Goal: Contribute content: Contribute content

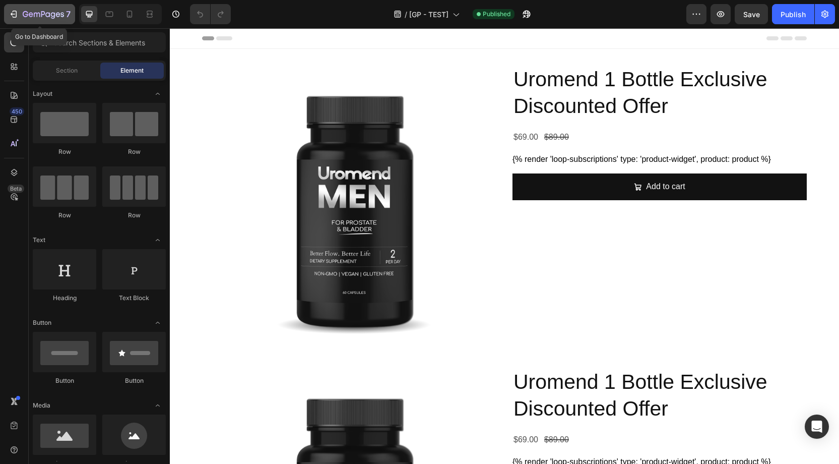
click at [46, 14] on icon "button" at bounding box center [43, 15] width 41 height 9
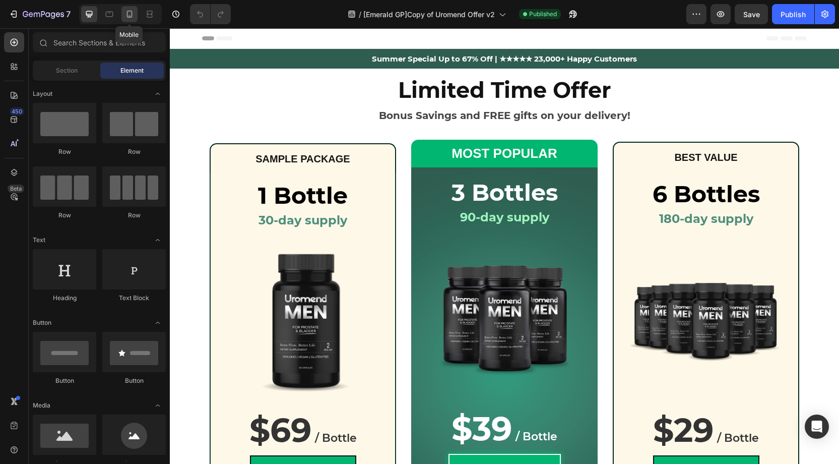
click at [128, 11] on icon at bounding box center [130, 14] width 6 height 7
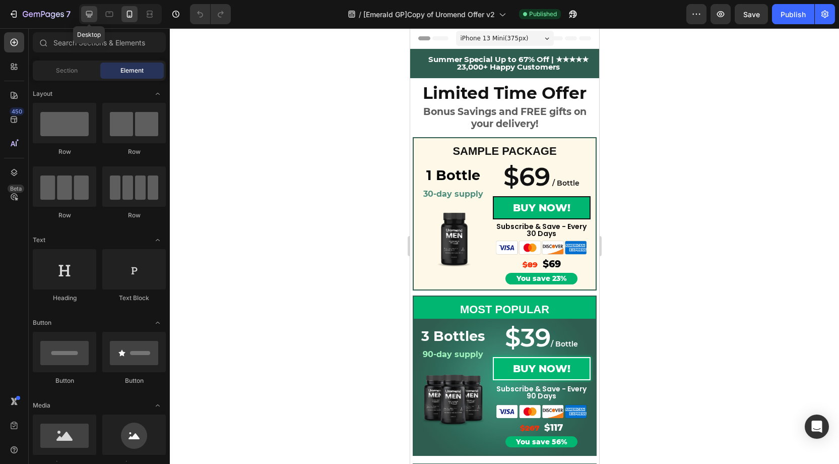
click at [85, 15] on icon at bounding box center [89, 14] width 10 height 10
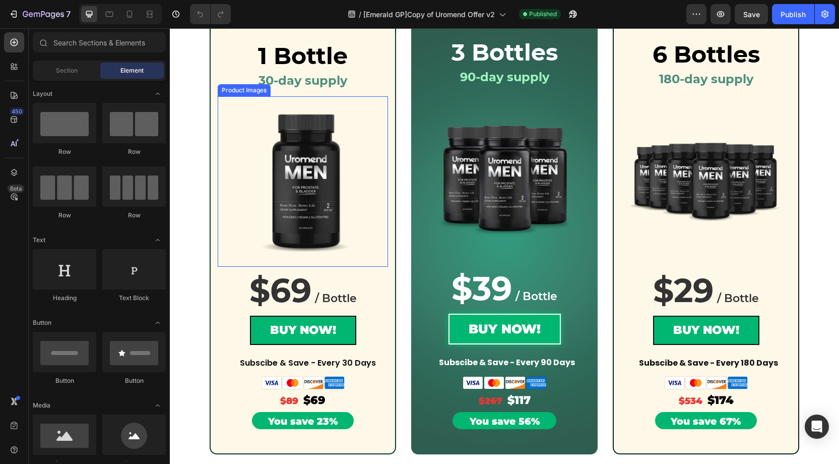
scroll to position [138, 0]
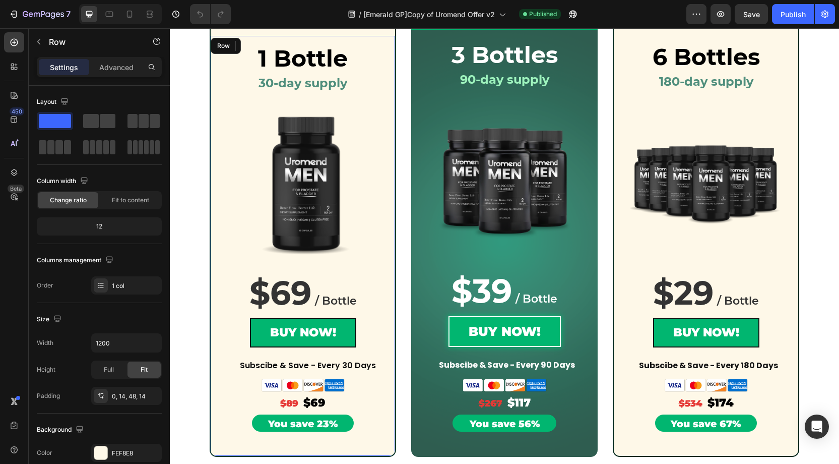
click at [390, 274] on div "1 Bottle Heading 30-day supply Heading Row Product Images Row Row $69 / Bottle …" at bounding box center [303, 246] width 187 height 421
click at [110, 17] on icon at bounding box center [109, 14] width 10 height 10
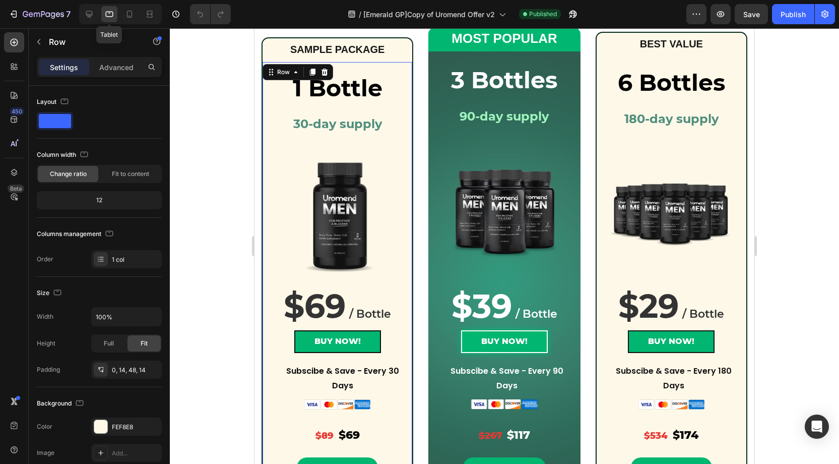
scroll to position [140, 0]
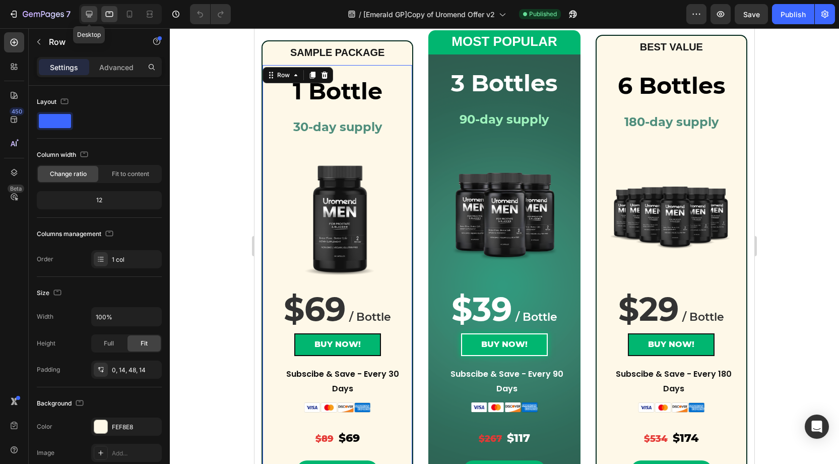
click at [87, 14] on icon at bounding box center [89, 14] width 7 height 7
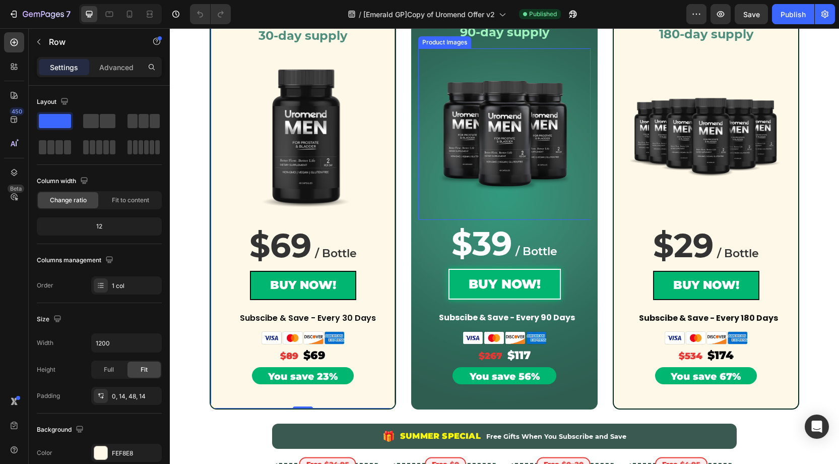
scroll to position [195, 0]
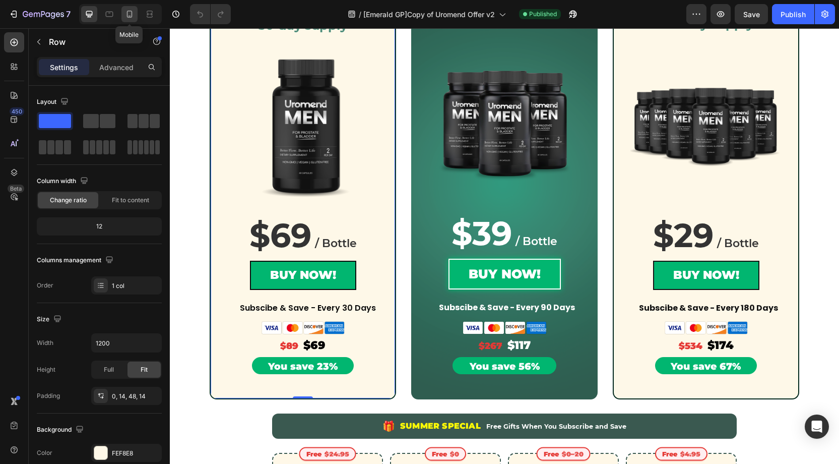
click at [131, 16] on icon at bounding box center [130, 14] width 10 height 10
type input "100%"
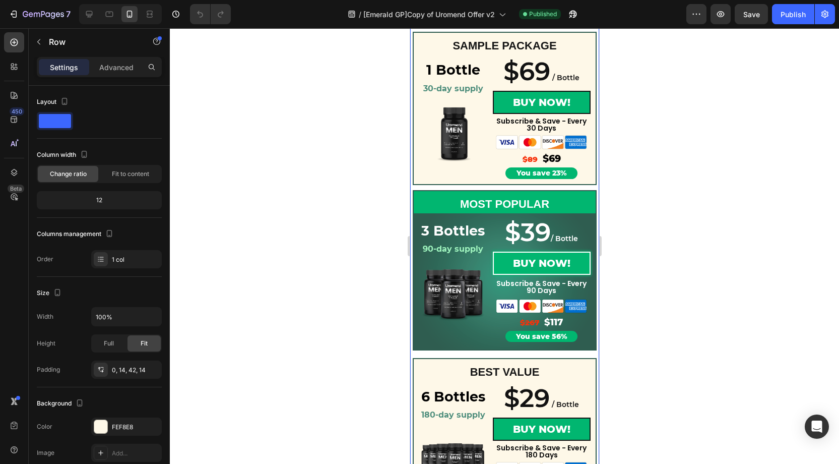
scroll to position [83, 0]
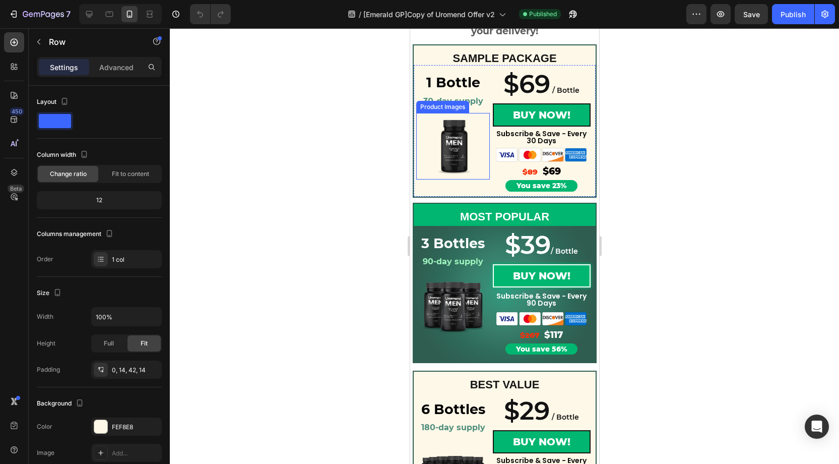
click at [482, 134] on img at bounding box center [452, 146] width 67 height 67
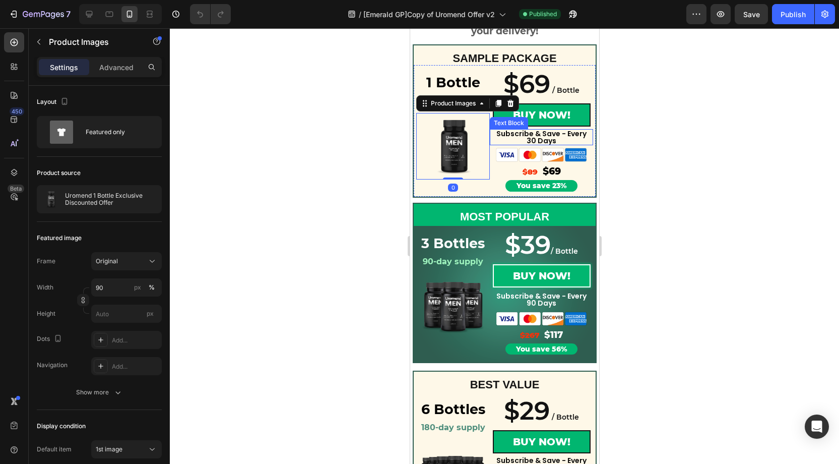
click at [492, 133] on div "Subscribe & Save - Every 30 Days Text Block" at bounding box center [541, 137] width 103 height 16
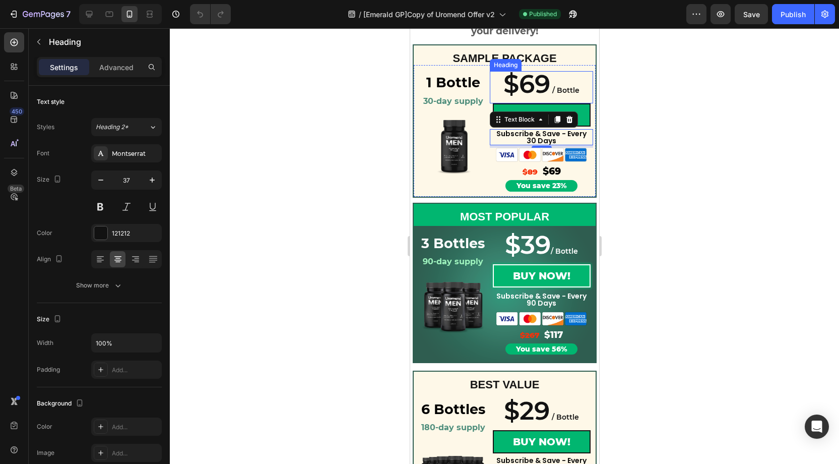
click at [545, 81] on span "$69" at bounding box center [526, 84] width 47 height 31
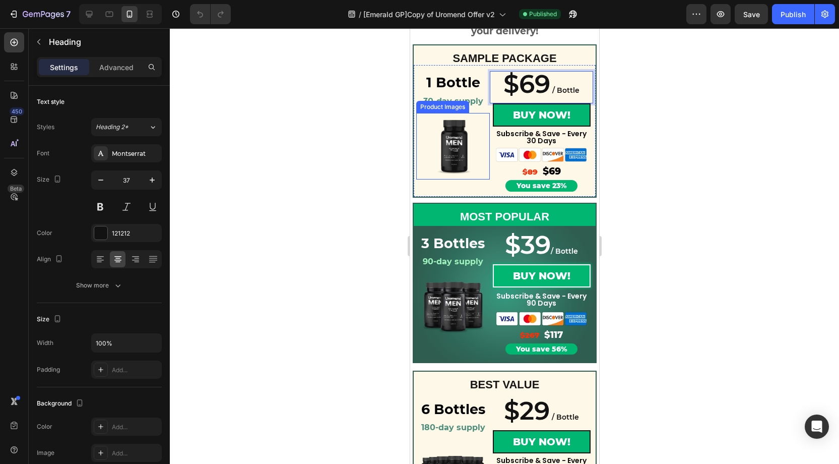
click at [477, 121] on img at bounding box center [452, 146] width 67 height 67
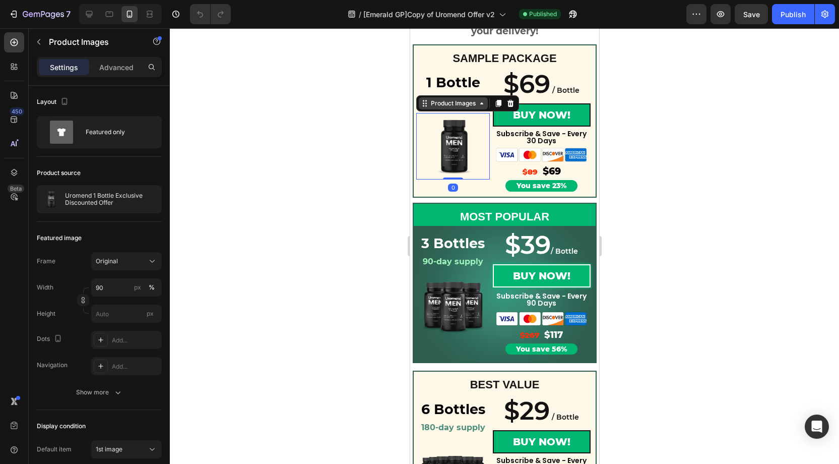
click at [454, 101] on div "Product Images" at bounding box center [453, 103] width 49 height 9
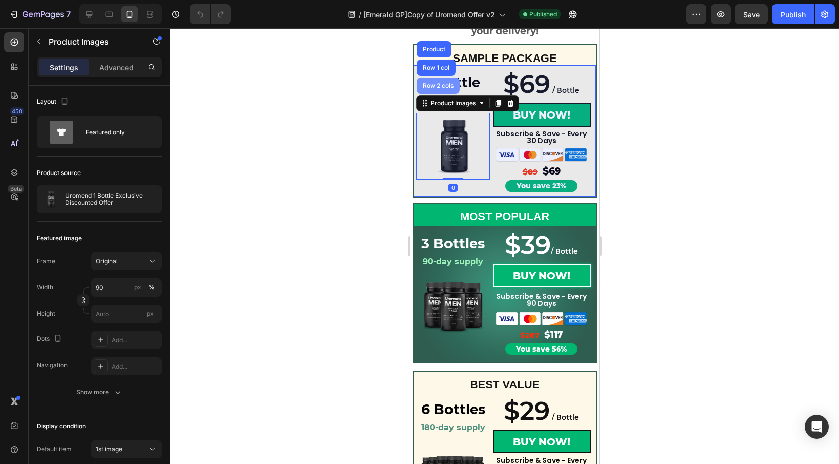
click at [441, 85] on div "Row 2 cols" at bounding box center [437, 86] width 35 height 6
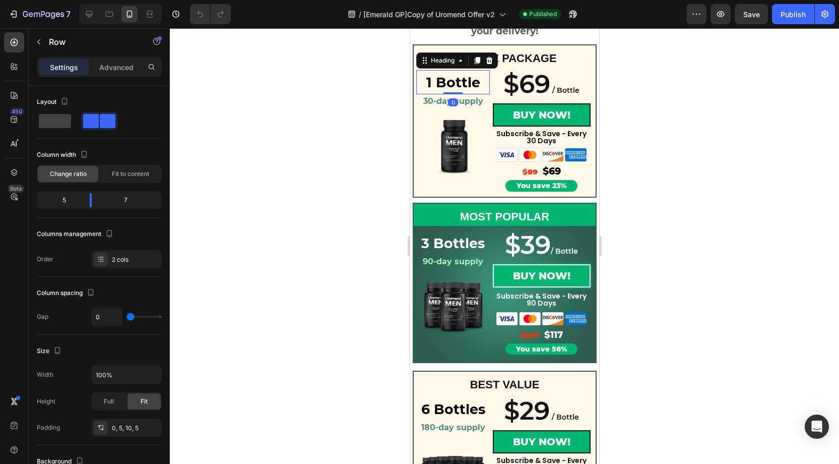
click at [461, 84] on strong "1 Bottle" at bounding box center [453, 82] width 54 height 17
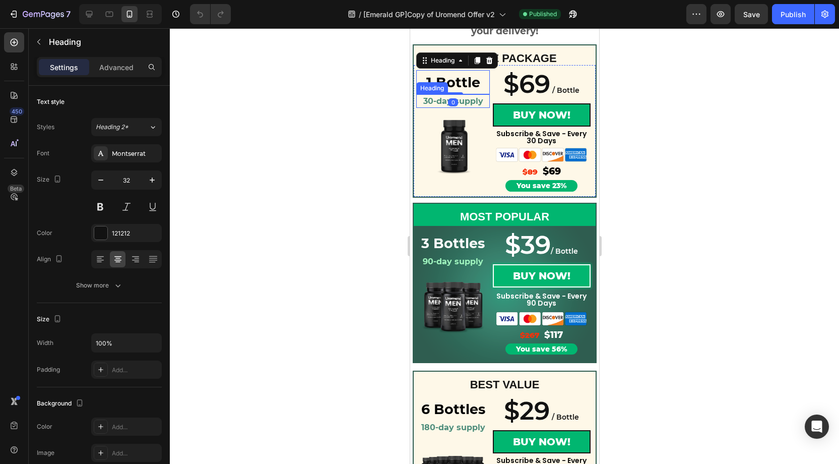
click at [471, 102] on strong "30-day supply" at bounding box center [453, 101] width 60 height 10
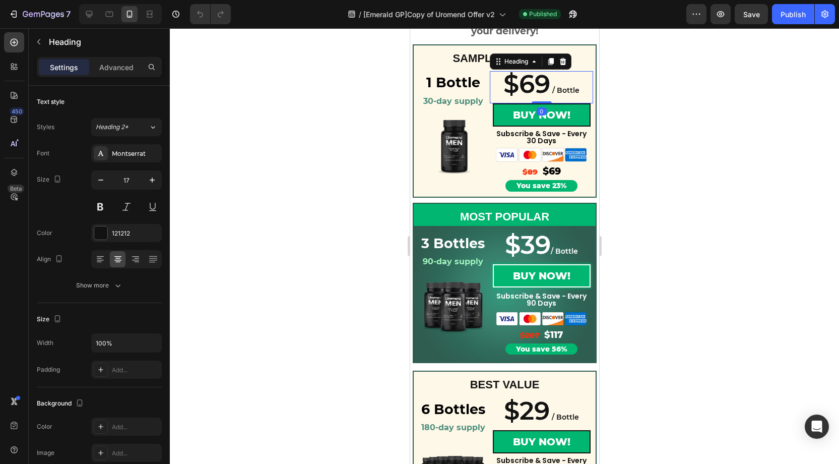
click at [552, 83] on p "⁠⁠⁠⁠⁠⁠⁠ $69 / Bottle" at bounding box center [541, 87] width 101 height 30
click at [552, 130] on p "Subscribe & Save - Every 30 Days" at bounding box center [541, 137] width 91 height 14
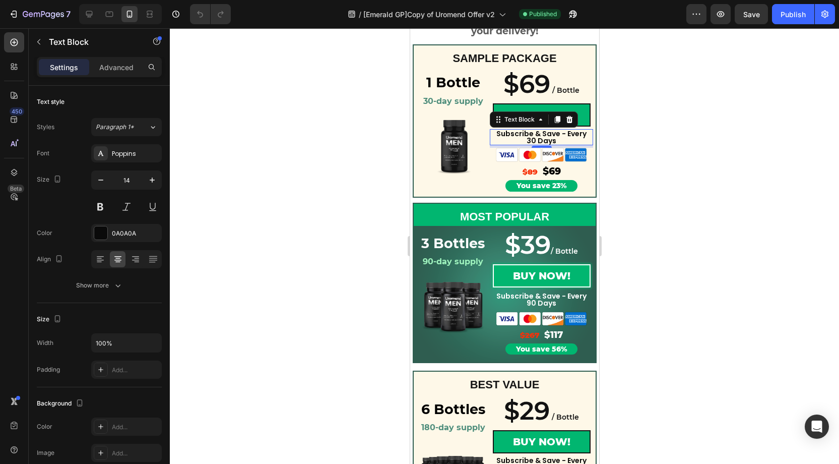
scroll to position [79, 0]
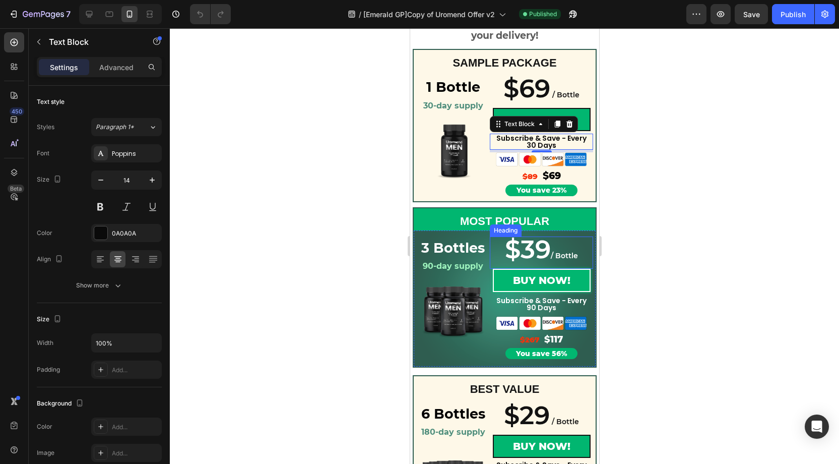
click at [544, 251] on span "$39" at bounding box center [528, 249] width 46 height 31
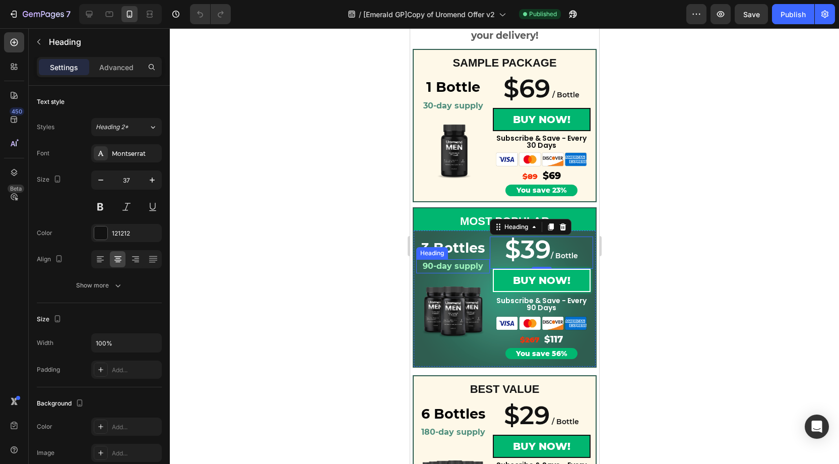
click at [462, 271] on strong "90-day supply" at bounding box center [452, 266] width 60 height 10
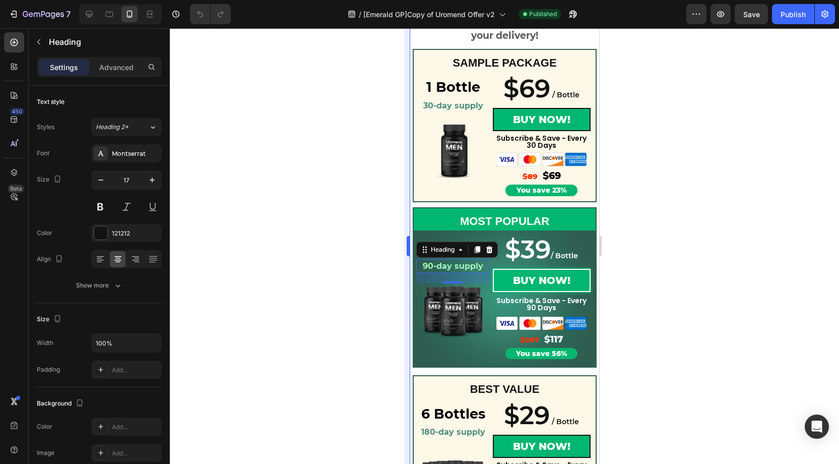
drag, startPoint x: 372, startPoint y: 277, endPoint x: 409, endPoint y: 271, distance: 37.9
click at [375, 277] on div at bounding box center [505, 246] width 670 height 436
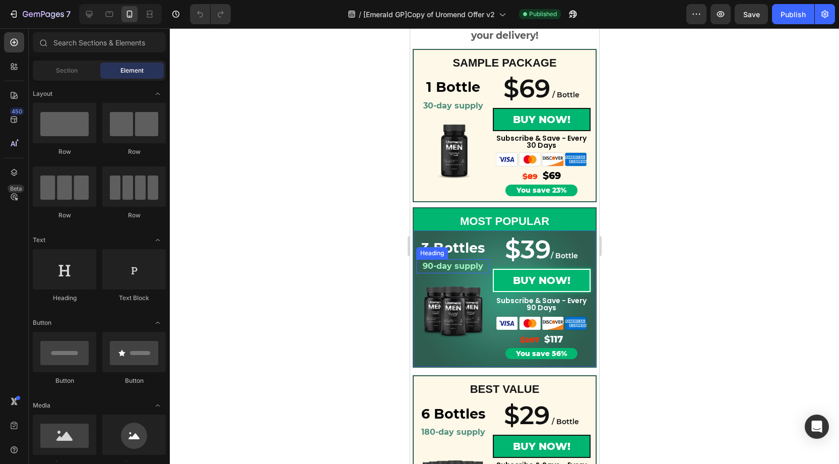
click at [441, 253] on div "Heading" at bounding box center [432, 253] width 28 height 9
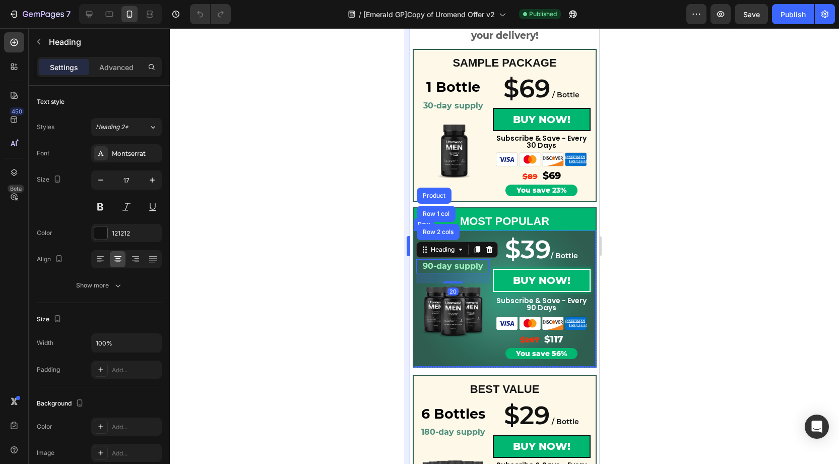
drag, startPoint x: 302, startPoint y: 263, endPoint x: 406, endPoint y: 239, distance: 106.4
click at [302, 263] on div at bounding box center [505, 246] width 670 height 436
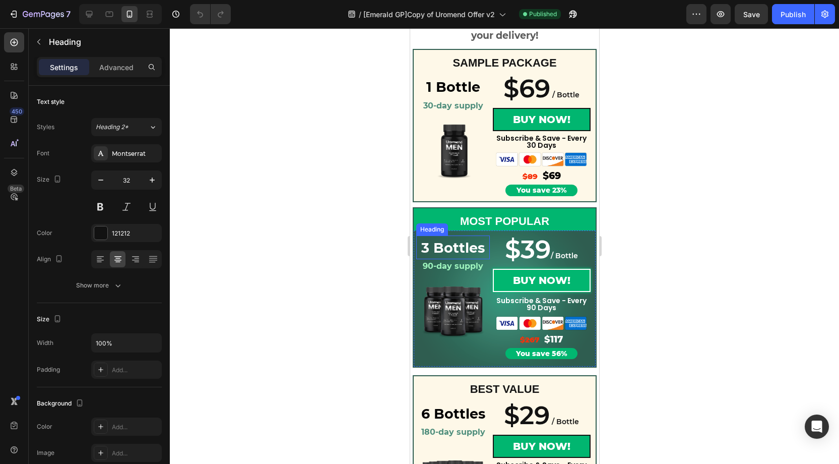
click at [459, 249] on strong "3 Bottles" at bounding box center [453, 247] width 64 height 17
click at [462, 305] on img at bounding box center [452, 311] width 67 height 67
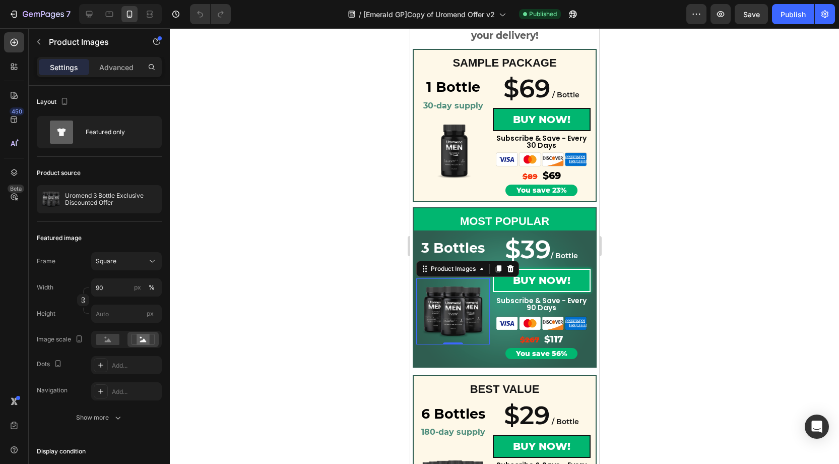
scroll to position [72, 0]
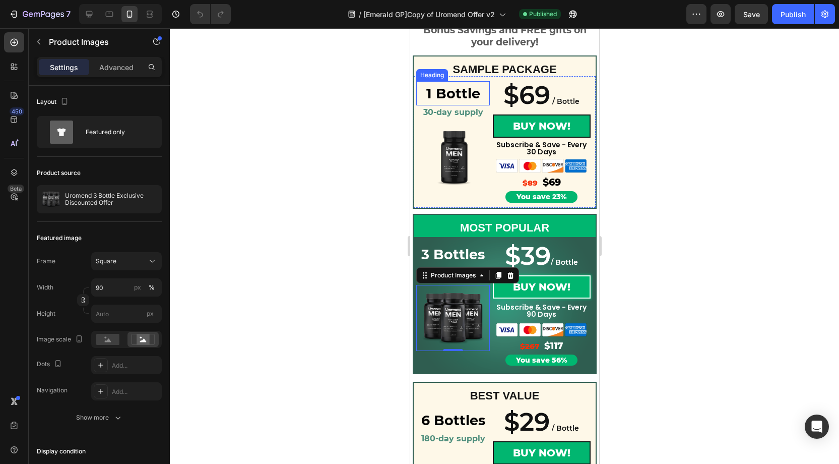
click at [463, 96] on strong "1 Bottle" at bounding box center [453, 93] width 54 height 17
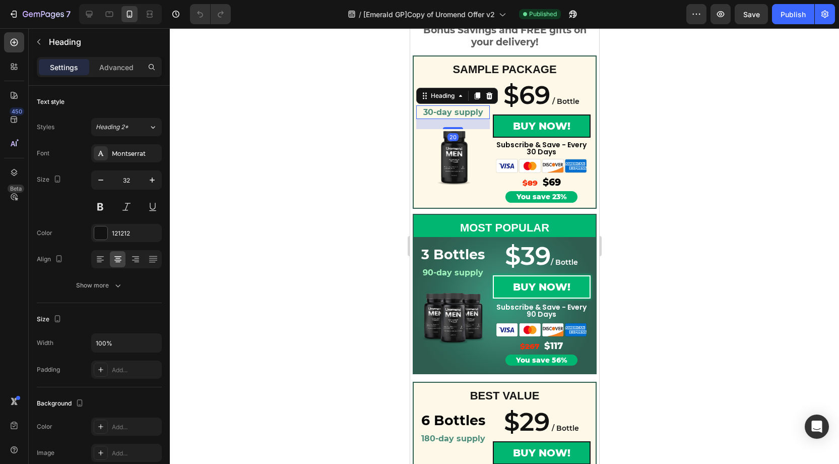
click at [468, 108] on strong "30-day supply" at bounding box center [453, 112] width 60 height 10
click at [458, 150] on img at bounding box center [452, 157] width 67 height 67
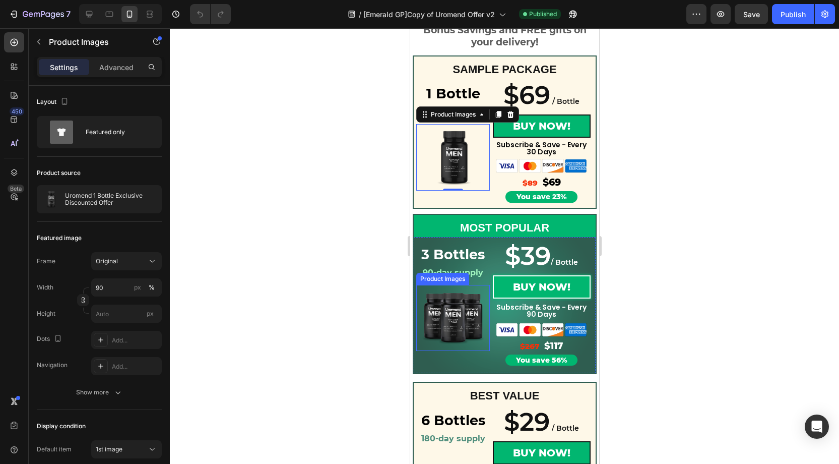
click at [462, 316] on img at bounding box center [452, 318] width 67 height 67
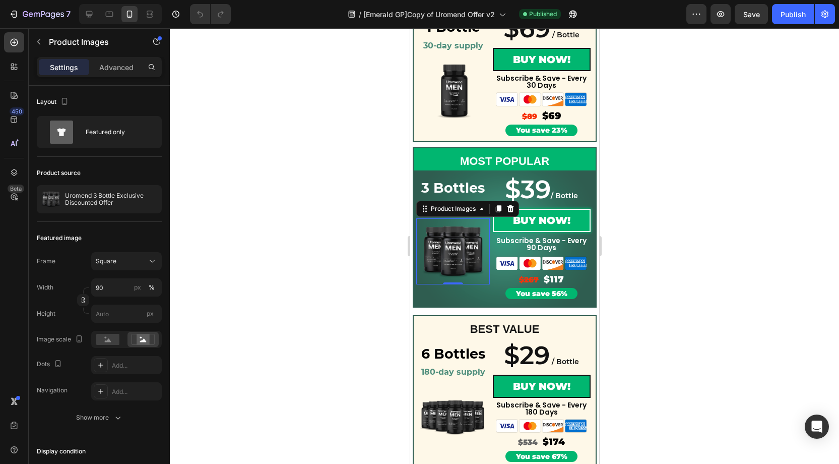
scroll to position [254, 0]
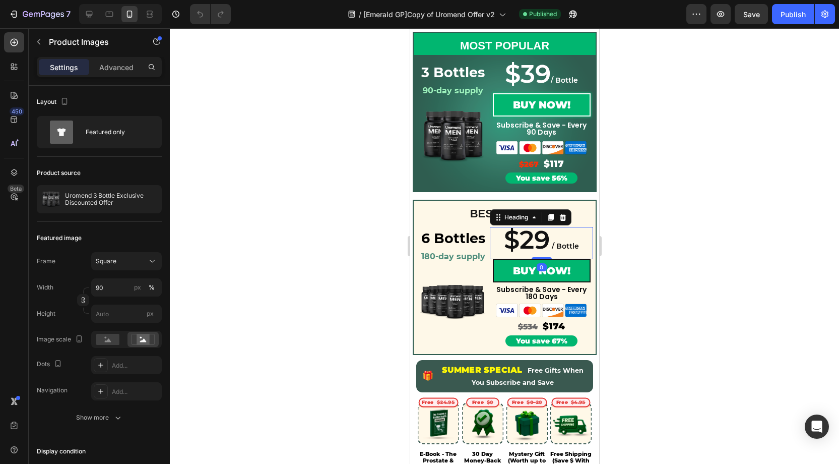
click at [546, 244] on span "$29" at bounding box center [527, 239] width 46 height 31
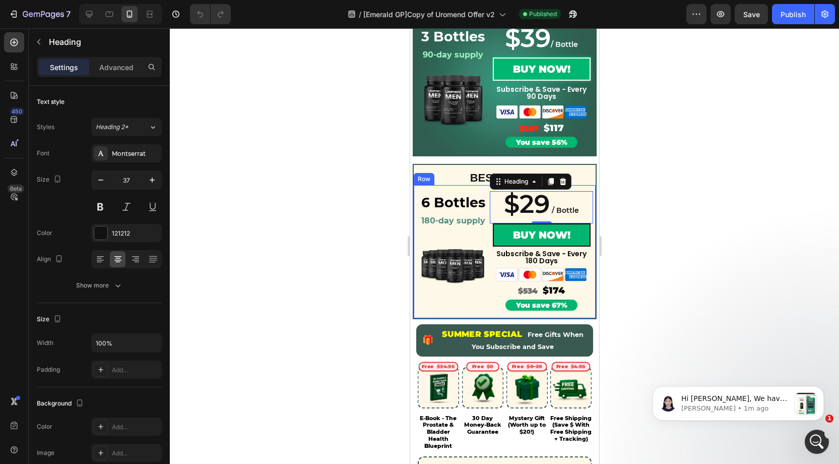
scroll to position [287, 0]
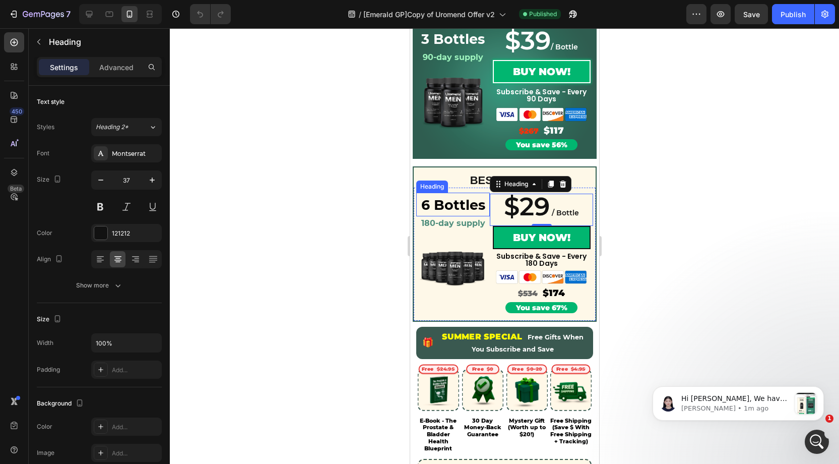
click at [455, 205] on strong "6 Bottles" at bounding box center [453, 205] width 64 height 17
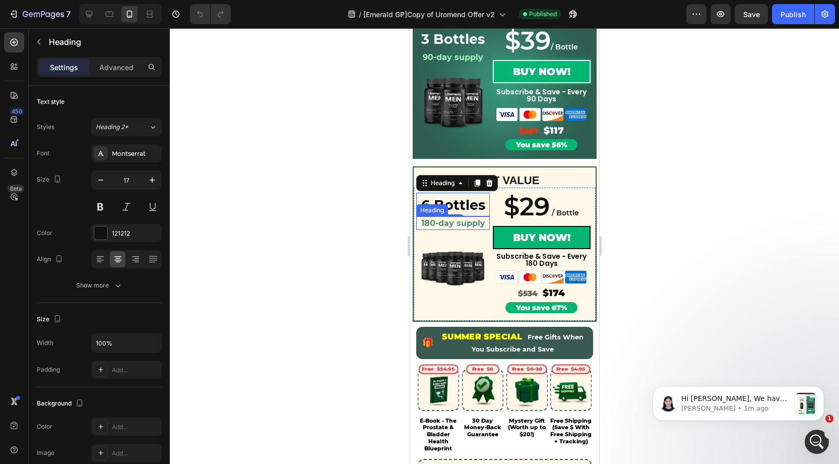
click at [480, 230] on h2 "180-day supply" at bounding box center [453, 223] width 74 height 14
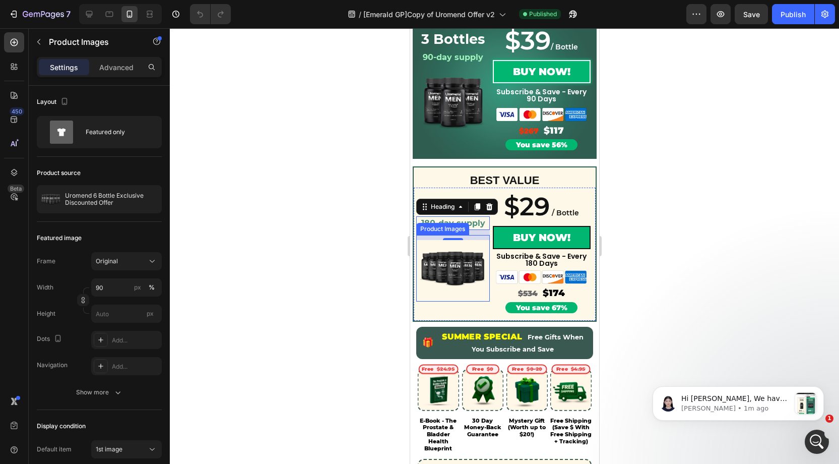
click at [445, 262] on img at bounding box center [452, 268] width 67 height 67
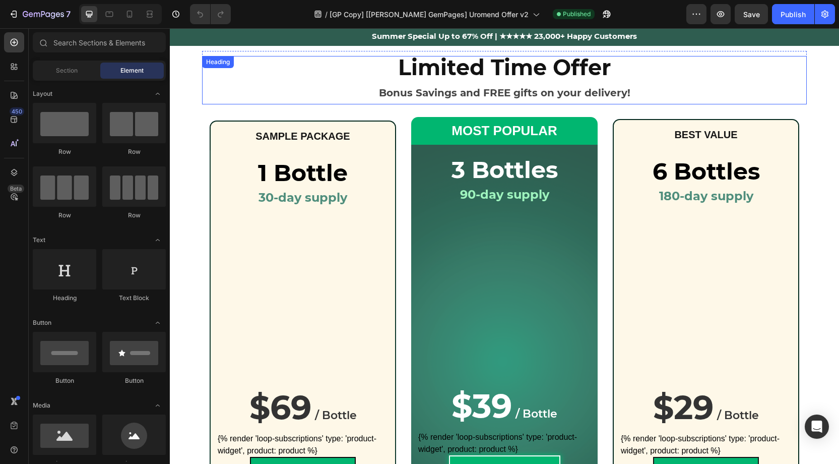
scroll to position [22, 0]
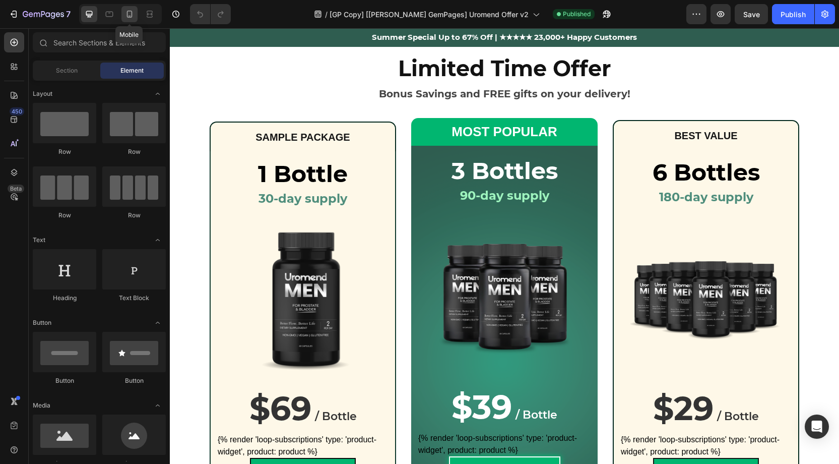
click at [131, 14] on icon at bounding box center [130, 14] width 10 height 10
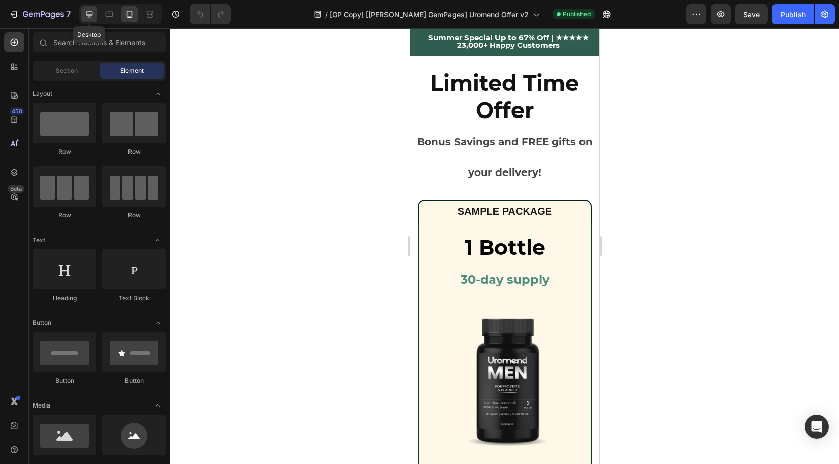
click at [88, 13] on icon at bounding box center [89, 14] width 10 height 10
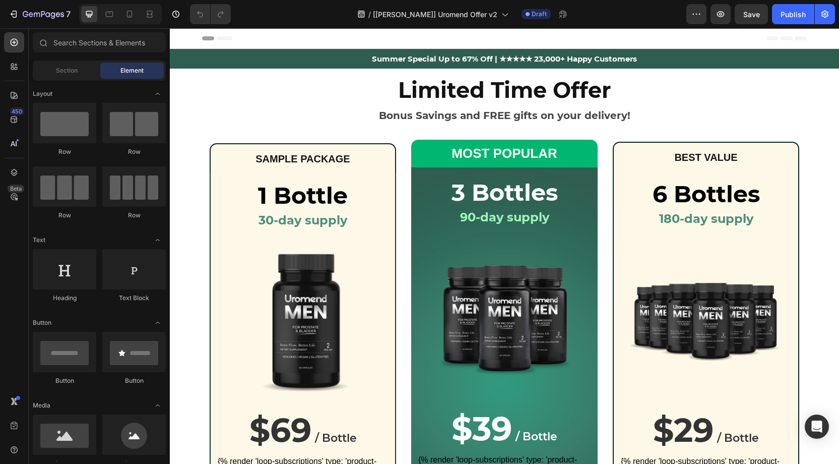
click at [130, 15] on icon at bounding box center [130, 14] width 10 height 10
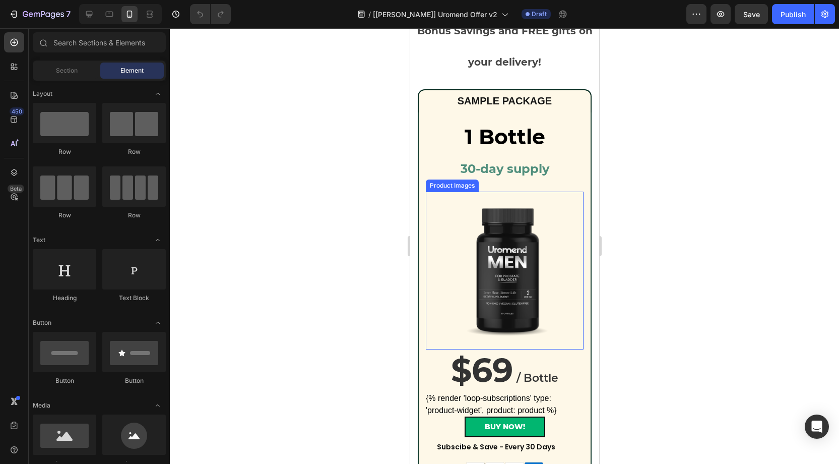
scroll to position [133, 0]
click at [523, 233] on img at bounding box center [505, 270] width 158 height 158
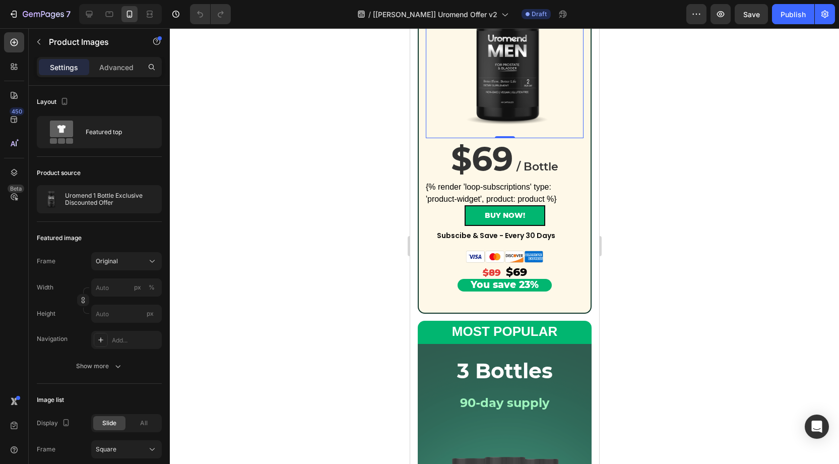
scroll to position [348, 0]
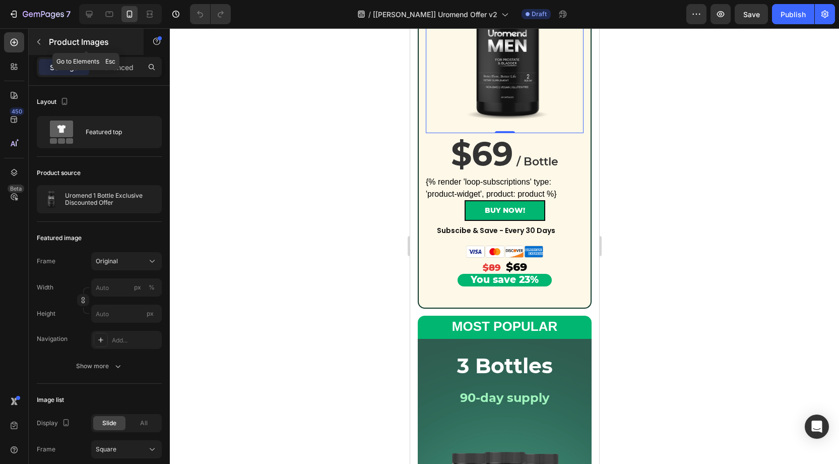
click at [43, 43] on button "button" at bounding box center [39, 42] width 16 height 16
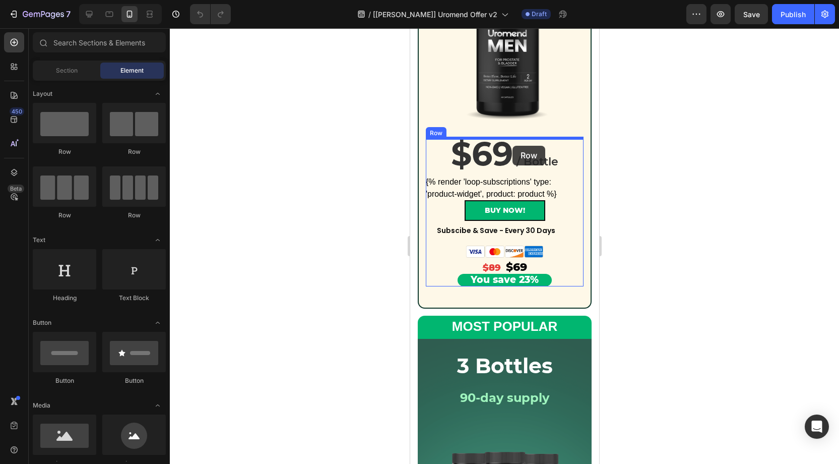
drag, startPoint x: 537, startPoint y: 152, endPoint x: 513, endPoint y: 146, distance: 25.1
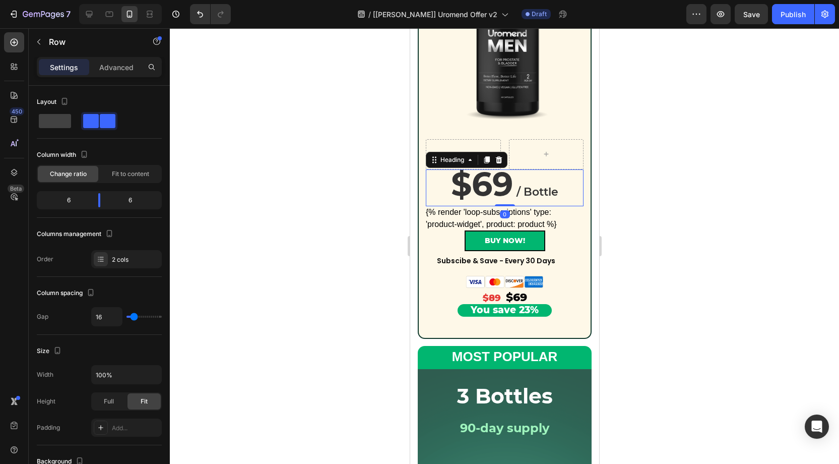
drag, startPoint x: 435, startPoint y: 181, endPoint x: 443, endPoint y: 169, distance: 14.5
click at [436, 179] on h2 "$69 / Bottle" at bounding box center [505, 187] width 158 height 37
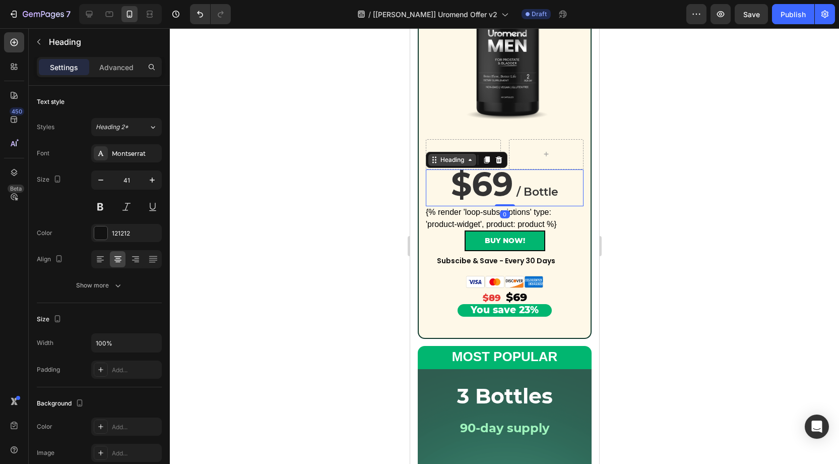
click at [445, 162] on div "Heading" at bounding box center [452, 159] width 28 height 9
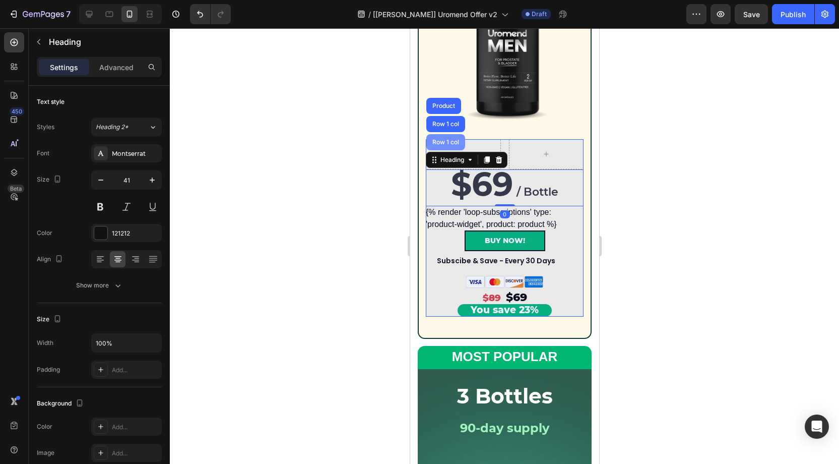
click at [442, 144] on div "Row 1 col" at bounding box center [445, 142] width 31 height 6
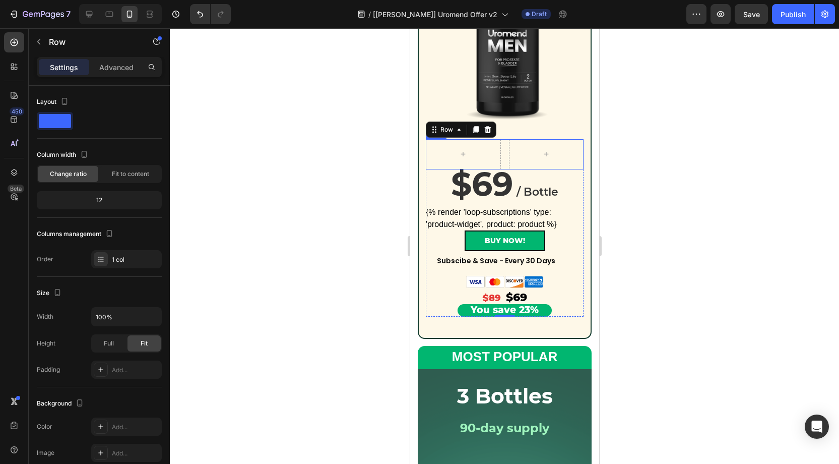
click at [502, 146] on div "Row" at bounding box center [505, 154] width 158 height 30
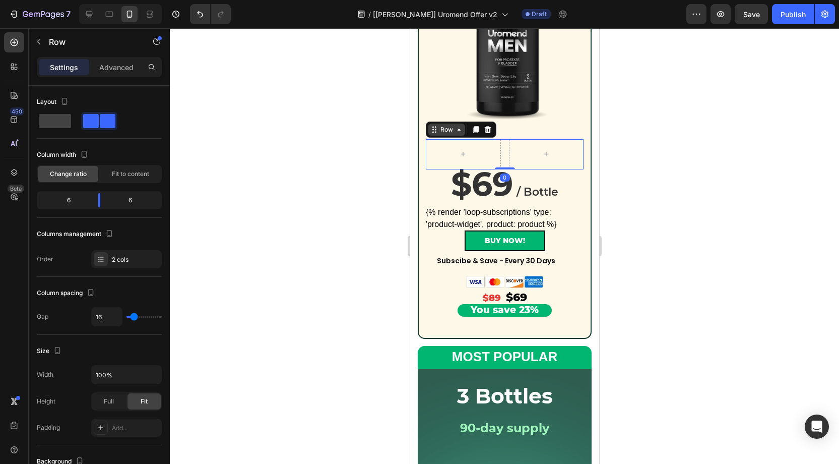
click at [445, 131] on div "Row" at bounding box center [446, 129] width 17 height 9
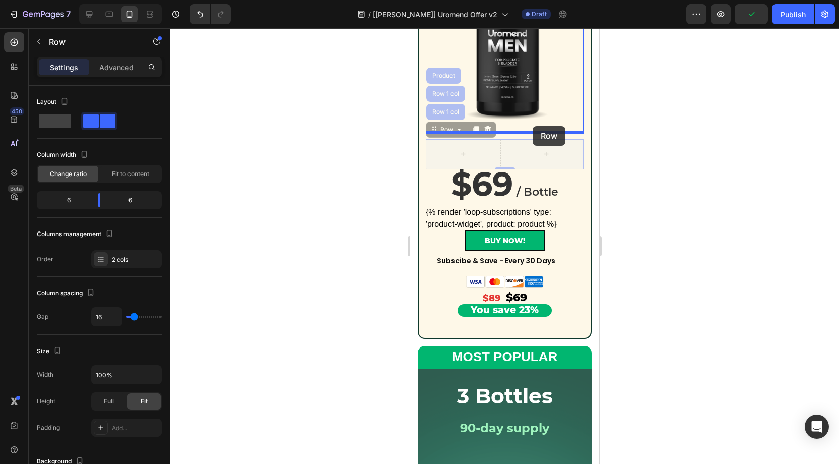
drag, startPoint x: 453, startPoint y: 131, endPoint x: 533, endPoint y: 126, distance: 80.3
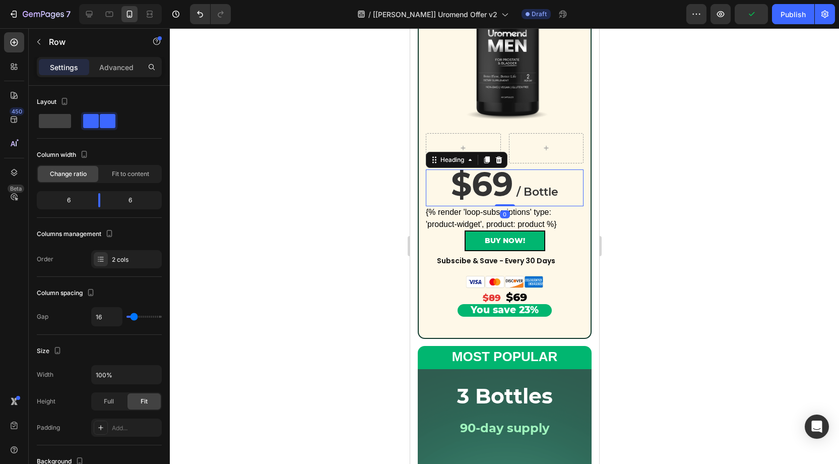
drag, startPoint x: 569, startPoint y: 173, endPoint x: 478, endPoint y: 167, distance: 90.9
click at [569, 173] on h2 "$69 / Bottle" at bounding box center [505, 187] width 158 height 37
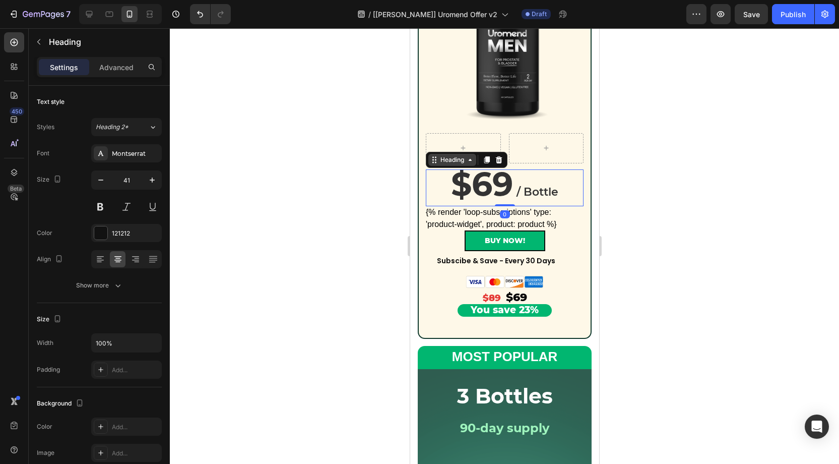
click at [448, 159] on div "Heading" at bounding box center [452, 159] width 28 height 9
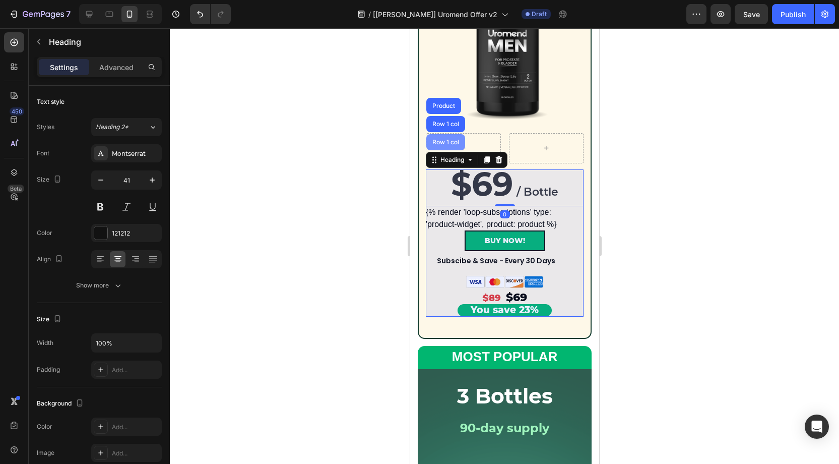
click at [444, 147] on div "Row 1 col" at bounding box center [445, 142] width 39 height 16
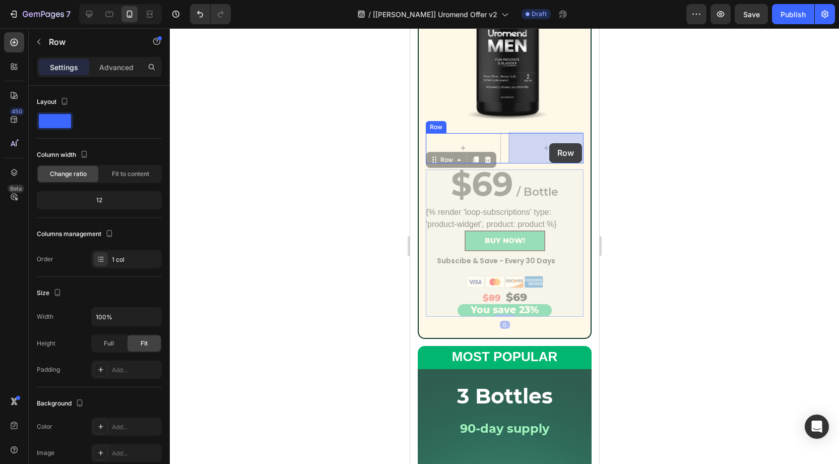
drag, startPoint x: 448, startPoint y: 160, endPoint x: 550, endPoint y: 143, distance: 103.3
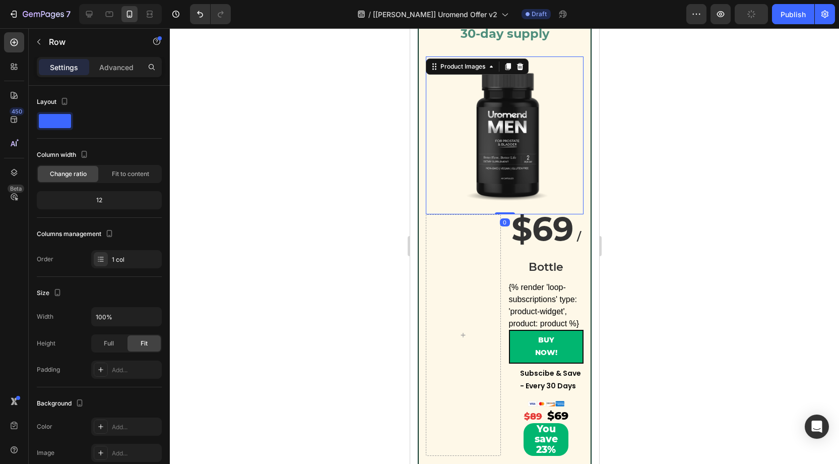
click at [494, 154] on img at bounding box center [505, 135] width 158 height 158
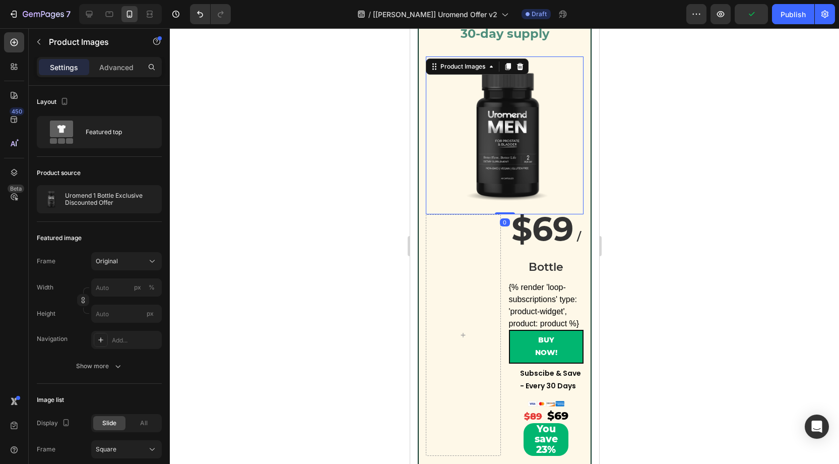
scroll to position [259, 0]
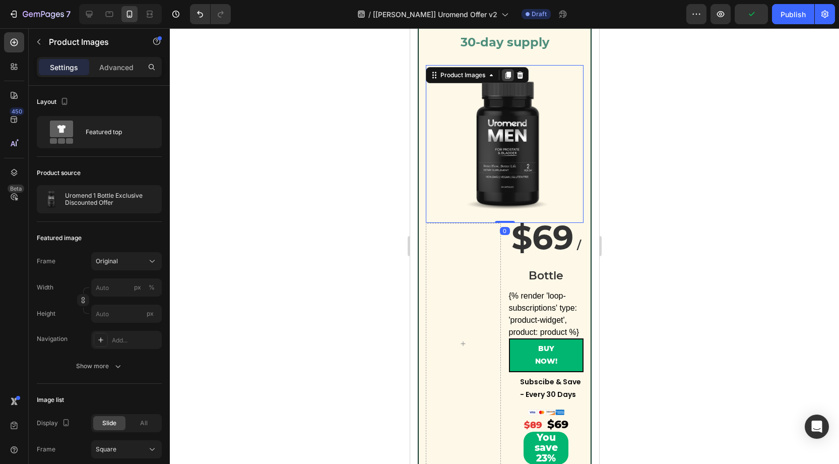
click at [505, 75] on icon at bounding box center [508, 75] width 6 height 7
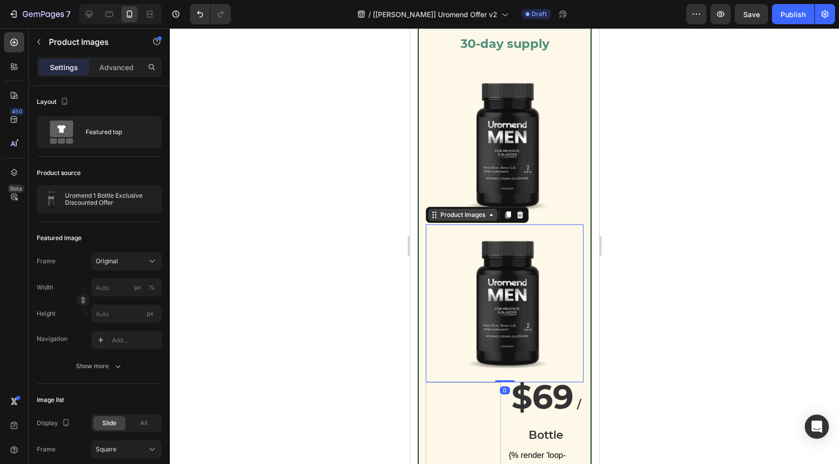
scroll to position [256, 0]
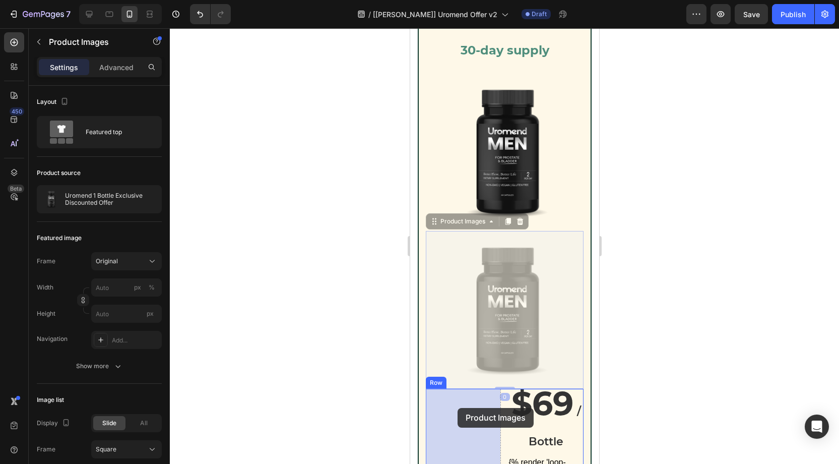
drag, startPoint x: 461, startPoint y: 215, endPoint x: 458, endPoint y: 408, distance: 193.1
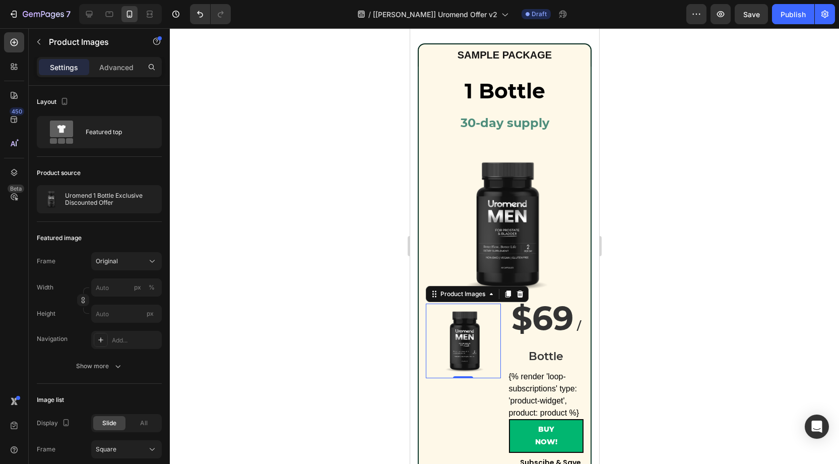
scroll to position [165, 0]
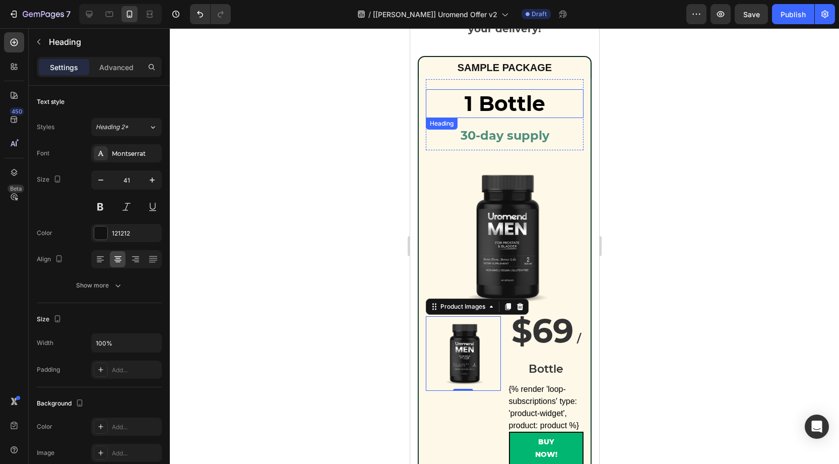
drag, startPoint x: 519, startPoint y: 107, endPoint x: 450, endPoint y: 110, distance: 69.2
click at [519, 107] on strong "1 Bottle" at bounding box center [504, 103] width 81 height 25
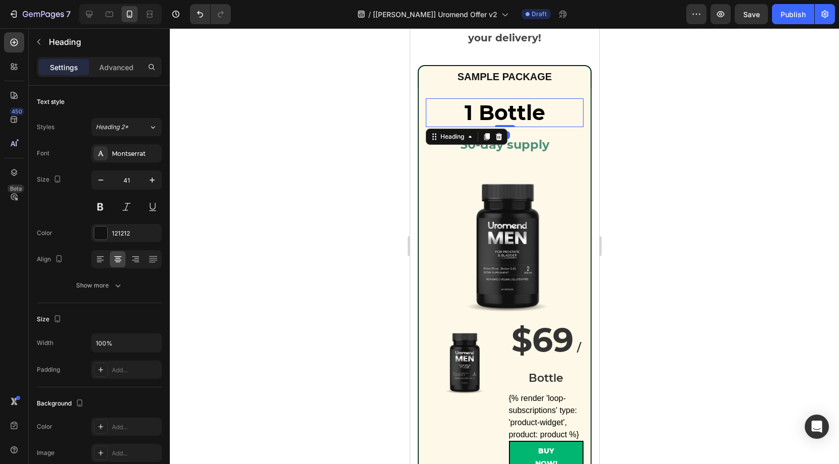
scroll to position [157, 0]
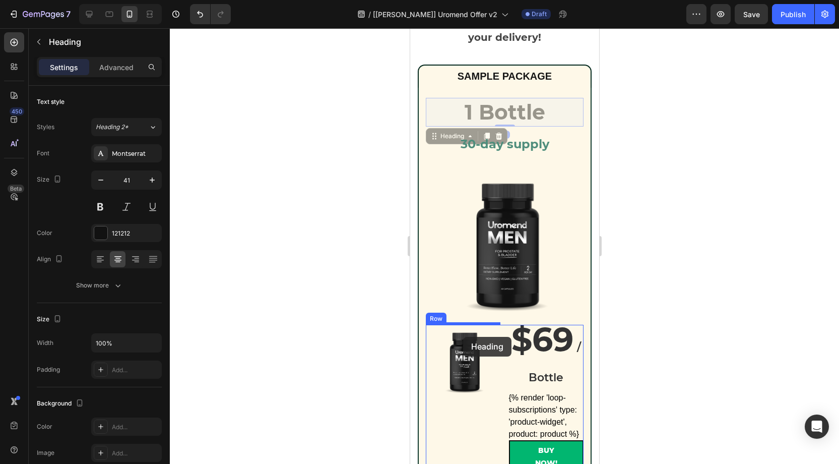
drag, startPoint x: 448, startPoint y: 139, endPoint x: 463, endPoint y: 337, distance: 198.2
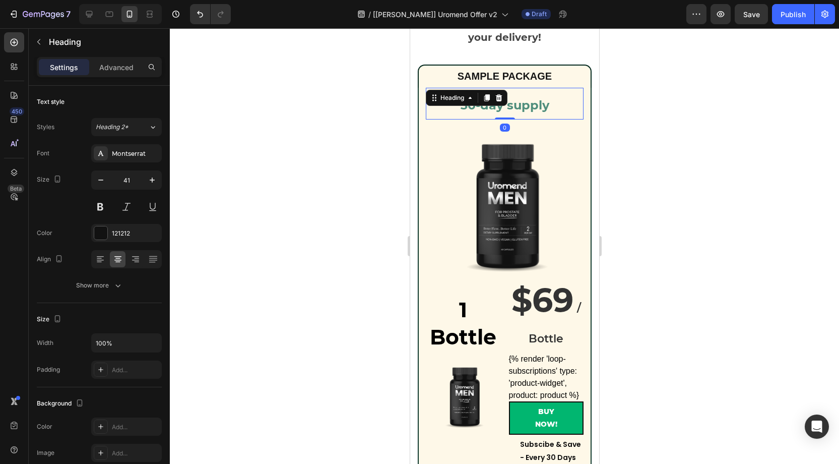
click at [501, 108] on strong "30-day supply" at bounding box center [504, 105] width 89 height 15
click at [195, 10] on icon "Undo/Redo" at bounding box center [200, 14] width 10 height 10
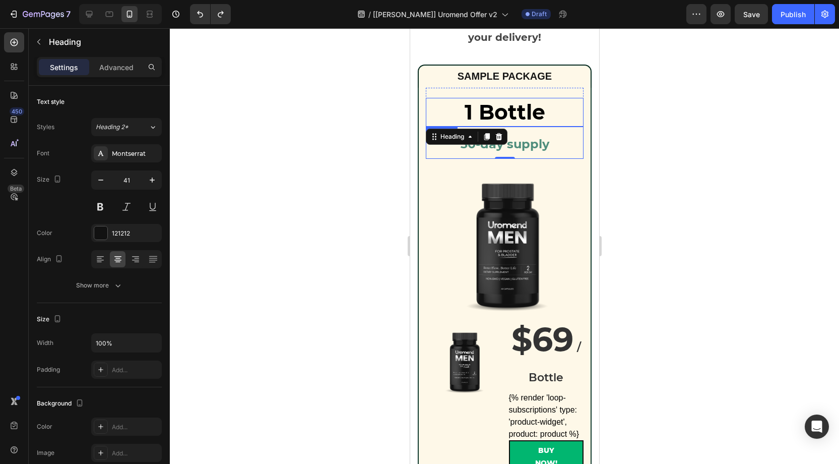
drag, startPoint x: 493, startPoint y: 111, endPoint x: 484, endPoint y: 112, distance: 8.7
click at [493, 111] on strong "1 Bottle" at bounding box center [504, 111] width 81 height 25
click at [482, 132] on icon at bounding box center [486, 136] width 8 height 8
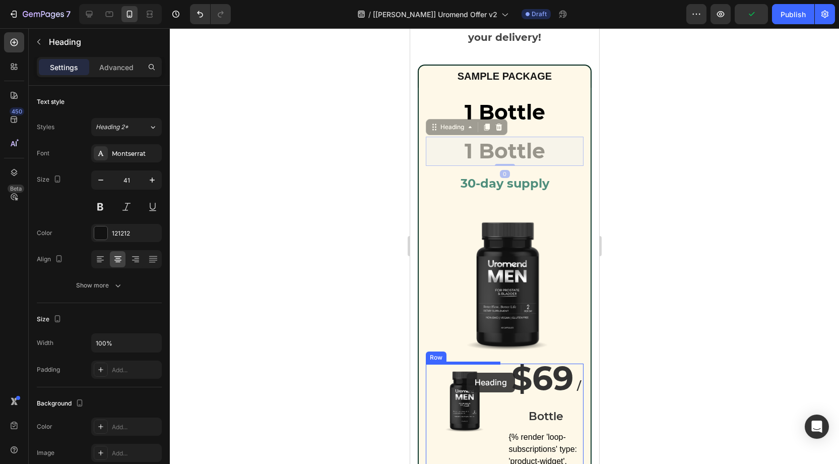
drag, startPoint x: 452, startPoint y: 128, endPoint x: 467, endPoint y: 373, distance: 245.5
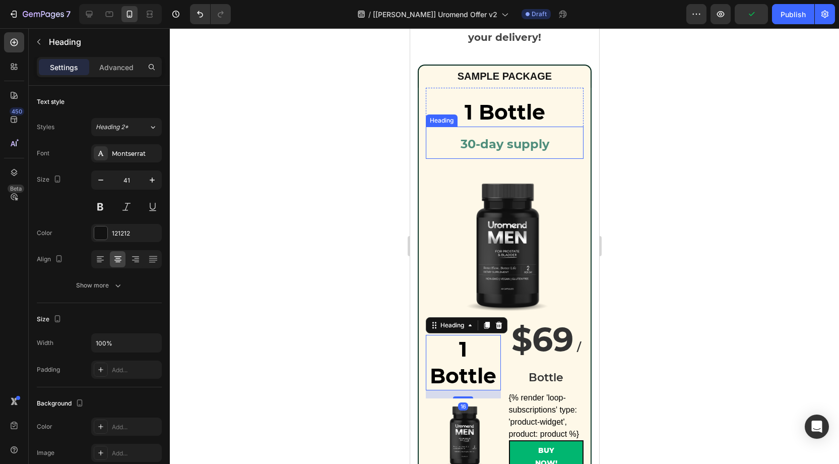
click at [502, 144] on strong "30-day supply" at bounding box center [504, 144] width 89 height 15
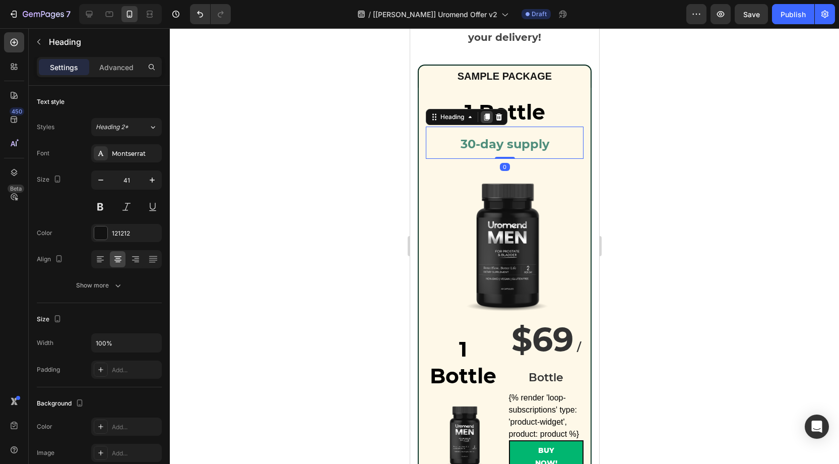
click at [485, 117] on icon at bounding box center [487, 117] width 6 height 7
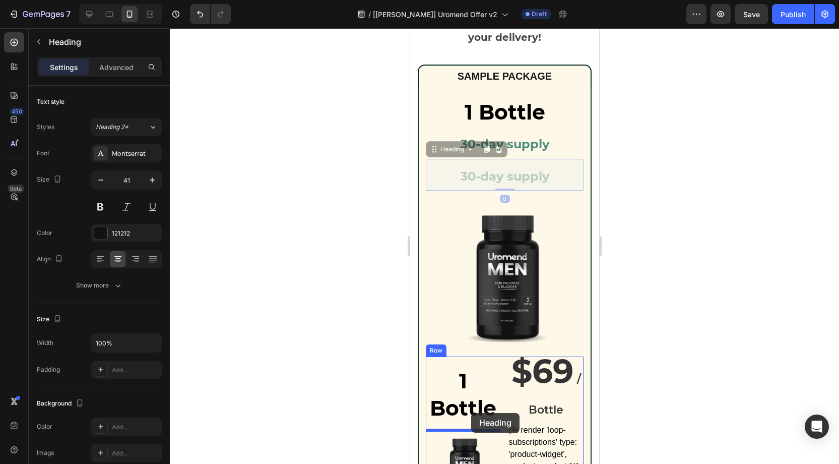
drag, startPoint x: 447, startPoint y: 150, endPoint x: 471, endPoint y: 413, distance: 263.8
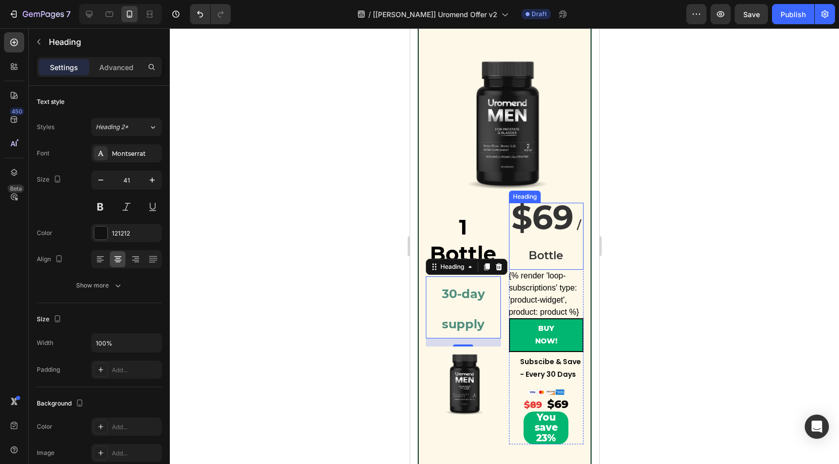
scroll to position [293, 0]
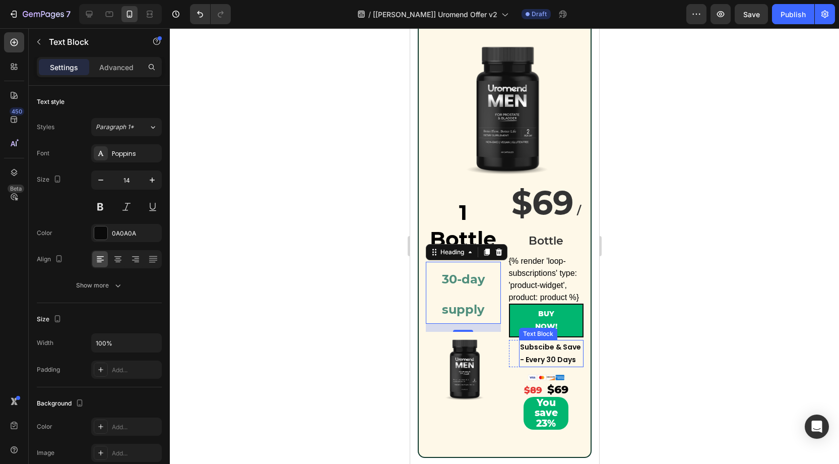
drag, startPoint x: 555, startPoint y: 353, endPoint x: 546, endPoint y: 346, distance: 11.4
click at [555, 353] on p "Subscibe & Save - Every 30 Days" at bounding box center [551, 353] width 63 height 25
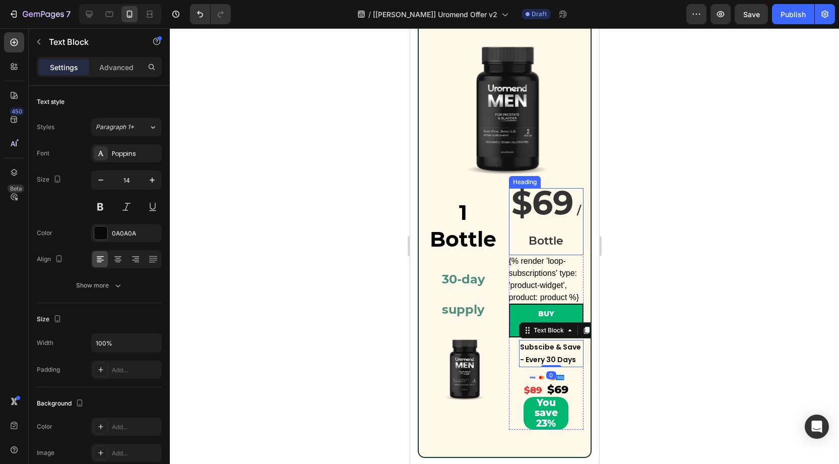
click at [563, 241] on h2 "$69 / Bottle" at bounding box center [546, 222] width 75 height 68
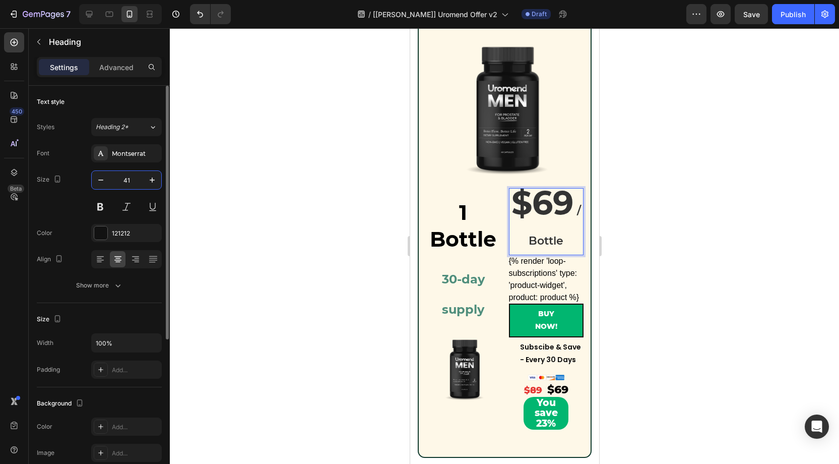
click at [138, 184] on input "41" at bounding box center [126, 180] width 33 height 18
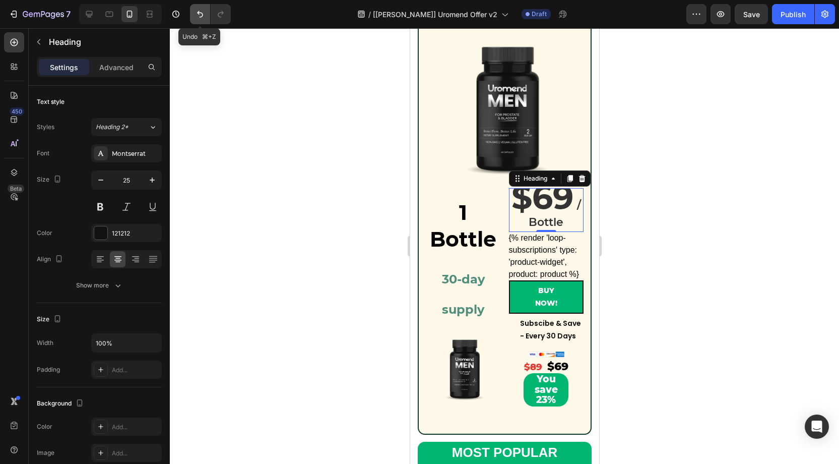
click at [204, 13] on icon "Undo/Redo" at bounding box center [200, 14] width 10 height 10
click at [201, 18] on icon "Undo/Redo" at bounding box center [200, 14] width 10 height 10
click at [204, 17] on icon "Undo/Redo" at bounding box center [200, 14] width 10 height 10
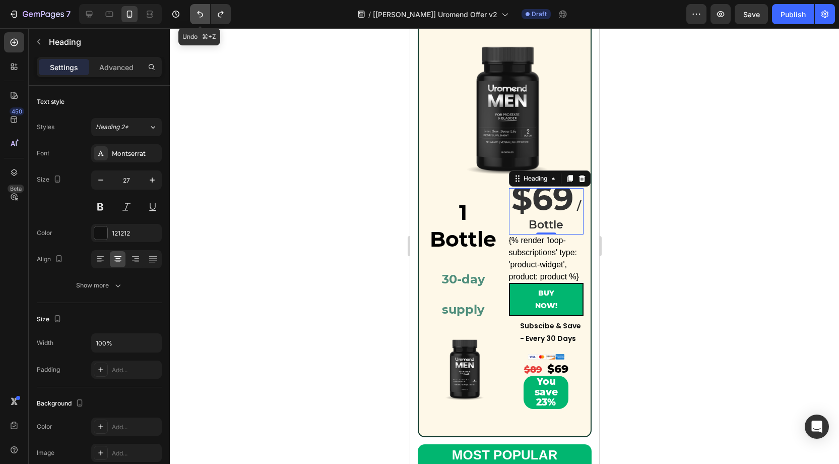
click at [204, 17] on icon "Undo/Redo" at bounding box center [200, 14] width 10 height 10
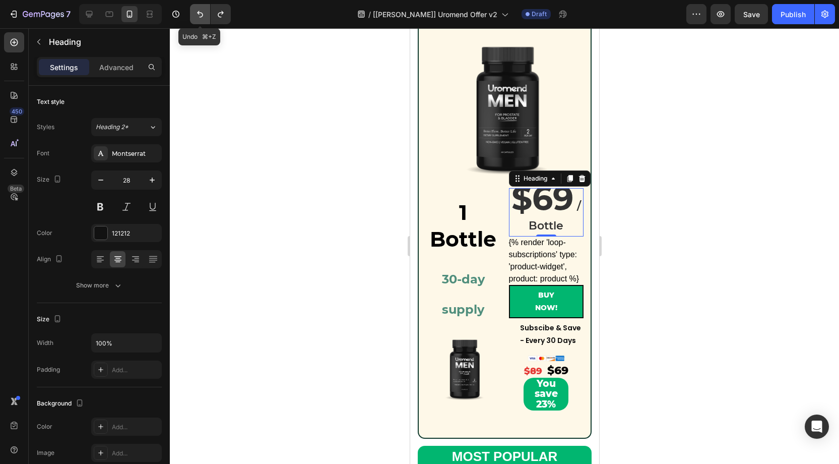
click at [204, 17] on icon "Undo/Redo" at bounding box center [200, 14] width 10 height 10
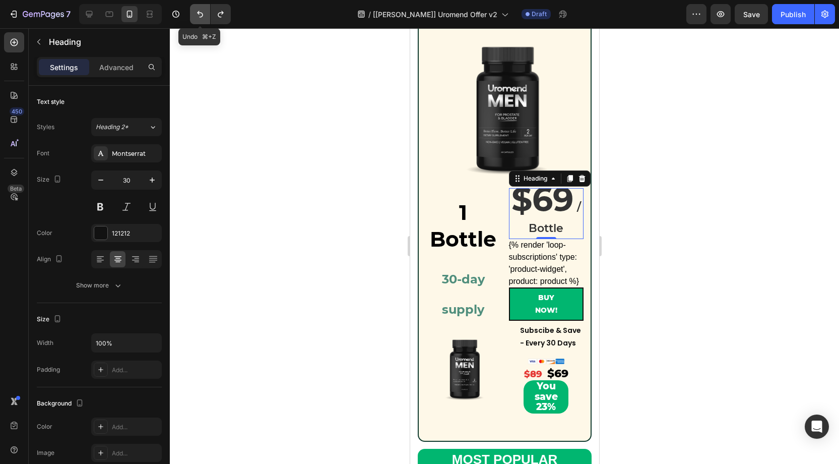
click at [204, 17] on icon "Undo/Redo" at bounding box center [200, 14] width 10 height 10
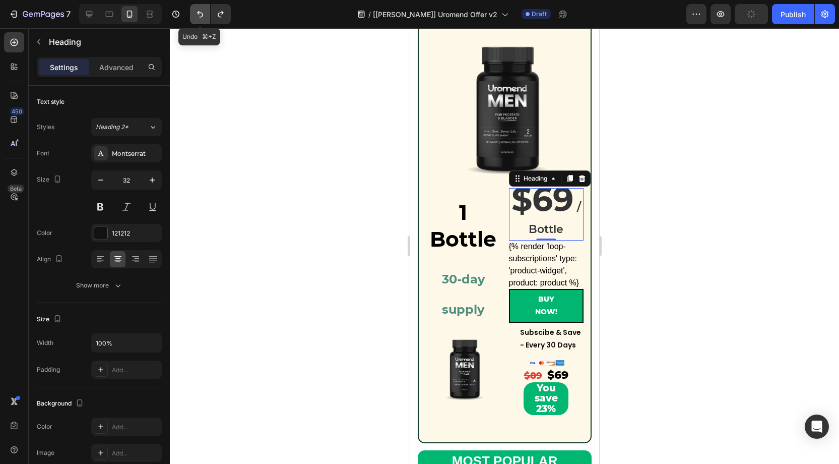
click at [204, 17] on icon "Undo/Redo" at bounding box center [200, 14] width 10 height 10
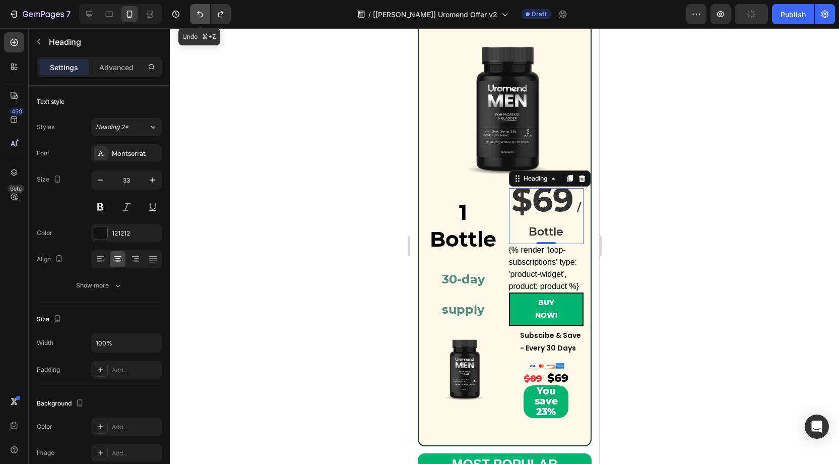
click at [204, 17] on icon "Undo/Redo" at bounding box center [200, 14] width 10 height 10
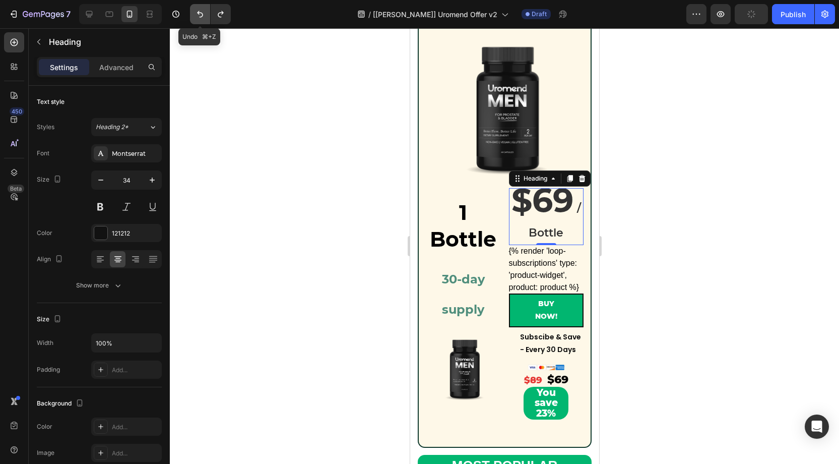
click at [204, 17] on icon "Undo/Redo" at bounding box center [200, 14] width 10 height 10
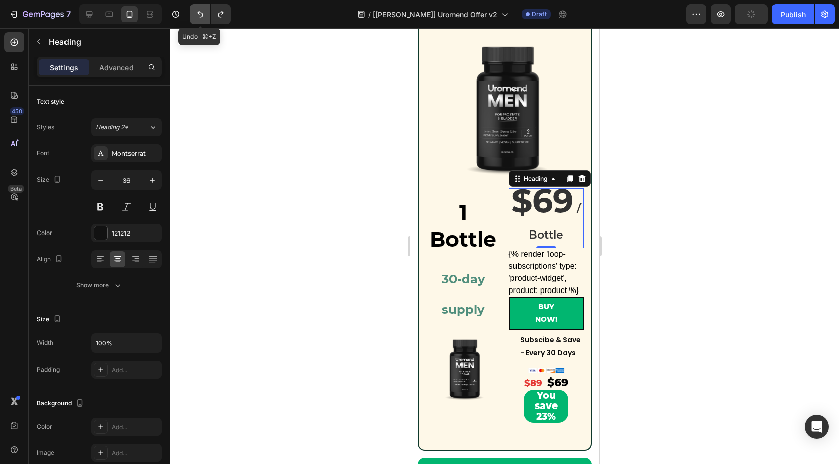
click at [204, 17] on icon "Undo/Redo" at bounding box center [200, 14] width 10 height 10
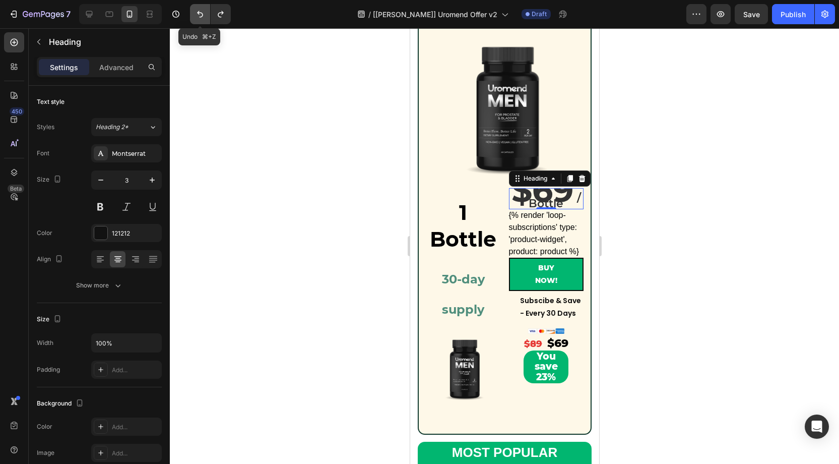
click at [204, 17] on icon "Undo/Redo" at bounding box center [200, 14] width 10 height 10
type input "41"
click at [204, 17] on icon "Undo/Redo" at bounding box center [200, 14] width 10 height 10
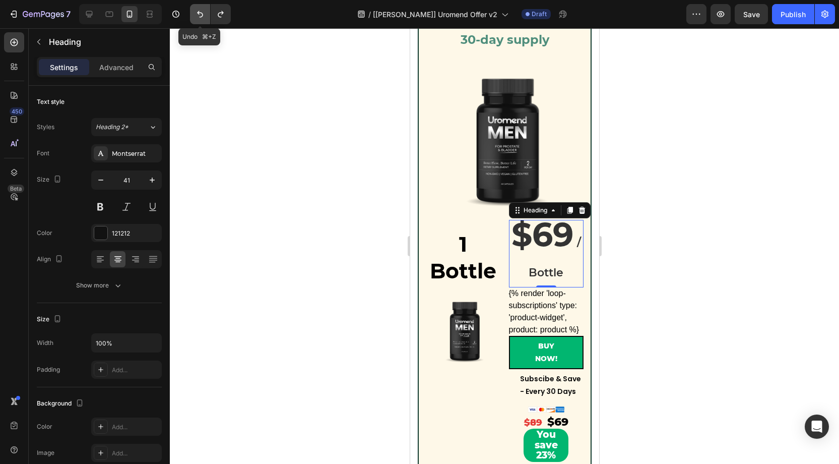
scroll to position [325, 0]
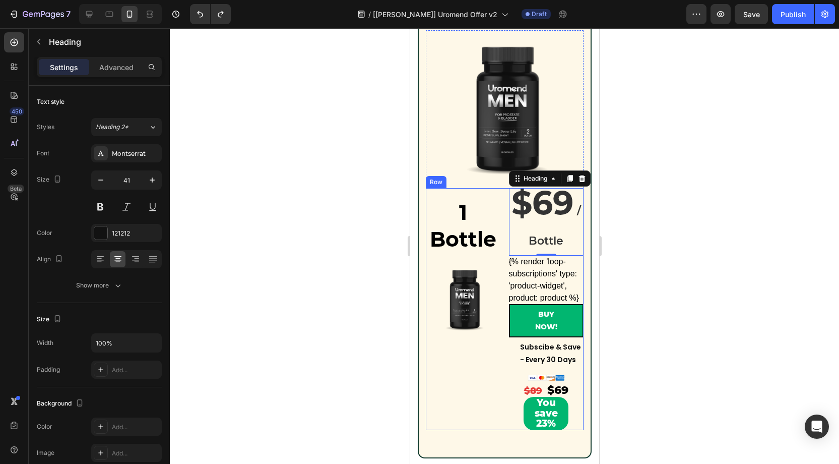
click at [497, 387] on div "1 Bottle Heading Product Images" at bounding box center [463, 309] width 75 height 242
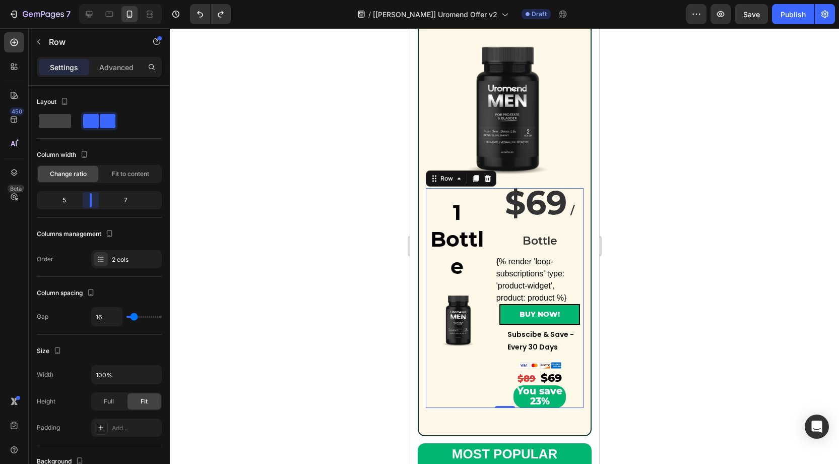
drag, startPoint x: 97, startPoint y: 201, endPoint x: 90, endPoint y: 201, distance: 6.6
click at [90, 0] on body "7 Version history / [Alice GemPages] Uromend Offer v2 Draft Preview Save Publis…" at bounding box center [419, 0] width 839 height 0
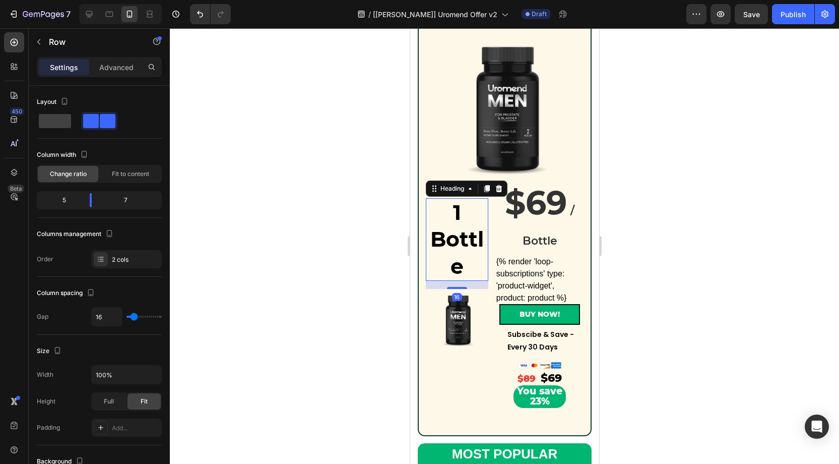
drag, startPoint x: 468, startPoint y: 243, endPoint x: 468, endPoint y: 236, distance: 6.6
click at [468, 240] on strong "1 Bottle" at bounding box center [456, 239] width 53 height 79
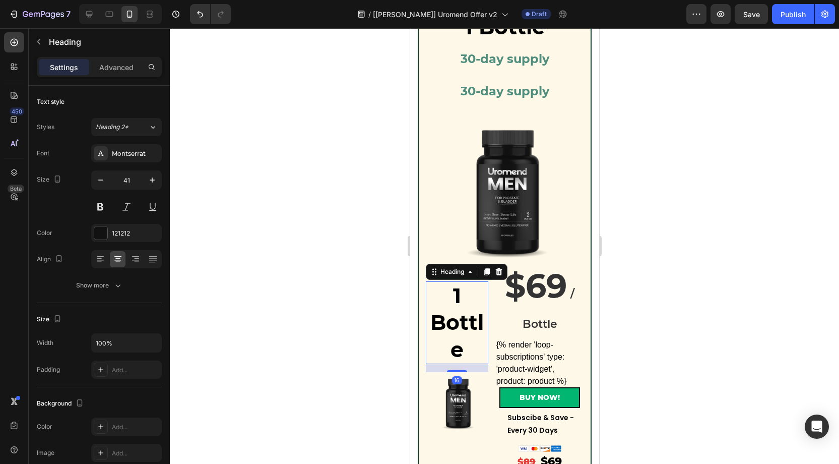
scroll to position [229, 0]
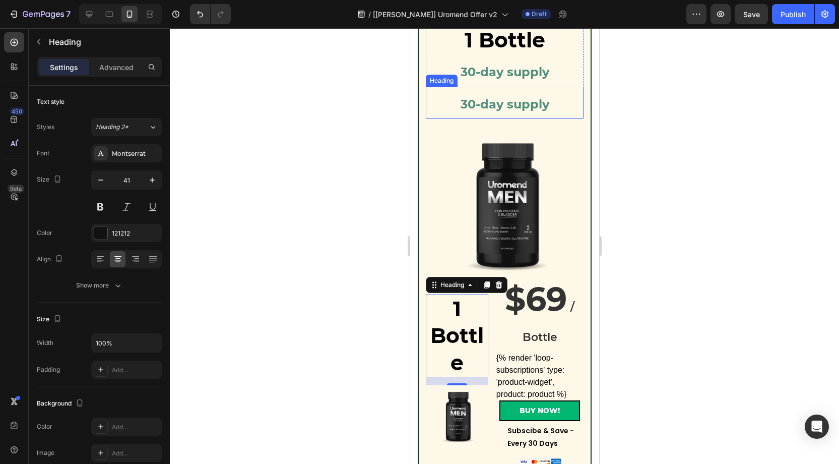
click at [497, 100] on strong "30-day supply" at bounding box center [504, 104] width 89 height 15
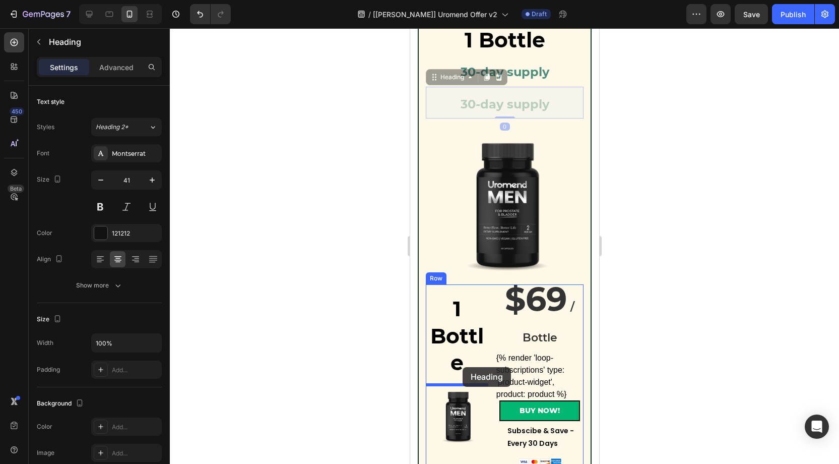
drag, startPoint x: 456, startPoint y: 77, endPoint x: 463, endPoint y: 367, distance: 290.0
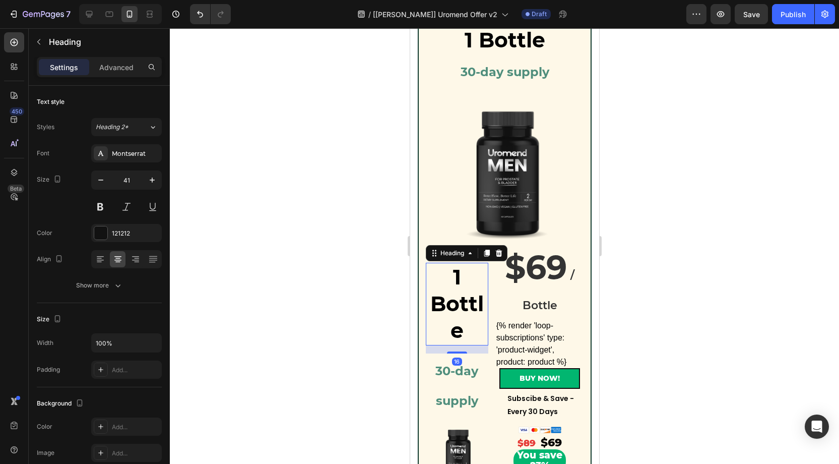
drag, startPoint x: 461, startPoint y: 309, endPoint x: 480, endPoint y: 315, distance: 20.6
click at [460, 309] on strong "1 Bottle" at bounding box center [456, 303] width 53 height 79
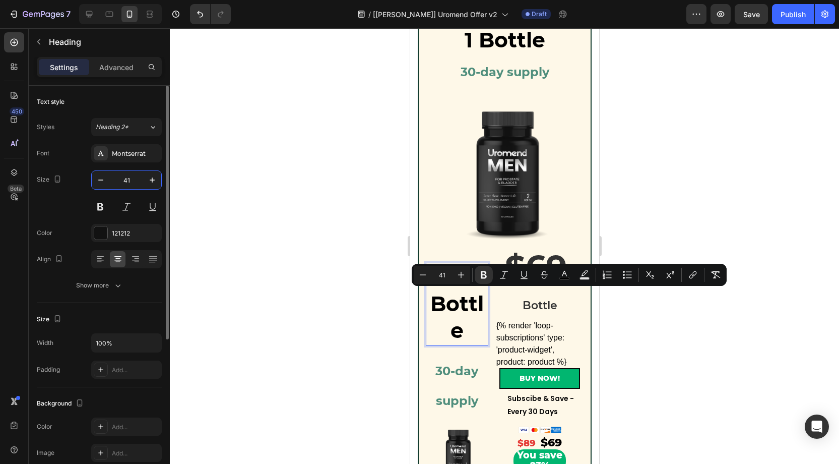
click at [135, 180] on input "41" at bounding box center [126, 180] width 33 height 18
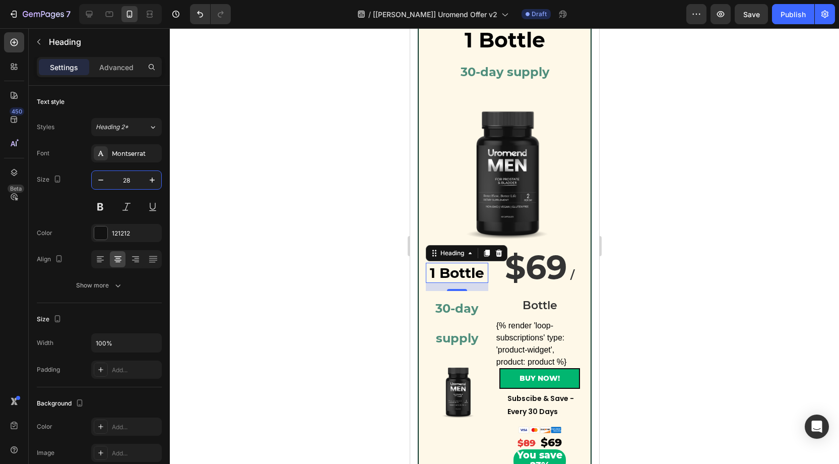
type input "27"
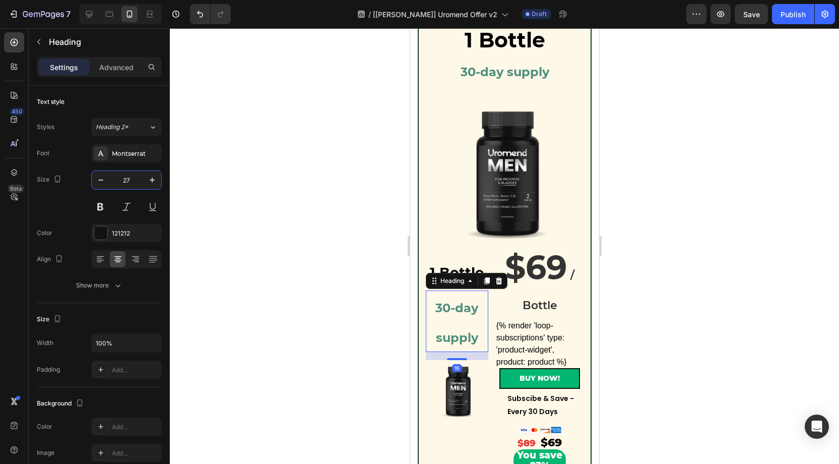
click at [456, 320] on h2 "30-day supply" at bounding box center [457, 321] width 63 height 62
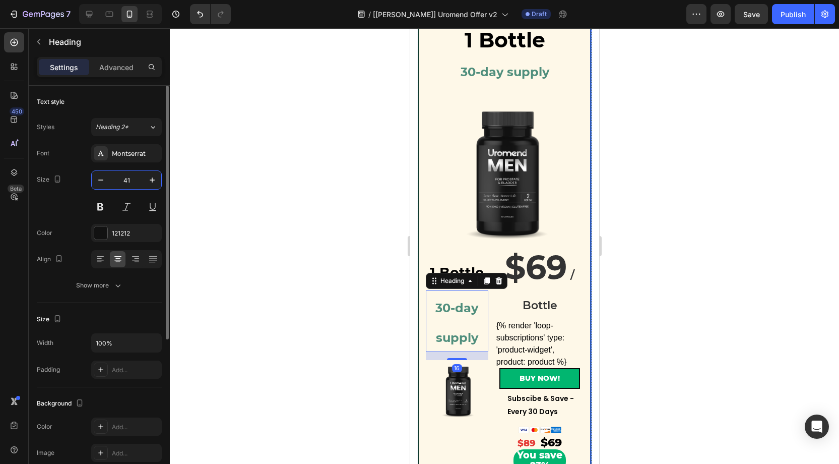
click at [138, 179] on input "41" at bounding box center [126, 180] width 33 height 18
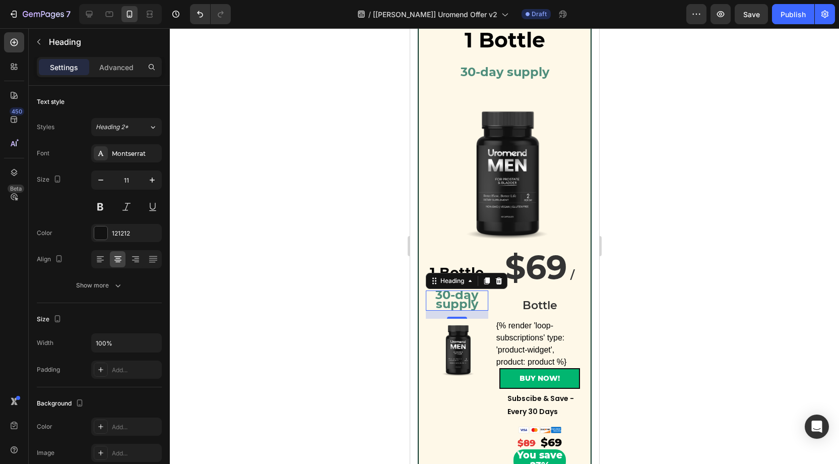
click at [452, 298] on strong "30-day supply" at bounding box center [456, 299] width 43 height 24
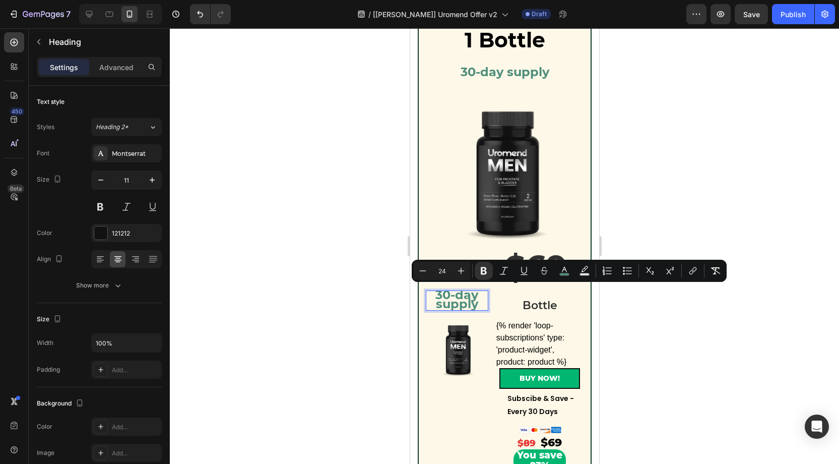
click at [455, 297] on strong "30-day supply" at bounding box center [456, 299] width 43 height 24
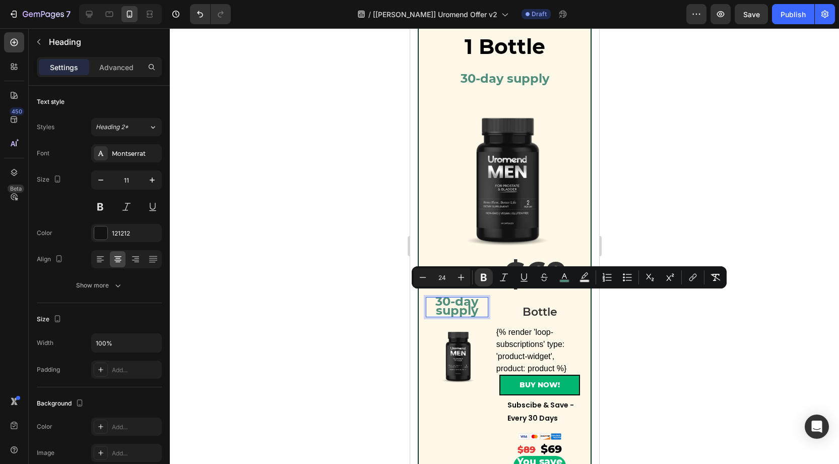
scroll to position [0, 0]
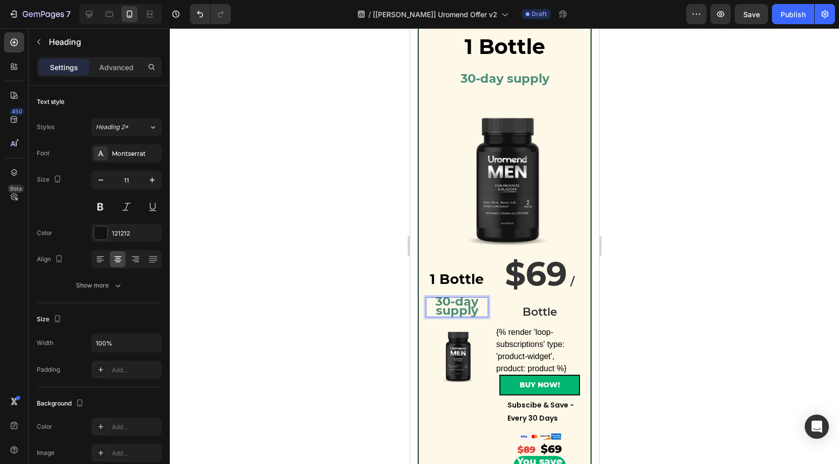
click at [466, 308] on strong "30-day supply" at bounding box center [456, 306] width 43 height 24
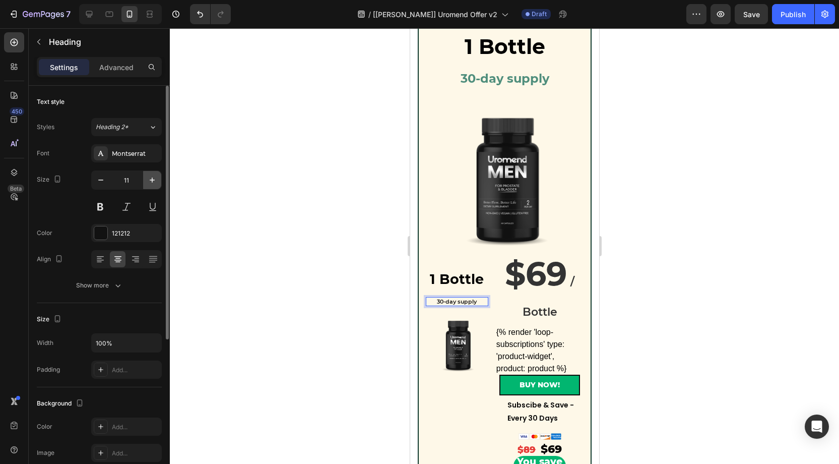
click at [155, 181] on icon "button" at bounding box center [152, 180] width 10 height 10
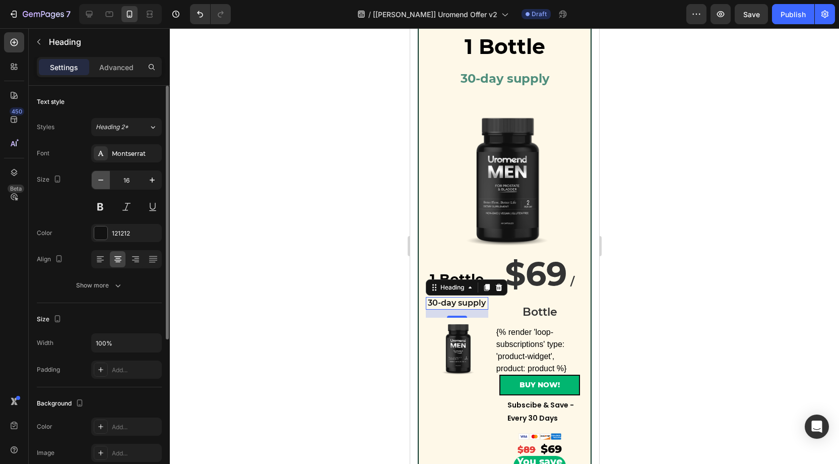
click at [103, 177] on icon "button" at bounding box center [101, 180] width 10 height 10
type input "15"
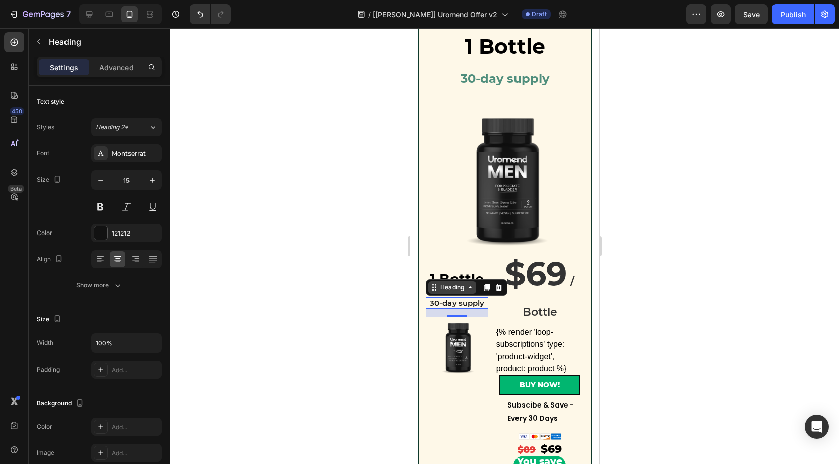
click at [460, 281] on div "Heading" at bounding box center [452, 287] width 48 height 12
click at [481, 273] on strong "1 Bottle" at bounding box center [457, 279] width 54 height 17
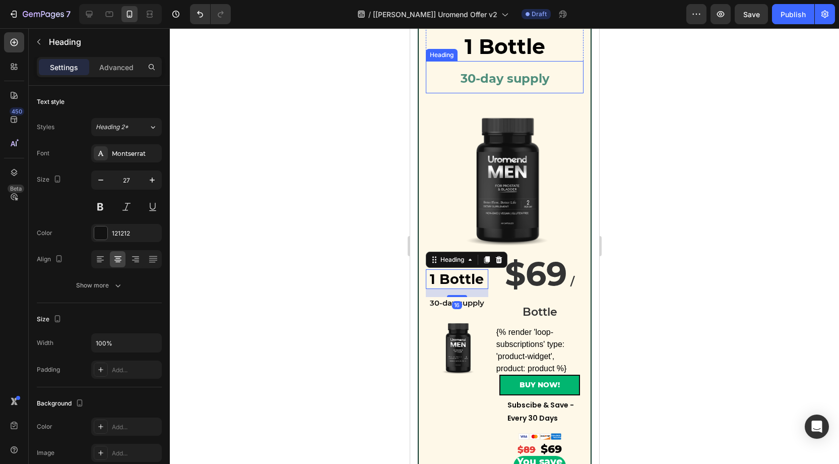
click at [480, 72] on div "30-day supply Heading" at bounding box center [505, 77] width 158 height 32
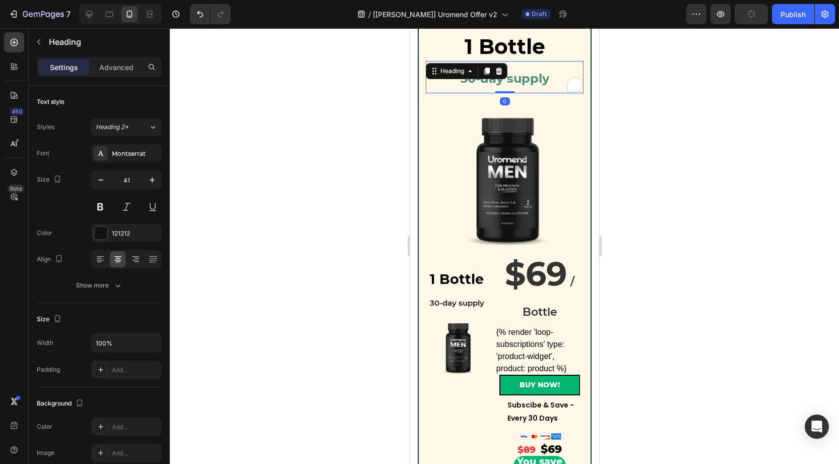
click at [526, 79] on strong "30-day supply" at bounding box center [504, 78] width 89 height 15
drag, startPoint x: 481, startPoint y: 80, endPoint x: 540, endPoint y: 81, distance: 58.5
click at [540, 81] on strong "30-day supply" at bounding box center [504, 78] width 89 height 15
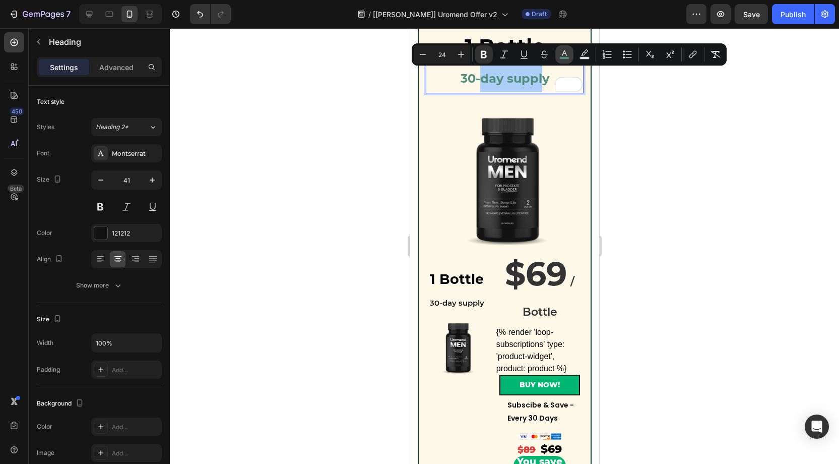
click at [566, 51] on icon "Editor contextual toolbar" at bounding box center [565, 54] width 10 height 10
type input "4F8E7C"
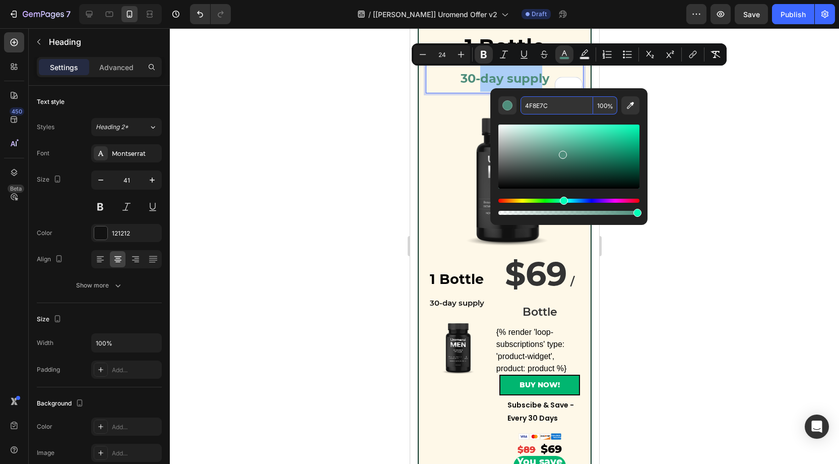
click at [553, 103] on input "4F8E7C" at bounding box center [557, 105] width 73 height 18
drag, startPoint x: 712, startPoint y: 172, endPoint x: 615, endPoint y: 229, distance: 112.9
click at [712, 173] on div at bounding box center [505, 246] width 670 height 436
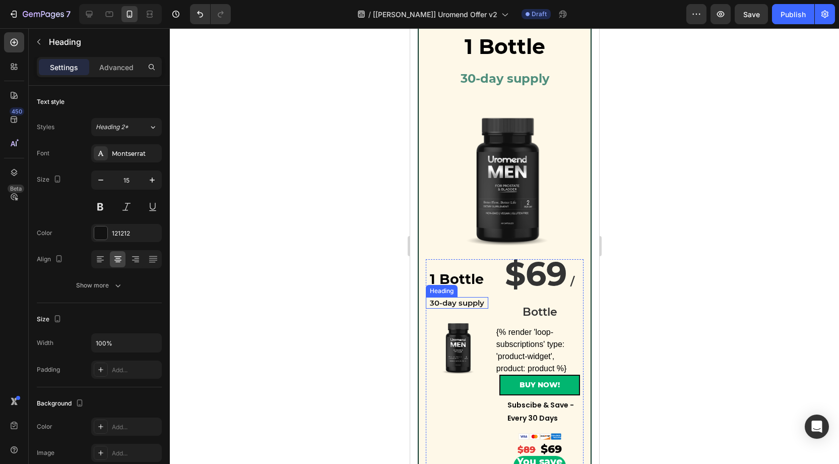
click at [462, 300] on p "30-day supply" at bounding box center [457, 303] width 60 height 10
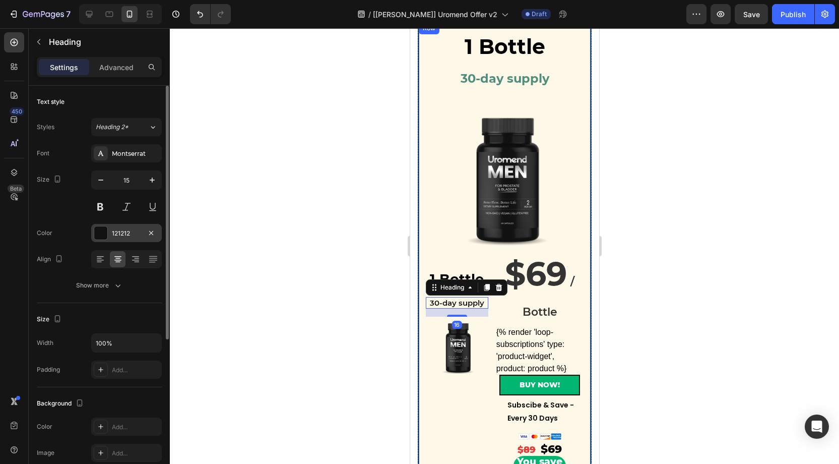
drag, startPoint x: 102, startPoint y: 237, endPoint x: 165, endPoint y: 256, distance: 65.7
click at [102, 237] on div at bounding box center [100, 232] width 13 height 13
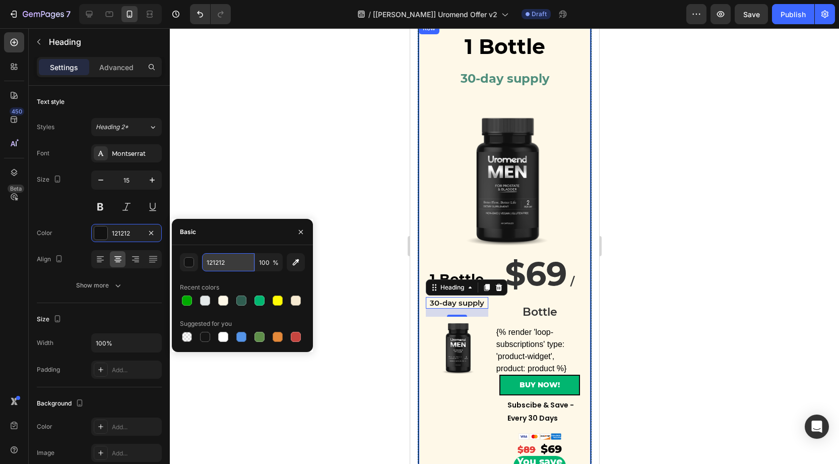
click at [229, 259] on input "121212" at bounding box center [228, 262] width 52 height 18
paste input "4F8E7C"
type input "4F8E7C"
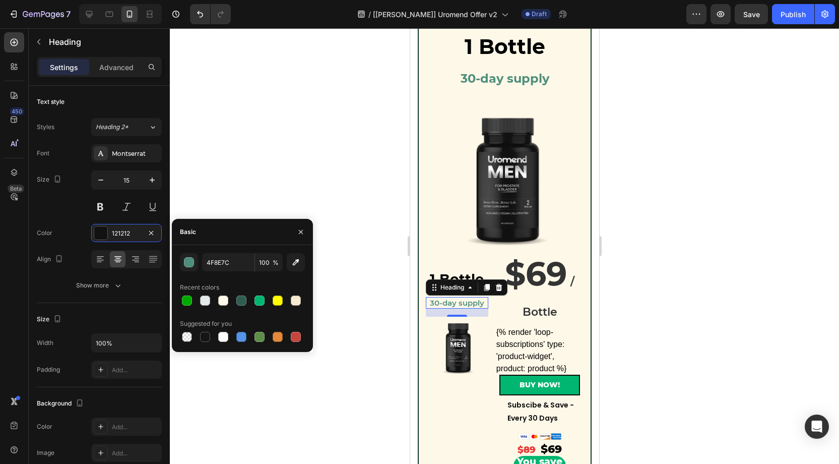
click at [657, 183] on div at bounding box center [505, 246] width 670 height 436
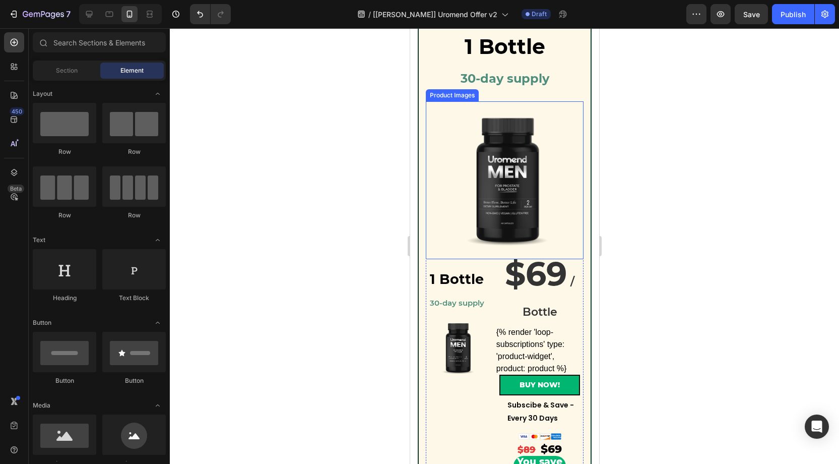
click at [509, 184] on img at bounding box center [505, 180] width 158 height 158
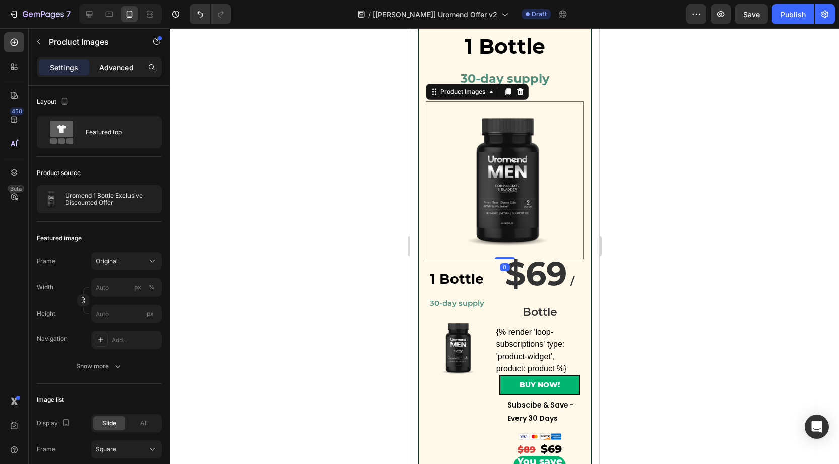
click at [104, 60] on div "Advanced" at bounding box center [116, 67] width 50 height 16
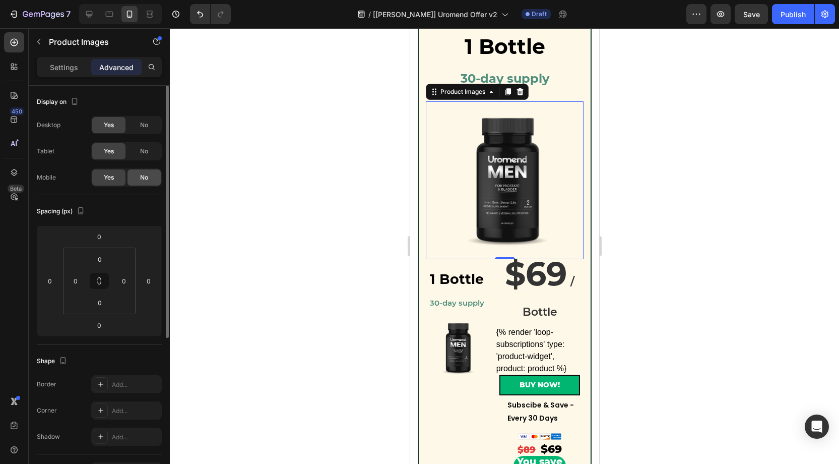
click at [149, 174] on div "No" at bounding box center [144, 177] width 33 height 16
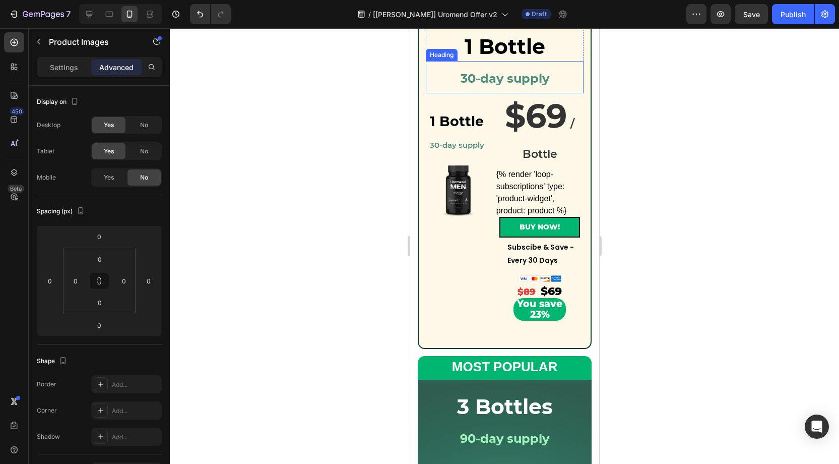
click at [548, 79] on strong "30-day supply" at bounding box center [504, 78] width 89 height 15
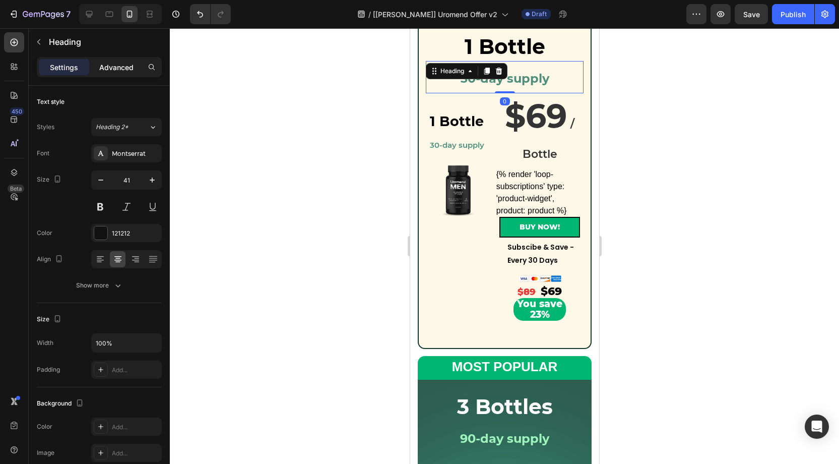
drag, startPoint x: 120, startPoint y: 58, endPoint x: 123, endPoint y: 63, distance: 5.9
click at [120, 58] on div "Settings Advanced" at bounding box center [99, 67] width 125 height 20
click at [124, 63] on p "Advanced" at bounding box center [116, 67] width 34 height 11
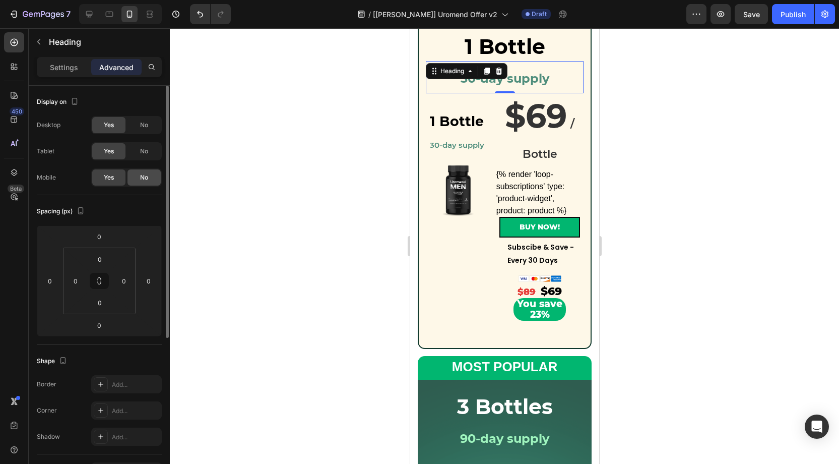
drag, startPoint x: 145, startPoint y: 170, endPoint x: 659, endPoint y: 62, distance: 525.1
click at [145, 170] on div "No" at bounding box center [144, 177] width 33 height 16
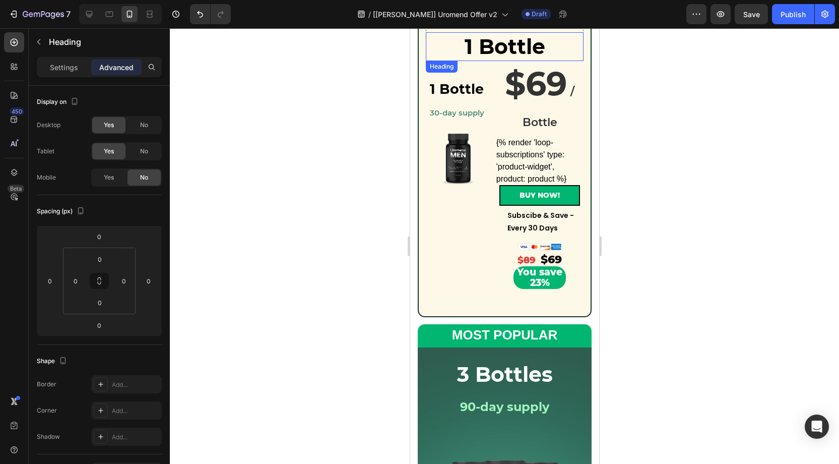
click at [545, 46] on h2 "1 Bottle" at bounding box center [505, 46] width 158 height 29
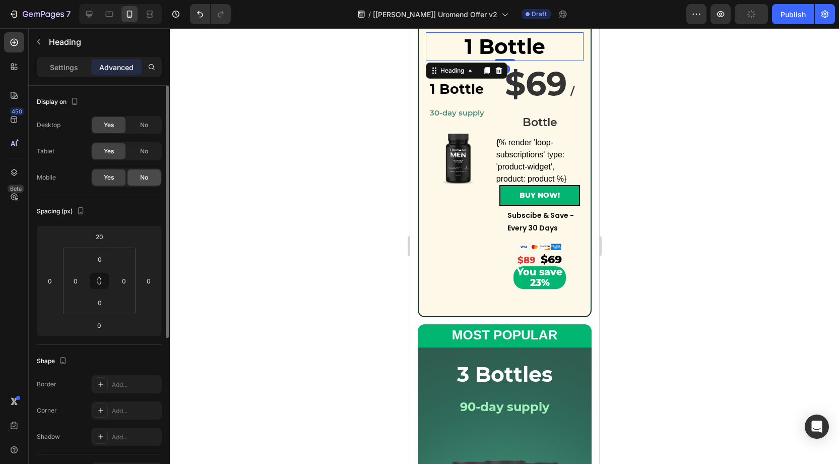
click at [150, 174] on div "No" at bounding box center [144, 177] width 33 height 16
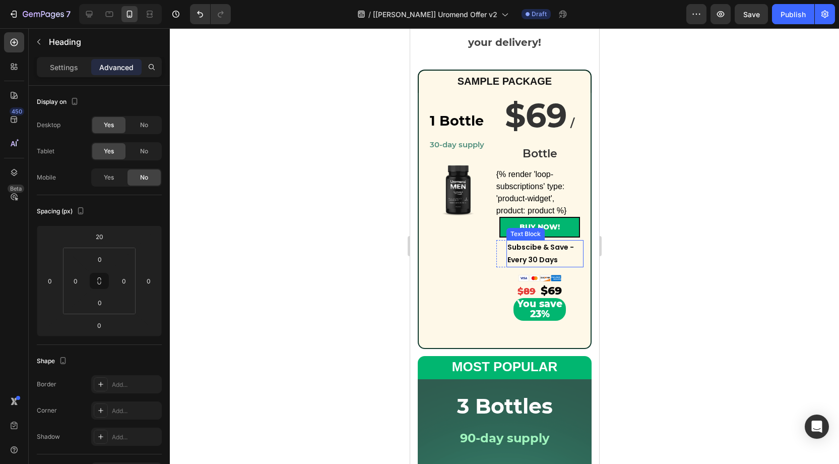
scroll to position [153, 0]
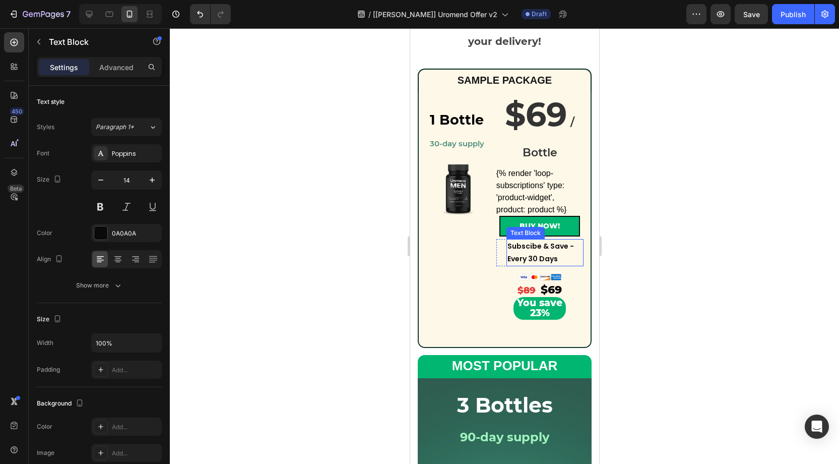
click at [552, 245] on p "Subscibe & Save - Every 30 Days" at bounding box center [544, 252] width 75 height 25
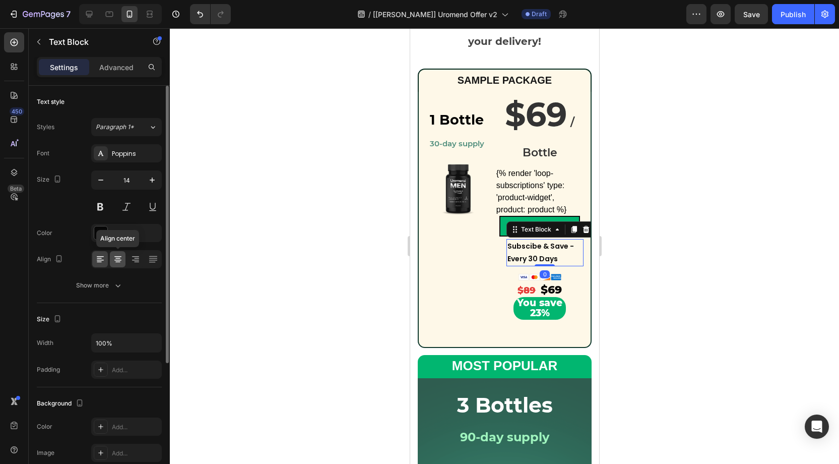
click at [118, 262] on icon at bounding box center [117, 262] width 5 height 1
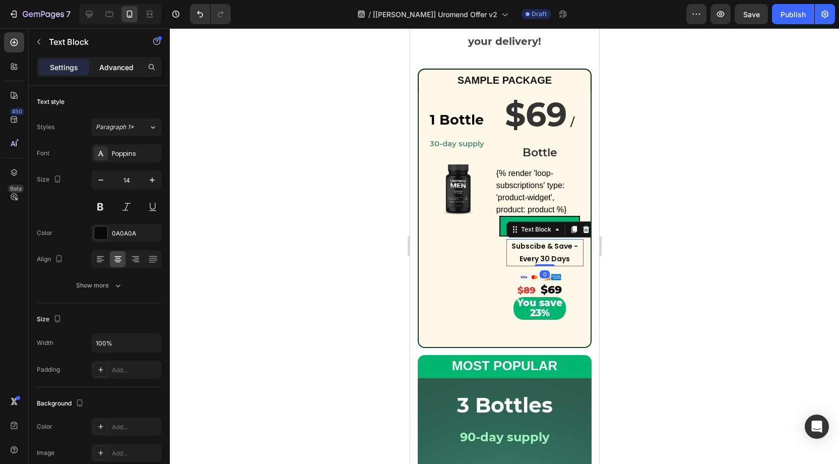
click at [120, 71] on p "Advanced" at bounding box center [116, 67] width 34 height 11
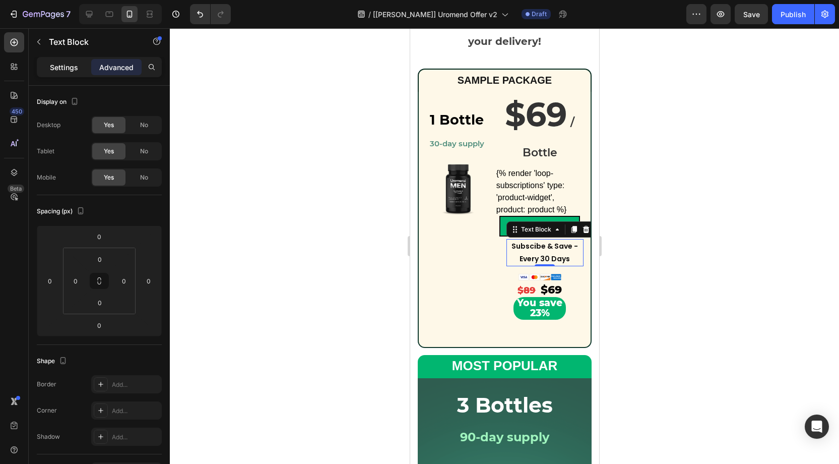
click at [69, 60] on div "Settings" at bounding box center [64, 67] width 50 height 16
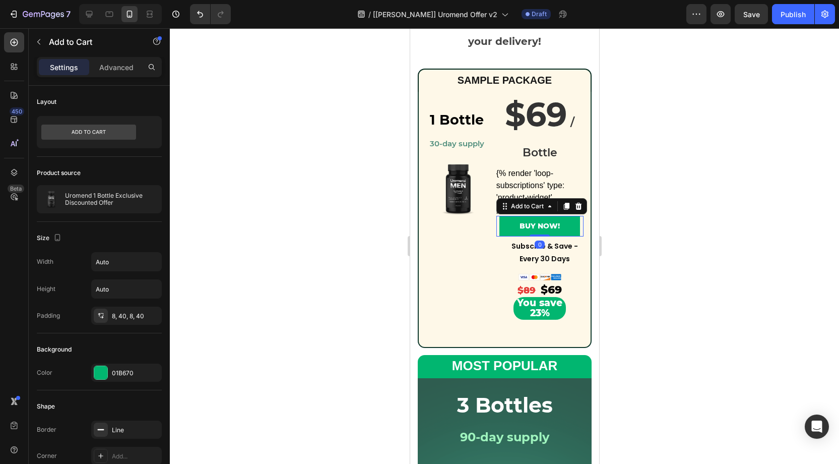
click at [553, 216] on button "BUY NOW!" at bounding box center [539, 226] width 81 height 21
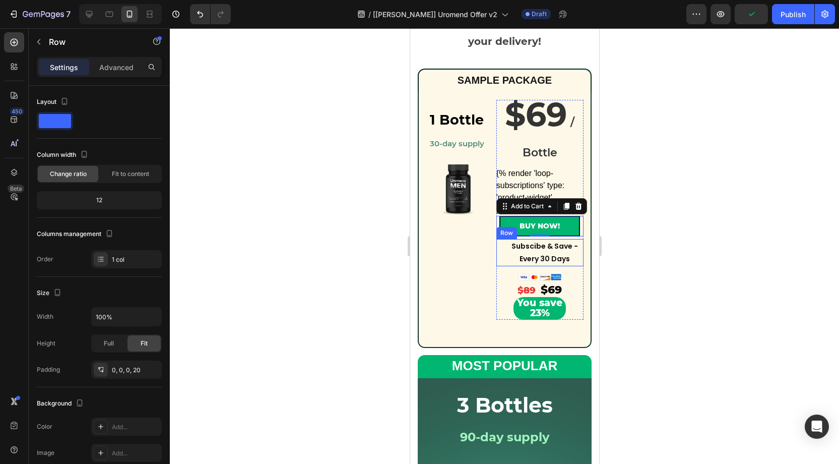
click at [502, 247] on div "Subscibe & Save - Every 30 Days Text Block Row" at bounding box center [539, 252] width 87 height 27
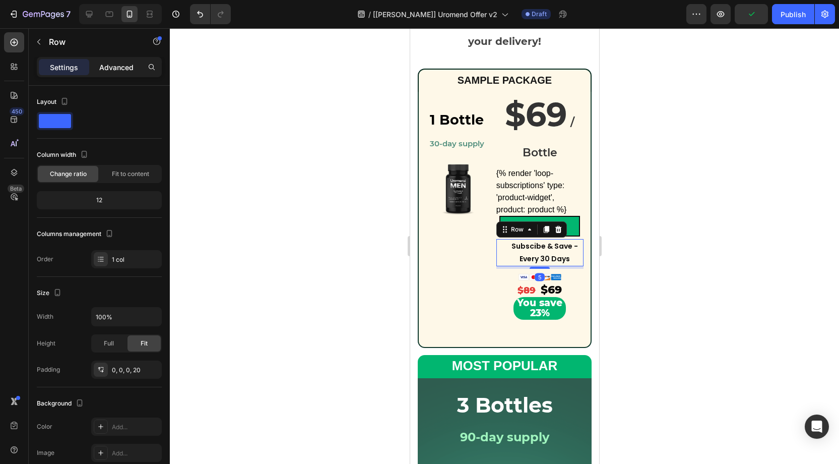
click at [100, 65] on p "Advanced" at bounding box center [116, 67] width 34 height 11
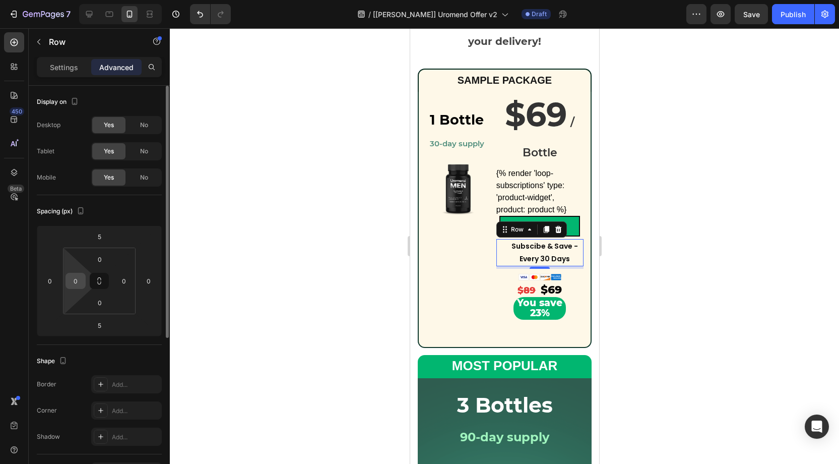
click at [80, 278] on input "0" at bounding box center [75, 280] width 15 height 15
click at [60, 71] on p "Settings" at bounding box center [64, 67] width 28 height 11
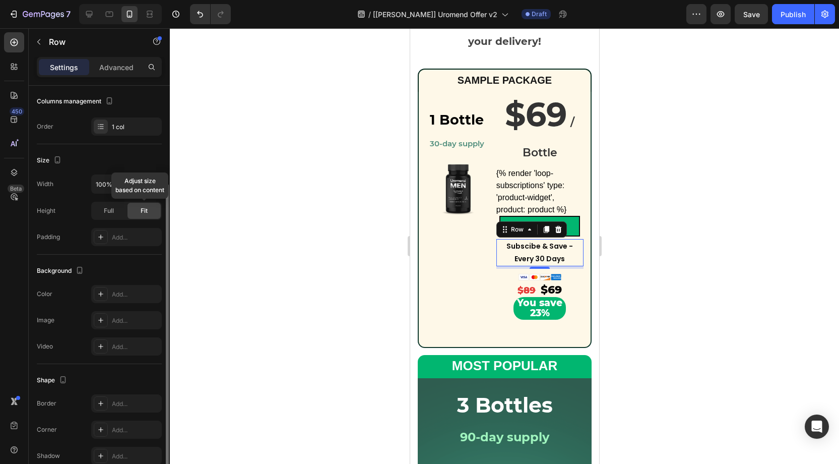
scroll to position [140, 0]
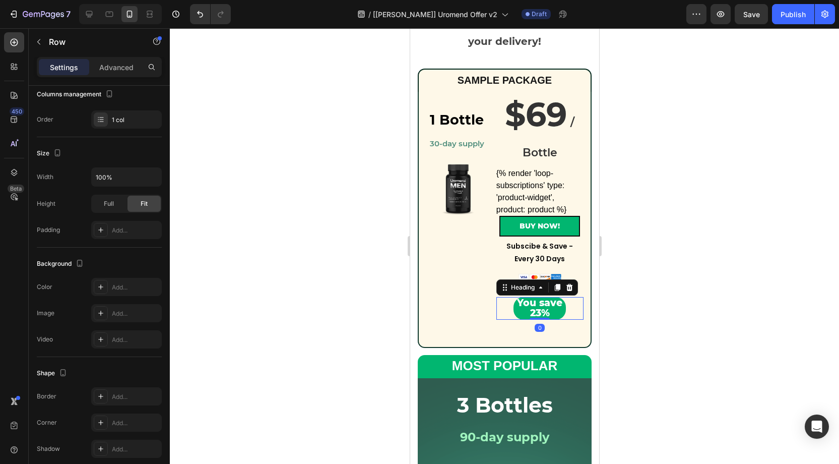
click at [518, 302] on span "You save 23%" at bounding box center [539, 308] width 45 height 22
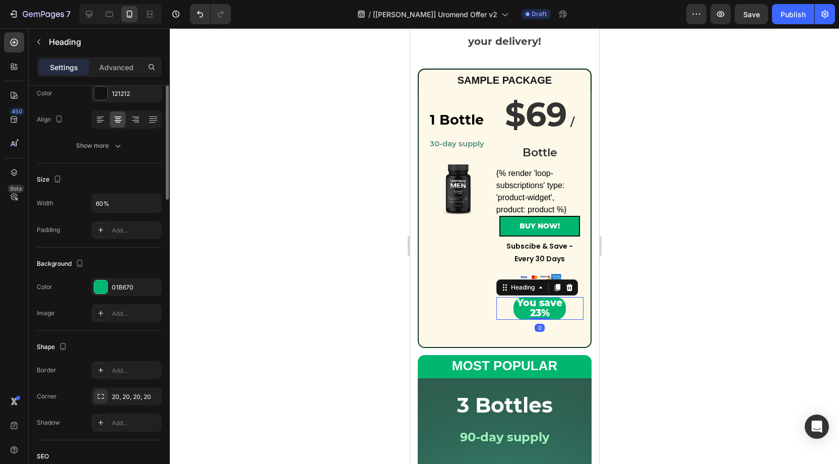
scroll to position [0, 0]
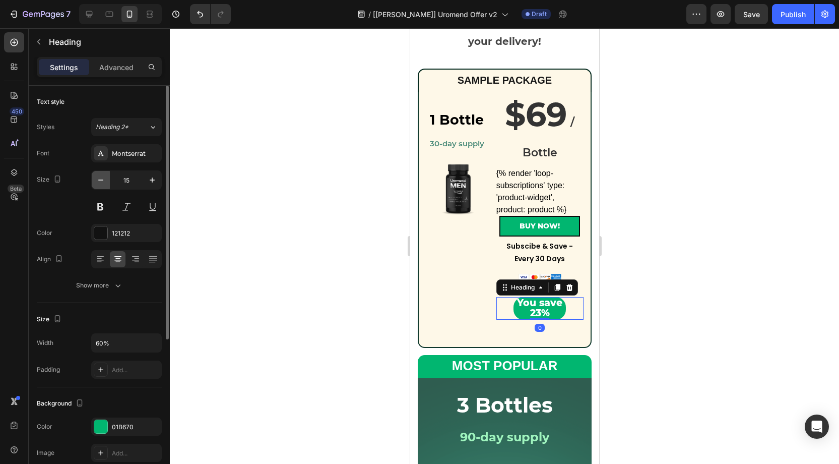
click at [101, 180] on icon "button" at bounding box center [101, 180] width 10 height 10
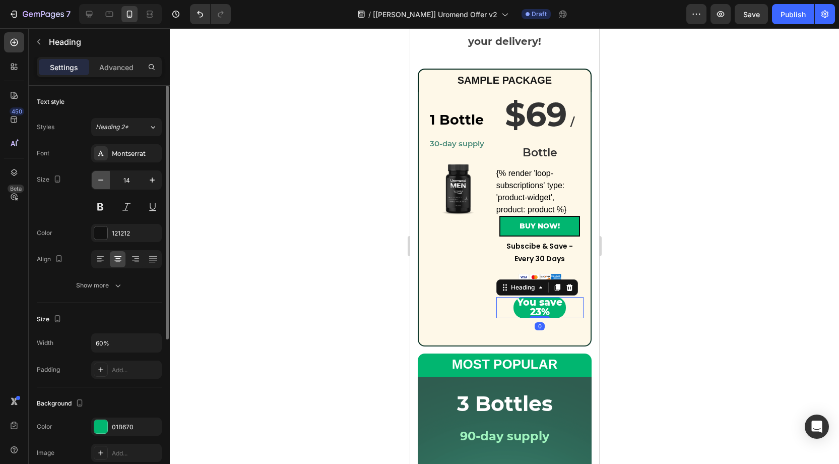
click at [101, 180] on icon "button" at bounding box center [101, 180] width 10 height 10
type input "12"
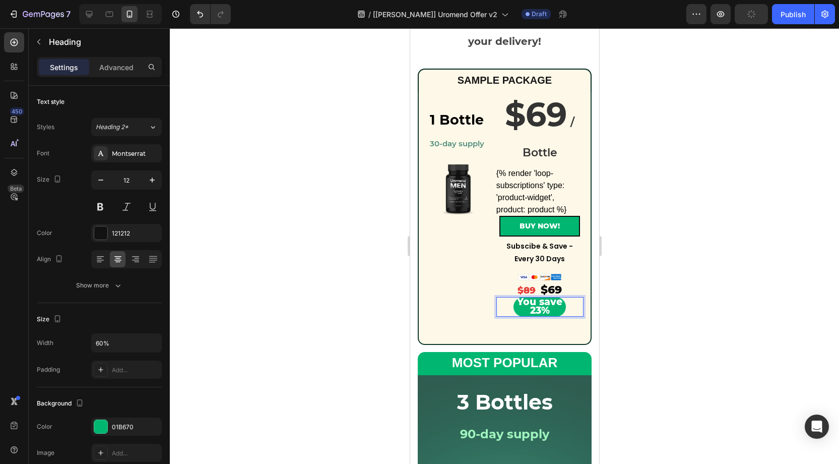
click at [536, 303] on span "You save 23%" at bounding box center [539, 306] width 45 height 21
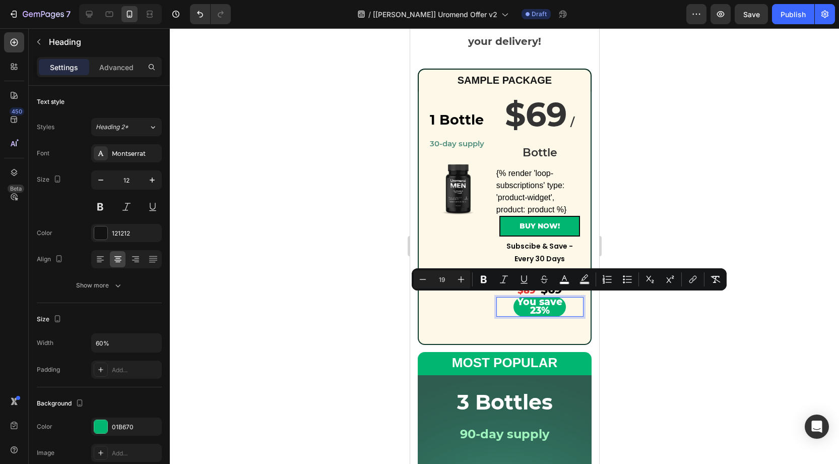
click at [541, 304] on span "You save 23%" at bounding box center [539, 306] width 45 height 21
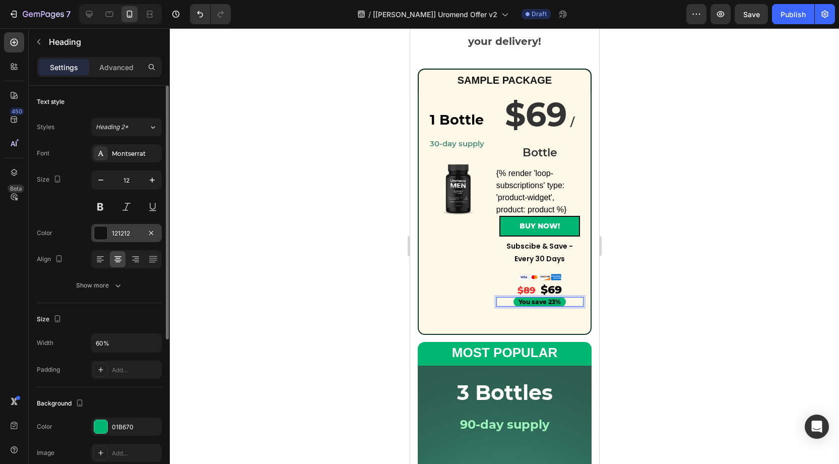
click at [97, 231] on div at bounding box center [100, 232] width 13 height 13
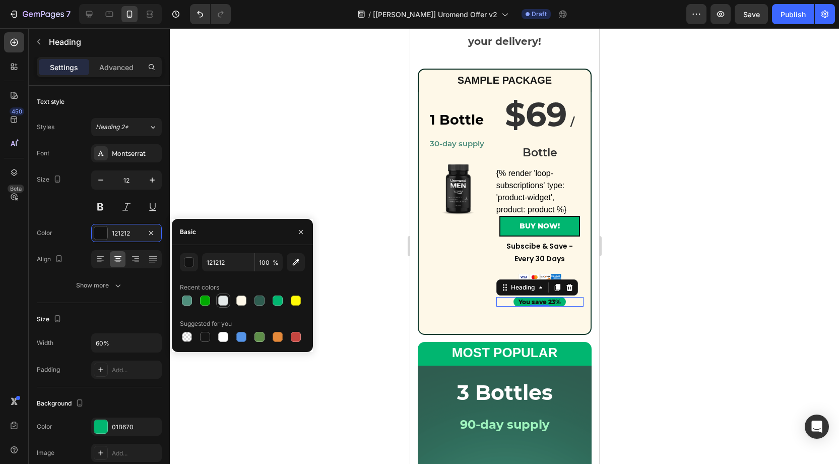
click at [225, 297] on div at bounding box center [223, 300] width 10 height 10
click at [193, 260] on div "button" at bounding box center [190, 263] width 10 height 10
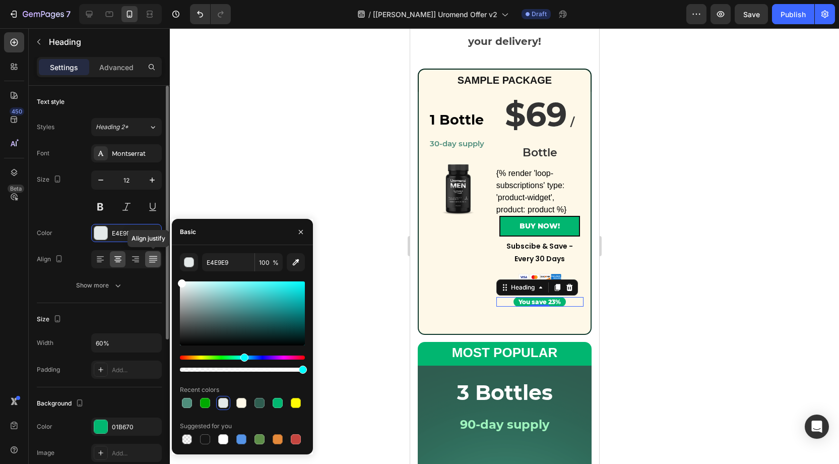
drag, startPoint x: 206, startPoint y: 300, endPoint x: 147, endPoint y: 258, distance: 72.3
click at [147, 258] on div "450 Beta Sections(18) Elements(83) Section Element Hero Section Product Detail …" at bounding box center [85, 246] width 170 height 436
type input "FFFFFF"
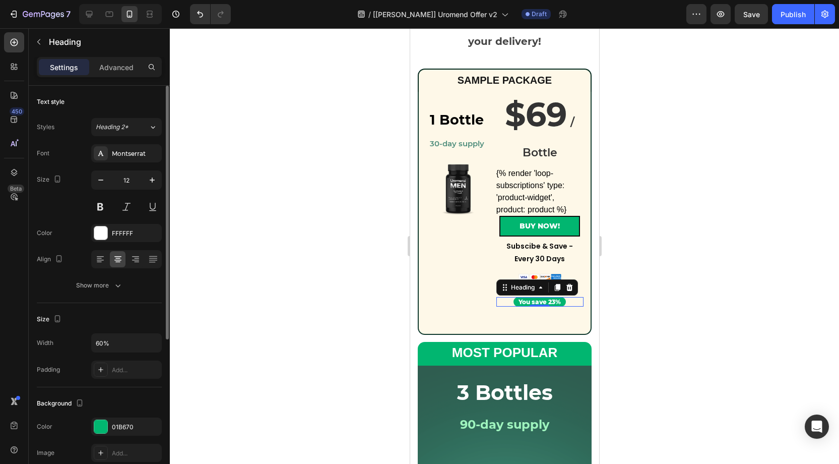
click at [69, 226] on div "Color FFFFFF" at bounding box center [99, 233] width 125 height 18
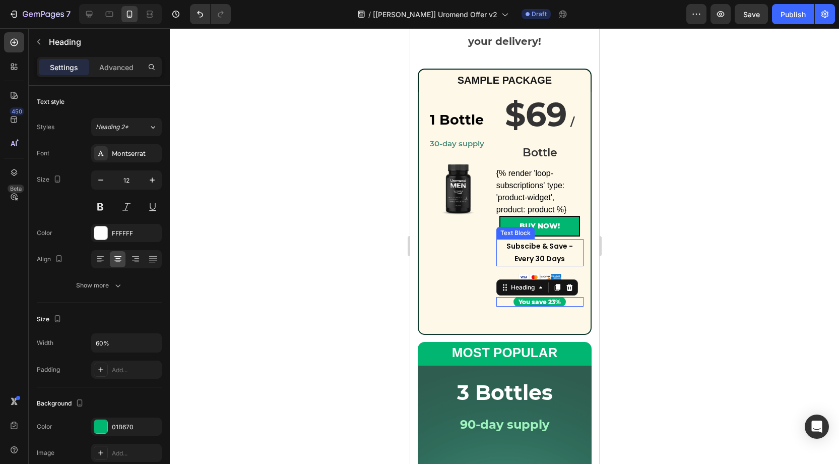
click at [528, 247] on p "Subscibe & Save - Every 30 Days" at bounding box center [539, 252] width 85 height 25
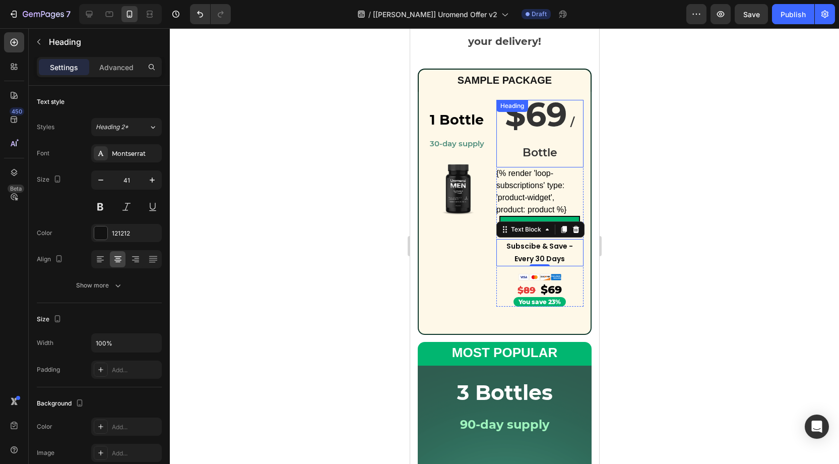
click at [526, 122] on strong "$69" at bounding box center [536, 114] width 62 height 40
click at [547, 137] on p "$69 / Bottle" at bounding box center [539, 134] width 85 height 66
drag, startPoint x: 45, startPoint y: 104, endPoint x: 339, endPoint y: 136, distance: 295.7
click at [339, 136] on div at bounding box center [505, 246] width 670 height 436
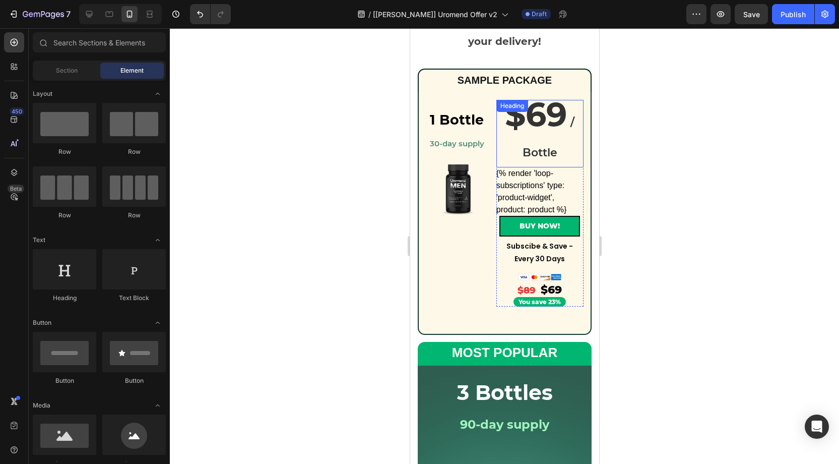
click at [548, 131] on strong "$69" at bounding box center [536, 114] width 62 height 40
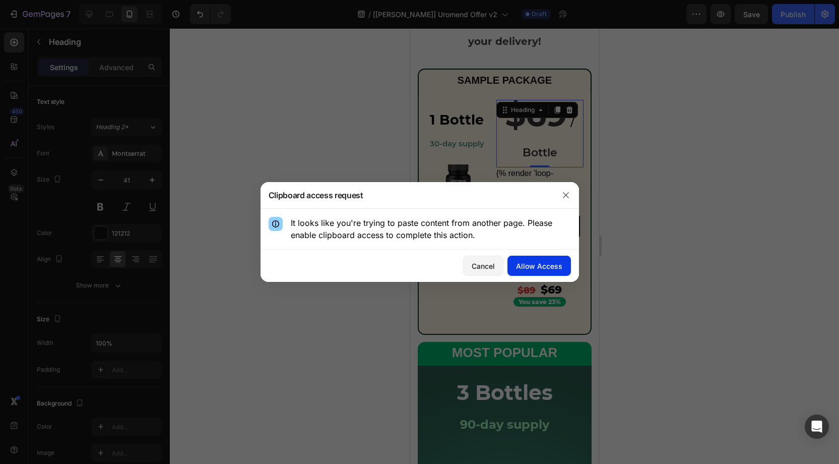
click at [538, 266] on div "Allow Access" at bounding box center [539, 266] width 46 height 11
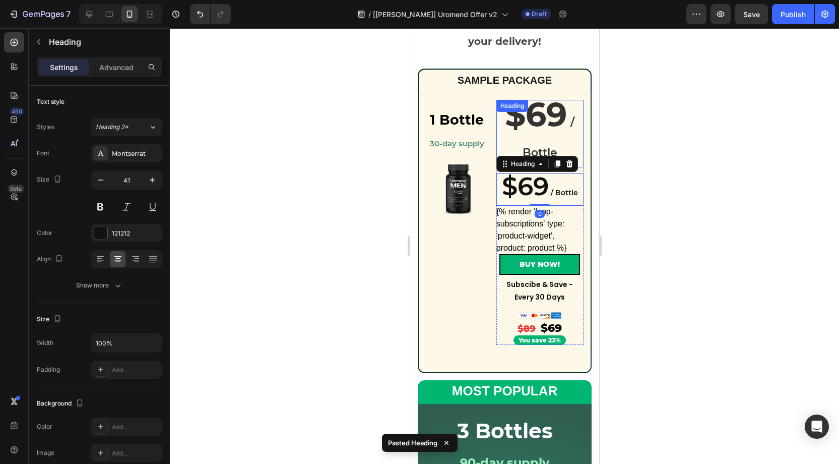
click at [542, 126] on strong "$69" at bounding box center [536, 114] width 62 height 40
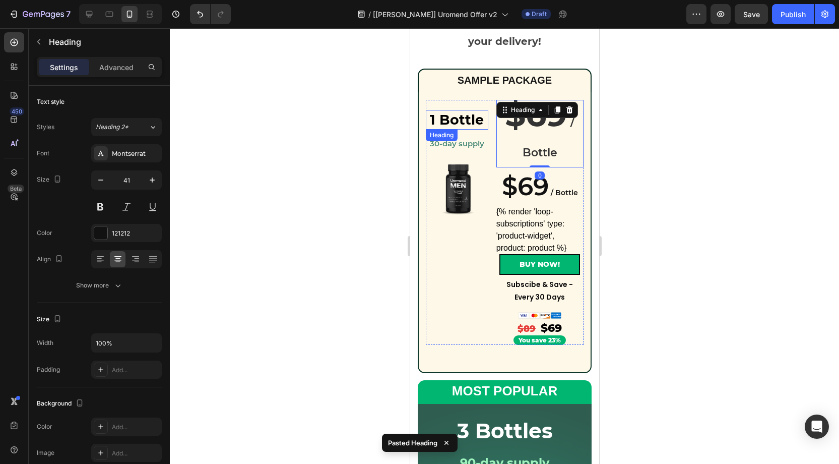
drag, startPoint x: 123, startPoint y: 70, endPoint x: 139, endPoint y: 75, distance: 16.3
click at [124, 70] on p "Advanced" at bounding box center [116, 67] width 34 height 11
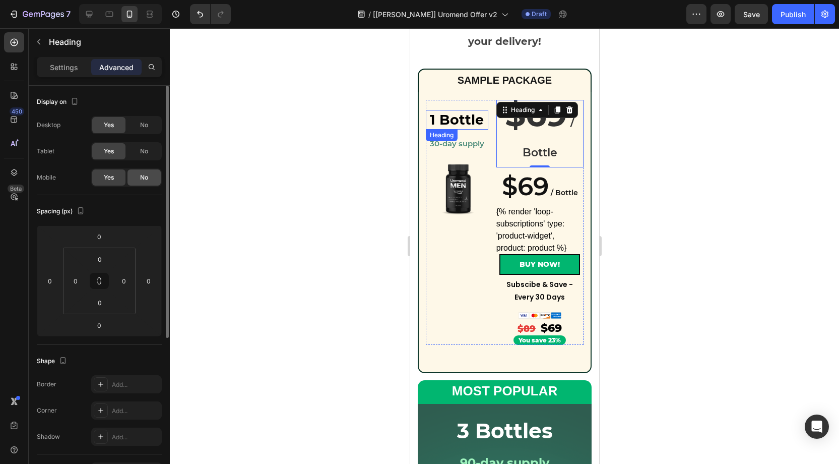
click at [143, 173] on span "No" at bounding box center [144, 177] width 8 height 9
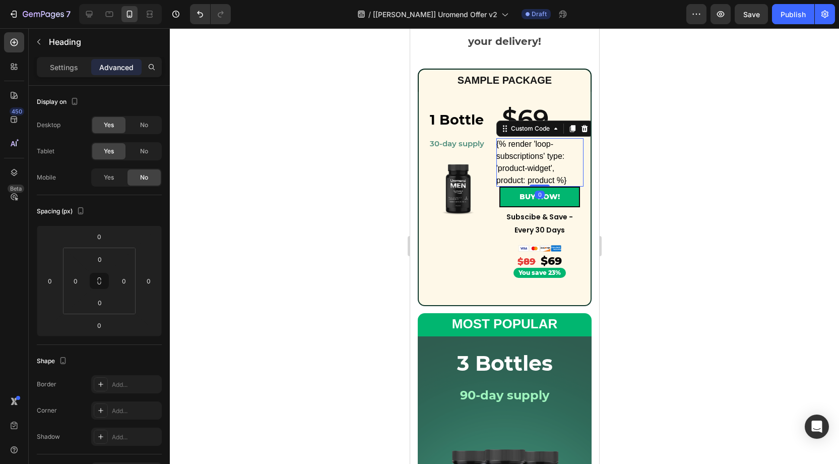
click at [536, 150] on div "{% render 'loop-subscriptions' type: 'product-widget', product: product %}" at bounding box center [539, 162] width 87 height 48
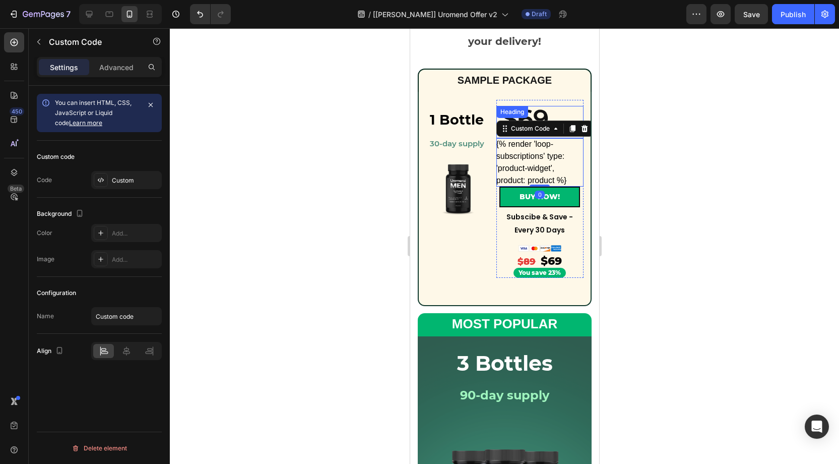
click at [546, 114] on div "$69 / Bottle Heading" at bounding box center [539, 122] width 87 height 32
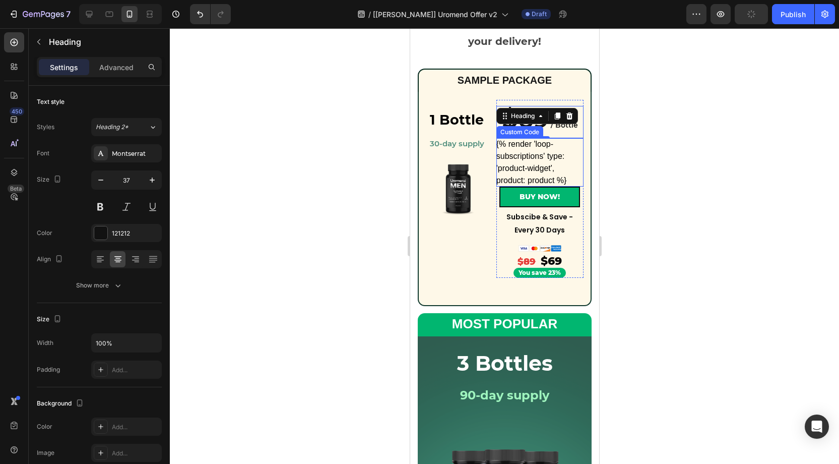
click at [526, 152] on div "{% render 'loop-subscriptions' type: 'product-widget', product: product %}" at bounding box center [539, 162] width 87 height 48
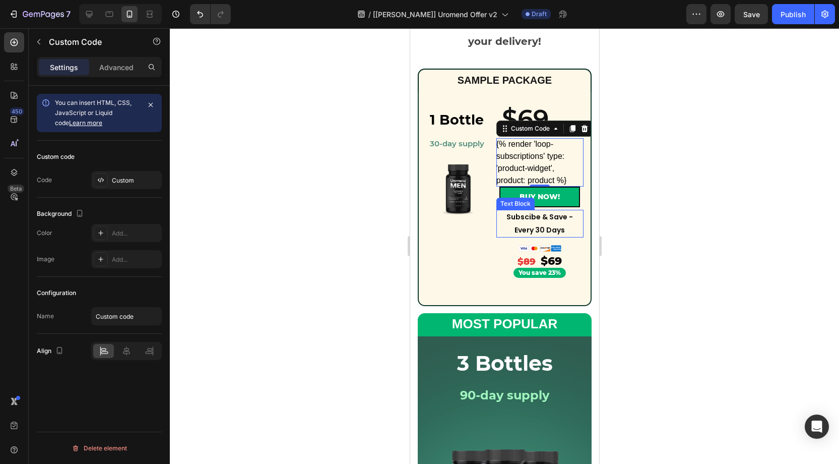
click at [550, 224] on p "Subscibe & Save - Every 30 Days" at bounding box center [539, 223] width 85 height 25
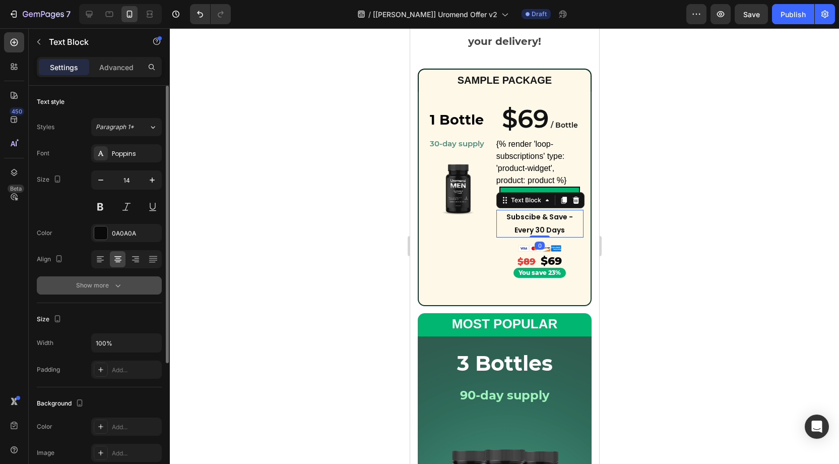
click at [111, 277] on button "Show more" at bounding box center [99, 285] width 125 height 18
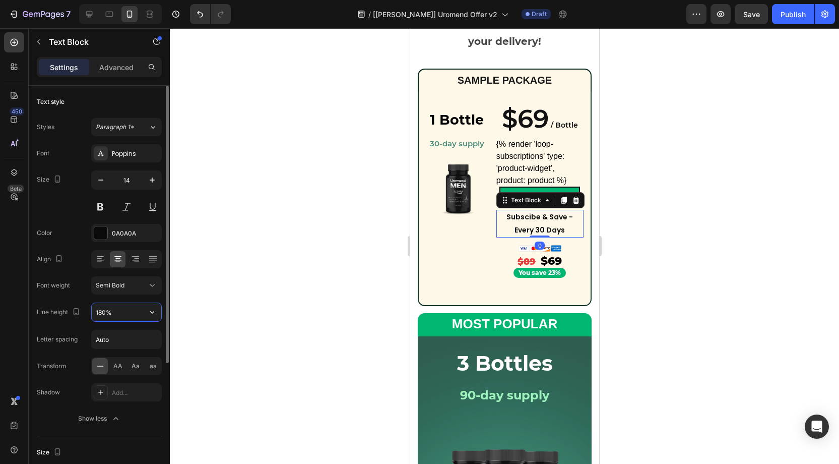
click at [104, 311] on input "180%" at bounding box center [127, 312] width 70 height 18
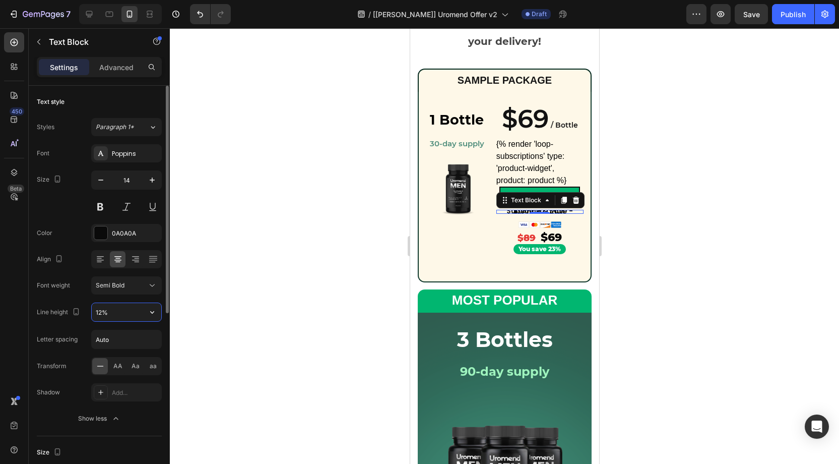
type input "120%"
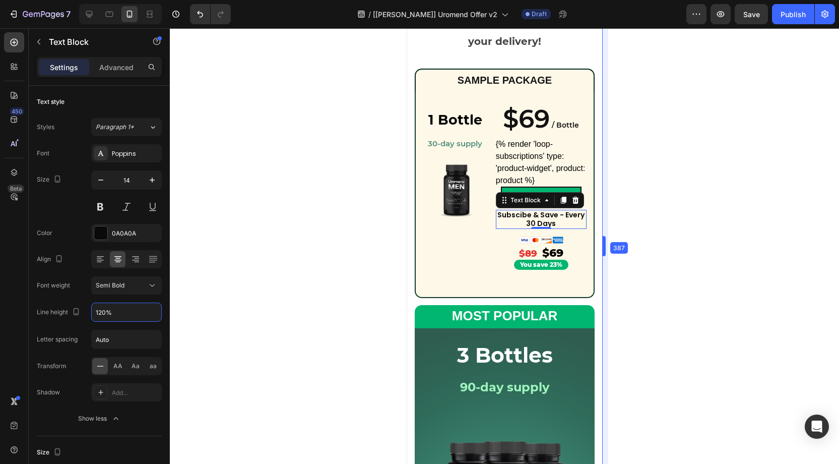
drag, startPoint x: 603, startPoint y: 226, endPoint x: 189, endPoint y: 185, distance: 416.5
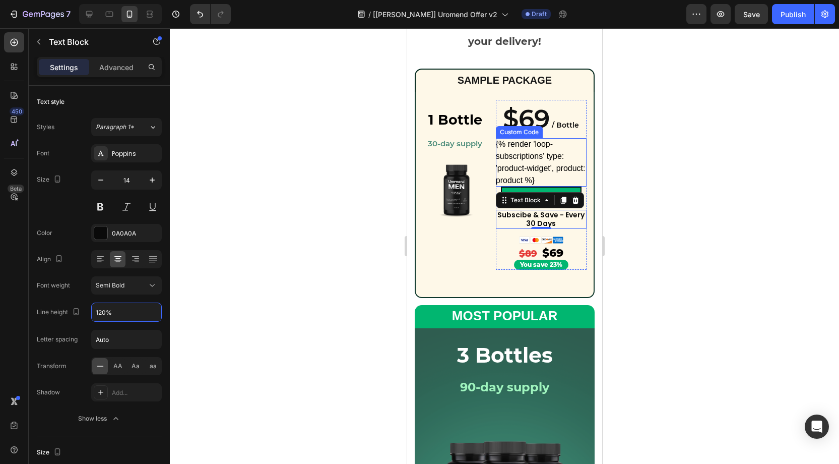
click at [514, 149] on div "{% render 'loop-subscriptions' type: 'product-widget', product: product %}" at bounding box center [541, 162] width 91 height 48
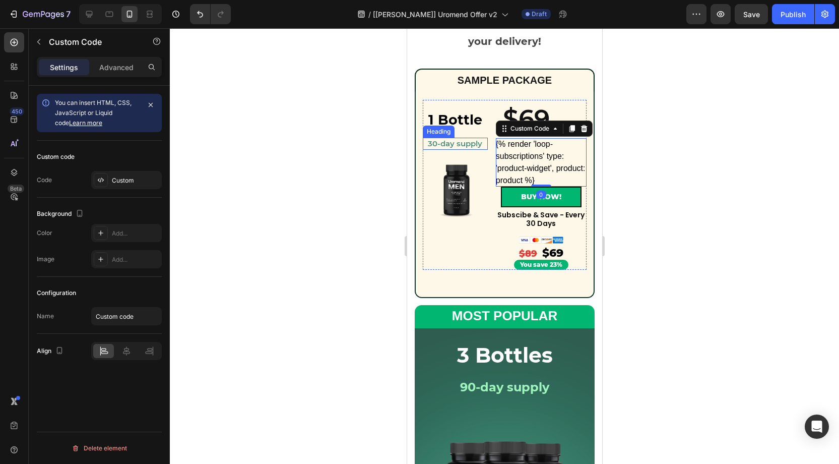
drag, startPoint x: 471, startPoint y: 141, endPoint x: 470, endPoint y: 133, distance: 7.6
click at [471, 139] on p "30-day supply" at bounding box center [454, 144] width 63 height 10
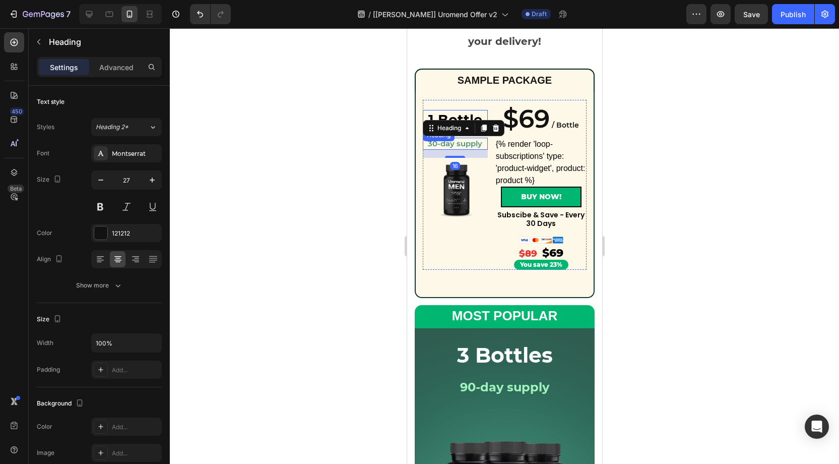
click at [471, 118] on strong "1 Bottle" at bounding box center [455, 119] width 54 height 17
click at [116, 63] on p "Advanced" at bounding box center [116, 67] width 34 height 11
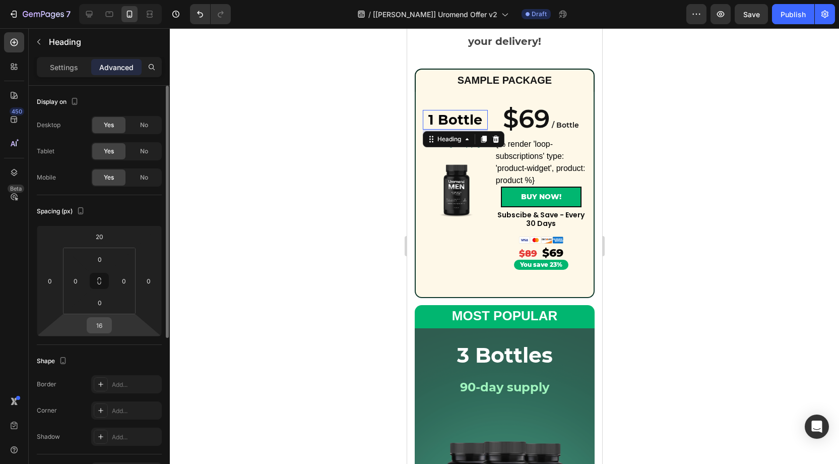
click at [106, 325] on input "16" at bounding box center [99, 325] width 20 height 15
type input "0"
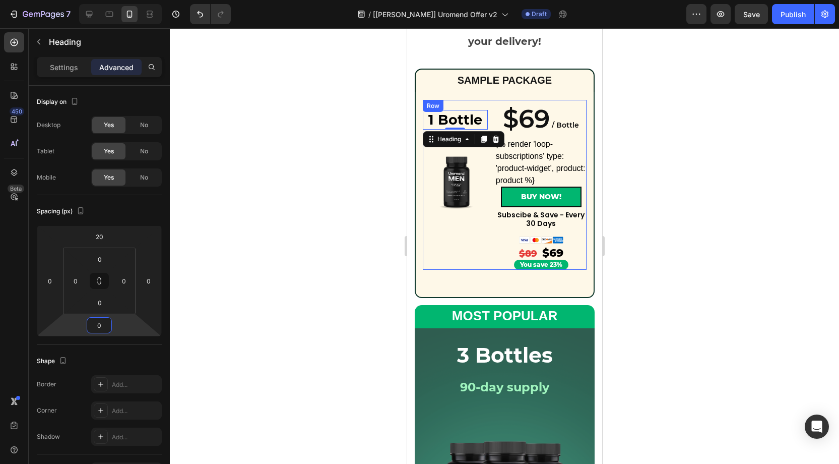
click at [470, 235] on div "⁠⁠⁠⁠⁠⁠⁠ 1 Bottle Heading 0 30-day supply Heading Product Images" at bounding box center [454, 185] width 65 height 170
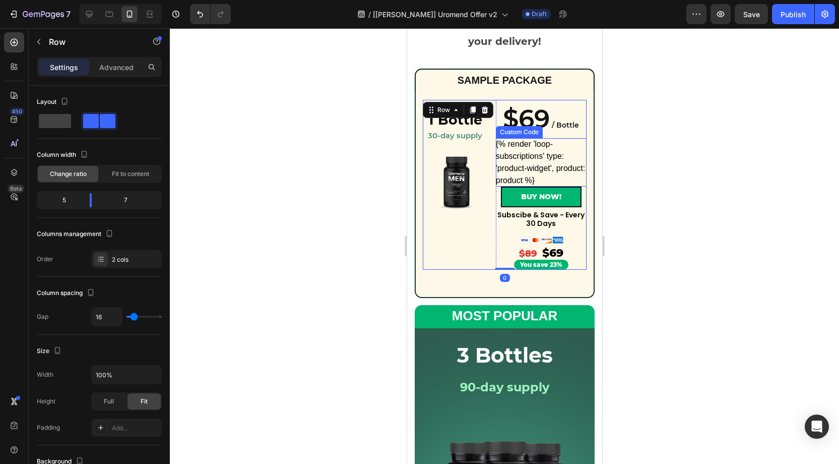
scroll to position [147, 0]
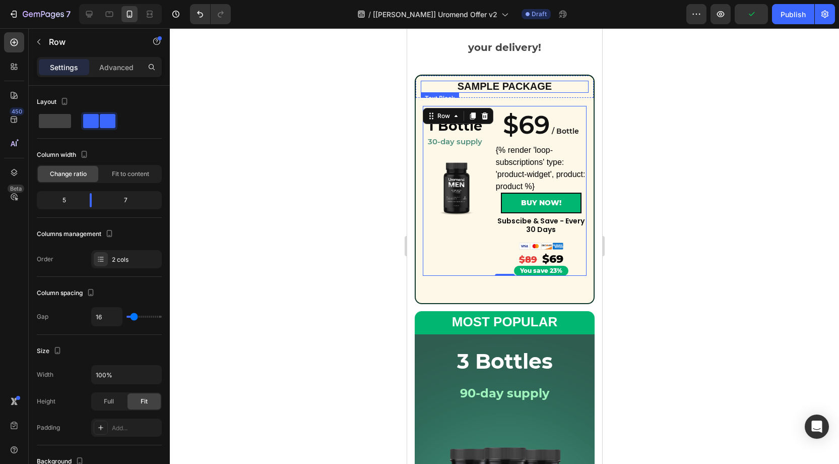
click at [533, 83] on span "SAMPLE PACKAGE" at bounding box center [504, 86] width 94 height 11
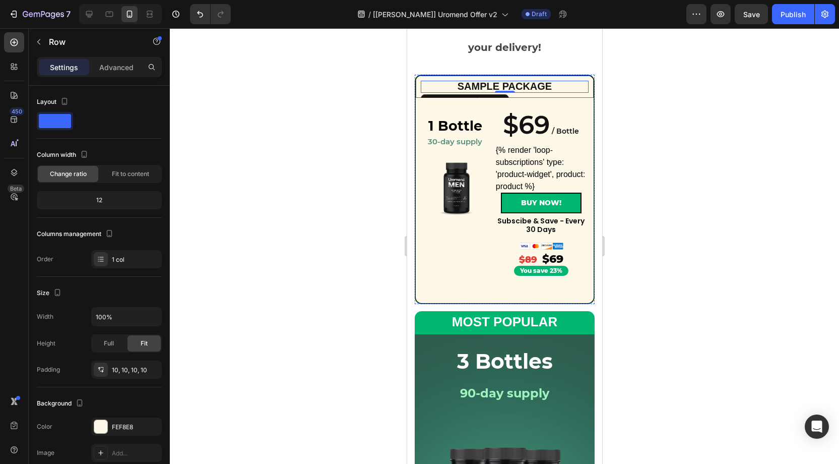
click at [427, 76] on div "SAMPLE PACKAGE Text Block 0 Row" at bounding box center [504, 86] width 180 height 23
drag, startPoint x: 421, startPoint y: 298, endPoint x: 417, endPoint y: 294, distance: 5.7
click at [421, 298] on div "1 Bottle Heading ⁠⁠⁠⁠⁠⁠⁠ 30-day supply Heading Row Product Images ⁠⁠⁠⁠⁠⁠⁠ 1 Bot…" at bounding box center [504, 201] width 180 height 206
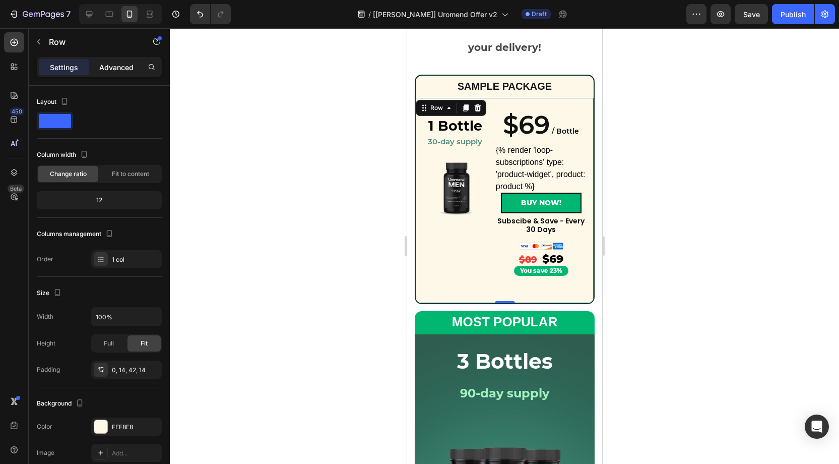
click at [116, 67] on p "Advanced" at bounding box center [116, 67] width 34 height 11
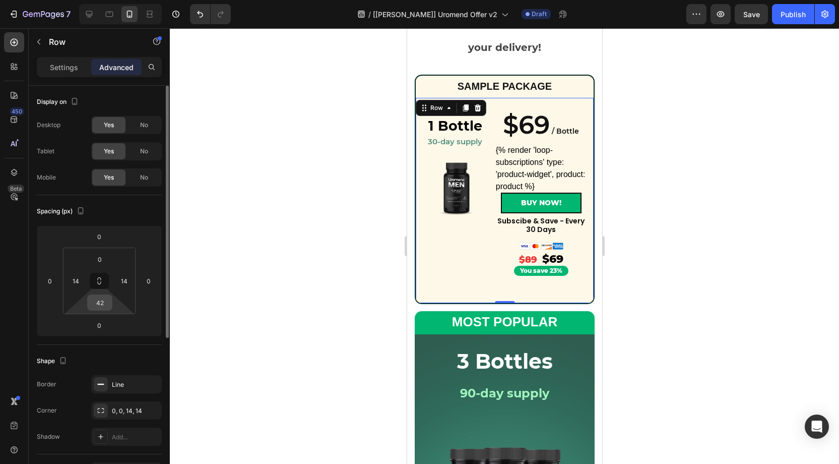
click at [103, 305] on input "42" at bounding box center [100, 302] width 20 height 15
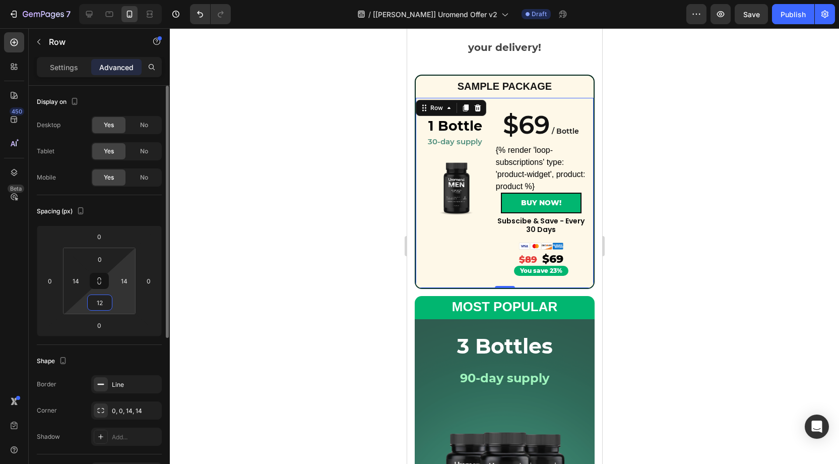
type input "1"
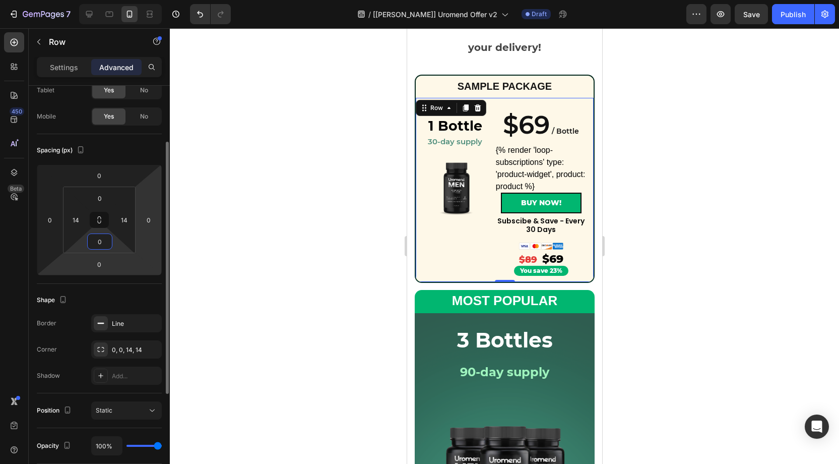
scroll to position [72, 0]
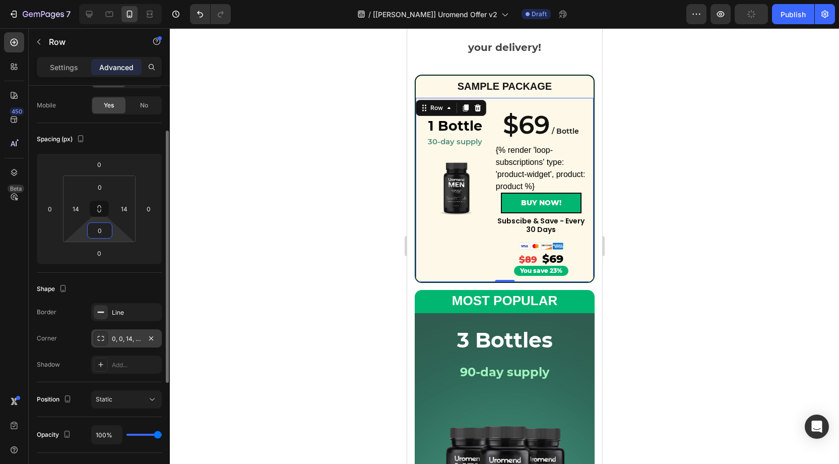
type input "0"
click at [121, 340] on div "0, 0, 14, 14" at bounding box center [126, 338] width 29 height 9
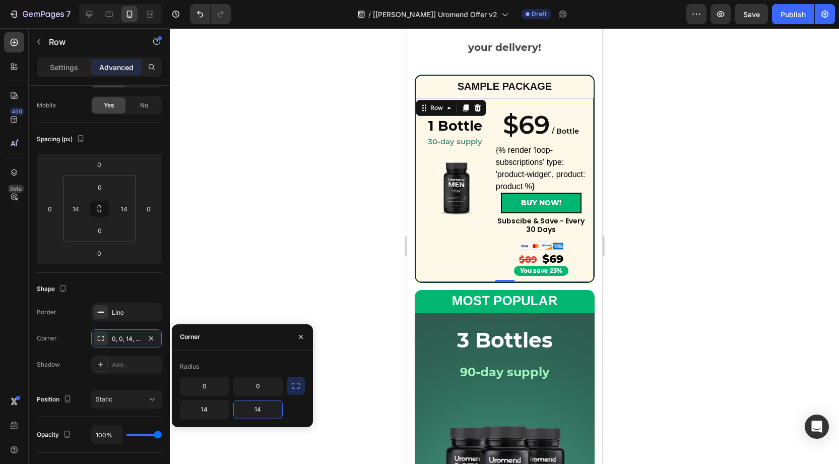
click at [266, 410] on input "14" at bounding box center [258, 409] width 48 height 18
type input "0"
click at [213, 406] on input "14" at bounding box center [204, 409] width 48 height 18
type input "0"
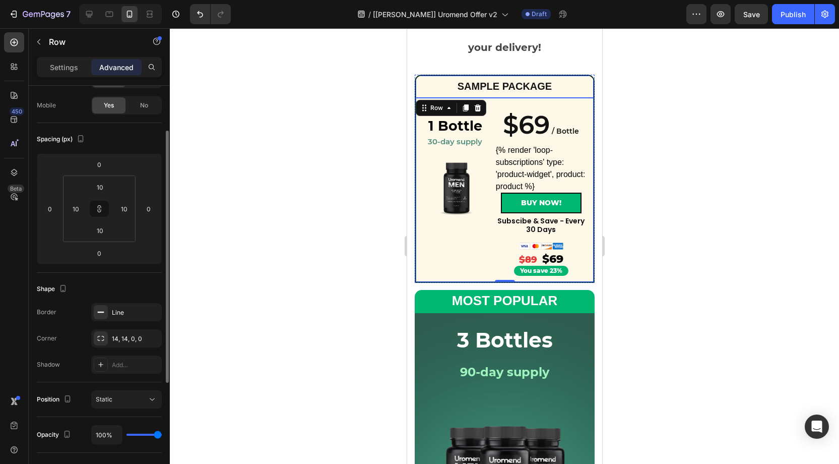
click at [432, 76] on div "SAMPLE PACKAGE Text Block Row" at bounding box center [504, 86] width 180 height 23
click at [129, 336] on div "14, 14, 0, 0" at bounding box center [126, 338] width 29 height 9
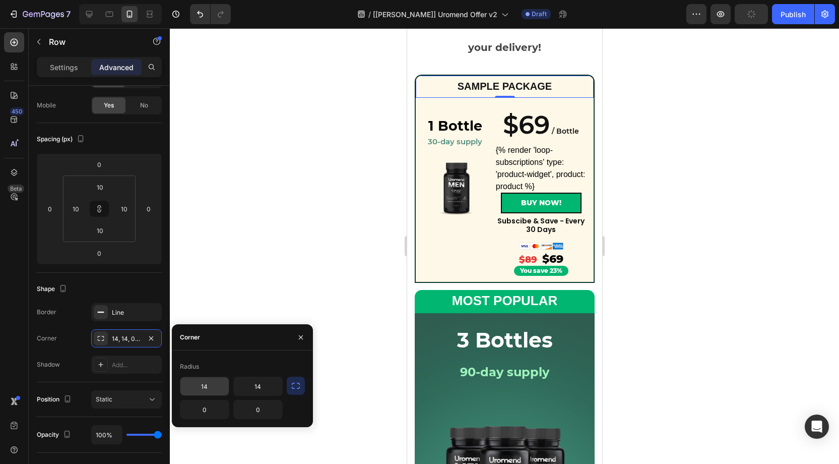
click at [211, 385] on input "14" at bounding box center [204, 386] width 48 height 18
type input "0"
click at [264, 387] on input "14" at bounding box center [258, 386] width 48 height 18
type input "0"
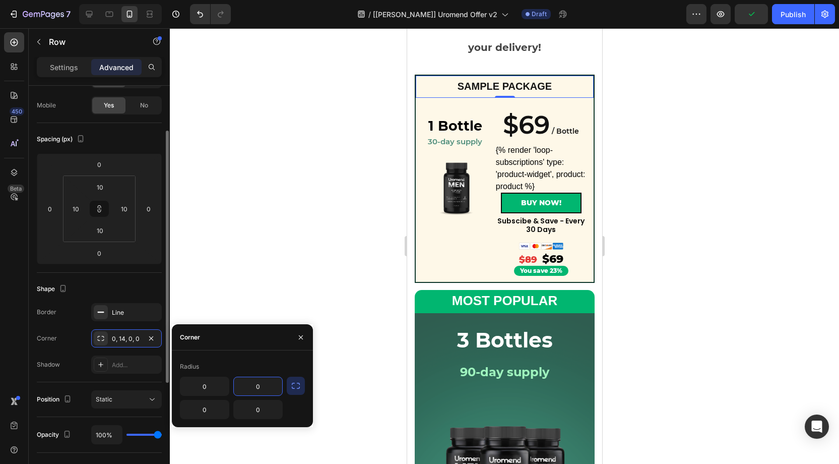
click at [130, 284] on div "Shape" at bounding box center [99, 289] width 125 height 16
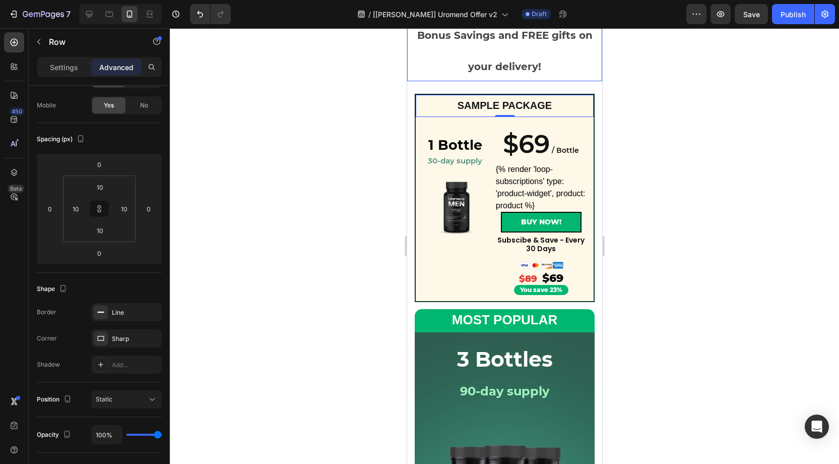
scroll to position [130, 0]
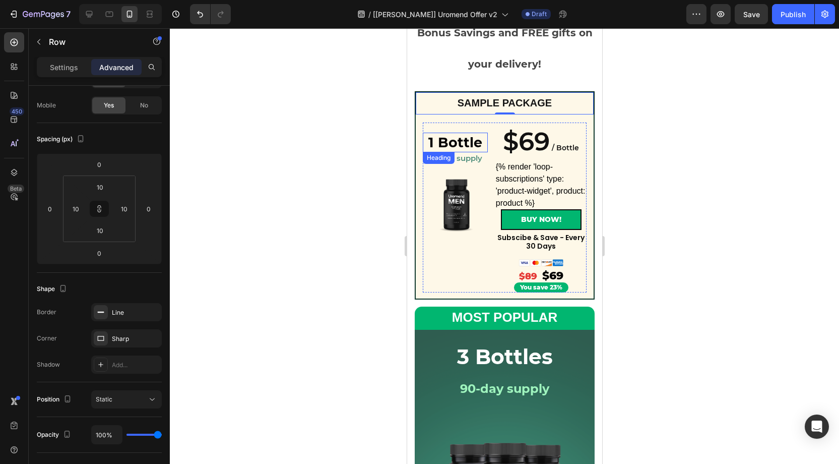
click at [464, 139] on strong "1 Bottle" at bounding box center [455, 142] width 54 height 17
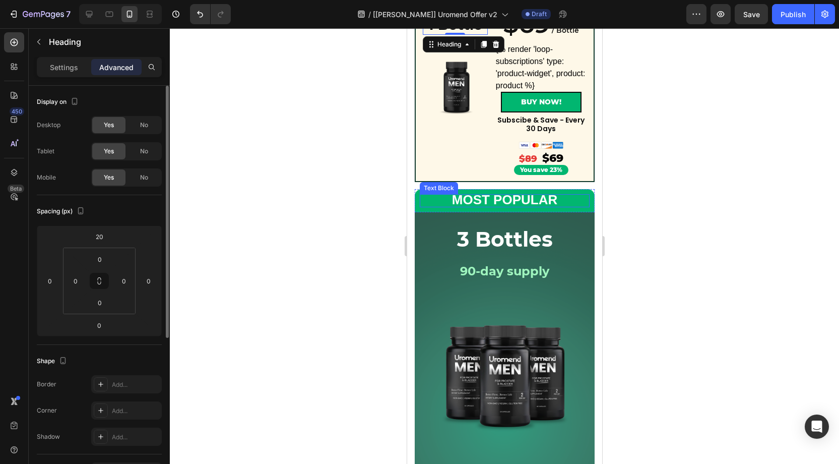
scroll to position [257, 0]
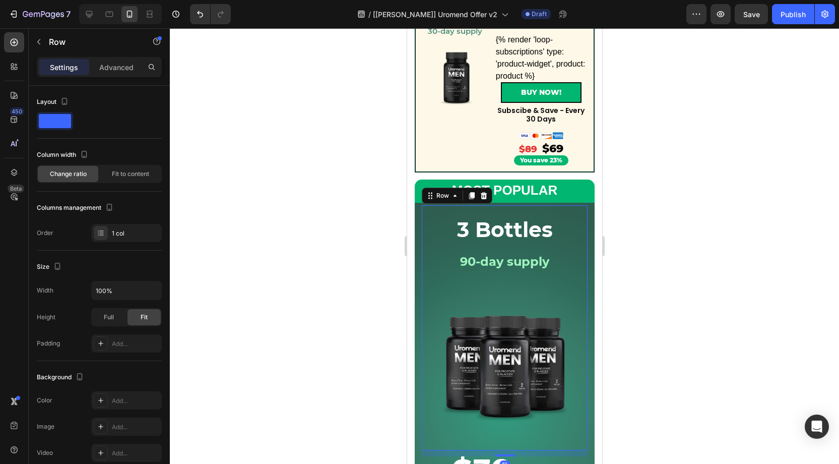
click at [423, 281] on div "3 Bottles Heading 90-day supply Heading Row Product Images Row" at bounding box center [504, 327] width 166 height 245
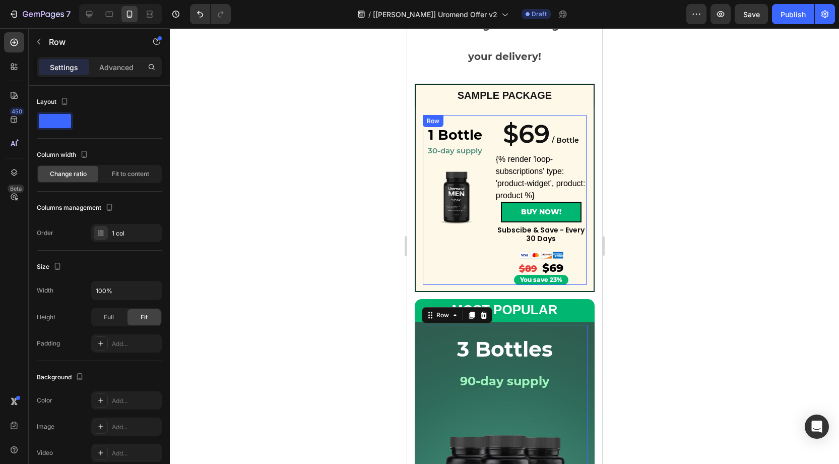
scroll to position [136, 0]
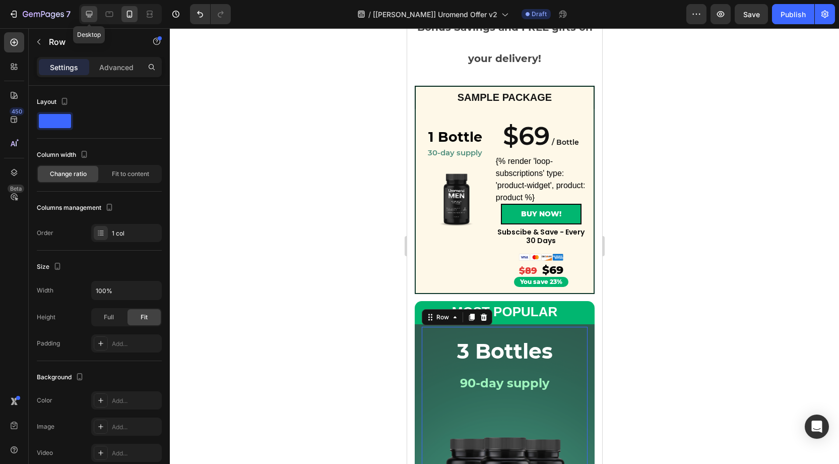
click at [89, 10] on icon at bounding box center [89, 14] width 10 height 10
type input "1200"
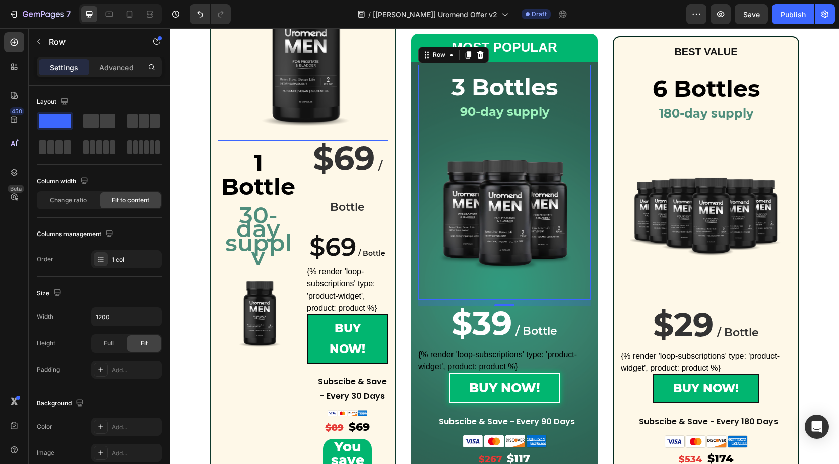
scroll to position [273, 0]
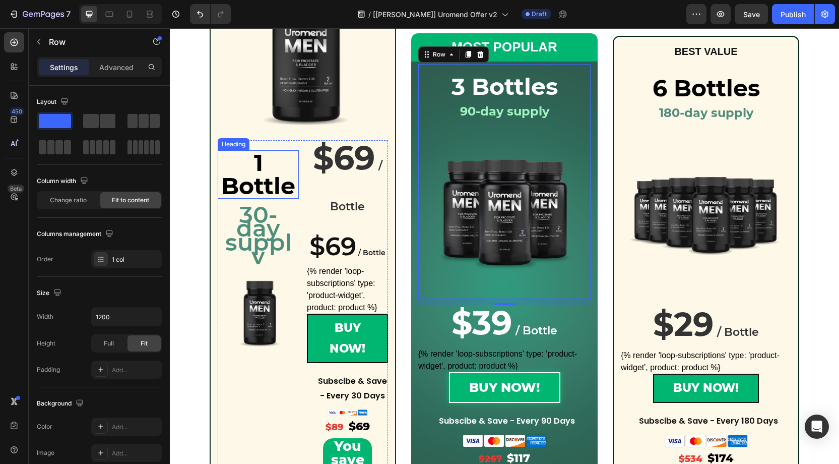
click at [275, 177] on strong "1 Bottle" at bounding box center [258, 174] width 74 height 52
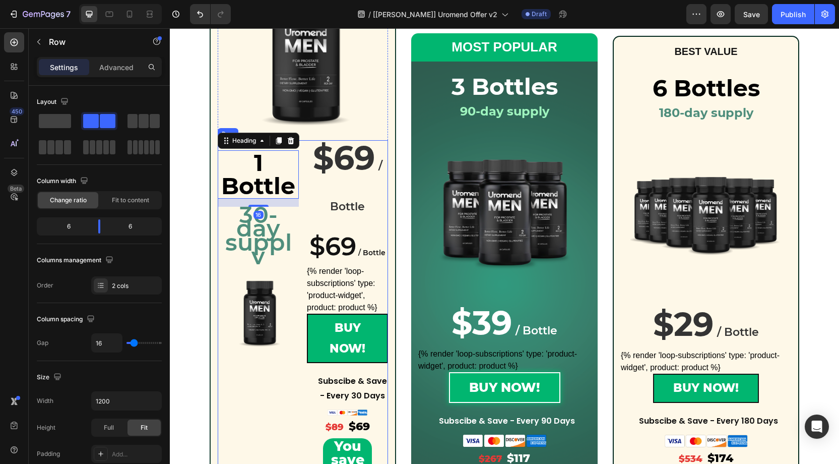
click at [303, 201] on div "⁠⁠⁠⁠⁠⁠⁠ 1 Bottle Heading 16 30-day supply Heading Product Images ⁠⁠⁠⁠⁠⁠⁠ $69 / …" at bounding box center [303, 310] width 170 height 341
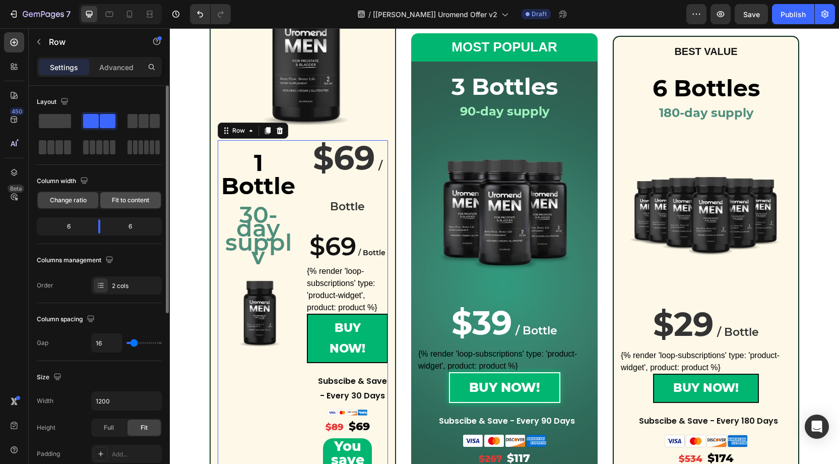
click at [130, 197] on span "Fit to content" at bounding box center [130, 200] width 37 height 9
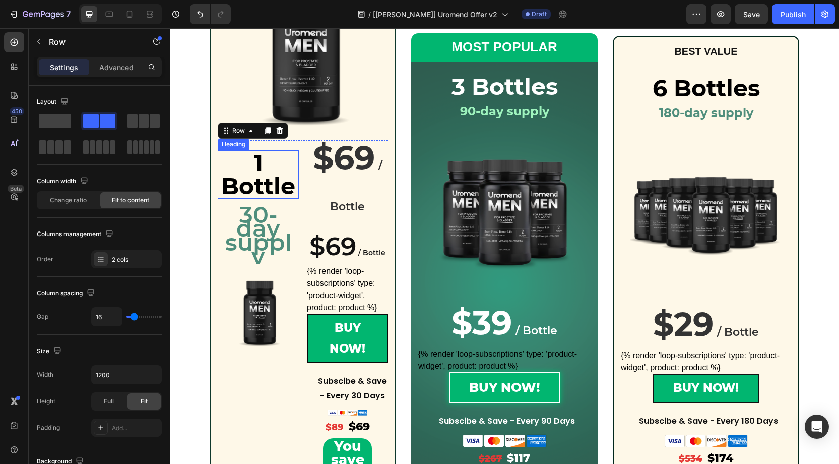
click at [276, 183] on strong "1 Bottle" at bounding box center [258, 174] width 74 height 52
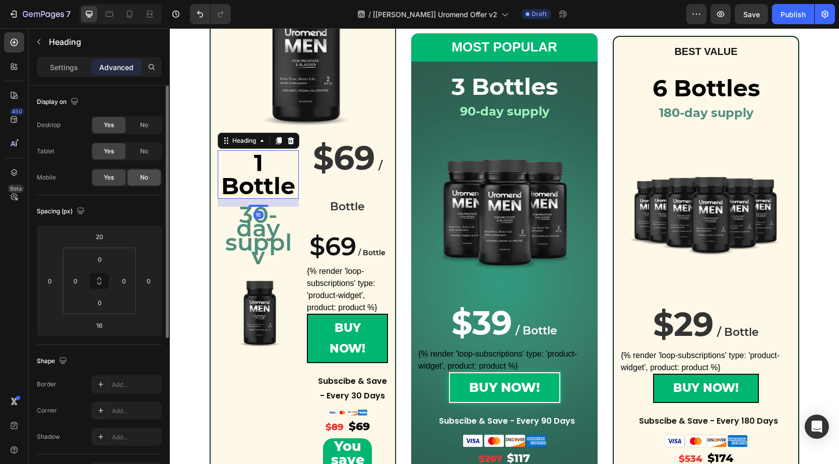
click at [148, 175] on span "No" at bounding box center [144, 177] width 8 height 9
click at [116, 176] on div "Yes" at bounding box center [108, 177] width 33 height 16
drag, startPoint x: 140, startPoint y: 156, endPoint x: 145, endPoint y: 140, distance: 17.1
click at [140, 156] on div "No" at bounding box center [144, 151] width 33 height 16
click at [147, 129] on div "No" at bounding box center [144, 125] width 33 height 16
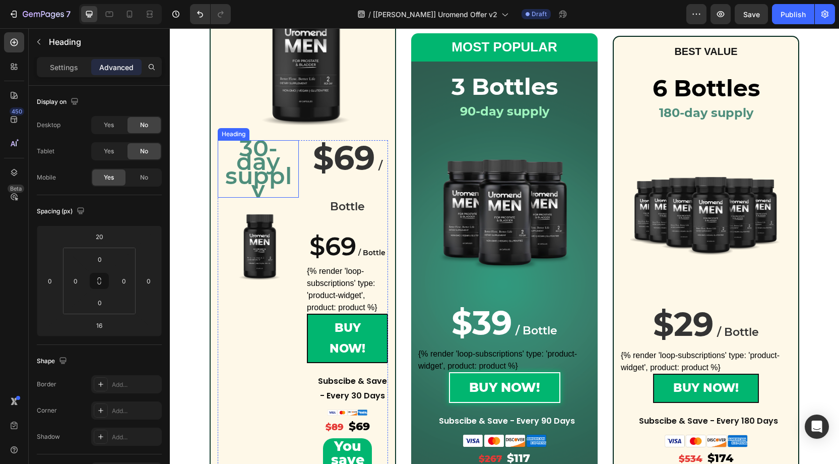
click at [264, 170] on p "30-day supply" at bounding box center [258, 168] width 79 height 55
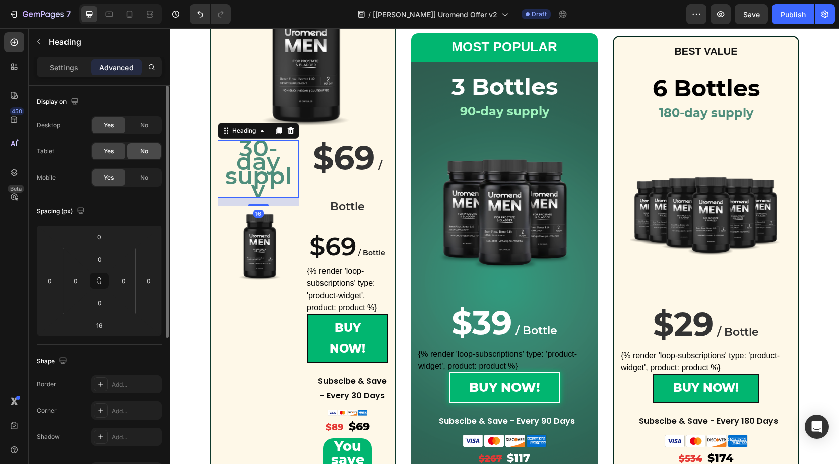
drag, startPoint x: 144, startPoint y: 154, endPoint x: 135, endPoint y: 147, distance: 11.1
click at [144, 153] on span "No" at bounding box center [144, 151] width 8 height 9
click at [141, 124] on span "No" at bounding box center [144, 124] width 8 height 9
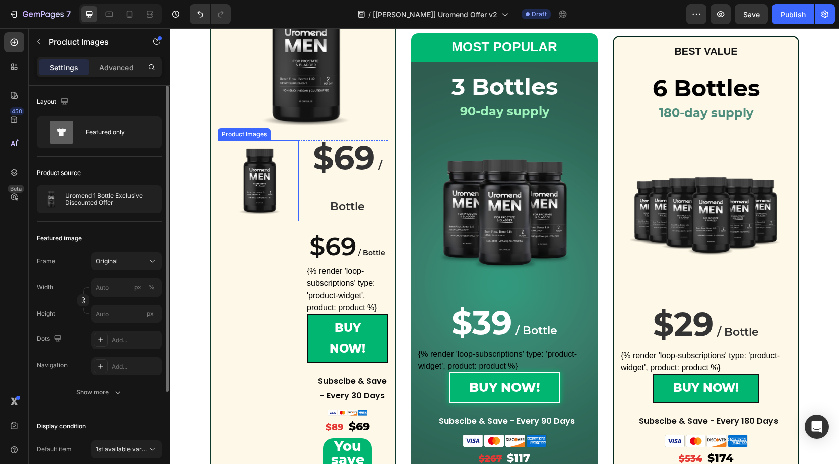
click at [256, 190] on img at bounding box center [258, 180] width 81 height 81
click at [125, 66] on p "Advanced" at bounding box center [116, 67] width 34 height 11
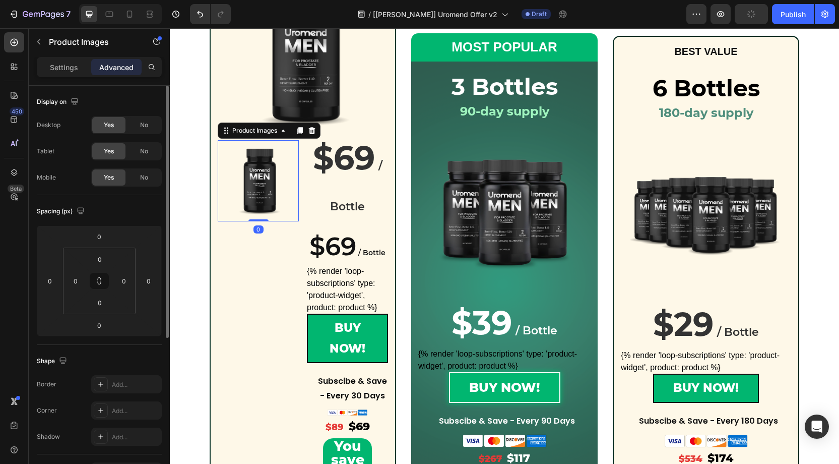
click at [145, 143] on div "No" at bounding box center [144, 151] width 33 height 16
click at [145, 124] on span "No" at bounding box center [144, 124] width 8 height 9
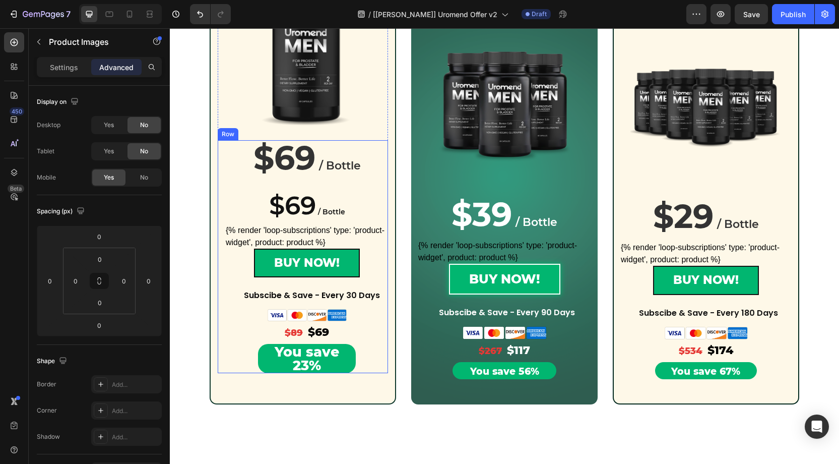
click at [220, 208] on div "⁠⁠⁠⁠⁠⁠⁠ 1 Bottle Heading 30-day supply Heading Product Images 0 ⁠⁠⁠⁠⁠⁠⁠ $69 / B…" at bounding box center [303, 256] width 170 height 233
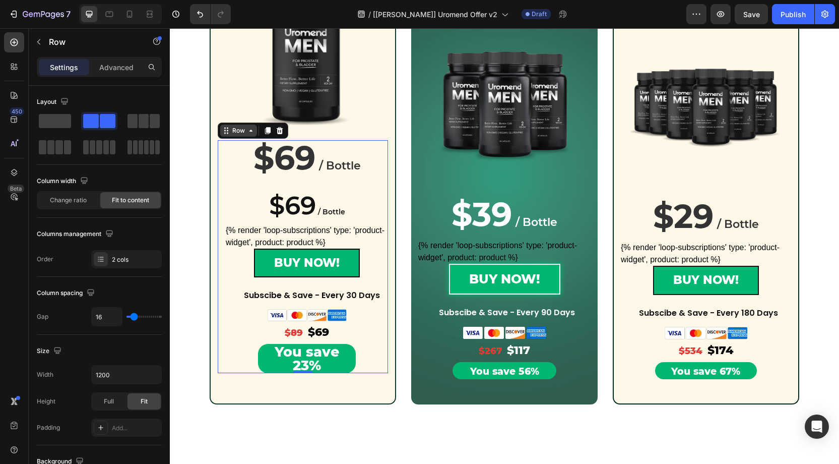
click at [239, 133] on div "Row" at bounding box center [238, 130] width 17 height 9
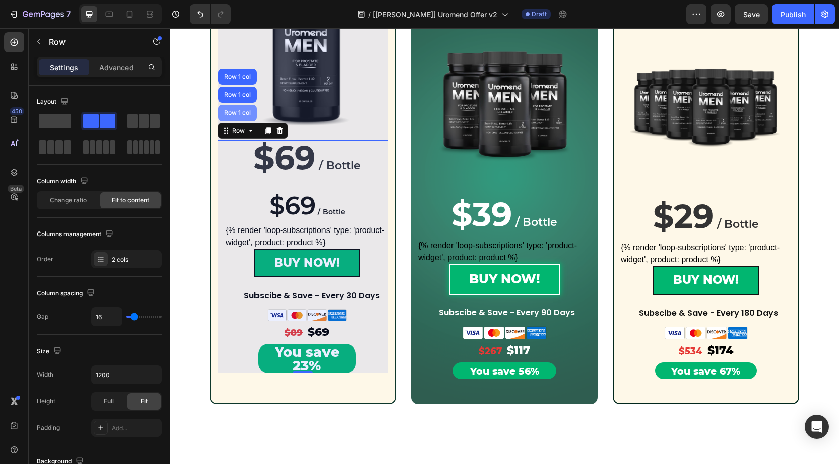
click at [233, 112] on div "Row 1 col" at bounding box center [237, 113] width 31 height 6
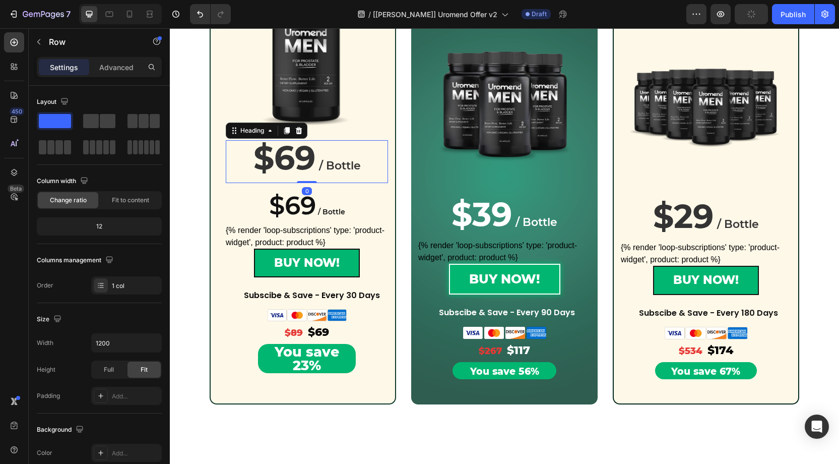
click at [226, 166] on h2 "⁠⁠⁠⁠⁠⁠⁠ $69 / Bottle" at bounding box center [307, 161] width 162 height 43
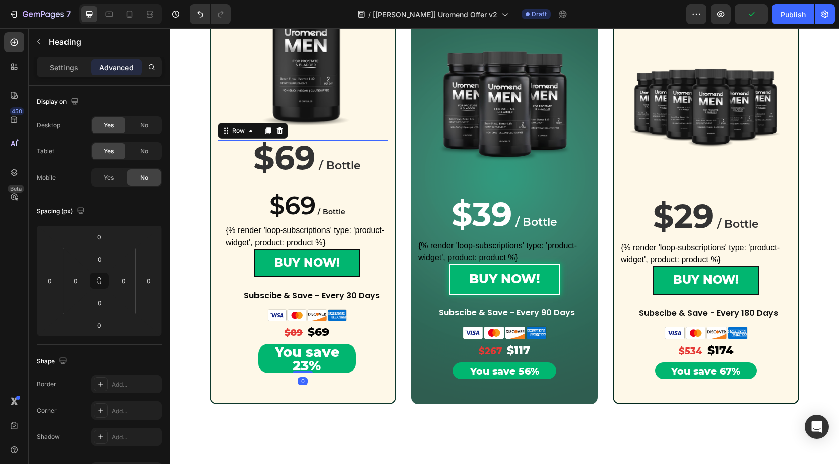
click at [222, 166] on div "⁠⁠⁠⁠⁠⁠⁠ 1 Bottle Heading 30-day supply Heading Product Images ⁠⁠⁠⁠⁠⁠⁠ $69 / Bot…" at bounding box center [303, 256] width 170 height 233
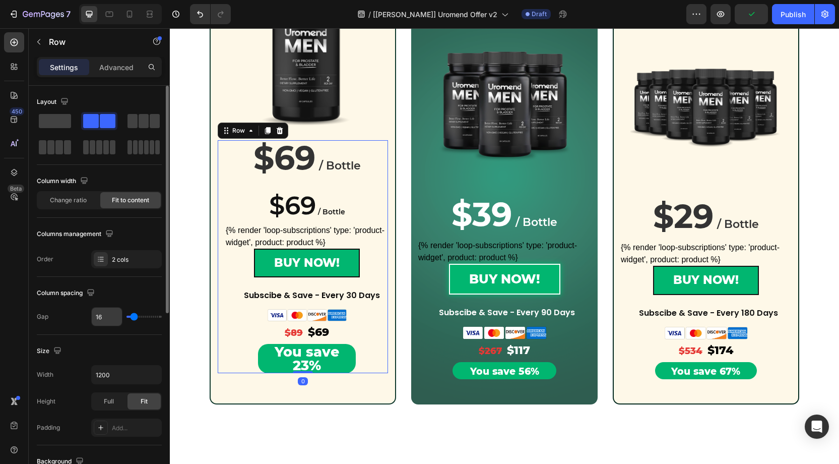
click at [104, 319] on input "16" at bounding box center [107, 317] width 30 height 18
type input "0"
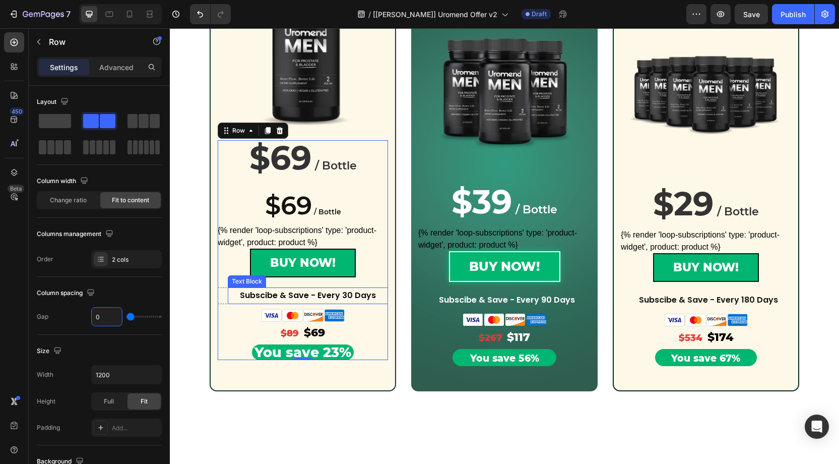
scroll to position [273, 0]
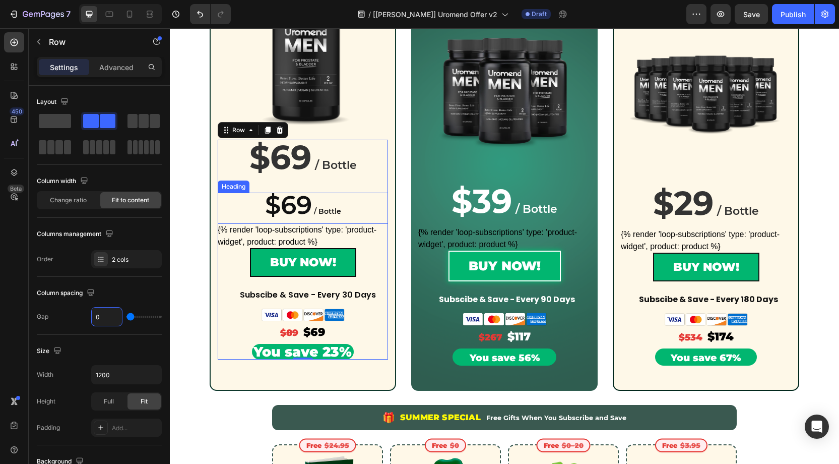
click at [360, 198] on h2 "$69 / Bottle" at bounding box center [303, 208] width 170 height 31
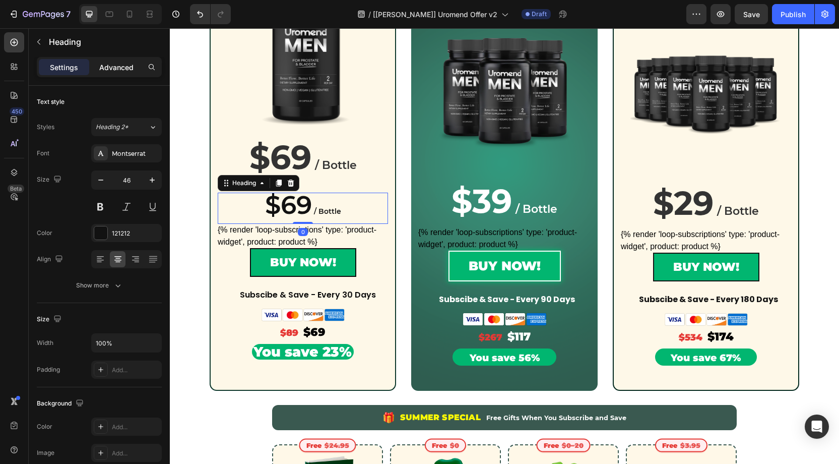
click at [110, 69] on p "Advanced" at bounding box center [116, 67] width 34 height 11
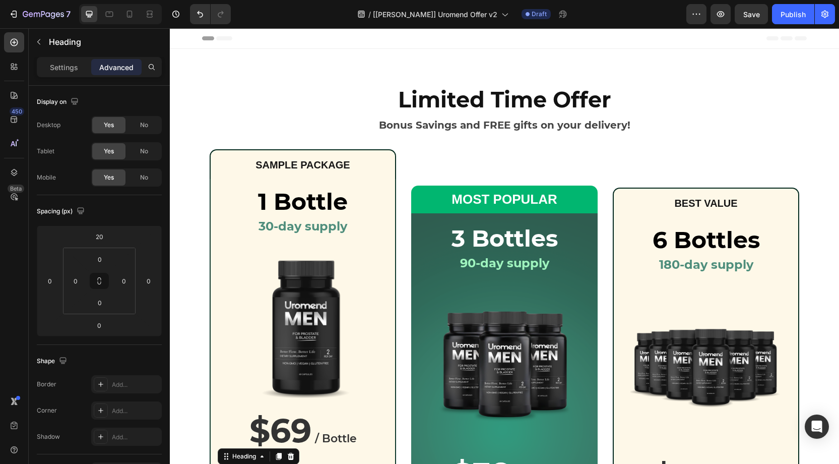
scroll to position [273, 0]
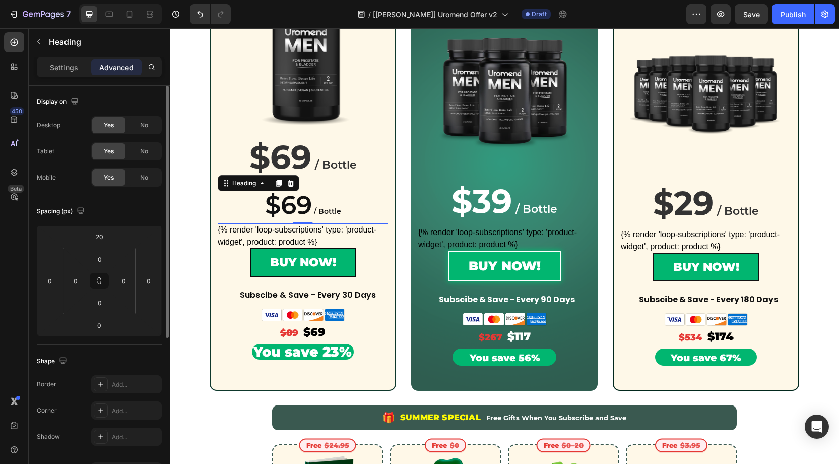
drag, startPoint x: 145, startPoint y: 148, endPoint x: 142, endPoint y: 138, distance: 10.9
click at [144, 147] on span "No" at bounding box center [144, 151] width 8 height 9
click at [139, 123] on div "No" at bounding box center [144, 125] width 33 height 16
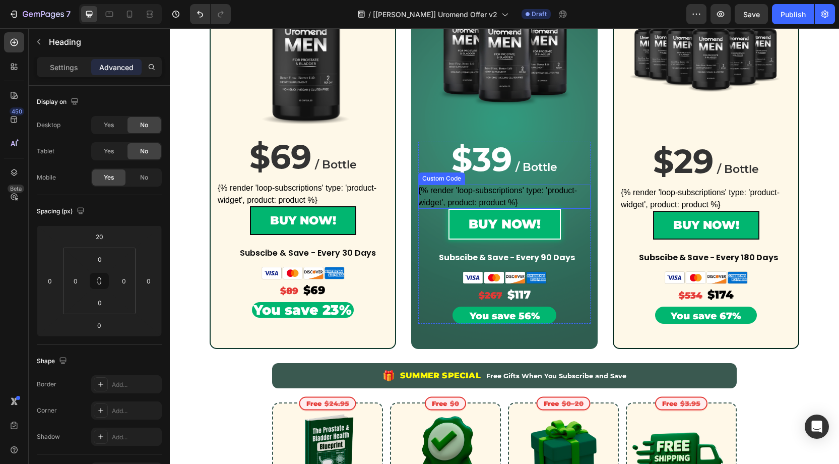
scroll to position [255, 0]
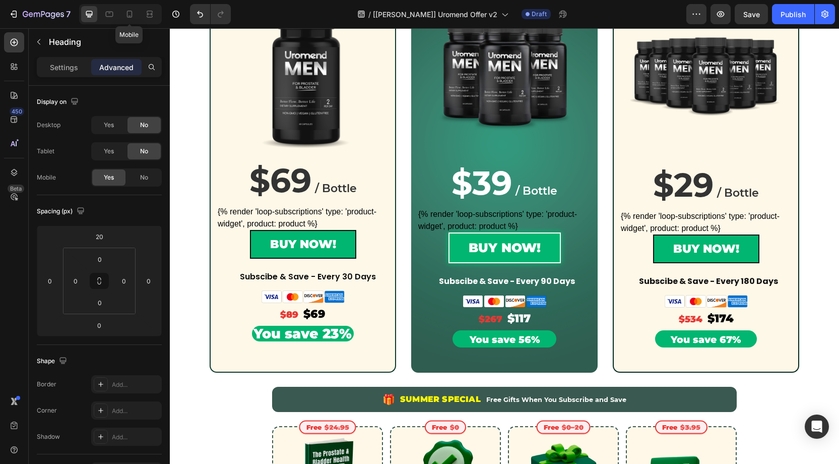
drag, startPoint x: 129, startPoint y: 10, endPoint x: 206, endPoint y: 27, distance: 79.5
click at [130, 10] on icon at bounding box center [130, 14] width 10 height 10
type input "12"
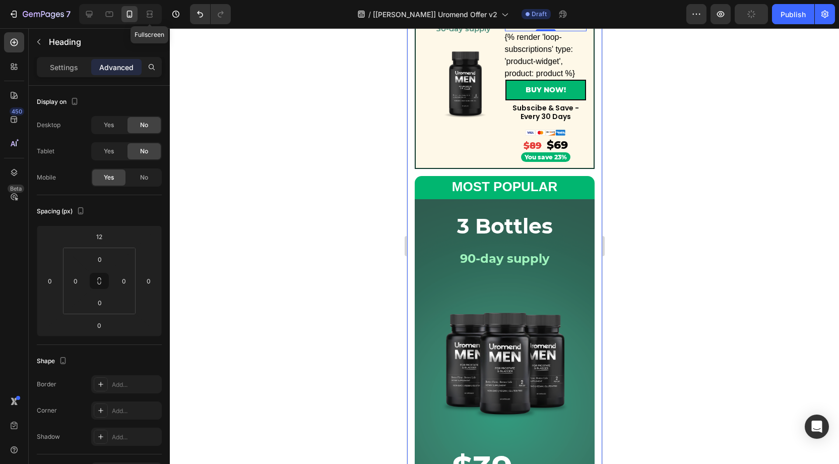
scroll to position [265, 0]
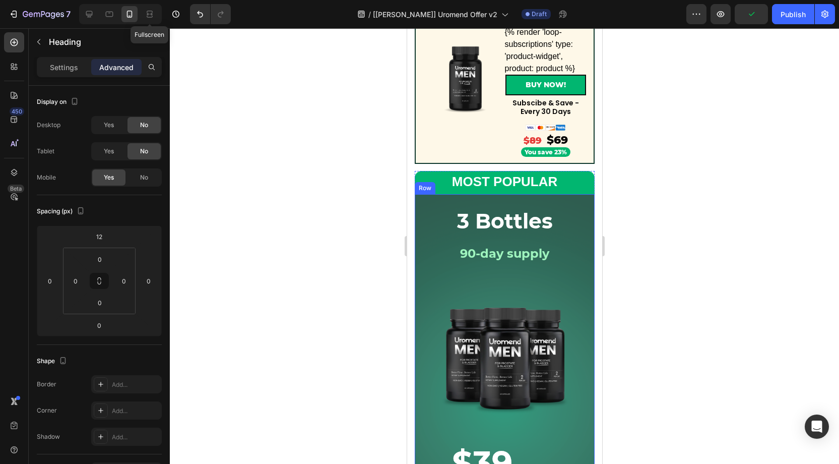
click at [418, 200] on div "3 Bottles Heading 90-day supply Heading Row Product Images Row Row $39 / Bottle…" at bounding box center [504, 405] width 180 height 423
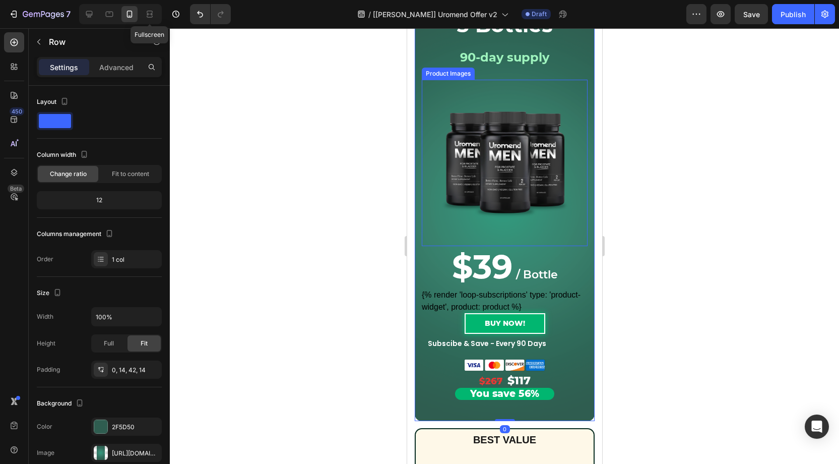
scroll to position [486, 0]
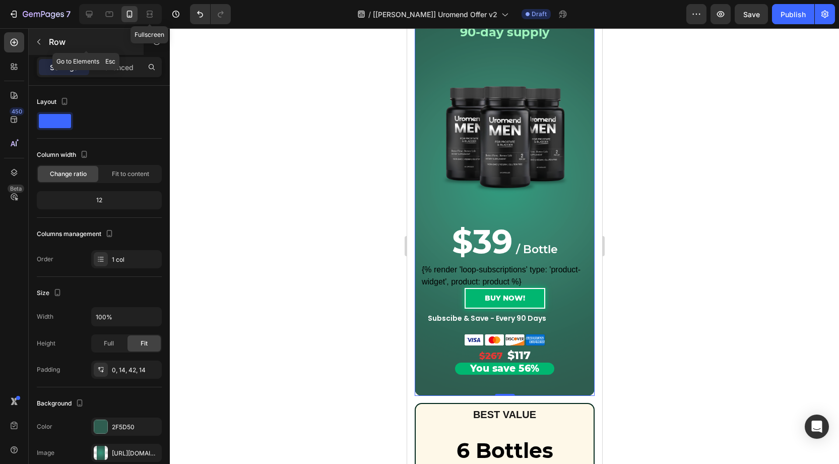
click at [42, 41] on icon "button" at bounding box center [39, 42] width 8 height 8
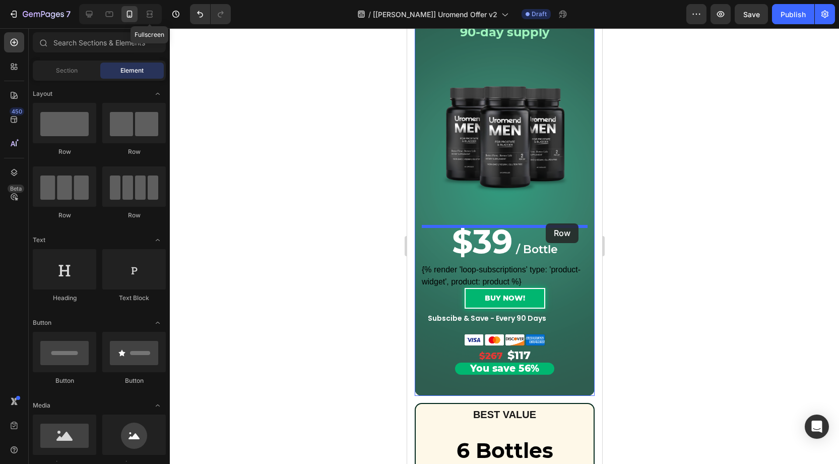
drag, startPoint x: 587, startPoint y: 171, endPoint x: 539, endPoint y: 222, distance: 69.9
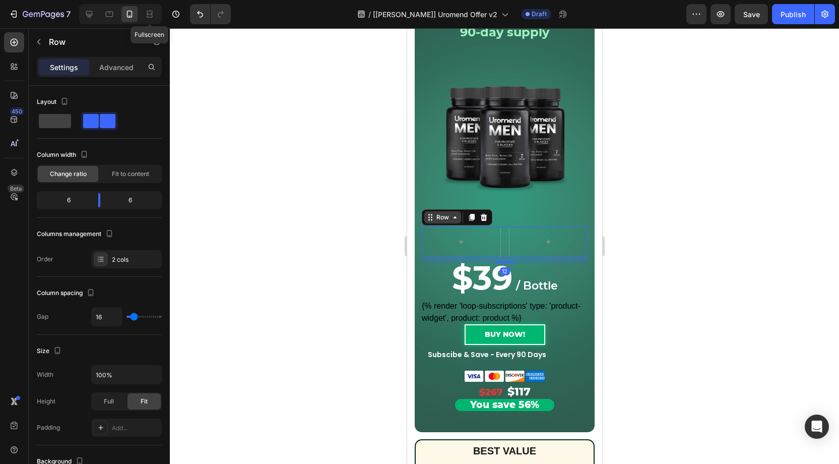
click at [449, 215] on div "Row" at bounding box center [442, 217] width 17 height 9
drag, startPoint x: 98, startPoint y: 200, endPoint x: 286, endPoint y: 248, distance: 194.1
click at [89, 0] on body "7 Fullscreen Version history / [Alice GemPages] Uromend Offer v2 Draft Preview …" at bounding box center [419, 0] width 839 height 0
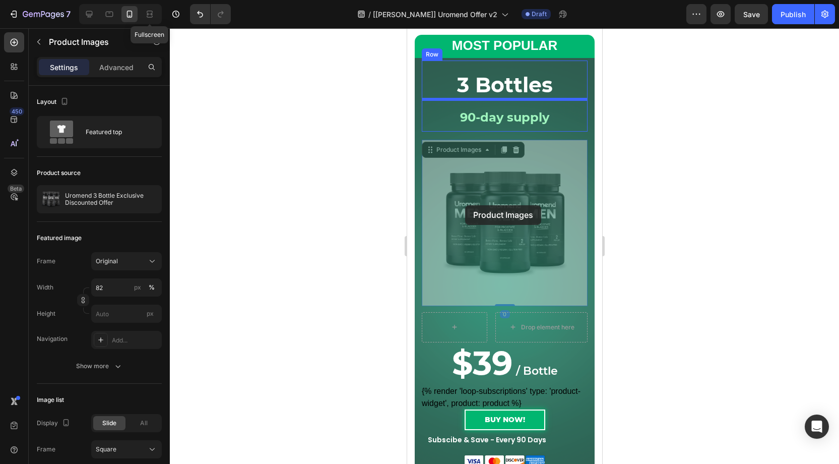
scroll to position [384, 0]
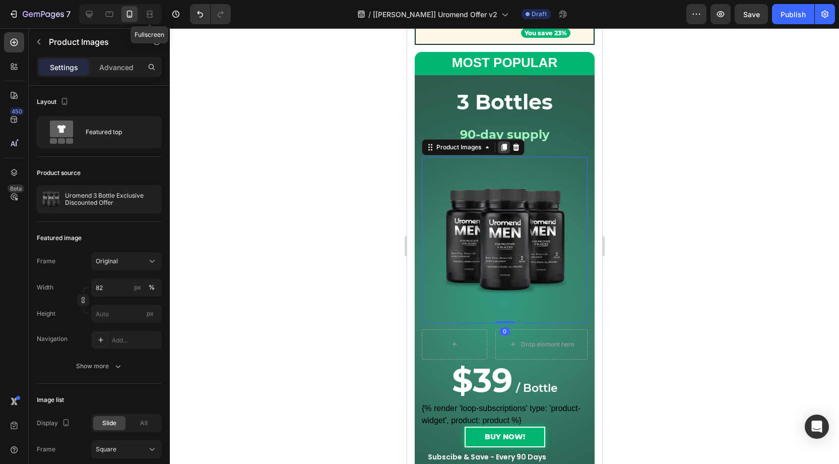
click at [504, 148] on icon at bounding box center [504, 147] width 6 height 7
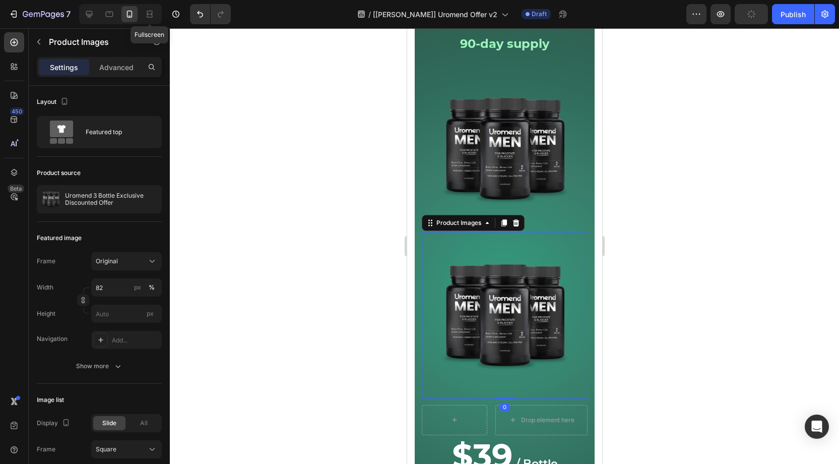
scroll to position [487, 0]
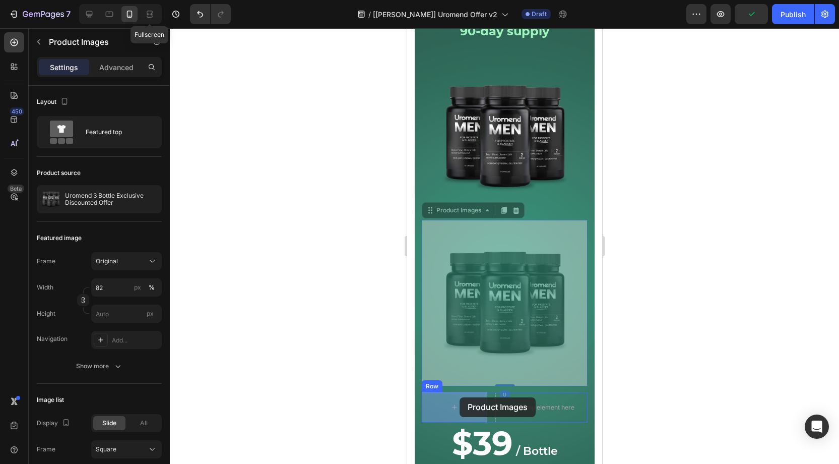
drag, startPoint x: 455, startPoint y: 210, endPoint x: 458, endPoint y: 397, distance: 187.1
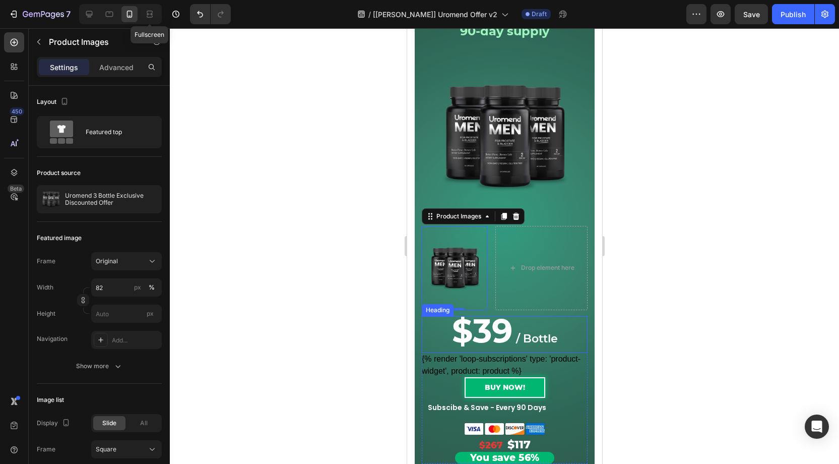
drag, startPoint x: 531, startPoint y: 324, endPoint x: 520, endPoint y: 323, distance: 11.1
click at [530, 324] on h2 "$39 / Bottle" at bounding box center [504, 334] width 166 height 37
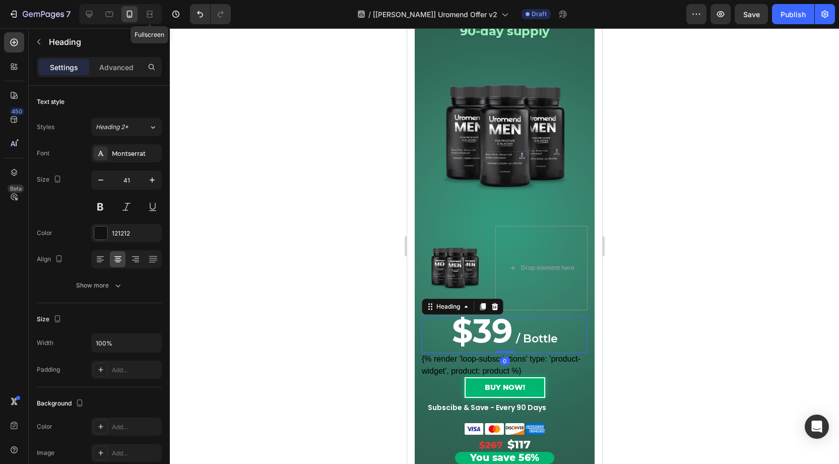
drag, startPoint x: 461, startPoint y: 307, endPoint x: 453, endPoint y: 298, distance: 11.8
click at [461, 306] on div "Heading" at bounding box center [448, 306] width 28 height 9
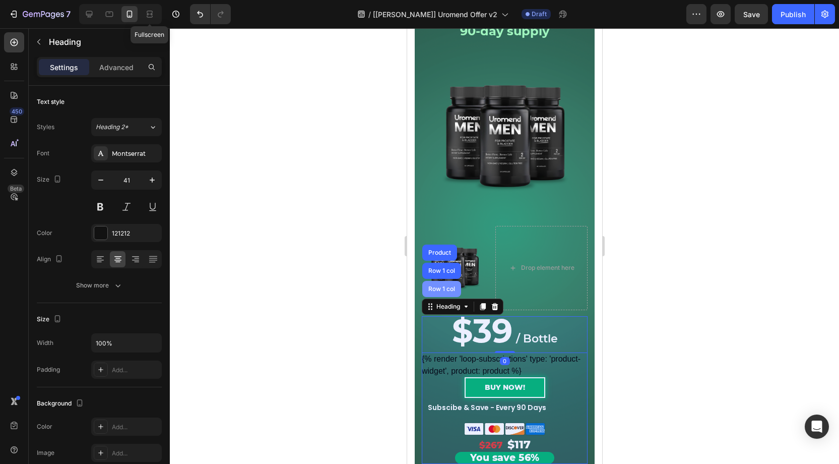
click at [446, 287] on div "Row 1 col" at bounding box center [441, 289] width 31 height 6
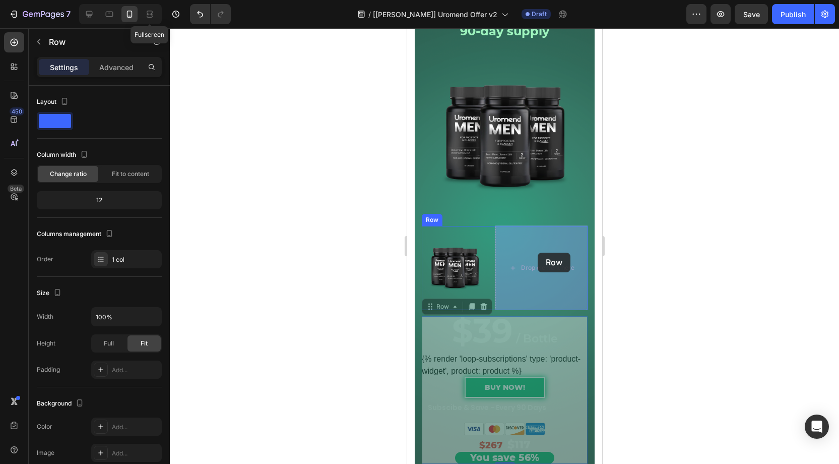
drag, startPoint x: 443, startPoint y: 308, endPoint x: 538, endPoint y: 253, distance: 110.0
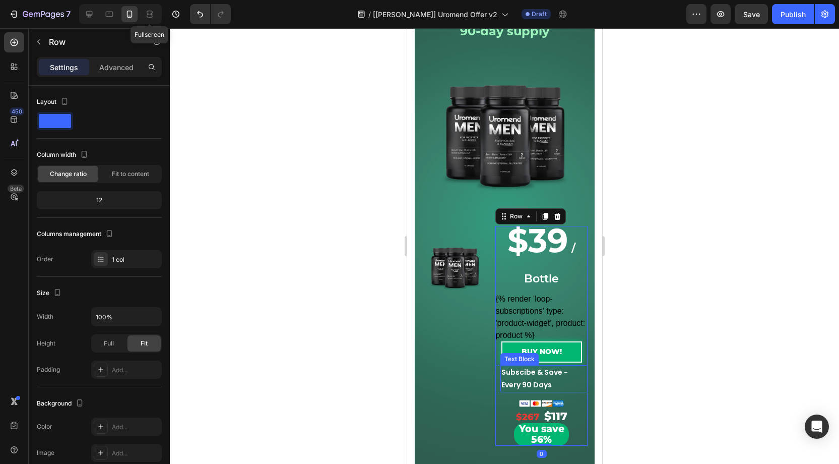
click at [536, 379] on strong "Subscibe & Save - Every 90 Days" at bounding box center [534, 378] width 67 height 23
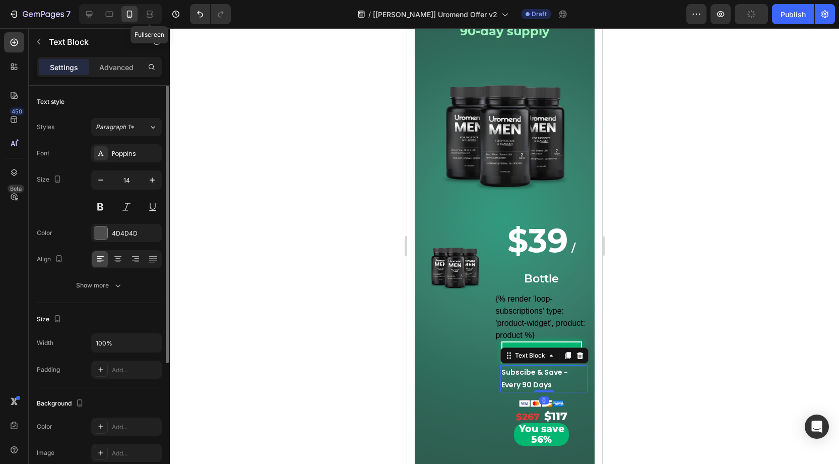
drag, startPoint x: 112, startPoint y: 281, endPoint x: 133, endPoint y: 300, distance: 28.2
click at [118, 282] on icon "button" at bounding box center [118, 285] width 10 height 10
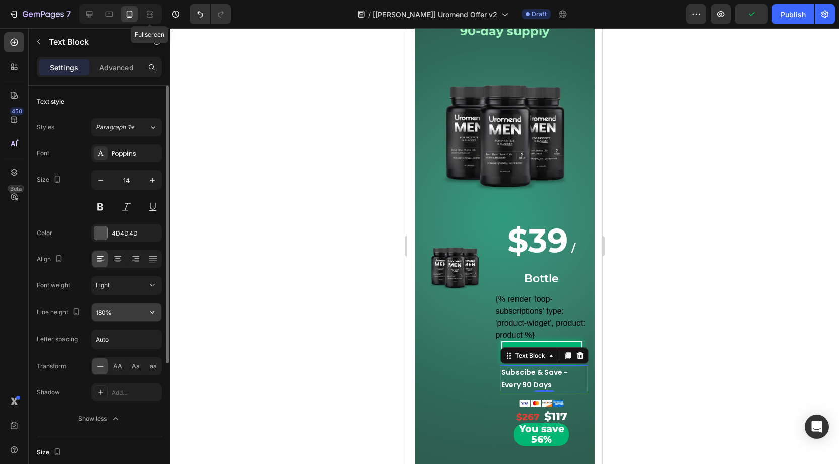
click at [105, 309] on input "180%" at bounding box center [127, 312] width 70 height 18
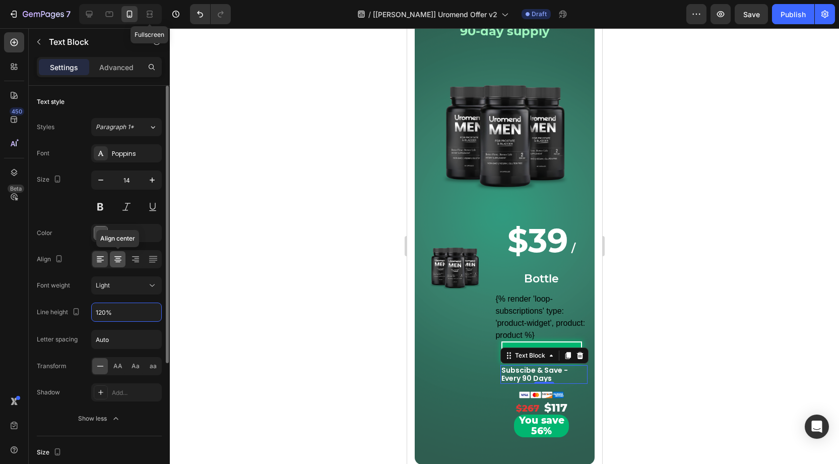
type input "120%"
click at [117, 258] on icon at bounding box center [118, 259] width 10 height 10
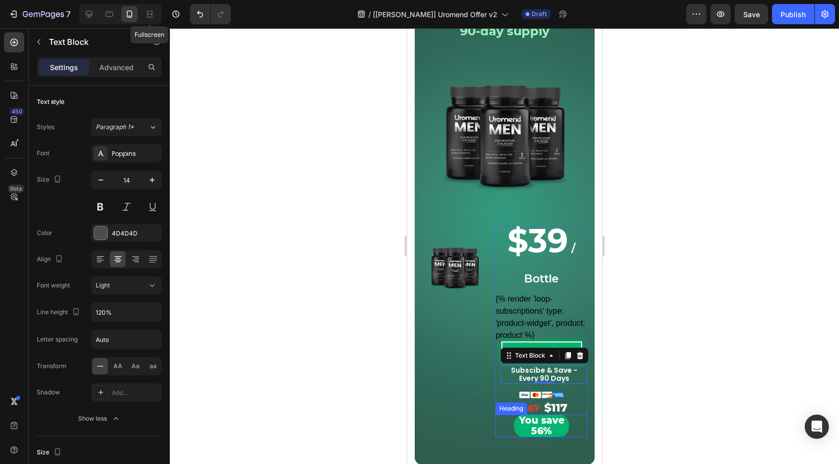
click at [558, 422] on span "You save 56%" at bounding box center [541, 425] width 45 height 22
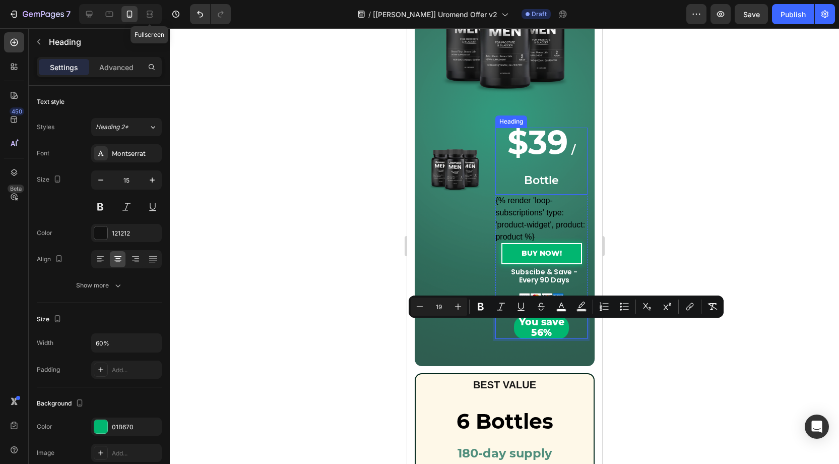
scroll to position [602, 0]
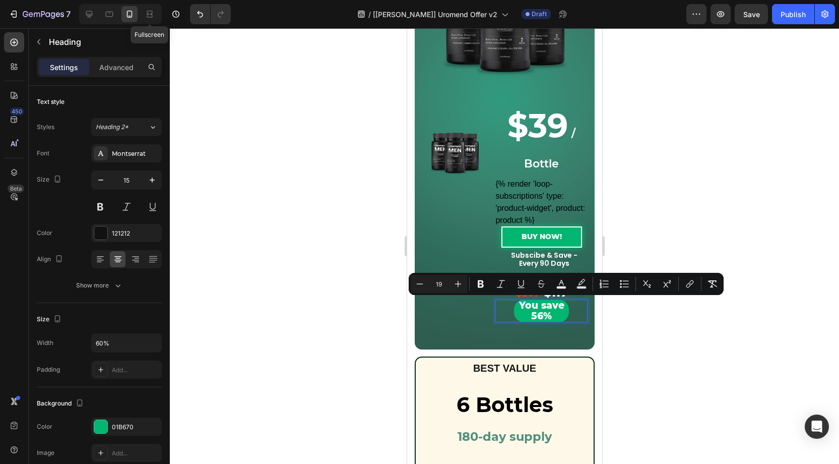
click at [541, 309] on span "You save 56%" at bounding box center [541, 310] width 45 height 22
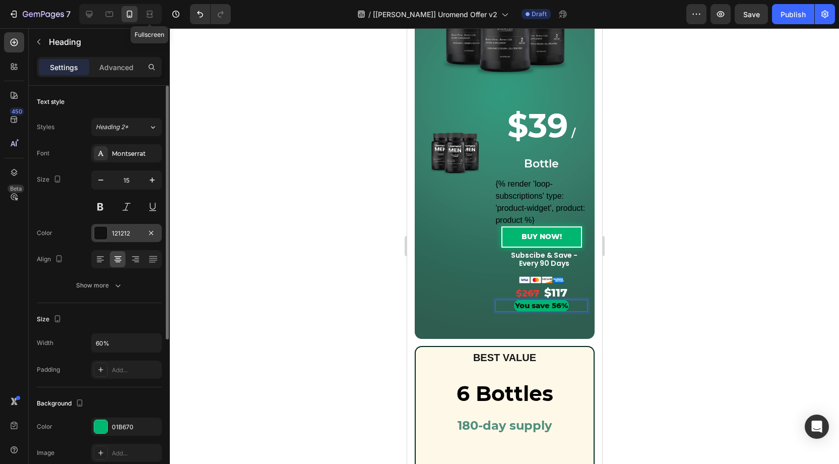
drag, startPoint x: 105, startPoint y: 229, endPoint x: 104, endPoint y: 223, distance: 6.1
click at [105, 229] on div at bounding box center [100, 232] width 13 height 13
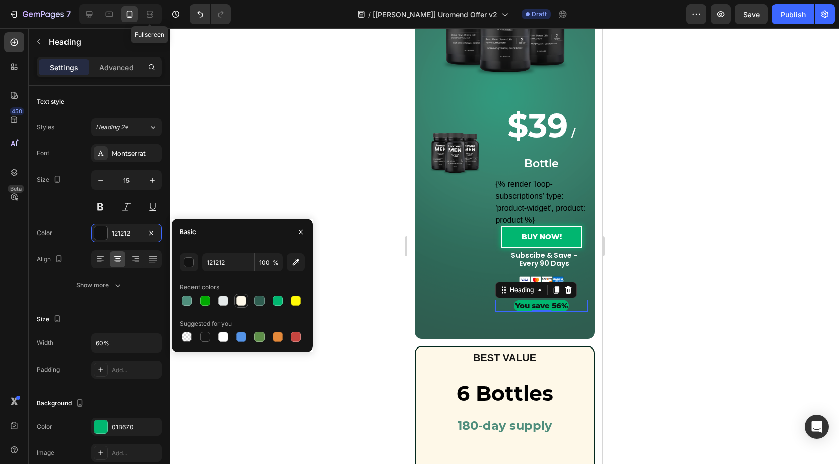
click at [240, 301] on div at bounding box center [241, 300] width 10 height 10
drag, startPoint x: 191, startPoint y: 263, endPoint x: 203, endPoint y: 277, distance: 18.6
click at [192, 263] on div "button" at bounding box center [190, 263] width 10 height 10
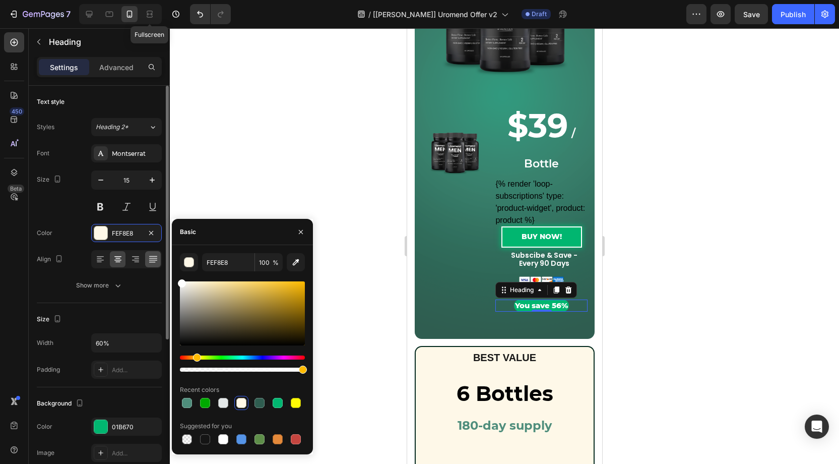
drag, startPoint x: 197, startPoint y: 285, endPoint x: 156, endPoint y: 263, distance: 46.3
click at [152, 271] on div "450 Beta Sections(18) Elements(83) Section Element Hero Section Product Detail …" at bounding box center [85, 246] width 170 height 436
type input "FFFFFF"
click at [81, 212] on div "Size 15" at bounding box center [99, 192] width 125 height 45
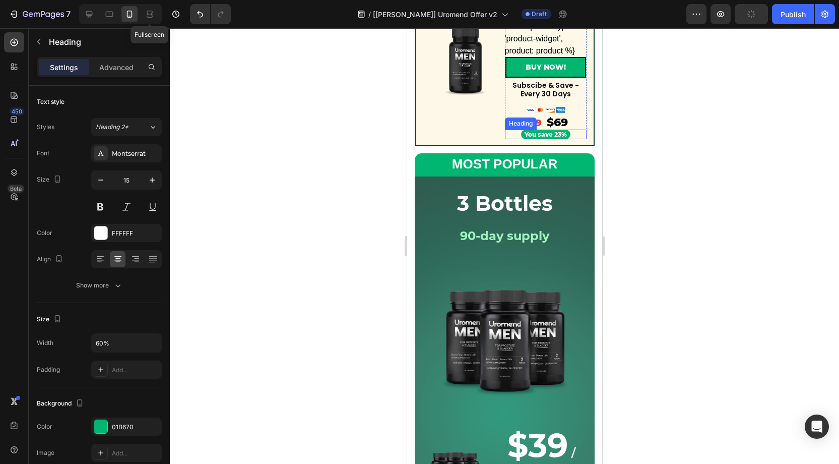
click at [540, 135] on p "You save 23%" at bounding box center [545, 135] width 47 height 8
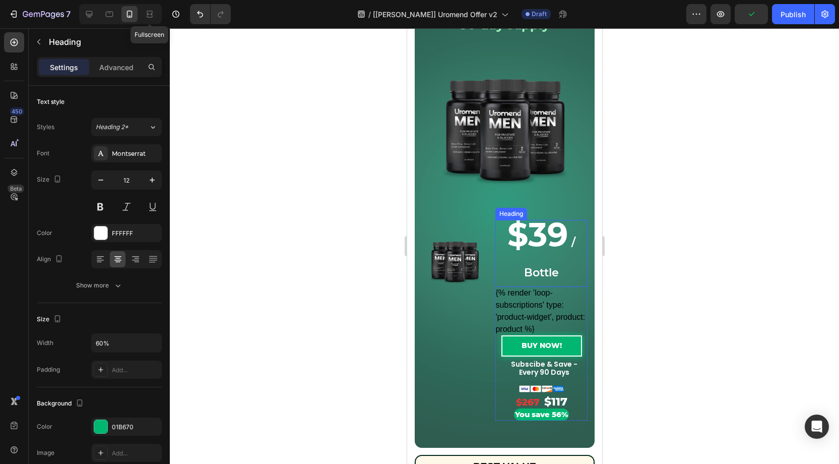
scroll to position [505, 0]
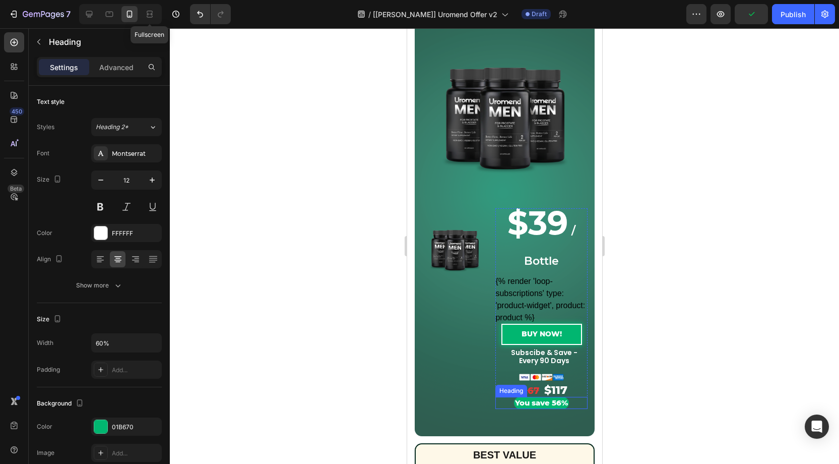
drag, startPoint x: 530, startPoint y: 405, endPoint x: 527, endPoint y: 401, distance: 5.4
click at [531, 405] on p "You save 56%" at bounding box center [541, 403] width 53 height 10
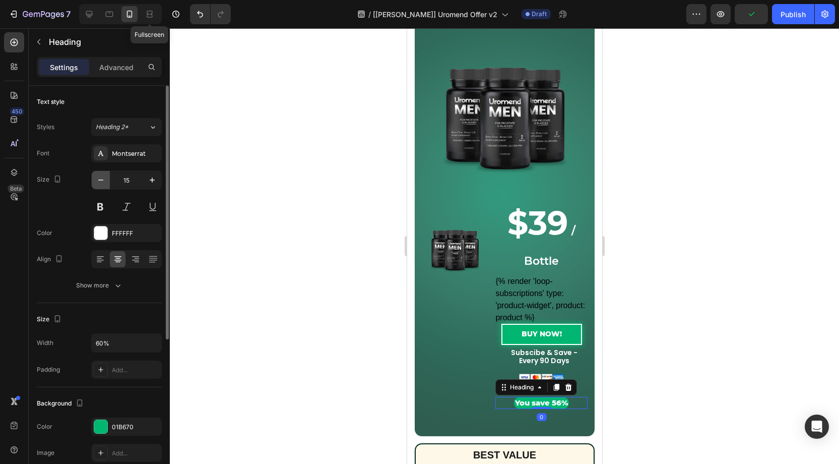
click at [104, 181] on icon "button" at bounding box center [101, 180] width 10 height 10
click at [103, 180] on icon "button" at bounding box center [101, 180] width 10 height 10
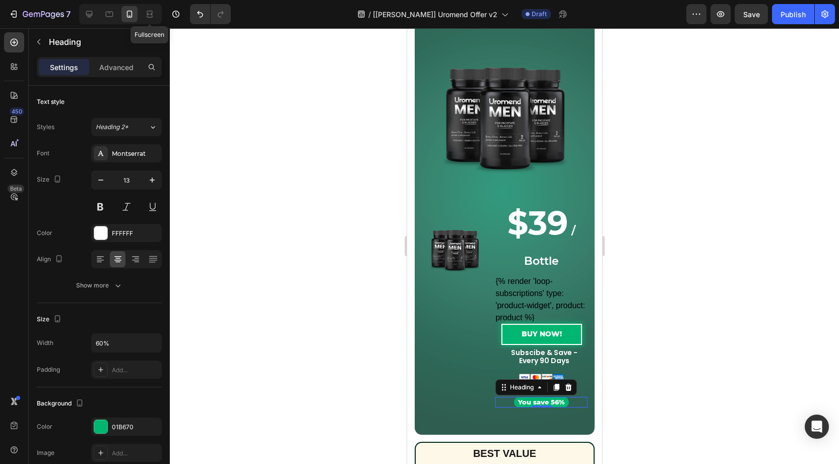
type input "12"
click at [536, 300] on div "{% render 'loop-subscriptions' type: 'product-widget', product: product %}" at bounding box center [541, 299] width 92 height 48
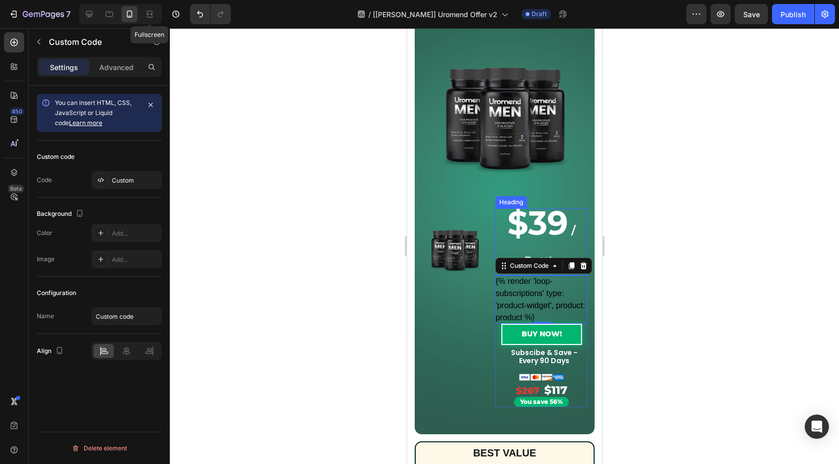
click at [544, 227] on strong "$39" at bounding box center [537, 223] width 60 height 40
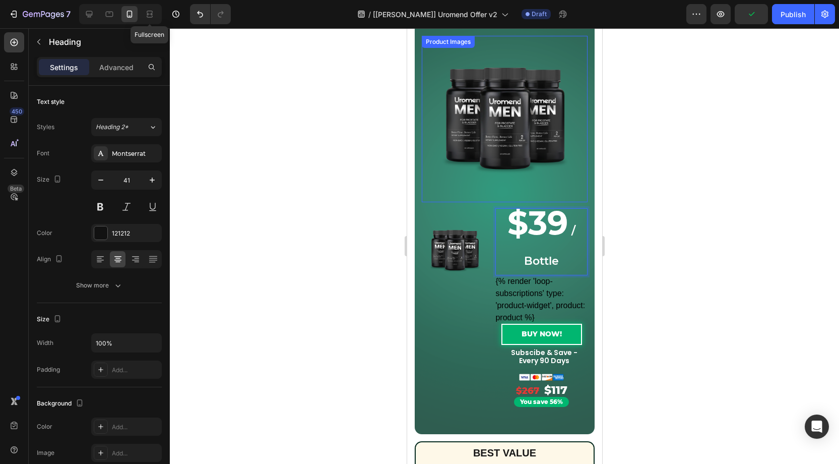
click at [558, 170] on img at bounding box center [505, 119] width 136 height 136
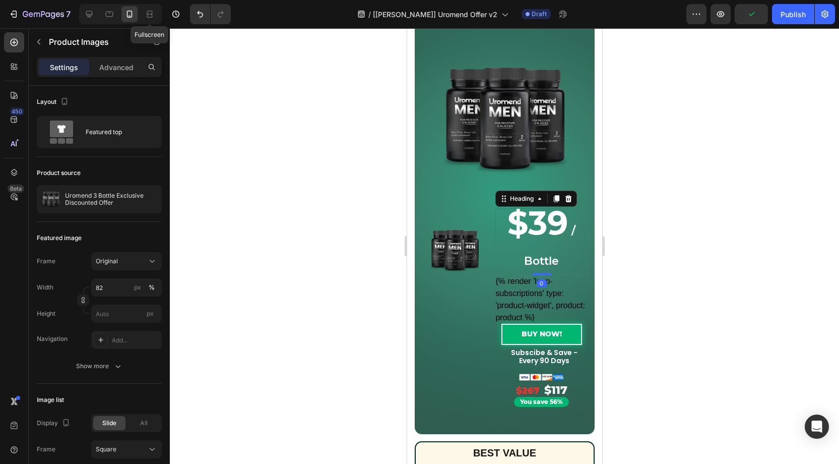
click at [549, 225] on strong "$39" at bounding box center [537, 223] width 60 height 40
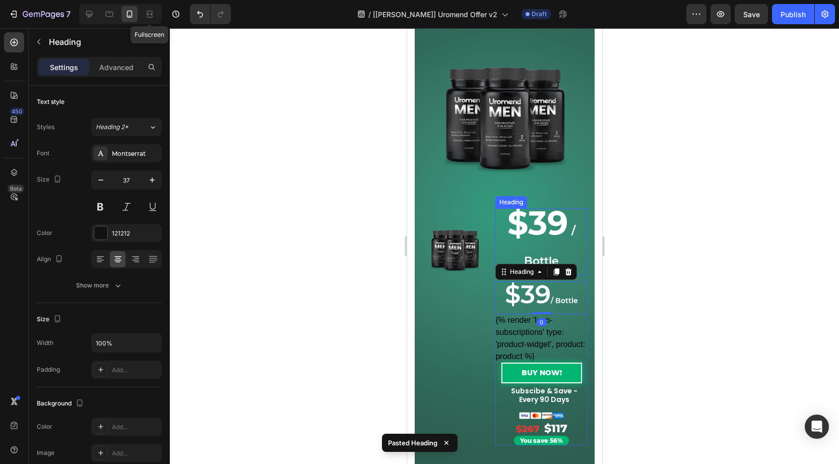
click at [546, 232] on strong "$39" at bounding box center [537, 223] width 60 height 40
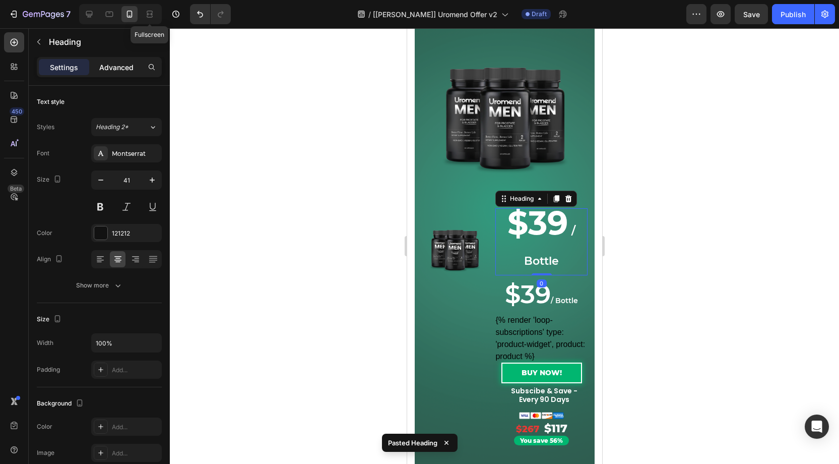
click at [106, 67] on p "Advanced" at bounding box center [116, 67] width 34 height 11
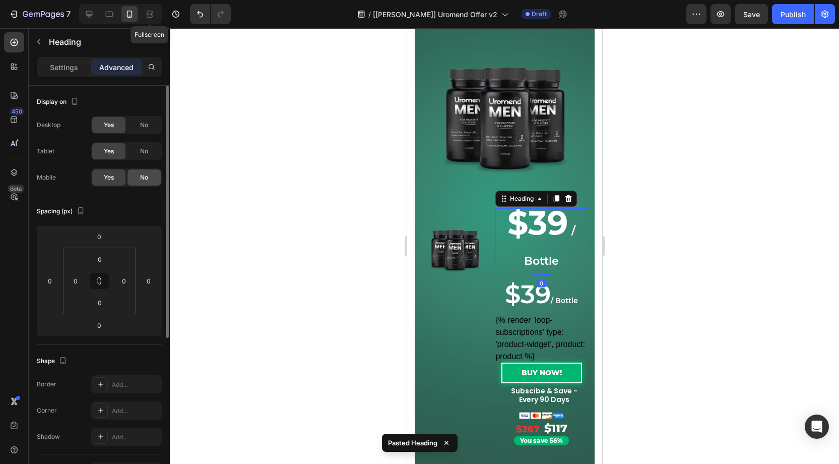
click at [139, 176] on div "No" at bounding box center [144, 177] width 33 height 16
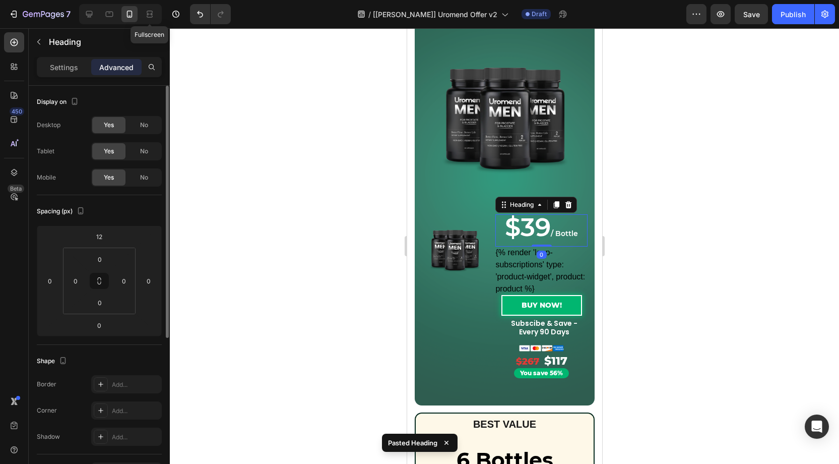
click at [564, 231] on span "/ Bottle" at bounding box center [564, 233] width 27 height 9
drag, startPoint x: 145, startPoint y: 150, endPoint x: 152, endPoint y: 132, distance: 19.0
click at [146, 147] on span "No" at bounding box center [144, 151] width 8 height 9
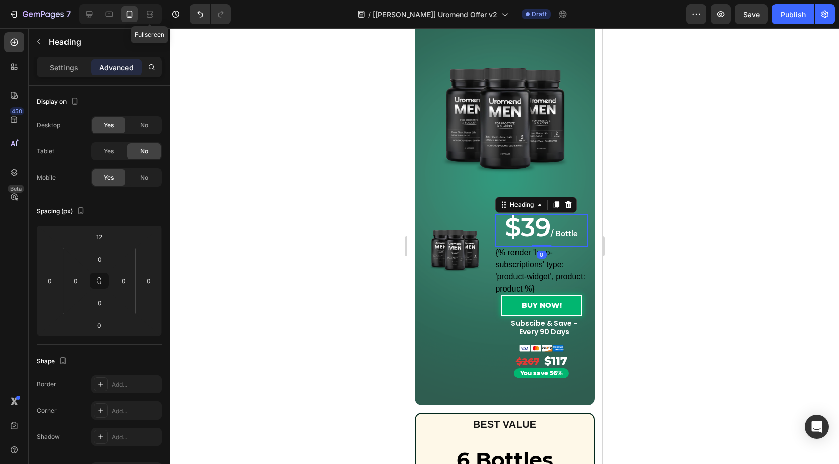
drag, startPoint x: 147, startPoint y: 124, endPoint x: 368, endPoint y: 183, distance: 228.4
click at [147, 124] on span "No" at bounding box center [144, 124] width 8 height 9
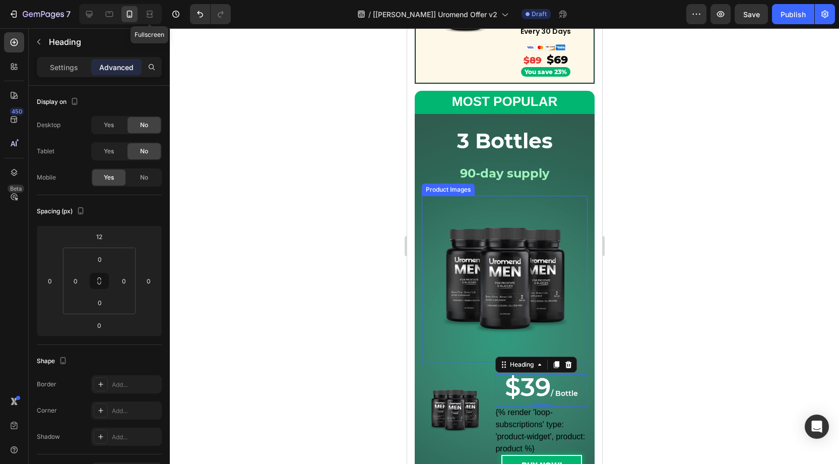
scroll to position [343, 0]
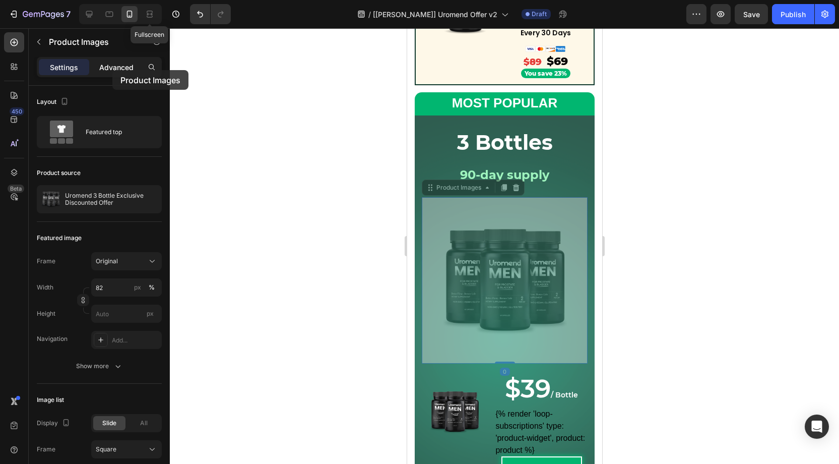
click at [113, 70] on p "Advanced" at bounding box center [116, 67] width 34 height 11
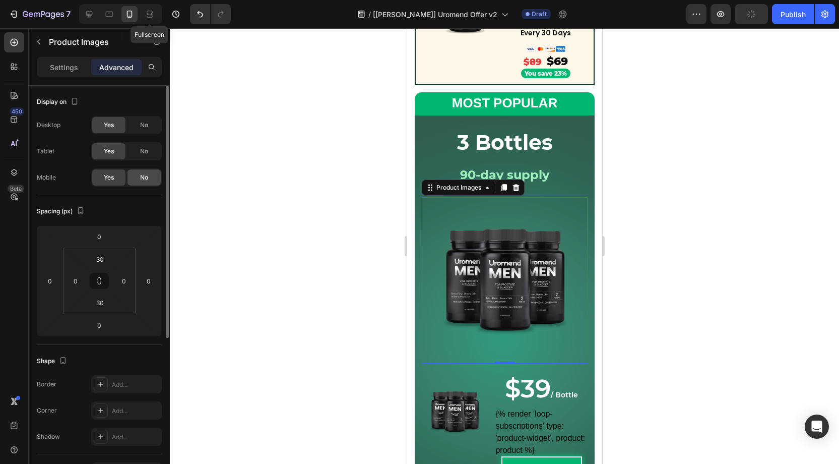
click at [144, 175] on span "No" at bounding box center [144, 177] width 8 height 9
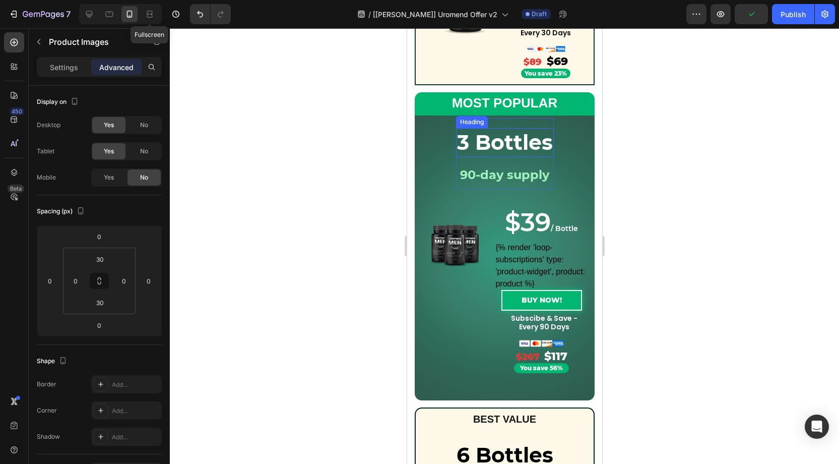
click at [501, 143] on strong "3 Bottles" at bounding box center [505, 142] width 96 height 25
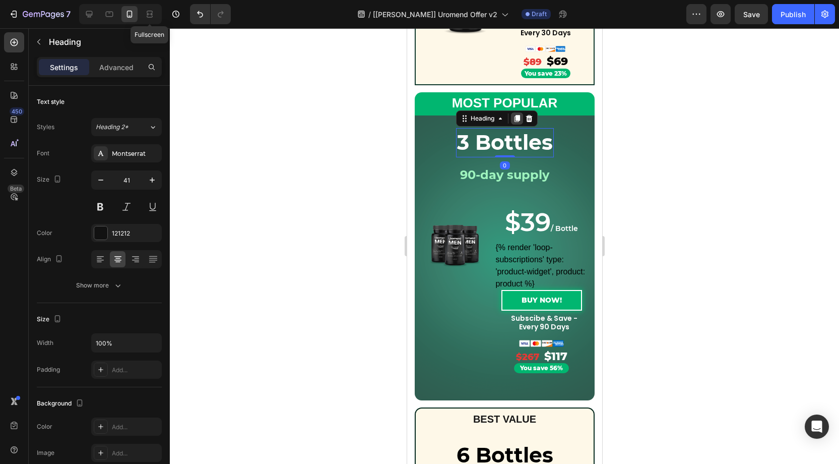
click at [517, 118] on icon at bounding box center [517, 118] width 6 height 7
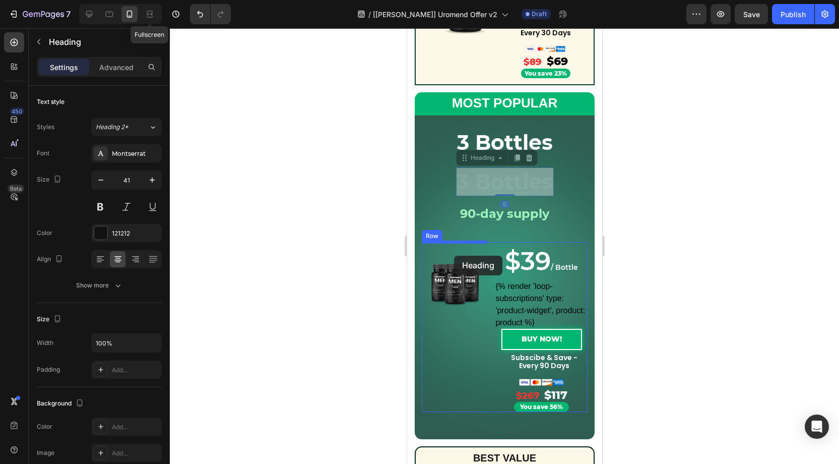
drag, startPoint x: 482, startPoint y: 155, endPoint x: 454, endPoint y: 256, distance: 104.7
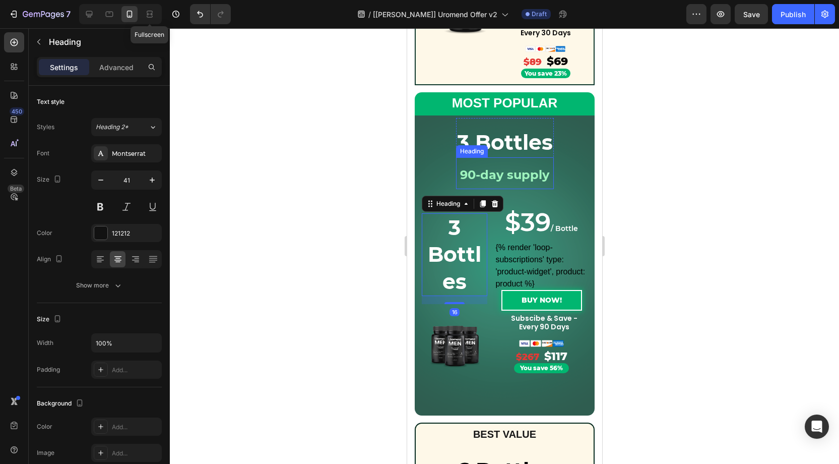
click at [517, 179] on strong "90-day supply" at bounding box center [504, 174] width 89 height 15
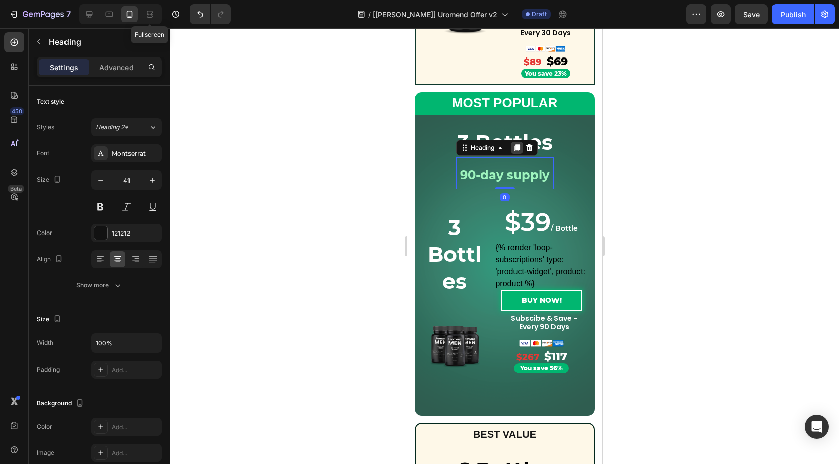
click at [518, 147] on icon at bounding box center [517, 147] width 6 height 7
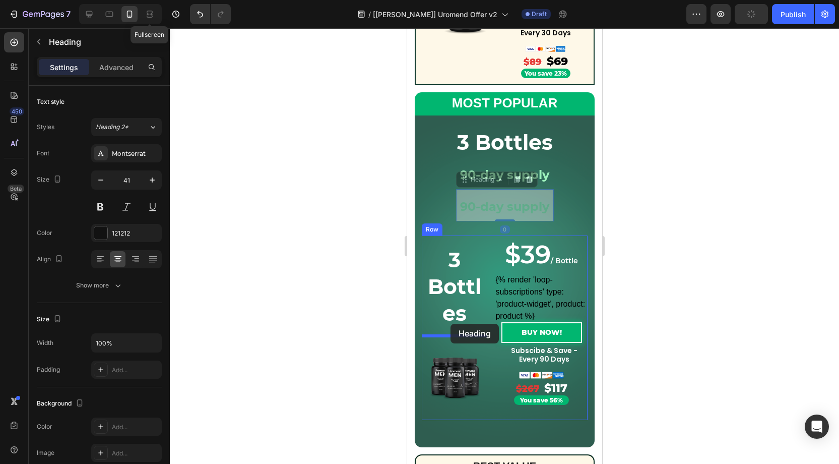
drag, startPoint x: 483, startPoint y: 181, endPoint x: 450, endPoint y: 324, distance: 145.9
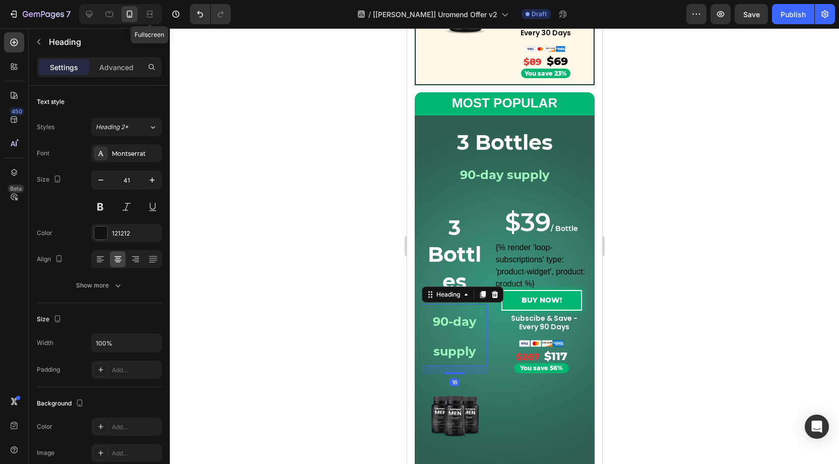
scroll to position [347, 0]
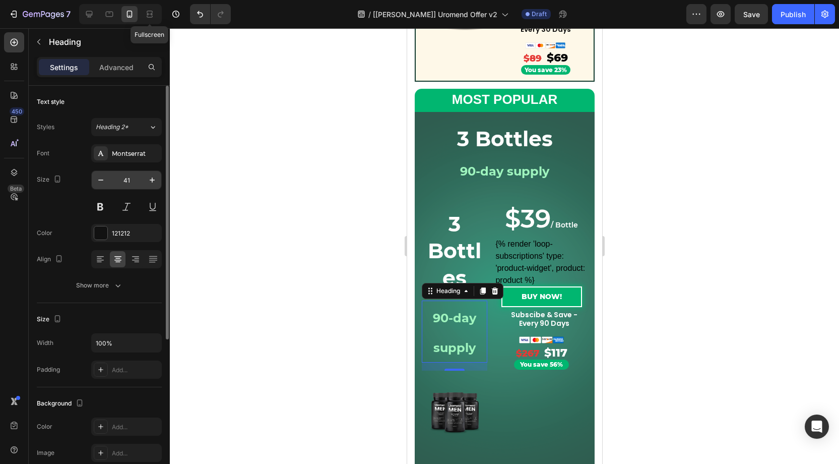
click at [136, 181] on input "41" at bounding box center [126, 180] width 33 height 18
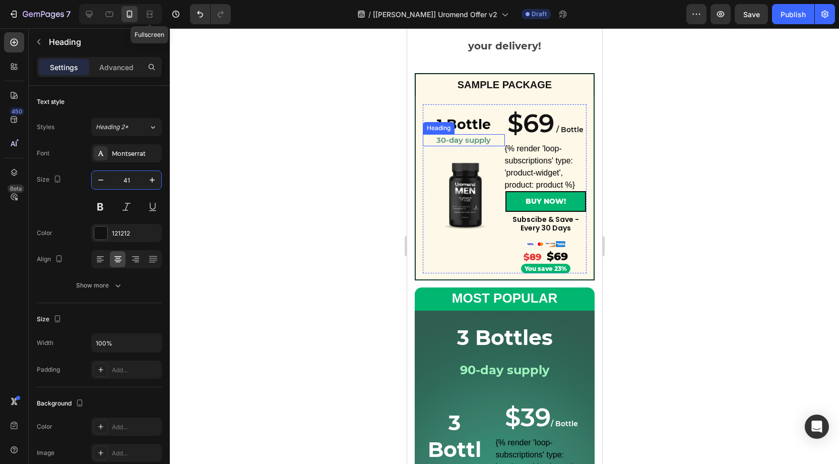
scroll to position [148, 0]
click at [462, 142] on p "30-day supply" at bounding box center [463, 141] width 80 height 10
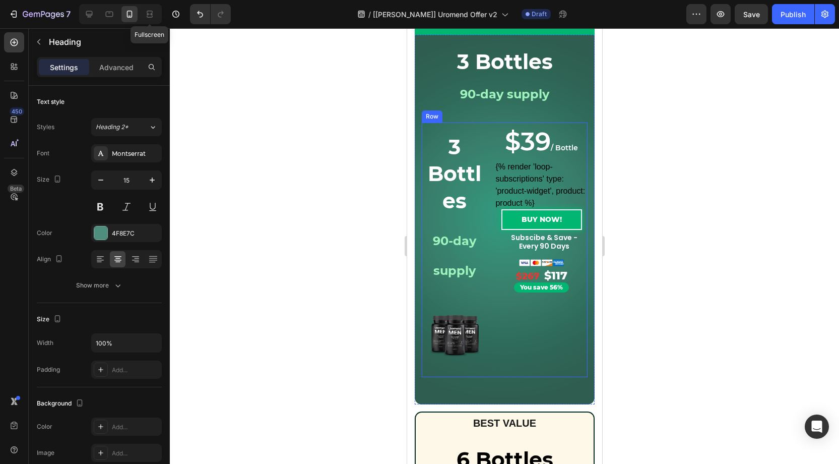
scroll to position [445, 0]
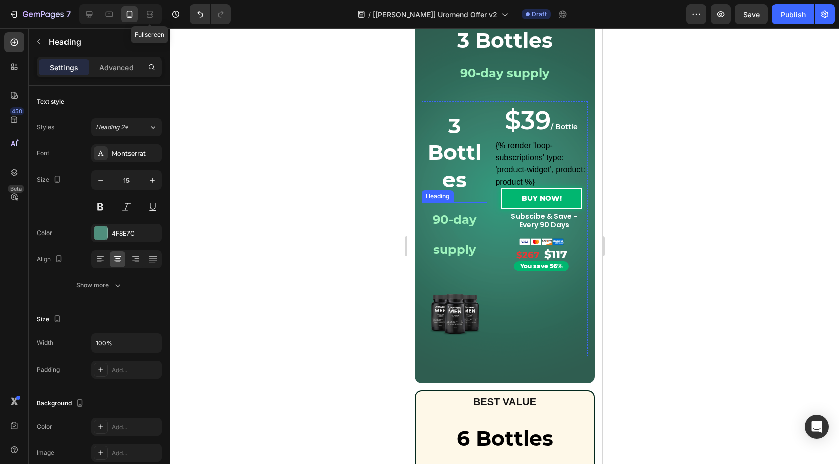
click at [446, 228] on h2 "90-day supply" at bounding box center [454, 233] width 66 height 62
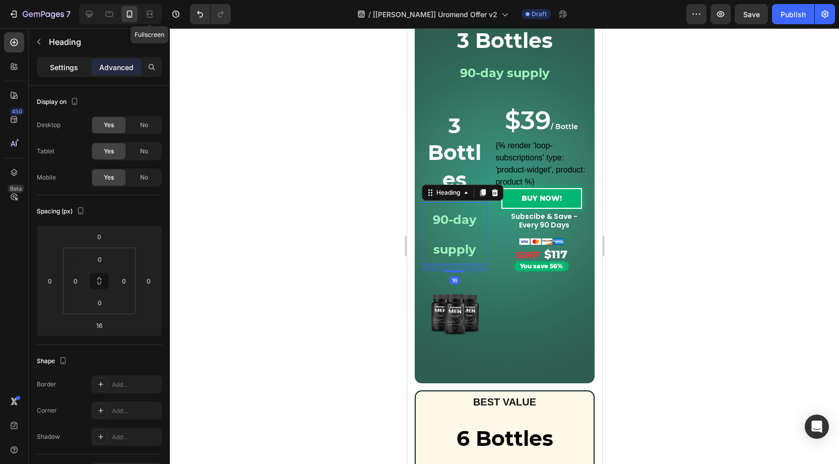
click at [67, 71] on p "Settings" at bounding box center [64, 67] width 28 height 11
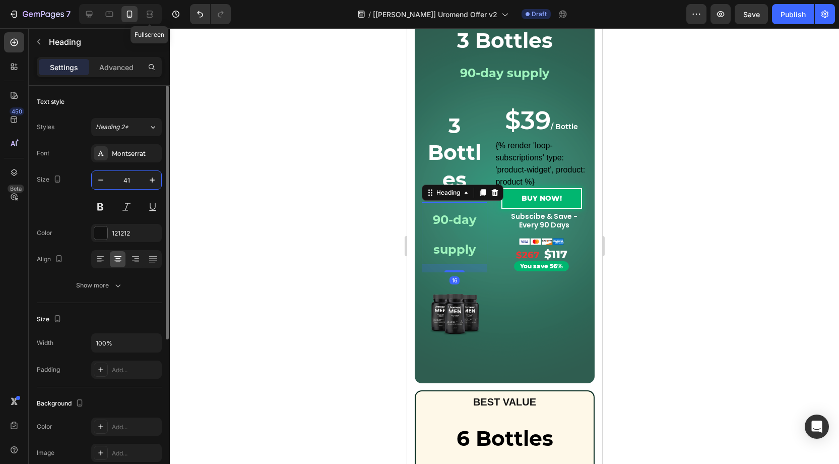
click at [132, 183] on input "41" at bounding box center [126, 180] width 33 height 18
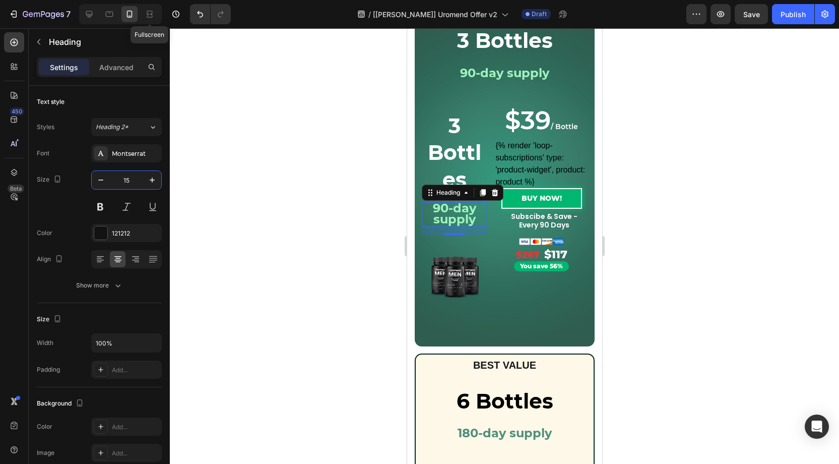
type input "15"
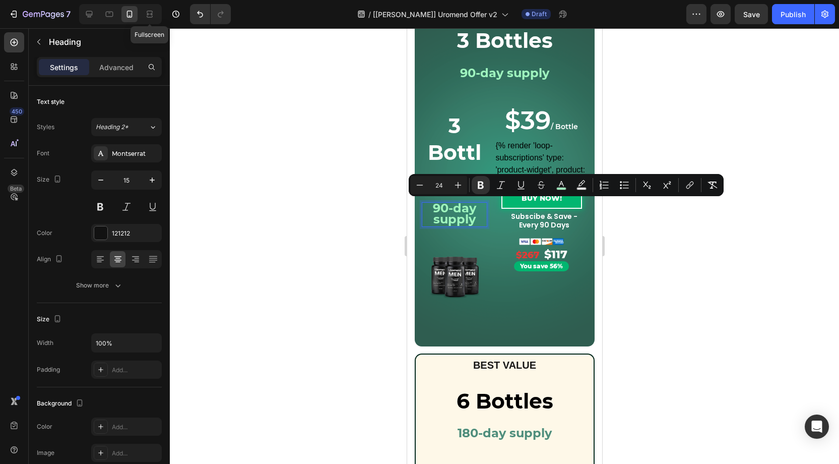
click at [475, 216] on strong "90-day supply" at bounding box center [454, 214] width 43 height 26
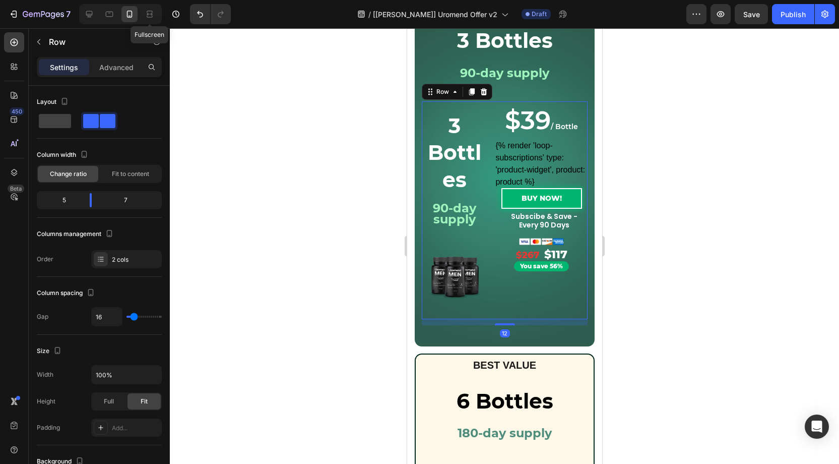
click at [485, 230] on div "3 Bottles Heading ⁠⁠⁠⁠⁠⁠⁠ 90-day supply Heading Product Images" at bounding box center [454, 210] width 66 height 218
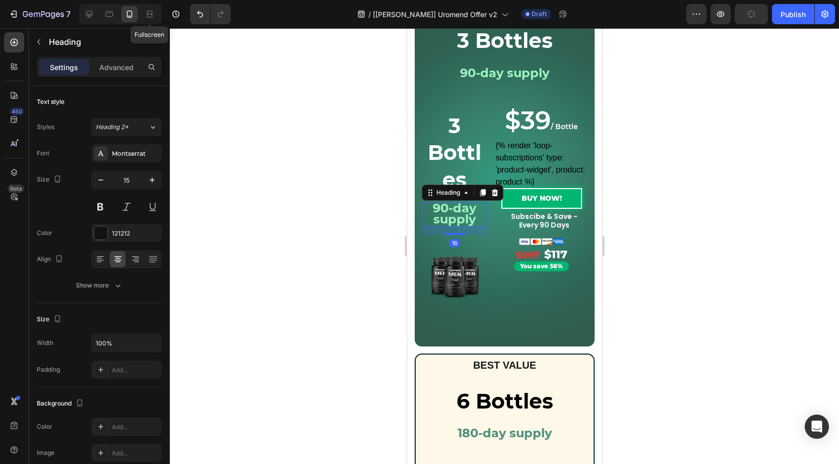
click at [471, 218] on strong "90-day supply" at bounding box center [454, 214] width 43 height 26
drag, startPoint x: 492, startPoint y: 192, endPoint x: 468, endPoint y: 209, distance: 29.7
click at [492, 193] on icon at bounding box center [495, 193] width 8 height 8
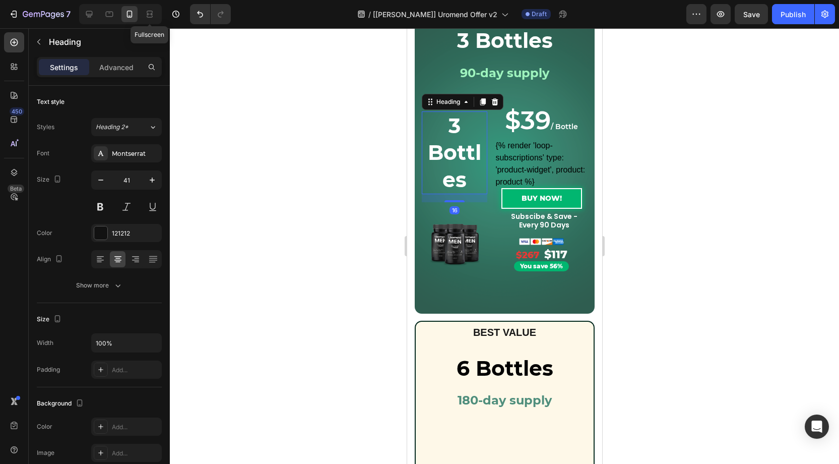
click at [464, 176] on strong "3 Bottles" at bounding box center [454, 152] width 53 height 79
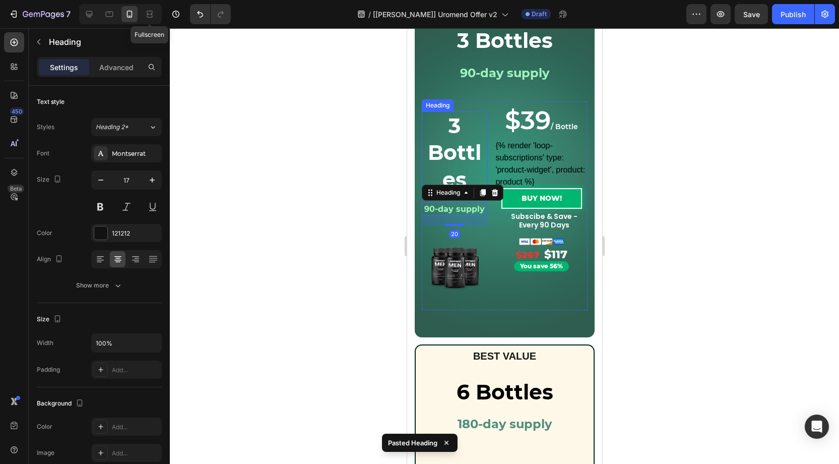
click at [460, 154] on strong "3 Bottles" at bounding box center [454, 152] width 53 height 79
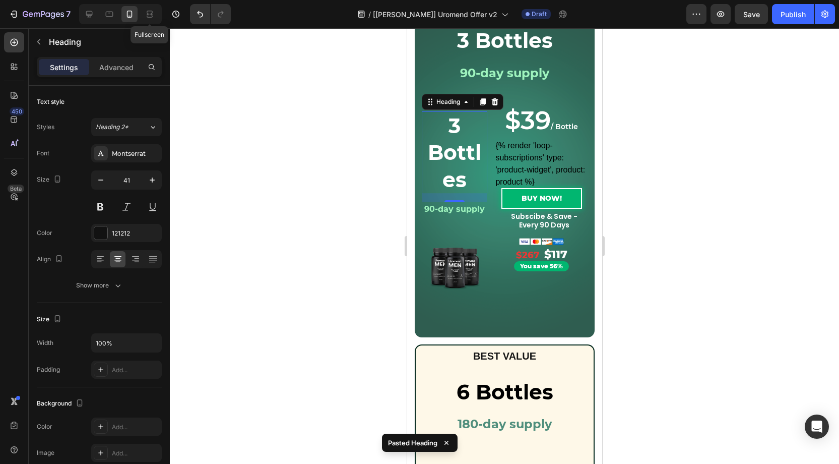
click at [497, 101] on icon at bounding box center [495, 101] width 7 height 7
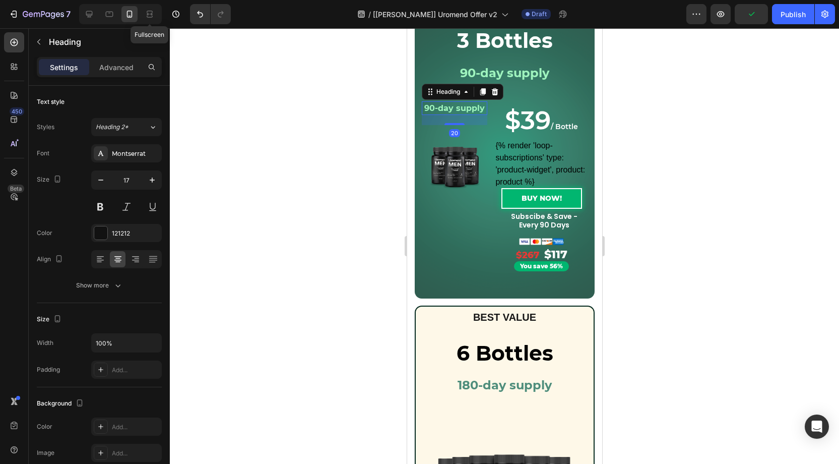
click at [460, 106] on strong "90-day supply" at bounding box center [454, 108] width 60 height 10
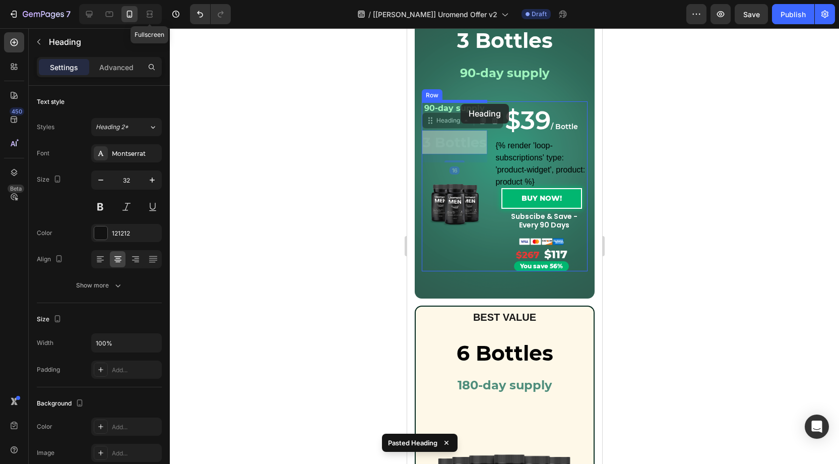
drag, startPoint x: 446, startPoint y: 124, endPoint x: 461, endPoint y: 104, distance: 24.5
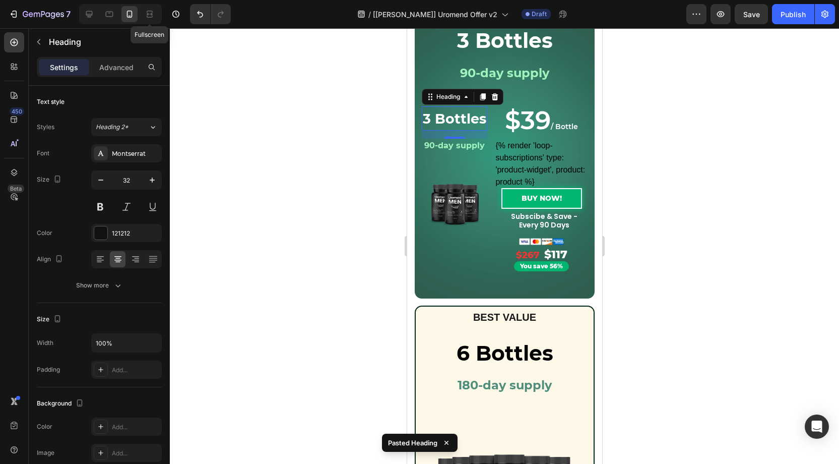
click at [458, 146] on div "16" at bounding box center [454, 147] width 10 height 8
click at [480, 148] on strong "90-day supply" at bounding box center [454, 146] width 60 height 10
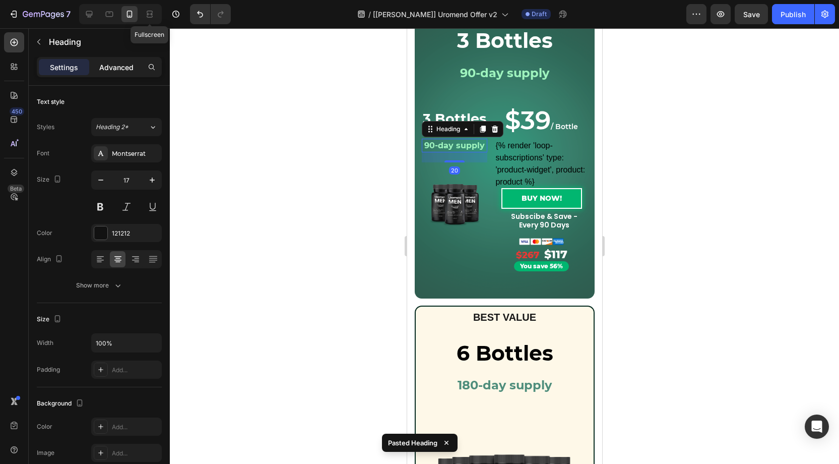
click at [120, 73] on div "Advanced" at bounding box center [116, 67] width 50 height 16
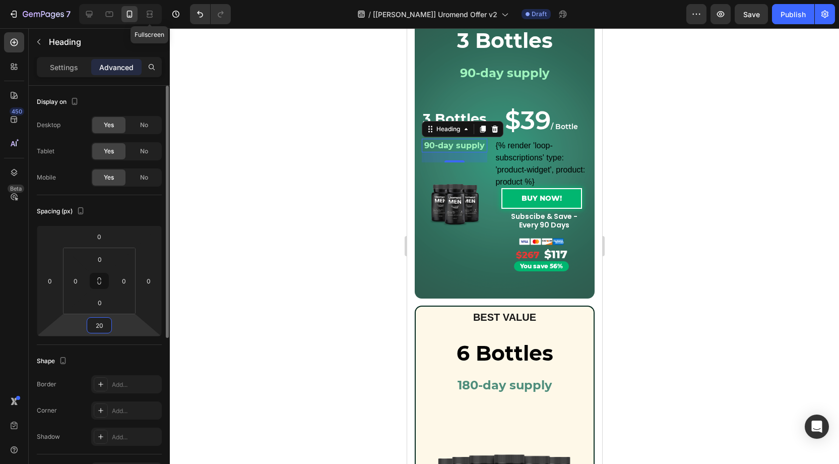
click at [105, 324] on input "20" at bounding box center [99, 325] width 20 height 15
type input "0"
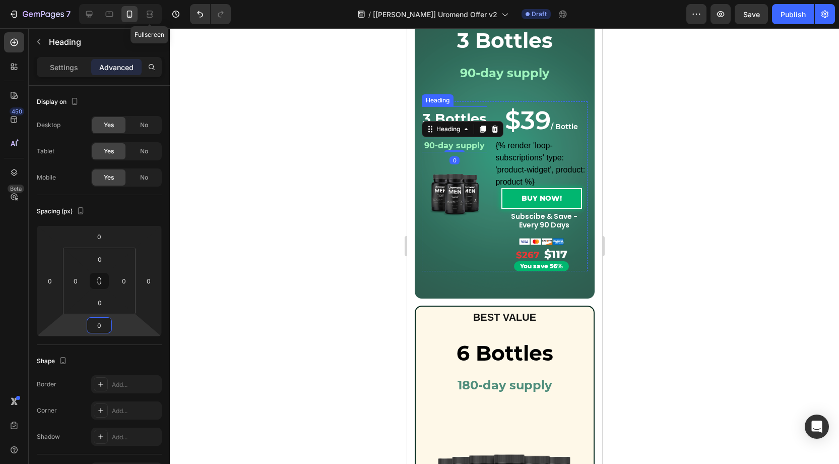
drag, startPoint x: 457, startPoint y: 117, endPoint x: 450, endPoint y: 117, distance: 7.6
click at [457, 117] on strong "3 Bottles" at bounding box center [454, 118] width 64 height 17
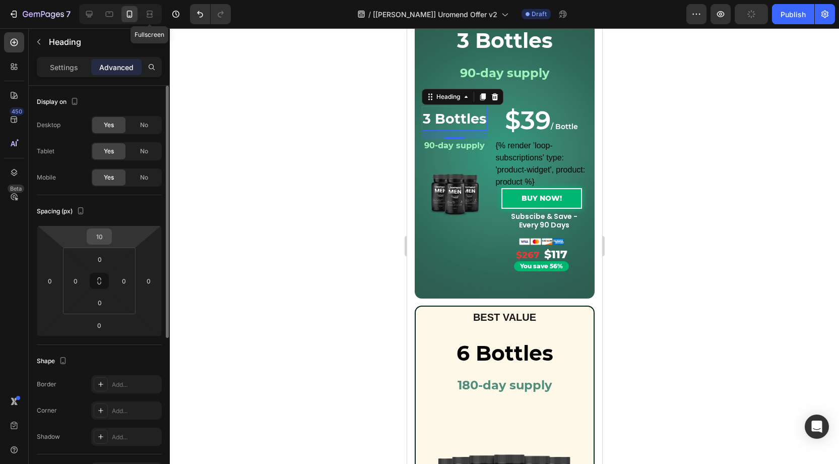
click at [101, 237] on input "10" at bounding box center [99, 236] width 20 height 15
type input "0"
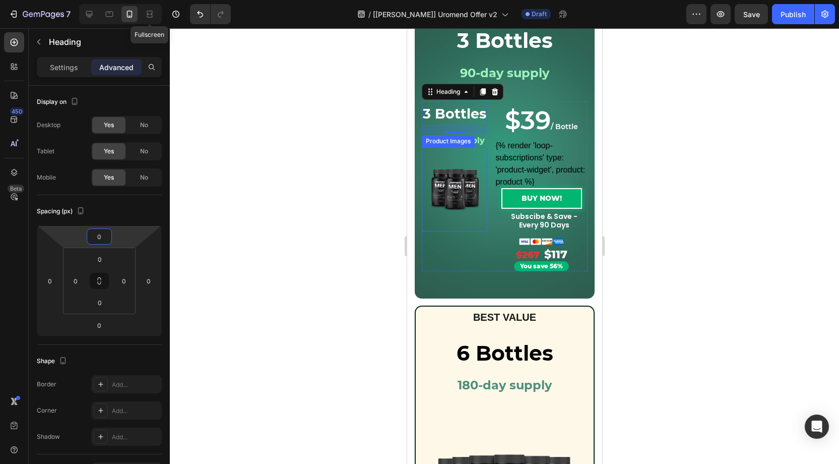
click at [458, 167] on img at bounding box center [455, 189] width 54 height 54
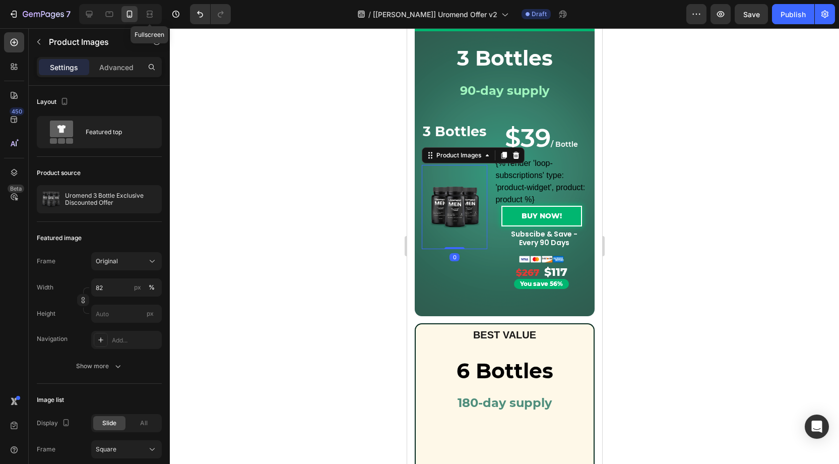
scroll to position [418, 0]
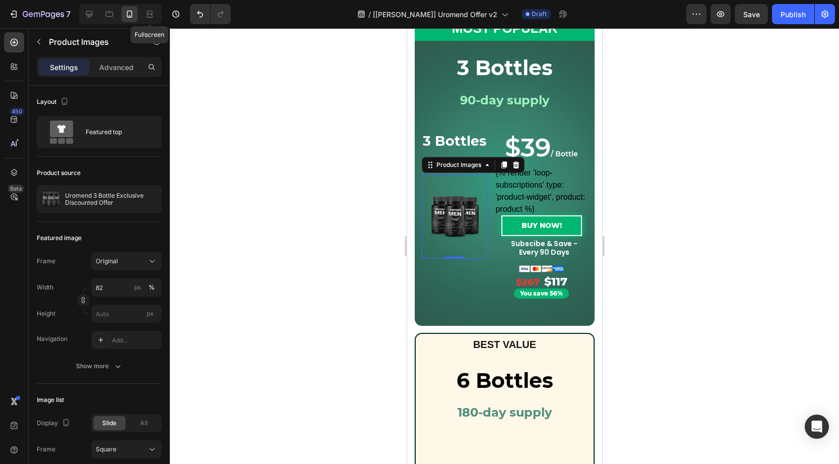
drag, startPoint x: 451, startPoint y: 223, endPoint x: 704, endPoint y: 295, distance: 262.8
click at [451, 223] on img at bounding box center [455, 217] width 54 height 54
click at [112, 266] on button "Original" at bounding box center [126, 261] width 71 height 18
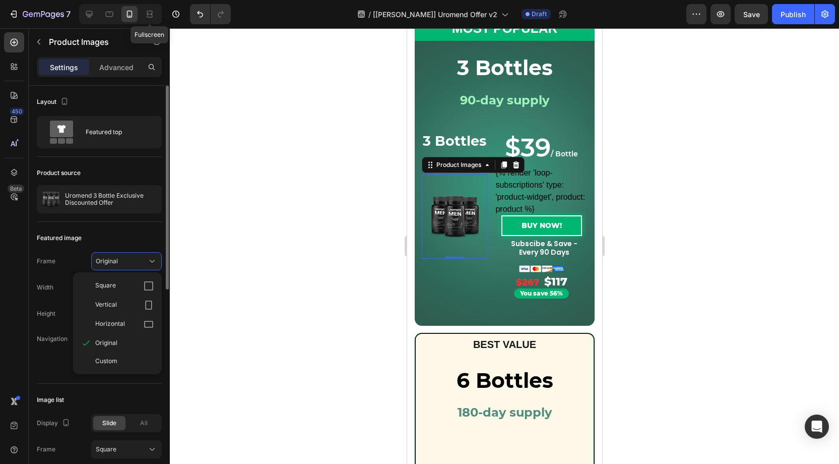
click at [114, 357] on span "Custom" at bounding box center [106, 360] width 22 height 9
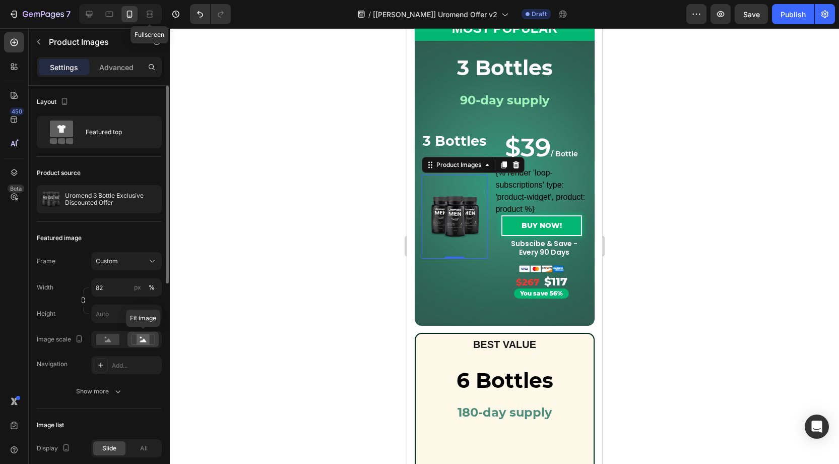
click at [143, 342] on rect at bounding box center [143, 339] width 13 height 10
click at [146, 345] on div at bounding box center [143, 339] width 31 height 15
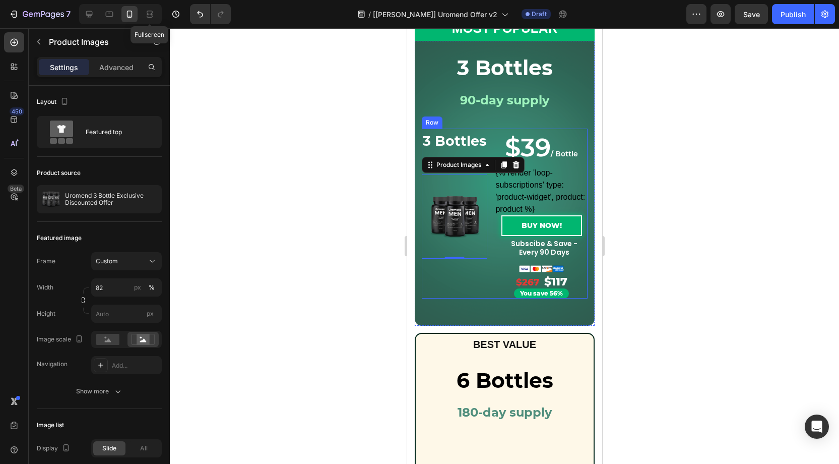
drag, startPoint x: 482, startPoint y: 270, endPoint x: 487, endPoint y: 264, distance: 7.6
click at [482, 270] on div "3 Bottles Heading 90-day supply Heading Product Images 0" at bounding box center [454, 214] width 66 height 170
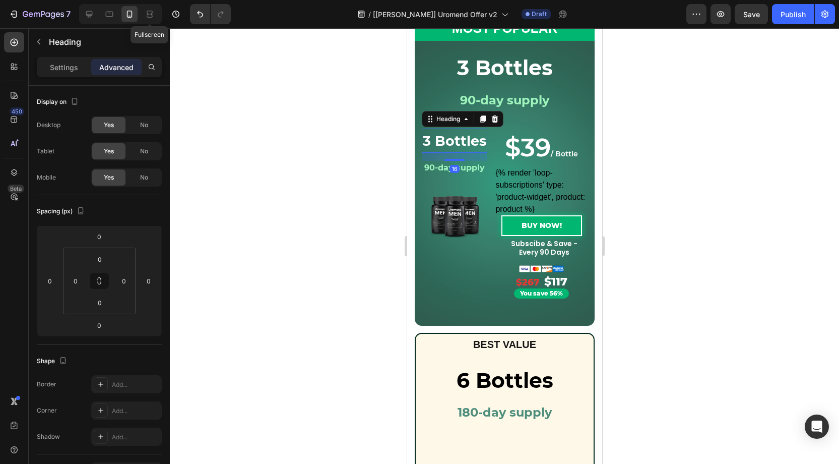
click at [463, 144] on strong "3 Bottles" at bounding box center [454, 141] width 64 height 17
drag, startPoint x: 78, startPoint y: 70, endPoint x: 90, endPoint y: 108, distance: 40.5
click at [78, 69] on div "Settings" at bounding box center [64, 67] width 50 height 16
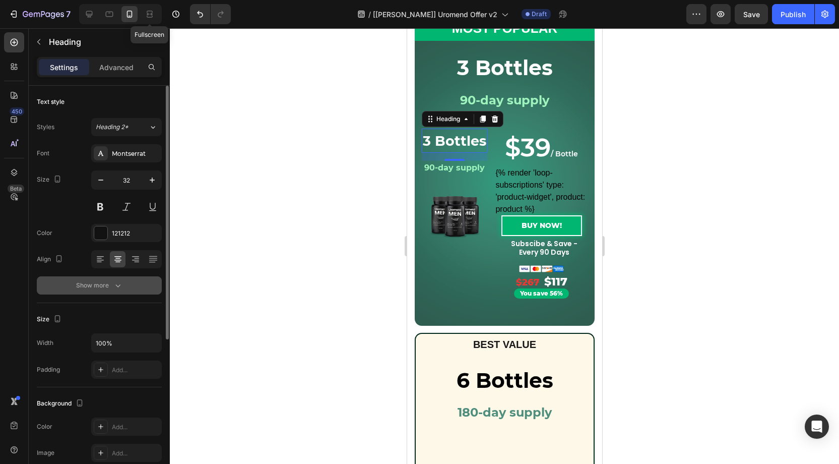
click at [119, 286] on icon "button" at bounding box center [118, 285] width 10 height 10
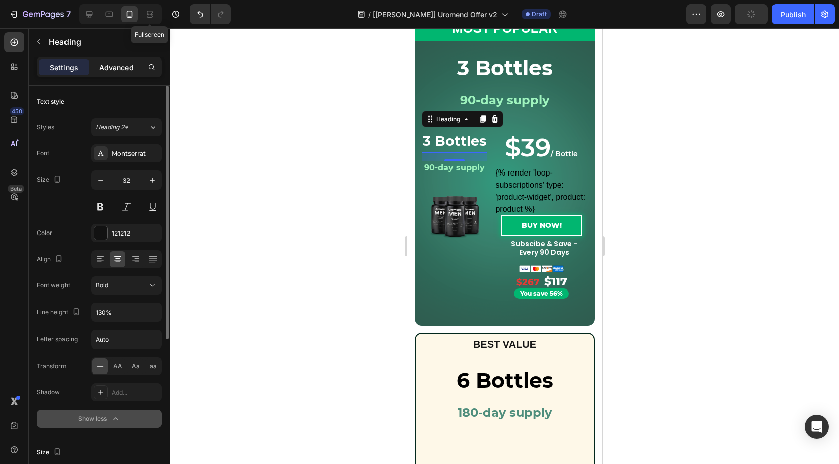
click at [119, 71] on p "Advanced" at bounding box center [116, 67] width 34 height 11
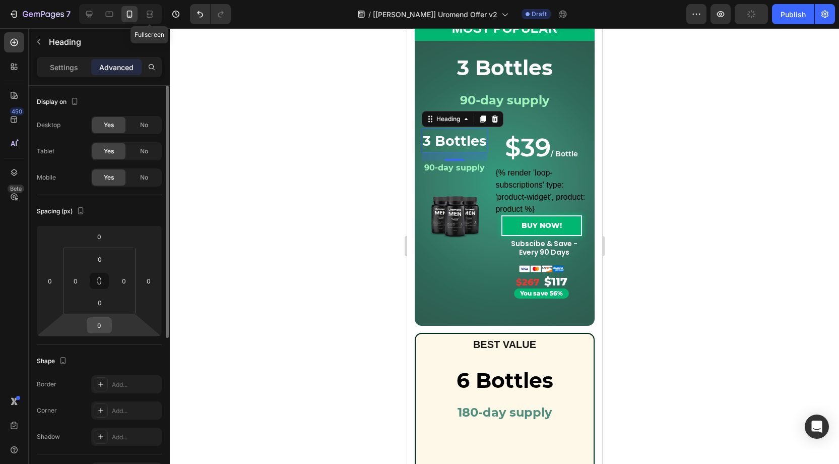
click at [103, 326] on input "0" at bounding box center [99, 325] width 20 height 15
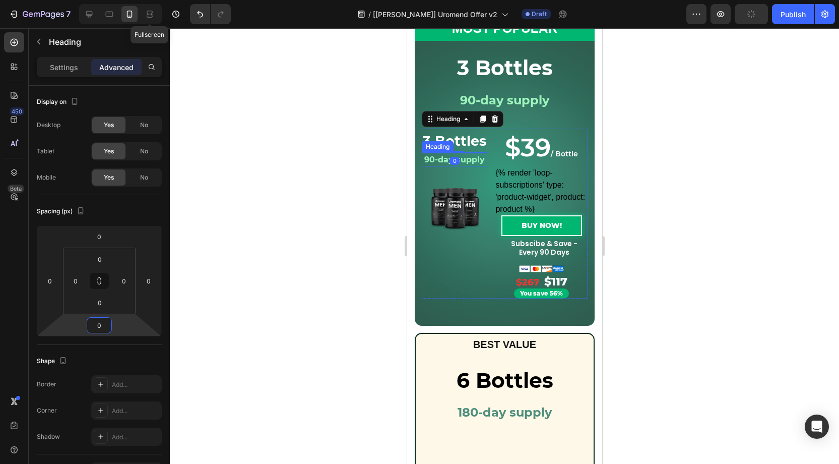
click at [477, 160] on strong "90-day supply" at bounding box center [454, 160] width 60 height 10
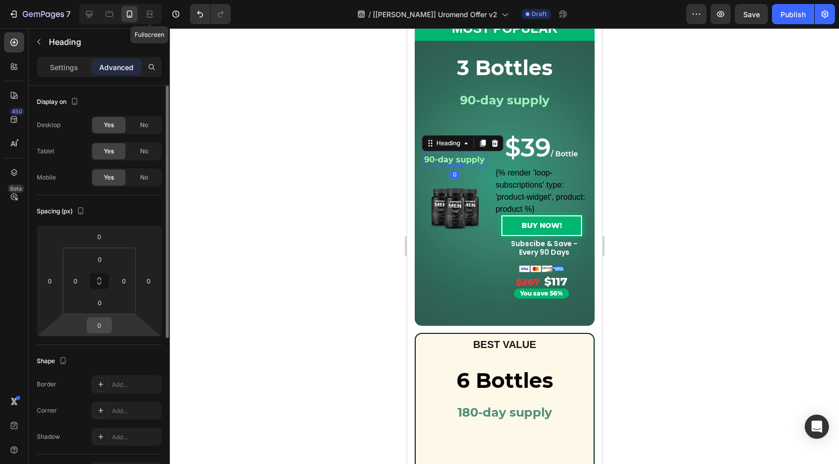
click at [103, 326] on input "0" at bounding box center [99, 325] width 20 height 15
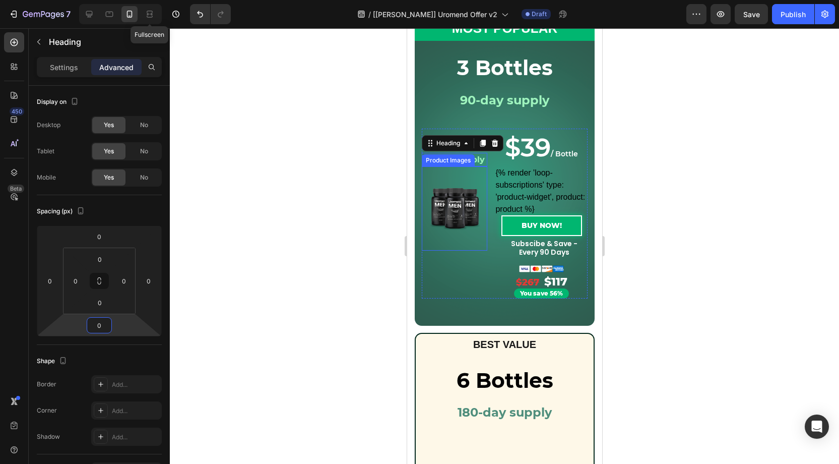
click at [461, 215] on img at bounding box center [455, 208] width 54 height 54
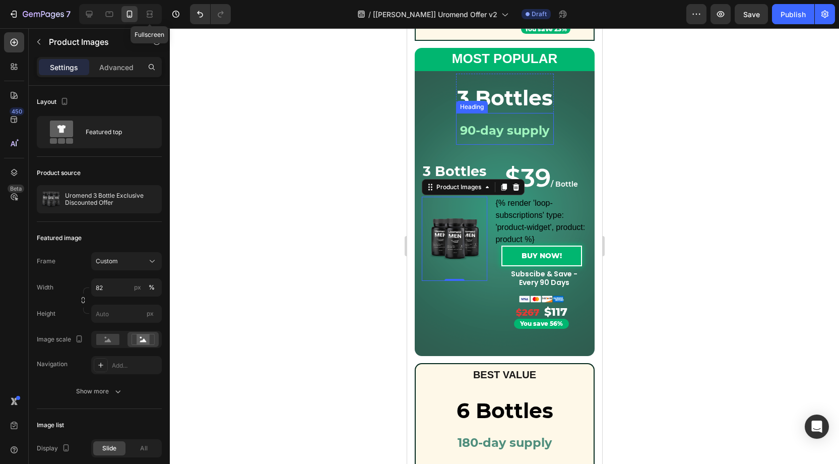
scroll to position [365, 0]
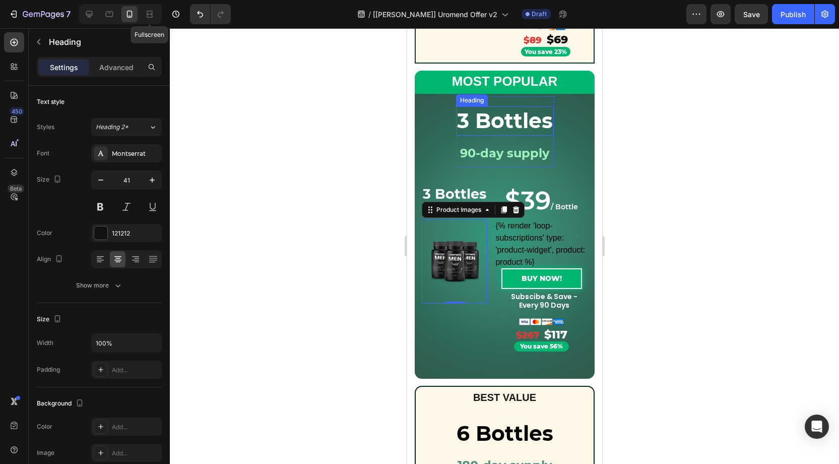
click at [493, 123] on strong "3 Bottles" at bounding box center [505, 120] width 96 height 25
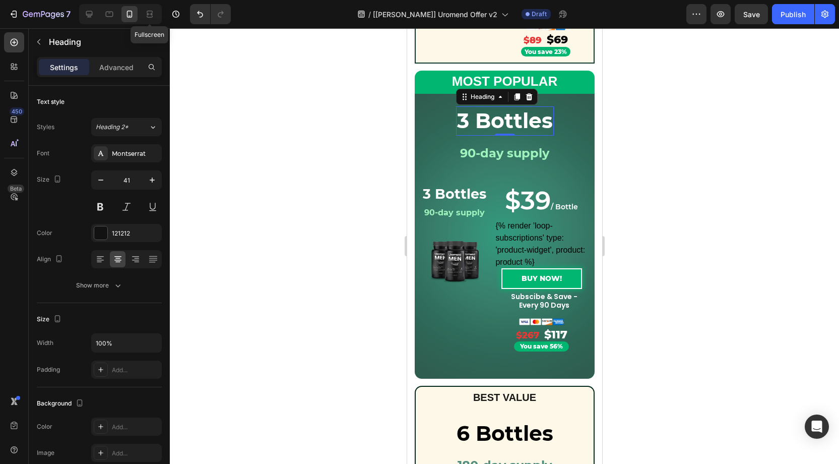
drag, startPoint x: 114, startPoint y: 68, endPoint x: 175, endPoint y: 142, distance: 96.0
click at [114, 68] on p "Advanced" at bounding box center [116, 67] width 34 height 11
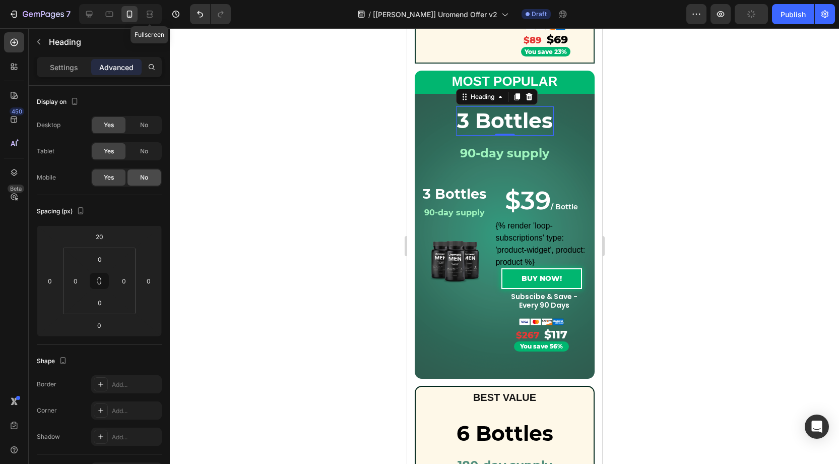
click at [141, 176] on span "No" at bounding box center [144, 177] width 8 height 9
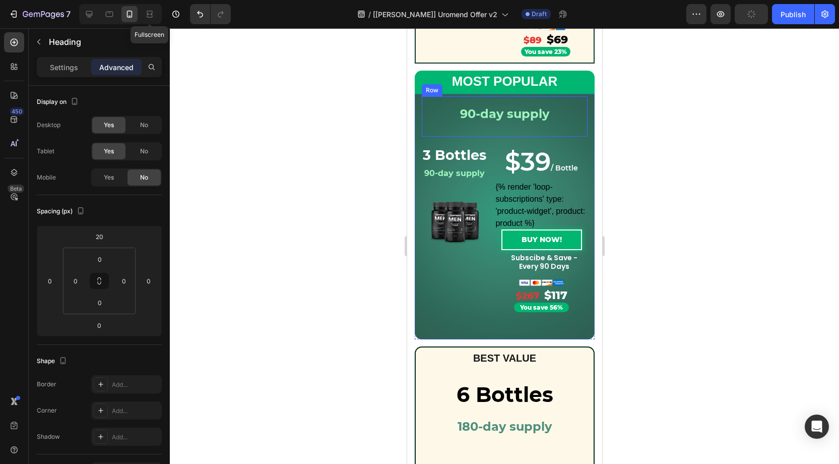
scroll to position [364, 0]
click at [551, 109] on div "3 Bottles Heading 0 90-day supply Heading Row Product Images Row Row" at bounding box center [504, 117] width 166 height 40
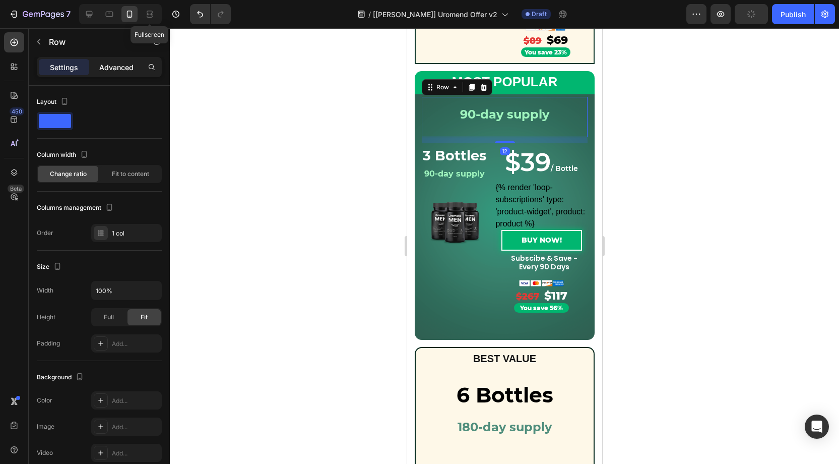
click at [119, 64] on p "Advanced" at bounding box center [116, 67] width 34 height 11
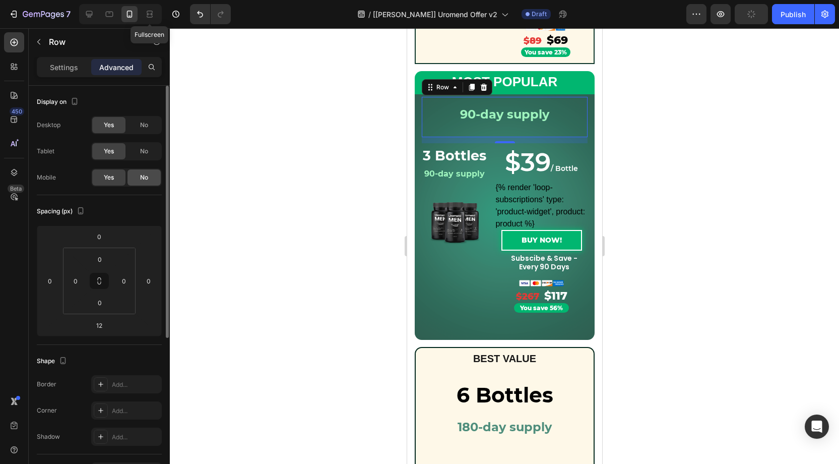
click at [137, 176] on div "No" at bounding box center [144, 177] width 33 height 16
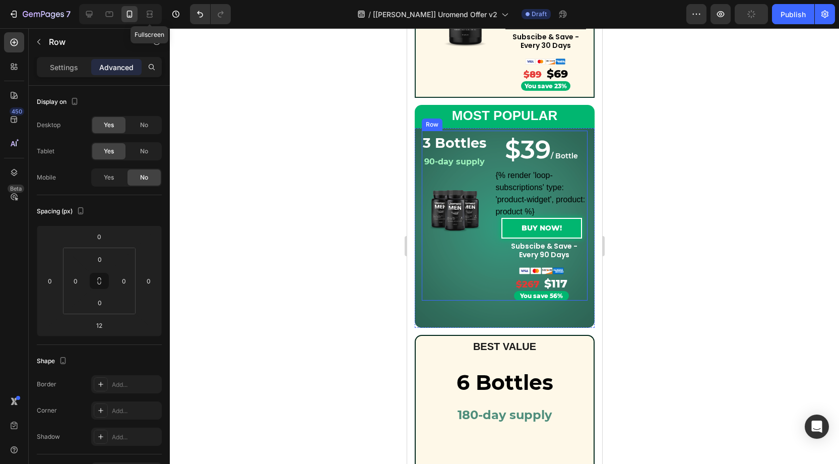
scroll to position [322, 0]
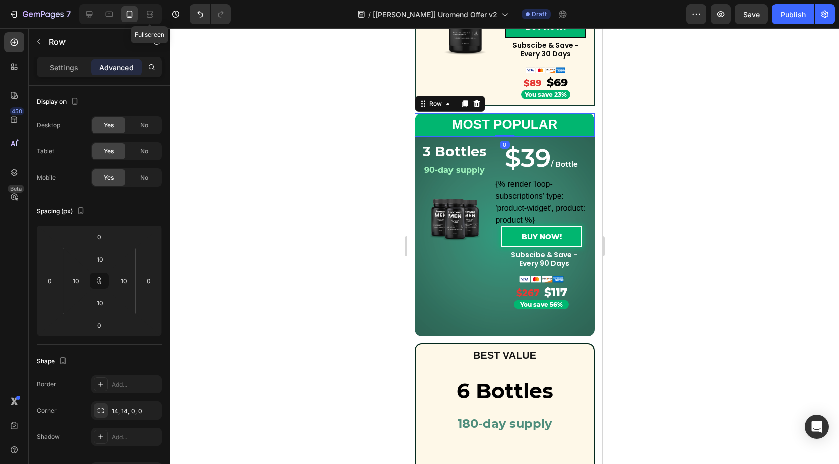
drag, startPoint x: 589, startPoint y: 117, endPoint x: 455, endPoint y: 251, distance: 189.3
click at [589, 117] on div "MOST POPULAR Text Block Row 0" at bounding box center [504, 124] width 180 height 23
drag, startPoint x: 127, startPoint y: 407, endPoint x: 171, endPoint y: 417, distance: 45.6
click at [129, 407] on div "14, 14, 0, 0" at bounding box center [135, 410] width 47 height 9
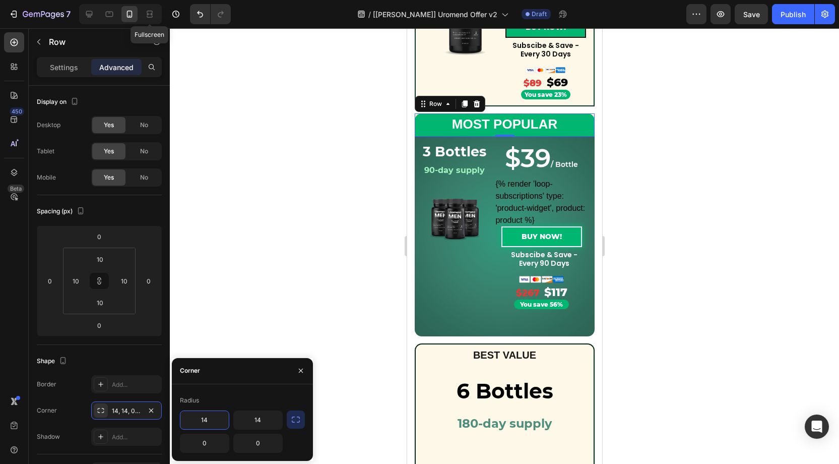
click at [213, 421] on input "14" at bounding box center [204, 420] width 48 height 18
type input "0"
click at [265, 421] on input "14" at bounding box center [258, 420] width 48 height 18
type input "0"
click at [437, 327] on div "3 Bottles Heading 90-day supply Heading Row Product Images Row Row 3 Bottles He…" at bounding box center [504, 237] width 180 height 200
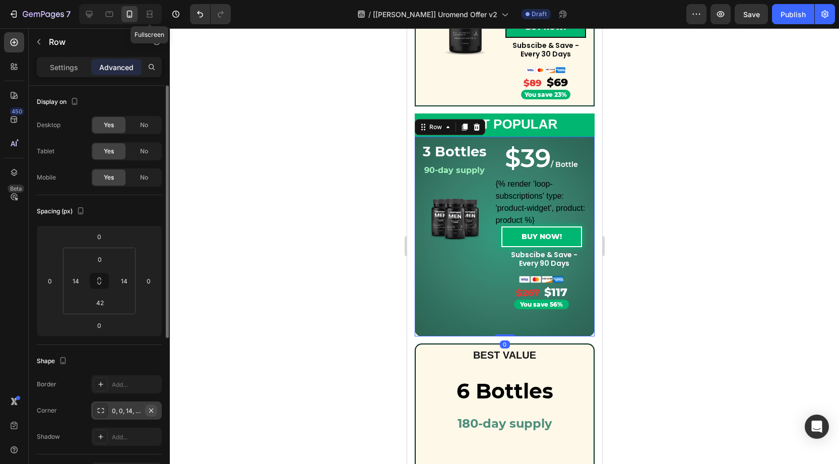
drag, startPoint x: 120, startPoint y: 411, endPoint x: 154, endPoint y: 409, distance: 34.3
click at [121, 411] on div "0, 0, 14, 14" at bounding box center [126, 410] width 29 height 9
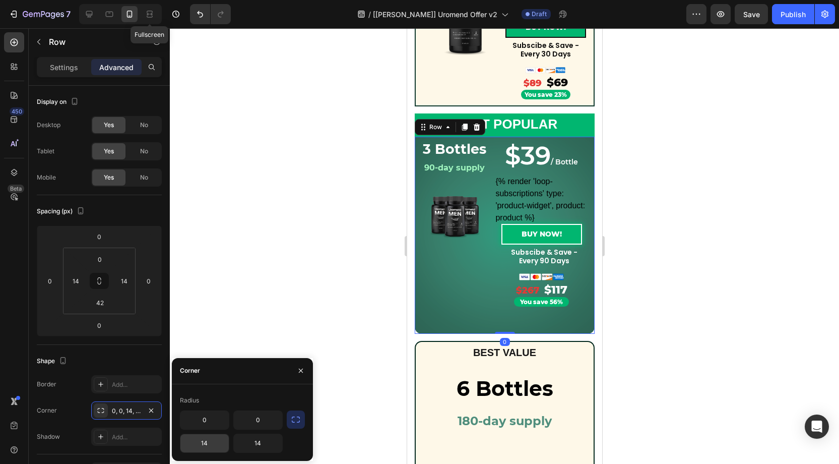
click at [208, 444] on input "14" at bounding box center [204, 443] width 48 height 18
type input "0"
click at [269, 446] on input "14" at bounding box center [258, 443] width 48 height 18
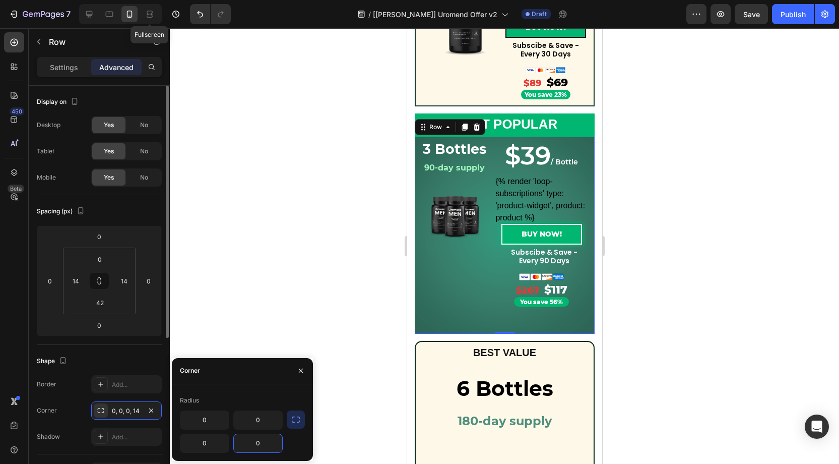
type input "0"
click at [104, 303] on input "42" at bounding box center [100, 302] width 20 height 15
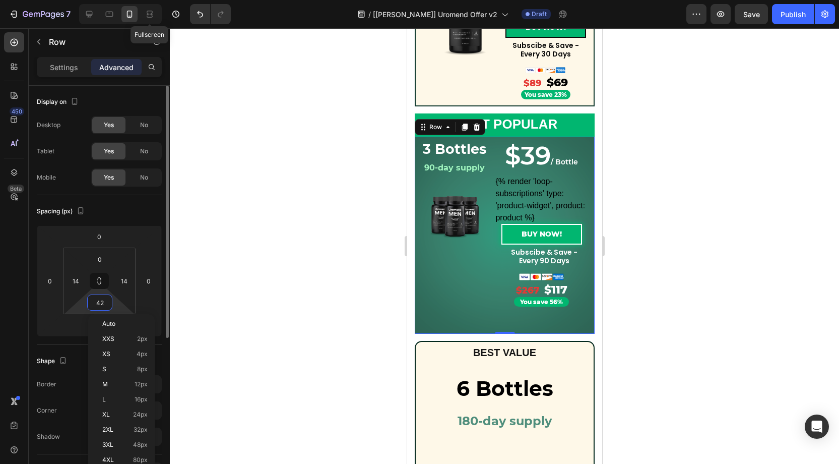
type input "0"
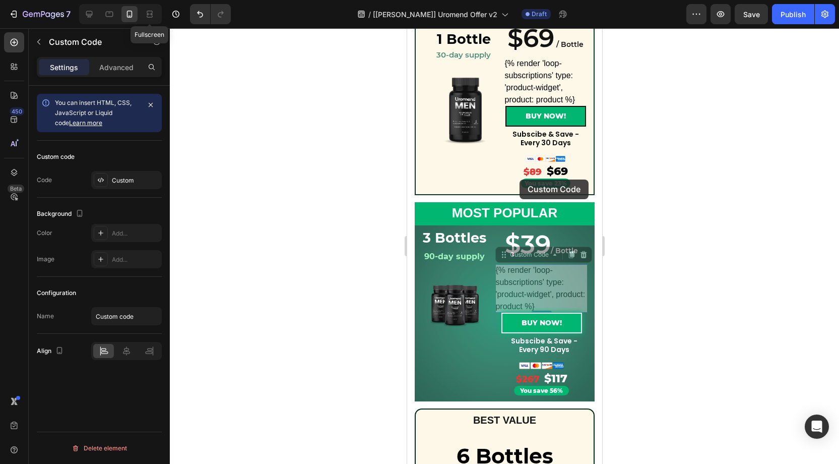
click at [520, 179] on div "SAMPLE PACKAGE Text Block Row 1 Bottle Heading ⁠⁠⁠⁠⁠⁠⁠ 30-day supply Heading Ro…" at bounding box center [504, 424] width 195 height 872
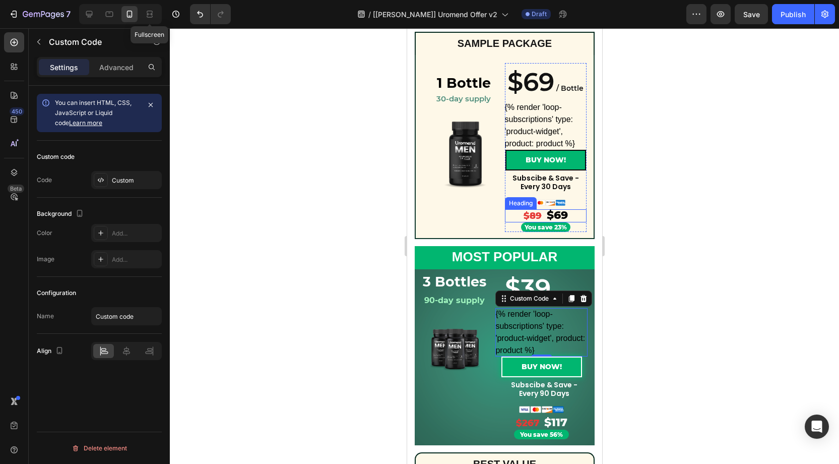
scroll to position [184, 0]
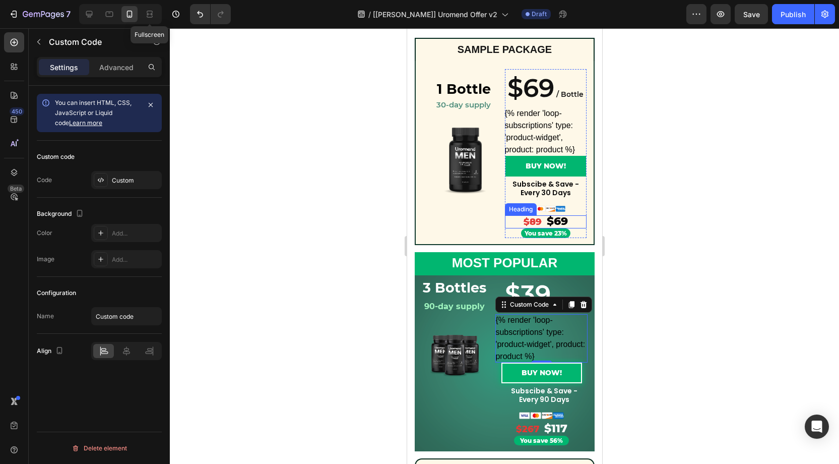
drag, startPoint x: 1080, startPoint y: 244, endPoint x: 509, endPoint y: 171, distance: 575.7
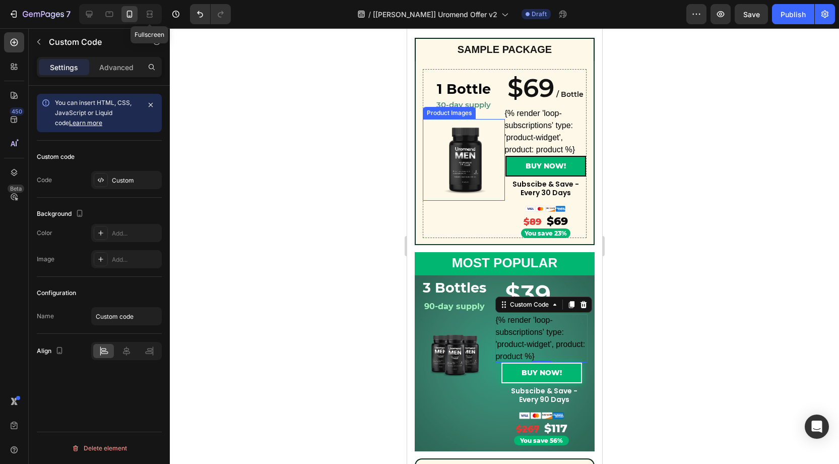
click at [474, 151] on img at bounding box center [463, 160] width 82 height 82
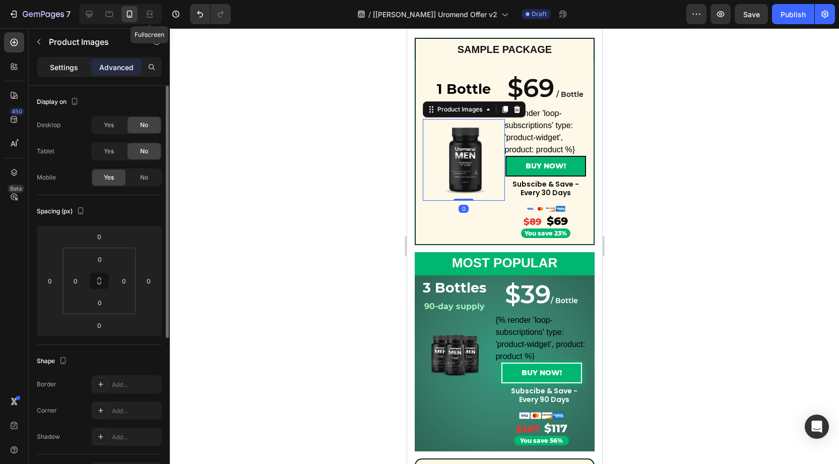
click at [67, 71] on p "Settings" at bounding box center [64, 67] width 28 height 11
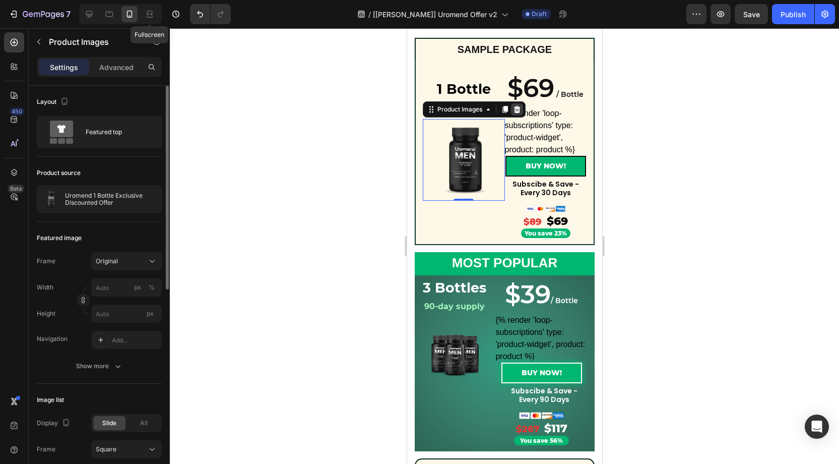
click at [518, 107] on icon at bounding box center [517, 109] width 7 height 7
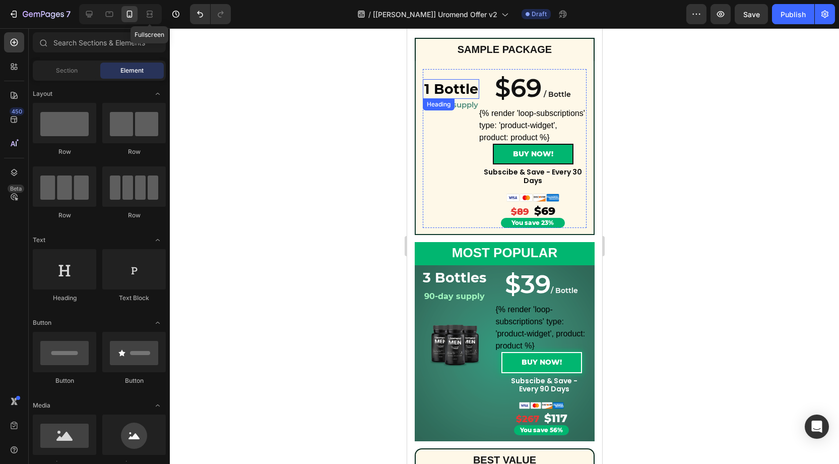
click at [458, 90] on strong "1 Bottle" at bounding box center [451, 89] width 54 height 17
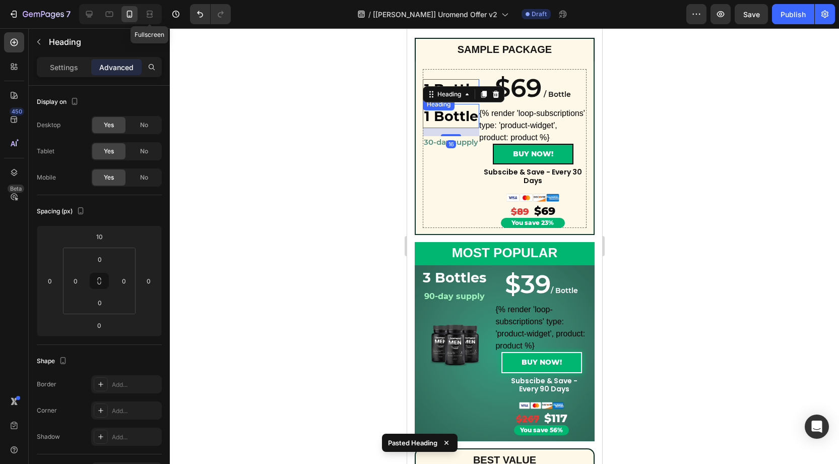
click at [461, 81] on strong "1 Bottle" at bounding box center [451, 89] width 54 height 17
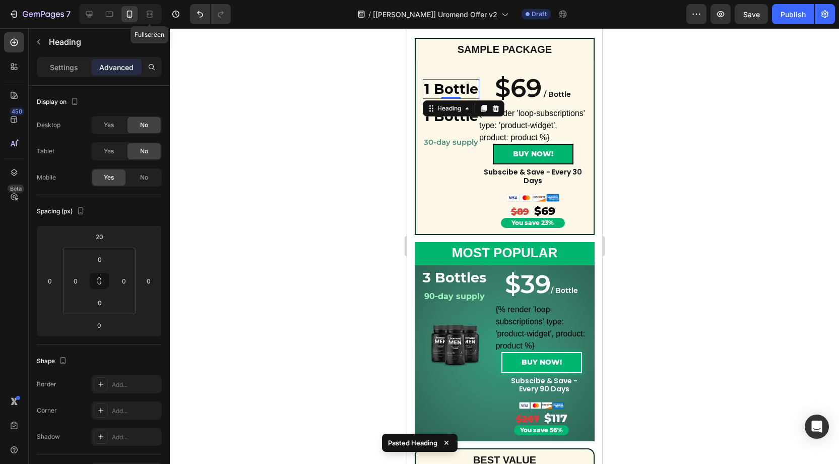
scroll to position [185, 0]
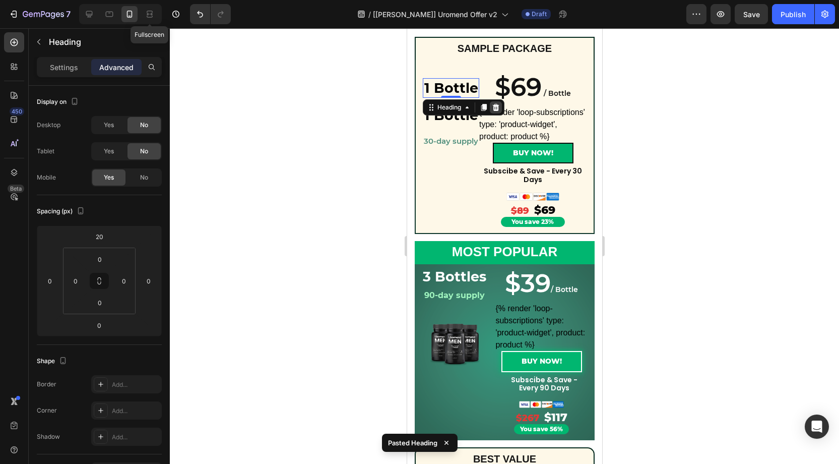
click at [495, 103] on icon at bounding box center [496, 107] width 8 height 8
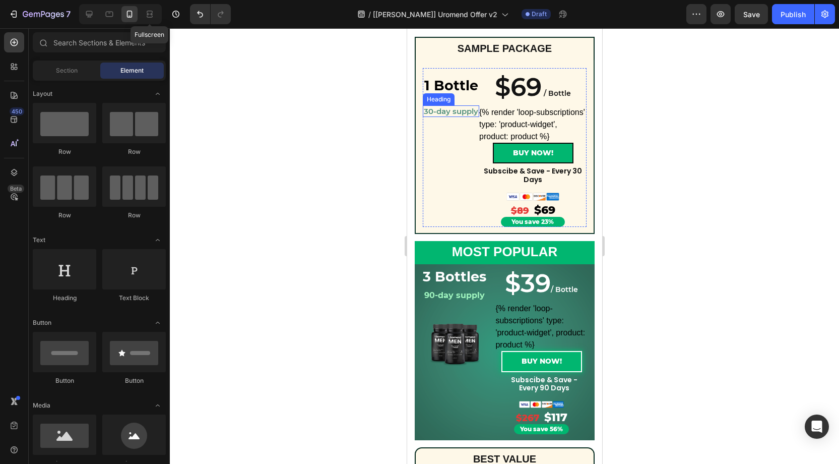
click at [456, 110] on p "30-day supply" at bounding box center [450, 111] width 54 height 10
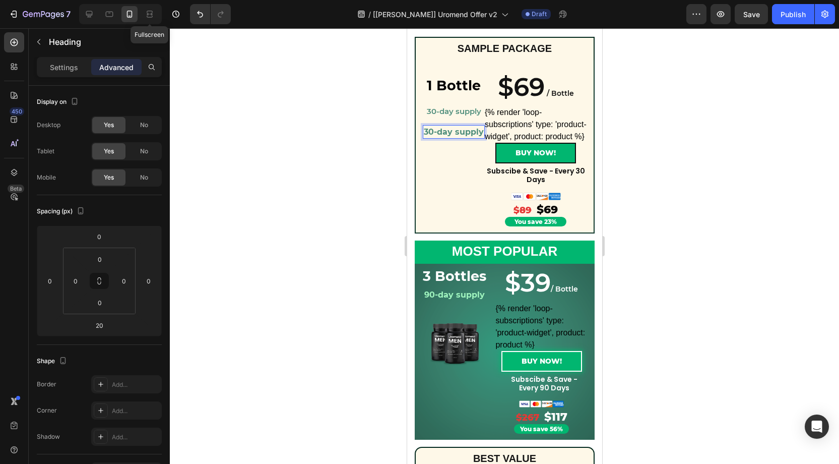
click at [455, 133] on strong "30-day supply" at bounding box center [453, 132] width 60 height 10
click at [462, 113] on p "30-day supply" at bounding box center [453, 111] width 60 height 10
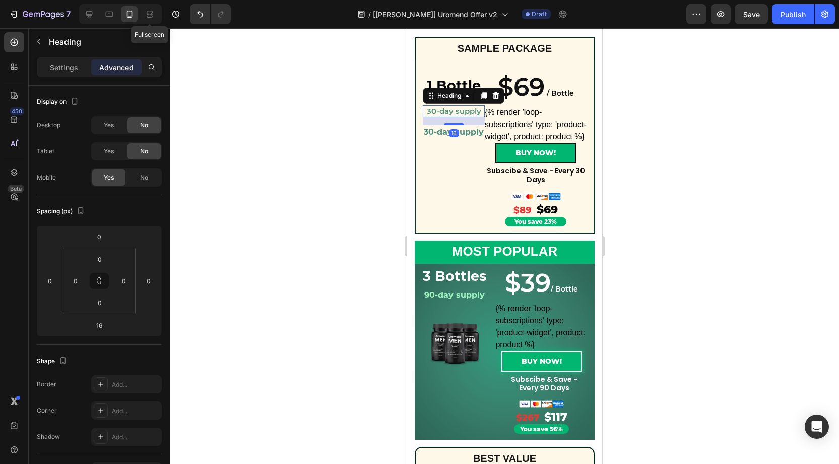
click at [456, 130] on div "16" at bounding box center [454, 133] width 10 height 8
click at [480, 135] on p "⁠⁠⁠⁠⁠⁠⁠ 30-day supply" at bounding box center [453, 132] width 60 height 12
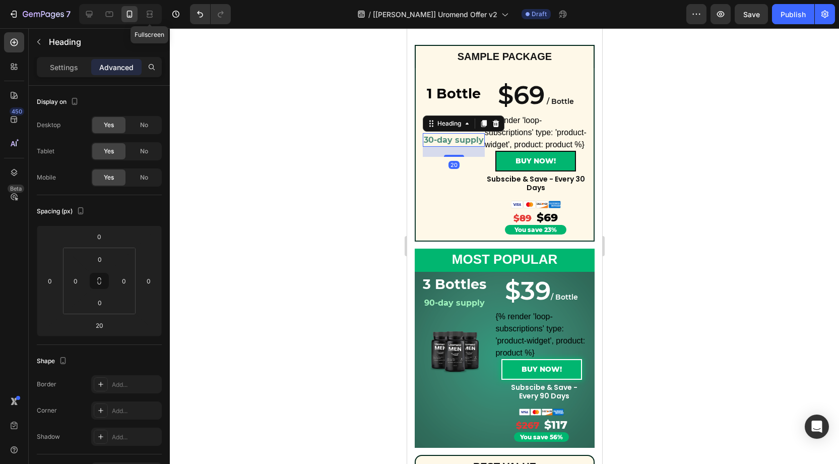
scroll to position [172, 0]
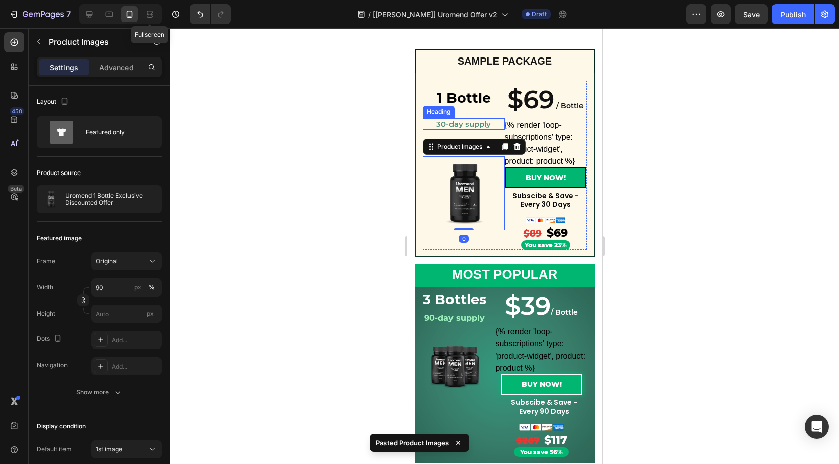
click at [472, 125] on p "30-day supply" at bounding box center [463, 124] width 80 height 10
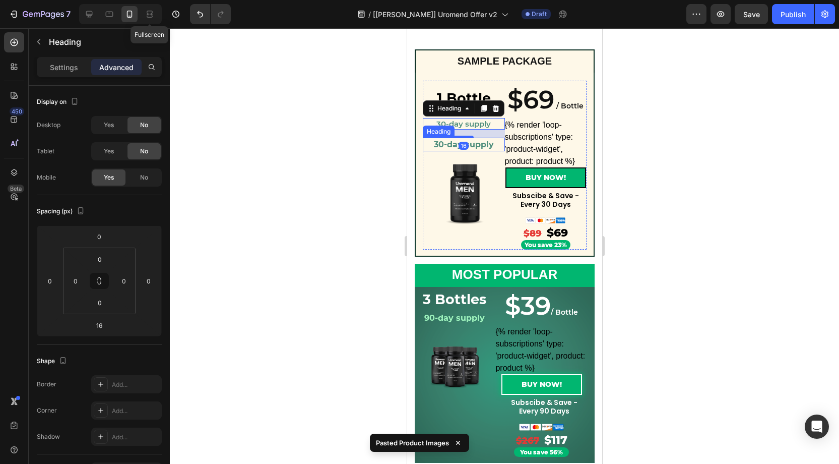
click at [481, 142] on strong "30-day supply" at bounding box center [464, 145] width 60 height 10
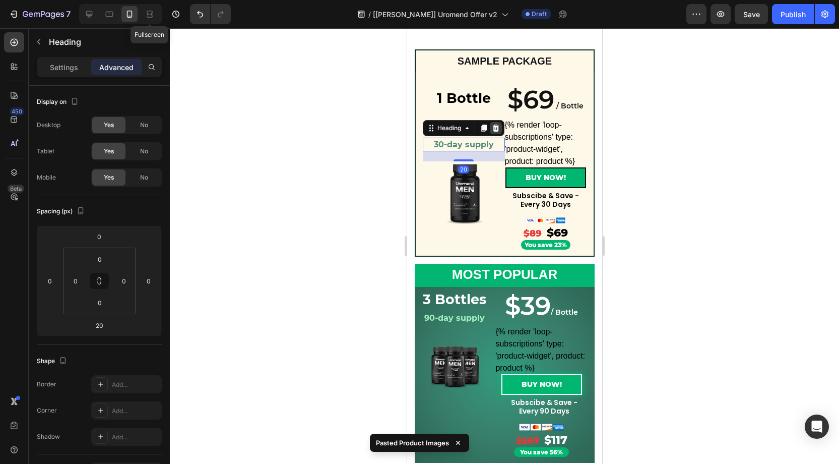
click at [495, 125] on icon at bounding box center [496, 128] width 7 height 7
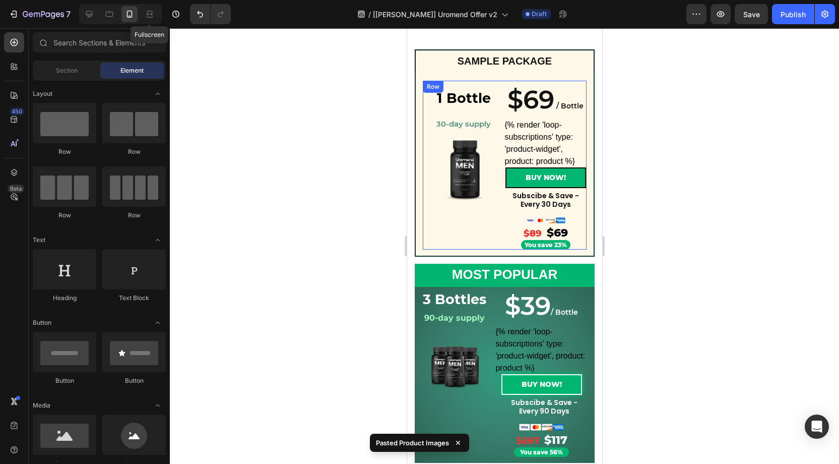
click at [477, 102] on strong "1 Bottle" at bounding box center [464, 98] width 54 height 17
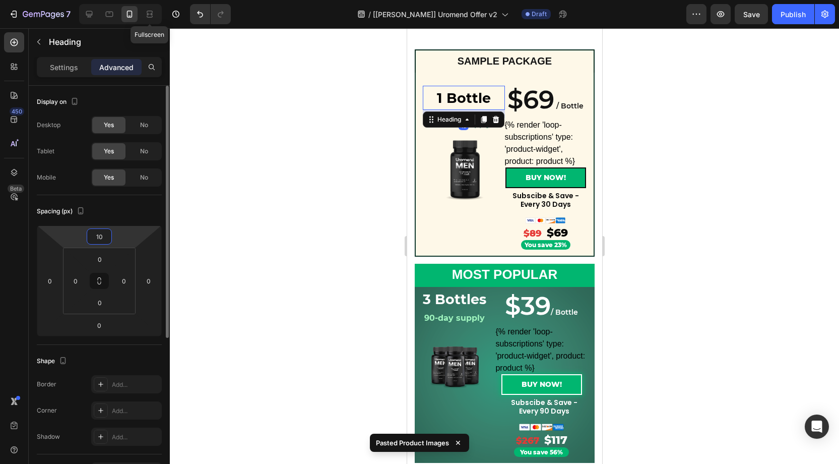
click at [105, 236] on input "10" at bounding box center [99, 236] width 20 height 15
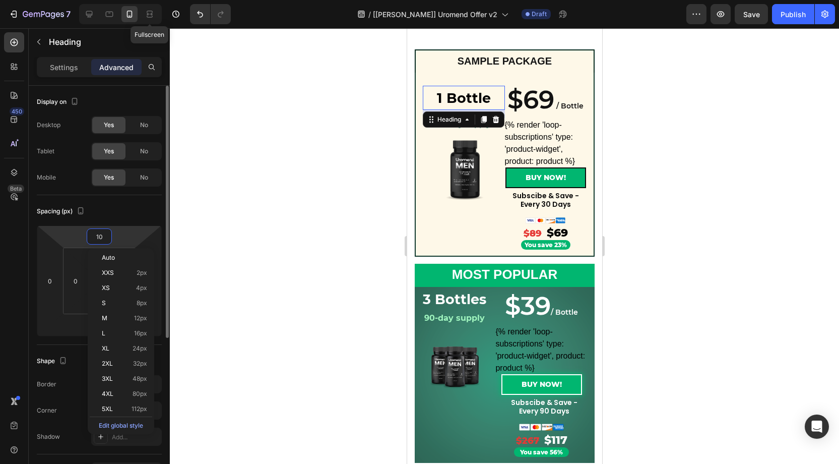
type input "0"
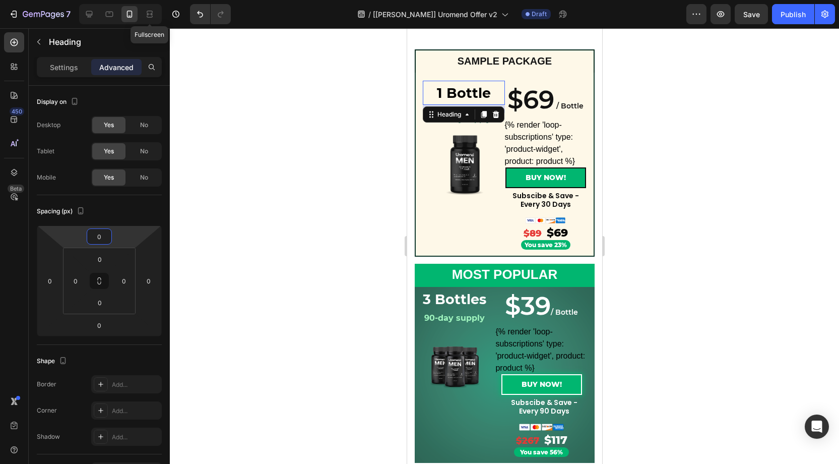
click at [499, 78] on div "1 Bottle Heading ⁠⁠⁠⁠⁠⁠⁠ 30-day supply Heading Row Product Images 1 Bottle Head…" at bounding box center [504, 161] width 164 height 177
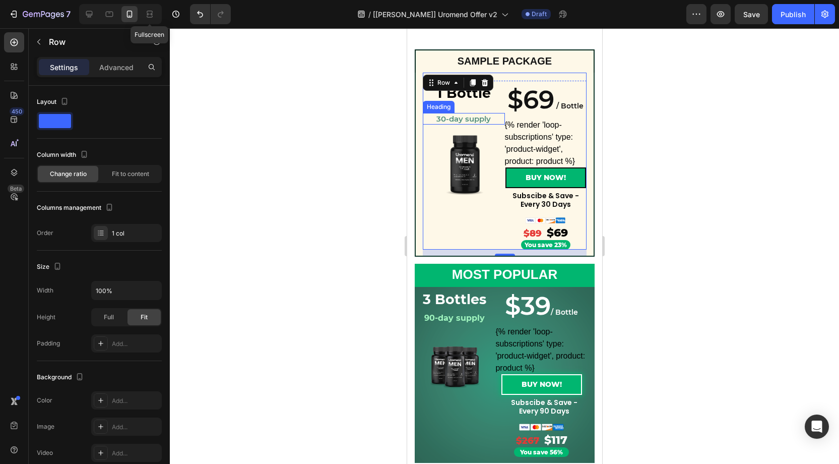
click at [469, 115] on p "30-day supply" at bounding box center [463, 119] width 80 height 10
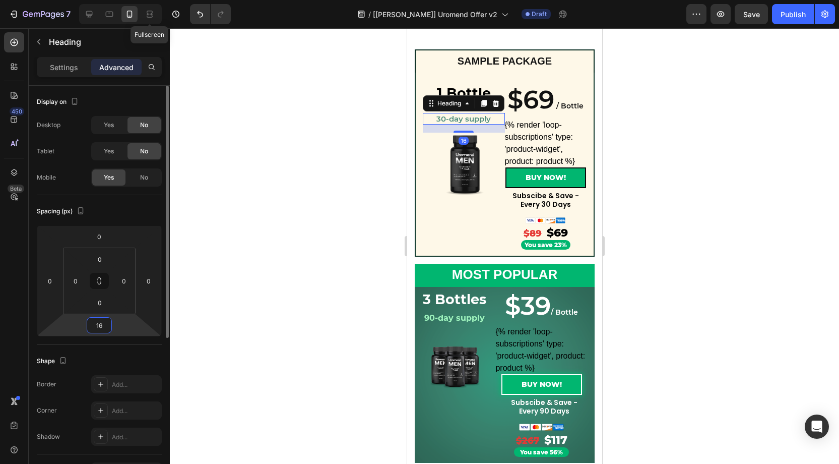
click at [106, 322] on input "16" at bounding box center [99, 325] width 20 height 15
type input "0"
click at [123, 210] on div "Spacing (px)" at bounding box center [99, 211] width 125 height 16
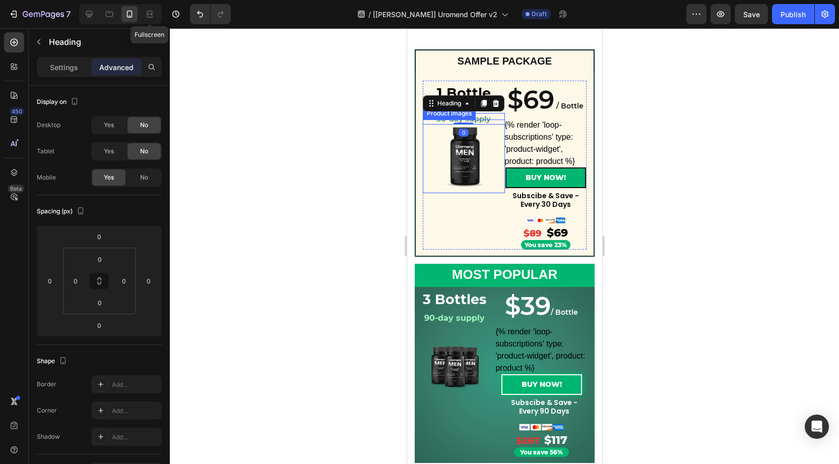
click at [463, 165] on img at bounding box center [464, 156] width 74 height 74
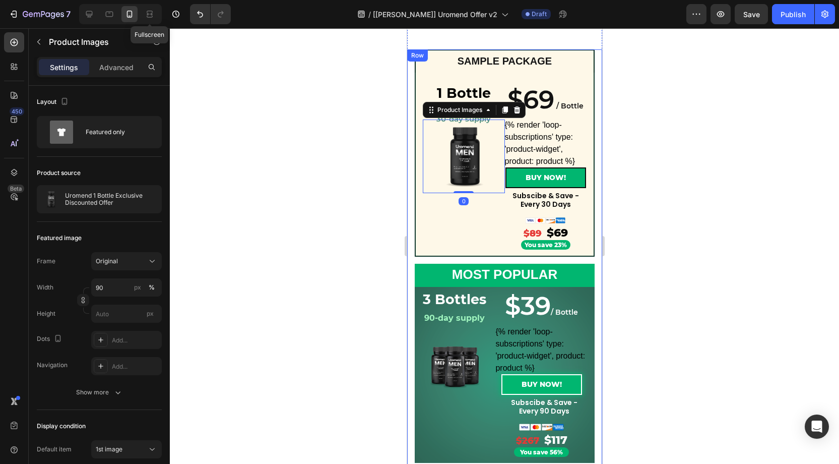
drag, startPoint x: 388, startPoint y: 81, endPoint x: 394, endPoint y: 81, distance: 6.0
click at [394, 81] on div at bounding box center [505, 246] width 670 height 436
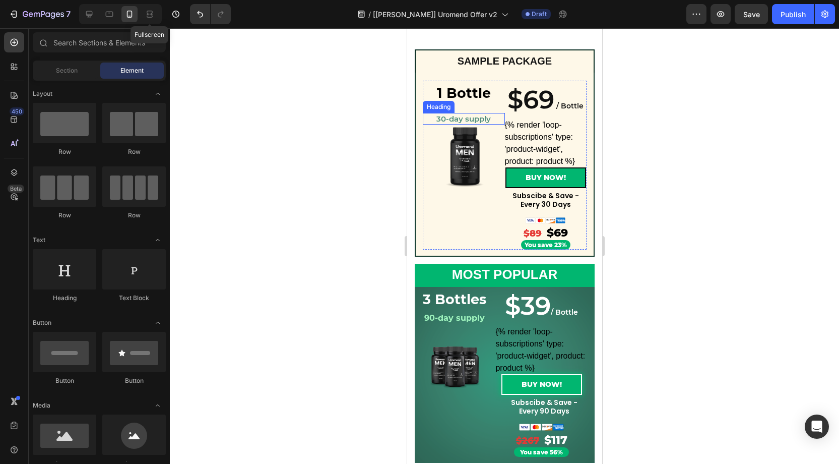
click at [463, 117] on p "30-day supply" at bounding box center [463, 119] width 80 height 10
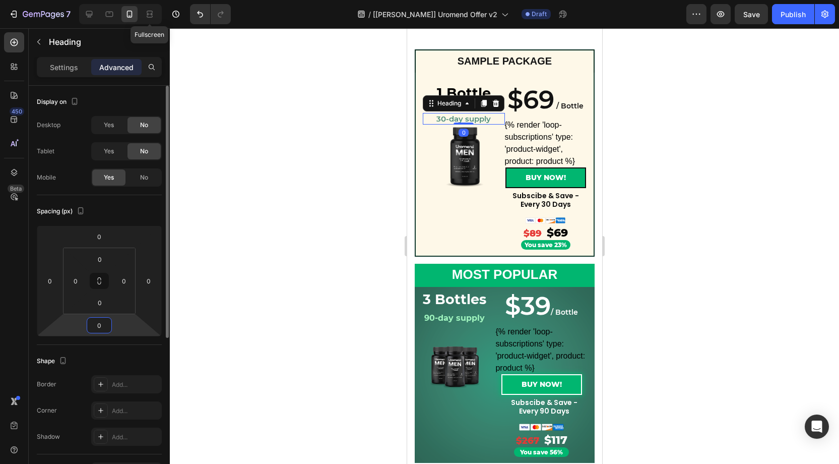
click at [101, 325] on input "0" at bounding box center [99, 325] width 20 height 15
type input "16"
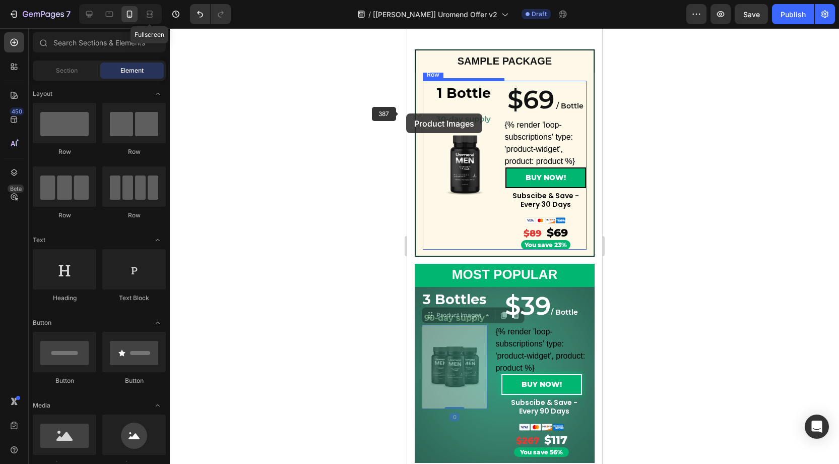
click at [249, 152] on div at bounding box center [505, 246] width 670 height 436
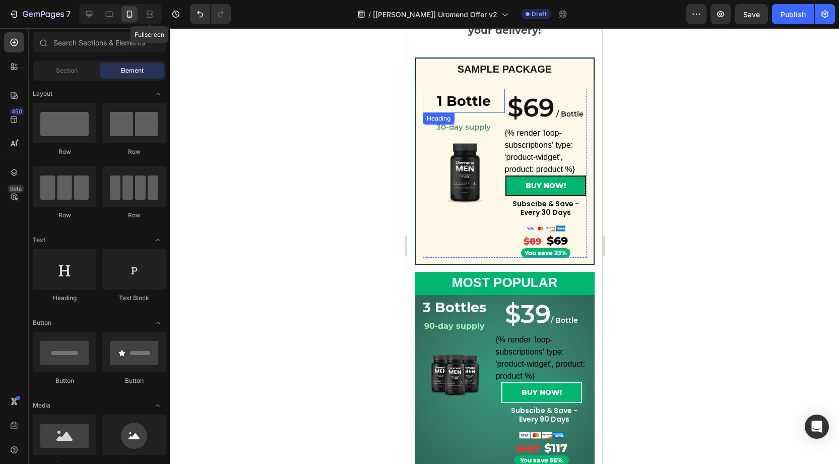
scroll to position [162, 0]
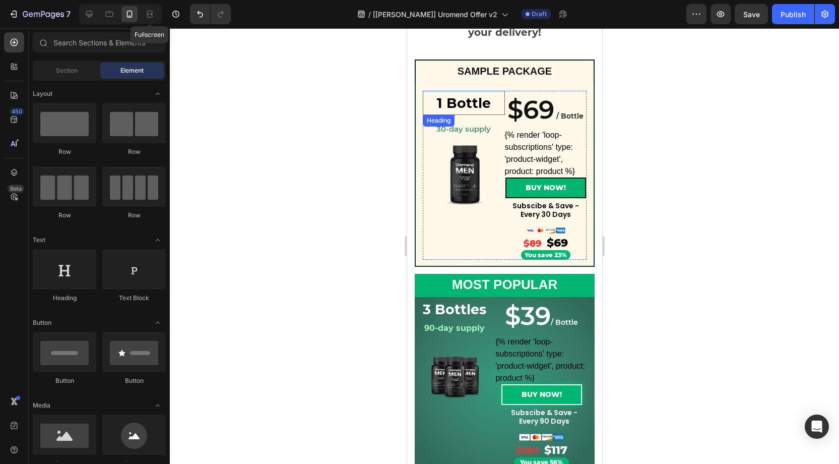
click at [475, 105] on strong "1 Bottle" at bounding box center [464, 103] width 54 height 17
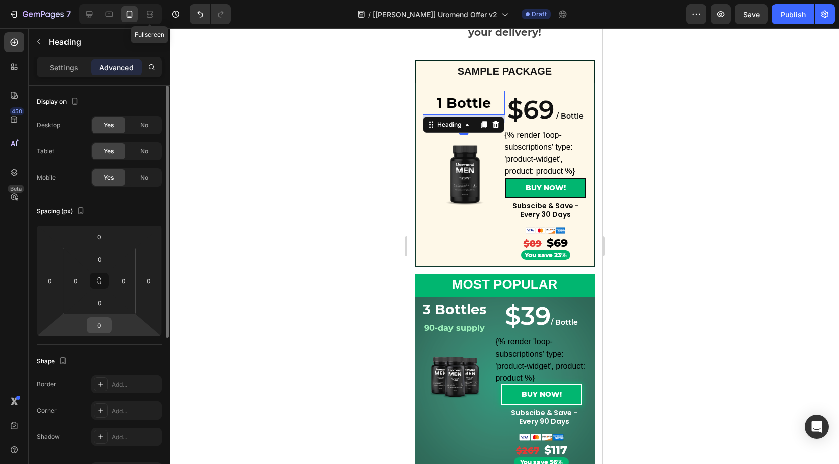
click at [102, 320] on input "0" at bounding box center [99, 325] width 20 height 15
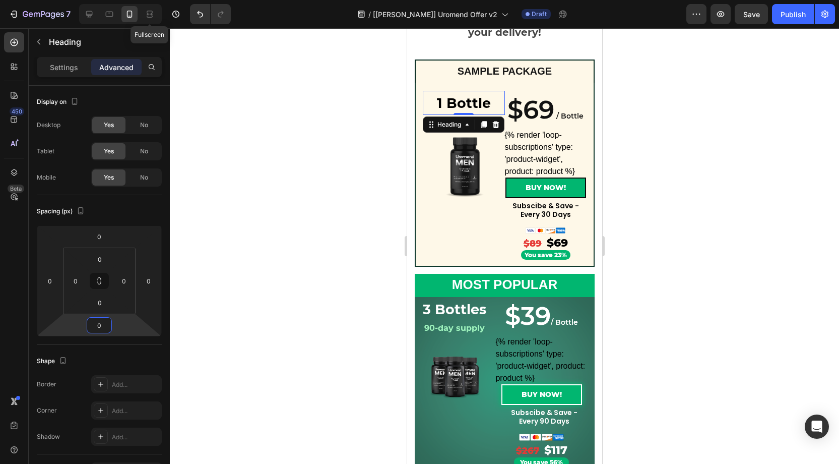
click at [275, 249] on div at bounding box center [505, 246] width 670 height 436
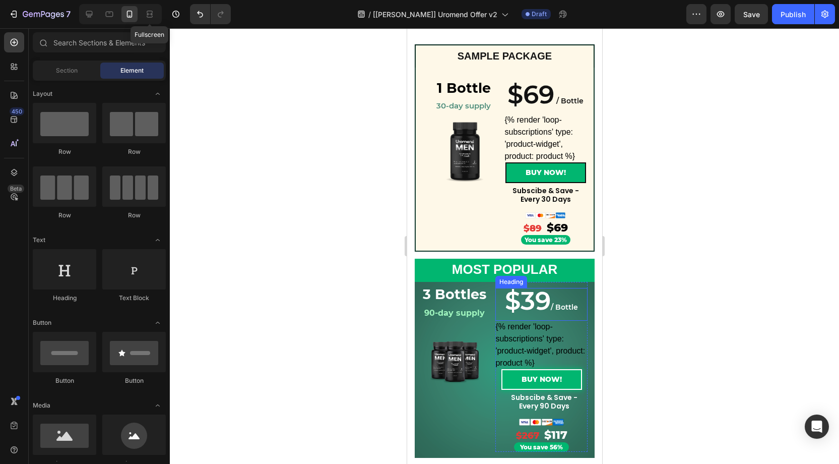
scroll to position [178, 0]
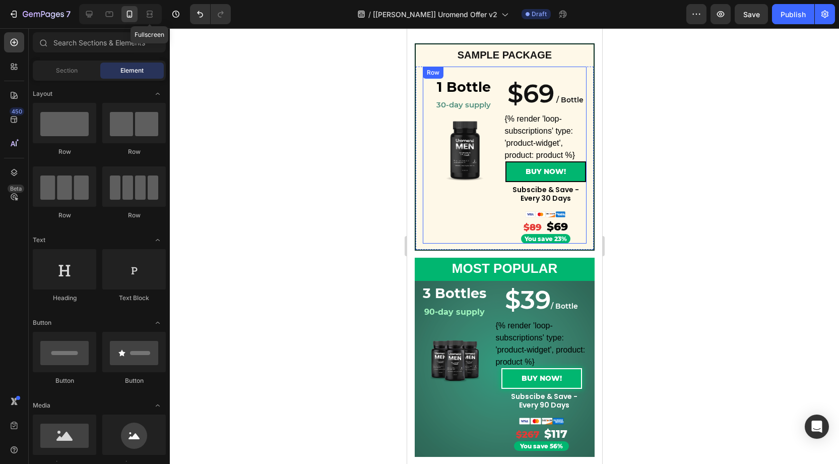
click at [506, 73] on div "1 Bottle Heading ⁠⁠⁠⁠⁠⁠⁠ 30-day supply Heading Row Product Images 1 Bottle Head…" at bounding box center [504, 155] width 164 height 177
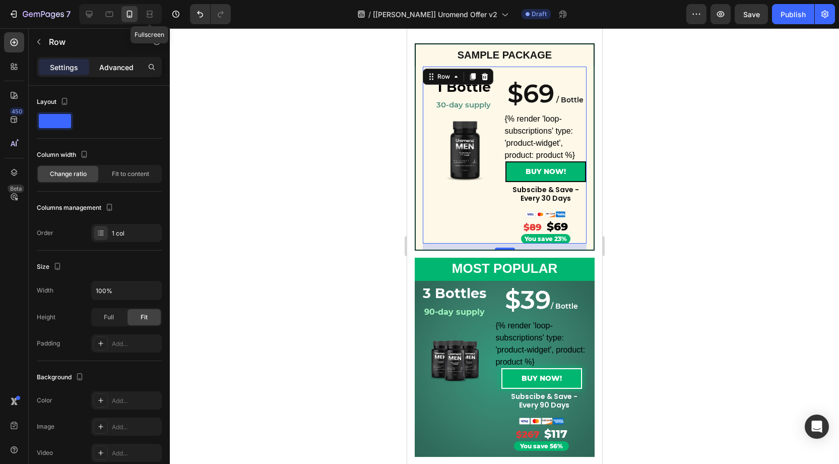
click at [111, 62] on p "Advanced" at bounding box center [116, 67] width 34 height 11
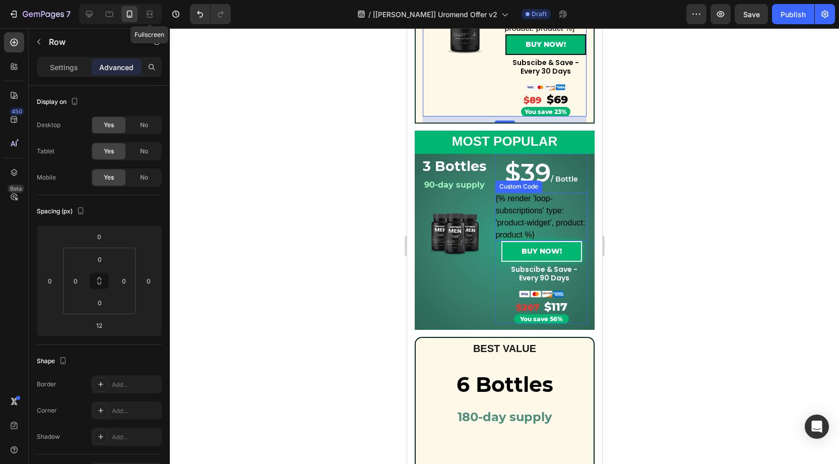
scroll to position [307, 0]
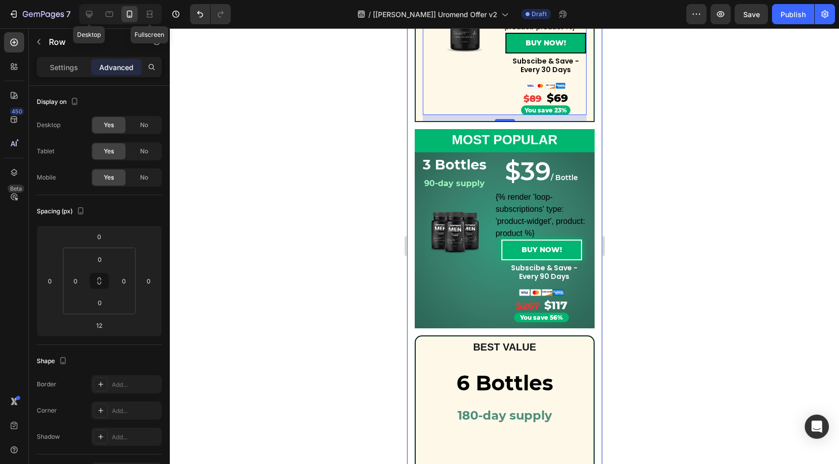
click at [94, 17] on div at bounding box center [89, 14] width 16 height 16
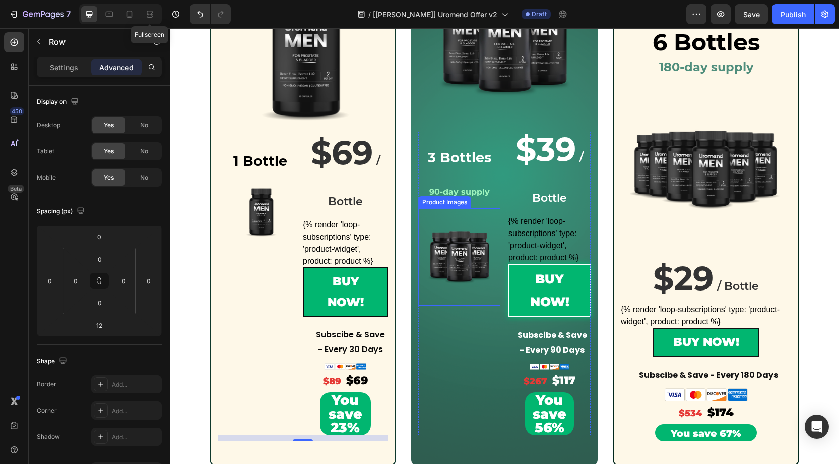
scroll to position [298, 0]
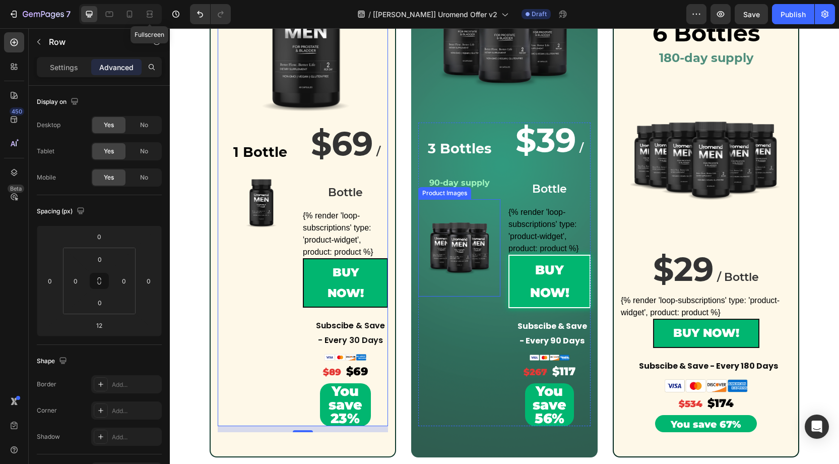
click at [462, 238] on img at bounding box center [460, 248] width 68 height 68
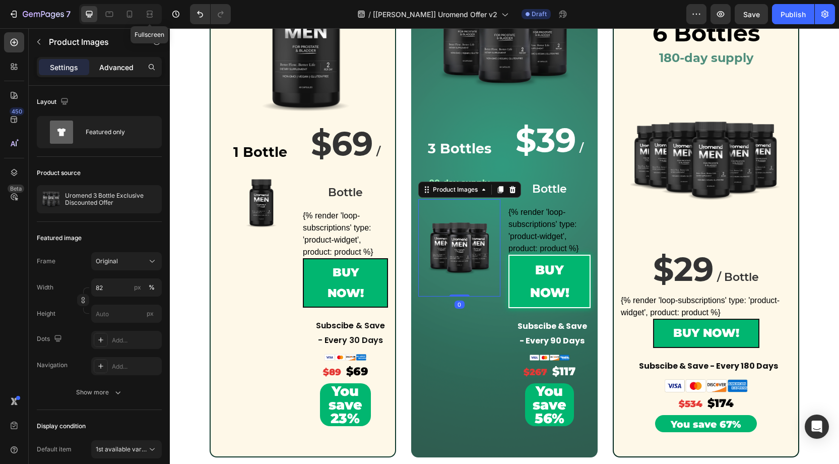
click at [117, 71] on p "Advanced" at bounding box center [116, 67] width 34 height 11
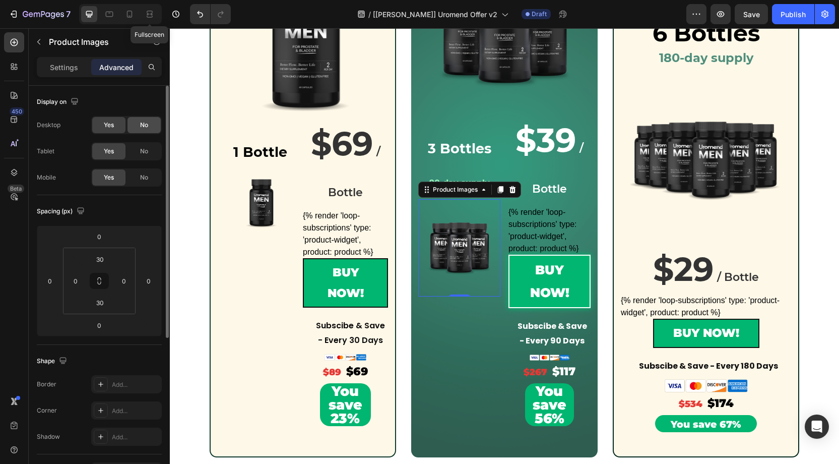
drag, startPoint x: 140, startPoint y: 152, endPoint x: 144, endPoint y: 131, distance: 21.2
click at [142, 144] on div "No" at bounding box center [144, 151] width 33 height 16
drag, startPoint x: 144, startPoint y: 127, endPoint x: 358, endPoint y: 181, distance: 220.7
click at [144, 127] on span "No" at bounding box center [144, 124] width 8 height 9
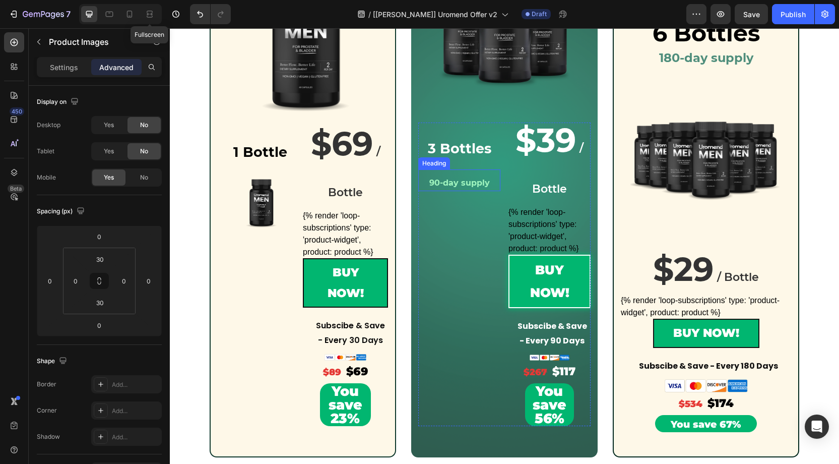
drag, startPoint x: 480, startPoint y: 185, endPoint x: 473, endPoint y: 184, distance: 6.6
click at [479, 185] on strong "90-day supply" at bounding box center [460, 183] width 60 height 10
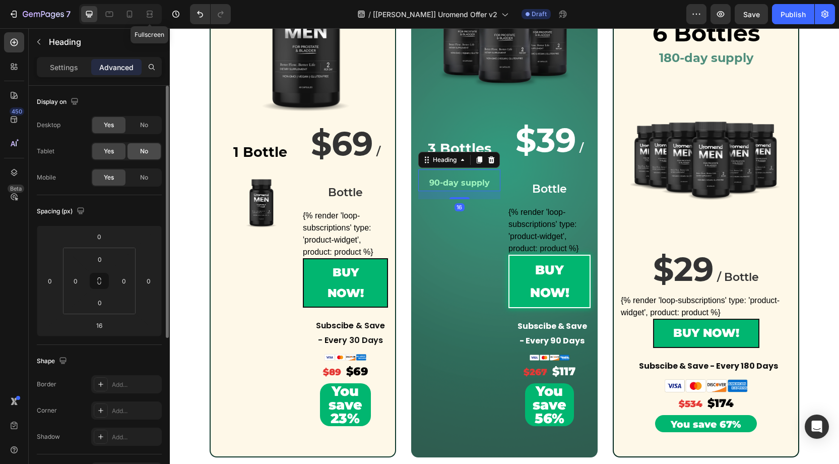
drag, startPoint x: 139, startPoint y: 149, endPoint x: 146, endPoint y: 131, distance: 19.0
click at [142, 144] on div "No" at bounding box center [144, 151] width 33 height 16
drag, startPoint x: 146, startPoint y: 127, endPoint x: 296, endPoint y: 117, distance: 150.5
click at [146, 127] on span "No" at bounding box center [144, 124] width 8 height 9
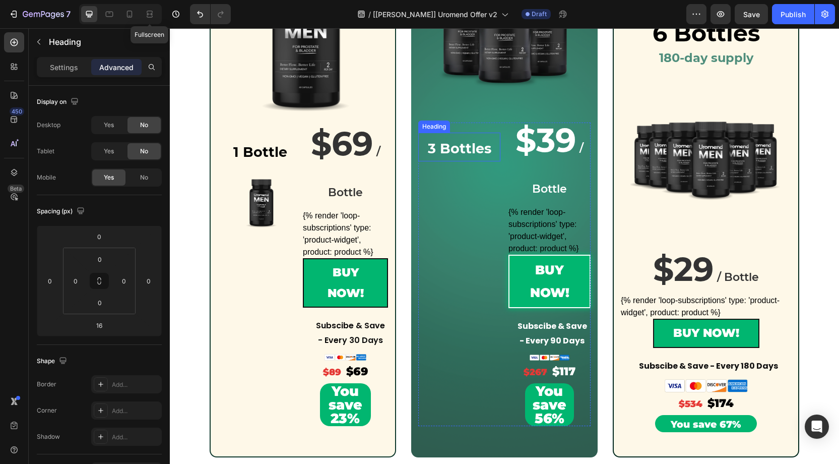
drag, startPoint x: 467, startPoint y: 148, endPoint x: 447, endPoint y: 149, distance: 20.7
click at [467, 149] on strong "3 Bottles" at bounding box center [460, 148] width 64 height 17
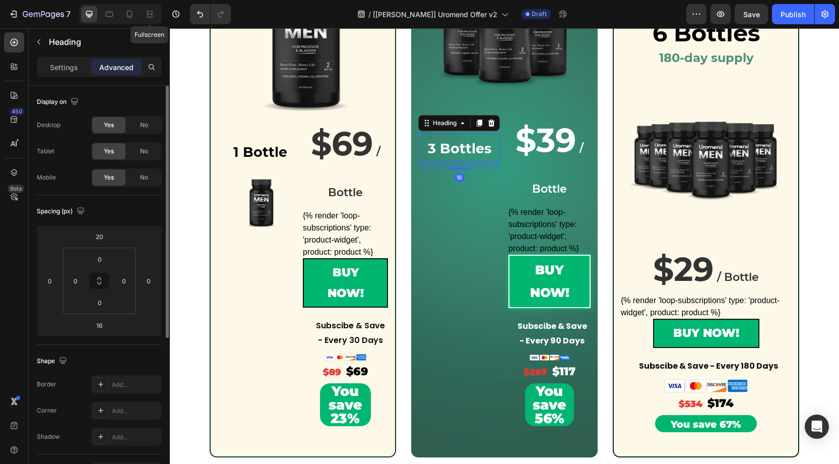
drag, startPoint x: 146, startPoint y: 146, endPoint x: 147, endPoint y: 135, distance: 11.2
click at [147, 140] on div "Desktop Yes No Tablet Yes No Mobile Yes No" at bounding box center [99, 151] width 125 height 71
click at [147, 130] on div "No" at bounding box center [144, 125] width 33 height 16
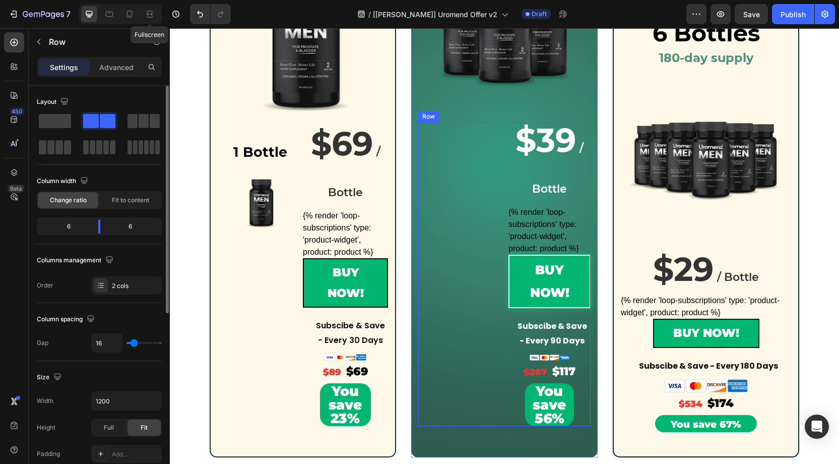
click at [488, 196] on div "3 Bottles Heading 16 90-day supply Heading Product Images" at bounding box center [459, 274] width 82 height 303
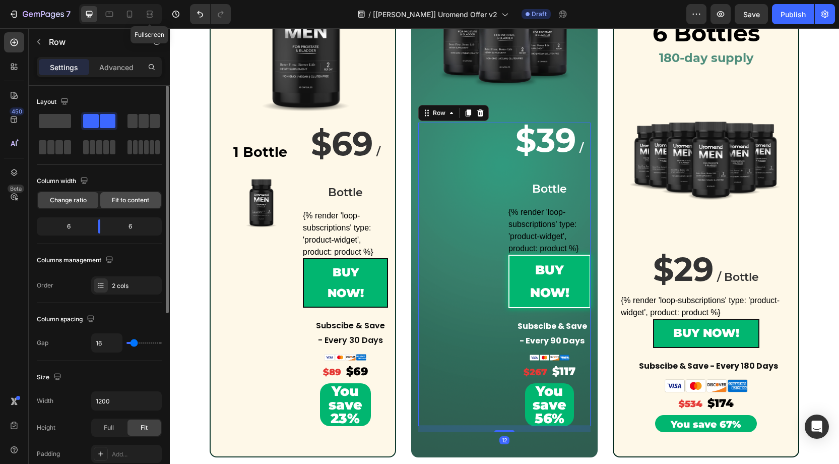
click at [120, 199] on span "Fit to content" at bounding box center [130, 200] width 37 height 9
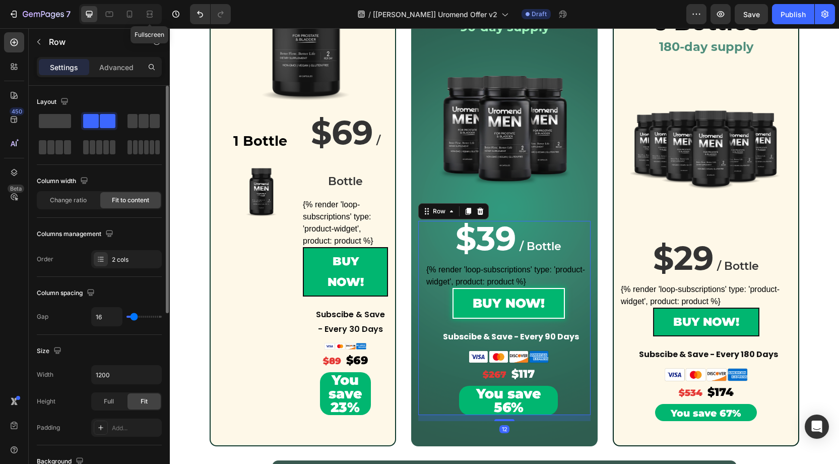
scroll to position [287, 0]
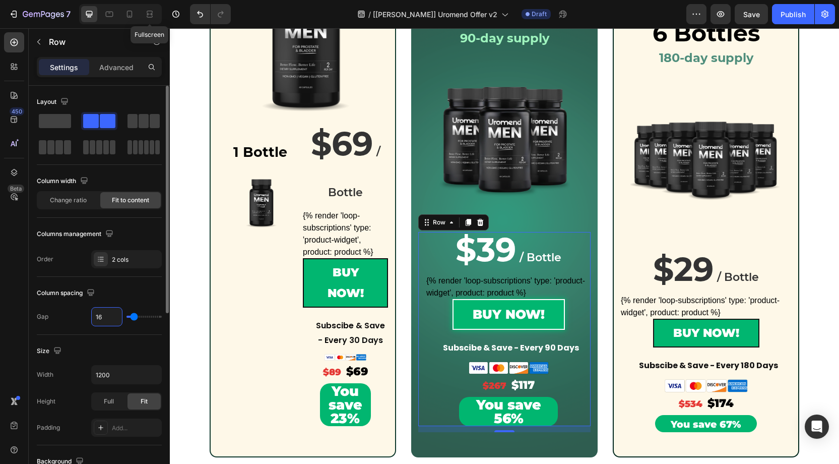
click at [105, 314] on input "16" at bounding box center [107, 317] width 30 height 18
type input "0"
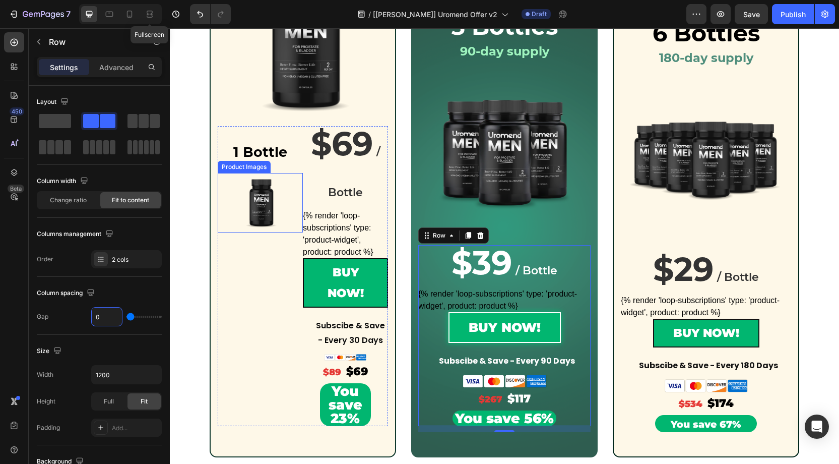
click at [271, 204] on img at bounding box center [259, 202] width 59 height 59
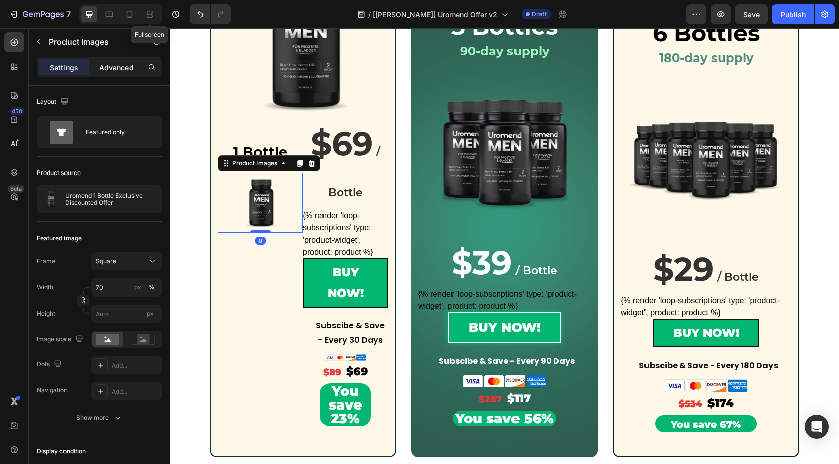
click at [108, 62] on p "Advanced" at bounding box center [116, 67] width 34 height 11
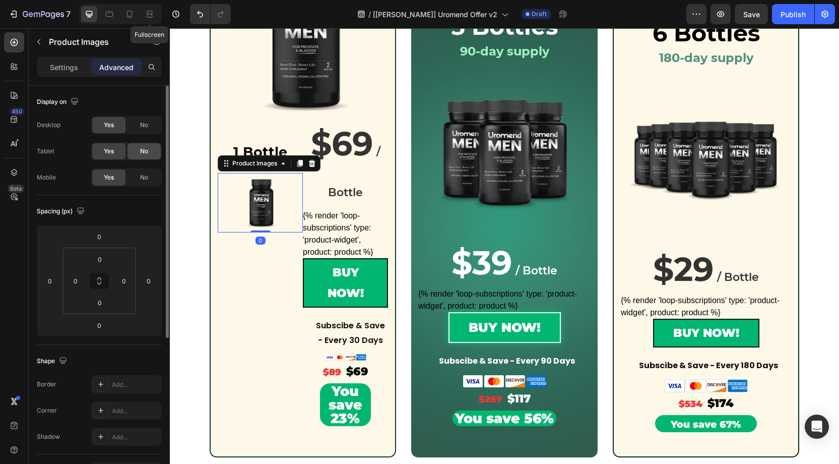
drag, startPoint x: 145, startPoint y: 150, endPoint x: 144, endPoint y: 125, distance: 24.7
click at [145, 139] on div "Desktop Yes No Tablet Yes No Mobile Yes No" at bounding box center [99, 151] width 125 height 71
click at [144, 120] on span "No" at bounding box center [144, 124] width 8 height 9
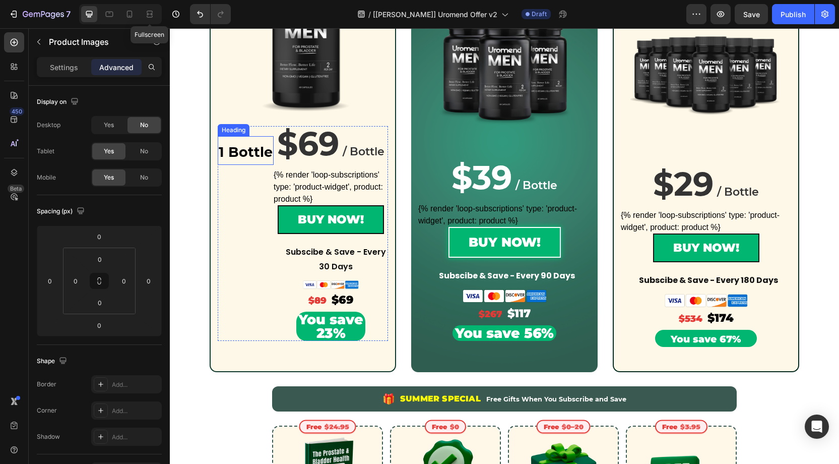
click at [236, 150] on strong "1 Bottle" at bounding box center [246, 152] width 54 height 17
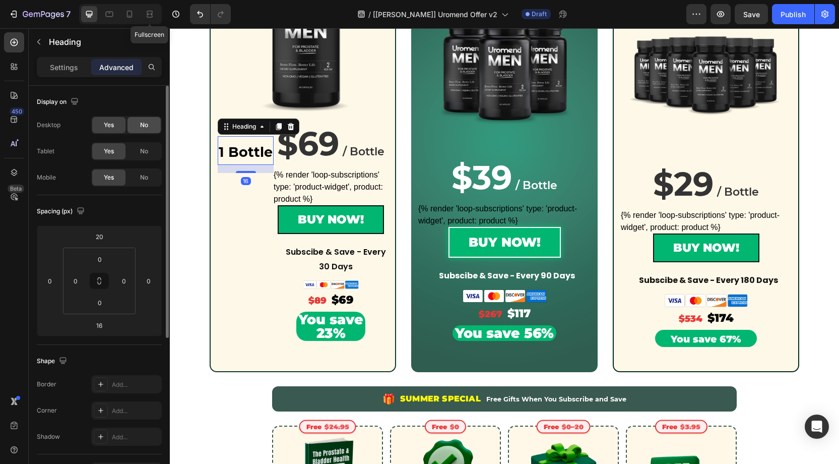
click at [148, 140] on div "Desktop Yes No Tablet Yes No Mobile Yes No" at bounding box center [99, 151] width 125 height 71
click at [144, 127] on span "No" at bounding box center [144, 124] width 8 height 9
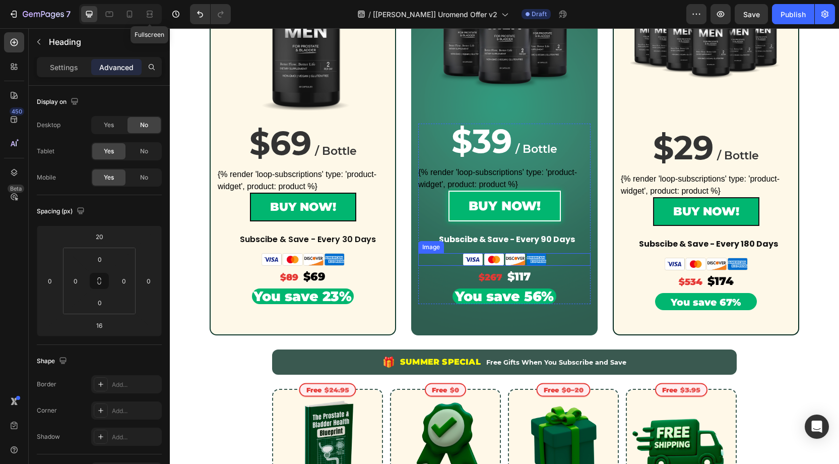
scroll to position [303, 0]
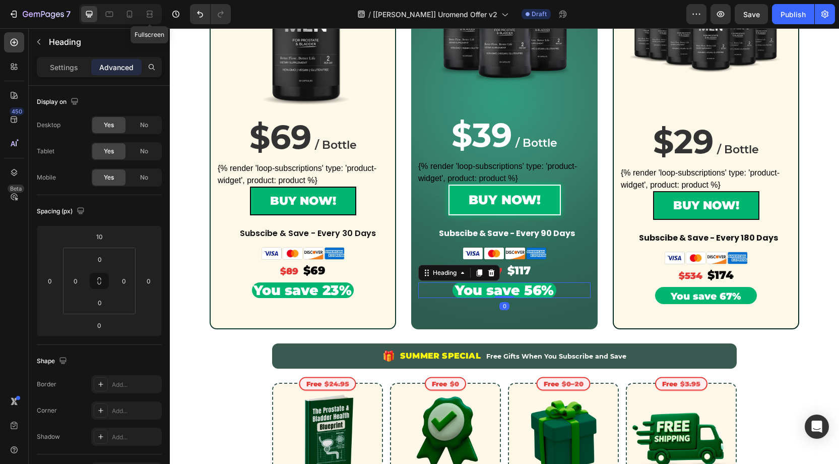
click at [504, 291] on p "You save 56%" at bounding box center [504, 290] width 101 height 14
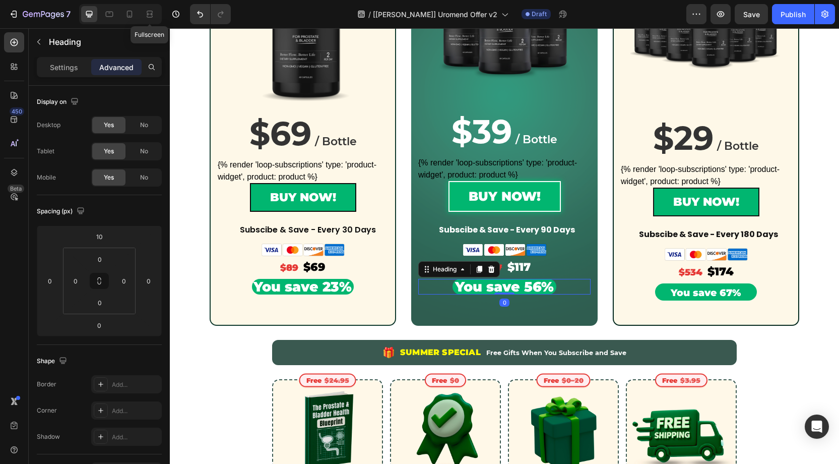
scroll to position [309, 0]
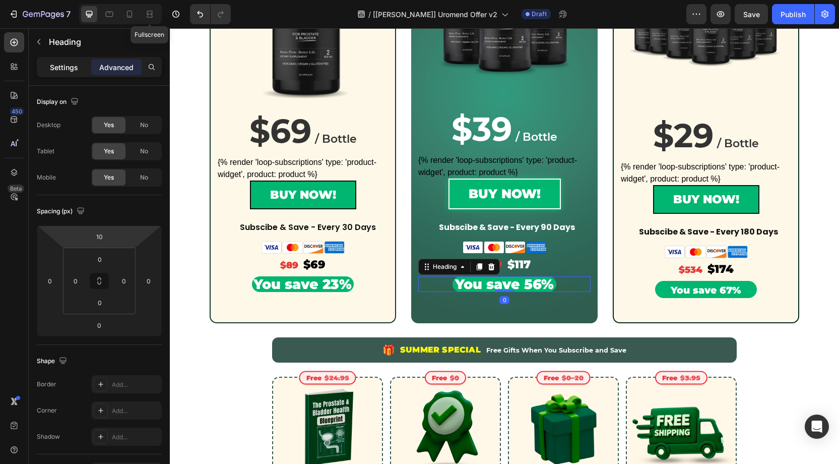
click at [65, 74] on div "Settings" at bounding box center [64, 67] width 50 height 16
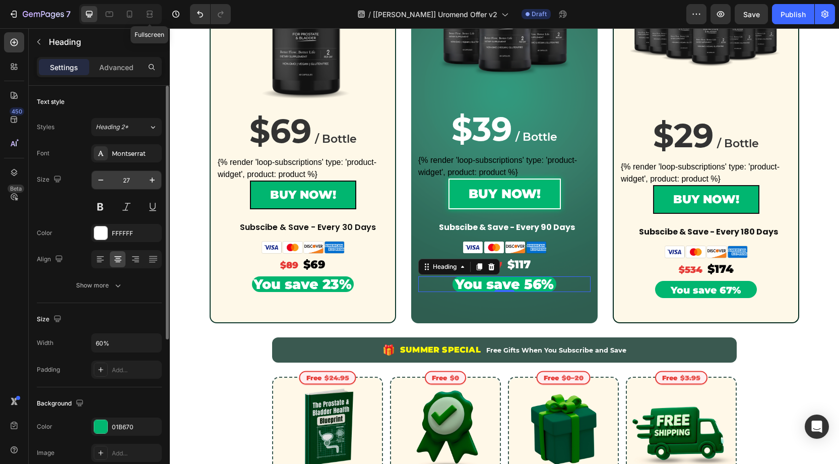
click at [133, 178] on input "27" at bounding box center [126, 180] width 33 height 18
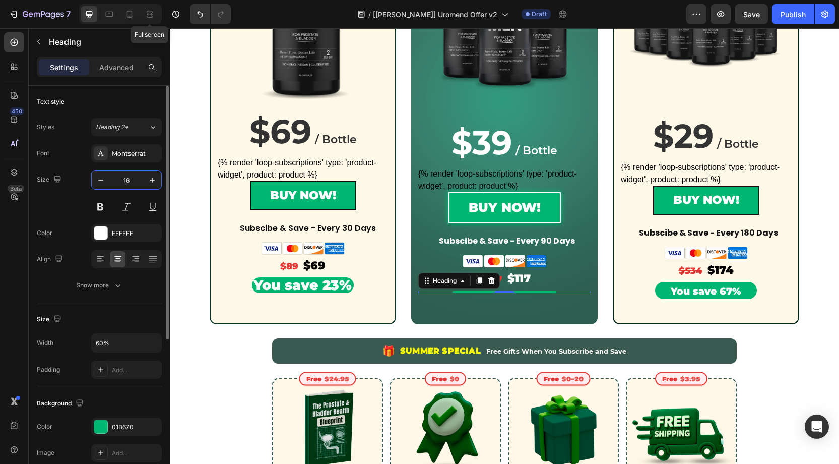
scroll to position [303, 0]
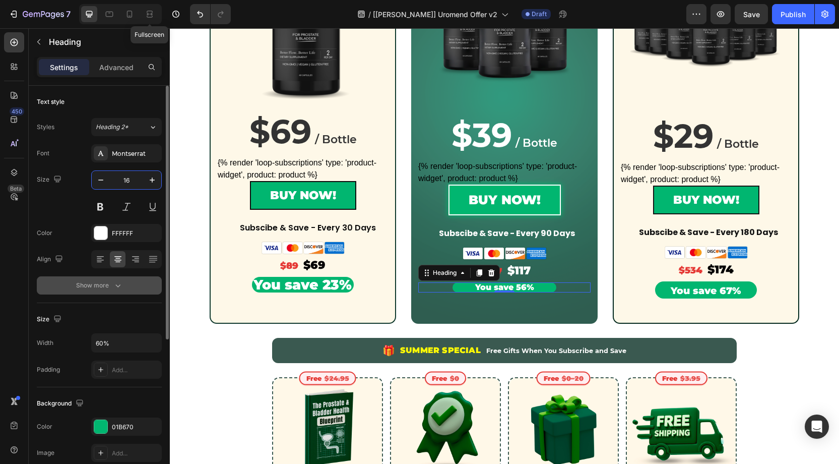
type input "16"
click at [111, 286] on div "Show more" at bounding box center [99, 285] width 47 height 10
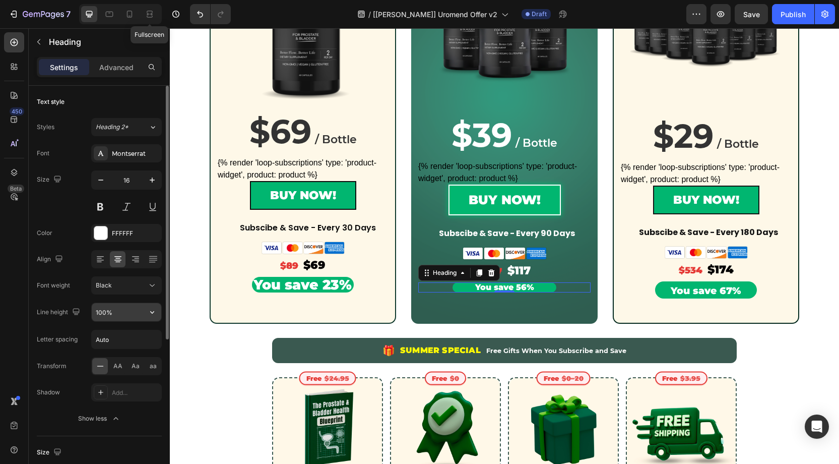
click at [104, 315] on input "100%" at bounding box center [127, 312] width 70 height 18
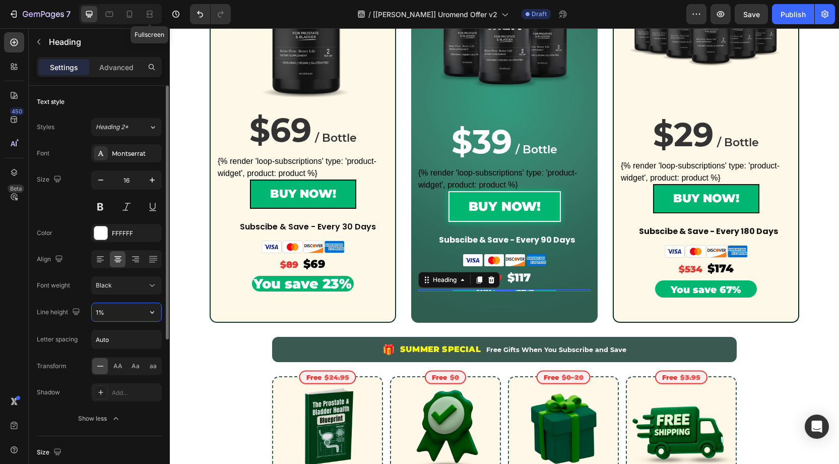
scroll to position [301, 0]
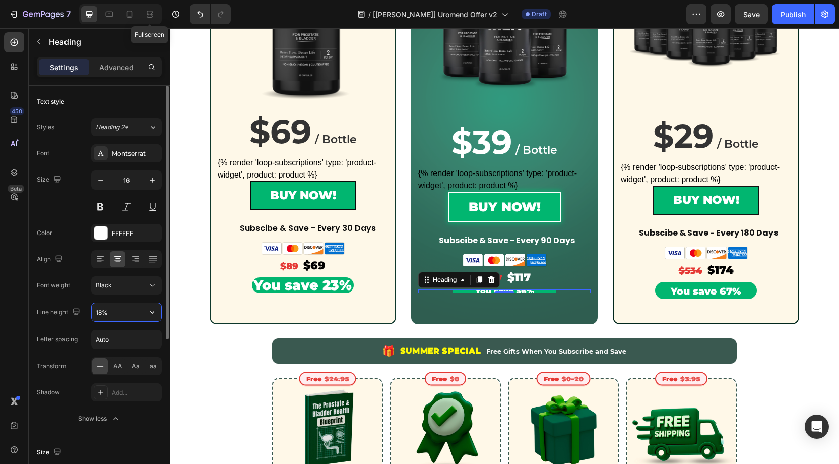
type input "180%"
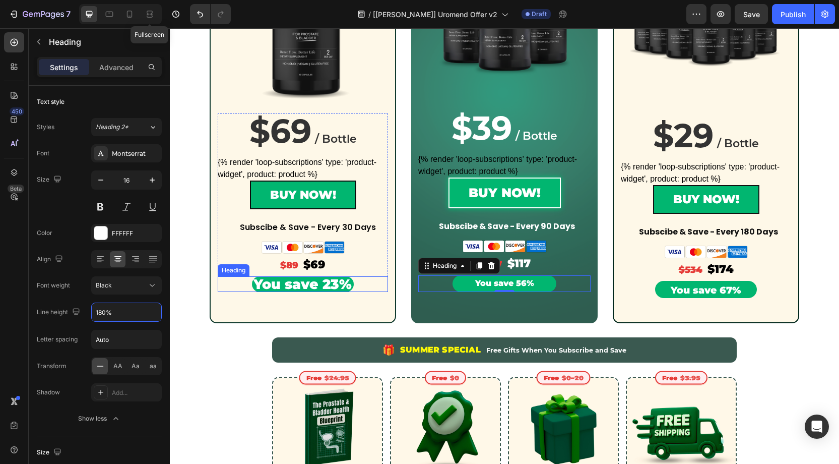
drag, startPoint x: 289, startPoint y: 280, endPoint x: 212, endPoint y: 288, distance: 77.1
click at [289, 280] on p "You save 23%" at bounding box center [303, 284] width 100 height 14
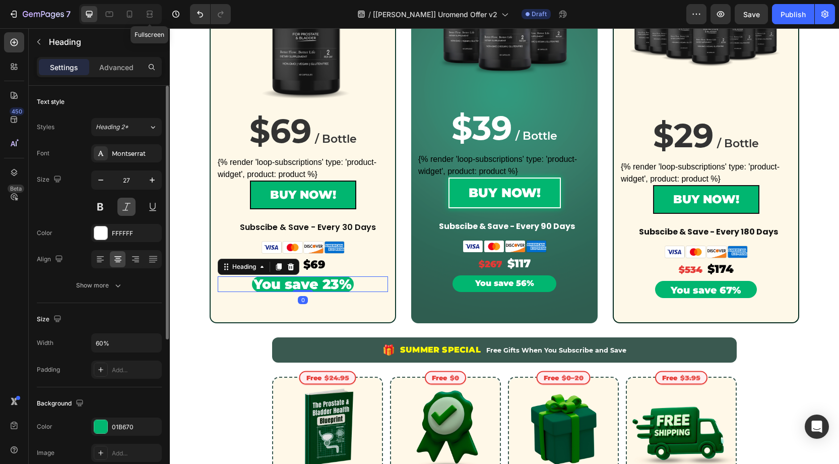
drag, startPoint x: 119, startPoint y: 281, endPoint x: 117, endPoint y: 212, distance: 69.1
click at [120, 280] on icon "button" at bounding box center [118, 285] width 10 height 10
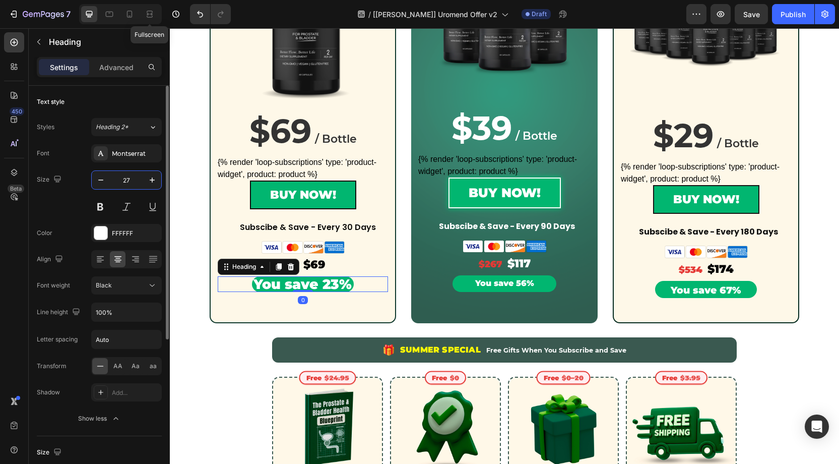
click at [134, 179] on input "27" at bounding box center [126, 180] width 33 height 18
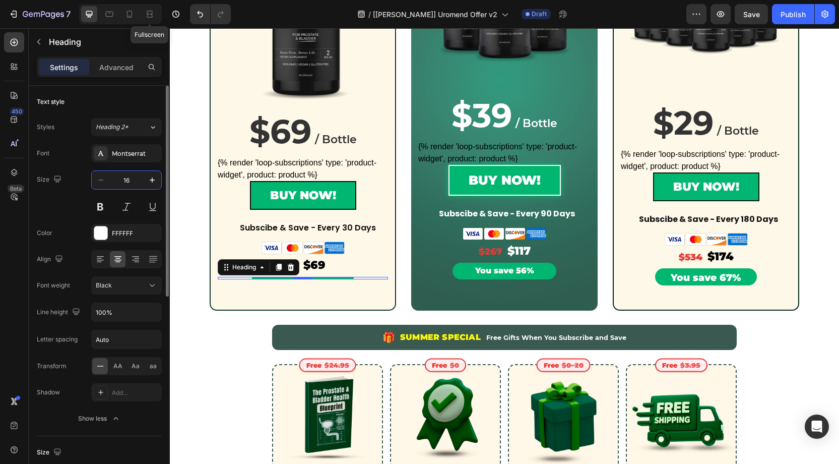
scroll to position [315, 0]
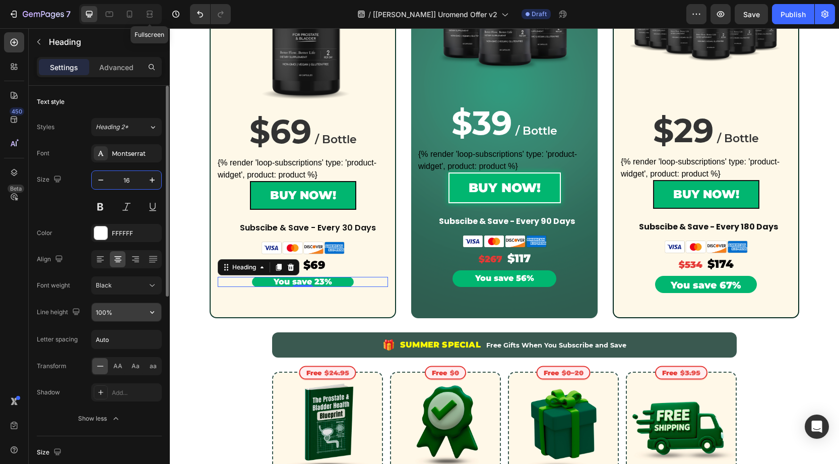
type input "16"
click at [106, 312] on input "100%" at bounding box center [127, 312] width 70 height 18
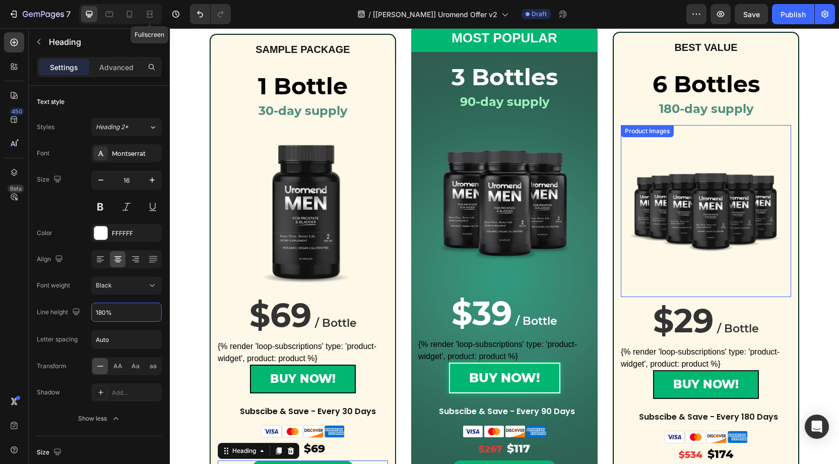
scroll to position [118, 0]
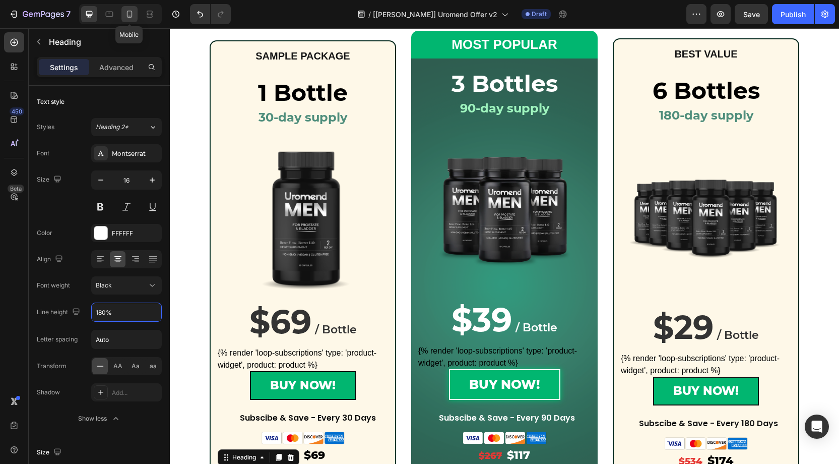
type input "180%"
click at [134, 17] on div at bounding box center [129, 14] width 16 height 16
type input "12"
type input "130%"
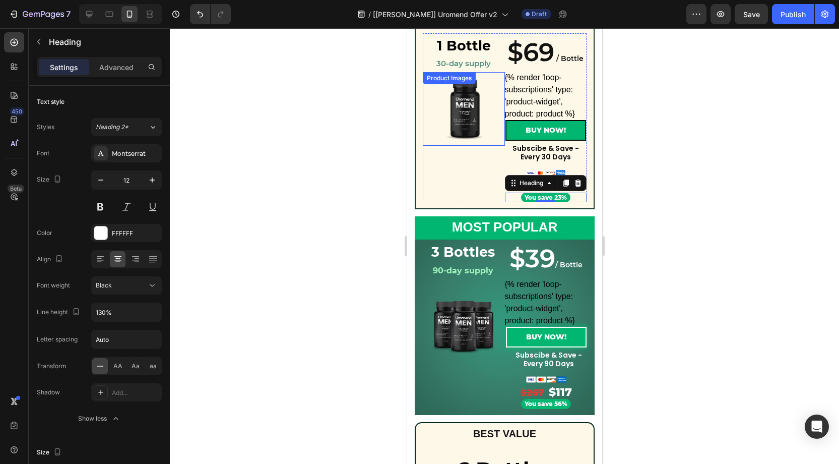
scroll to position [209, 0]
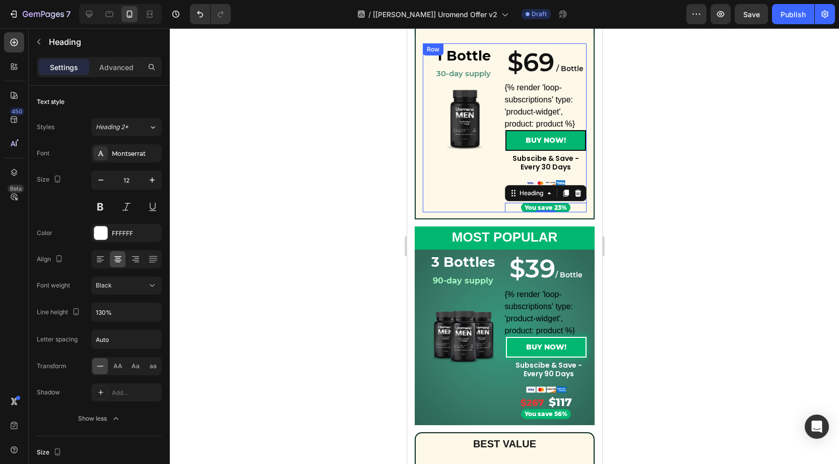
click at [492, 172] on div "1 Bottle Heading 30-day supply Heading Product Images" at bounding box center [463, 127] width 82 height 169
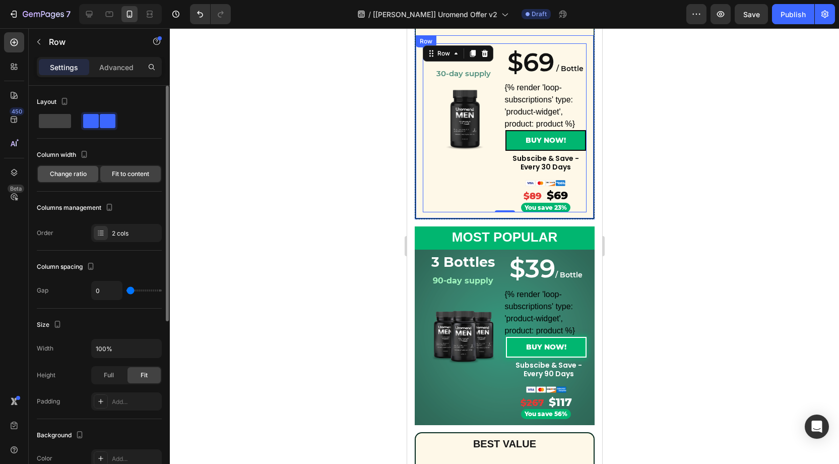
click at [73, 177] on span "Change ratio" at bounding box center [68, 173] width 37 height 9
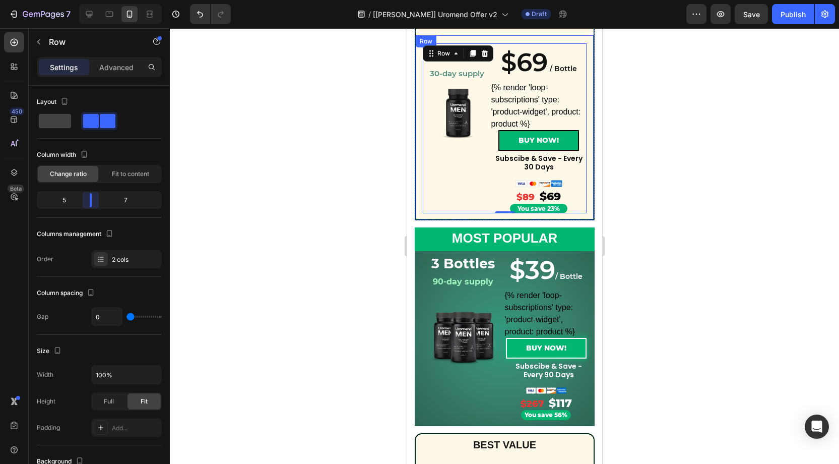
drag, startPoint x: 99, startPoint y: 198, endPoint x: 90, endPoint y: 198, distance: 9.1
click at [90, 0] on body "7 Version history / [Alice GemPages] Uromend Offer v2 Draft Preview Save Publis…" at bounding box center [419, 0] width 839 height 0
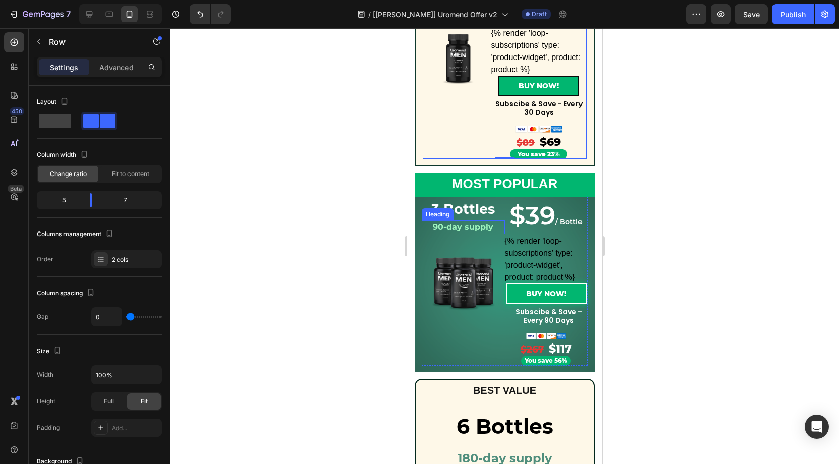
scroll to position [265, 0]
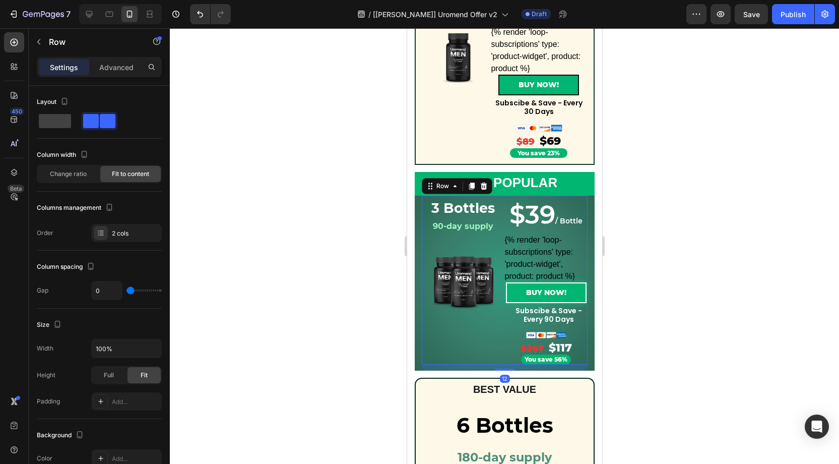
drag, startPoint x: 487, startPoint y: 337, endPoint x: 484, endPoint y: 333, distance: 5.2
click at [487, 337] on div "3 Bottles Heading 90-day supply Heading Product Images" at bounding box center [462, 280] width 83 height 169
click at [79, 173] on span "Change ratio" at bounding box center [68, 173] width 37 height 9
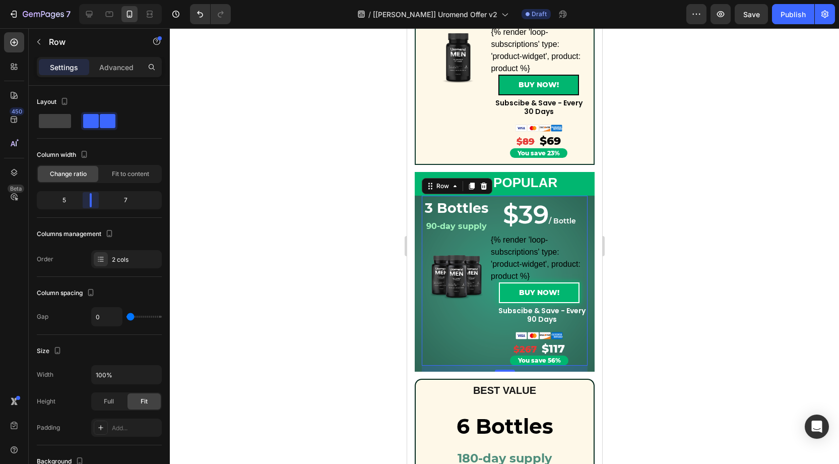
drag, startPoint x: 101, startPoint y: 203, endPoint x: 214, endPoint y: 229, distance: 115.9
click at [88, 0] on body "7 Version history / [Alice GemPages] Uromend Offer v2 Draft Preview Save Publis…" at bounding box center [419, 0] width 839 height 0
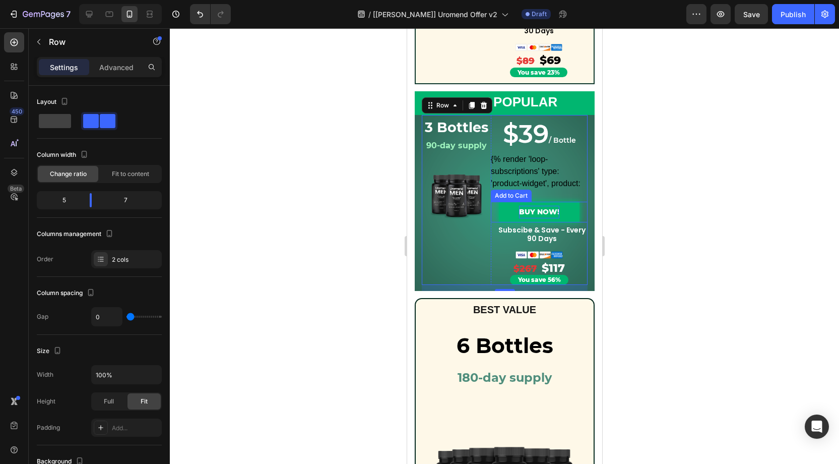
scroll to position [406, 0]
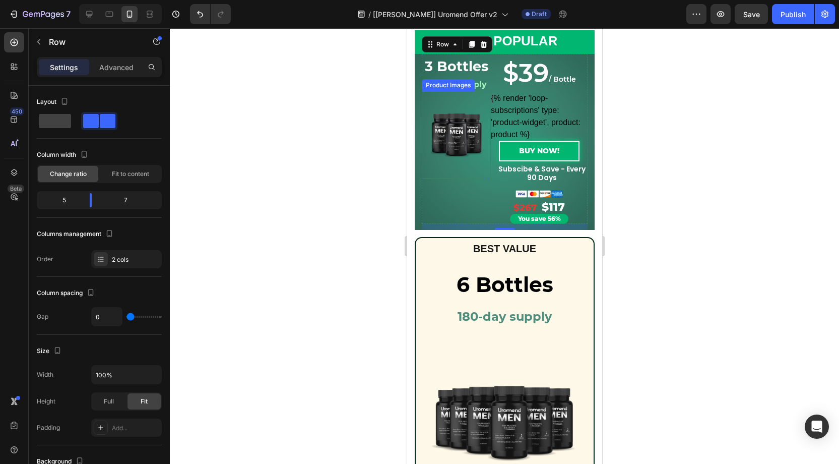
click at [446, 136] on img at bounding box center [456, 134] width 56 height 56
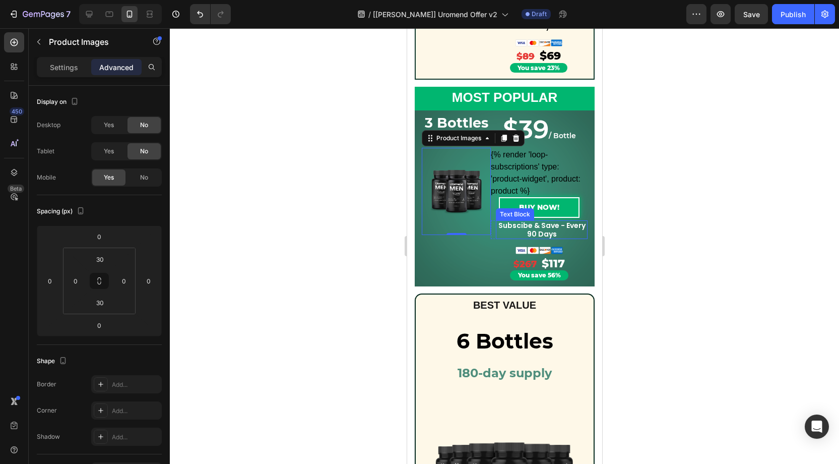
scroll to position [315, 0]
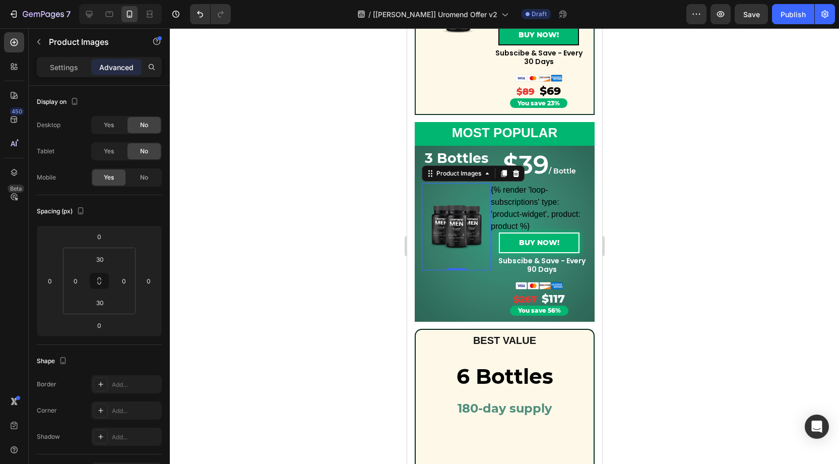
click at [459, 235] on img at bounding box center [456, 226] width 56 height 56
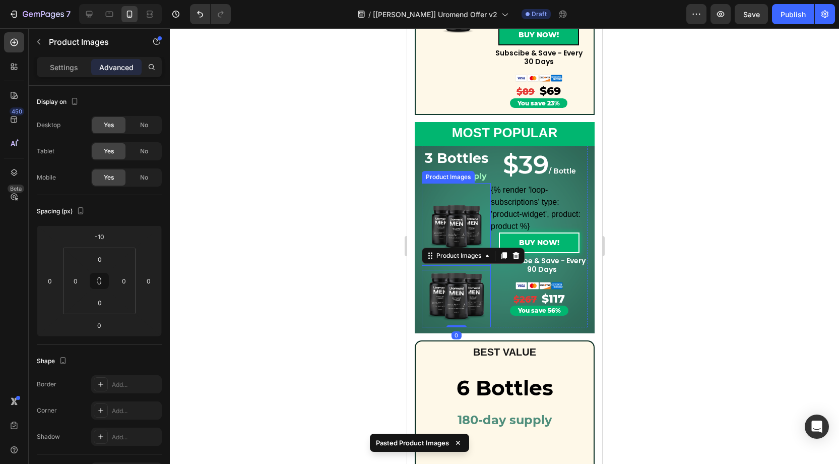
click at [453, 206] on img at bounding box center [456, 226] width 56 height 56
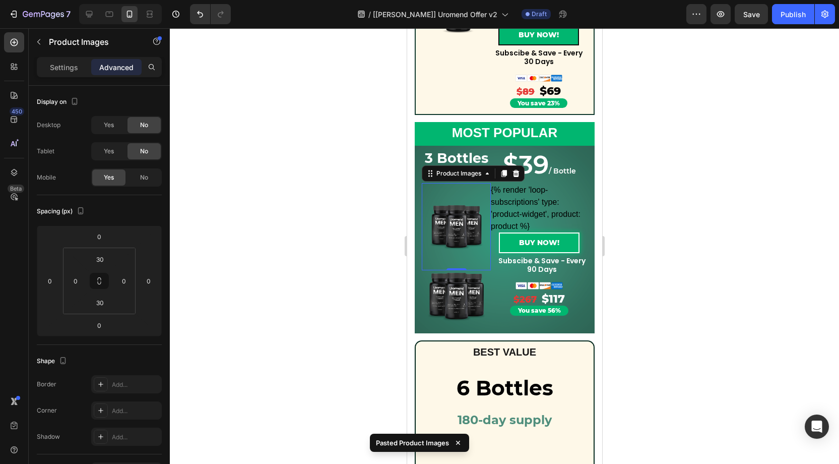
drag, startPoint x: 517, startPoint y: 174, endPoint x: 495, endPoint y: 203, distance: 36.6
click at [515, 173] on icon at bounding box center [516, 173] width 7 height 7
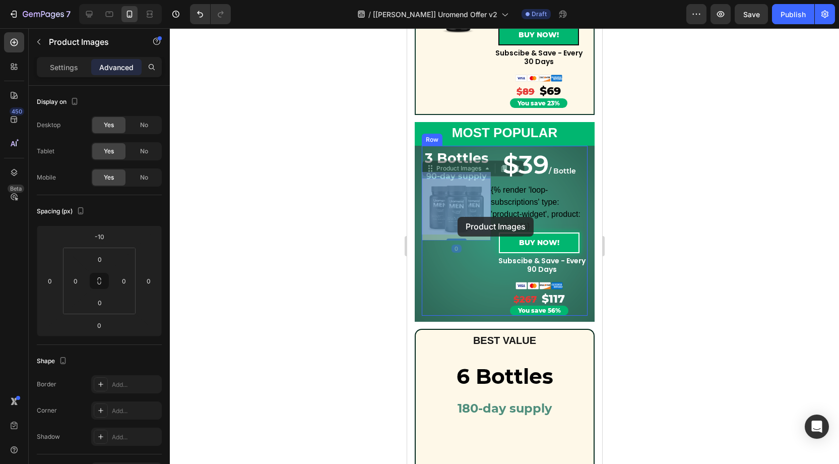
drag, startPoint x: 434, startPoint y: 205, endPoint x: 458, endPoint y: 217, distance: 26.8
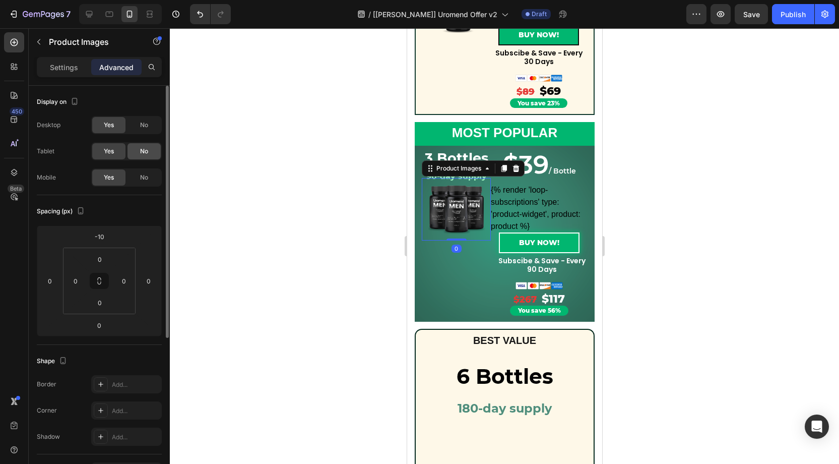
click at [142, 153] on span "No" at bounding box center [144, 151] width 8 height 9
drag, startPoint x: 142, startPoint y: 123, endPoint x: 147, endPoint y: 125, distance: 5.6
click at [142, 123] on span "No" at bounding box center [144, 124] width 8 height 9
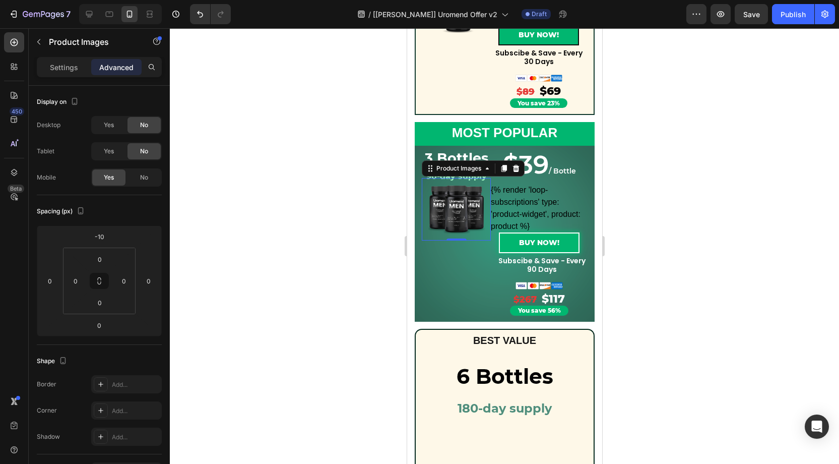
click at [356, 181] on div at bounding box center [505, 246] width 670 height 436
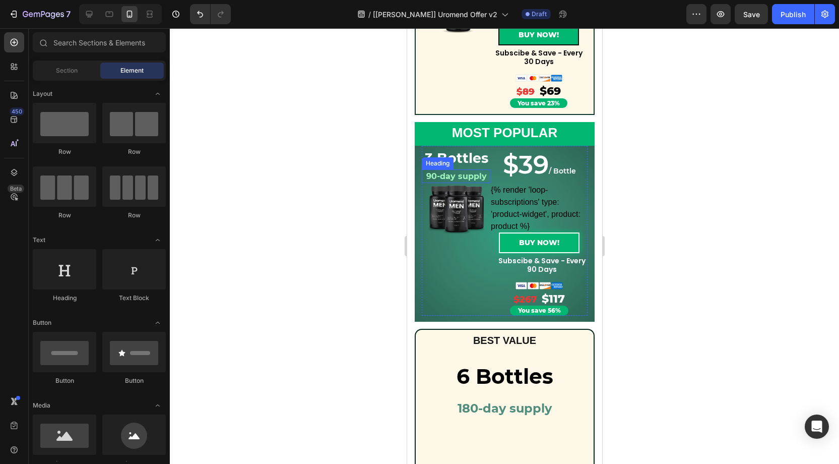
click at [444, 173] on strong "90-day supply" at bounding box center [456, 176] width 60 height 10
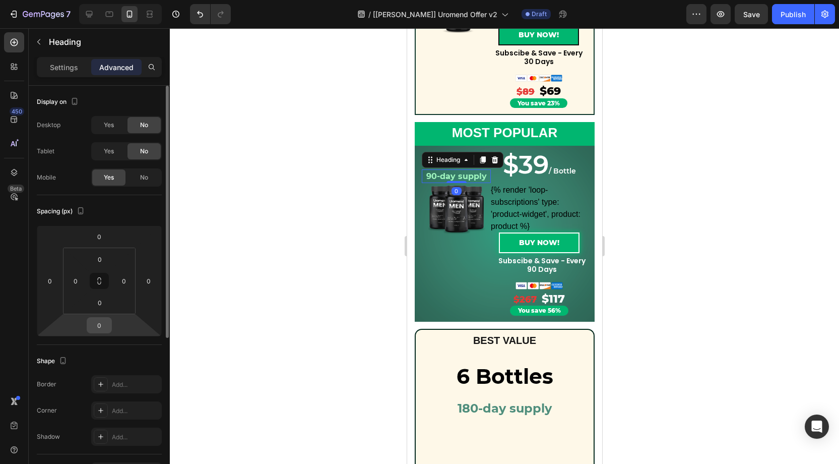
click at [102, 319] on input "0" at bounding box center [99, 325] width 20 height 15
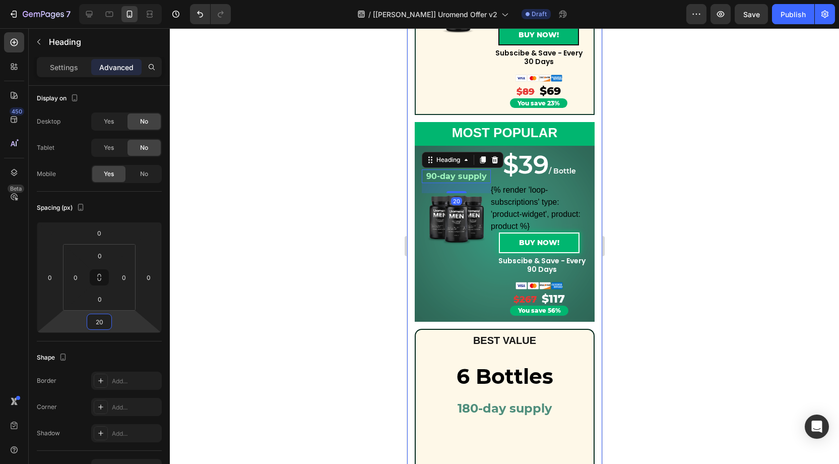
type input "20"
drag, startPoint x: 333, startPoint y: 250, endPoint x: 338, endPoint y: 249, distance: 5.1
click at [336, 249] on div at bounding box center [505, 246] width 670 height 436
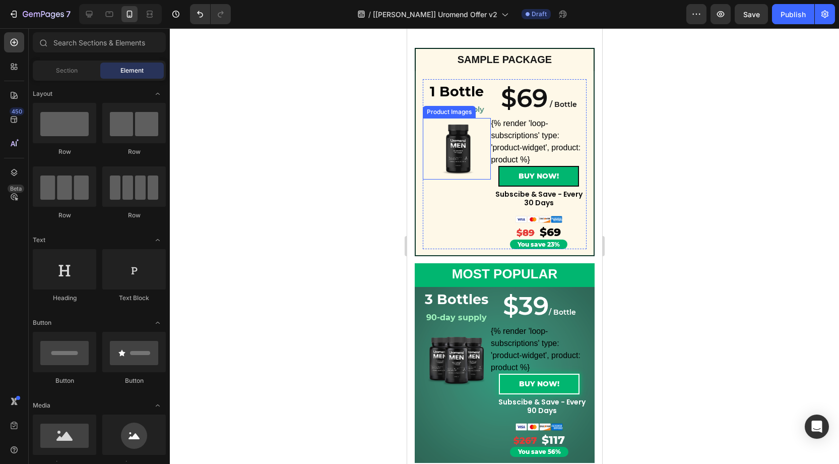
scroll to position [171, 0]
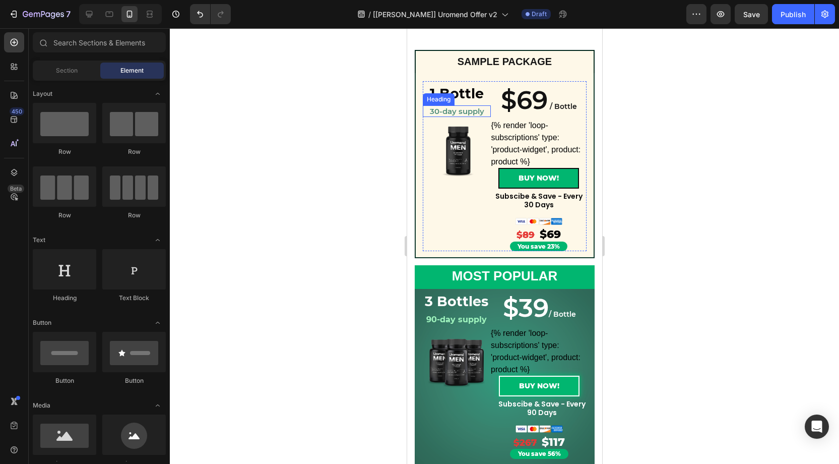
click at [481, 112] on p "30-day supply" at bounding box center [456, 111] width 66 height 10
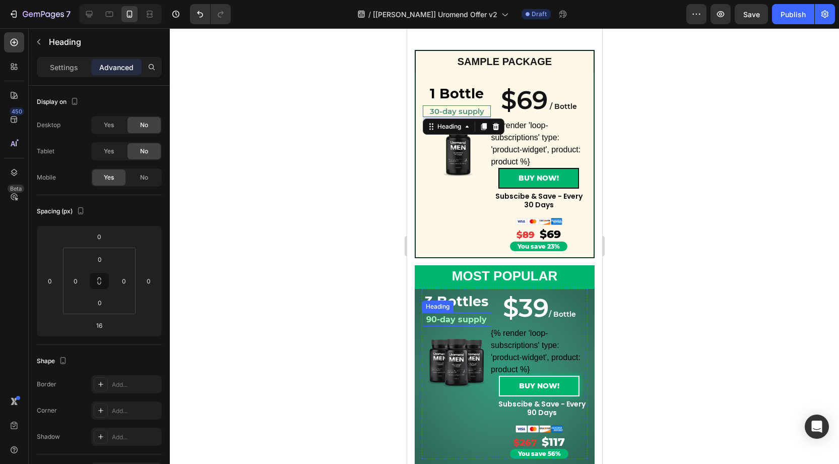
drag, startPoint x: 479, startPoint y: 322, endPoint x: 469, endPoint y: 318, distance: 10.4
click at [478, 322] on strong "90-day supply" at bounding box center [456, 320] width 60 height 10
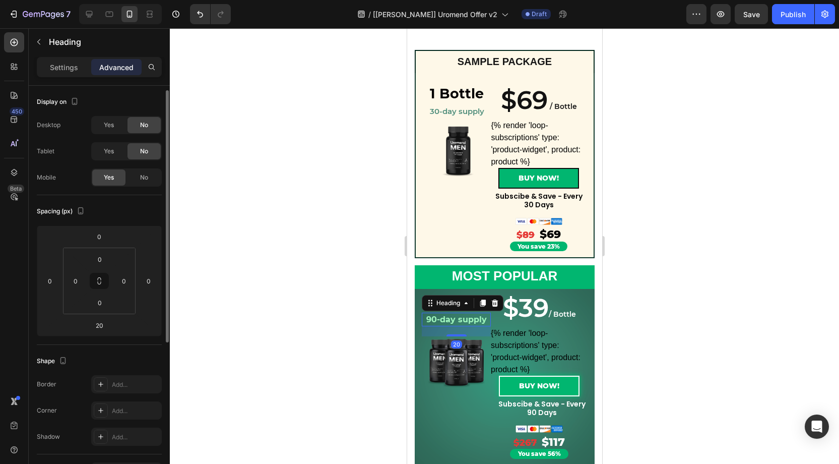
scroll to position [3, 0]
click at [107, 323] on input "20" at bounding box center [99, 322] width 20 height 15
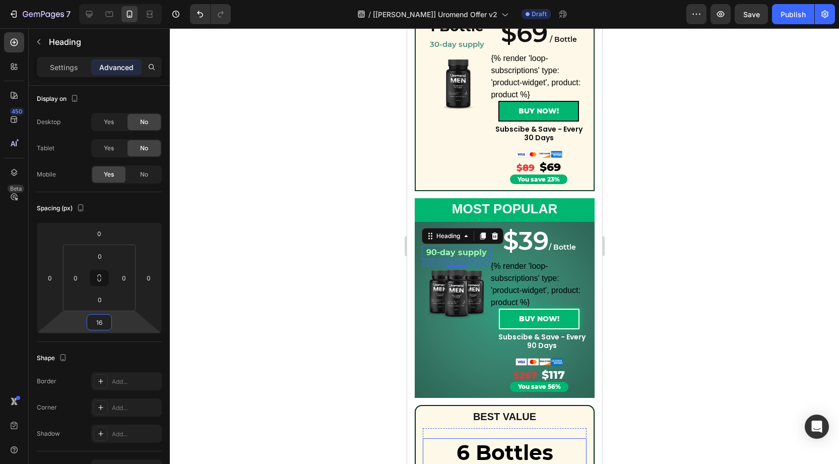
scroll to position [236, 0]
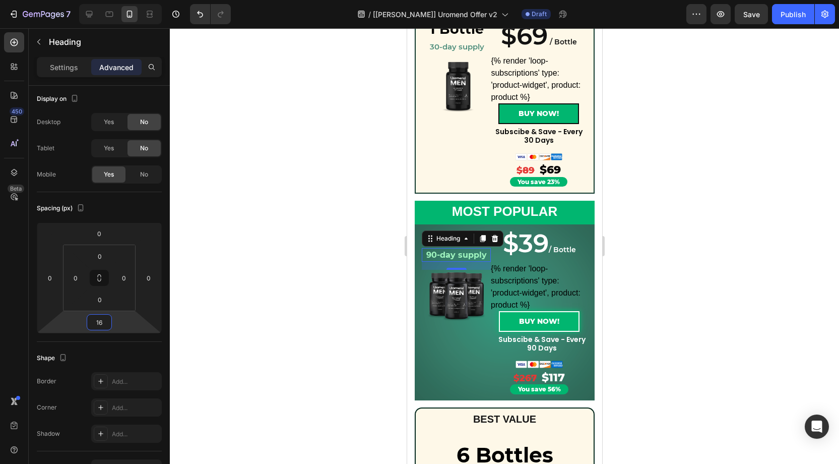
type input "16"
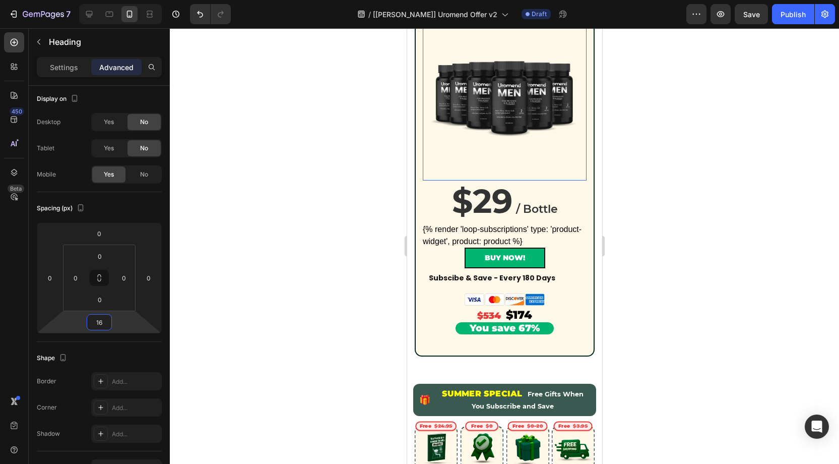
scroll to position [732, 0]
click at [505, 125] on img at bounding box center [505, 97] width 146 height 146
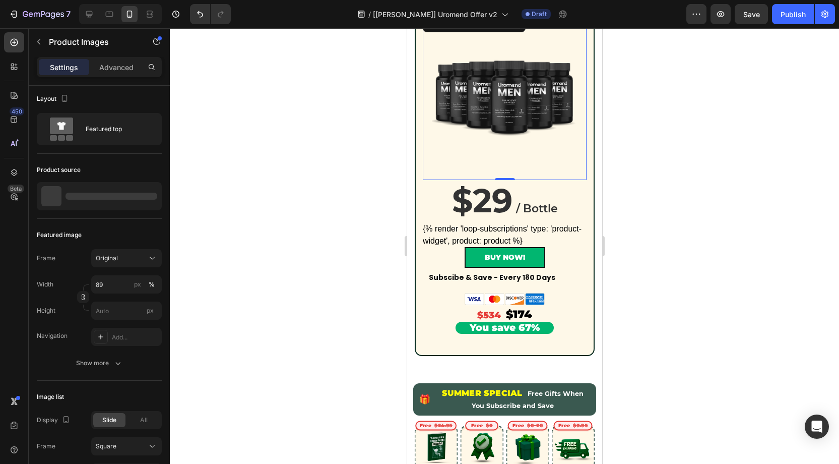
scroll to position [0, 0]
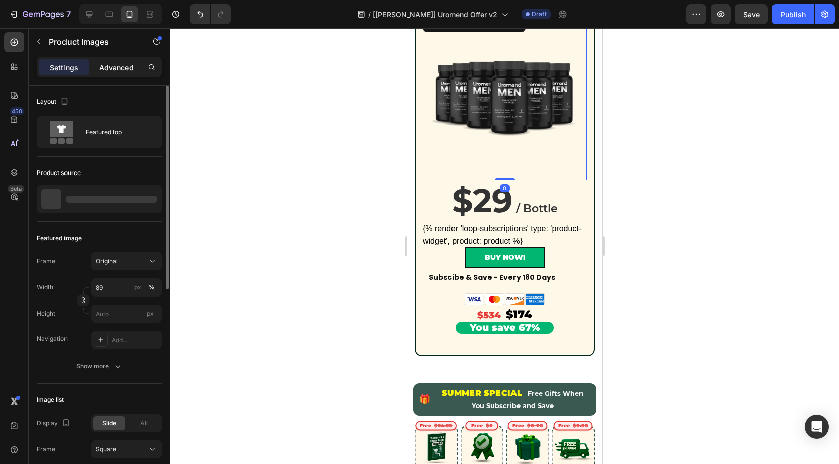
click at [113, 66] on p "Advanced" at bounding box center [116, 67] width 34 height 11
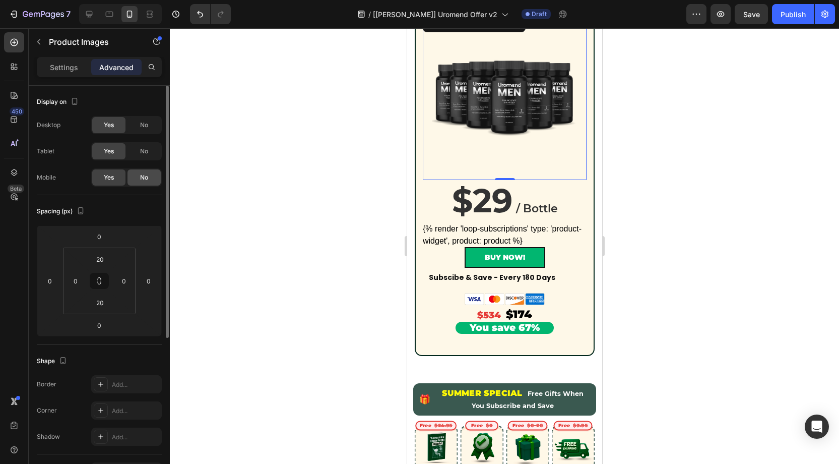
click at [149, 175] on div "No" at bounding box center [144, 177] width 33 height 16
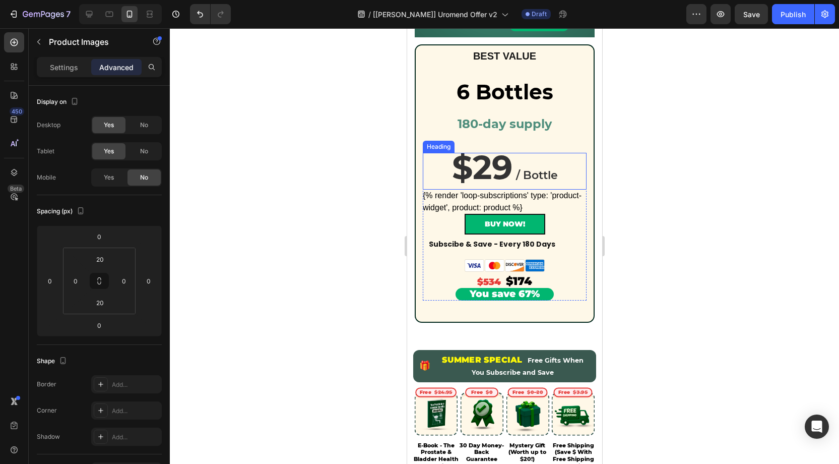
scroll to position [590, 0]
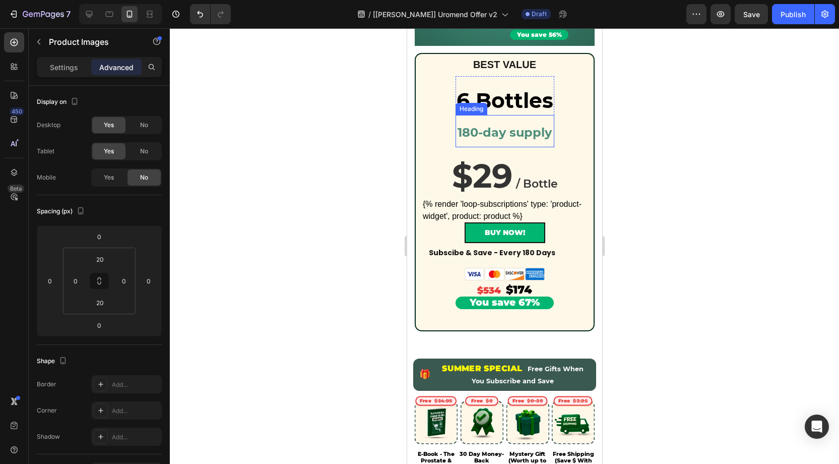
drag, startPoint x: 503, startPoint y: 132, endPoint x: 468, endPoint y: 135, distance: 34.4
click at [502, 132] on strong "180-day supply" at bounding box center [504, 132] width 94 height 15
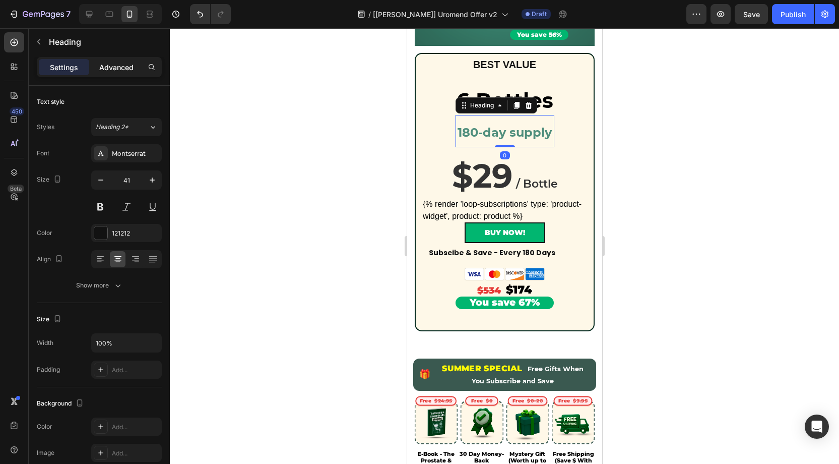
click at [120, 67] on p "Advanced" at bounding box center [116, 67] width 34 height 11
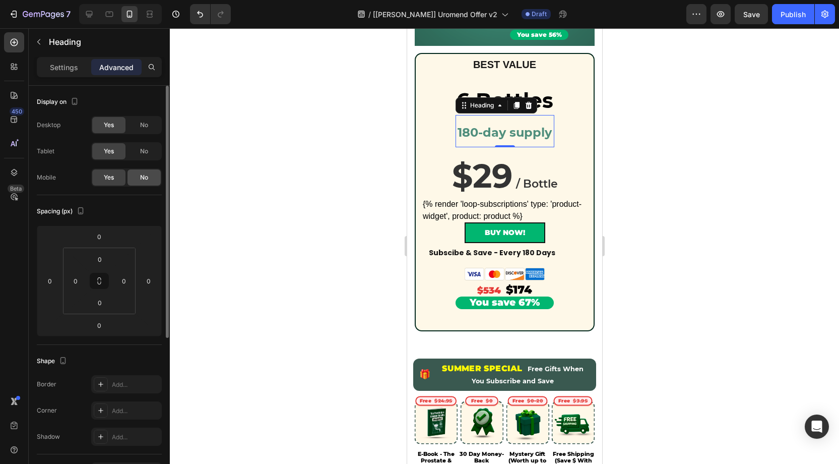
drag, startPoint x: 144, startPoint y: 176, endPoint x: 160, endPoint y: 169, distance: 17.1
click at [144, 176] on span "No" at bounding box center [144, 177] width 8 height 9
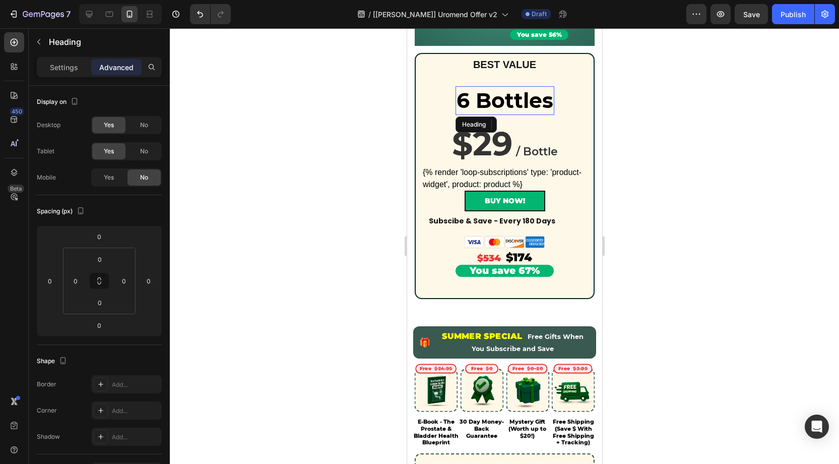
click at [523, 100] on strong "6 Bottles" at bounding box center [504, 100] width 97 height 25
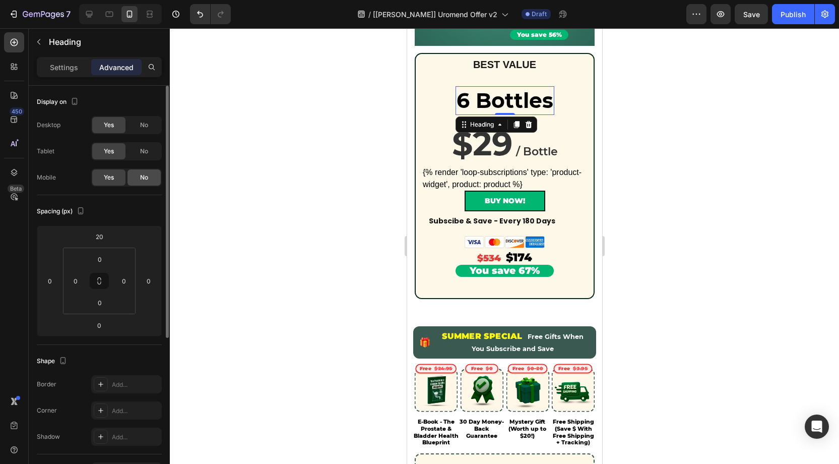
drag, startPoint x: 145, startPoint y: 176, endPoint x: 402, endPoint y: 118, distance: 263.0
click at [145, 176] on span "No" at bounding box center [144, 177] width 8 height 9
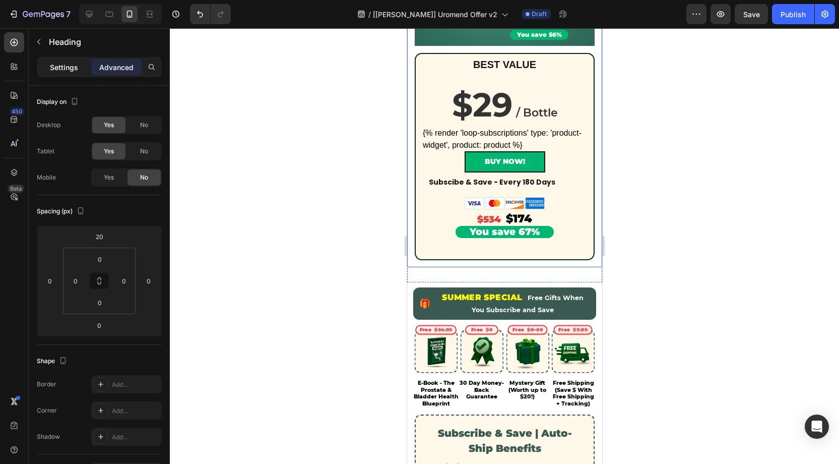
click at [53, 68] on p "Settings" at bounding box center [64, 67] width 28 height 11
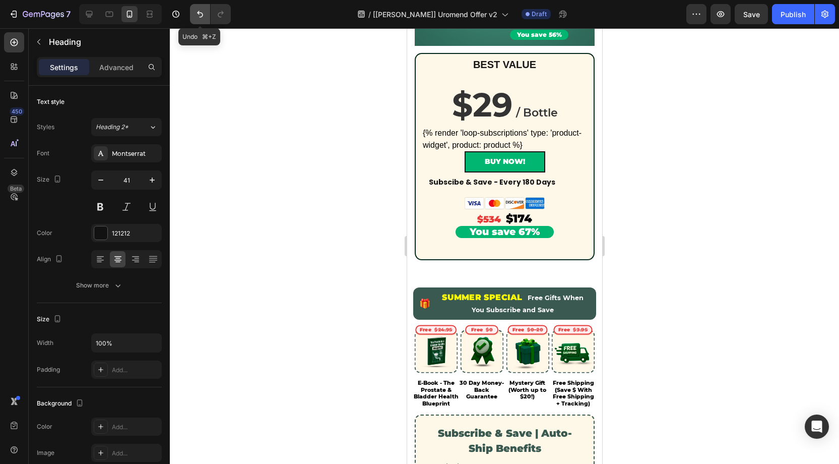
click at [201, 17] on icon "Undo/Redo" at bounding box center [200, 14] width 6 height 7
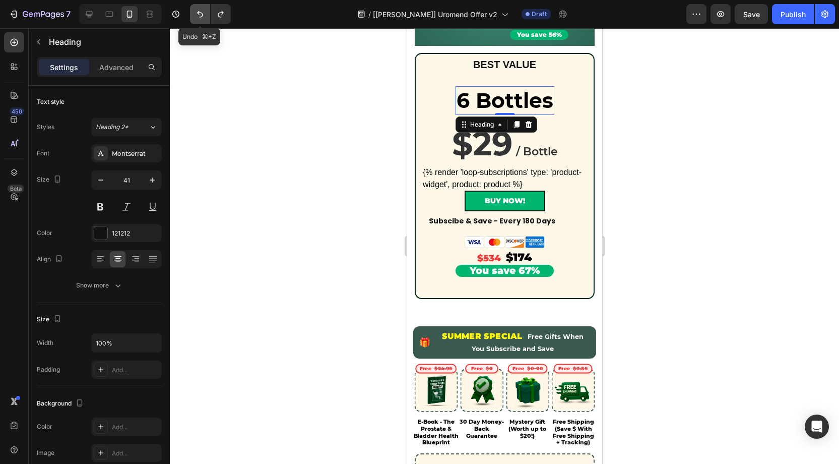
click at [197, 16] on icon "Undo/Redo" at bounding box center [200, 14] width 10 height 10
click at [202, 17] on icon "Undo/Redo" at bounding box center [200, 14] width 10 height 10
click at [201, 18] on icon "Undo/Redo" at bounding box center [200, 14] width 10 height 10
click at [197, 17] on icon "Undo/Redo" at bounding box center [200, 14] width 10 height 10
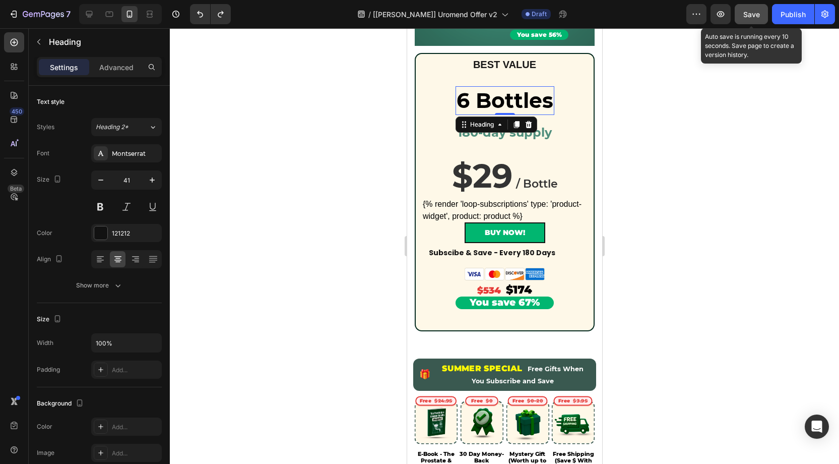
click at [753, 19] on div "Save" at bounding box center [752, 14] width 17 height 11
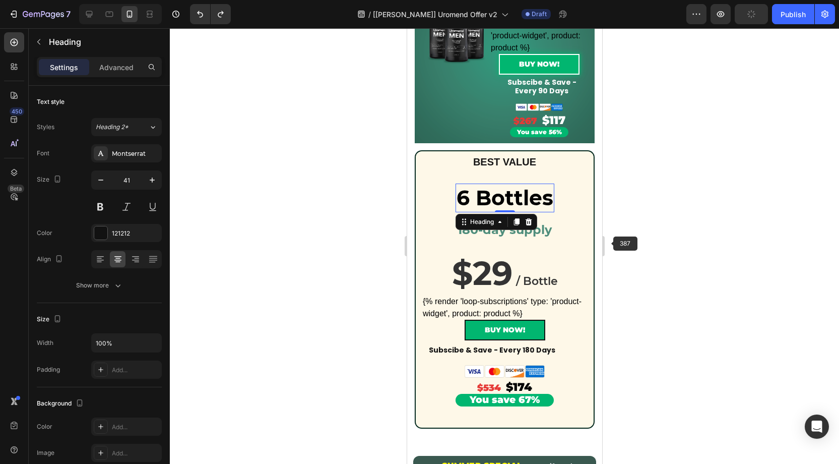
scroll to position [491, 0]
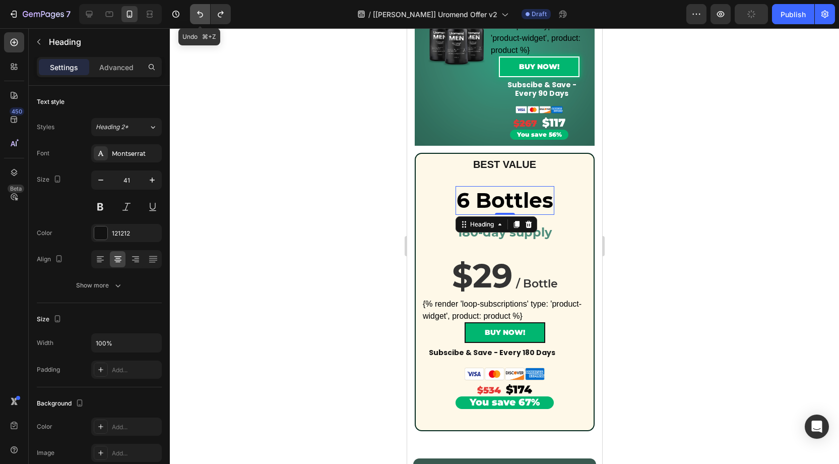
click at [208, 16] on button "Undo/Redo" at bounding box center [200, 14] width 20 height 20
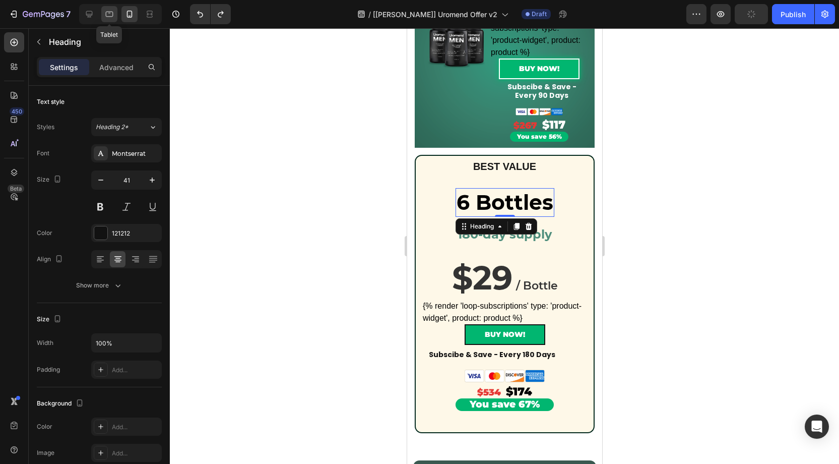
click at [110, 11] on icon at bounding box center [109, 14] width 10 height 10
type input "46"
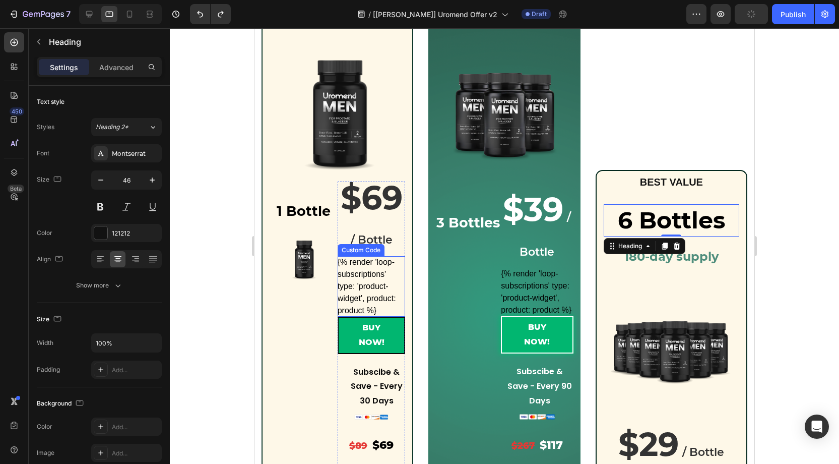
scroll to position [248, 0]
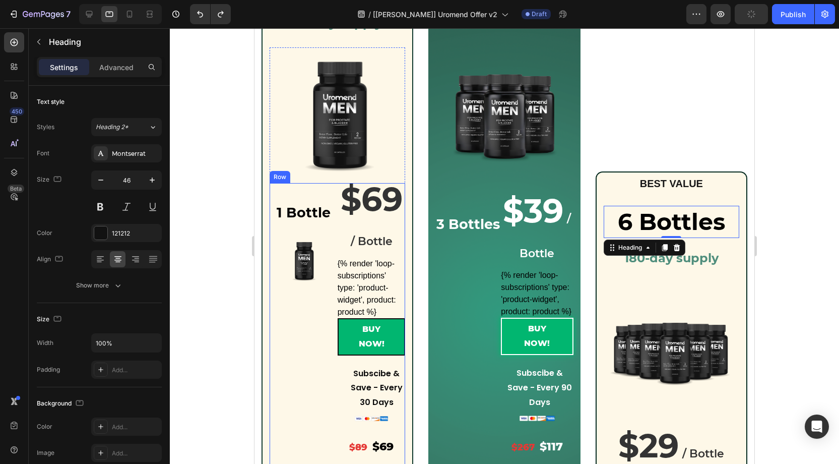
click at [328, 319] on div "1 Bottle Heading 30-day supply Heading Product Images" at bounding box center [304, 417] width 68 height 468
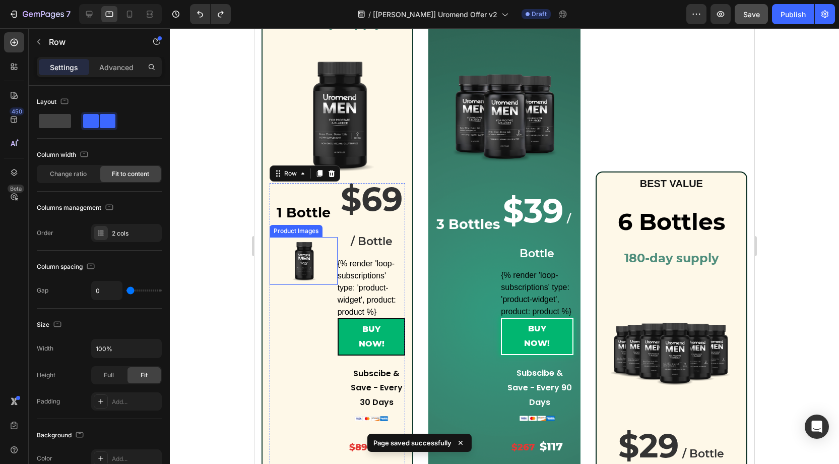
click at [299, 251] on img at bounding box center [303, 260] width 47 height 47
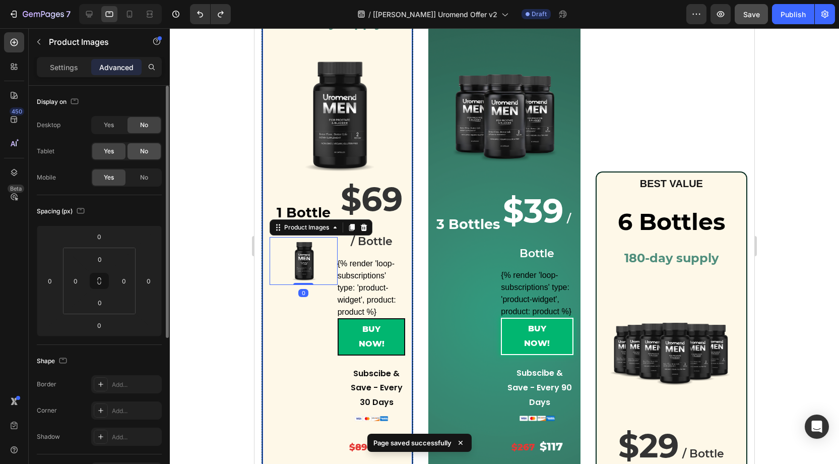
click at [141, 153] on span "No" at bounding box center [144, 151] width 8 height 9
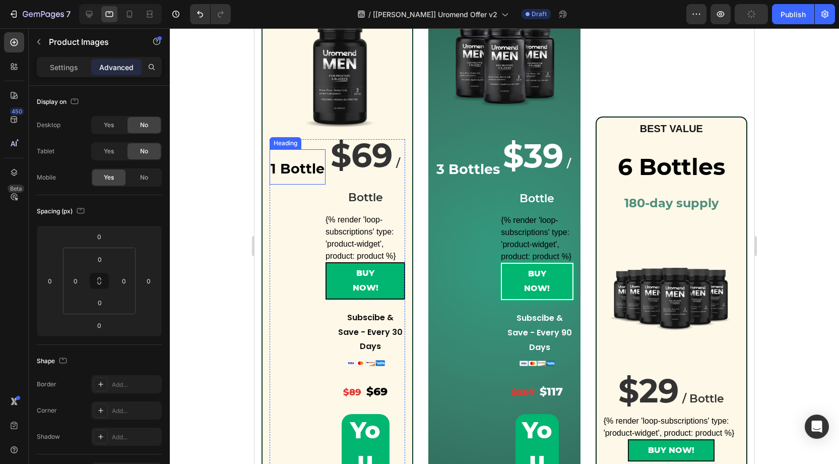
click at [287, 177] on strong "1 Bottle" at bounding box center [298, 168] width 54 height 17
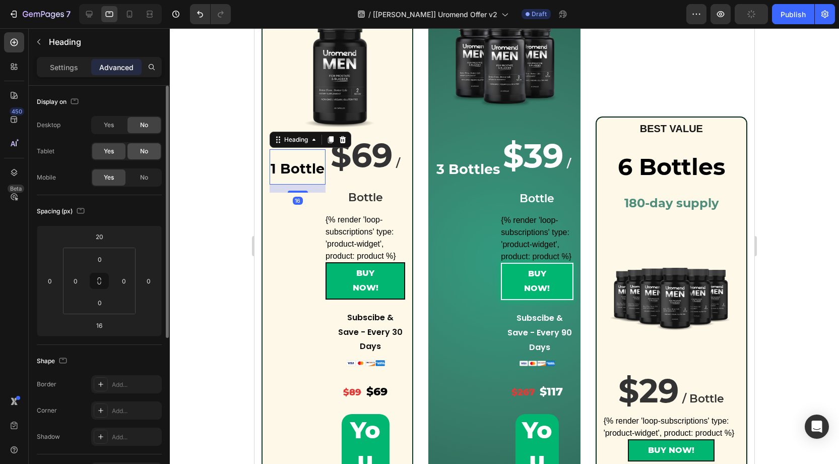
click at [143, 152] on span "No" at bounding box center [144, 151] width 8 height 9
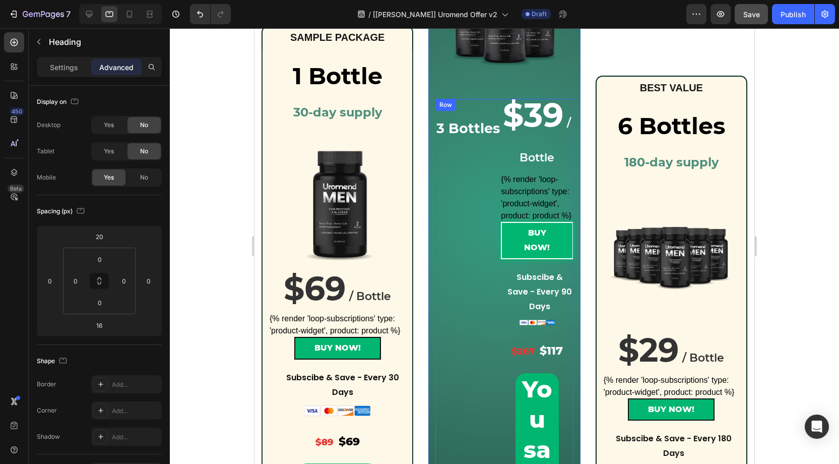
scroll to position [343, 0]
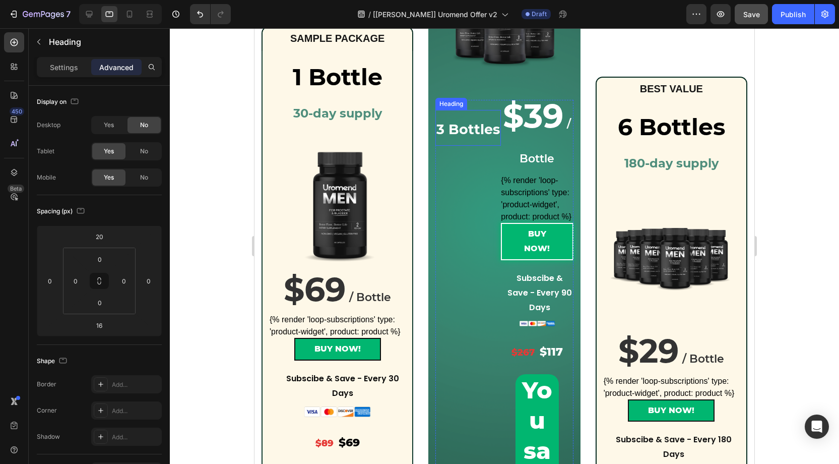
click at [464, 135] on strong "3 Bottles" at bounding box center [469, 129] width 64 height 17
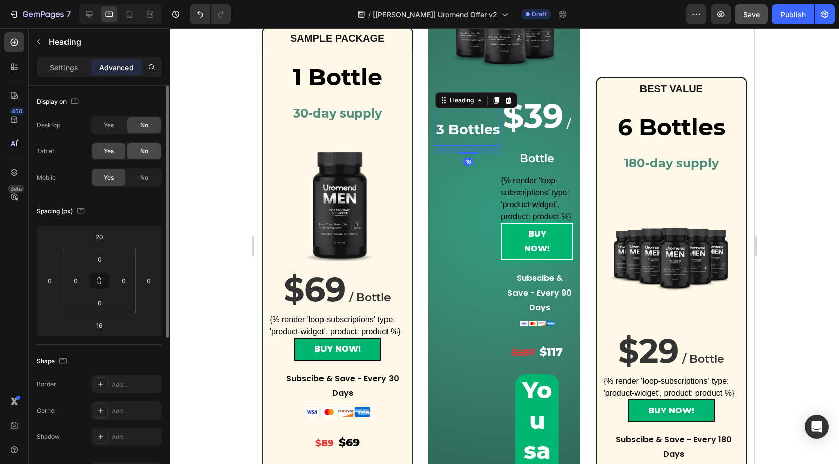
click at [147, 149] on span "No" at bounding box center [144, 151] width 8 height 9
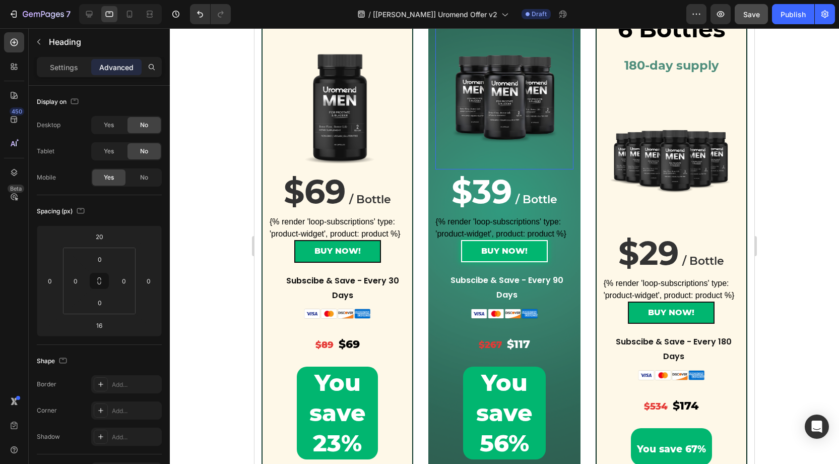
scroll to position [257, 0]
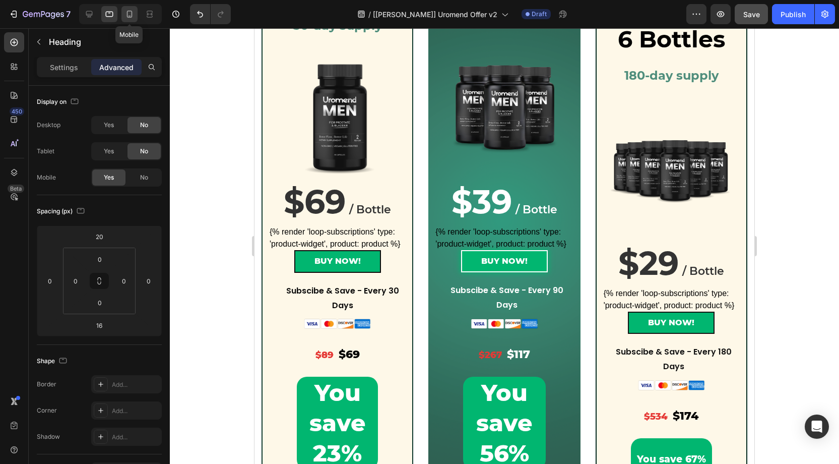
click at [130, 18] on icon at bounding box center [130, 14] width 10 height 10
type input "0"
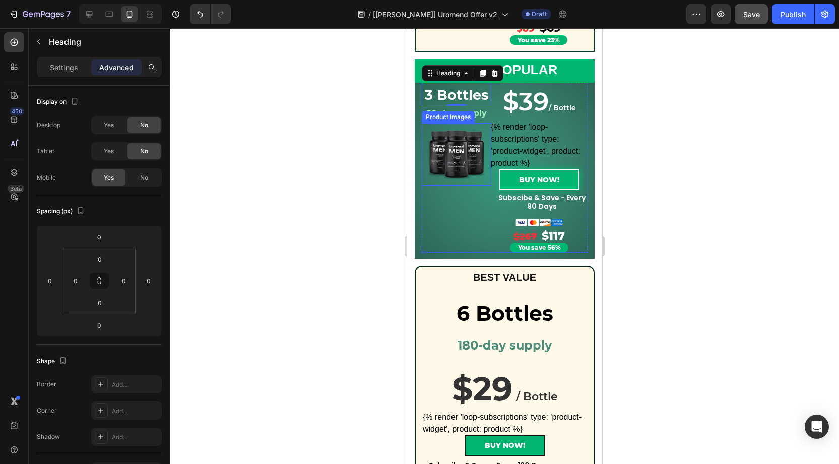
scroll to position [396, 0]
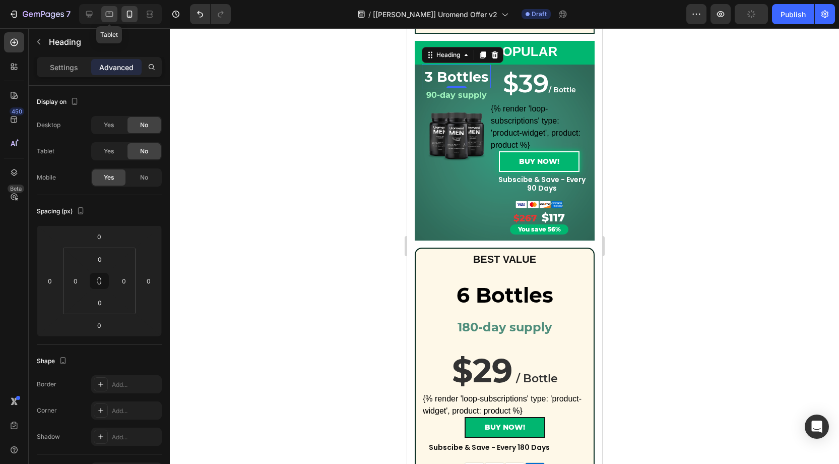
click at [108, 16] on icon at bounding box center [110, 15] width 8 height 6
type input "20"
type input "16"
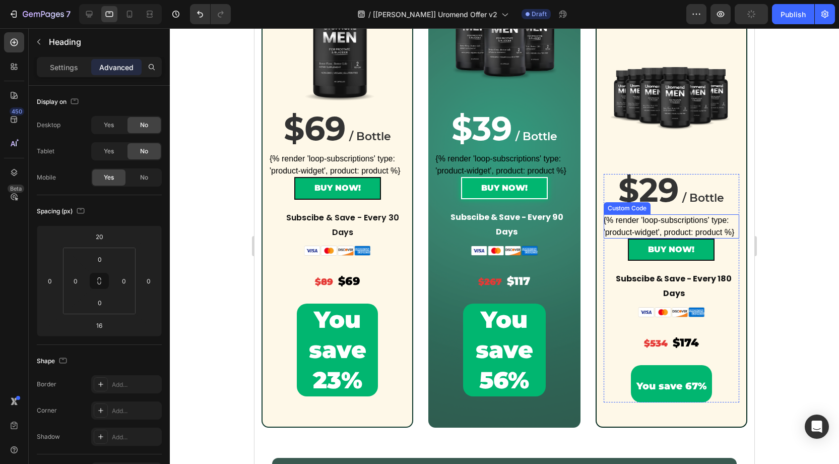
scroll to position [301, 0]
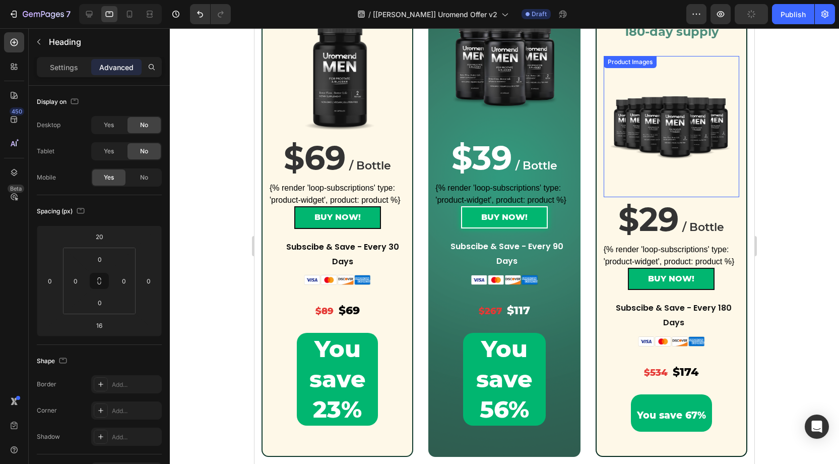
drag, startPoint x: 658, startPoint y: 137, endPoint x: 646, endPoint y: 136, distance: 11.6
click at [658, 137] on img at bounding box center [671, 126] width 121 height 121
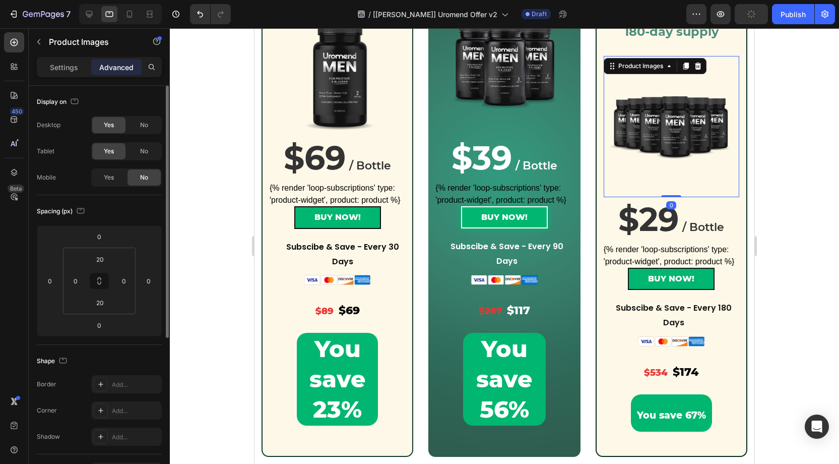
drag, startPoint x: 117, startPoint y: 177, endPoint x: 142, endPoint y: 167, distance: 26.0
click at [117, 177] on div "Yes" at bounding box center [108, 177] width 33 height 16
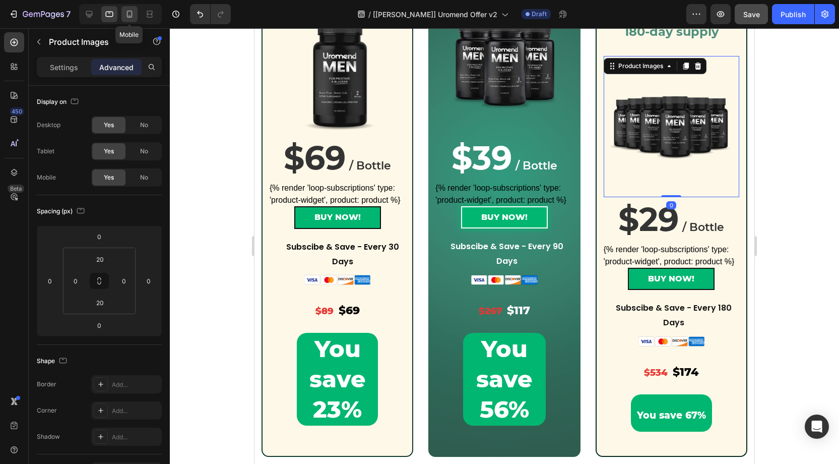
click at [134, 16] on div at bounding box center [129, 14] width 16 height 16
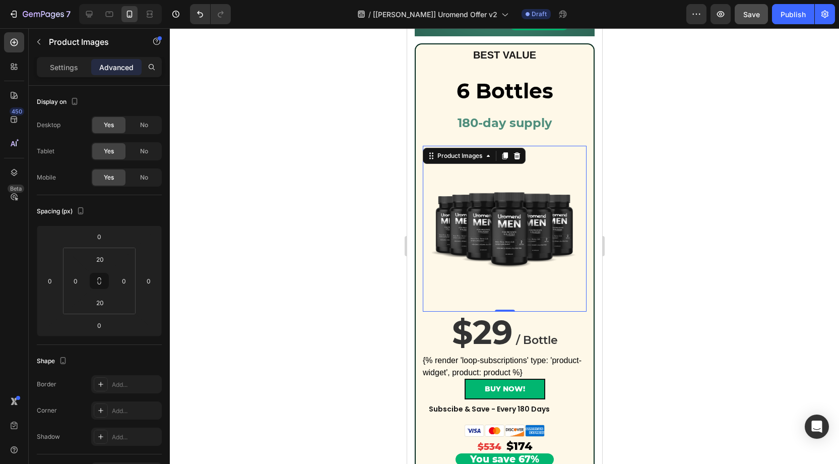
scroll to position [583, 0]
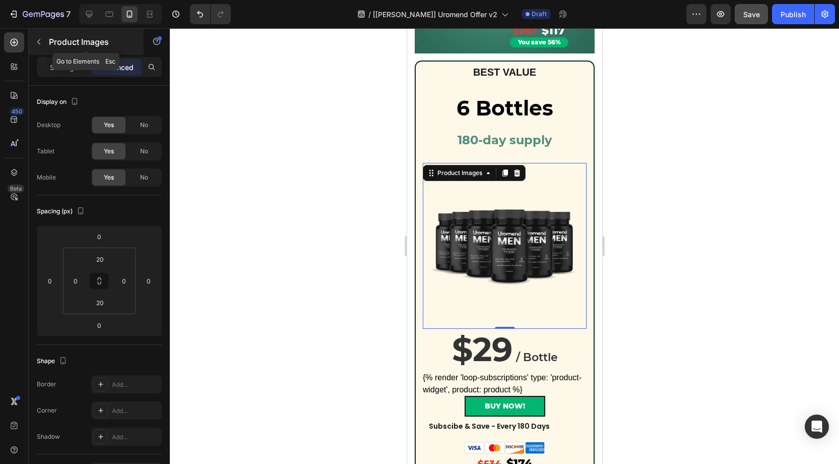
click at [40, 42] on icon "button" at bounding box center [39, 42] width 8 height 8
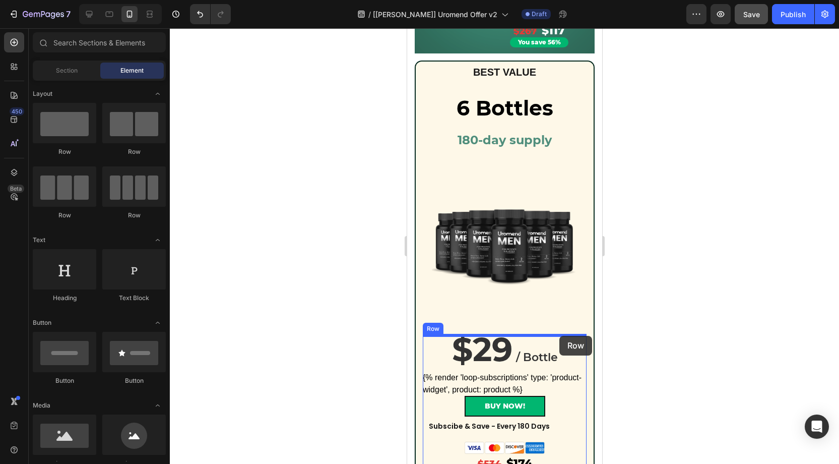
drag, startPoint x: 541, startPoint y: 162, endPoint x: 560, endPoint y: 336, distance: 174.4
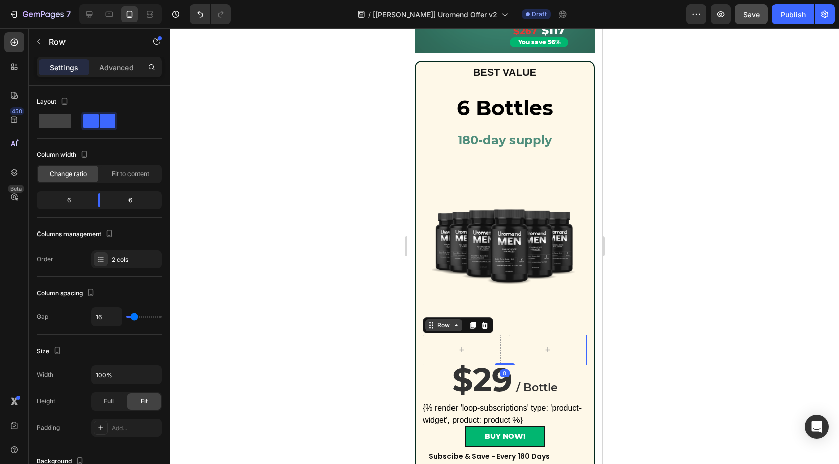
click at [446, 324] on div "Row" at bounding box center [443, 325] width 17 height 9
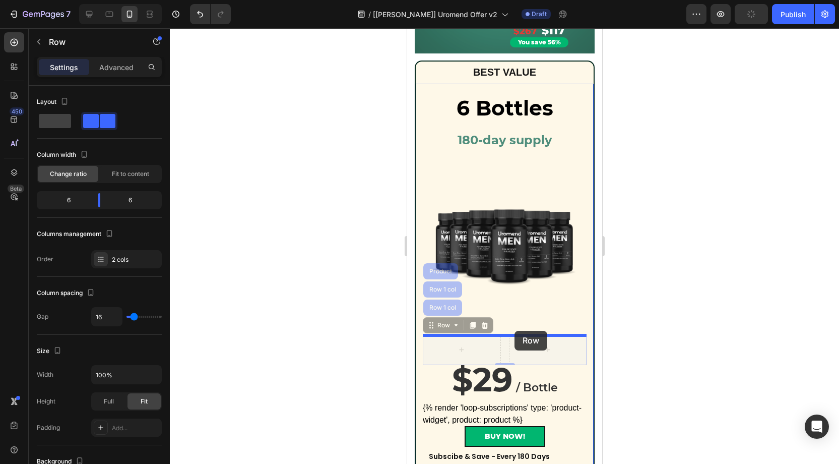
drag, startPoint x: 440, startPoint y: 327, endPoint x: 515, endPoint y: 331, distance: 74.7
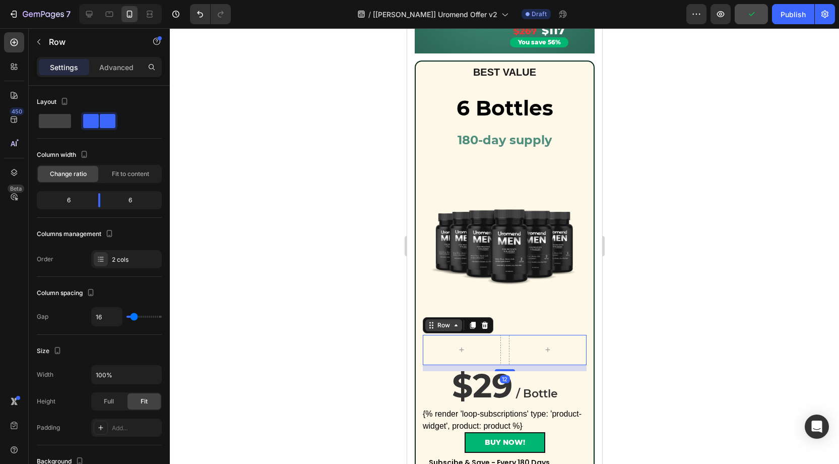
click at [440, 330] on div "Row" at bounding box center [443, 325] width 17 height 9
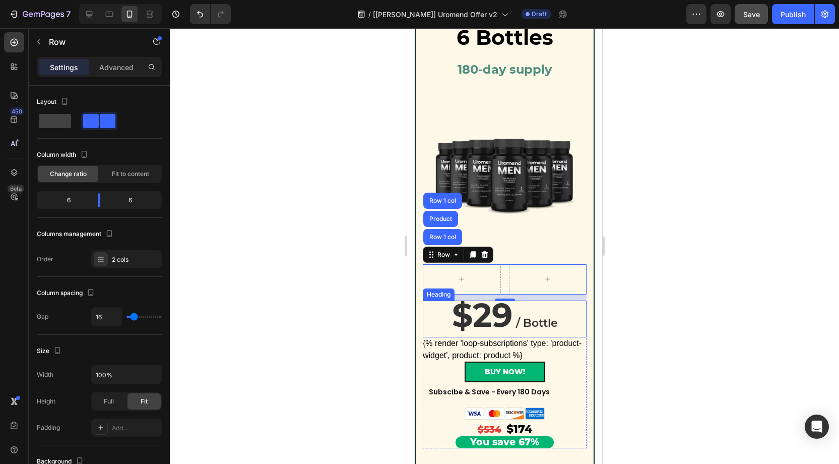
scroll to position [654, 0]
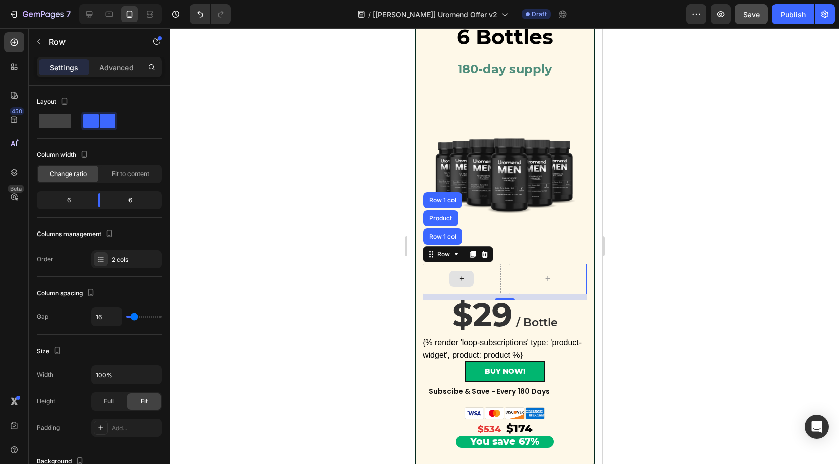
click at [497, 281] on div at bounding box center [461, 279] width 78 height 30
click at [94, 16] on div at bounding box center [89, 14] width 16 height 16
type input "1200"
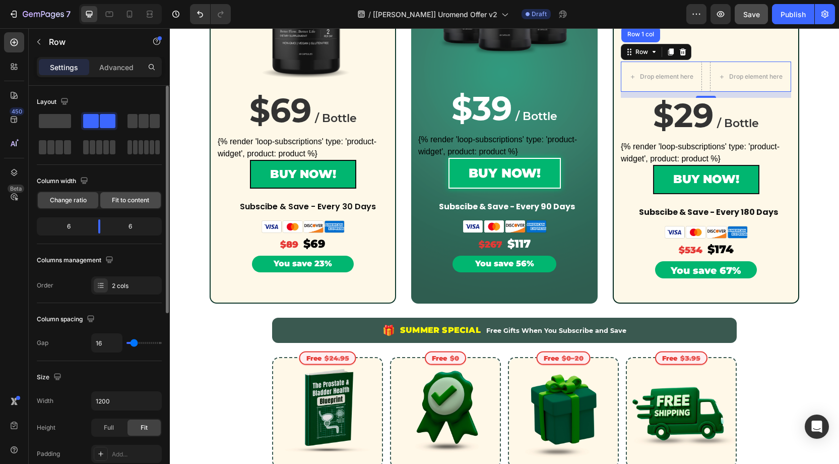
scroll to position [356, 0]
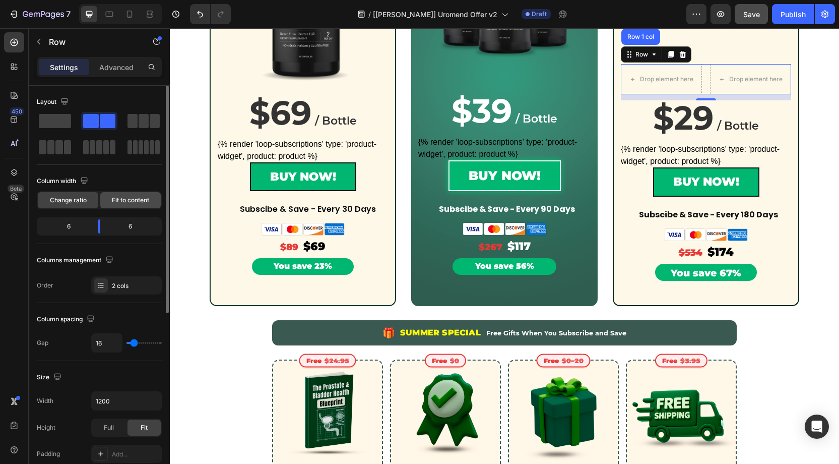
click at [119, 198] on span "Fit to content" at bounding box center [130, 200] width 37 height 9
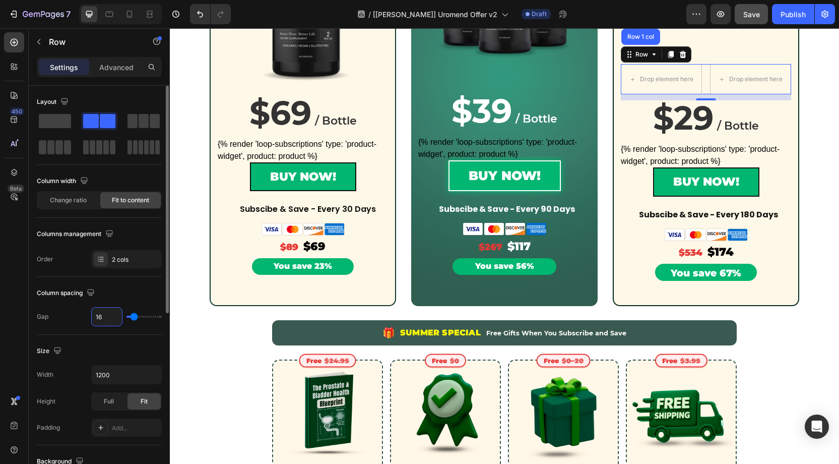
click at [107, 316] on input "16" at bounding box center [107, 317] width 30 height 18
type input "0"
drag, startPoint x: 150, startPoint y: 284, endPoint x: 128, endPoint y: 186, distance: 100.3
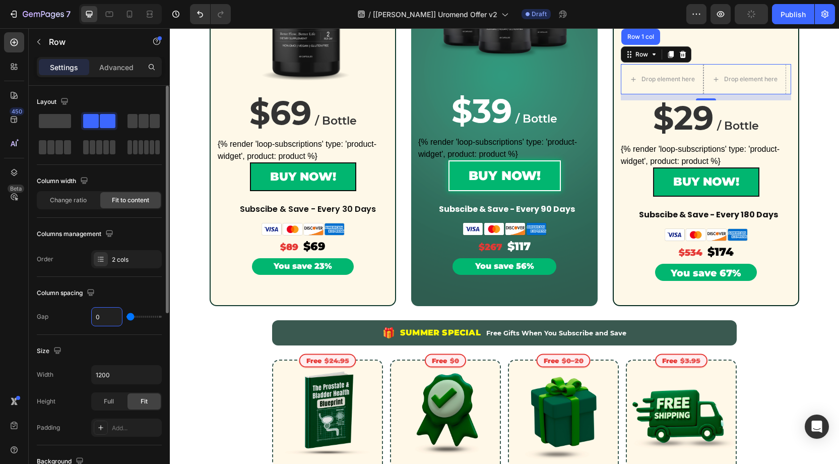
click at [148, 285] on div "Column spacing" at bounding box center [99, 293] width 125 height 16
click at [127, 16] on icon at bounding box center [130, 14] width 6 height 7
type input "100%"
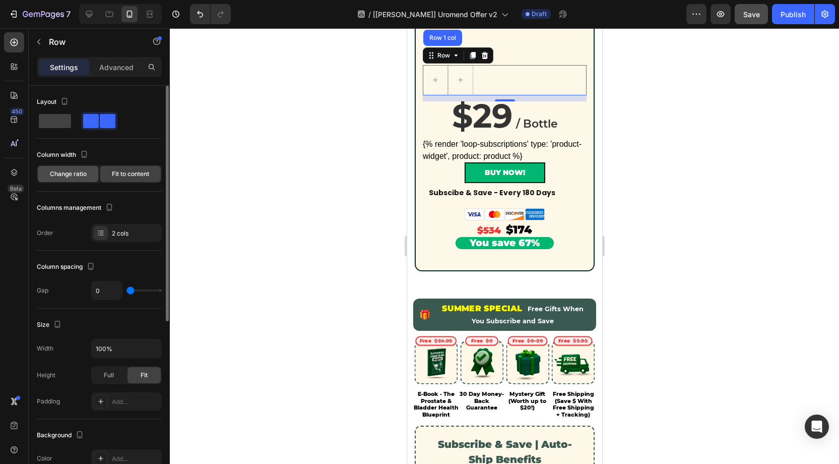
scroll to position [855, 0]
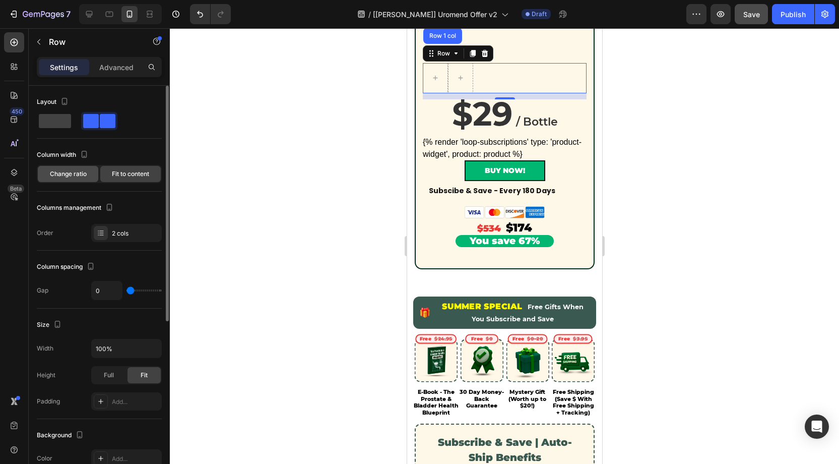
click at [66, 175] on span "Change ratio" at bounding box center [68, 173] width 37 height 9
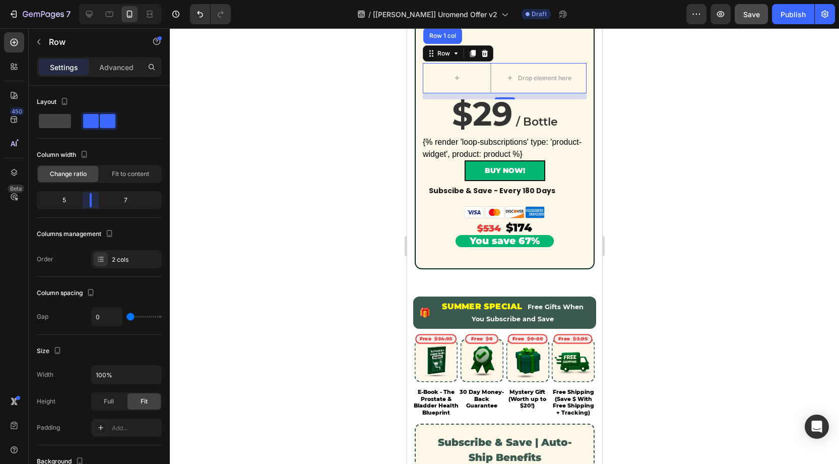
drag, startPoint x: 105, startPoint y: 198, endPoint x: 210, endPoint y: 173, distance: 107.8
click at [85, 0] on body "7 Version history / [Alice GemPages] Uromend Offer v2 Draft Preview Save Publis…" at bounding box center [419, 0] width 839 height 0
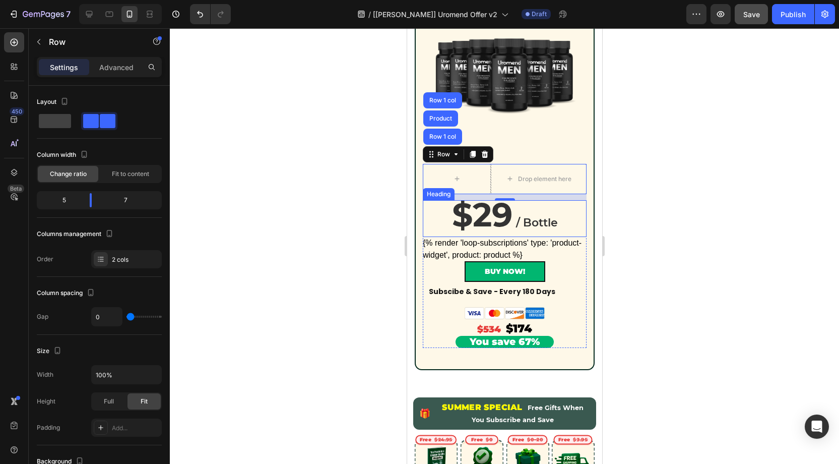
scroll to position [751, 0]
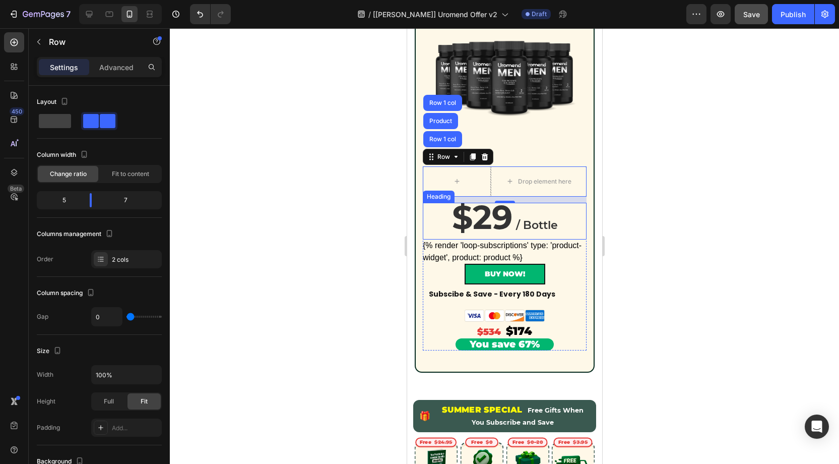
drag, startPoint x: 541, startPoint y: 208, endPoint x: 451, endPoint y: 198, distance: 90.7
click at [539, 208] on h2 "$29 / Bottle" at bounding box center [504, 221] width 164 height 37
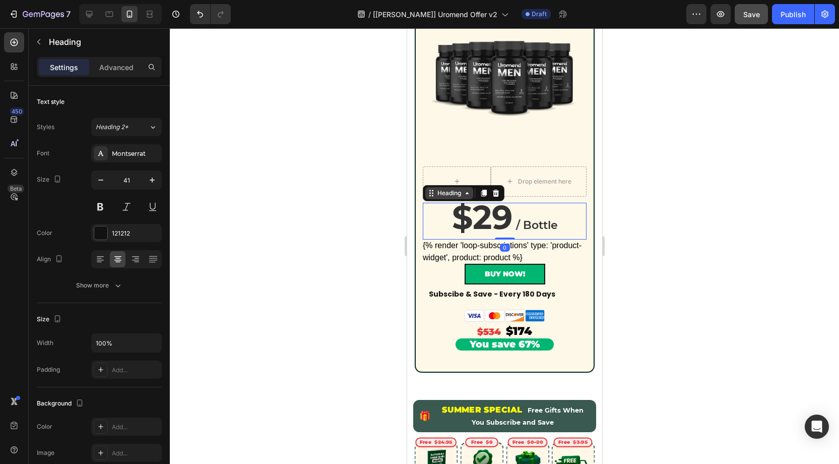
drag, startPoint x: 443, startPoint y: 196, endPoint x: 437, endPoint y: 193, distance: 7.0
click at [443, 196] on div "Heading" at bounding box center [449, 193] width 28 height 9
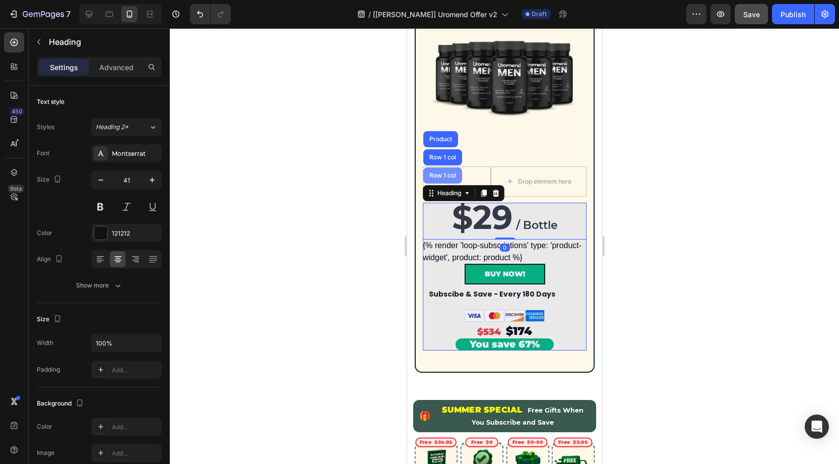
click at [442, 176] on div "Row 1 col" at bounding box center [442, 175] width 31 height 6
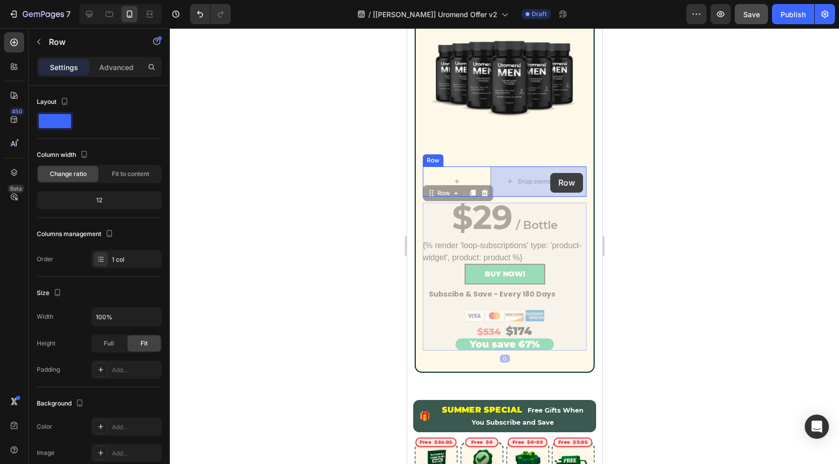
drag, startPoint x: 449, startPoint y: 194, endPoint x: 551, endPoint y: 173, distance: 103.3
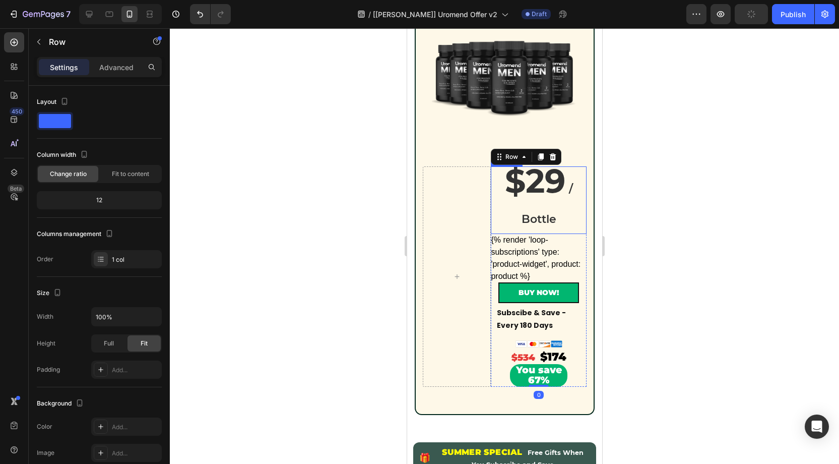
scroll to position [747, 0]
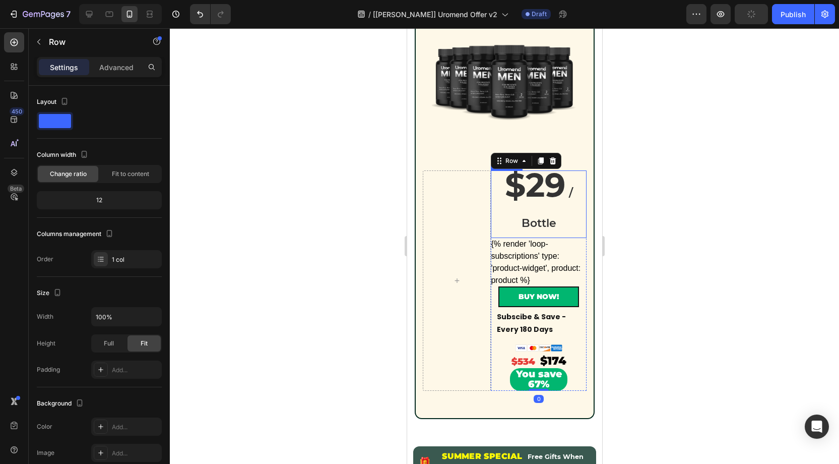
click at [535, 194] on strong "$29" at bounding box center [535, 185] width 60 height 40
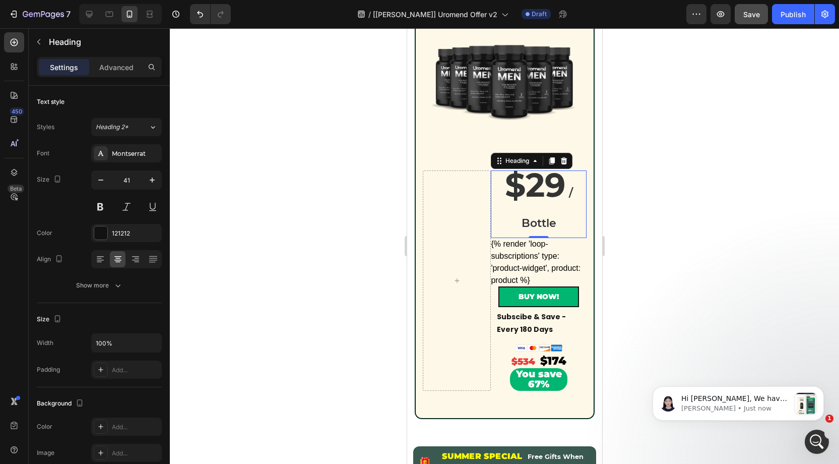
scroll to position [0, 0]
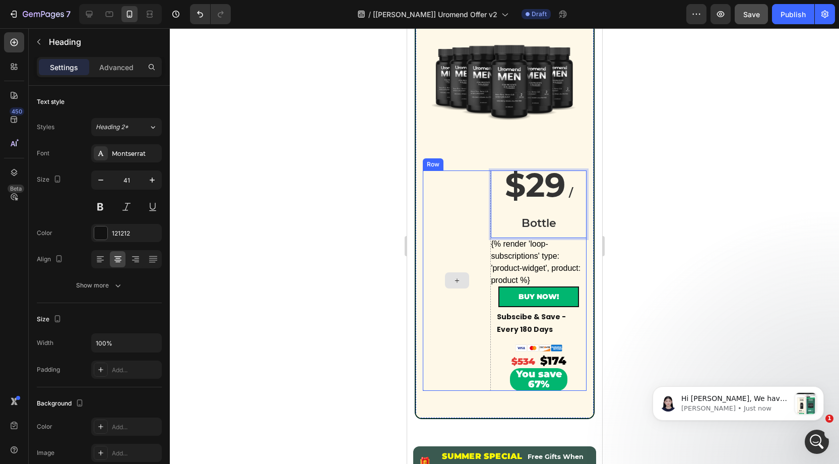
drag, startPoint x: 450, startPoint y: 223, endPoint x: 491, endPoint y: 212, distance: 42.3
click at [452, 223] on div at bounding box center [456, 280] width 68 height 220
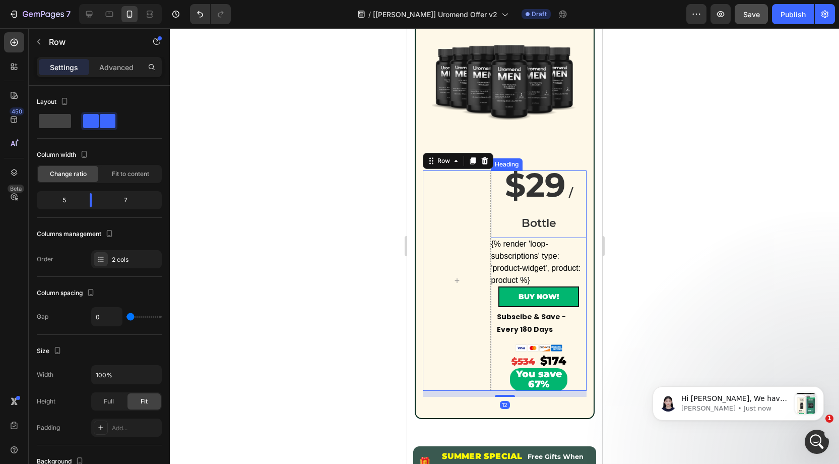
click at [508, 204] on strong "$29" at bounding box center [535, 185] width 60 height 40
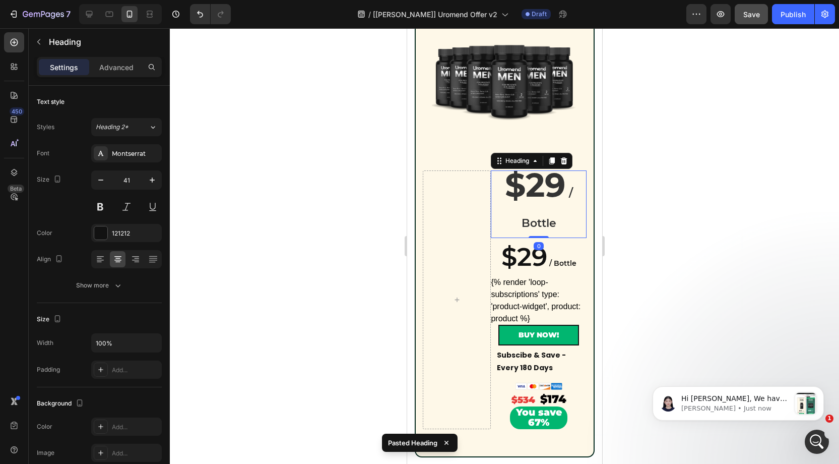
click at [536, 203] on strong "$29" at bounding box center [535, 185] width 60 height 40
drag, startPoint x: 111, startPoint y: 68, endPoint x: 125, endPoint y: 100, distance: 34.6
click at [111, 68] on p "Advanced" at bounding box center [116, 67] width 34 height 11
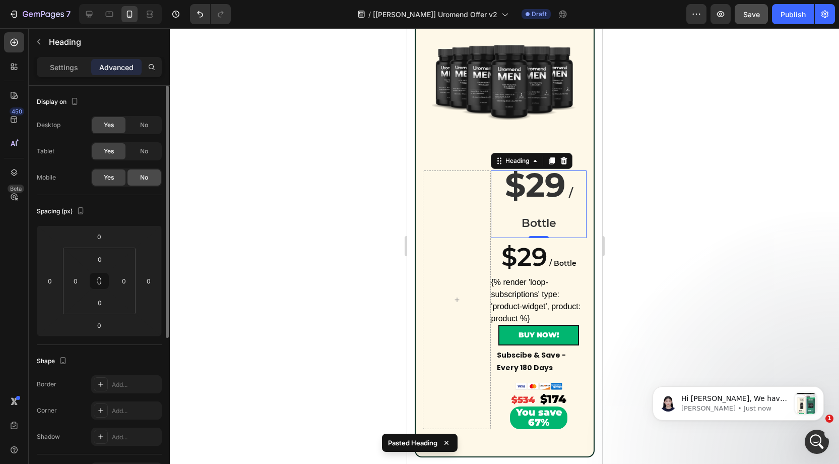
click at [138, 175] on div "No" at bounding box center [144, 177] width 33 height 16
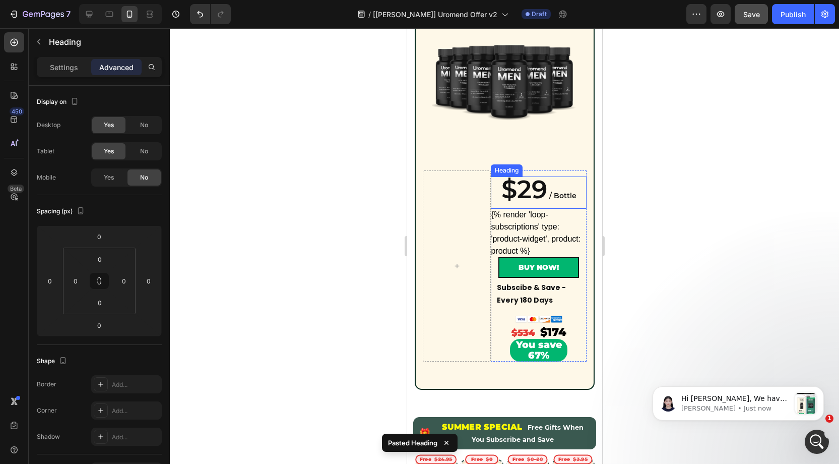
click at [567, 194] on span "/ Bottle" at bounding box center [562, 195] width 27 height 9
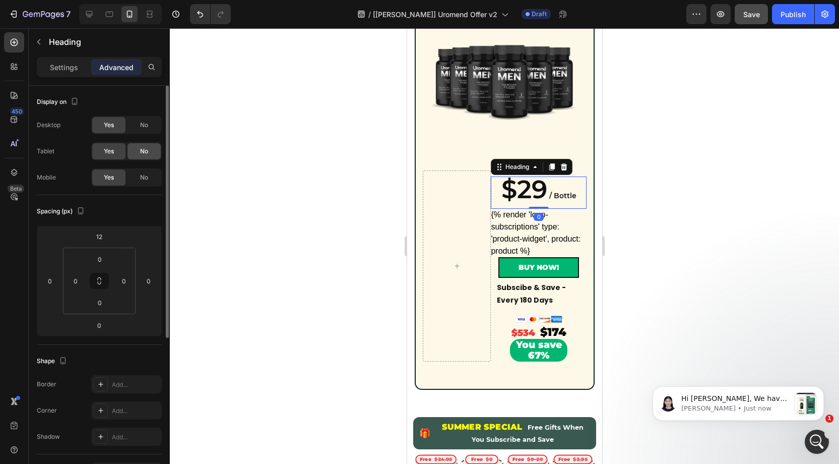
click at [142, 155] on div "No" at bounding box center [144, 151] width 33 height 16
drag, startPoint x: 145, startPoint y: 124, endPoint x: 351, endPoint y: 173, distance: 212.0
click at [145, 124] on span "No" at bounding box center [144, 124] width 8 height 9
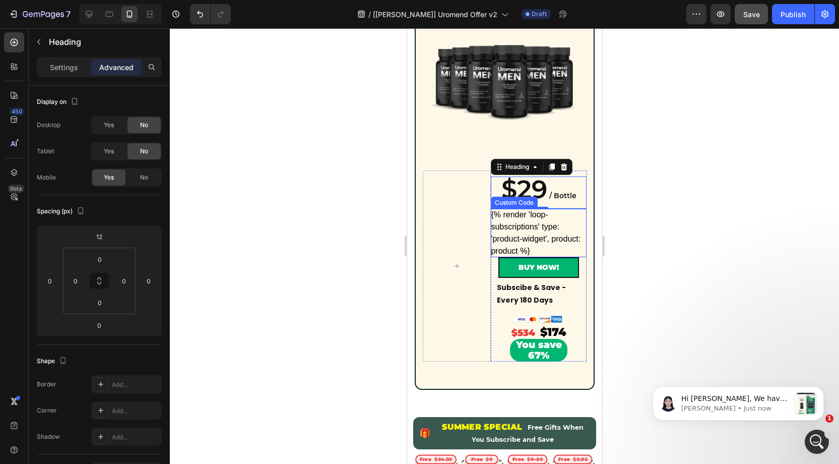
drag, startPoint x: 527, startPoint y: 237, endPoint x: 539, endPoint y: 252, distance: 18.7
click at [529, 237] on div "{% render 'loop-subscriptions' type: 'product-widget', product: product %}" at bounding box center [539, 233] width 96 height 48
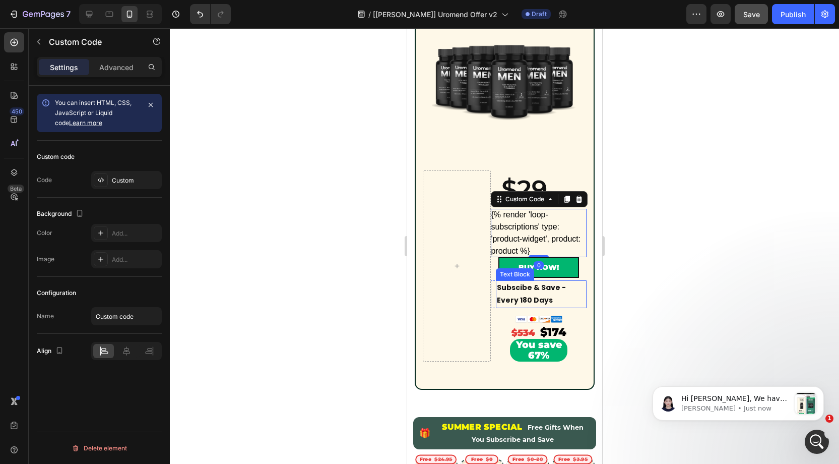
click at [527, 292] on strong "Subscibe & Save - Every 180 Days" at bounding box center [531, 293] width 69 height 23
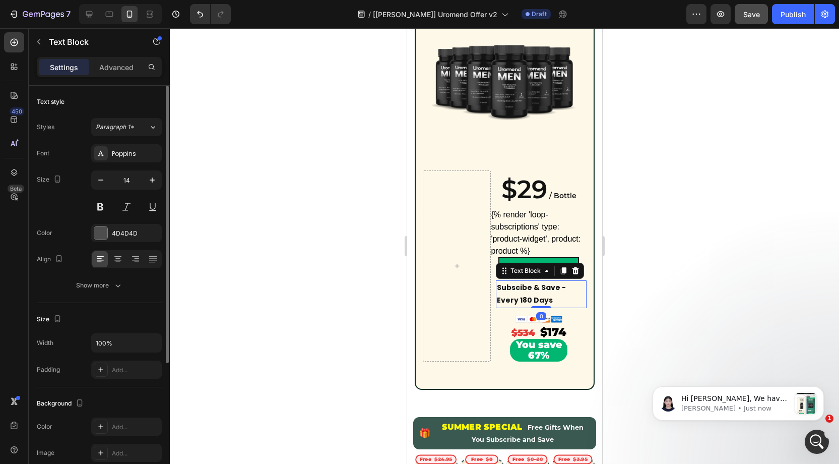
drag, startPoint x: 103, startPoint y: 283, endPoint x: 121, endPoint y: 300, distance: 25.3
click at [103, 283] on div "Show more" at bounding box center [99, 285] width 47 height 10
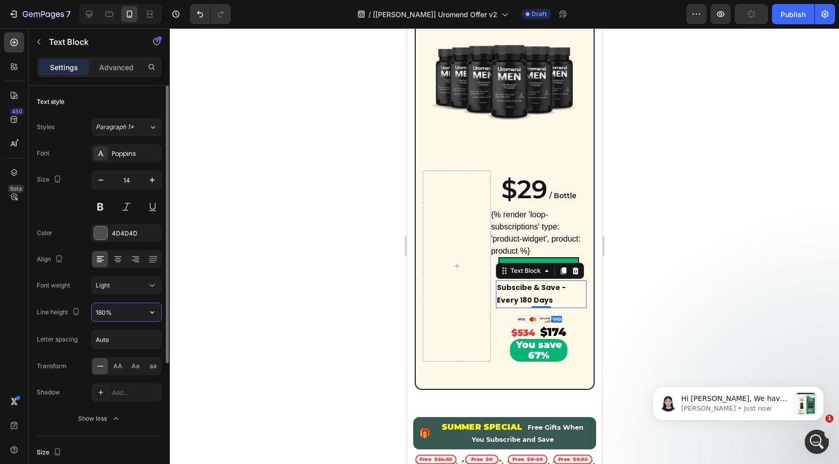
click at [105, 310] on input "180%" at bounding box center [127, 312] width 70 height 18
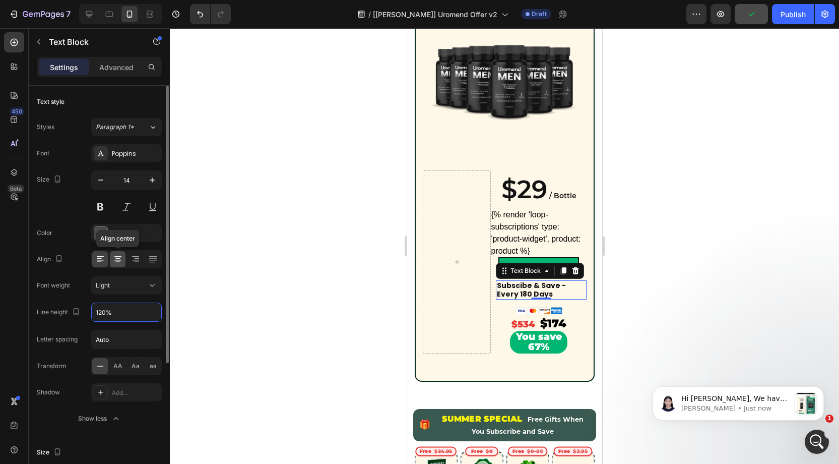
type input "120%"
click at [119, 262] on icon at bounding box center [117, 262] width 5 height 1
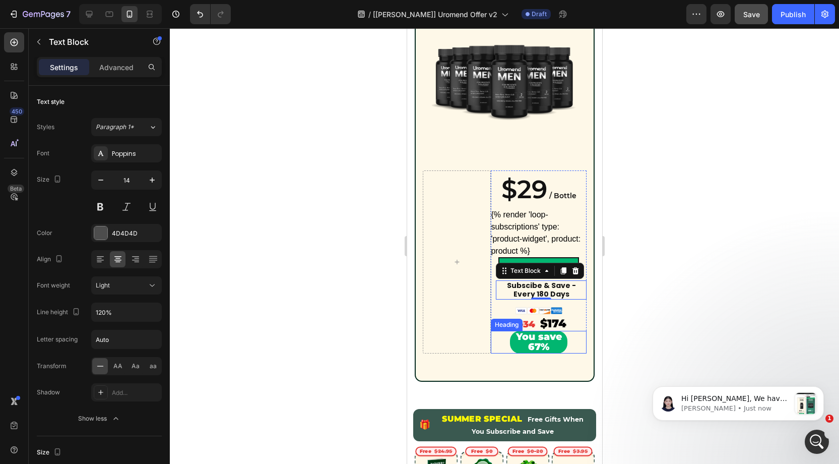
click at [540, 339] on span "You save 67%" at bounding box center [539, 342] width 46 height 22
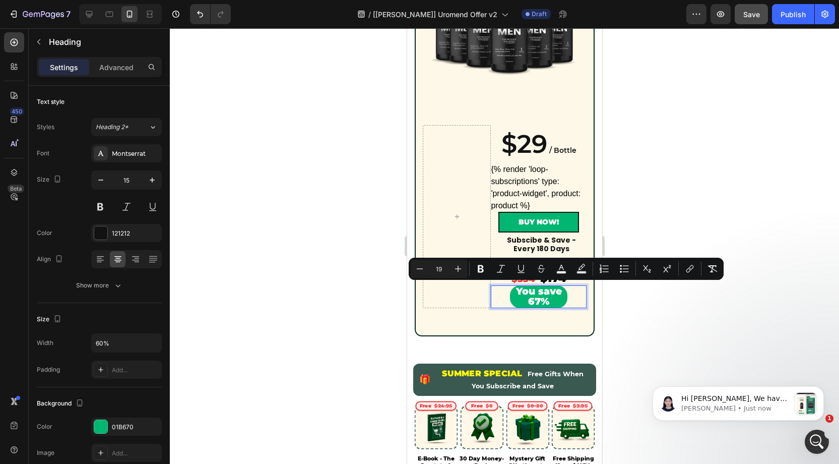
scroll to position [795, 0]
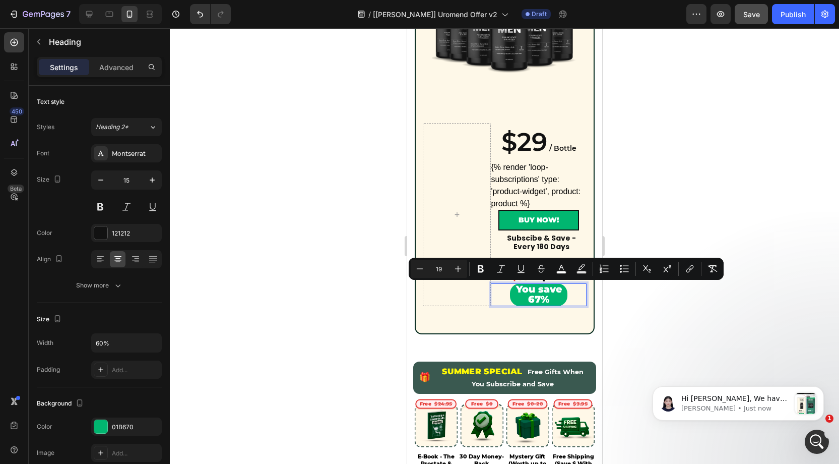
click at [548, 295] on span "You save 67%" at bounding box center [539, 294] width 46 height 22
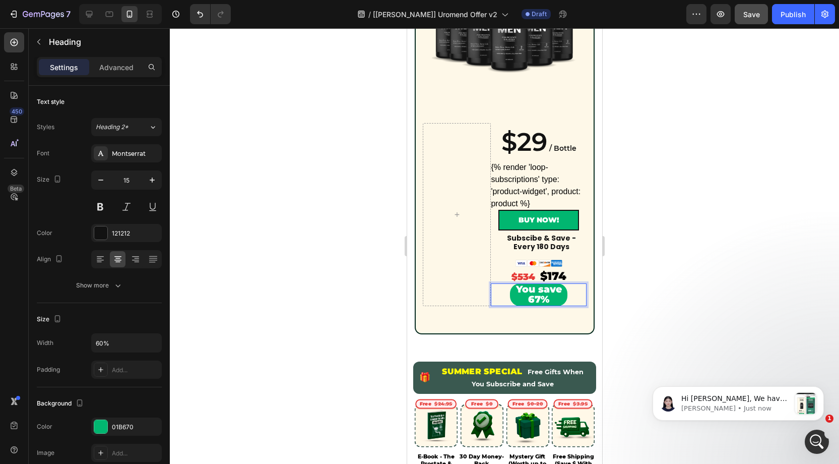
click at [532, 295] on span "You save 67%" at bounding box center [539, 294] width 46 height 22
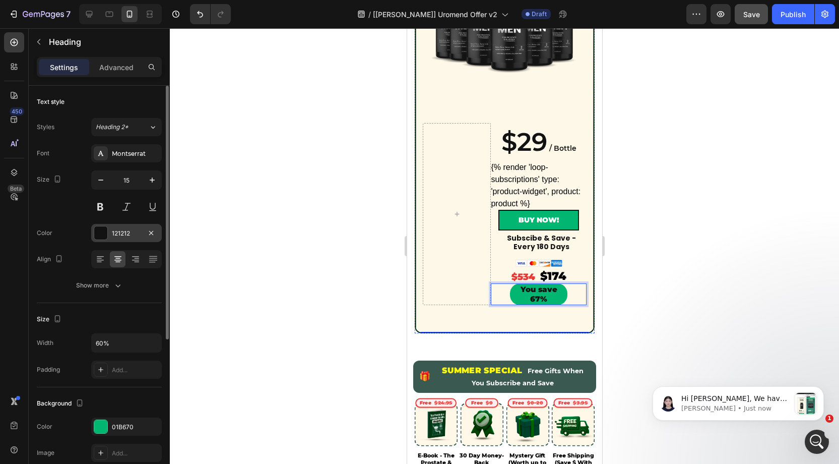
click at [105, 234] on div at bounding box center [100, 232] width 13 height 13
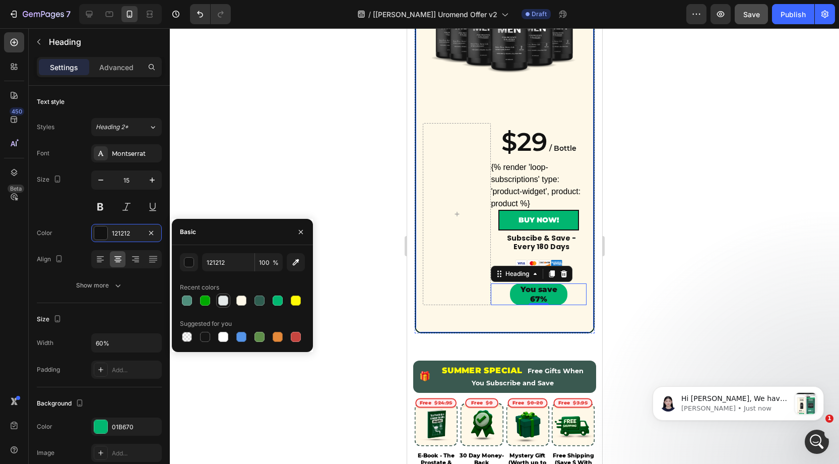
click at [221, 301] on div at bounding box center [223, 300] width 10 height 10
click at [191, 262] on div "button" at bounding box center [190, 263] width 10 height 10
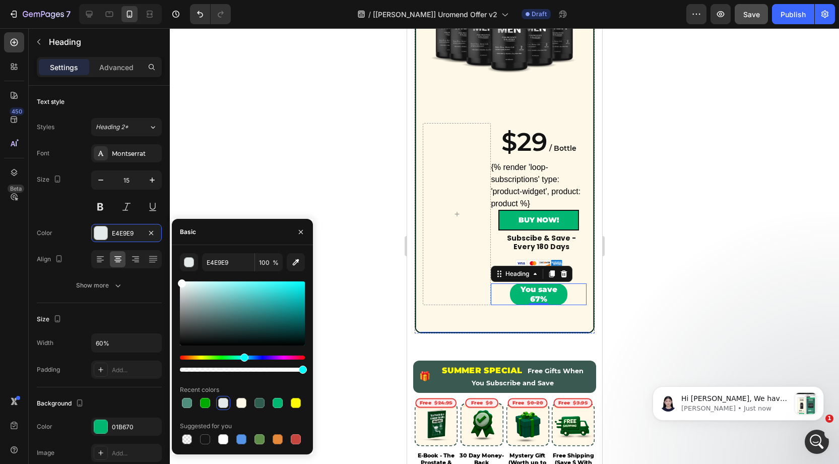
drag, startPoint x: 201, startPoint y: 297, endPoint x: 176, endPoint y: 277, distance: 31.8
click at [176, 277] on div "E4E9E9 100 % Recent colors Suggested for you" at bounding box center [242, 349] width 141 height 193
type input "FFFFFF"
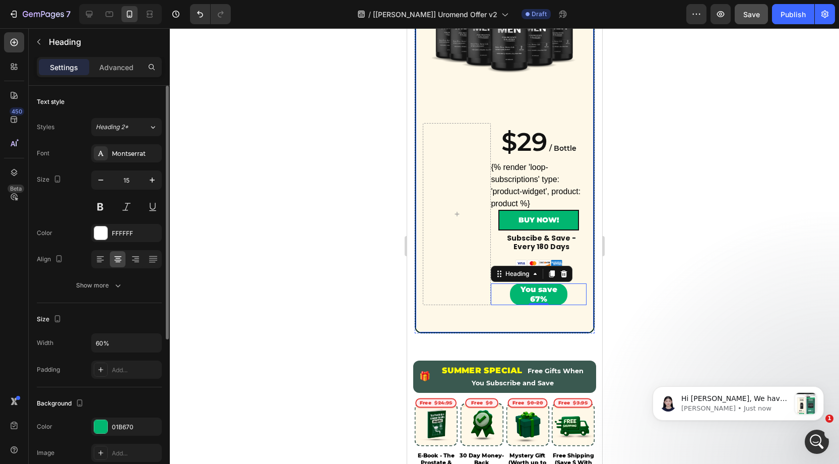
click at [63, 212] on div "Size 15" at bounding box center [99, 192] width 125 height 45
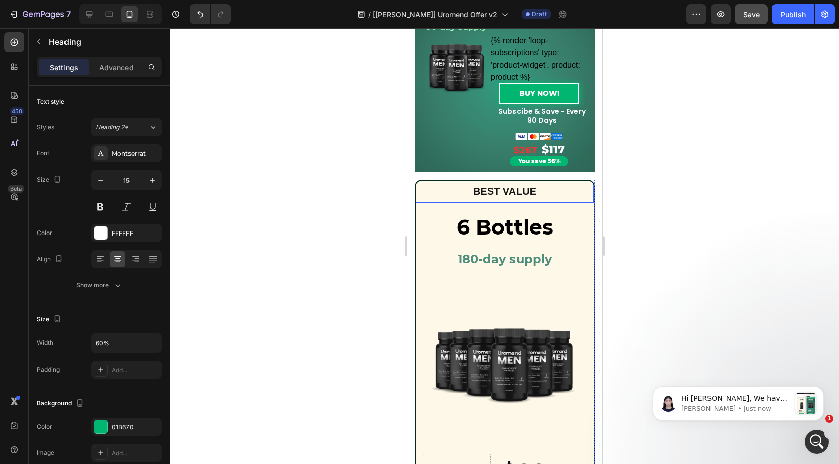
scroll to position [456, 0]
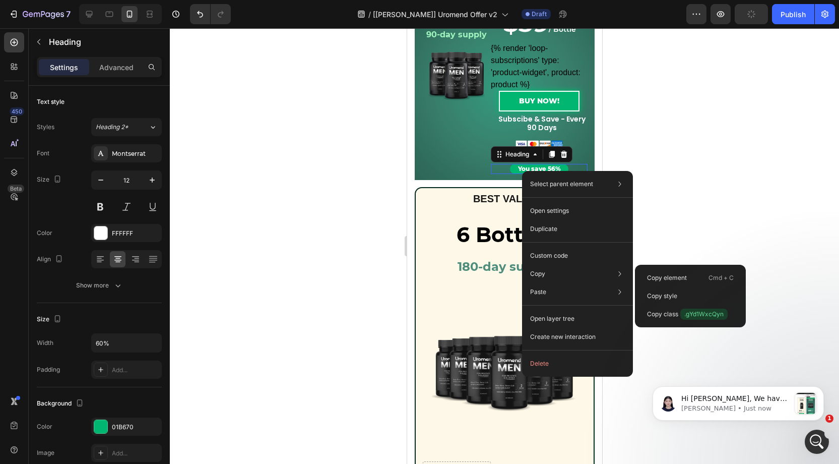
drag, startPoint x: 667, startPoint y: 296, endPoint x: 610, endPoint y: 292, distance: 58.1
click at [666, 296] on p "Copy style" at bounding box center [662, 295] width 30 height 9
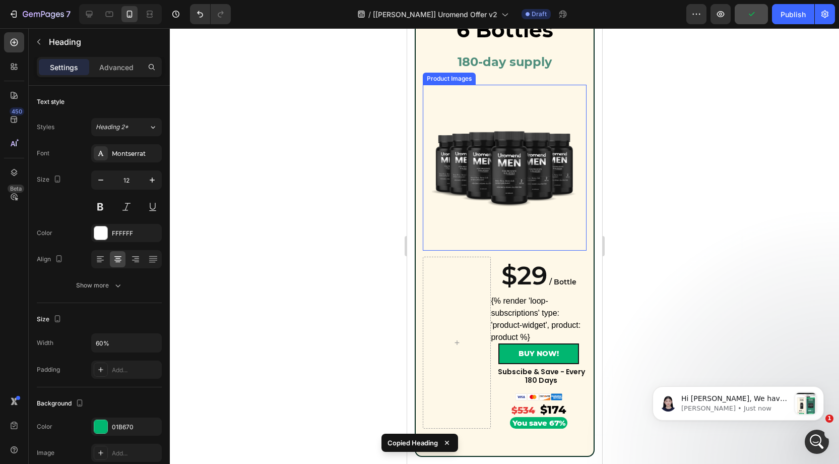
scroll to position [701, 0]
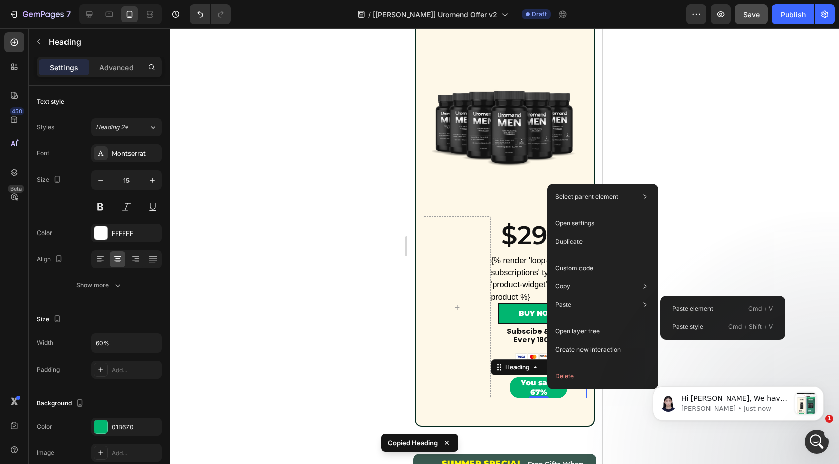
click at [696, 326] on p "Paste style" at bounding box center [688, 326] width 31 height 9
type input "12"
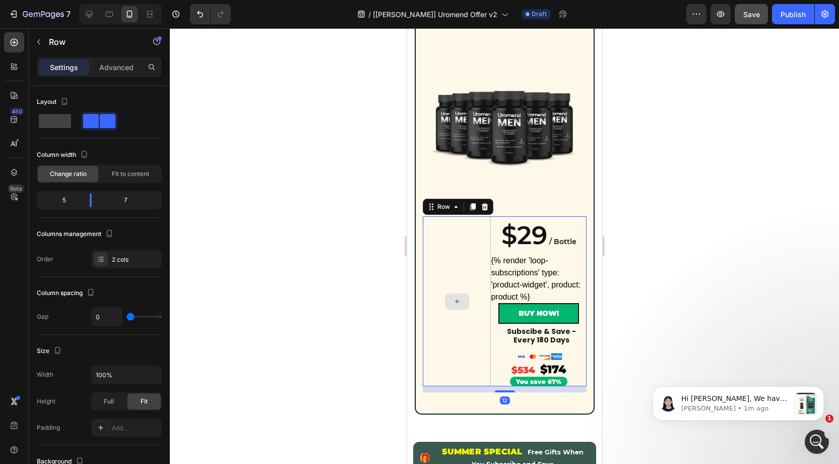
click at [467, 263] on div at bounding box center [456, 301] width 68 height 170
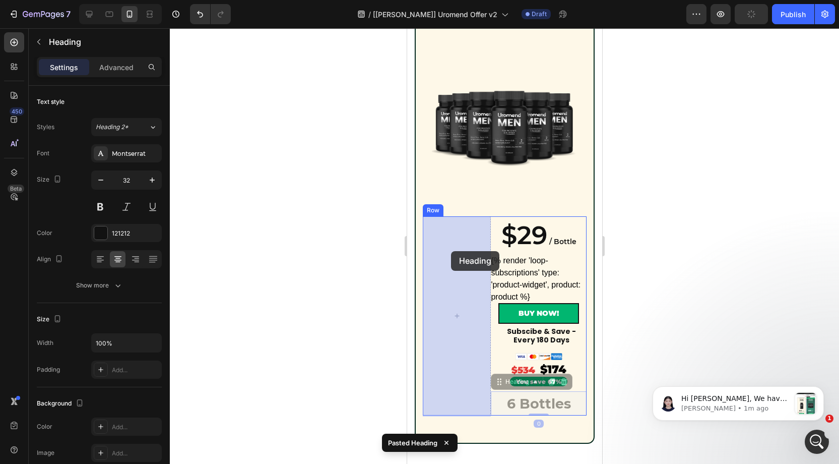
drag, startPoint x: 516, startPoint y: 383, endPoint x: 457, endPoint y: 252, distance: 144.4
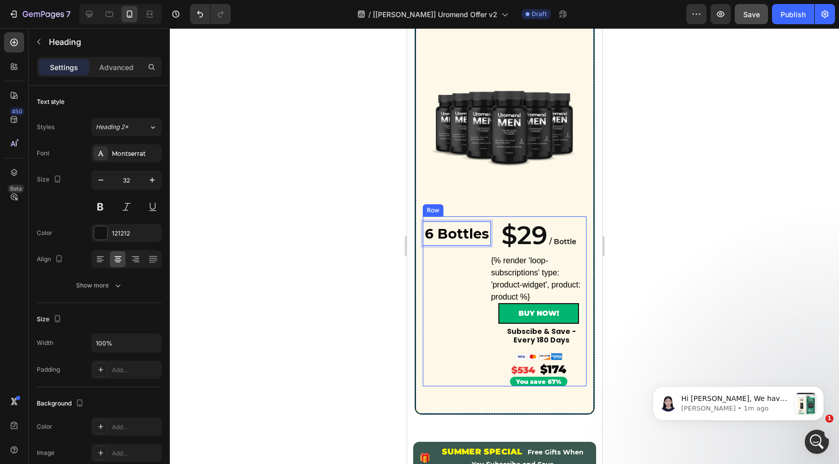
click at [456, 262] on div "6 Bottles Heading 0" at bounding box center [456, 301] width 68 height 170
click at [457, 240] on strong "6 Bottles" at bounding box center [456, 233] width 64 height 17
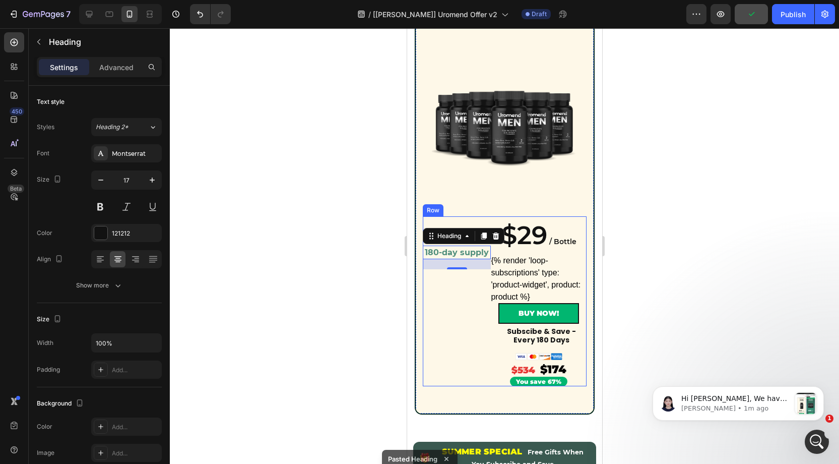
click at [448, 289] on div "⁠⁠⁠⁠⁠⁠⁠ 6 Bottles Heading 180-day supply Heading 20" at bounding box center [456, 301] width 68 height 170
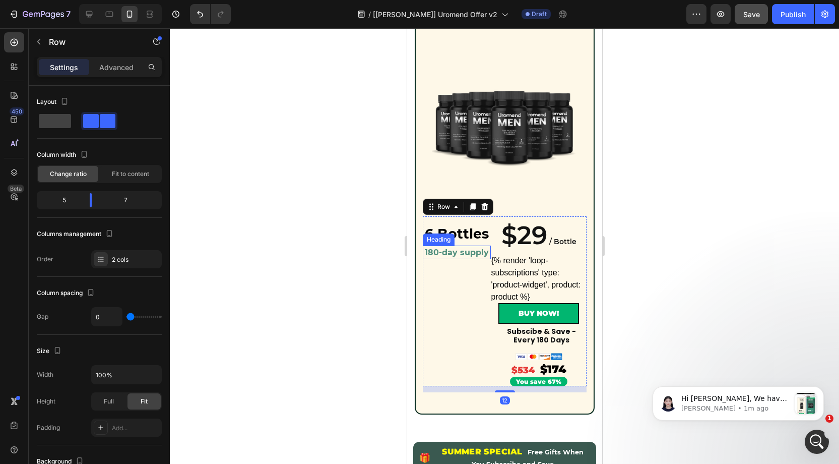
click at [455, 256] on strong "180-day supply" at bounding box center [456, 253] width 64 height 10
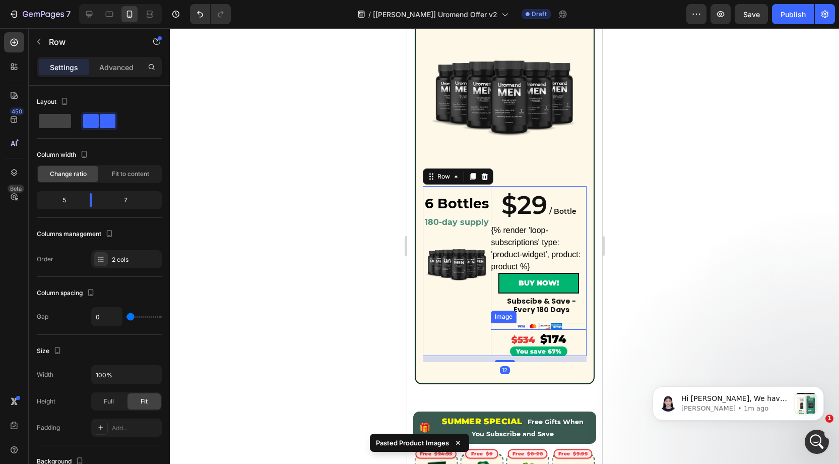
scroll to position [733, 0]
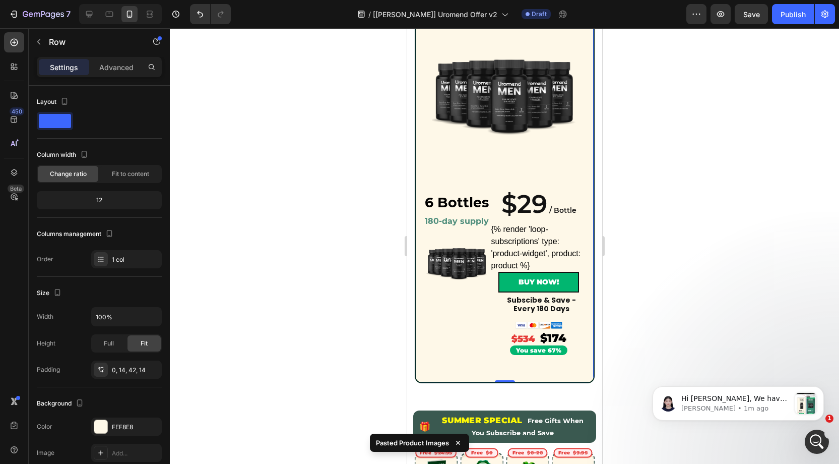
click at [525, 372] on div "6 Bottles Heading 180-day supply Heading Row Product Images Row Row ⁠⁠⁠⁠⁠⁠⁠ 6 B…" at bounding box center [504, 158] width 180 height 449
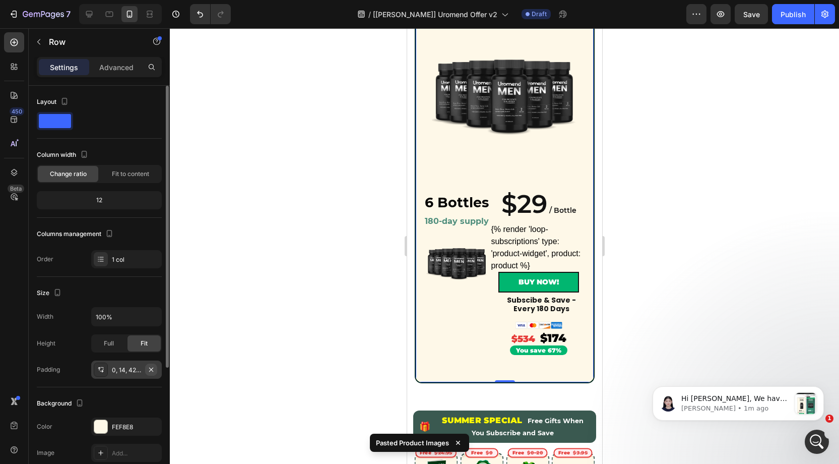
drag, startPoint x: 127, startPoint y: 366, endPoint x: 147, endPoint y: 362, distance: 19.9
click at [129, 366] on div "0, 14, 42, 14" at bounding box center [126, 370] width 29 height 9
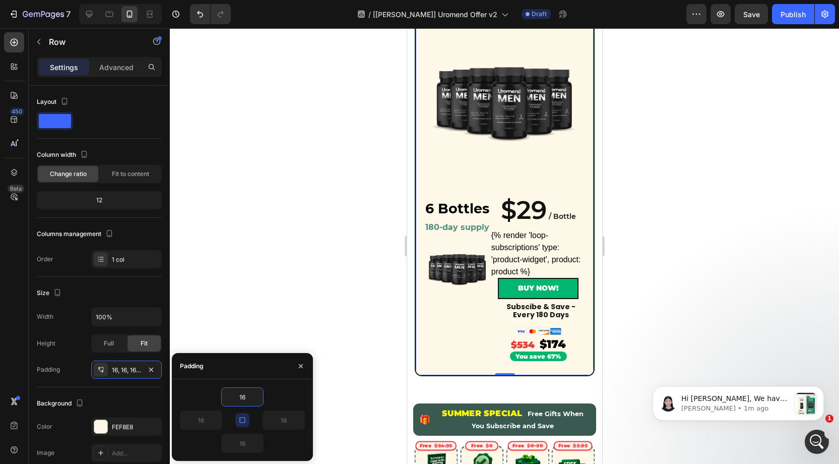
click at [9, 343] on div "450 Beta" at bounding box center [14, 211] width 20 height 359
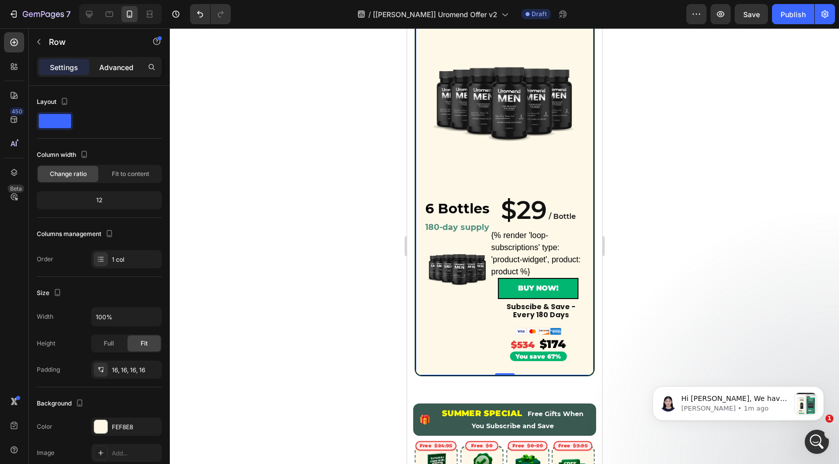
click at [113, 67] on p "Advanced" at bounding box center [116, 67] width 34 height 11
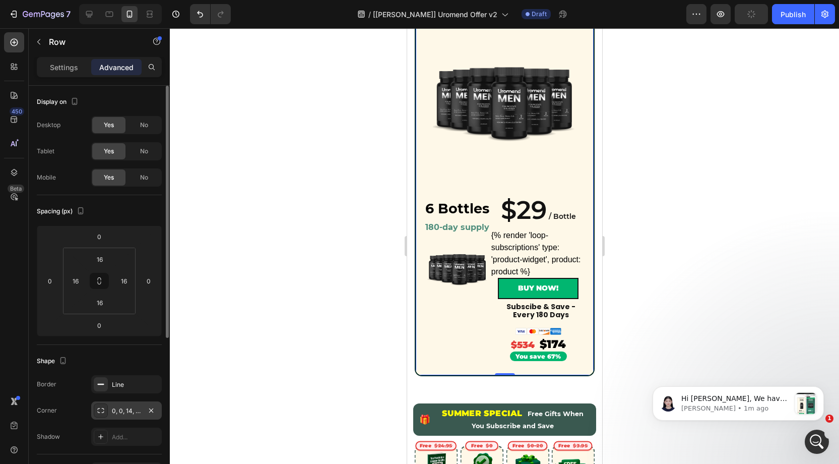
drag, startPoint x: 126, startPoint y: 410, endPoint x: 156, endPoint y: 415, distance: 30.7
click at [126, 410] on div "0, 0, 14, 14" at bounding box center [126, 410] width 29 height 9
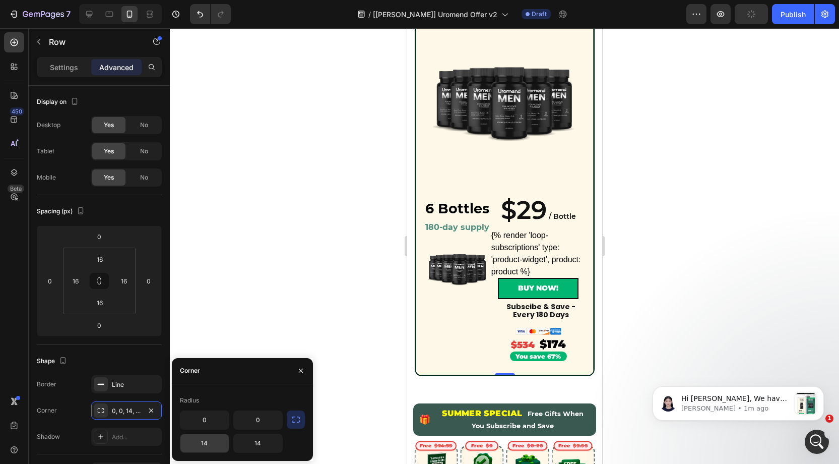
click at [217, 438] on input "14" at bounding box center [204, 443] width 48 height 18
type input "0"
click at [264, 444] on input "14" at bounding box center [258, 443] width 48 height 18
type input "0"
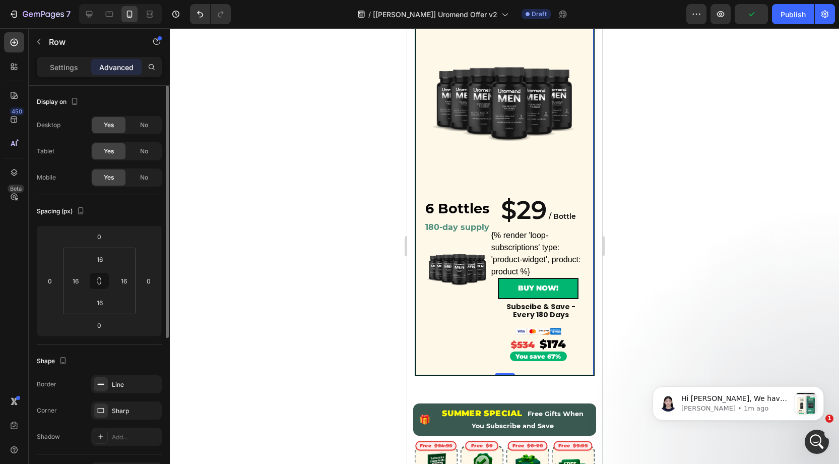
drag, startPoint x: 128, startPoint y: 350, endPoint x: 119, endPoint y: 353, distance: 9.1
click at [130, 349] on div "Shape Border Line Corner Sharp Shadow Add..." at bounding box center [99, 399] width 125 height 109
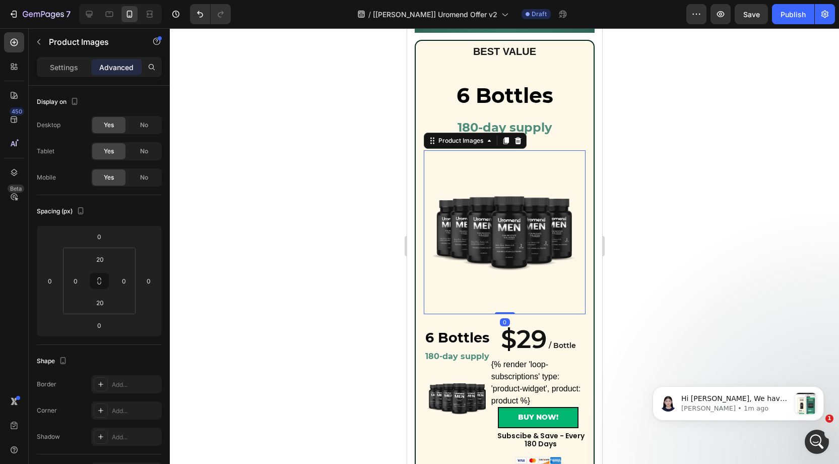
click at [478, 232] on img at bounding box center [505, 232] width 144 height 144
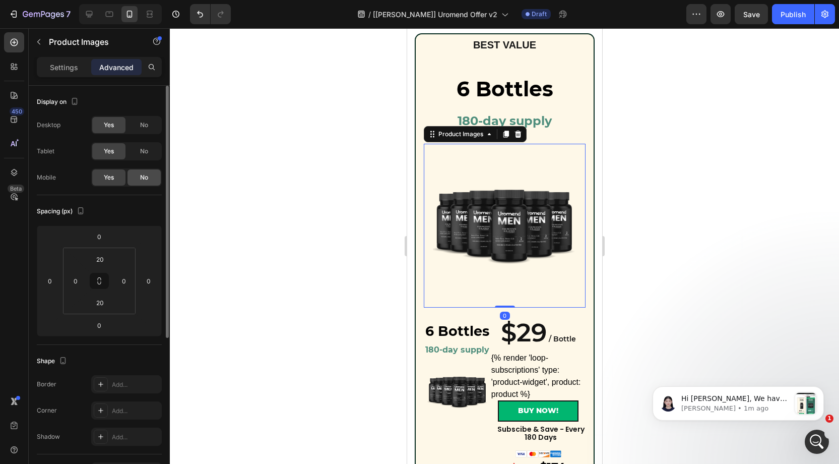
click at [142, 175] on span "No" at bounding box center [144, 177] width 8 height 9
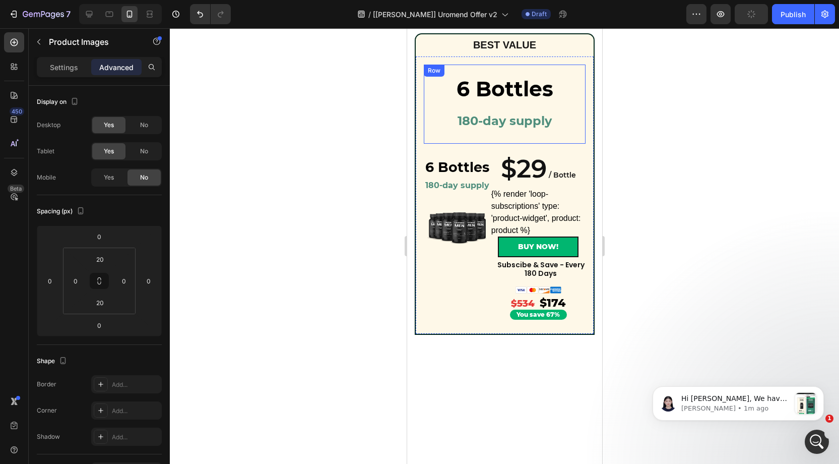
click at [559, 118] on div "6 Bottles Heading 180-day supply Heading Row Product Images 0 Row Row" at bounding box center [504, 104] width 162 height 79
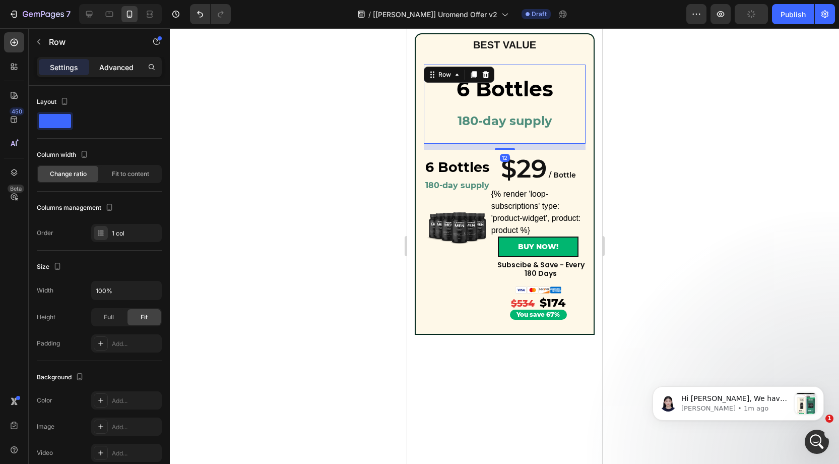
click at [126, 65] on p "Advanced" at bounding box center [116, 67] width 34 height 11
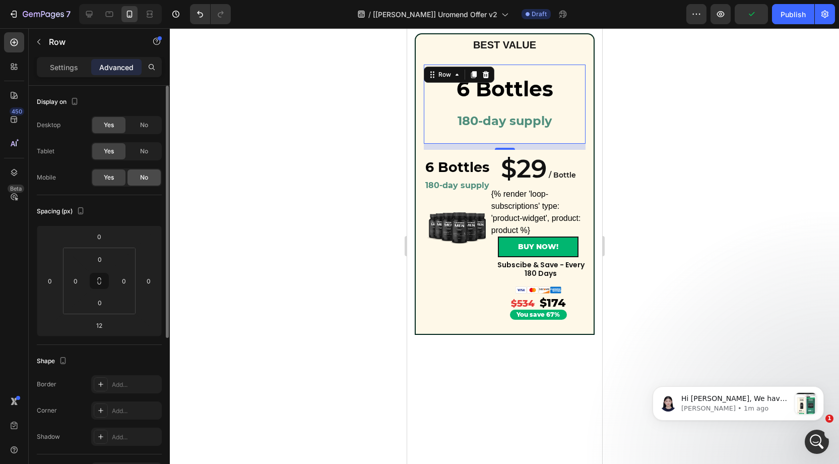
click at [146, 173] on span "No" at bounding box center [144, 177] width 8 height 9
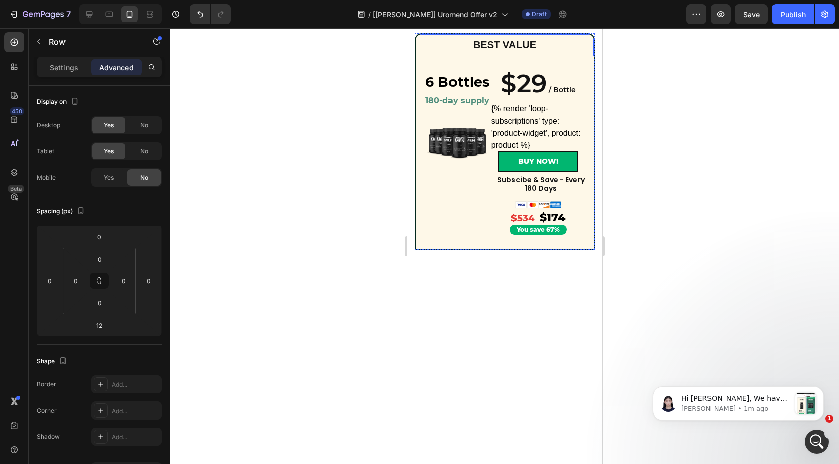
click at [437, 36] on div "BEST VALUE Text Block Row" at bounding box center [504, 44] width 180 height 23
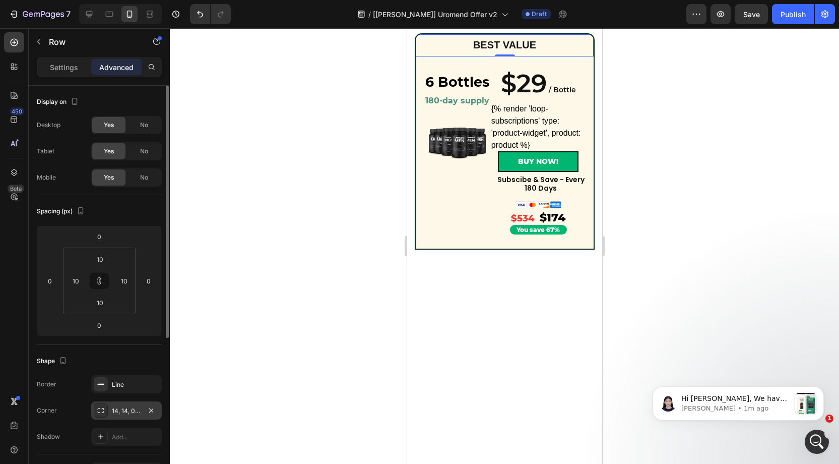
drag, startPoint x: 119, startPoint y: 404, endPoint x: 124, endPoint y: 401, distance: 5.5
click at [119, 404] on div "14, 14, 0, 0" at bounding box center [126, 410] width 71 height 18
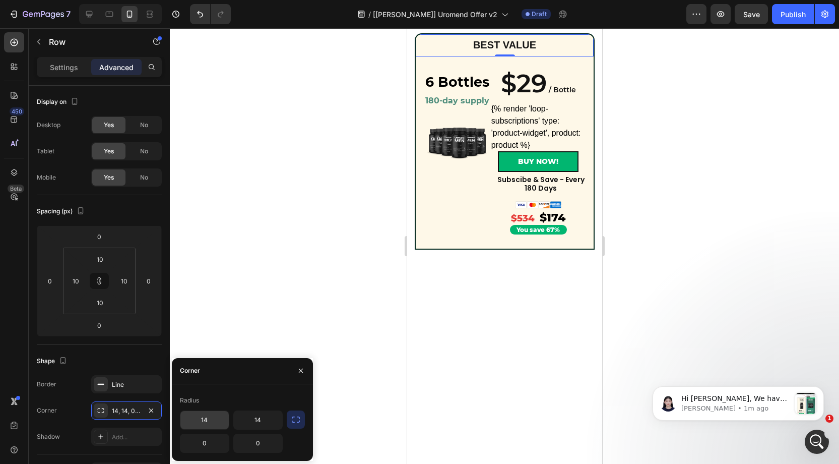
click at [211, 419] on input "14" at bounding box center [204, 420] width 48 height 18
type input "0"
click at [261, 418] on input "14" at bounding box center [258, 420] width 48 height 18
type input "0"
click at [254, 372] on div "Corner" at bounding box center [242, 371] width 141 height 26
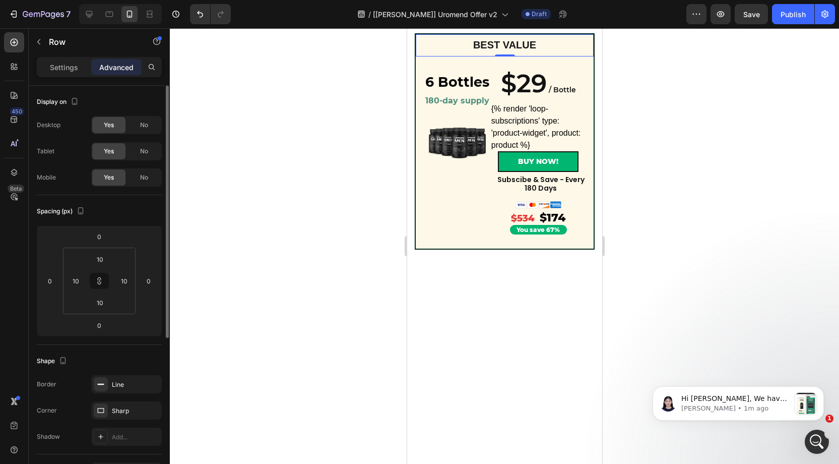
click at [129, 345] on div "Shape Border Line Corner Sharp Shadow Add..." at bounding box center [99, 399] width 125 height 109
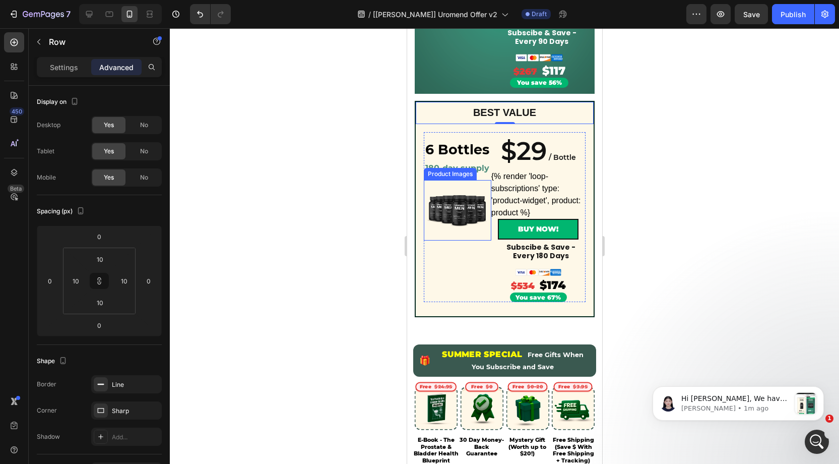
scroll to position [525, 0]
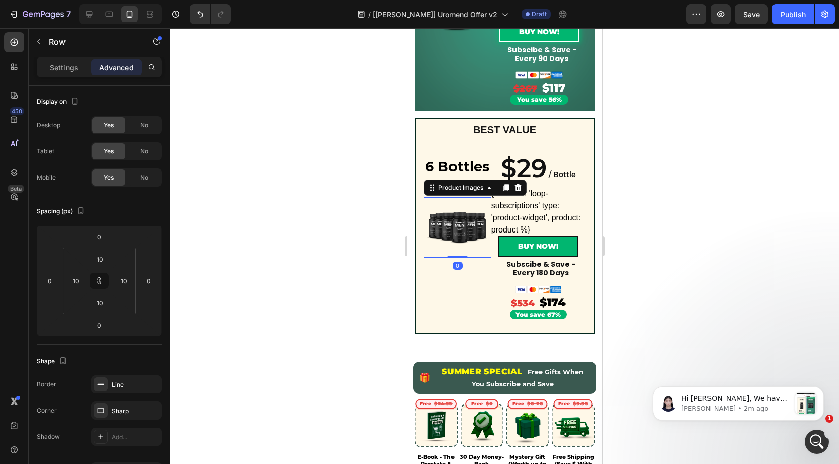
drag, startPoint x: 461, startPoint y: 230, endPoint x: 594, endPoint y: 192, distance: 139.1
click at [461, 230] on img at bounding box center [457, 227] width 60 height 60
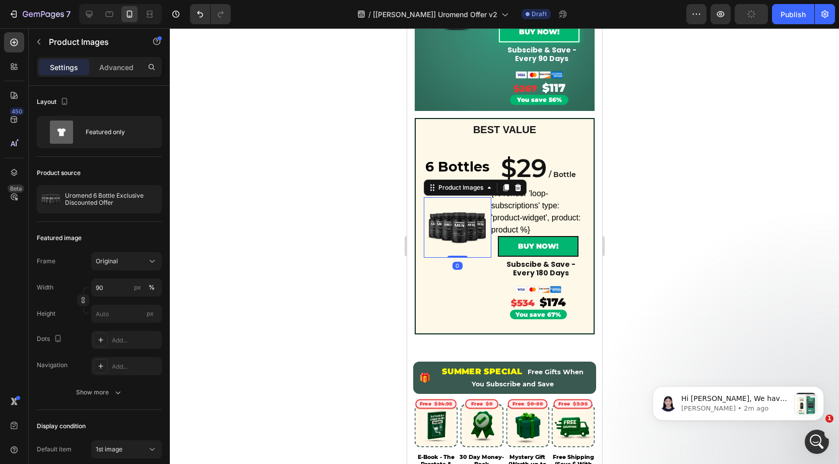
drag, startPoint x: 115, startPoint y: 62, endPoint x: 130, endPoint y: 80, distance: 22.6
click at [116, 62] on p "Advanced" at bounding box center [116, 67] width 34 height 11
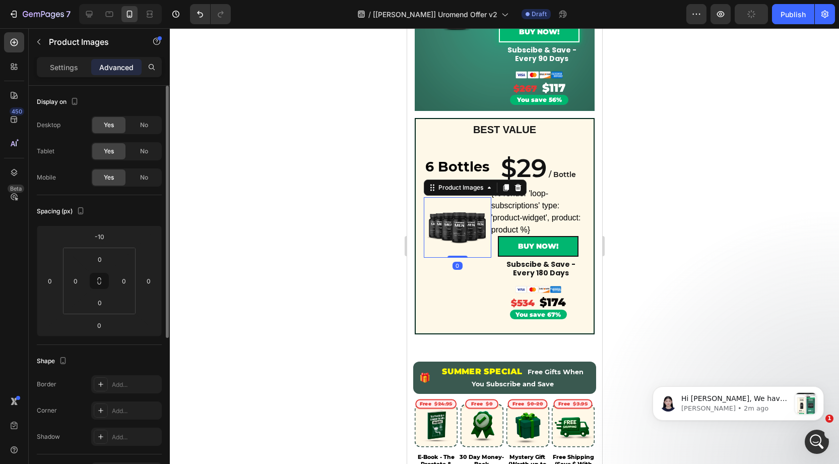
drag, startPoint x: 144, startPoint y: 147, endPoint x: 150, endPoint y: 135, distance: 13.8
click at [150, 138] on div "Desktop Yes No Tablet Yes No Mobile Yes No" at bounding box center [99, 151] width 125 height 71
drag, startPoint x: 149, startPoint y: 123, endPoint x: 158, endPoint y: 121, distance: 8.7
click at [150, 123] on div "No" at bounding box center [144, 125] width 33 height 16
click at [148, 149] on div "No" at bounding box center [144, 151] width 33 height 16
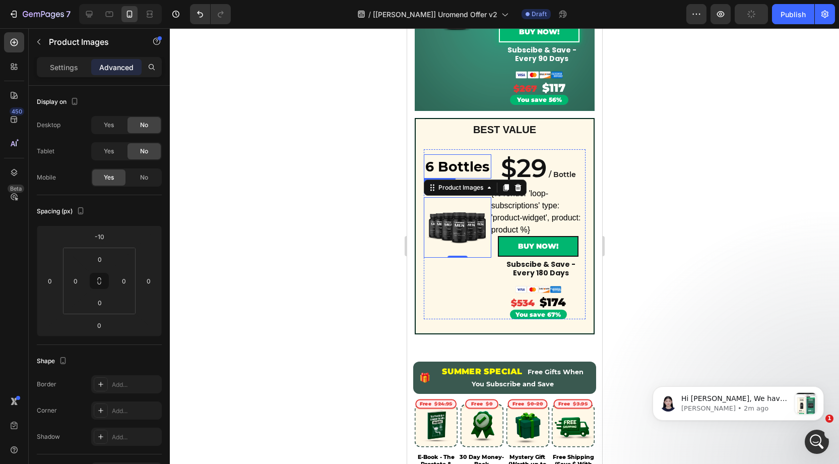
click at [456, 166] on strong "6 Bottles" at bounding box center [457, 166] width 64 height 17
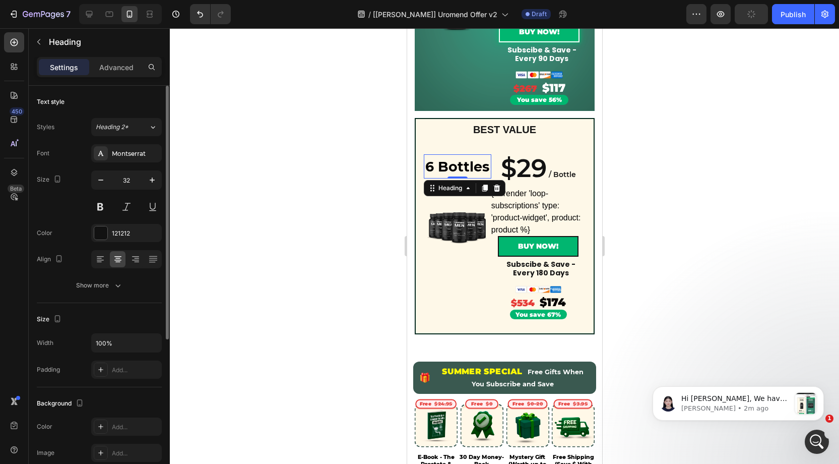
drag, startPoint x: 116, startPoint y: 63, endPoint x: 130, endPoint y: 111, distance: 50.4
click at [116, 63] on p "Advanced" at bounding box center [116, 67] width 34 height 11
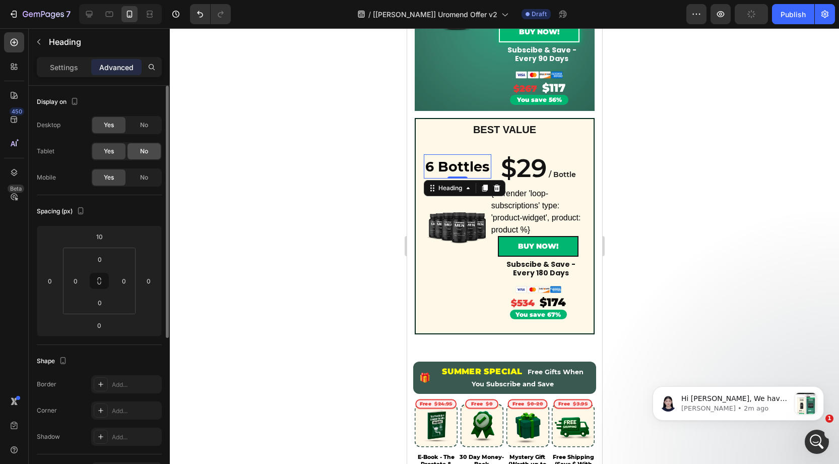
click at [139, 149] on div "No" at bounding box center [144, 151] width 33 height 16
click at [146, 126] on span "No" at bounding box center [144, 124] width 8 height 9
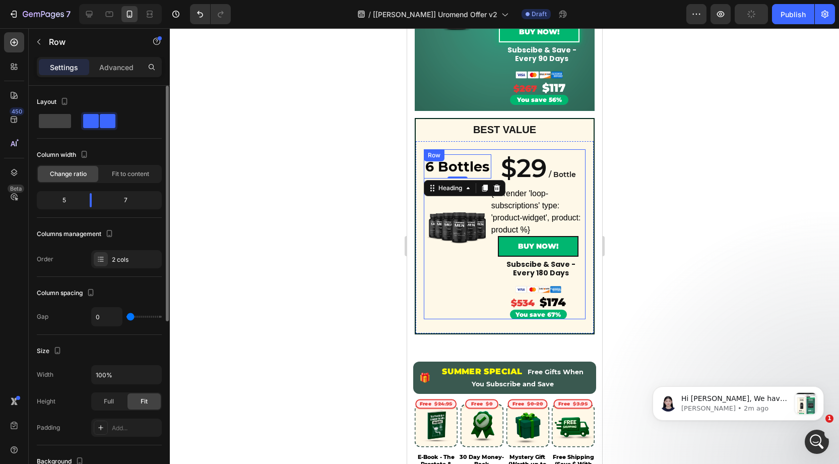
drag, startPoint x: 445, startPoint y: 259, endPoint x: 449, endPoint y: 247, distance: 12.8
click at [445, 259] on div "⁠⁠⁠⁠⁠⁠⁠ 6 Bottles Heading 0 180-day supply Heading Product Images" at bounding box center [457, 234] width 68 height 170
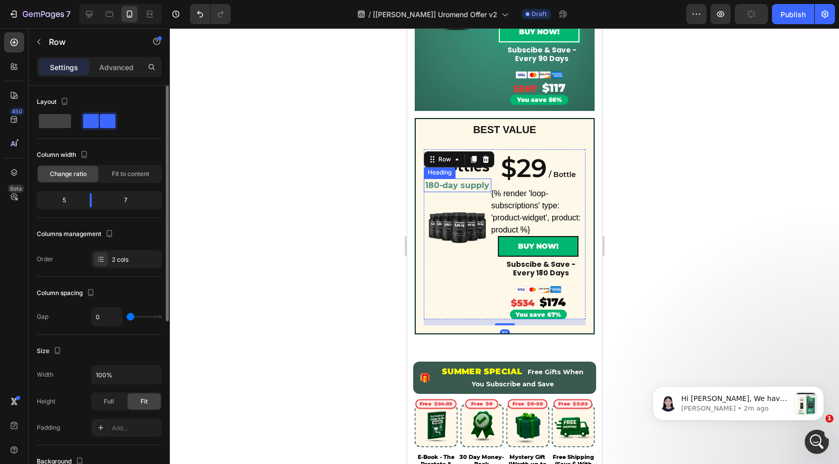
click at [462, 182] on strong "180-day supply" at bounding box center [457, 185] width 64 height 10
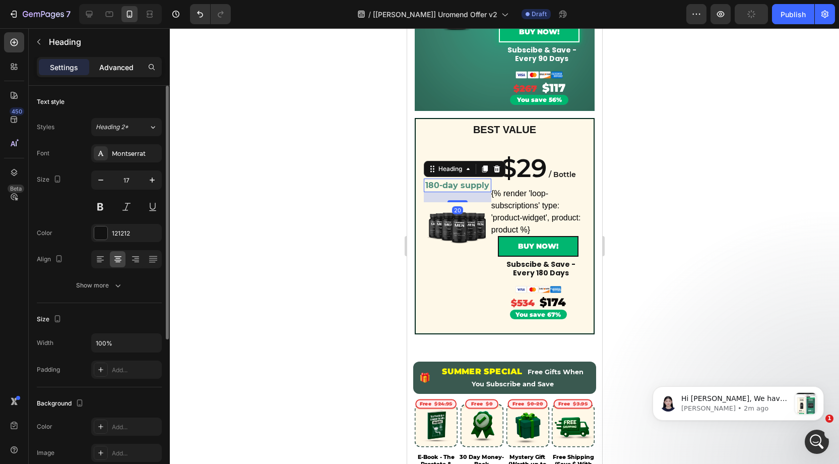
click at [122, 70] on p "Advanced" at bounding box center [116, 67] width 34 height 11
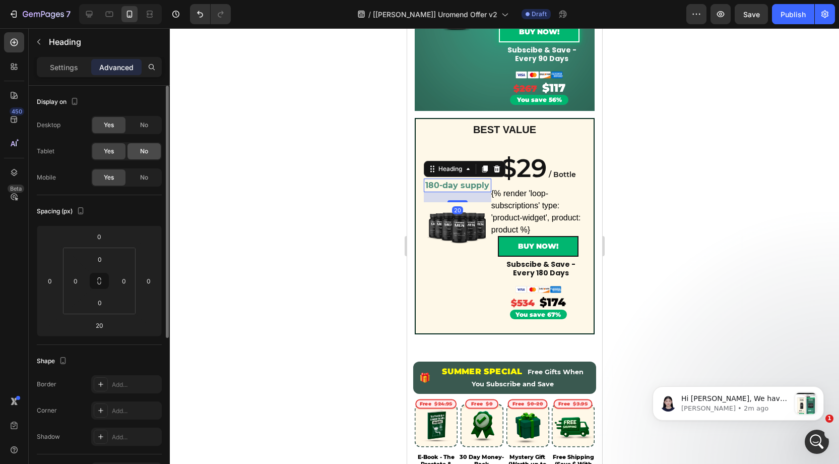
click at [151, 148] on div "No" at bounding box center [144, 151] width 33 height 16
click at [151, 125] on div "No" at bounding box center [144, 125] width 33 height 16
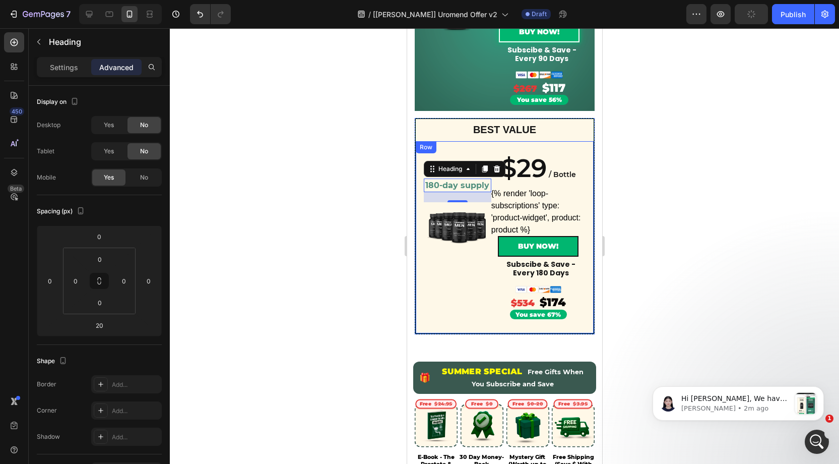
click at [558, 148] on div "6 Bottles Heading 180-day supply Heading Row Product Images Row Row ⁠⁠⁠⁠⁠⁠⁠ 6 B…" at bounding box center [504, 237] width 180 height 193
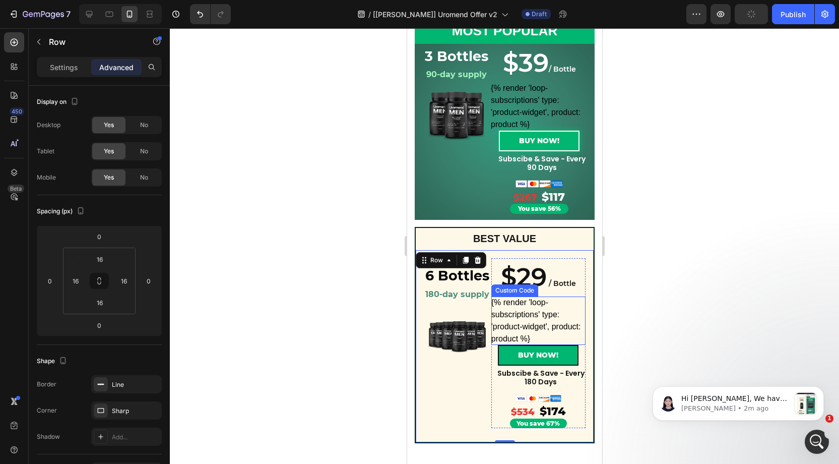
scroll to position [416, 0]
click at [554, 261] on div "⁠⁠⁠⁠⁠⁠⁠ $29 / Bottle Heading $29 / Bottle Heading {% render 'loop-subscriptions…" at bounding box center [538, 344] width 94 height 170
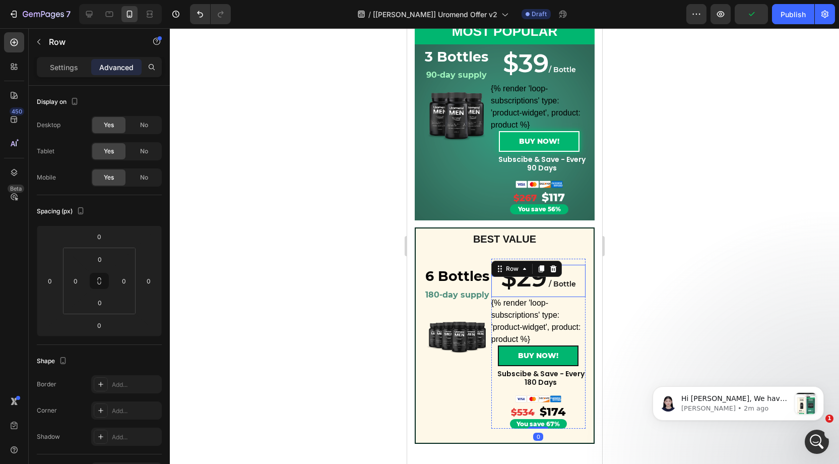
click at [567, 278] on div "$29 / Bottle Heading" at bounding box center [538, 281] width 94 height 32
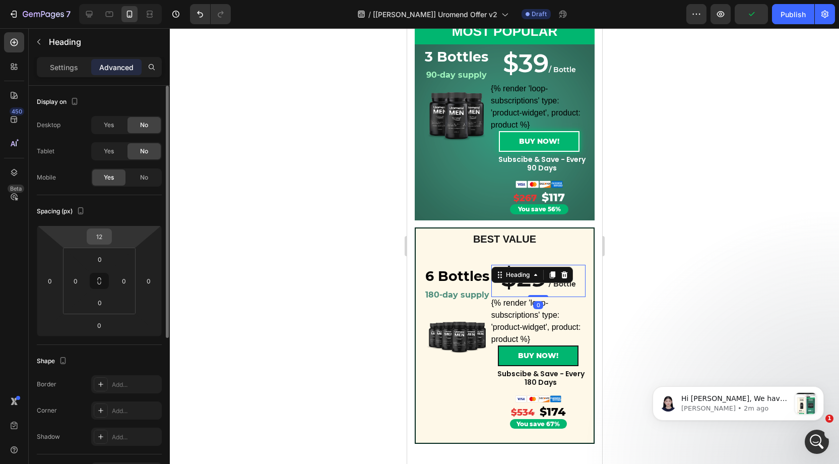
click at [101, 232] on input "12" at bounding box center [99, 236] width 20 height 15
type input "012"
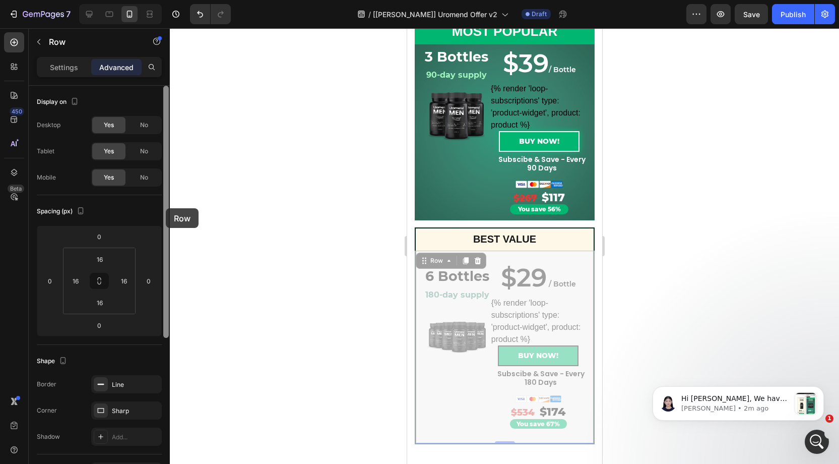
click at [166, 208] on div at bounding box center [166, 212] width 6 height 252
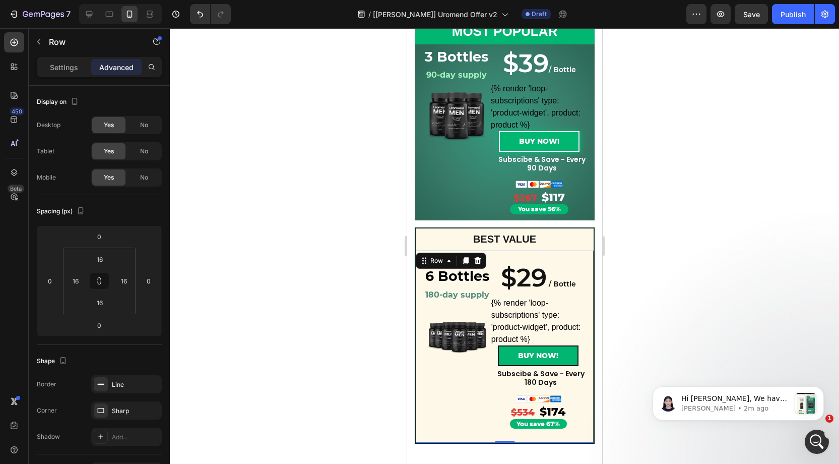
click at [228, 225] on div at bounding box center [505, 246] width 670 height 436
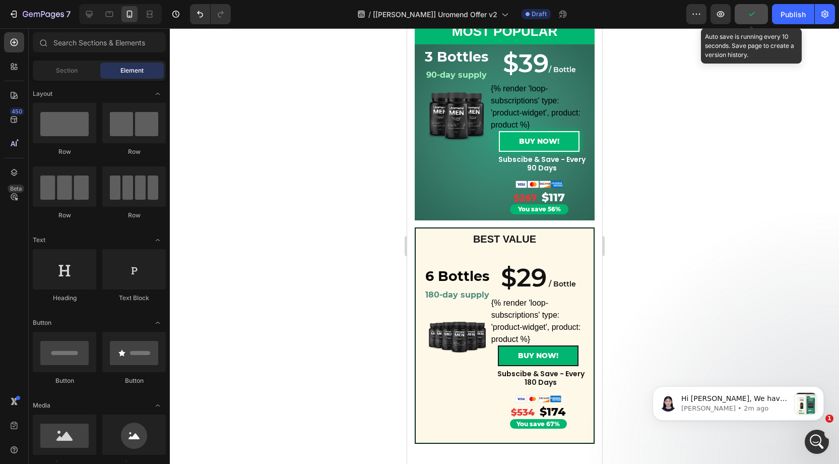
click at [764, 19] on button "button" at bounding box center [751, 14] width 33 height 20
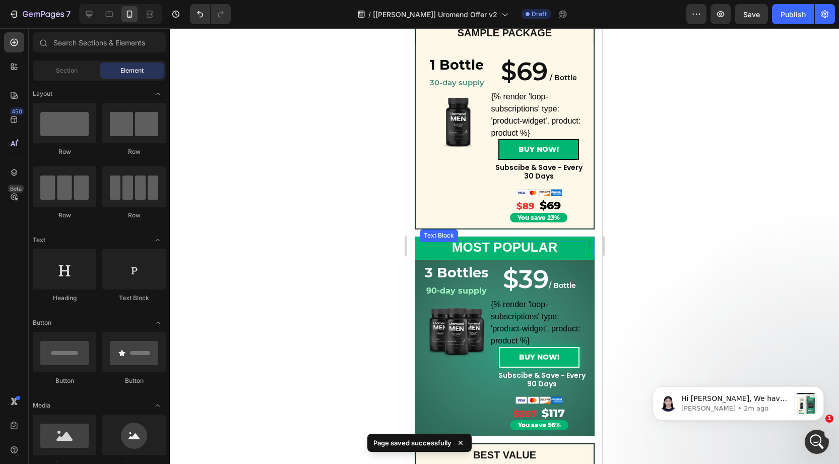
scroll to position [197, 0]
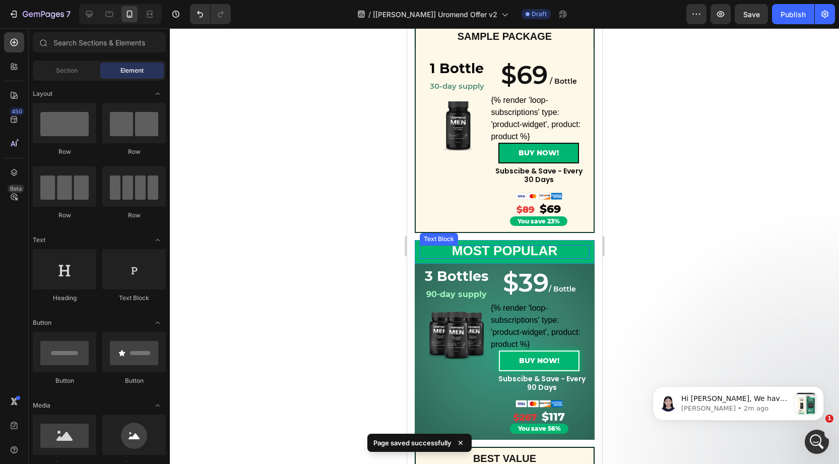
click at [548, 251] on strong "MOST POPULAR" at bounding box center [504, 250] width 105 height 15
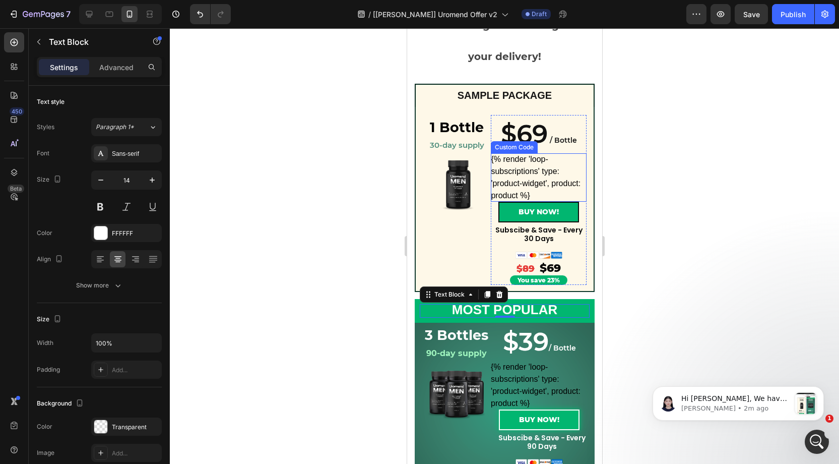
scroll to position [136, 0]
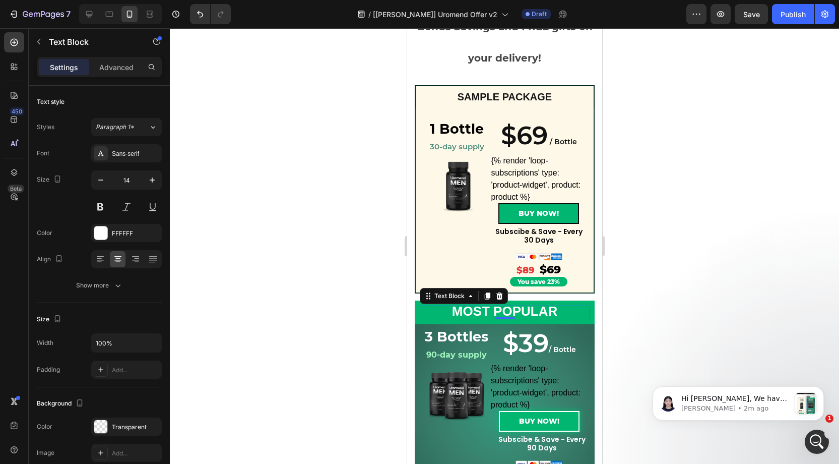
click at [655, 241] on div at bounding box center [505, 246] width 670 height 436
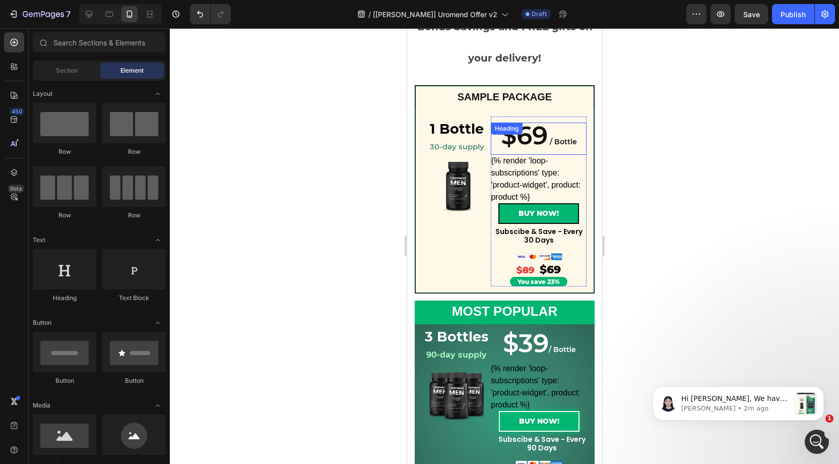
click at [523, 126] on div "$69 / Bottle Heading" at bounding box center [539, 139] width 96 height 32
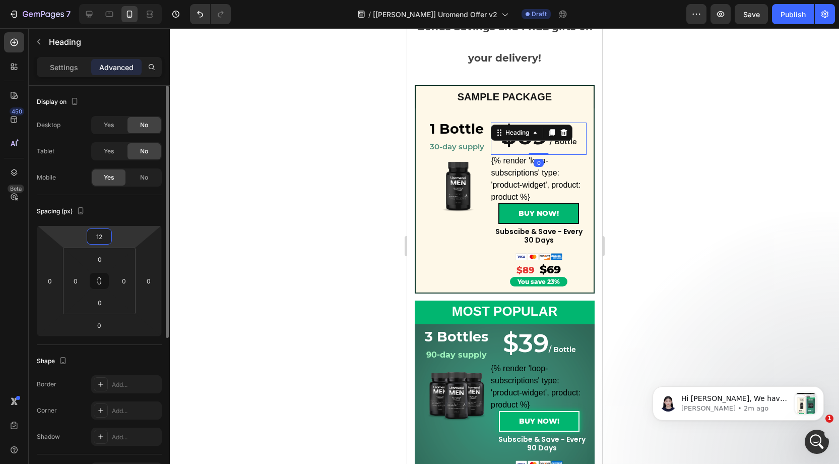
click at [106, 239] on input "12" at bounding box center [99, 236] width 20 height 15
type input "0"
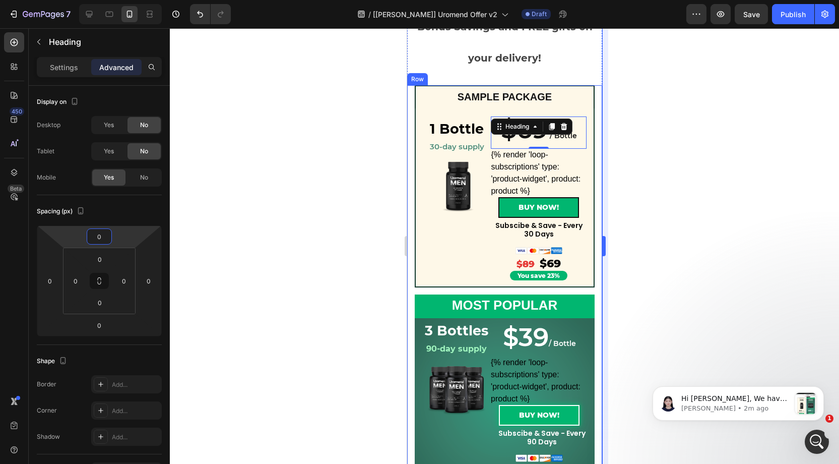
drag, startPoint x: 674, startPoint y: 181, endPoint x: 604, endPoint y: 173, distance: 70.6
click at [662, 180] on div at bounding box center [505, 246] width 670 height 436
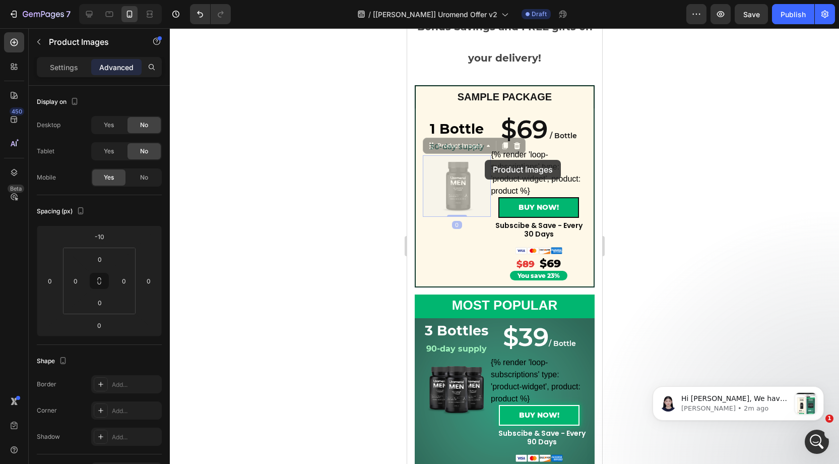
drag, startPoint x: 471, startPoint y: 158, endPoint x: 470, endPoint y: 134, distance: 24.2
click at [463, 126] on strong "1 Bottle" at bounding box center [457, 128] width 54 height 17
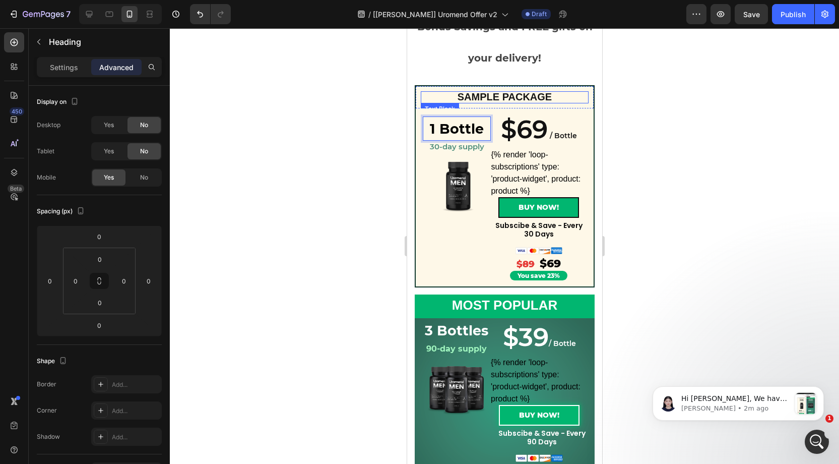
click at [494, 99] on span "SAMPLE PACKAGE" at bounding box center [504, 96] width 94 height 11
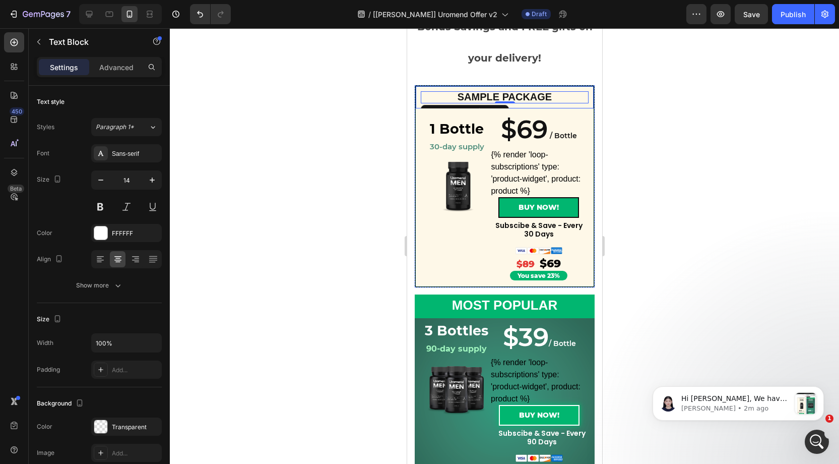
click at [524, 106] on div "SAMPLE PACKAGE Text Block 0 Row" at bounding box center [504, 96] width 180 height 23
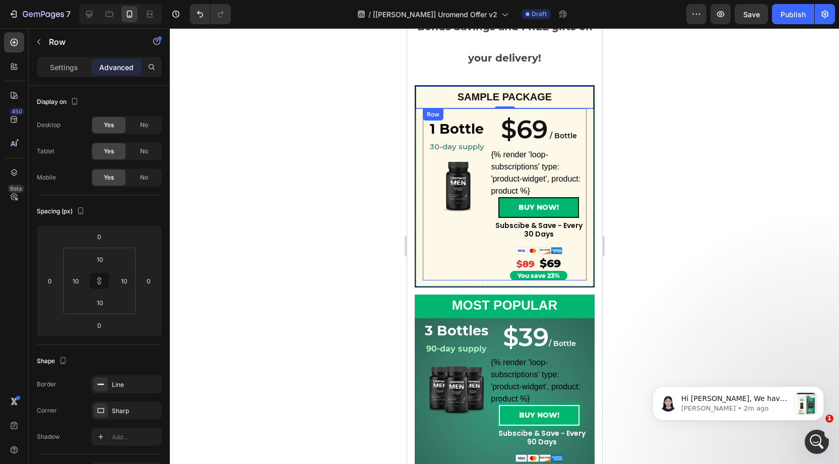
click at [521, 110] on div "1 Bottle Heading ⁠⁠⁠⁠⁠⁠⁠ 30-day supply Heading Row Product Images ⁠⁠⁠⁠⁠⁠⁠ 1 Bot…" at bounding box center [504, 194] width 164 height 172
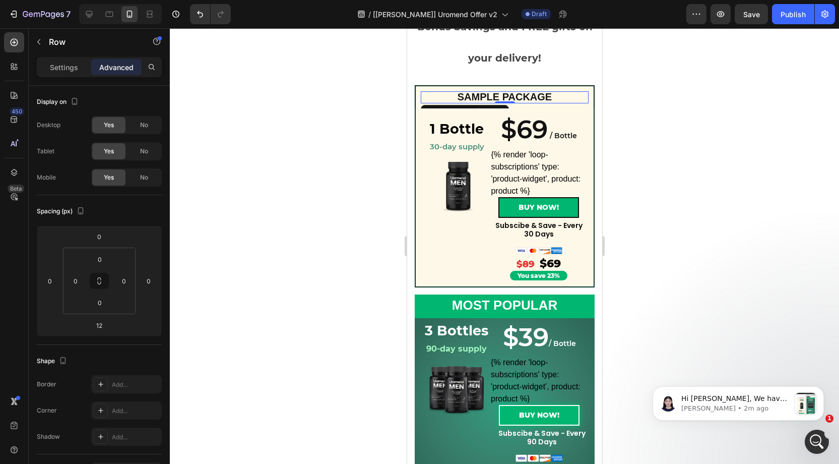
drag, startPoint x: 568, startPoint y: 100, endPoint x: 550, endPoint y: 114, distance: 22.9
click at [551, 114] on div "SAMPLE PACKAGE Text Block 0 Row 1 Bottle Heading ⁠⁠⁠⁠⁠⁠⁠ 30-day supply Heading …" at bounding box center [504, 186] width 180 height 202
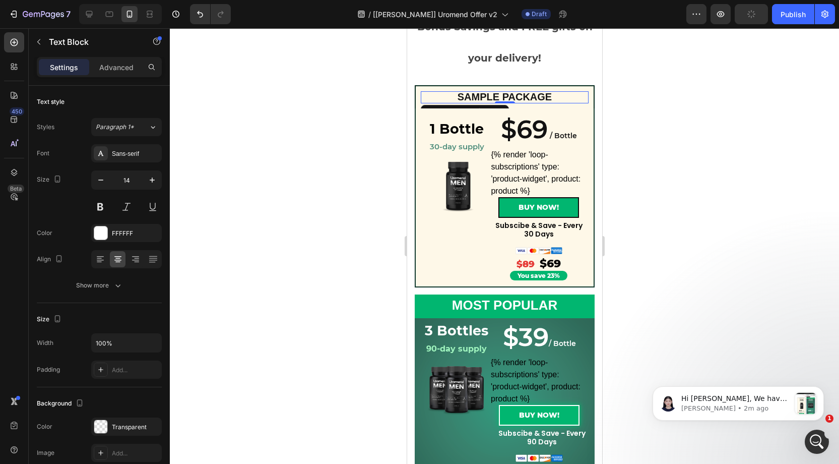
click at [663, 193] on div at bounding box center [505, 246] width 670 height 436
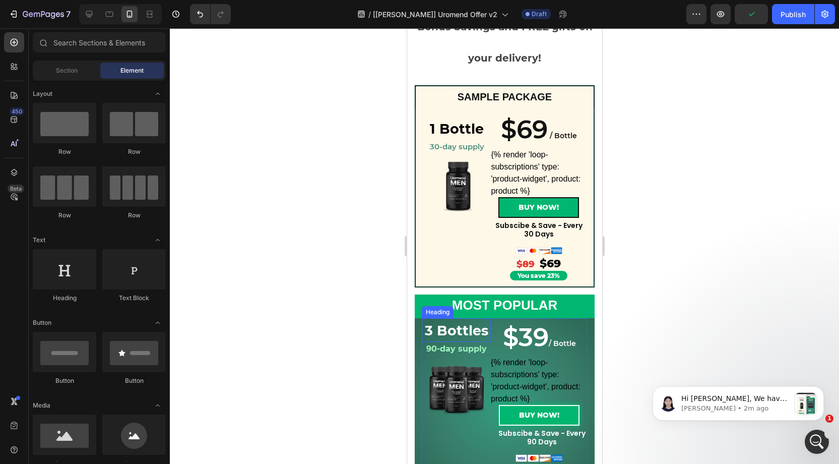
click at [490, 320] on h2 "3 Bottles" at bounding box center [455, 330] width 69 height 24
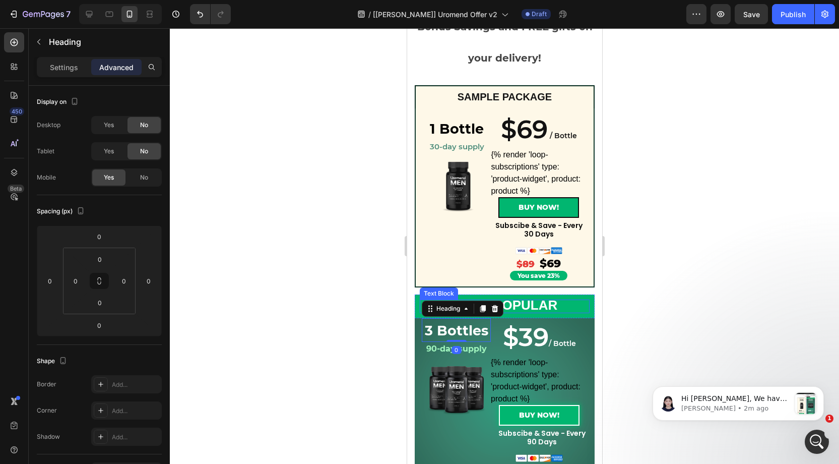
click at [570, 312] on div "MOST POPULAR" at bounding box center [504, 305] width 170 height 13
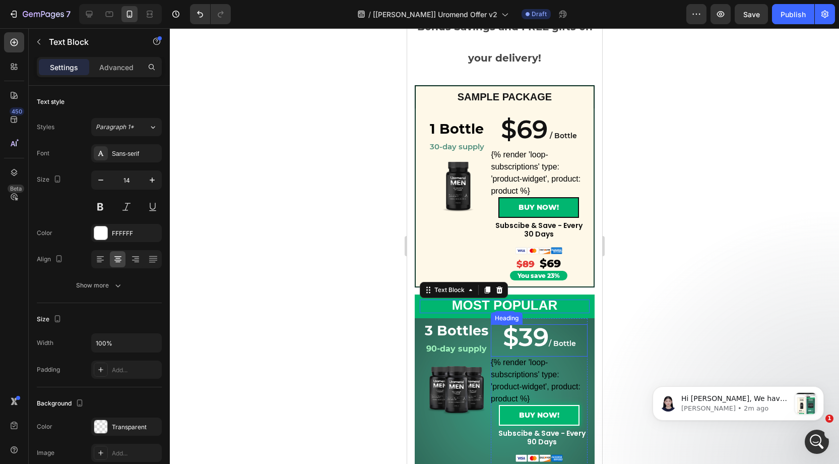
click at [568, 324] on h2 "$39 / Bottle" at bounding box center [539, 340] width 97 height 32
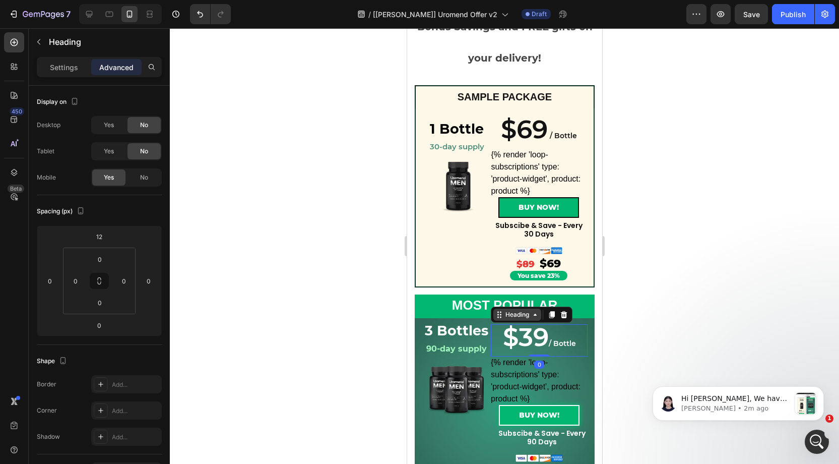
click at [509, 316] on div "Heading" at bounding box center [517, 314] width 28 height 9
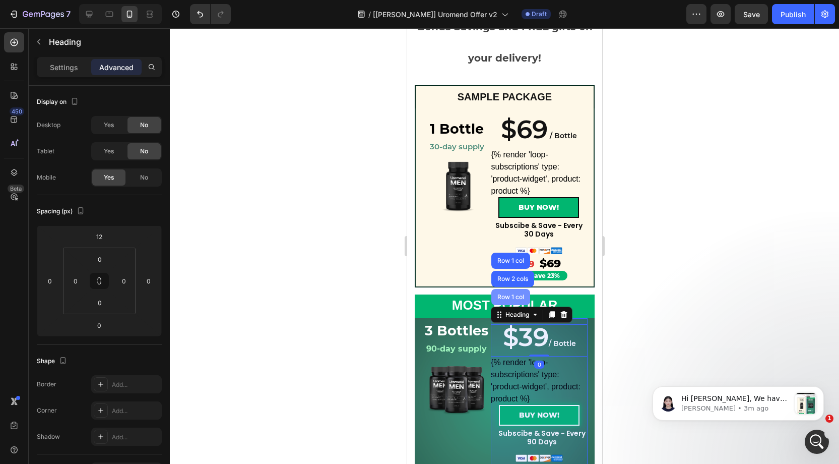
click at [504, 302] on div "Row 1 col" at bounding box center [510, 297] width 39 height 16
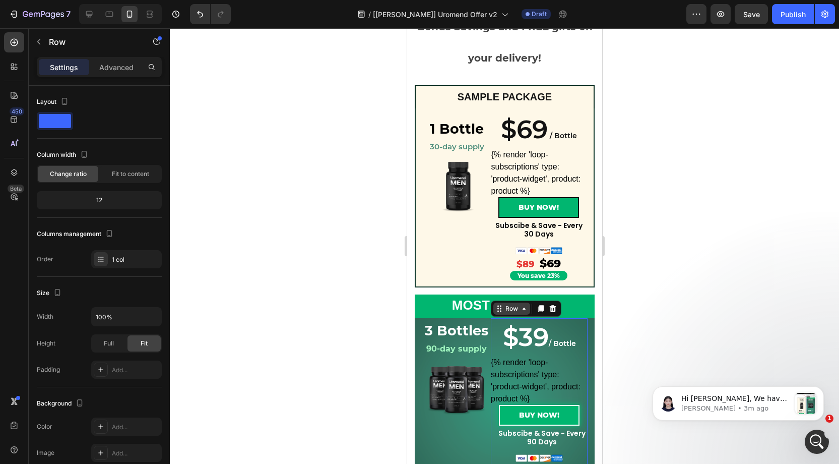
click at [505, 309] on div "Row" at bounding box center [511, 308] width 17 height 9
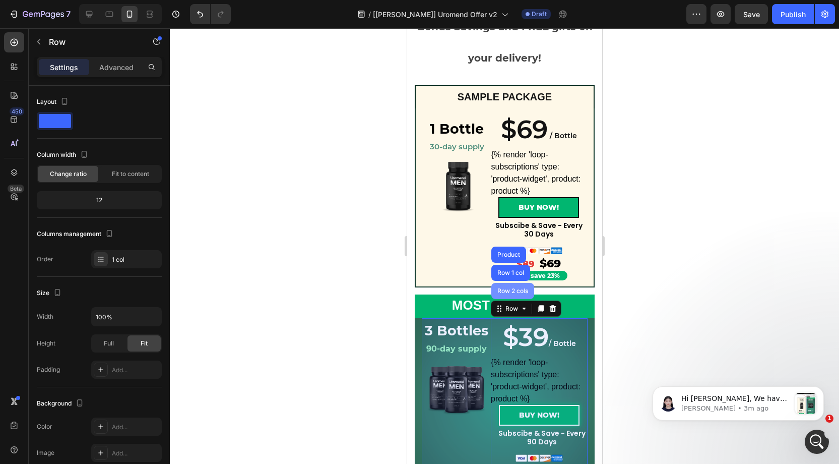
click at [504, 288] on div "Row 2 cols" at bounding box center [512, 291] width 35 height 6
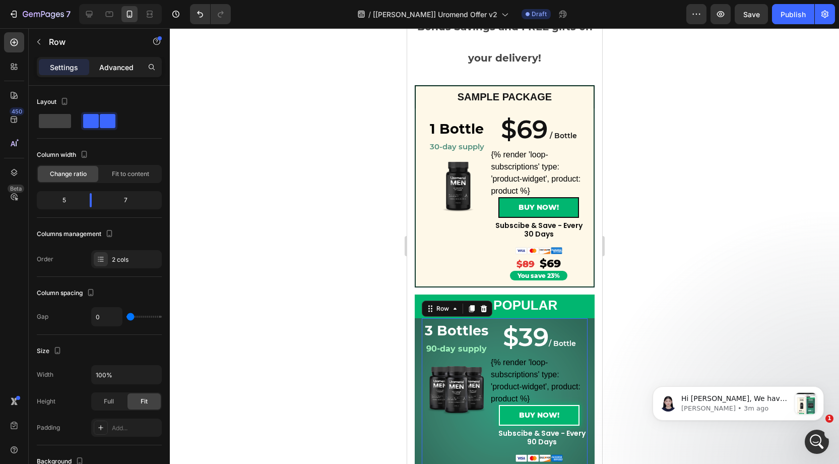
click at [108, 64] on p "Advanced" at bounding box center [116, 67] width 34 height 11
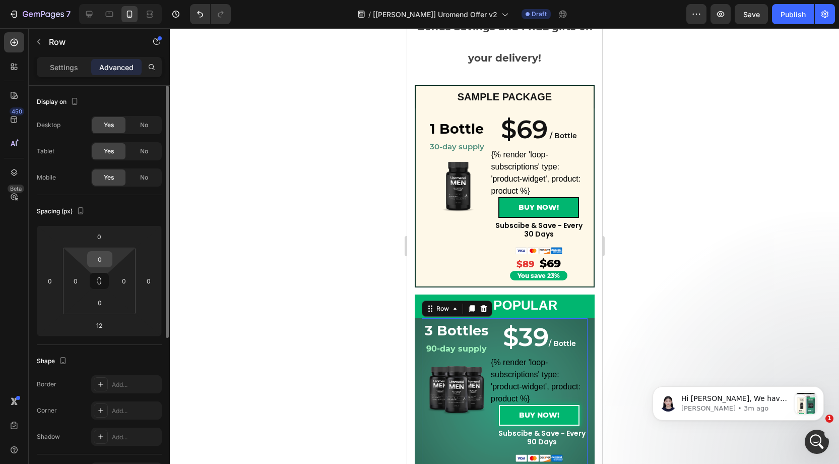
click at [102, 259] on input "0" at bounding box center [100, 259] width 20 height 15
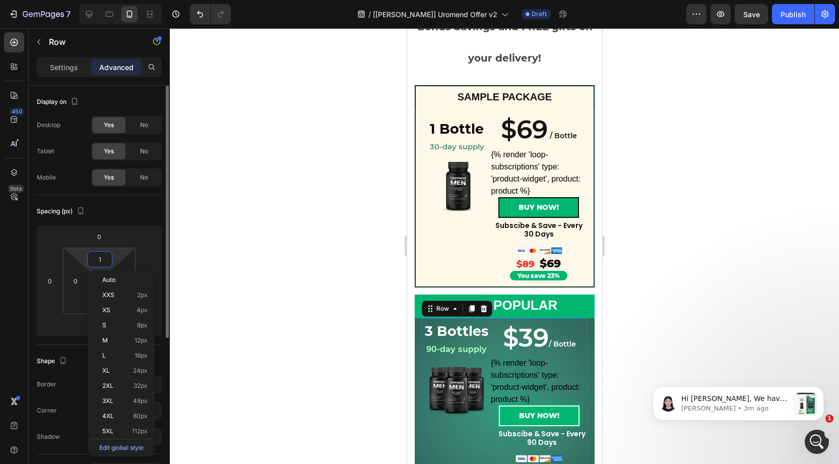
type input "12"
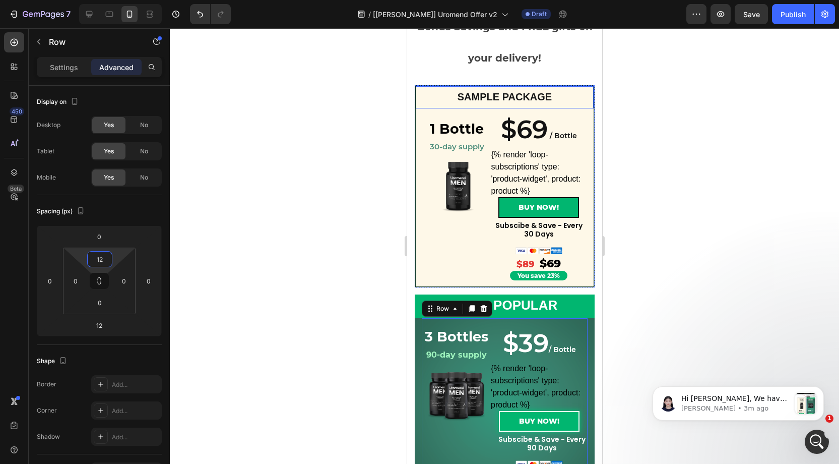
click at [520, 104] on div "SAMPLE PACKAGE Text Block Row" at bounding box center [504, 96] width 180 height 23
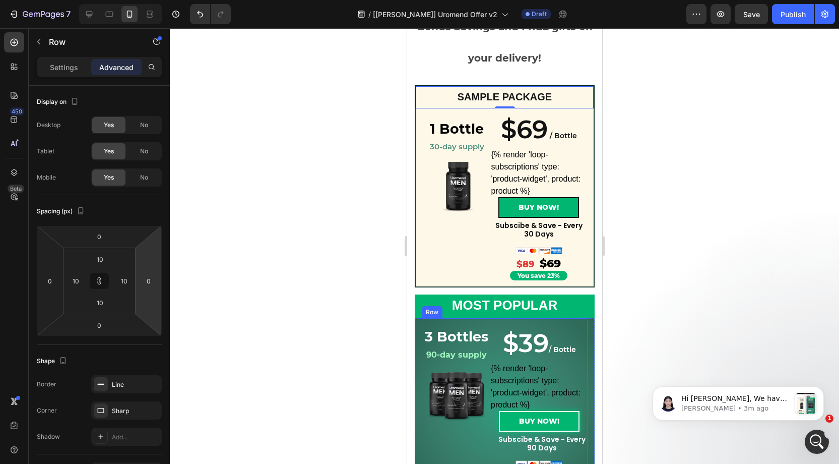
click at [545, 323] on div "3 Bottles Heading 90-day supply Heading Product Images ⁠⁠⁠⁠⁠⁠⁠ $39 / Bottle Hea…" at bounding box center [504, 406] width 166 height 176
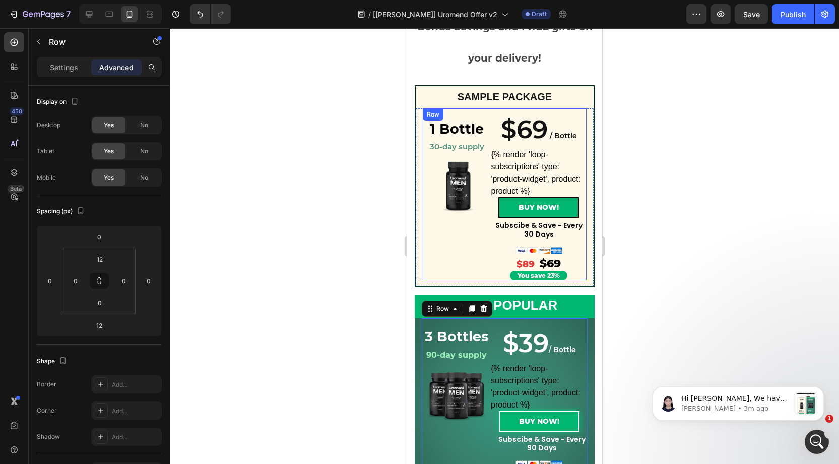
click at [494, 111] on div "1 Bottle Heading ⁠⁠⁠⁠⁠⁠⁠ 30-day supply Heading Row Product Images ⁠⁠⁠⁠⁠⁠⁠ 1 Bot…" at bounding box center [504, 194] width 164 height 172
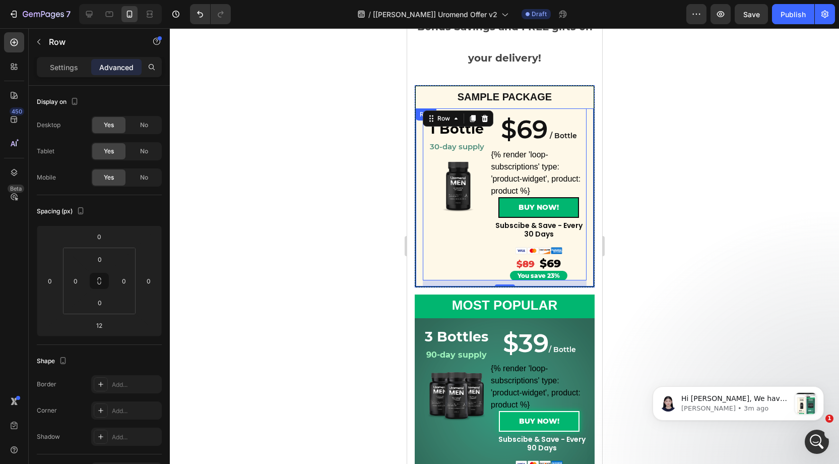
click at [418, 261] on div "1 Bottle Heading ⁠⁠⁠⁠⁠⁠⁠ 30-day supply Heading Row Product Images ⁠⁠⁠⁠⁠⁠⁠ 1 Bot…" at bounding box center [504, 197] width 180 height 179
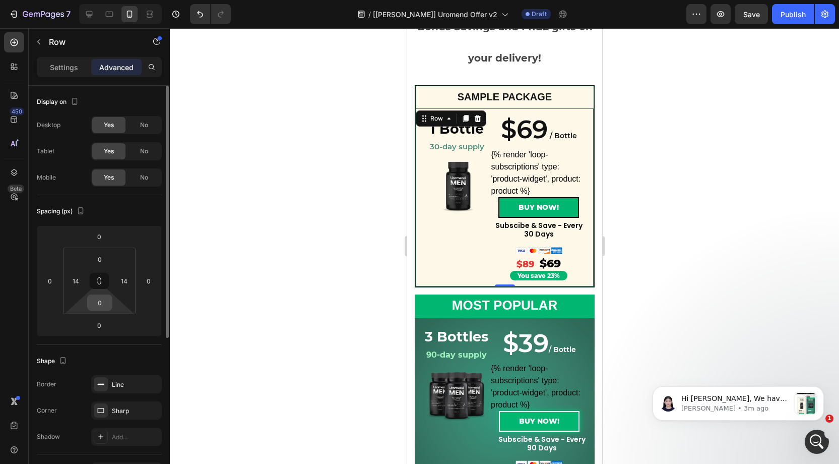
click at [104, 302] on input "0" at bounding box center [100, 302] width 20 height 15
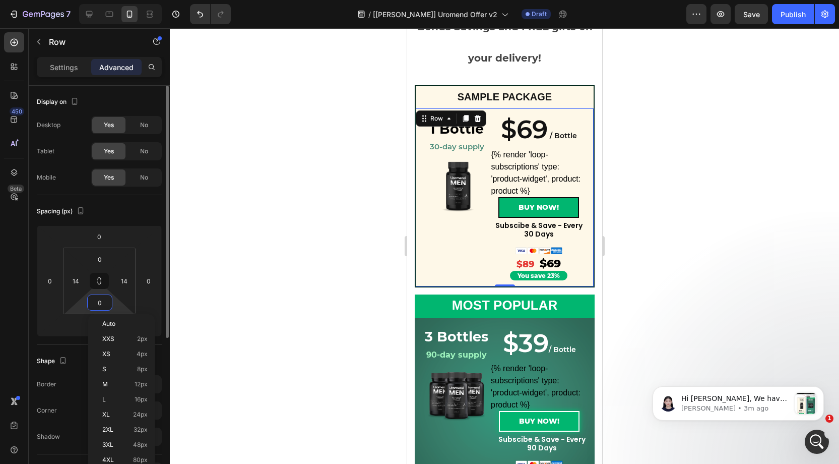
type input "`"
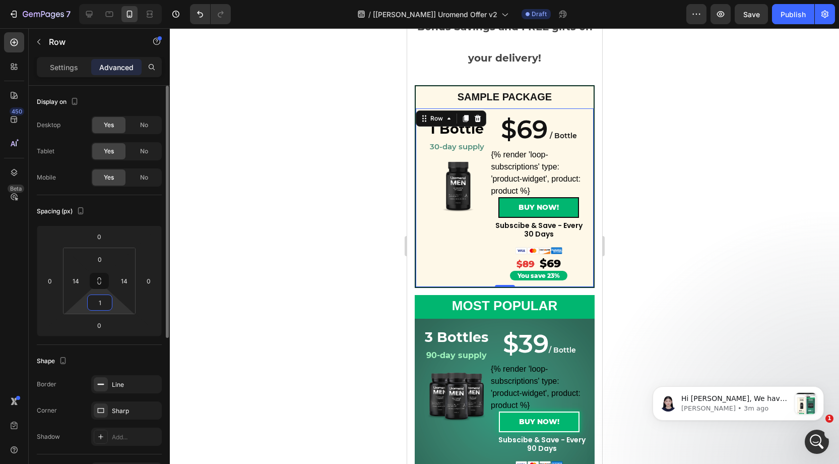
type input "16"
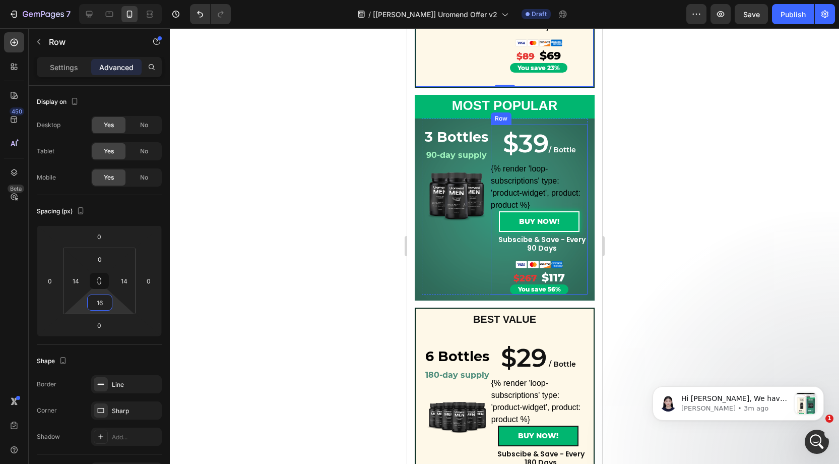
scroll to position [363, 0]
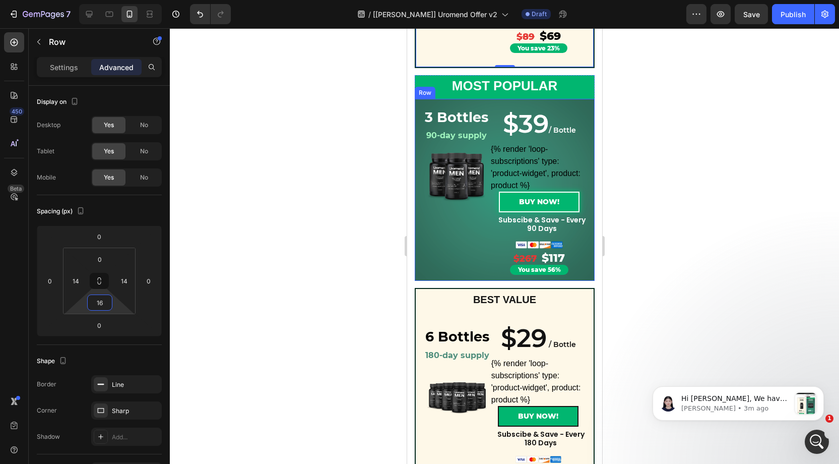
click at [586, 277] on div "3 Bottles Heading 90-day supply Heading Row Product Images Row Row 3 Bottles He…" at bounding box center [504, 190] width 166 height 182
click at [590, 270] on div "3 Bottles Heading 90-day supply Heading Row Product Images Row Row 3 Bottles He…" at bounding box center [504, 190] width 180 height 182
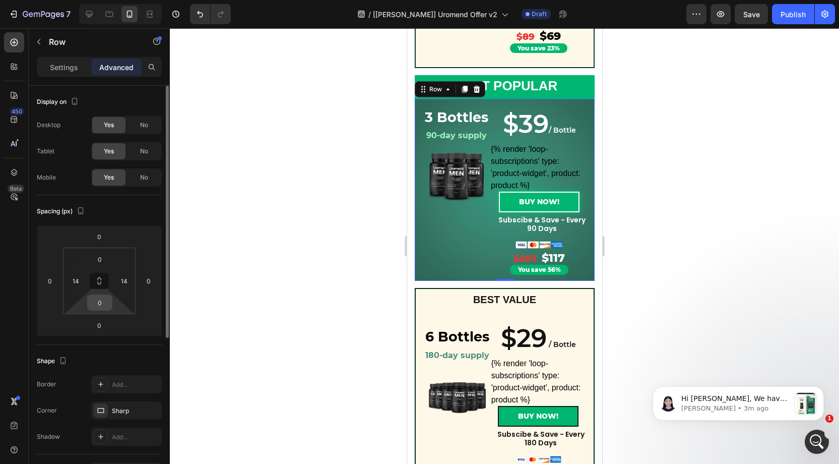
click at [101, 304] on input "0" at bounding box center [100, 302] width 20 height 15
type input "16"
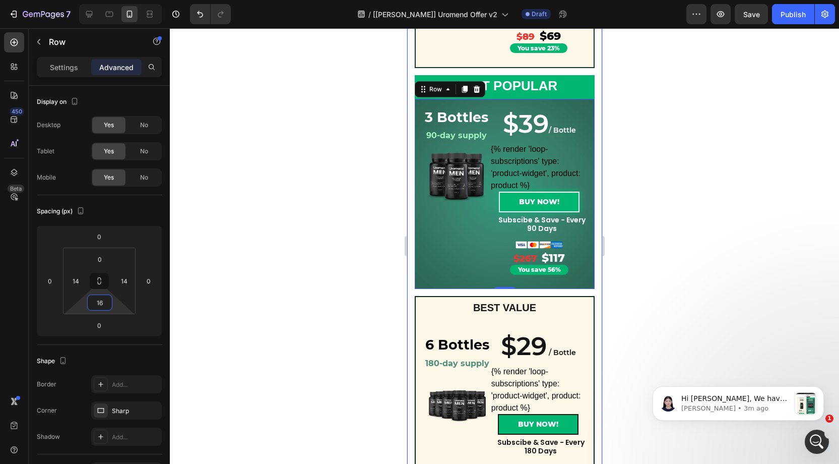
click at [409, 290] on div "SAMPLE PACKAGE Text Block Row 1 Bottle Heading ⁠⁠⁠⁠⁠⁠⁠ 30-day supply Heading Ro…" at bounding box center [504, 188] width 195 height 661
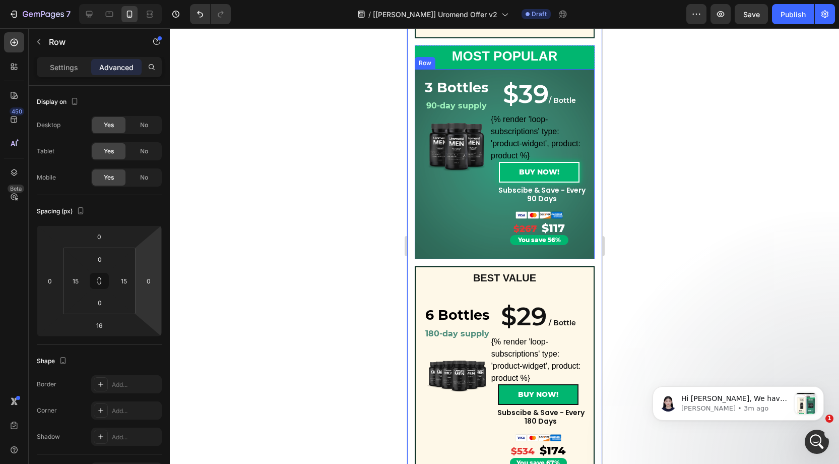
scroll to position [380, 0]
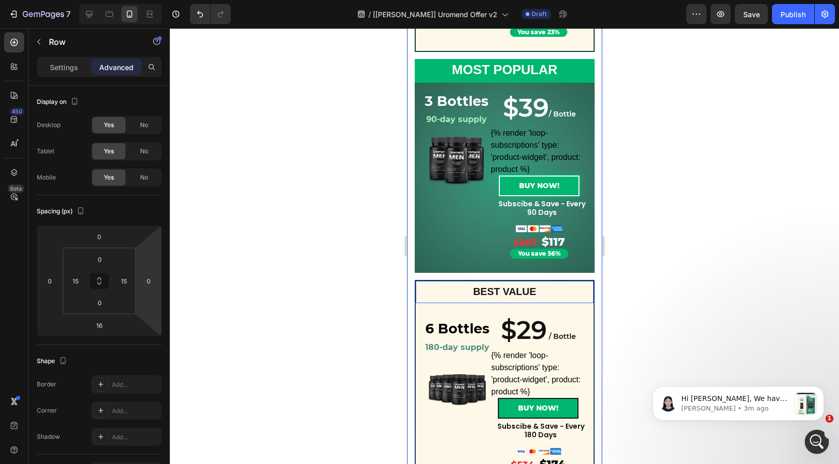
click at [549, 300] on div "BEST VALUE Text Block Row" at bounding box center [504, 291] width 180 height 23
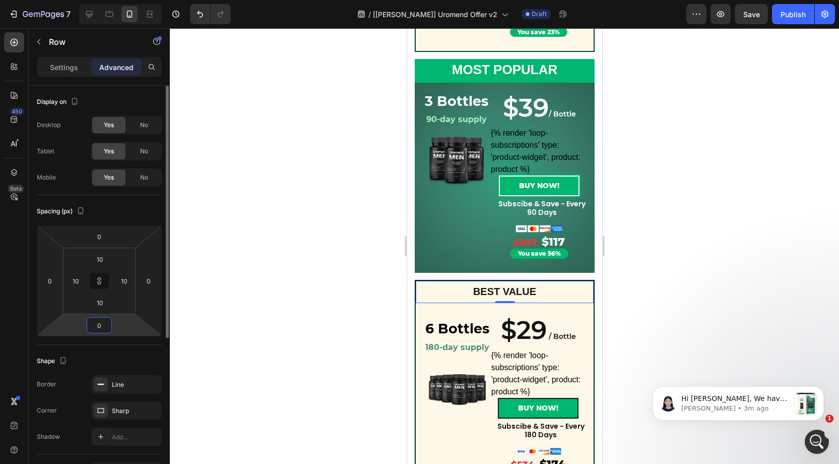
click at [104, 319] on input "0" at bounding box center [99, 325] width 20 height 15
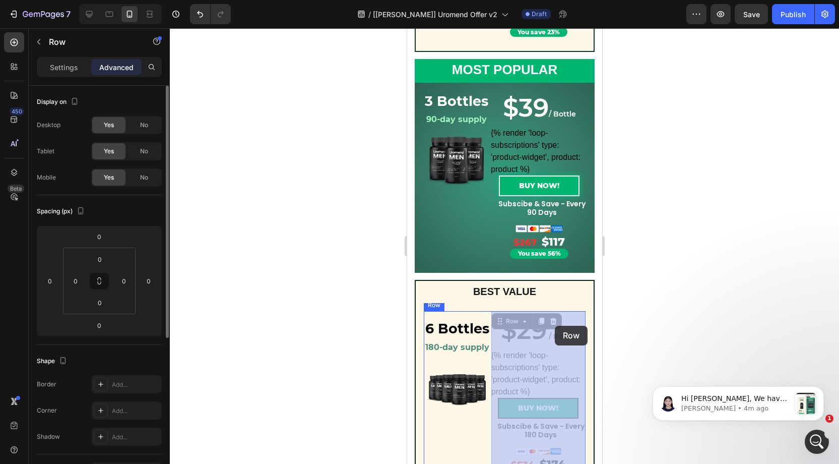
drag, startPoint x: 542, startPoint y: 316, endPoint x: 555, endPoint y: 326, distance: 15.8
click at [407, 28] on div at bounding box center [407, 28] width 0 height 0
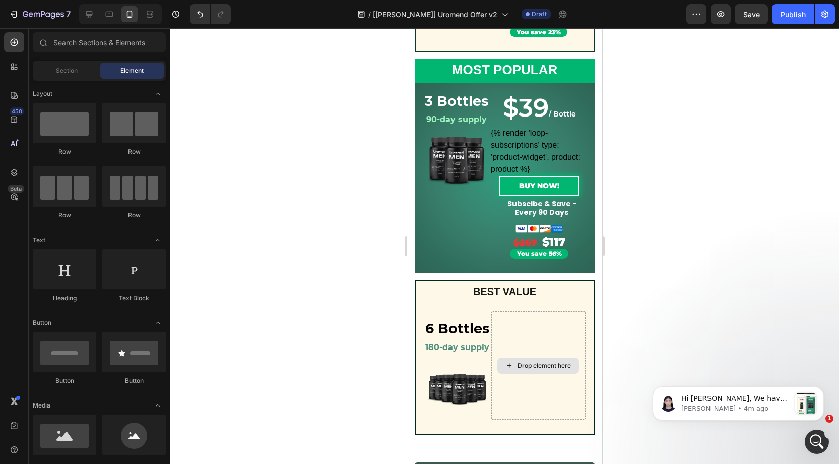
scroll to position [367, 0]
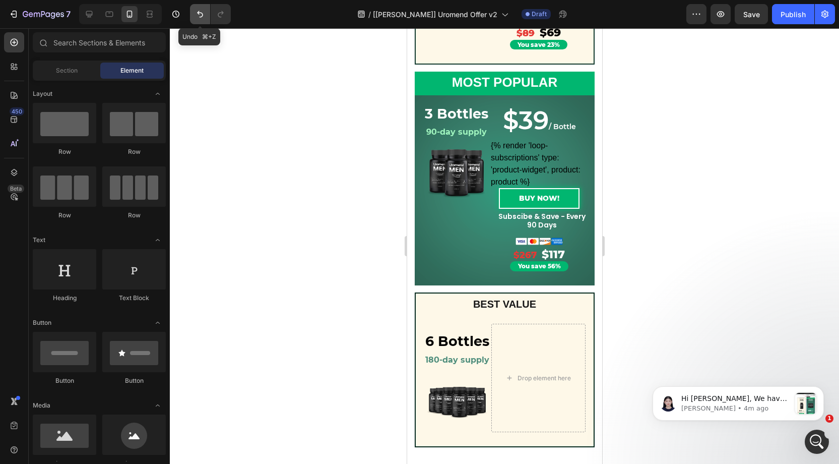
click at [201, 17] on icon "Undo/Redo" at bounding box center [200, 14] width 6 height 7
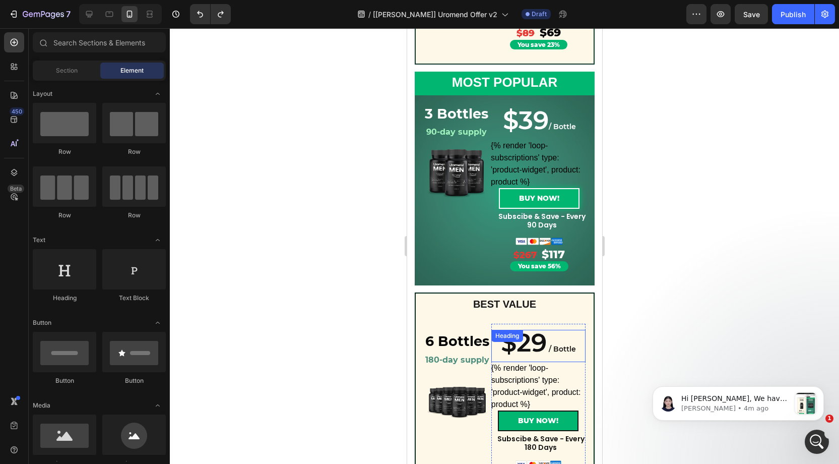
click at [561, 334] on h2 "$29 / Bottle" at bounding box center [538, 346] width 94 height 32
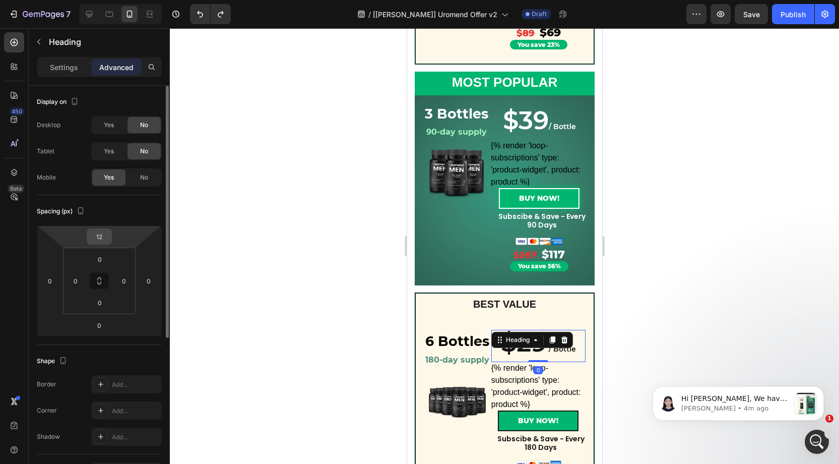
click at [103, 238] on input "12" at bounding box center [99, 236] width 20 height 15
type input "0"
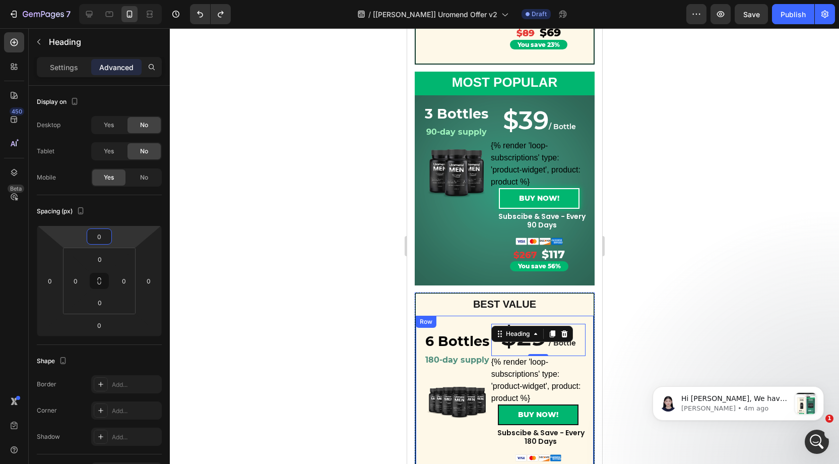
click at [458, 320] on div "6 Bottles Heading 180-day supply Heading Row Product Images Row Row ⁠⁠⁠⁠⁠⁠⁠ 6 B…" at bounding box center [504, 409] width 180 height 187
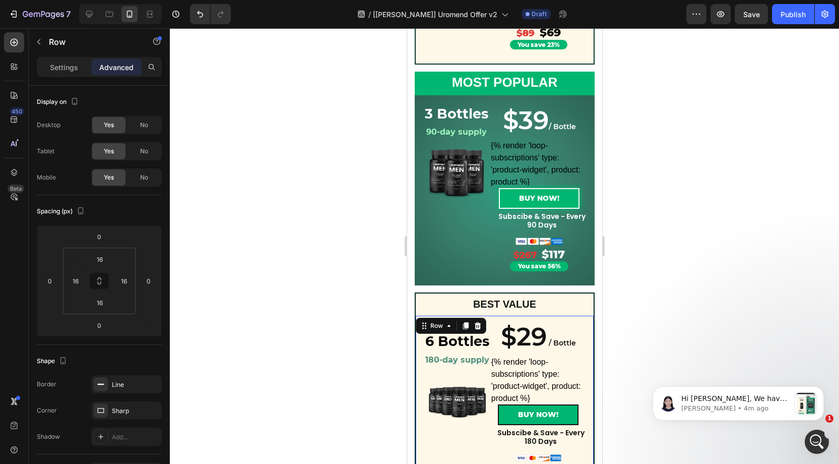
click at [344, 291] on div at bounding box center [505, 246] width 670 height 436
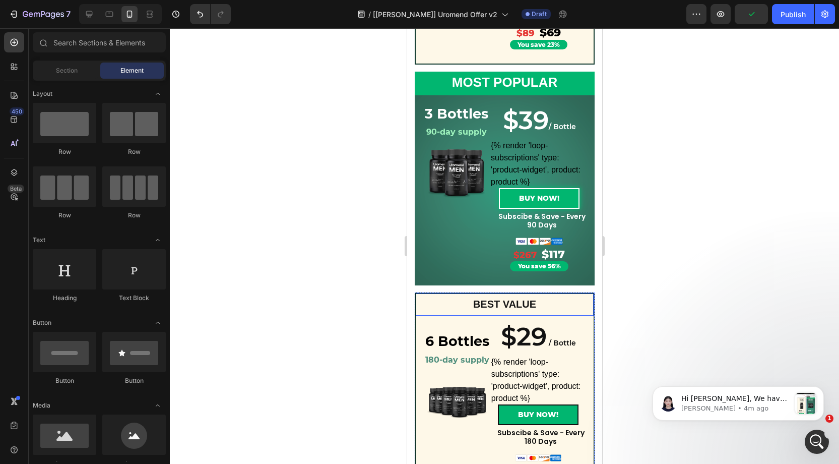
click at [531, 312] on div "BEST VALUE Text Block Row" at bounding box center [504, 303] width 180 height 23
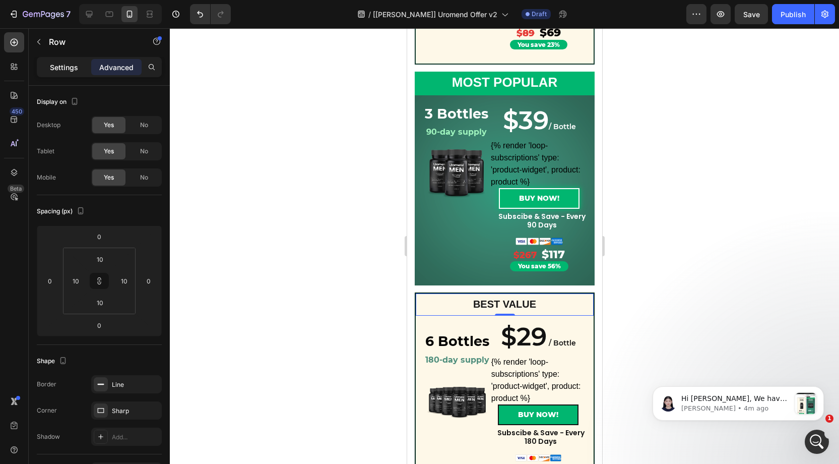
click at [68, 69] on p "Settings" at bounding box center [64, 67] width 28 height 11
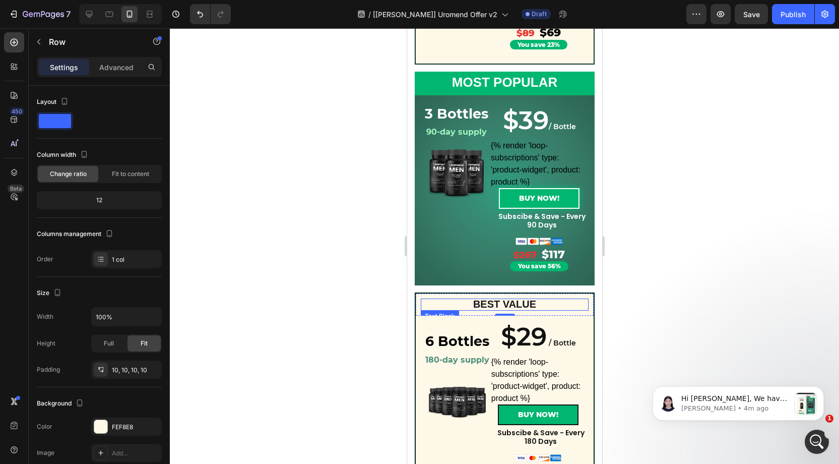
click at [473, 307] on span "BEST VALUE" at bounding box center [504, 303] width 63 height 11
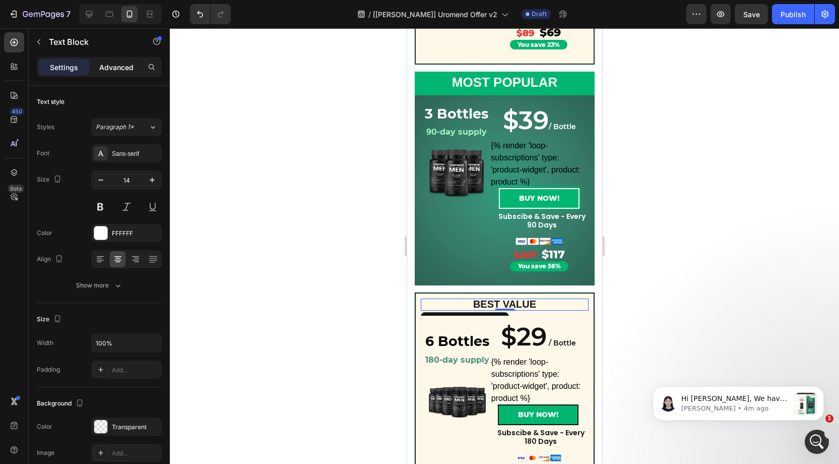
click at [115, 65] on p "Advanced" at bounding box center [116, 67] width 34 height 11
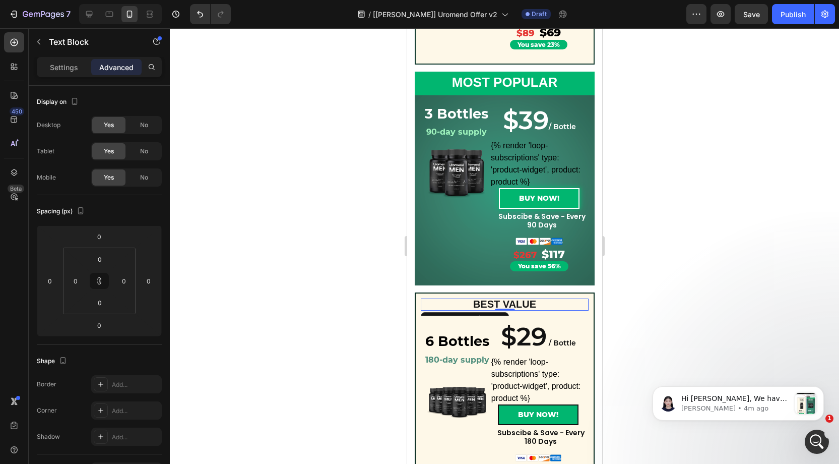
scroll to position [367, 0]
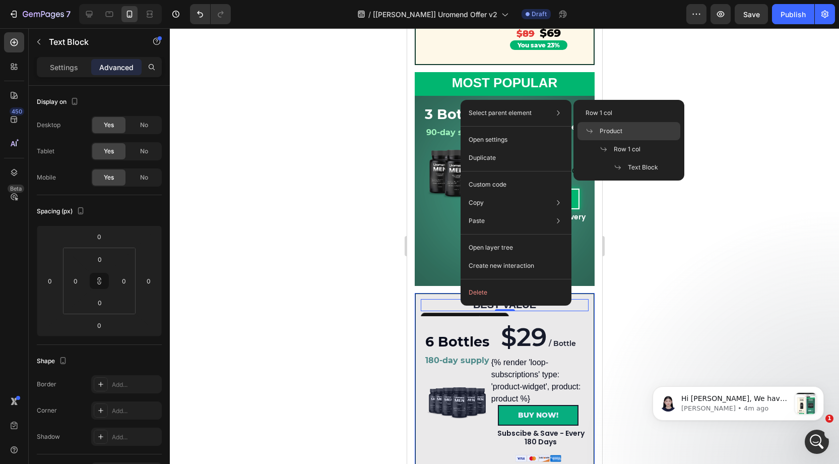
click at [610, 130] on span "Product" at bounding box center [611, 131] width 23 height 9
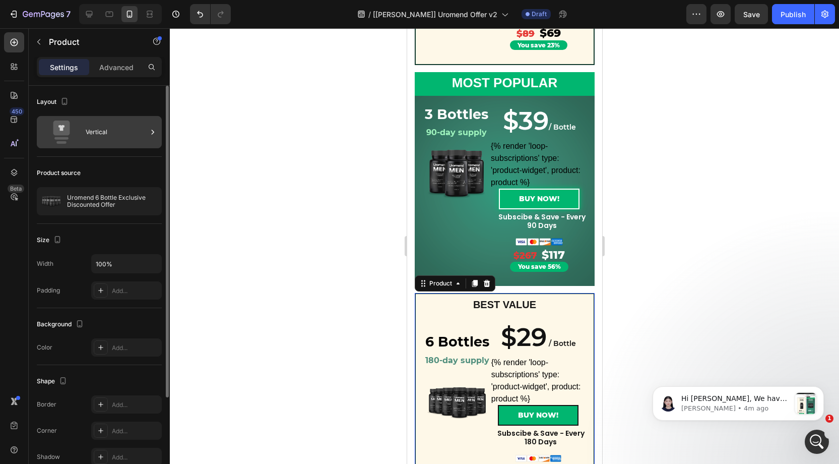
click at [101, 133] on div "Vertical" at bounding box center [117, 131] width 62 height 23
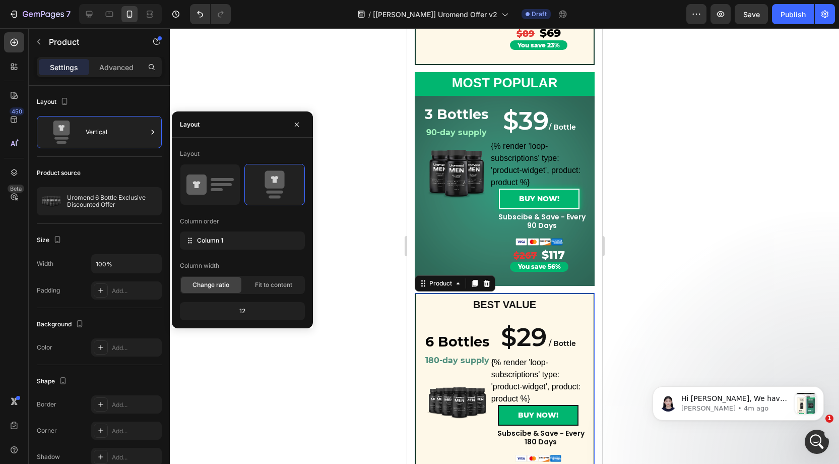
click at [659, 250] on div at bounding box center [505, 246] width 670 height 436
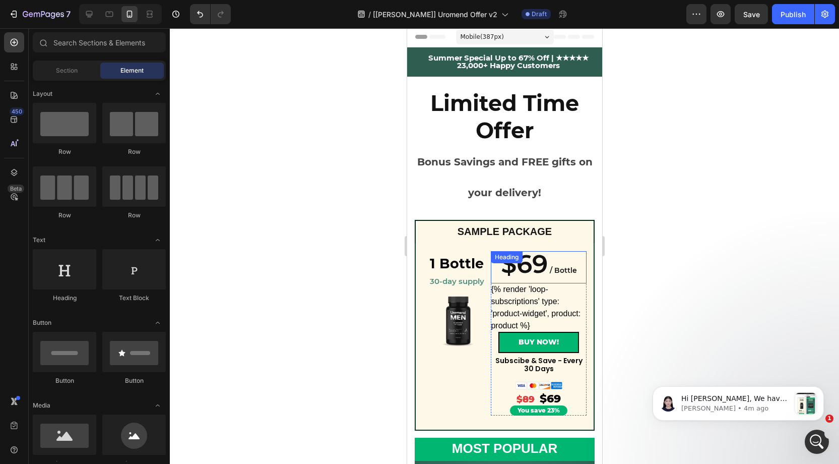
scroll to position [1, 0]
click at [472, 257] on strong "1 Bottle" at bounding box center [457, 264] width 54 height 17
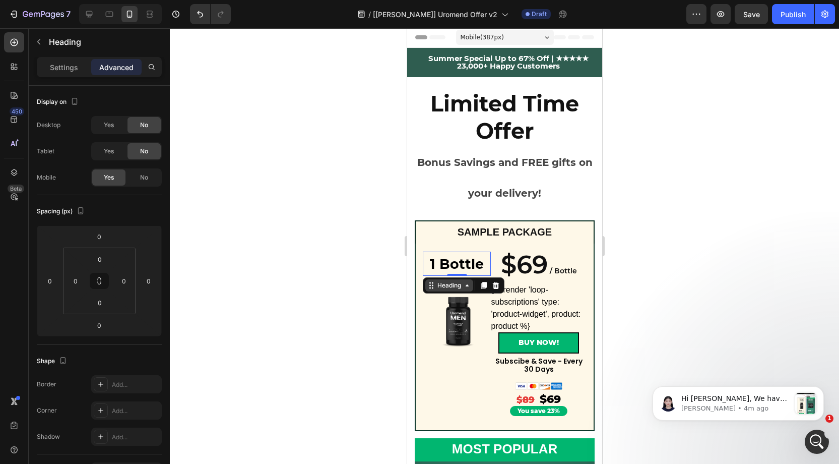
click at [450, 284] on div "Heading" at bounding box center [449, 285] width 28 height 9
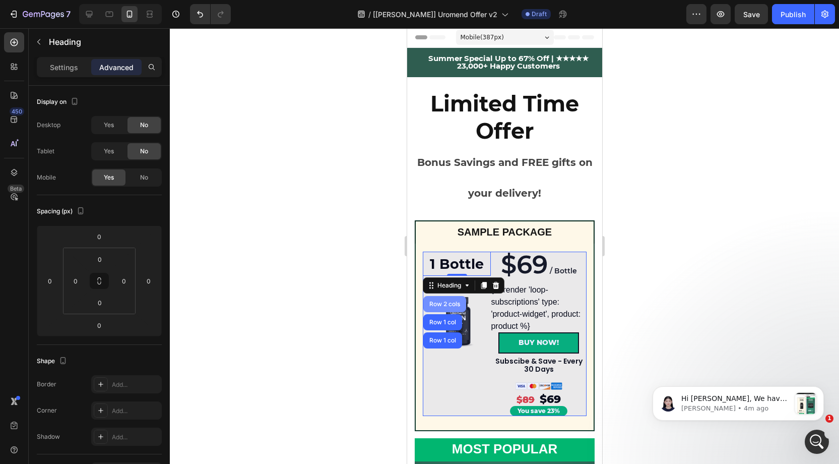
click at [450, 297] on div "Row 2 cols" at bounding box center [444, 304] width 43 height 16
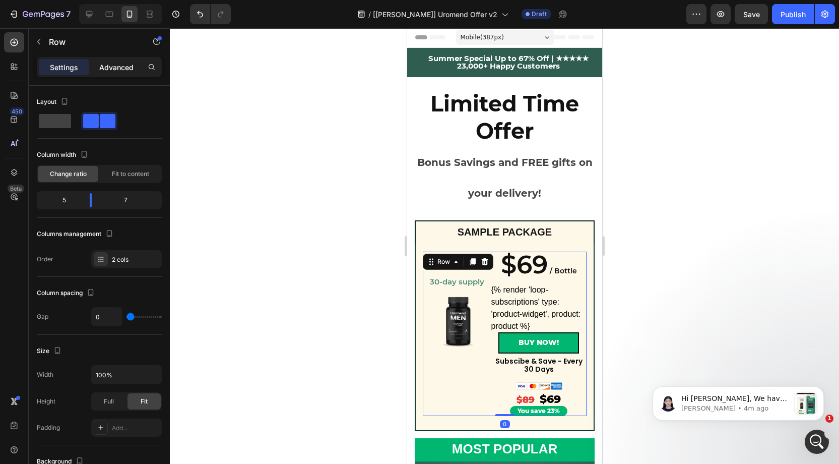
click at [112, 69] on p "Advanced" at bounding box center [116, 67] width 34 height 11
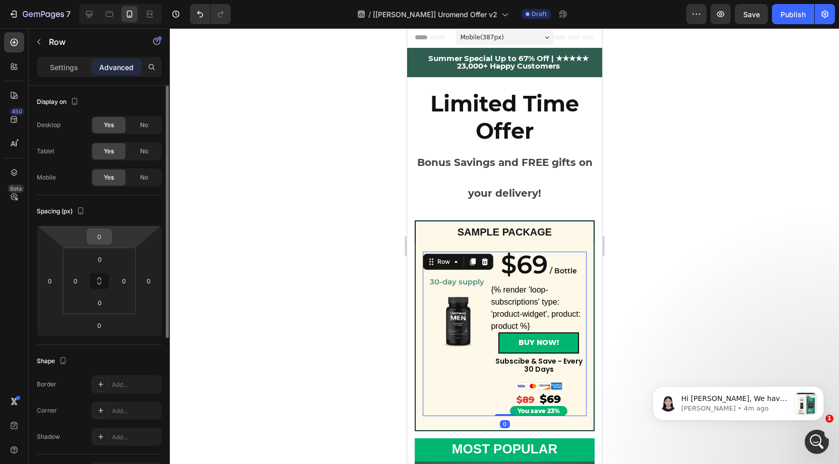
click at [102, 238] on input "0" at bounding box center [99, 236] width 20 height 15
click at [547, 244] on div "1 Bottle Heading ⁠⁠⁠⁠⁠⁠⁠ 30-day supply Heading Row Product Images ⁠⁠⁠⁠⁠⁠⁠ 1 Bot…" at bounding box center [504, 330] width 164 height 172
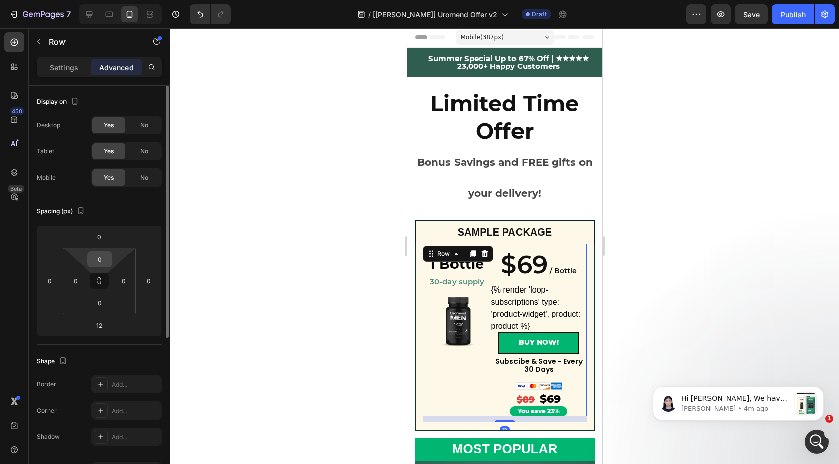
click at [103, 258] on input "0" at bounding box center [100, 259] width 20 height 15
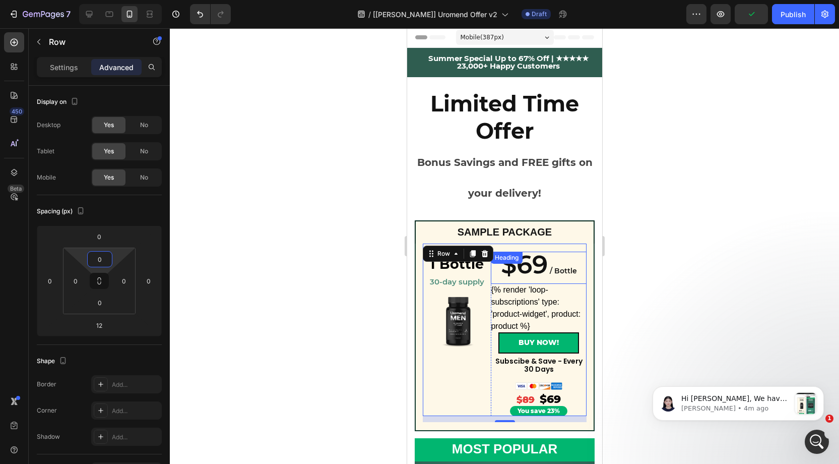
click at [531, 252] on span "$69" at bounding box center [524, 264] width 47 height 31
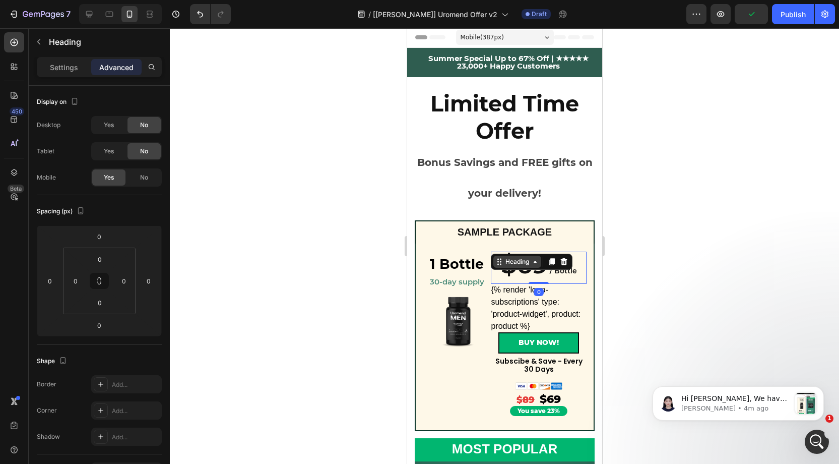
click at [500, 259] on icon at bounding box center [501, 260] width 2 height 2
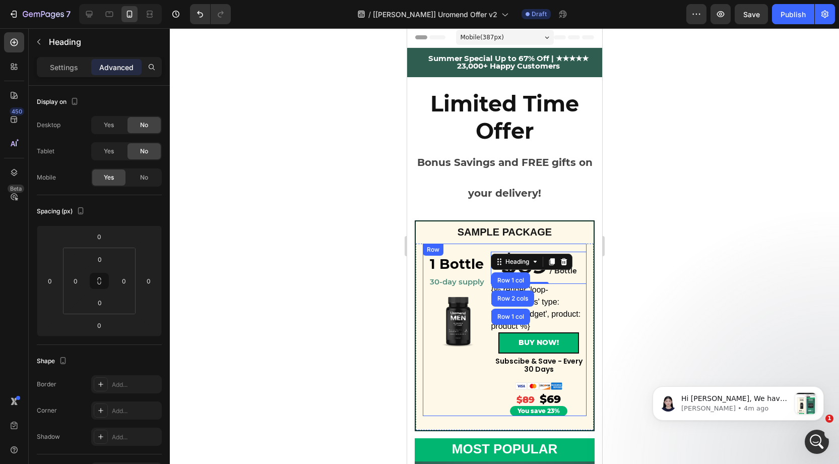
click at [498, 248] on div "1 Bottle Heading ⁠⁠⁠⁠⁠⁠⁠ 30-day supply Heading Row Product Images ⁠⁠⁠⁠⁠⁠⁠ 1 Bot…" at bounding box center [504, 330] width 164 height 172
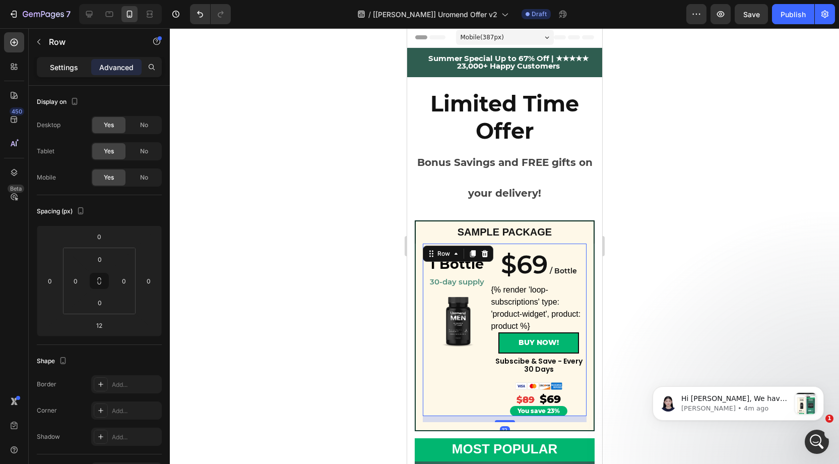
click at [68, 64] on p "Settings" at bounding box center [64, 67] width 28 height 11
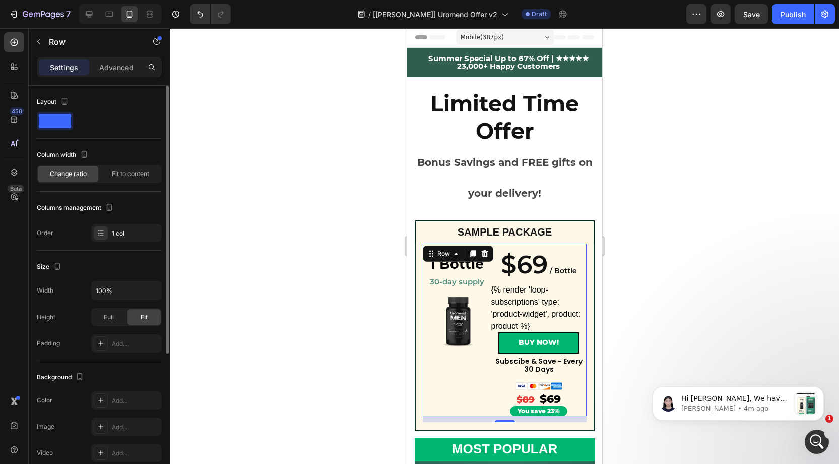
scroll to position [8, 0]
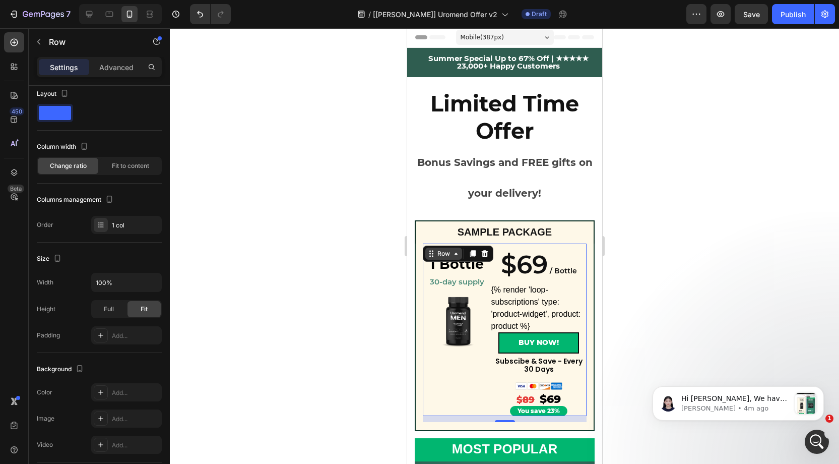
click at [448, 251] on div "Row" at bounding box center [443, 253] width 17 height 9
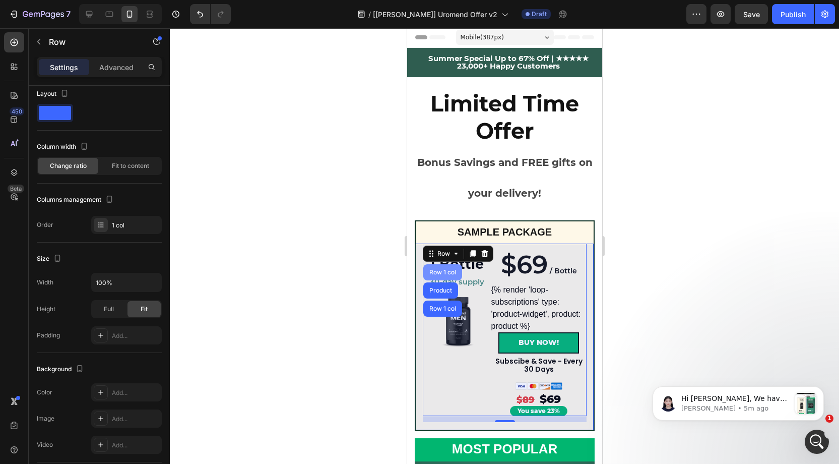
click at [445, 273] on div "Row 1 col" at bounding box center [442, 272] width 31 height 6
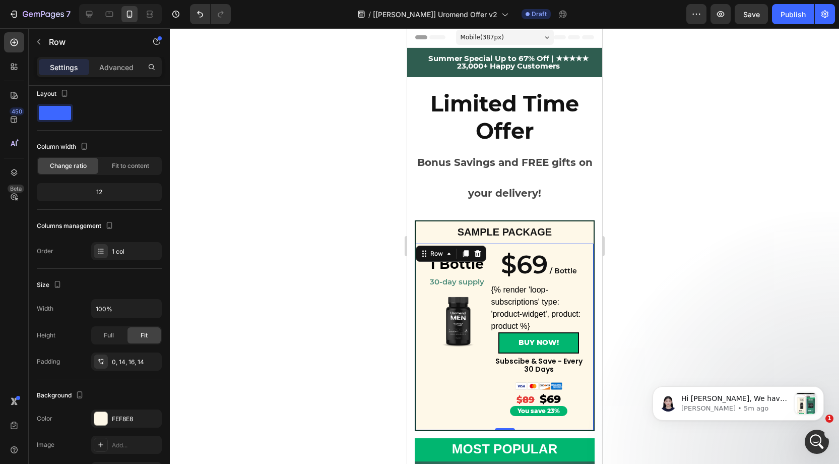
click at [614, 260] on div at bounding box center [505, 246] width 670 height 436
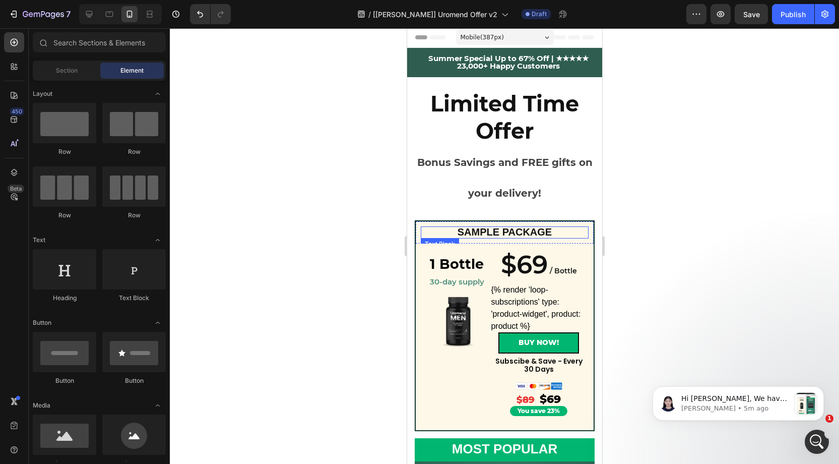
click at [562, 227] on p "SAMPLE PACKAGE" at bounding box center [504, 232] width 166 height 10
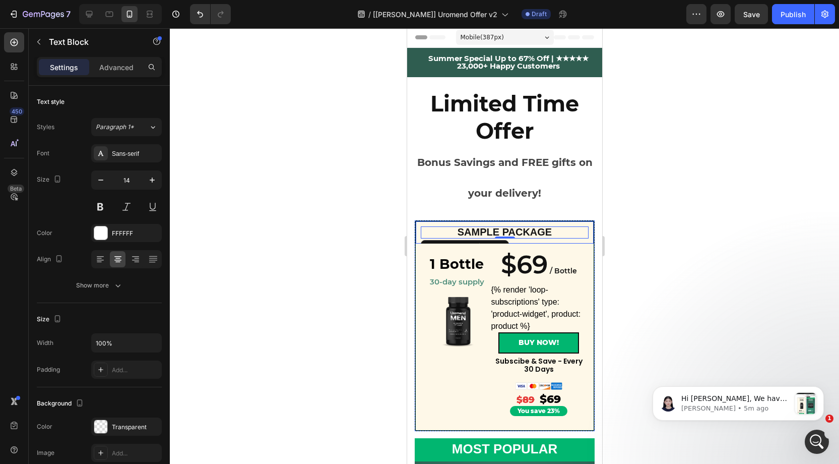
click at [587, 223] on div "SAMPLE PACKAGE Text Block 0 Row" at bounding box center [504, 231] width 180 height 23
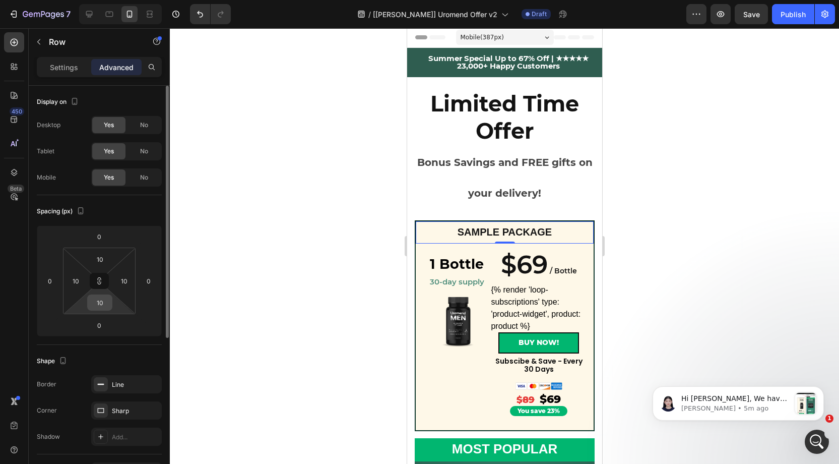
click at [103, 303] on input "10" at bounding box center [100, 302] width 20 height 15
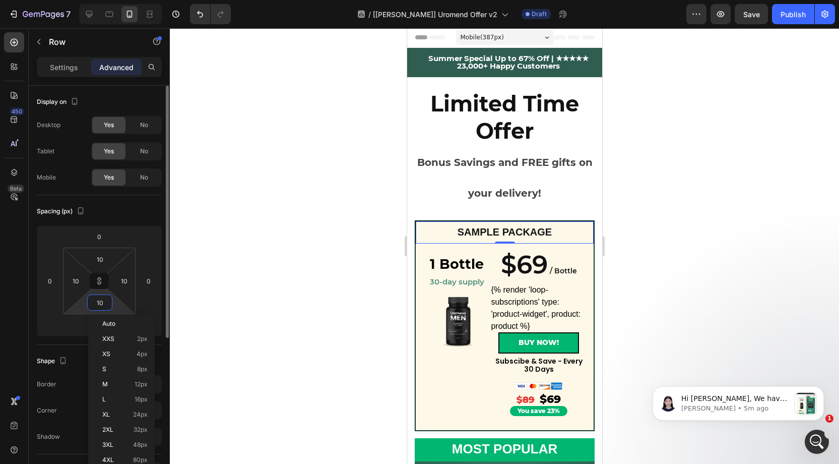
type input "0"
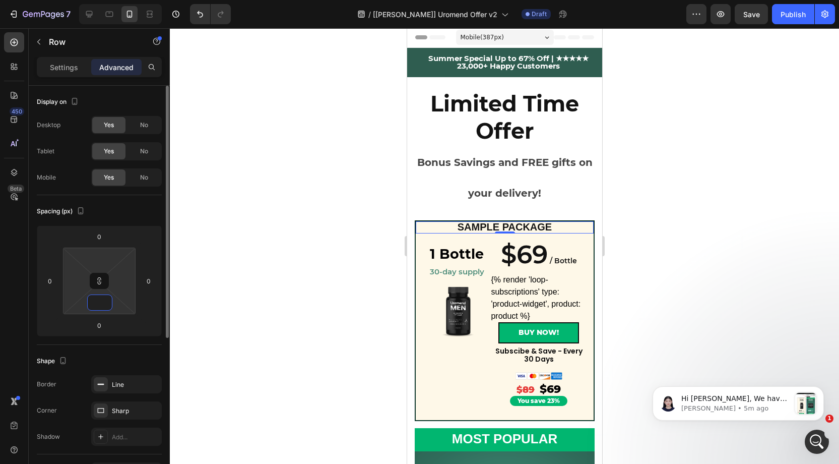
type input "1"
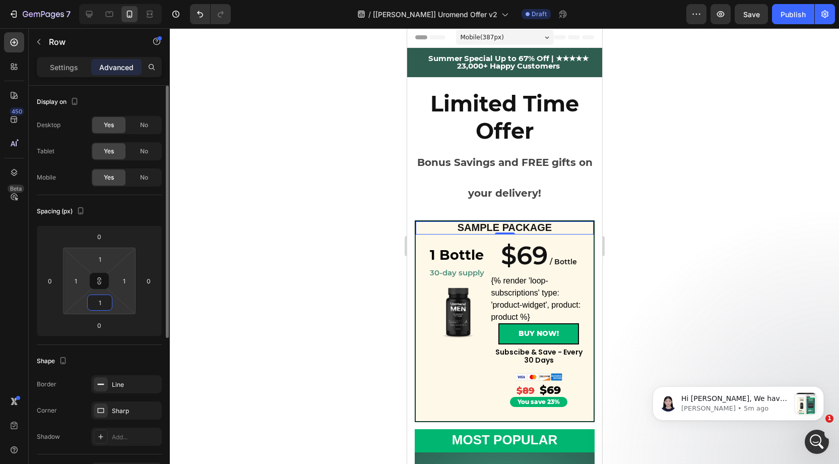
type input "10"
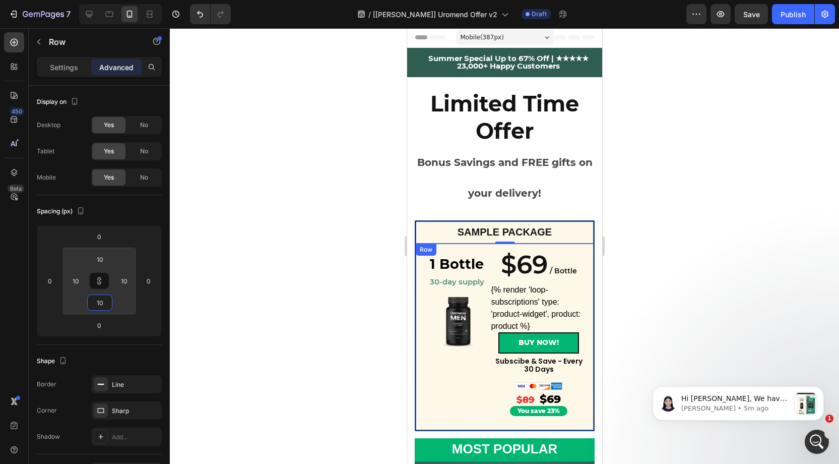
click at [637, 308] on div at bounding box center [505, 246] width 670 height 436
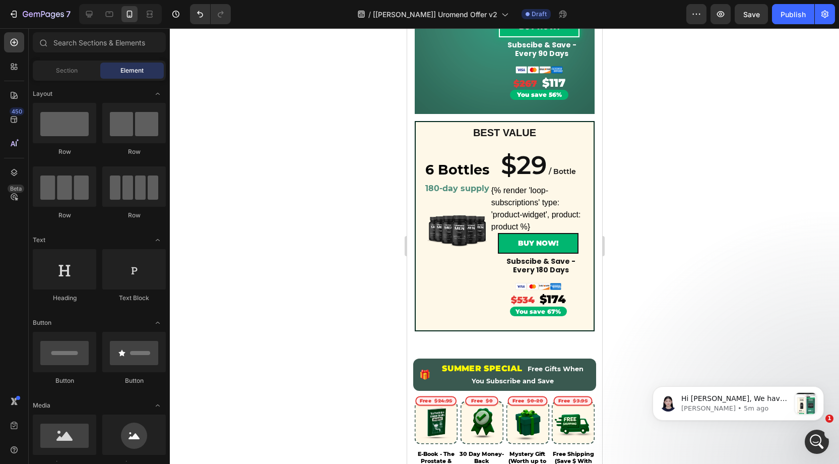
scroll to position [579, 0]
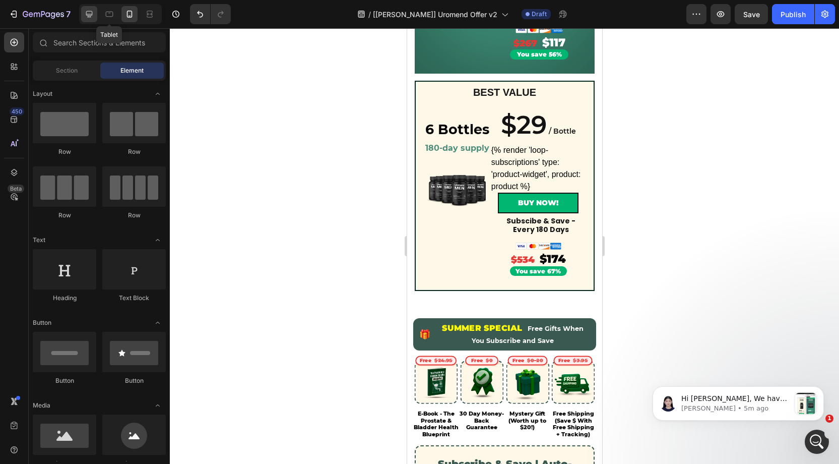
drag, startPoint x: 111, startPoint y: 18, endPoint x: 92, endPoint y: 14, distance: 20.2
click at [111, 18] on icon at bounding box center [109, 14] width 10 height 10
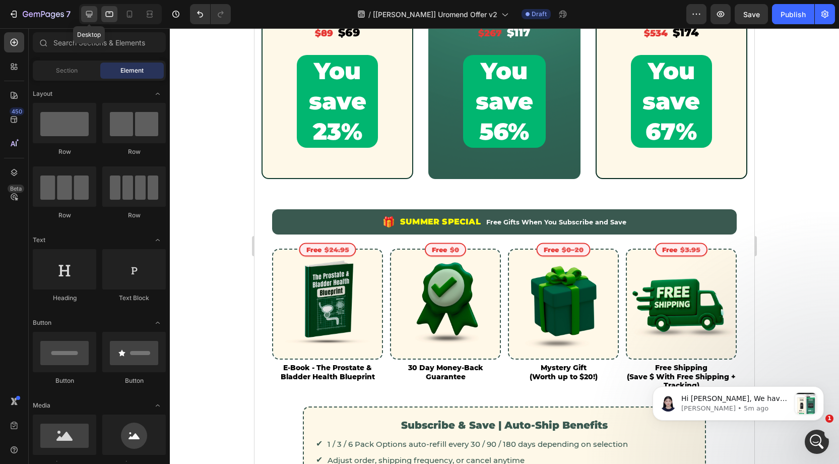
scroll to position [490, 0]
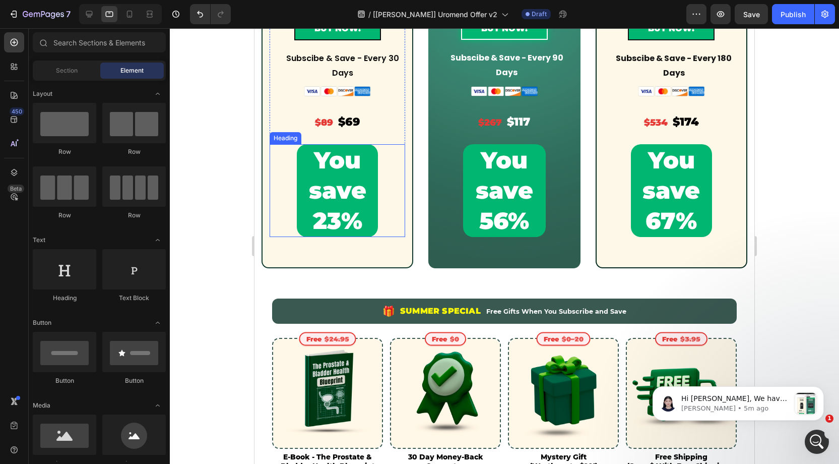
click at [346, 167] on p "You save 23%" at bounding box center [338, 190] width 80 height 90
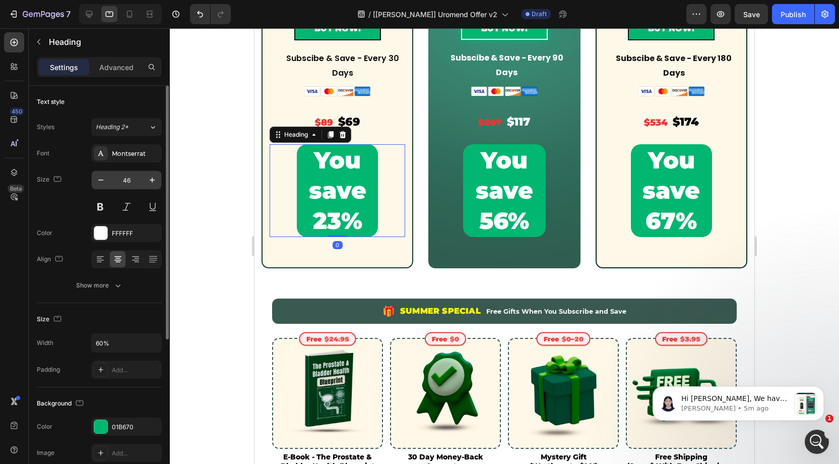
click at [131, 183] on input "46" at bounding box center [126, 180] width 33 height 18
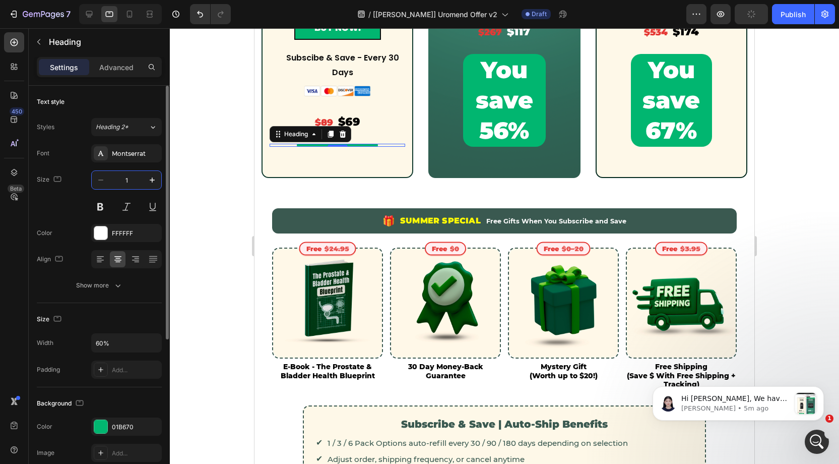
type input "16"
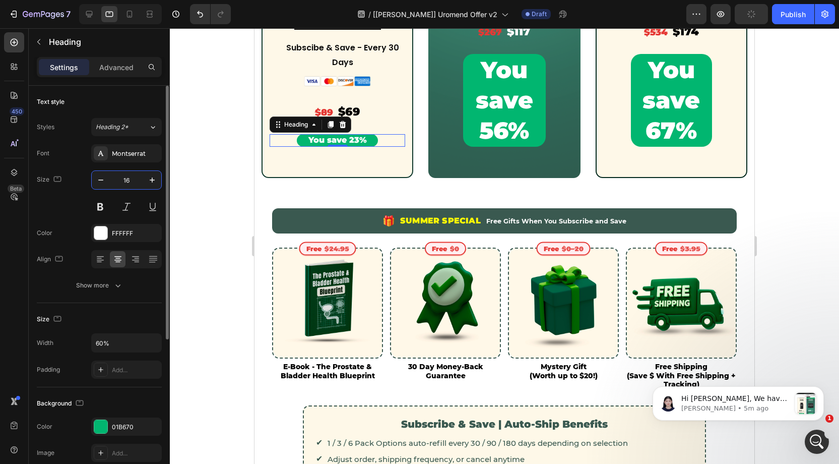
scroll to position [570, 0]
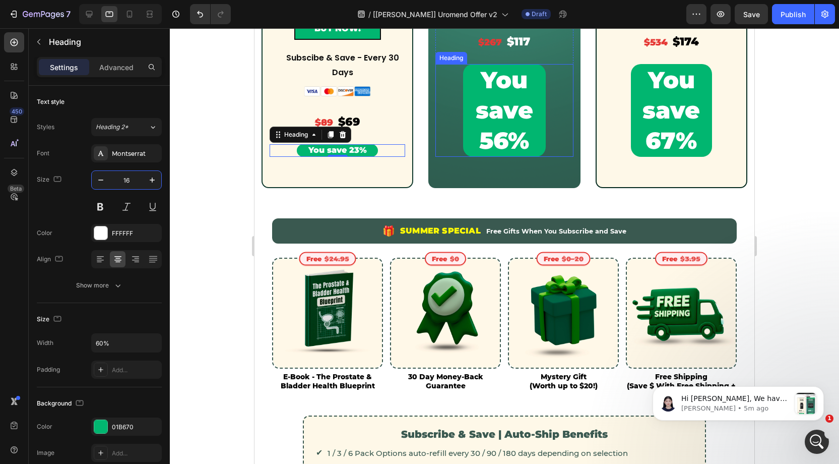
drag, startPoint x: 476, startPoint y: 226, endPoint x: 268, endPoint y: 186, distance: 211.6
click at [481, 128] on p "You save 56%" at bounding box center [504, 110] width 81 height 90
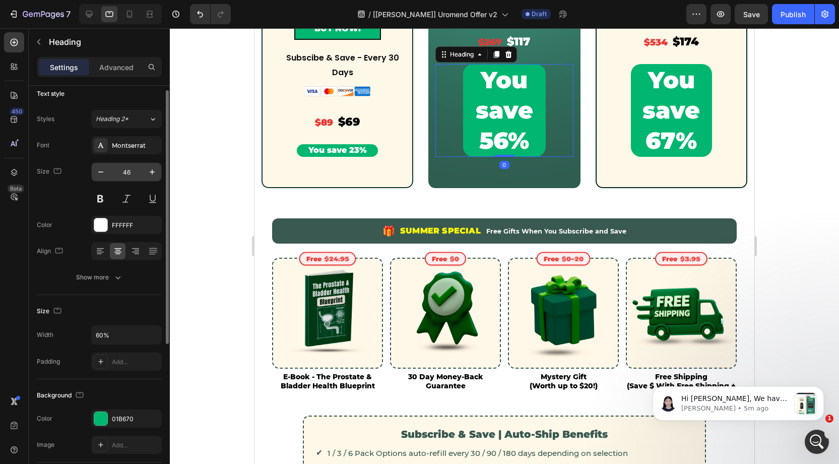
click at [137, 170] on input "46" at bounding box center [126, 172] width 33 height 18
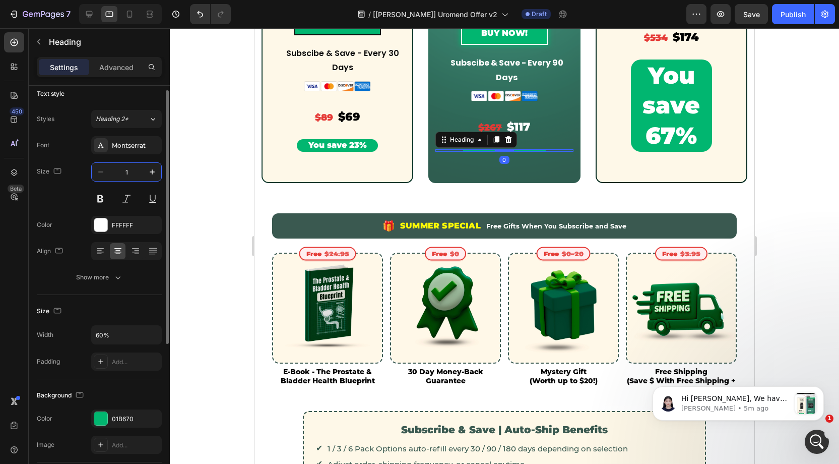
scroll to position [565, 0]
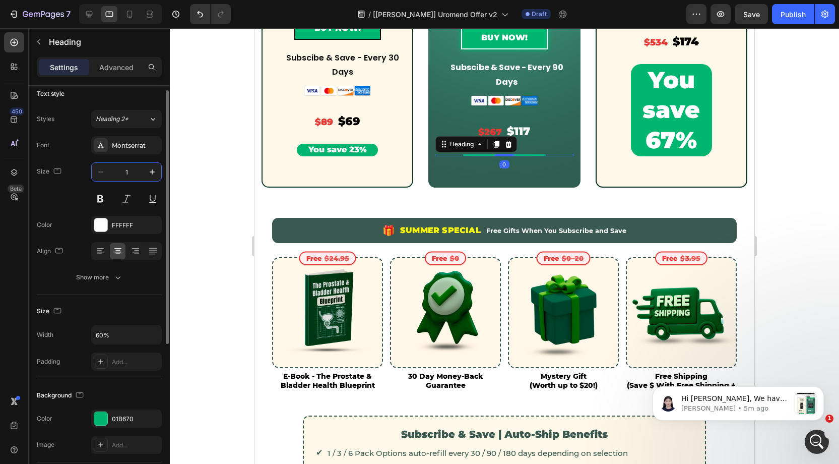
type input "16"
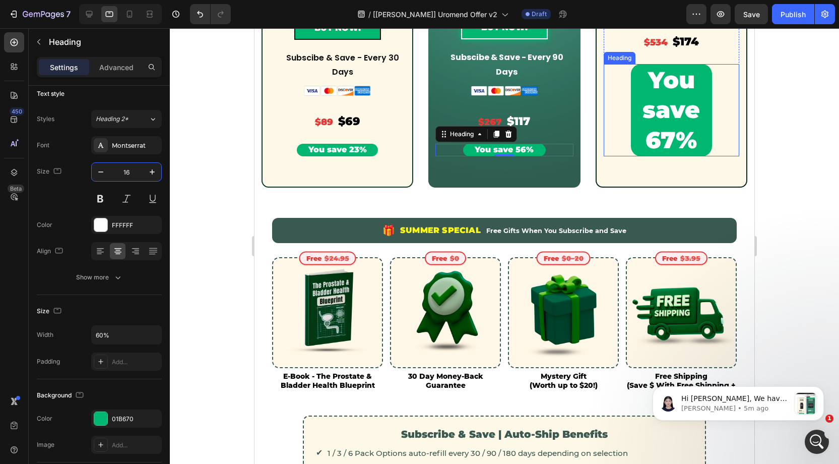
drag, startPoint x: 448, startPoint y: 194, endPoint x: 301, endPoint y: 156, distance: 151.6
click at [654, 127] on h2 "You save 67%" at bounding box center [672, 110] width 82 height 92
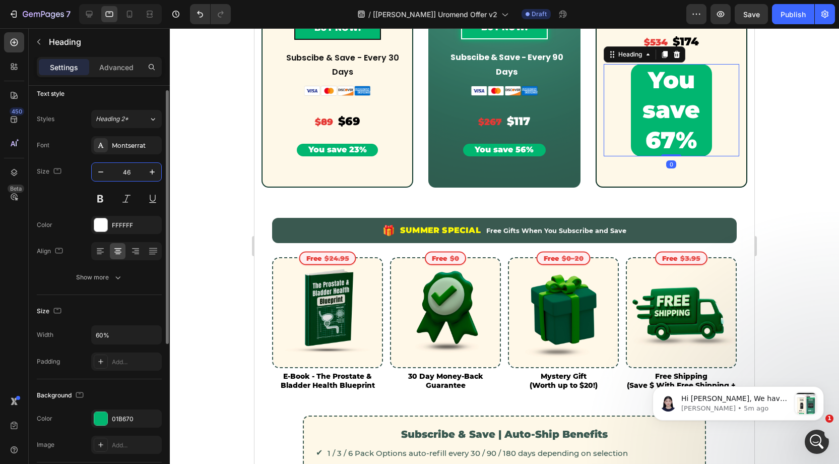
click at [135, 175] on input "46" at bounding box center [126, 172] width 33 height 18
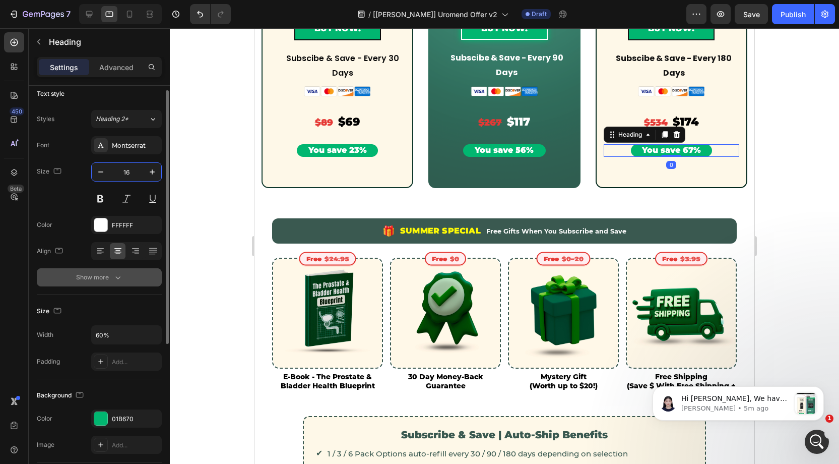
type input "16"
click at [115, 273] on icon "button" at bounding box center [118, 277] width 10 height 10
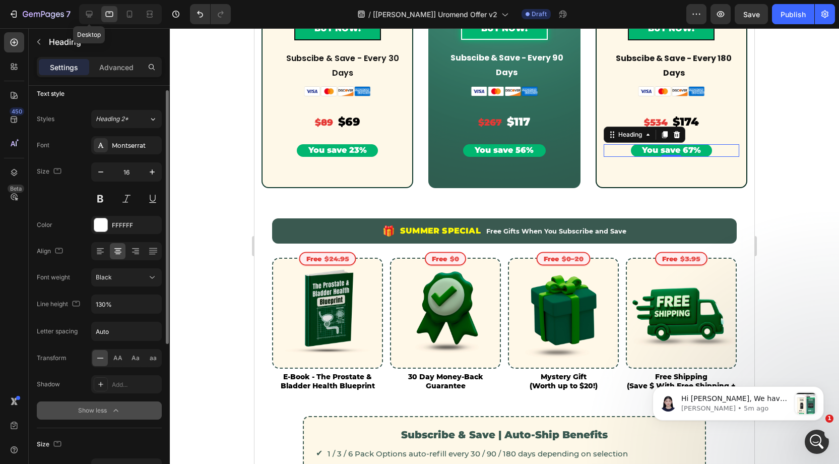
drag, startPoint x: 91, startPoint y: 10, endPoint x: 97, endPoint y: 6, distance: 7.7
click at [91, 10] on icon at bounding box center [89, 14] width 10 height 10
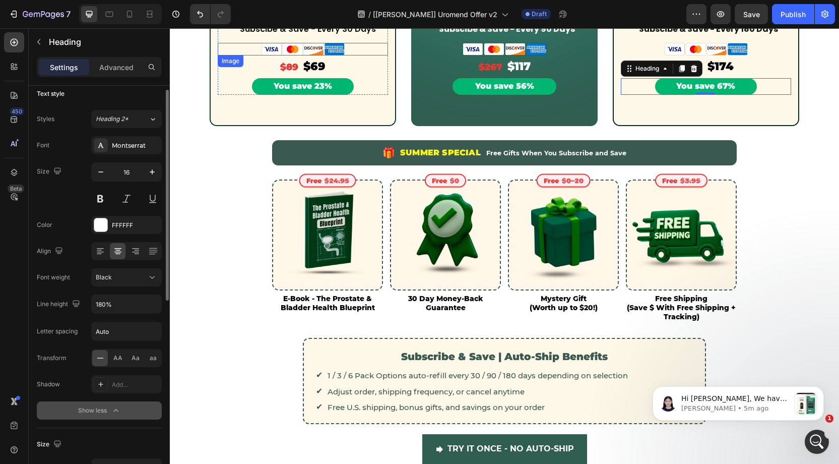
scroll to position [522, 0]
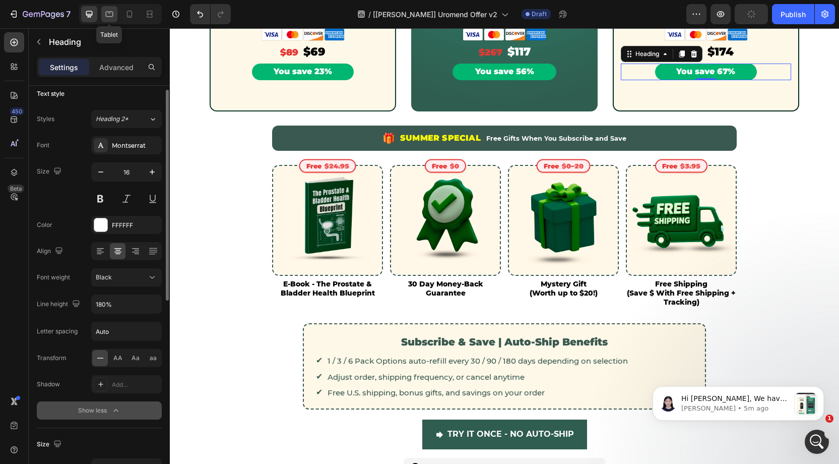
click at [108, 13] on icon at bounding box center [110, 15] width 8 height 6
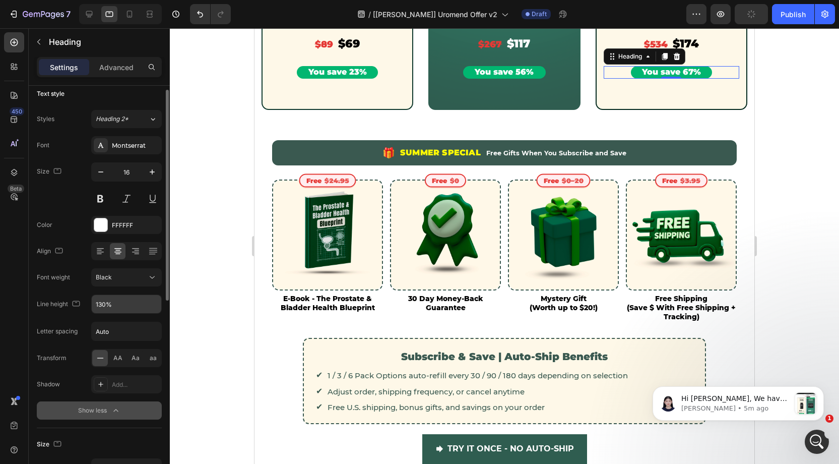
scroll to position [569, 0]
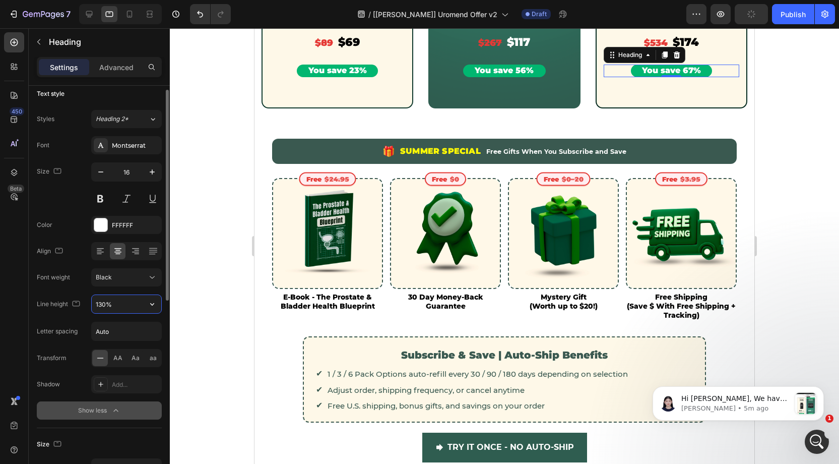
click at [102, 301] on input "130%" at bounding box center [127, 304] width 70 height 18
type input "180%"
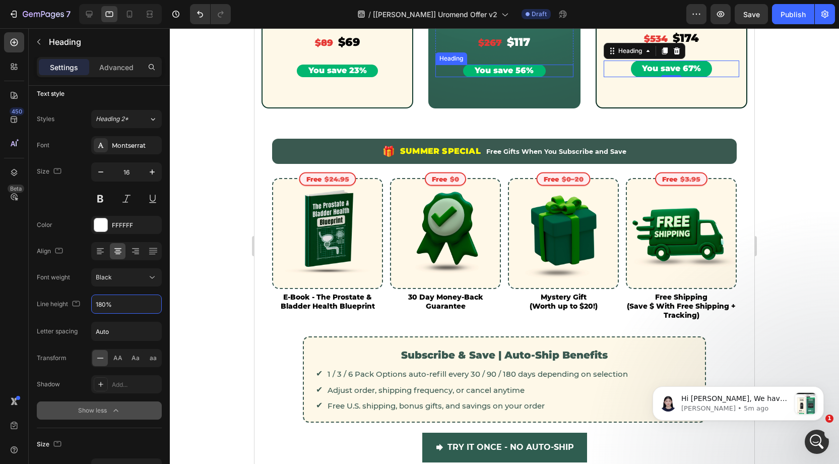
click at [542, 71] on p "You save 56%" at bounding box center [504, 71] width 81 height 11
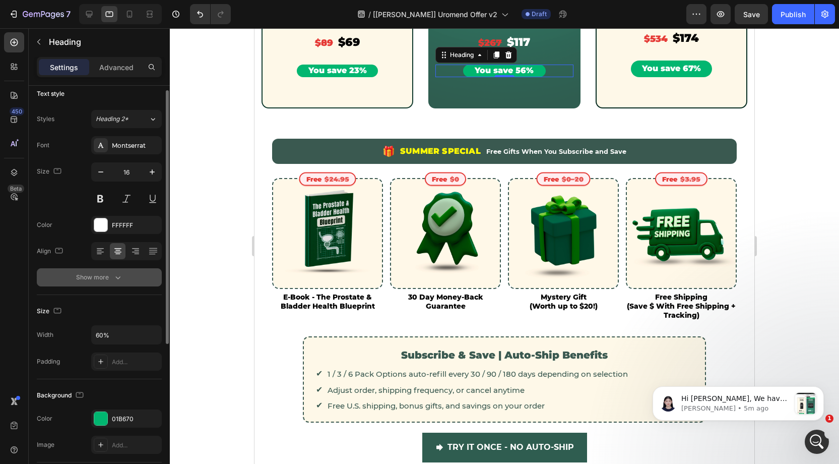
click at [117, 269] on button "Show more" at bounding box center [99, 277] width 125 height 18
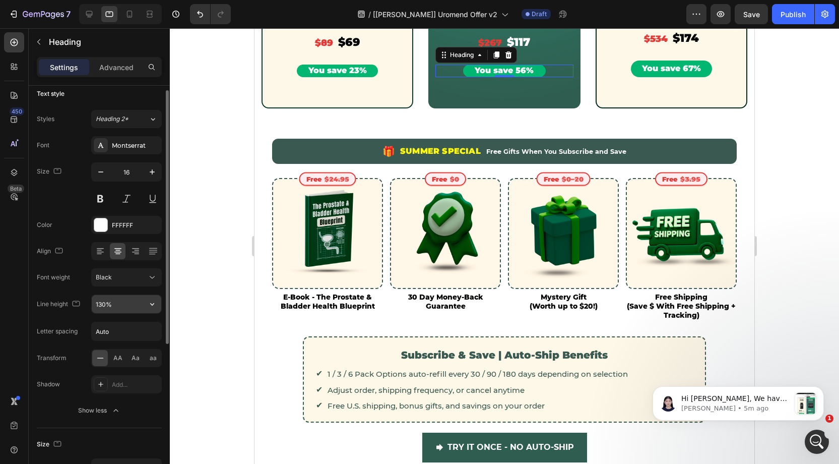
click at [103, 302] on input "130%" at bounding box center [127, 304] width 70 height 18
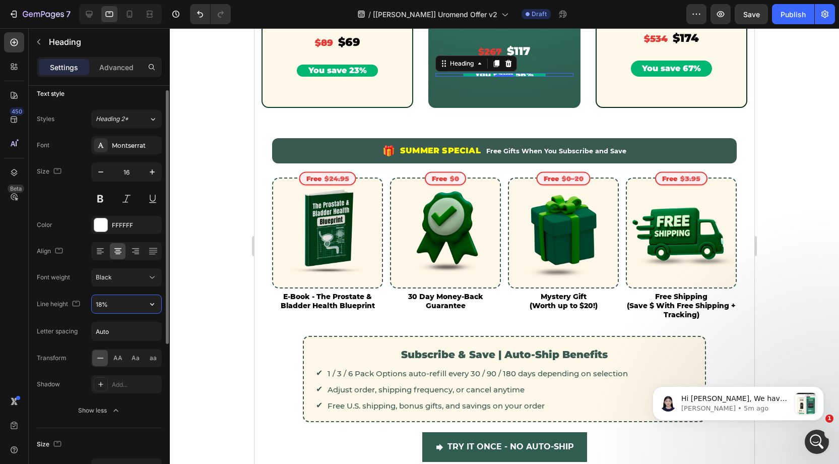
type input "180%"
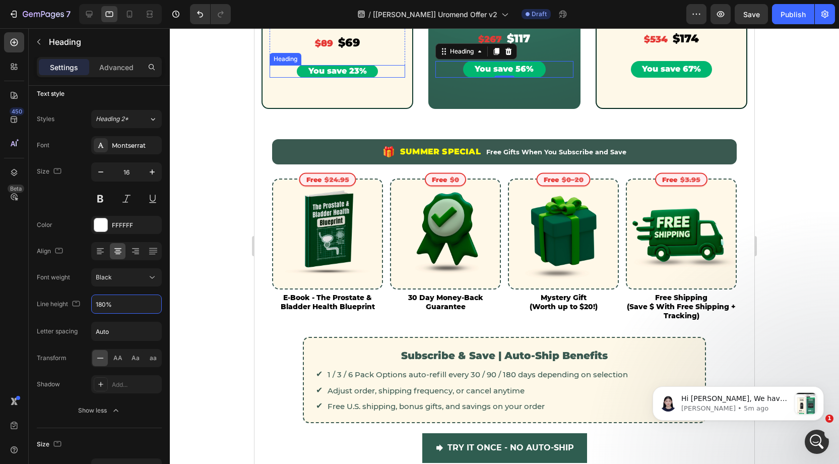
drag, startPoint x: 367, startPoint y: 68, endPoint x: 321, endPoint y: 150, distance: 93.7
click at [367, 69] on p "You save 23%" at bounding box center [338, 71] width 80 height 11
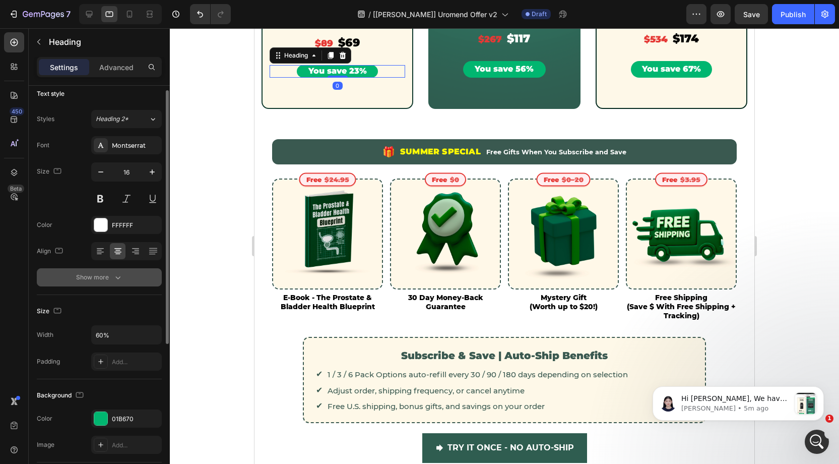
click at [120, 275] on icon "button" at bounding box center [118, 277] width 10 height 10
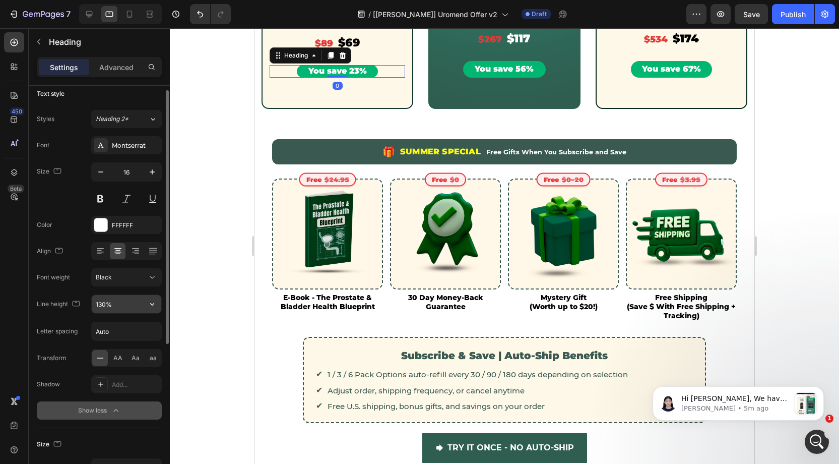
click at [104, 298] on input "130%" at bounding box center [127, 304] width 70 height 18
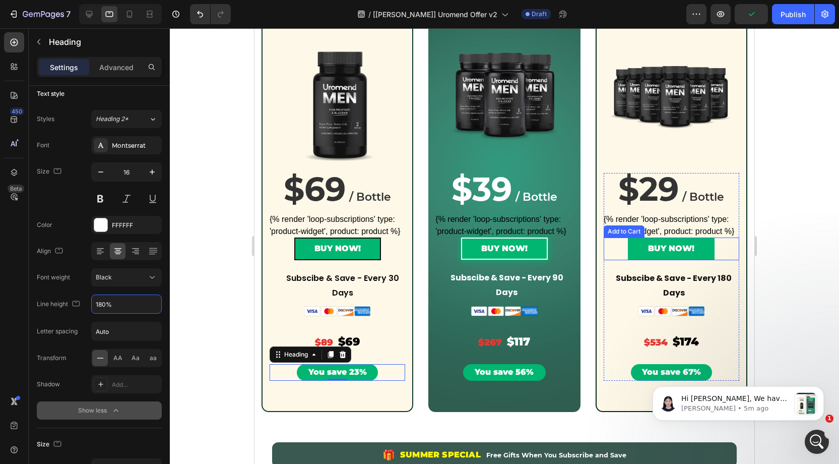
scroll to position [268, 0]
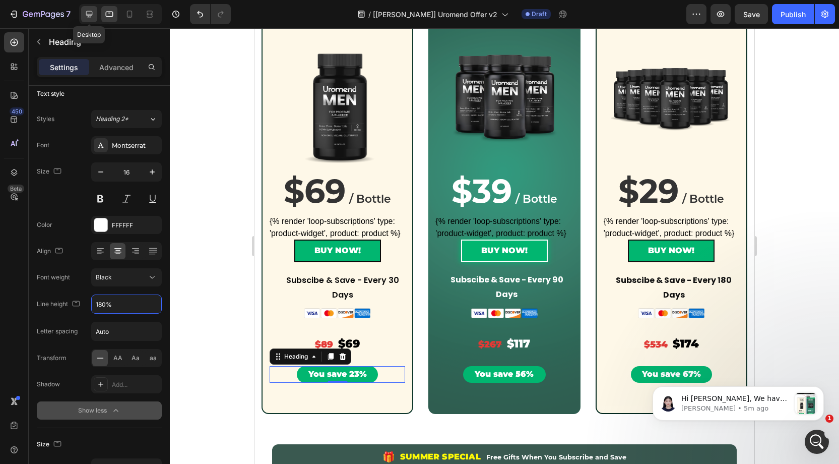
type input "180%"
click at [91, 11] on icon at bounding box center [89, 14] width 7 height 7
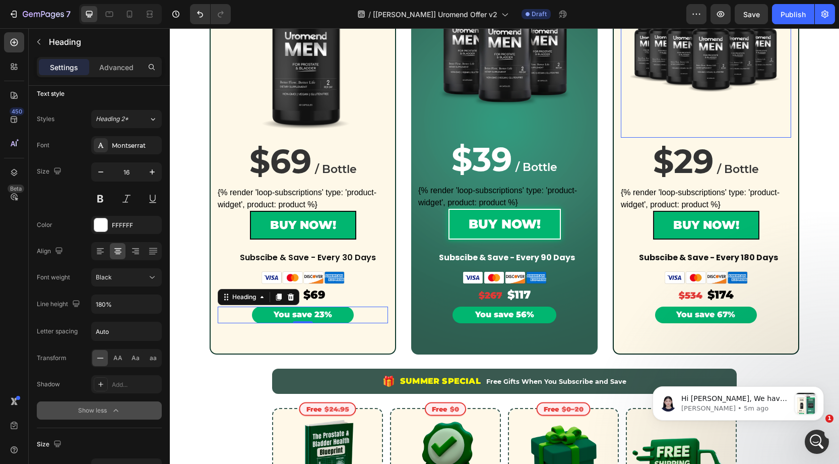
scroll to position [278, 0]
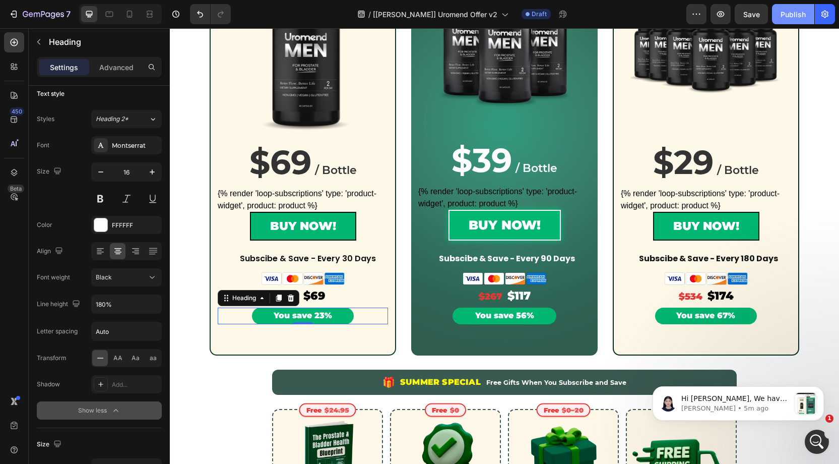
click at [783, 19] on div "Publish" at bounding box center [793, 14] width 25 height 11
drag, startPoint x: 127, startPoint y: 13, endPoint x: 151, endPoint y: 14, distance: 24.2
click at [127, 13] on icon at bounding box center [130, 14] width 10 height 10
type input "12"
type input "130%"
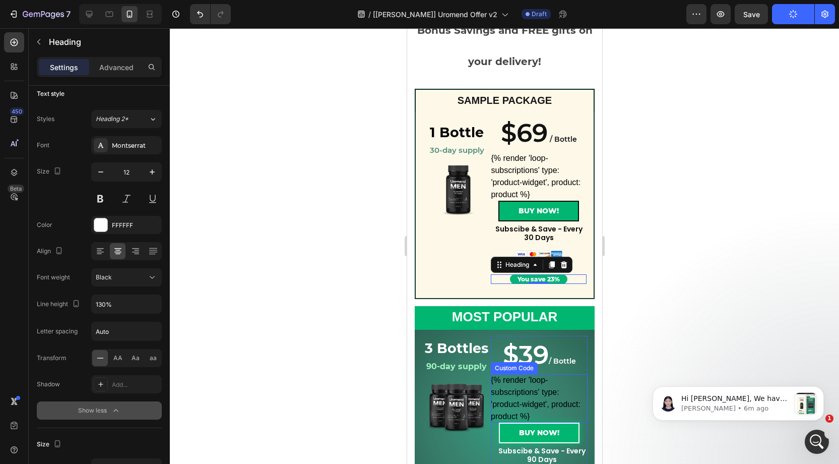
scroll to position [131, 0]
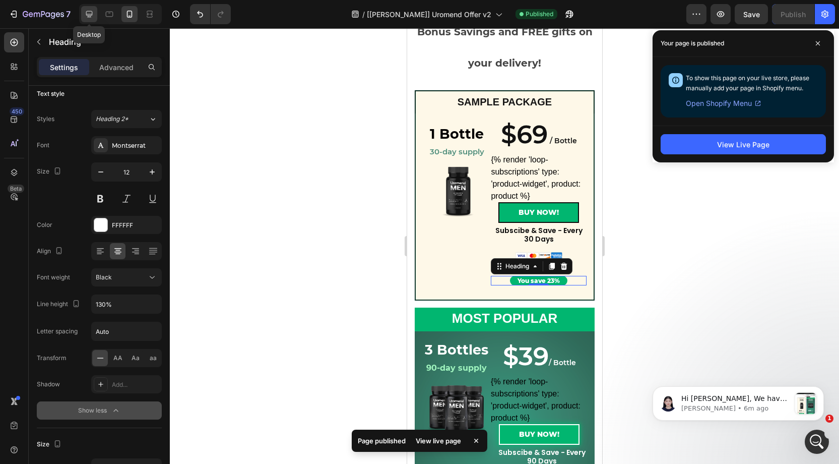
click at [89, 17] on icon at bounding box center [89, 14] width 7 height 7
type input "16"
type input "180%"
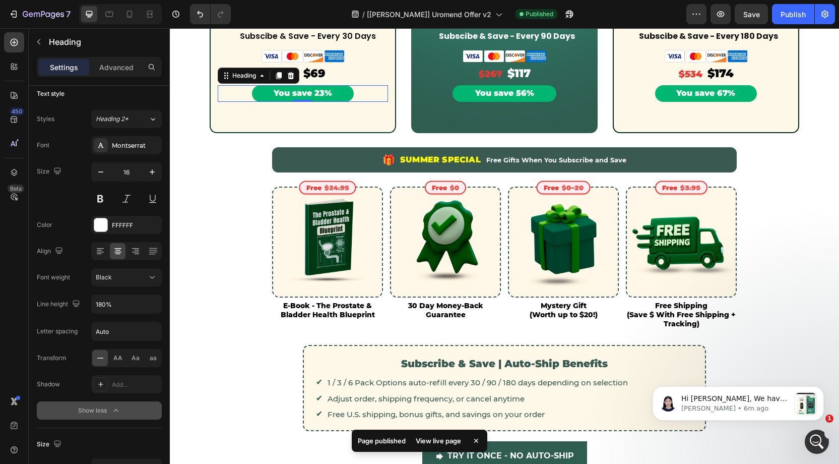
scroll to position [522, 0]
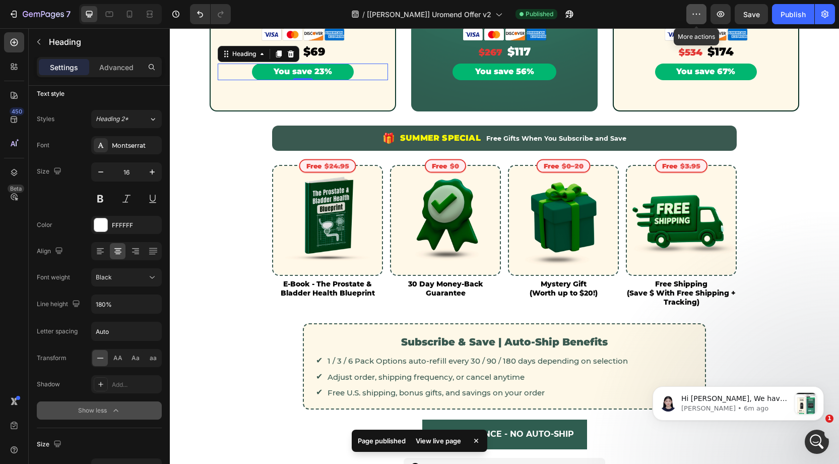
click at [692, 14] on button "button" at bounding box center [697, 14] width 20 height 20
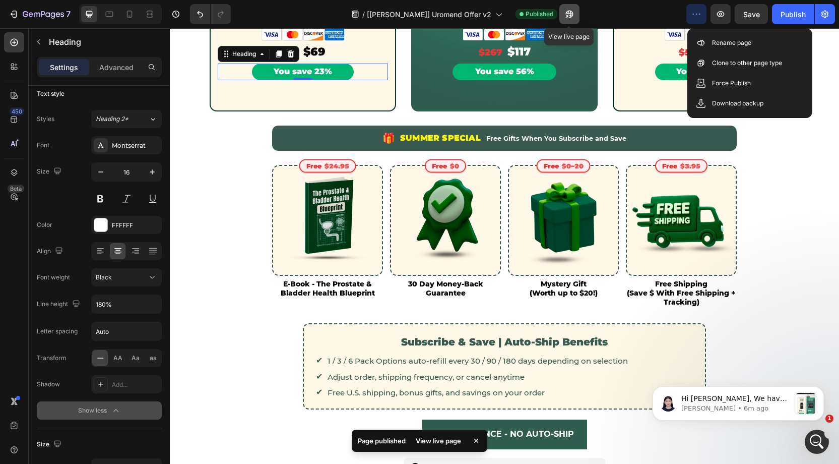
click at [566, 13] on icon "button" at bounding box center [570, 14] width 10 height 10
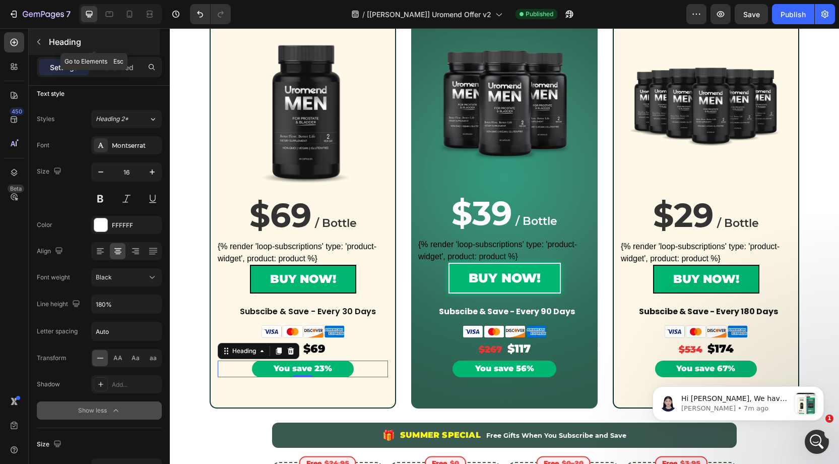
scroll to position [220, 0]
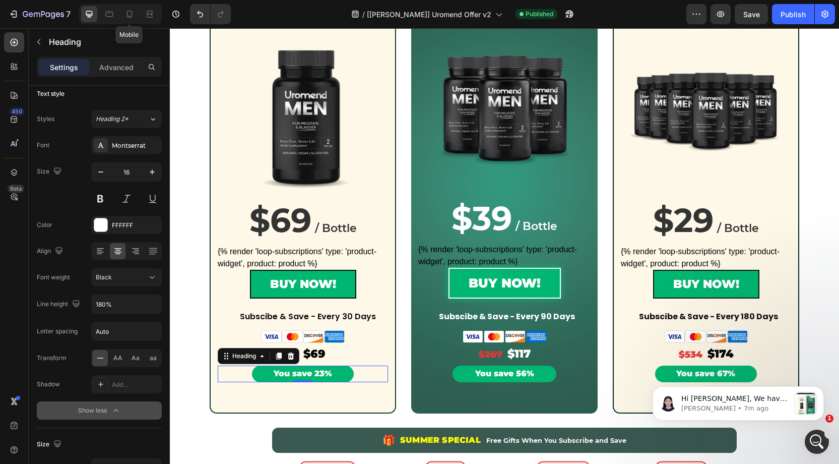
drag, startPoint x: 133, startPoint y: 16, endPoint x: 169, endPoint y: 31, distance: 39.8
click at [138, 17] on div "Mobile" at bounding box center [120, 14] width 83 height 20
drag, startPoint x: 130, startPoint y: 13, endPoint x: 191, endPoint y: 29, distance: 62.6
click at [130, 13] on icon at bounding box center [130, 14] width 10 height 10
type input "12"
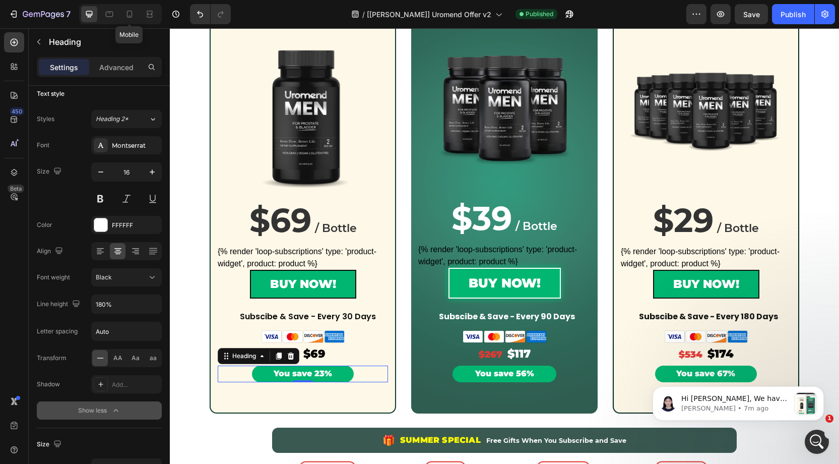
type input "130%"
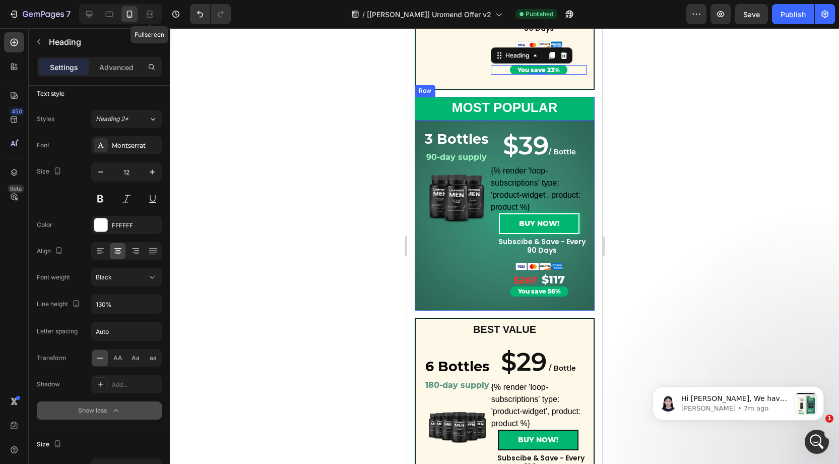
scroll to position [343, 0]
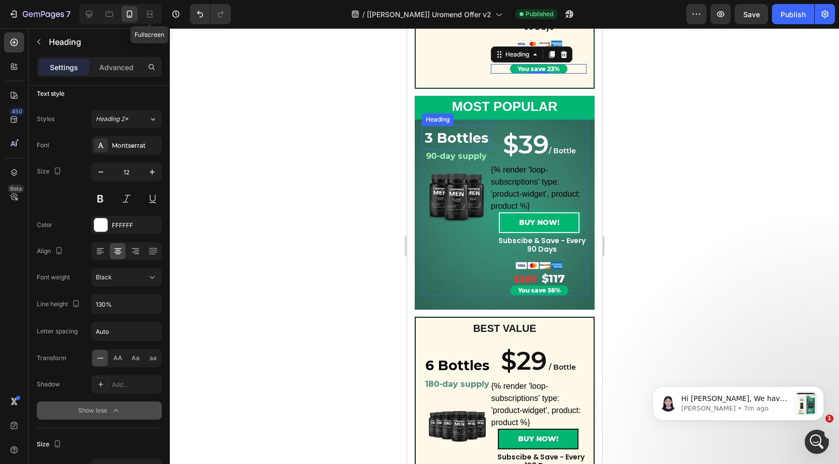
click at [457, 135] on strong "3 Bottles" at bounding box center [456, 138] width 64 height 17
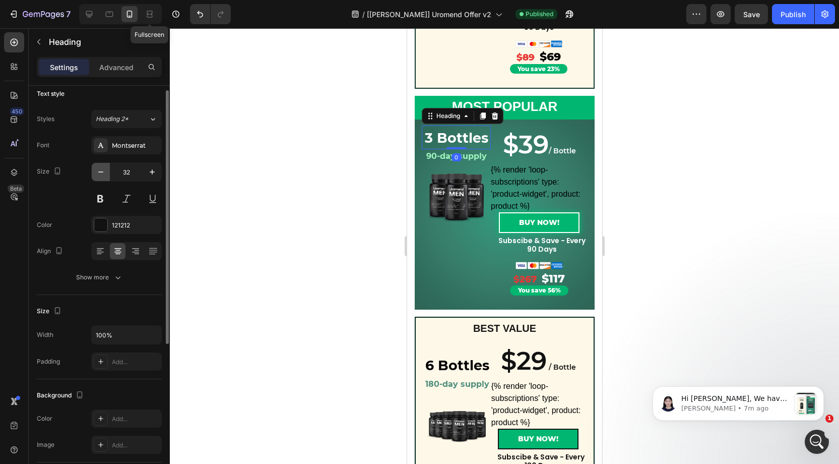
click at [104, 174] on icon "button" at bounding box center [101, 172] width 10 height 10
click at [103, 174] on icon "button" at bounding box center [101, 172] width 10 height 10
type input "30"
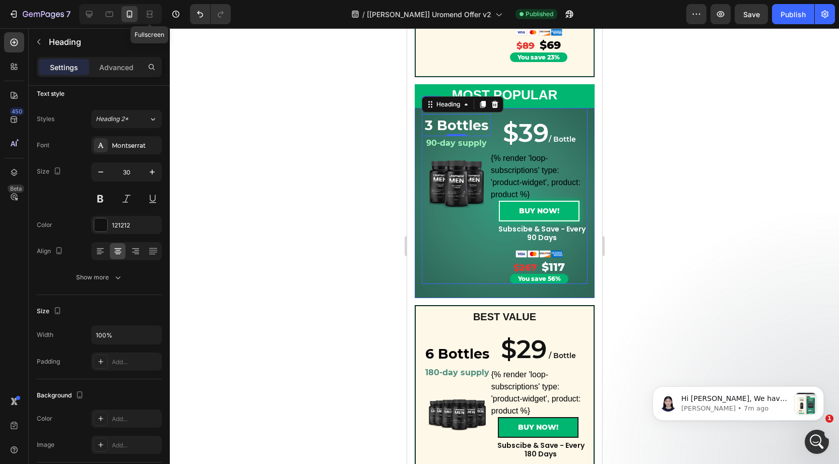
scroll to position [355, 0]
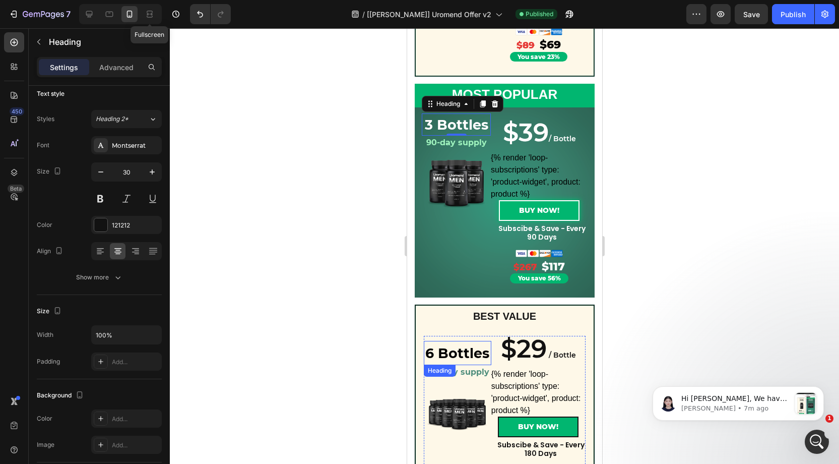
click at [473, 353] on strong "6 Bottles" at bounding box center [457, 353] width 64 height 17
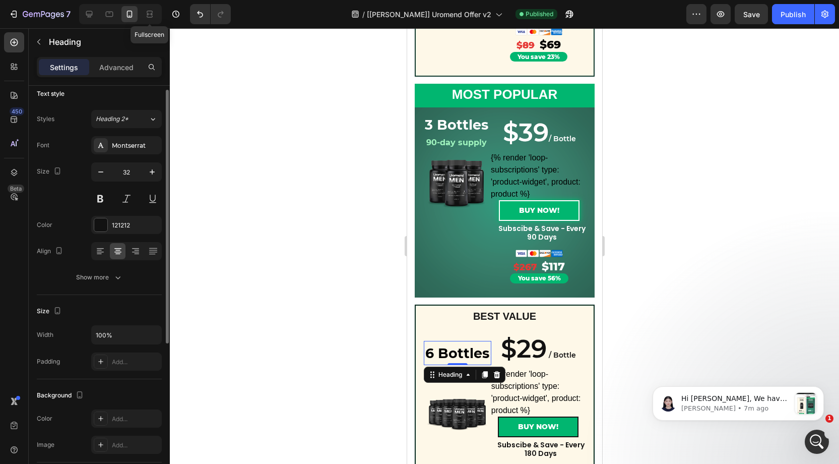
scroll to position [3, 0]
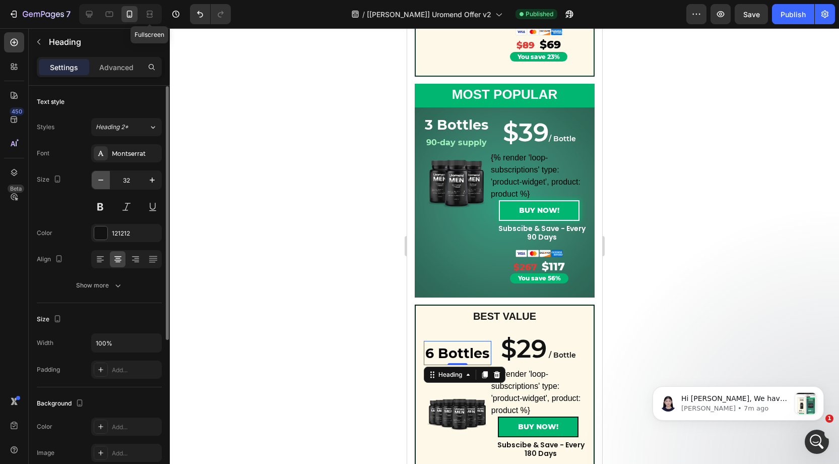
click at [102, 178] on icon "button" at bounding box center [101, 180] width 10 height 10
click at [102, 178] on icon "button" at bounding box center [101, 179] width 10 height 10
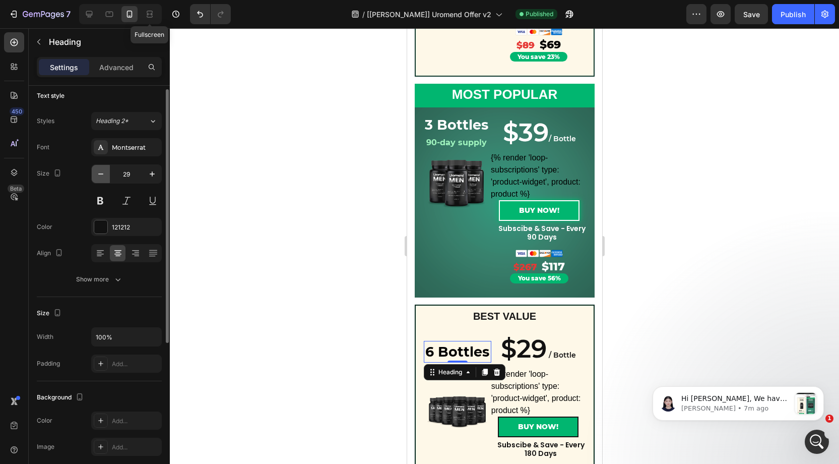
click at [102, 178] on button "button" at bounding box center [101, 174] width 18 height 18
click at [102, 178] on icon "button" at bounding box center [101, 176] width 10 height 10
click at [102, 178] on button "button" at bounding box center [101, 174] width 18 height 18
click at [102, 178] on button "button" at bounding box center [101, 173] width 18 height 18
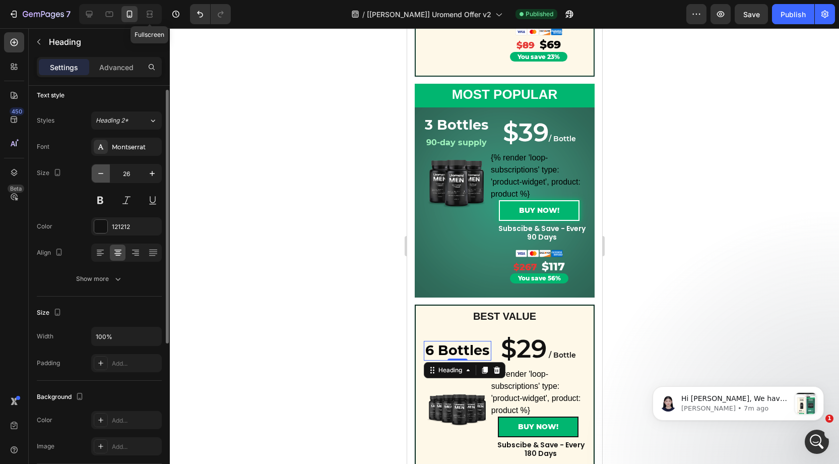
type input "25"
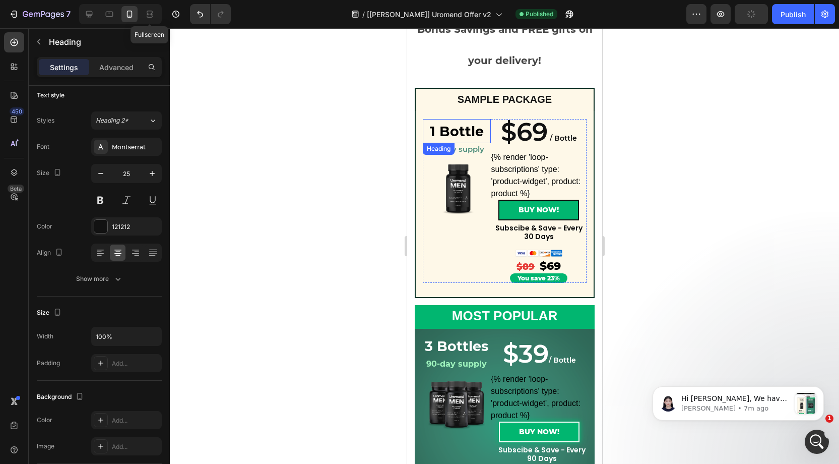
scroll to position [131, 0]
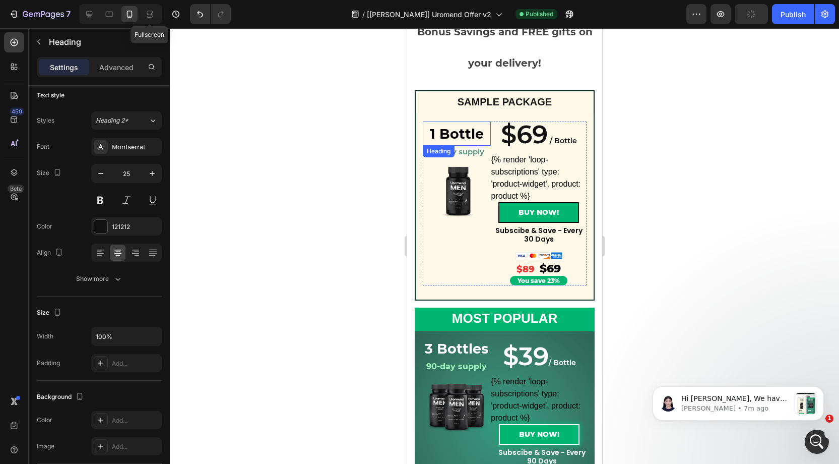
click at [448, 132] on strong "1 Bottle" at bounding box center [457, 134] width 54 height 17
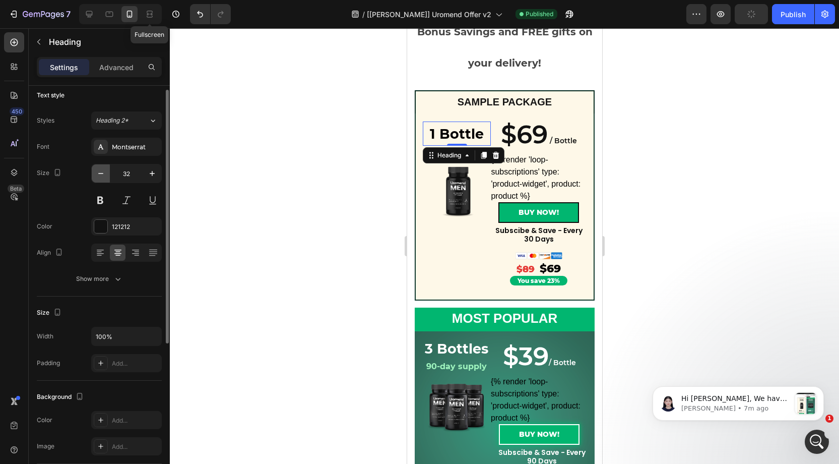
click at [108, 169] on button "button" at bounding box center [101, 173] width 18 height 18
click at [129, 172] on input "30" at bounding box center [126, 173] width 33 height 18
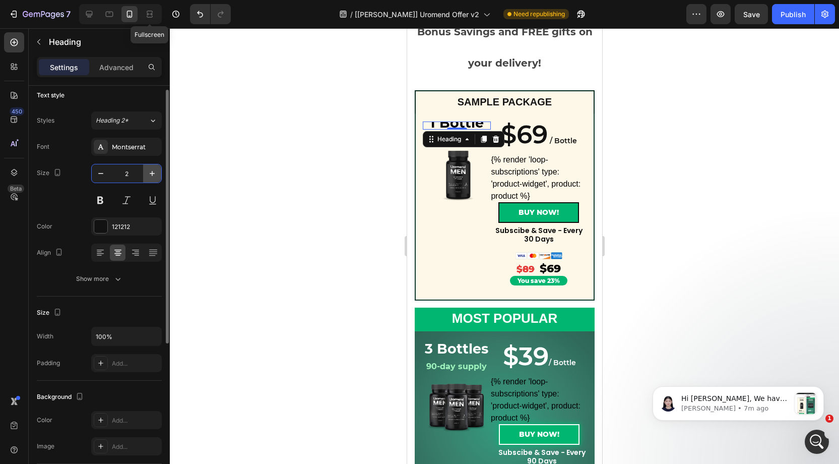
type input "25"
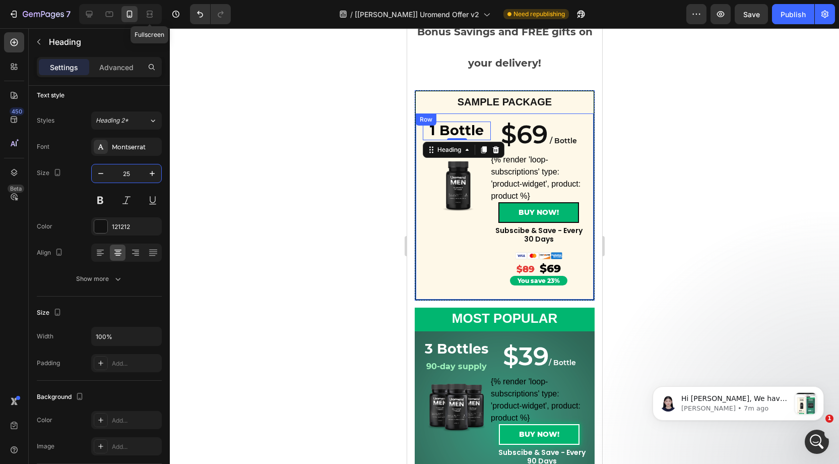
click at [421, 216] on div "1 Bottle Heading ⁠⁠⁠⁠⁠⁠⁠ 30-day supply Heading Row Product Images ⁠⁠⁠⁠⁠⁠⁠ 1 Bot…" at bounding box center [504, 206] width 180 height 187
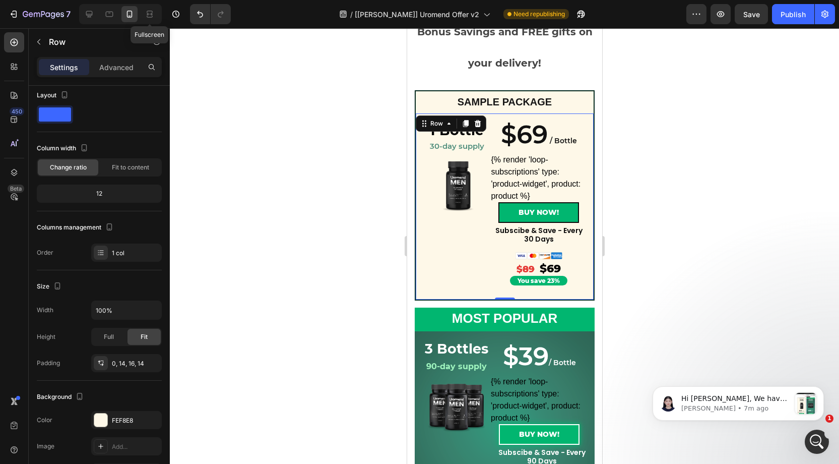
scroll to position [0, 0]
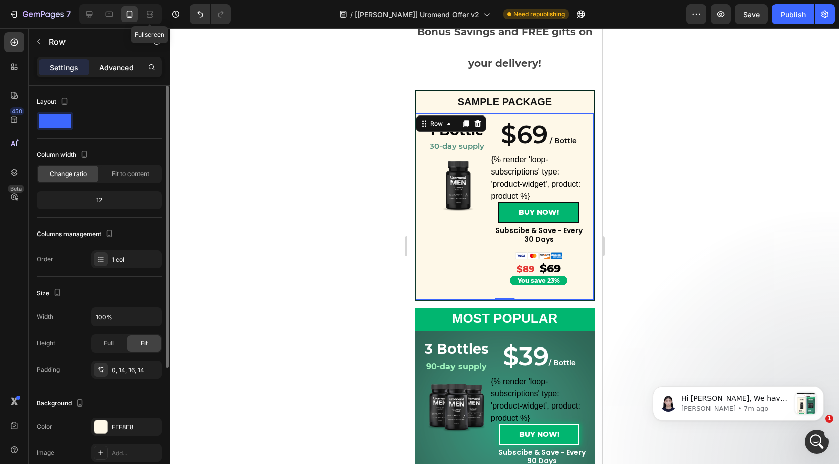
click at [115, 67] on p "Advanced" at bounding box center [116, 67] width 34 height 11
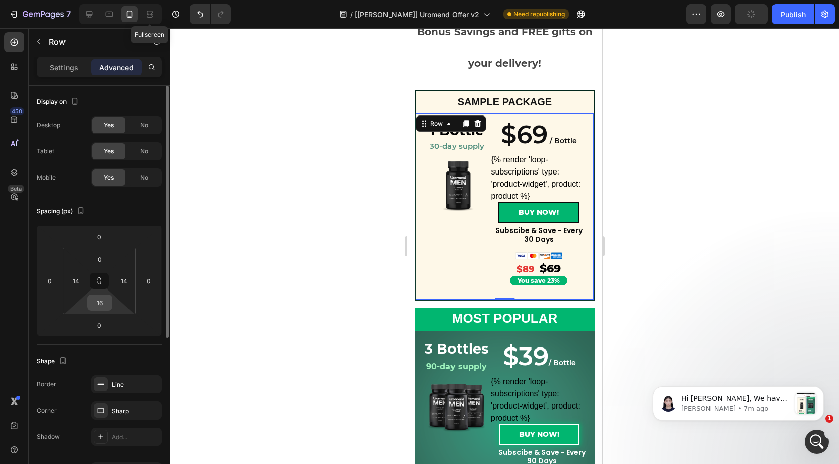
click at [103, 300] on input "16" at bounding box center [100, 302] width 20 height 15
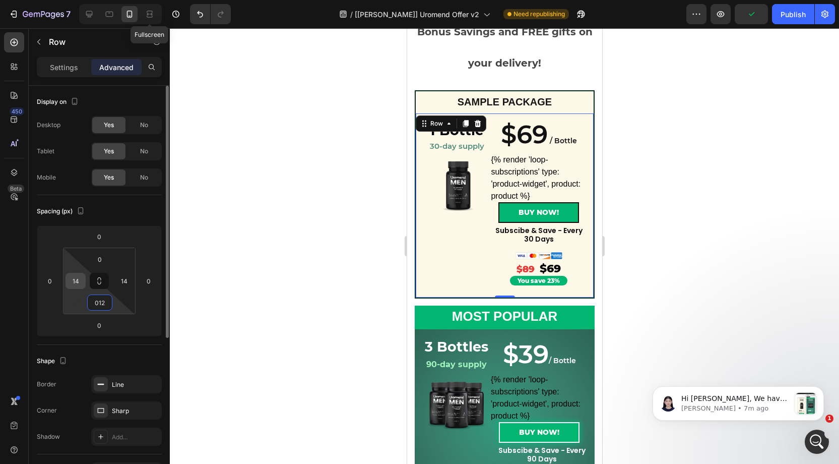
type input "12"
click at [79, 280] on input "14" at bounding box center [75, 280] width 15 height 15
type input "10"
click at [125, 277] on input "14" at bounding box center [123, 280] width 15 height 15
type input "10"
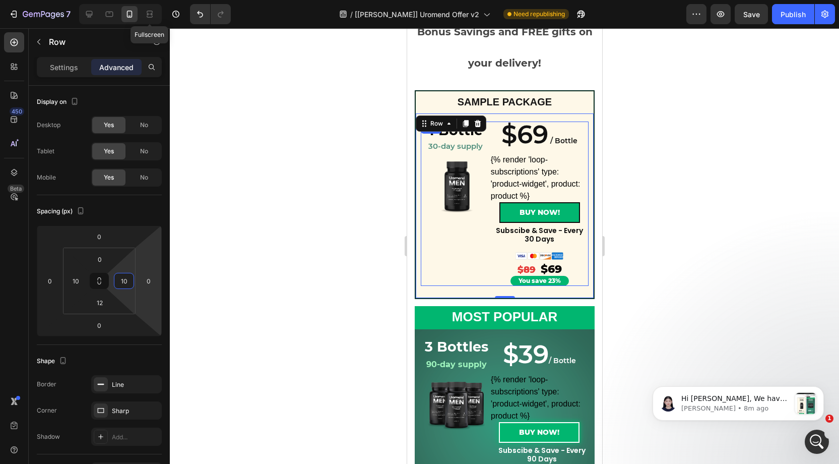
click at [483, 245] on div "⁠⁠⁠⁠⁠⁠⁠ 1 Bottle Heading 30-day supply Heading Product Images" at bounding box center [455, 203] width 70 height 164
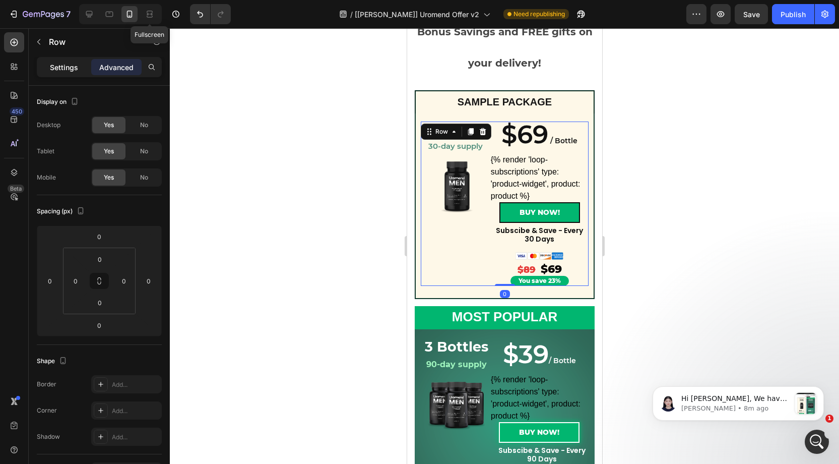
click at [67, 64] on p "Settings" at bounding box center [64, 67] width 28 height 11
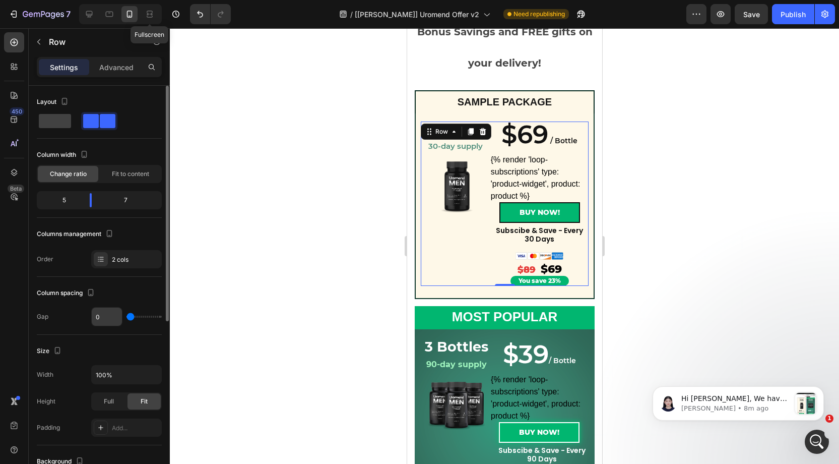
click at [102, 318] on input "0" at bounding box center [107, 317] width 30 height 18
type input "8"
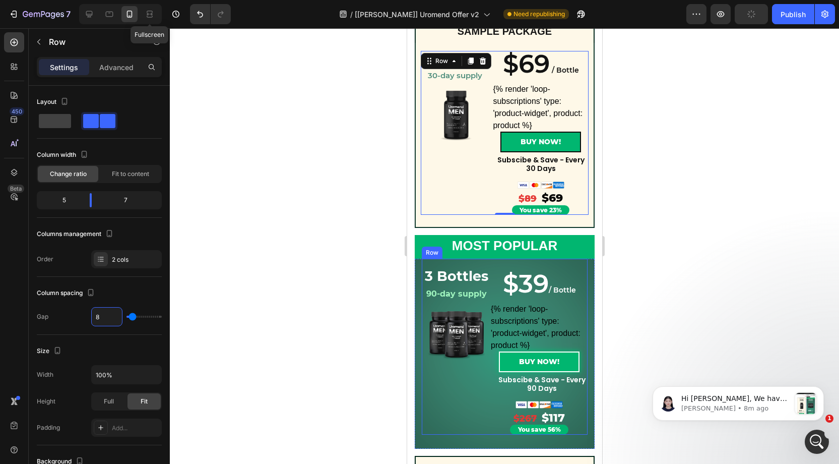
scroll to position [204, 0]
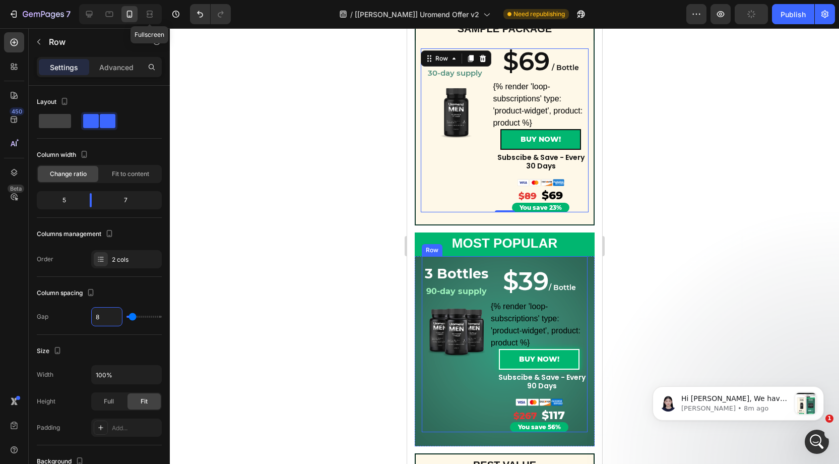
click at [426, 378] on div "3 Bottles Heading 90-day supply Heading Product Images" at bounding box center [455, 347] width 69 height 170
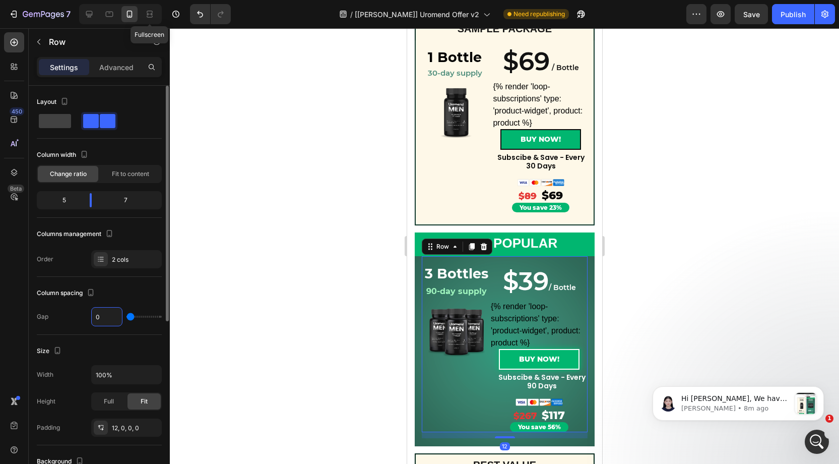
click at [101, 315] on input "0" at bounding box center [107, 317] width 30 height 18
type input "8"
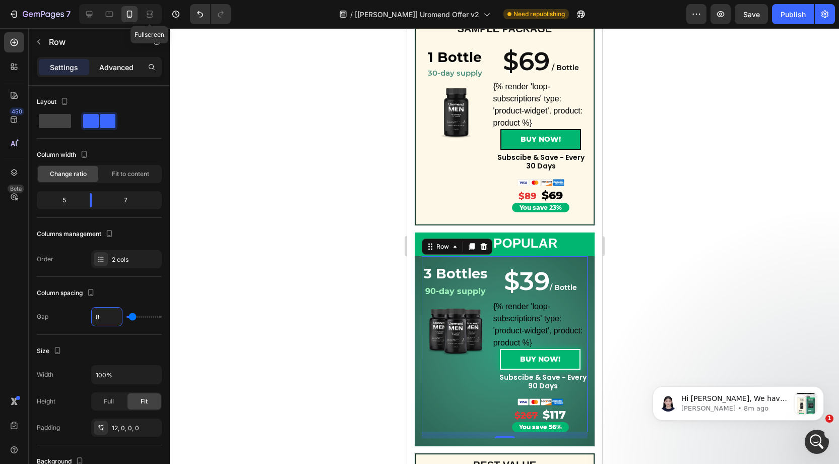
click at [112, 60] on div "Advanced" at bounding box center [116, 67] width 50 height 16
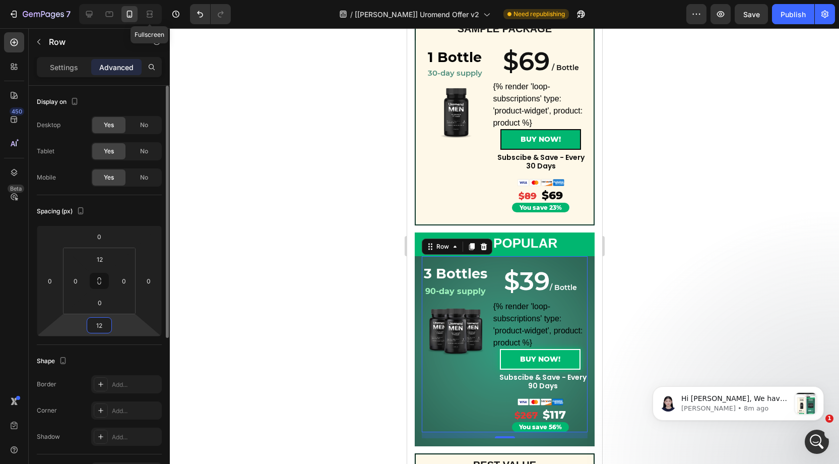
click at [102, 324] on input "12" at bounding box center [99, 325] width 20 height 15
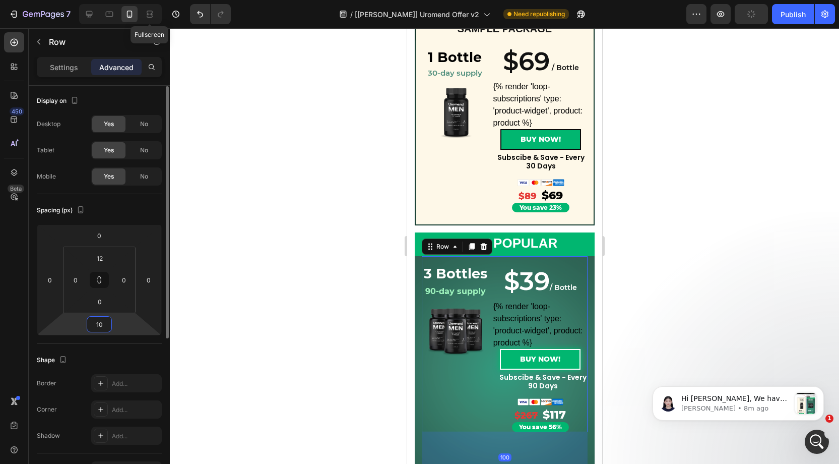
type input "1"
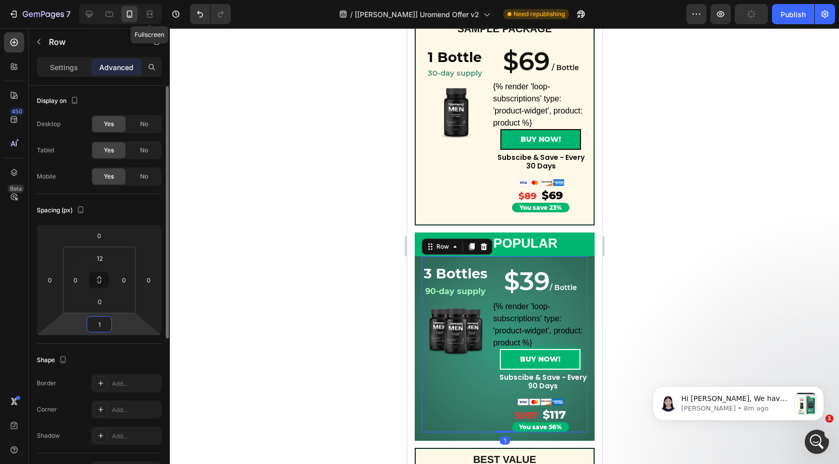
type input "12"
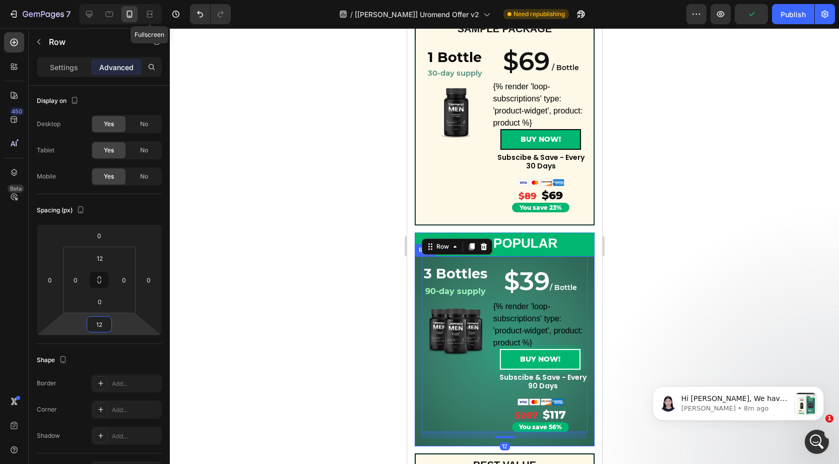
click at [419, 320] on div "3 Bottles Heading 90-day supply Heading Row Product Images Row Row 3 Bottles He…" at bounding box center [504, 351] width 180 height 190
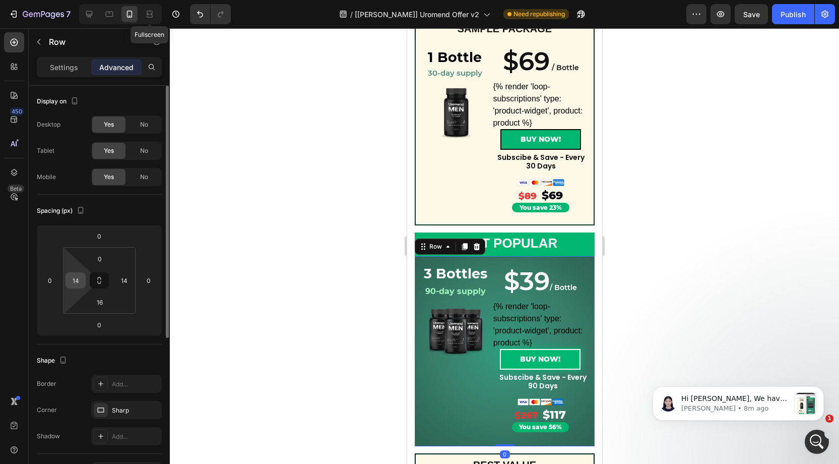
click at [79, 278] on input "14" at bounding box center [75, 280] width 15 height 15
type input "10"
click at [129, 278] on input "14" at bounding box center [123, 280] width 15 height 15
type input "10"
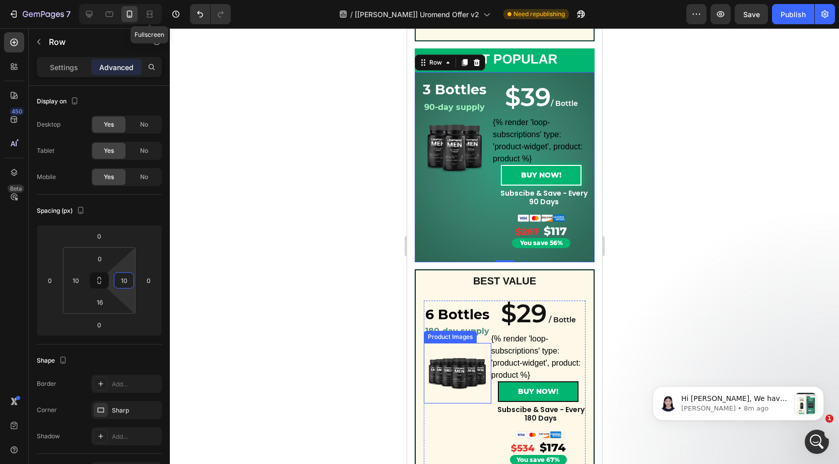
scroll to position [391, 0]
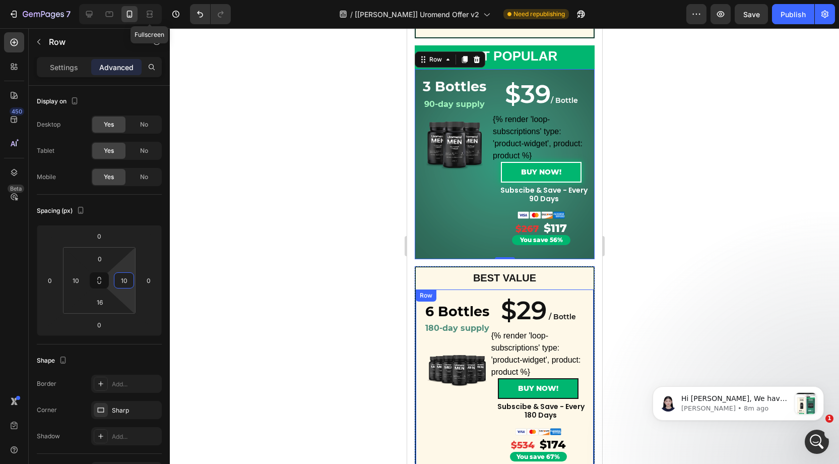
click at [422, 327] on div "6 Bottles Heading 180-day supply Heading Row Product Images Row Row ⁠⁠⁠⁠⁠⁠⁠ 6 B…" at bounding box center [504, 382] width 180 height 187
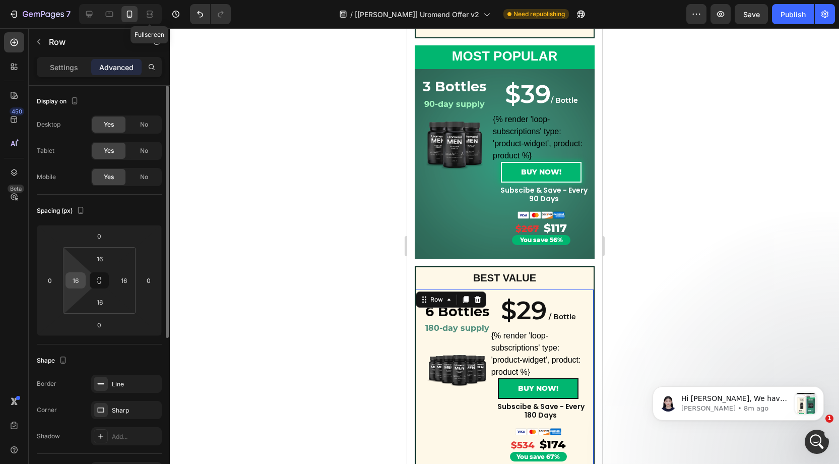
click at [80, 280] on input "16" at bounding box center [75, 280] width 15 height 15
type input "10"
click at [127, 282] on input "16" at bounding box center [123, 280] width 15 height 15
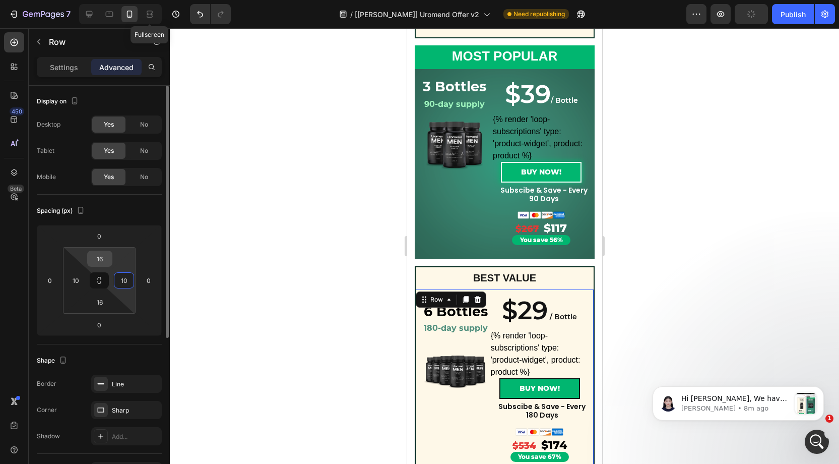
type input "10"
click at [102, 256] on input "16" at bounding box center [100, 258] width 20 height 15
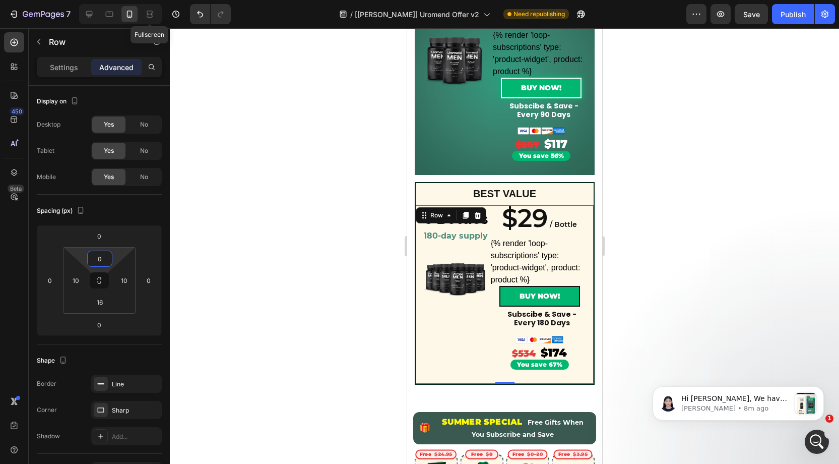
scroll to position [478, 0]
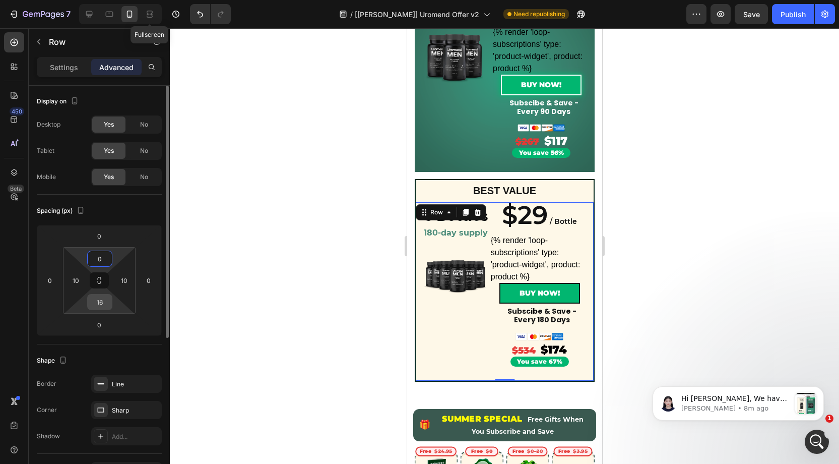
type input "0"
click at [103, 302] on input "16" at bounding box center [100, 301] width 20 height 15
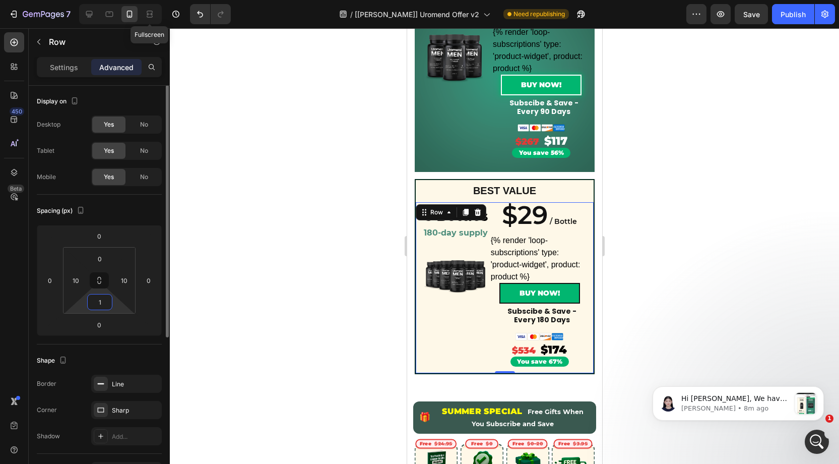
scroll to position [0, 0]
type input "10"
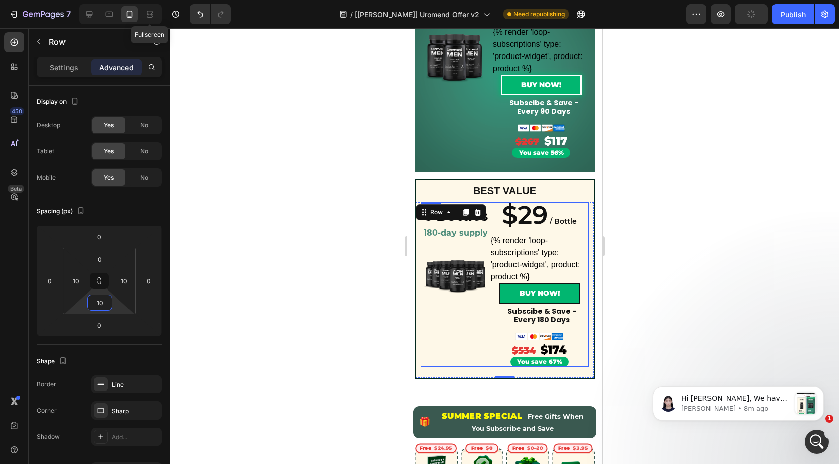
click at [489, 344] on div "⁠⁠⁠⁠⁠⁠⁠ 6 Bottles Heading 180-day supply Heading Product Images" at bounding box center [455, 284] width 70 height 164
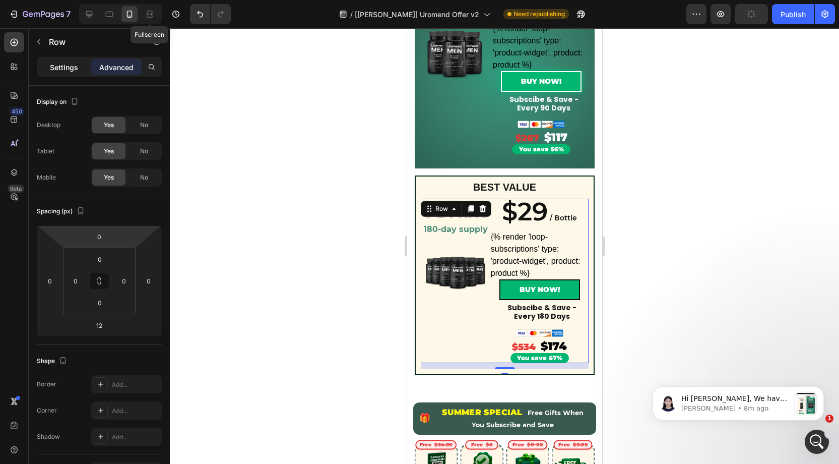
click at [59, 73] on div "Settings" at bounding box center [64, 67] width 50 height 16
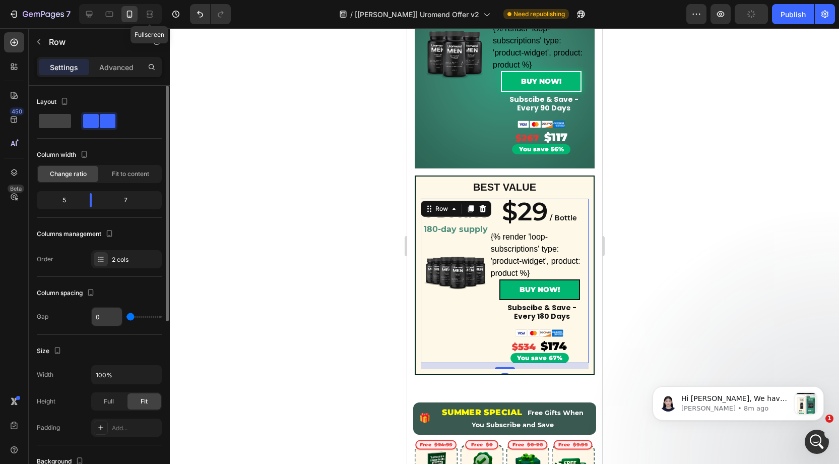
click at [105, 319] on input "0" at bounding box center [107, 317] width 30 height 18
type input "8"
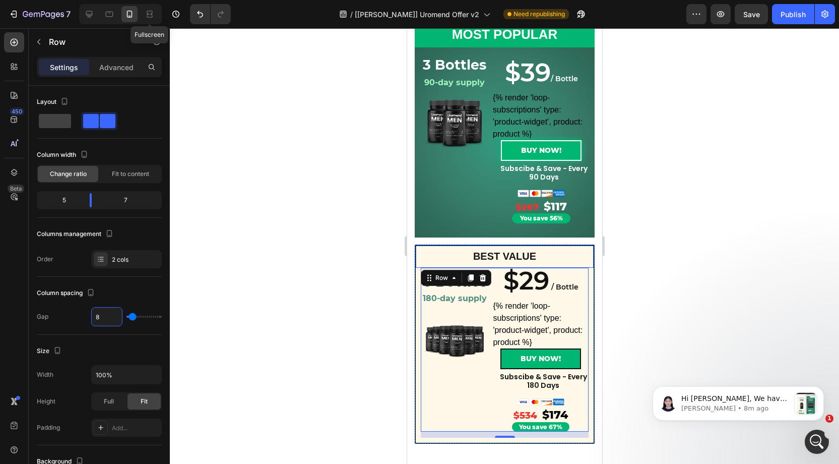
scroll to position [412, 0]
click at [591, 202] on div "3 Bottles Heading 90-day supply Heading Row Product Images Row Row 3 Bottles He…" at bounding box center [504, 143] width 180 height 190
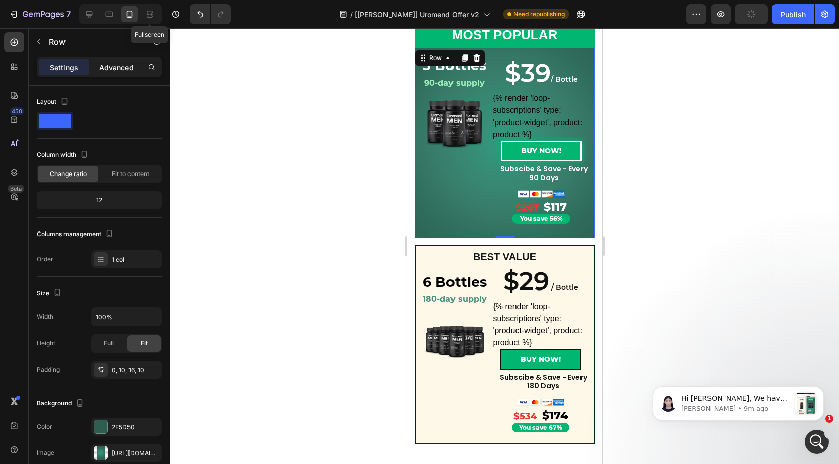
click at [110, 64] on p "Advanced" at bounding box center [116, 67] width 34 height 11
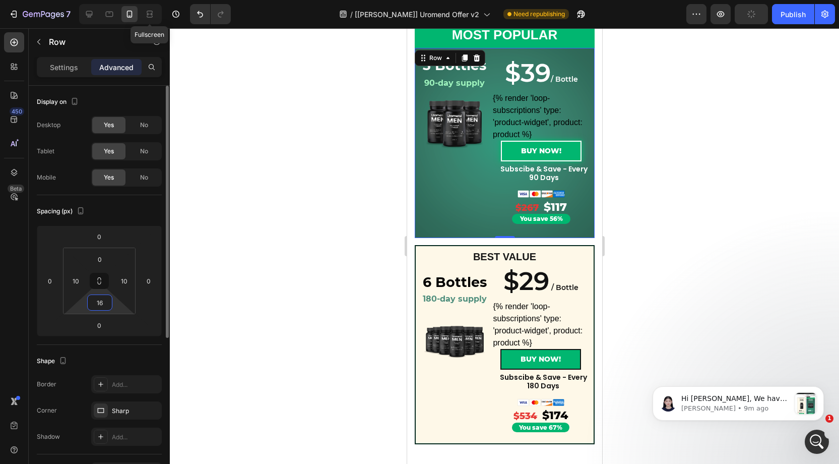
click at [100, 302] on input "16" at bounding box center [100, 302] width 20 height 15
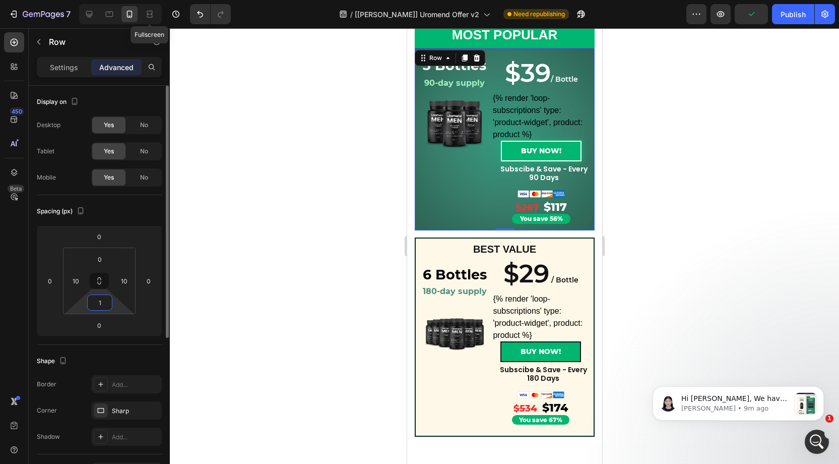
type input "10"
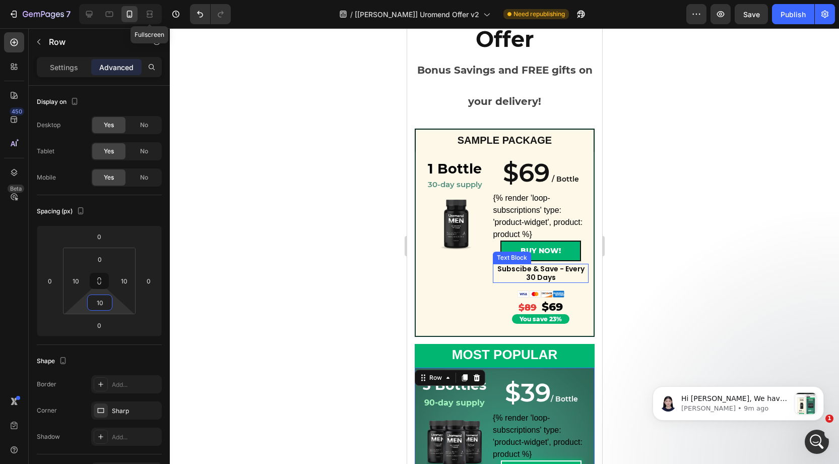
scroll to position [91, 0]
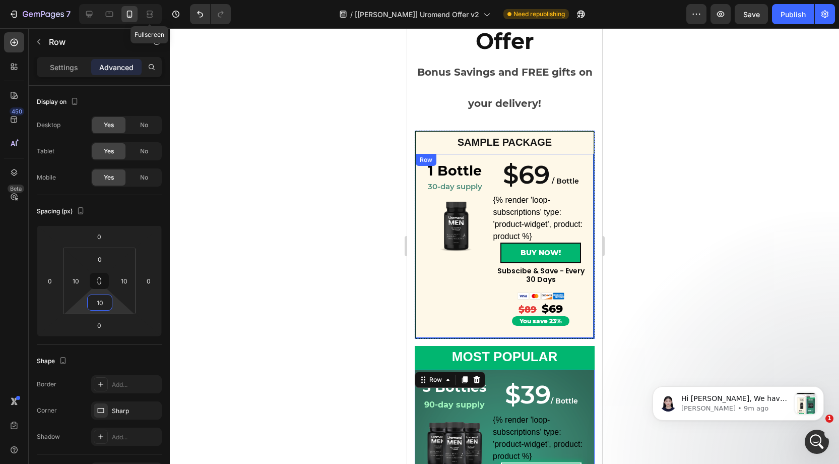
click at [589, 164] on div "1 Bottle Heading ⁠⁠⁠⁠⁠⁠⁠ 30-day supply Heading Row Product Images ⁠⁠⁠⁠⁠⁠⁠ 1 Bot…" at bounding box center [504, 246] width 180 height 185
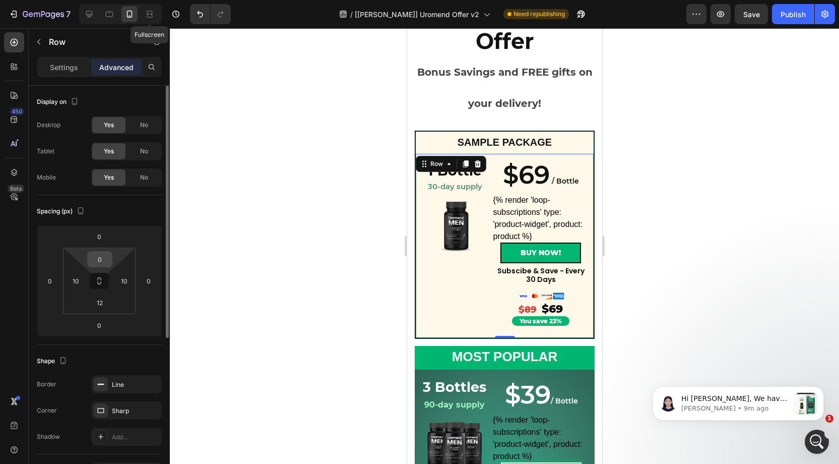
click at [110, 261] on div "0" at bounding box center [99, 259] width 25 height 16
click at [106, 257] on input "0" at bounding box center [100, 259] width 20 height 15
click at [102, 298] on input "12" at bounding box center [100, 302] width 20 height 15
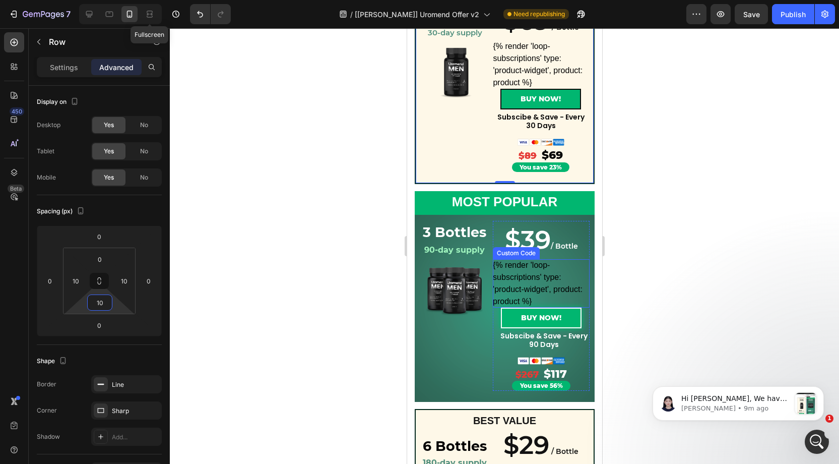
scroll to position [269, 0]
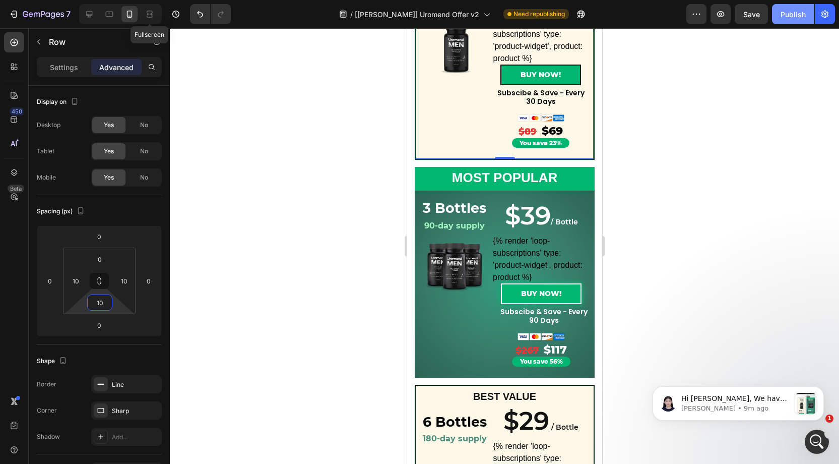
type input "10"
click at [791, 17] on div "Publish" at bounding box center [793, 14] width 25 height 11
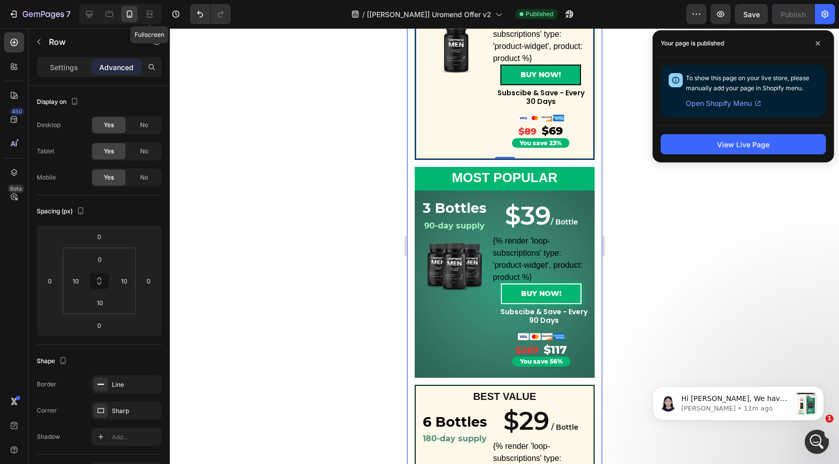
drag, startPoint x: 815, startPoint y: 42, endPoint x: 779, endPoint y: 53, distance: 37.6
click at [814, 43] on span at bounding box center [818, 43] width 16 height 16
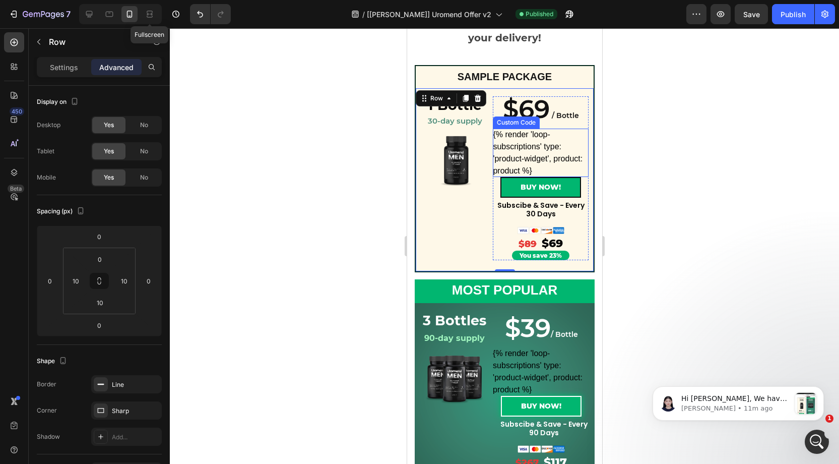
scroll to position [153, 0]
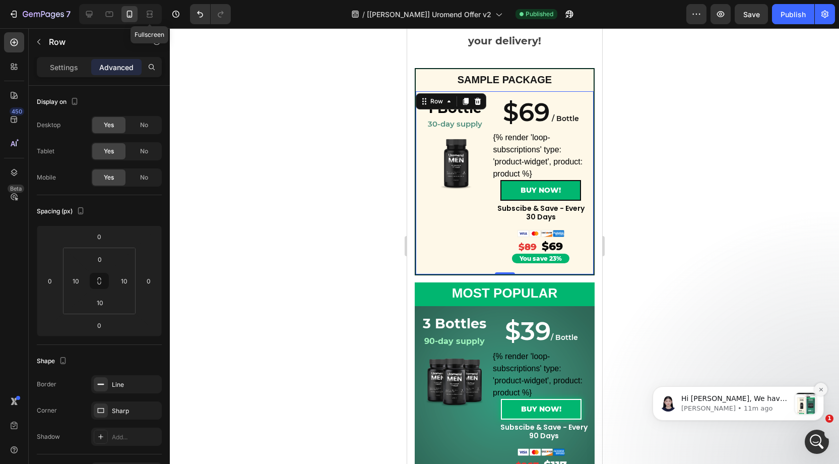
click at [821, 387] on icon "Dismiss notification" at bounding box center [822, 390] width 6 height 6
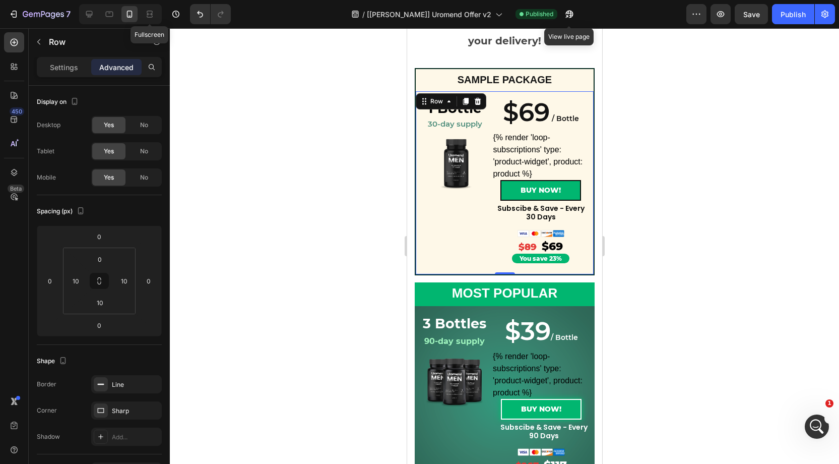
drag, startPoint x: 571, startPoint y: 14, endPoint x: 583, endPoint y: 5, distance: 15.5
click at [576, 11] on button "button" at bounding box center [570, 14] width 20 height 20
